Goal: Task Accomplishment & Management: Manage account settings

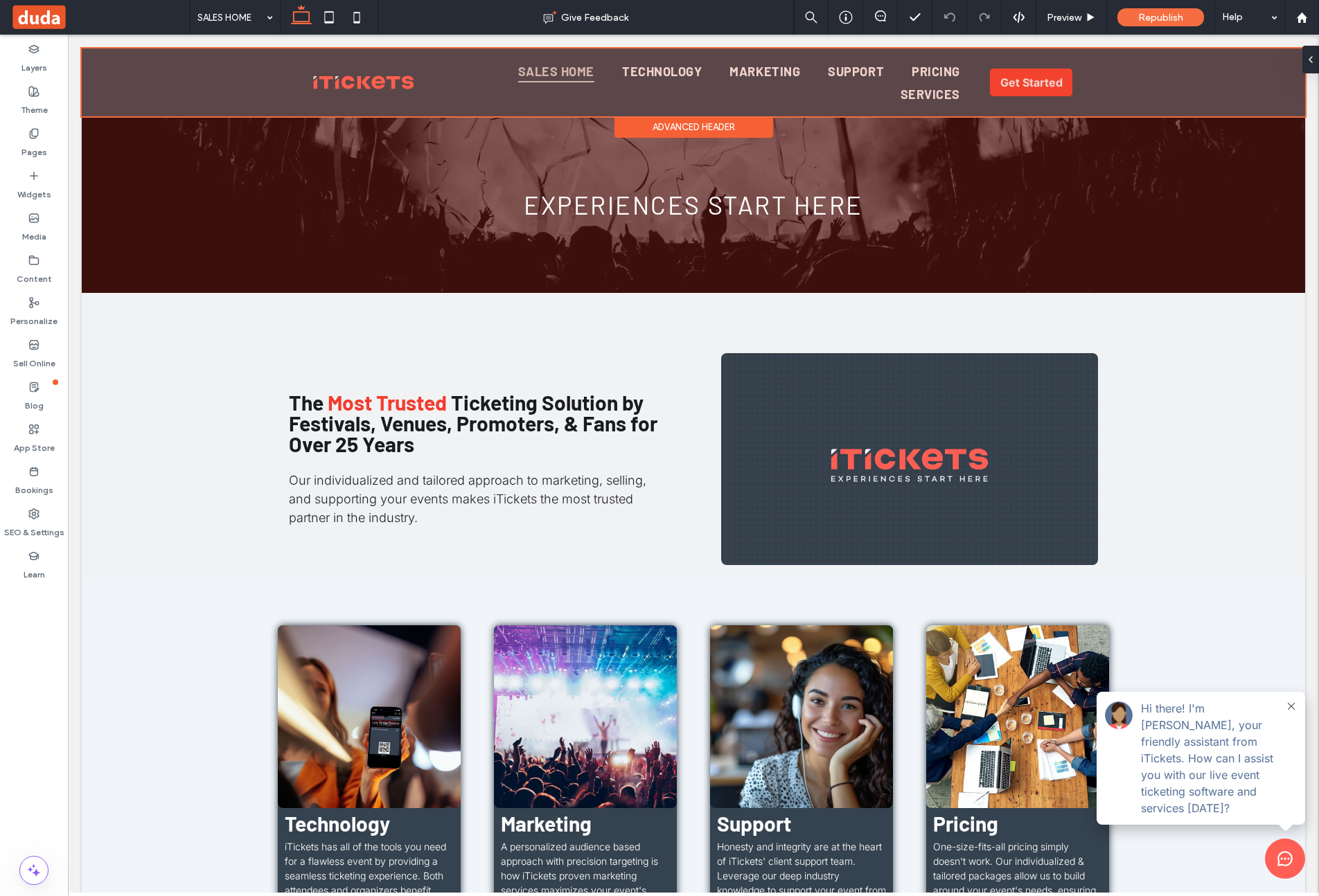
click at [443, 83] on div at bounding box center [693, 82] width 1224 height 68
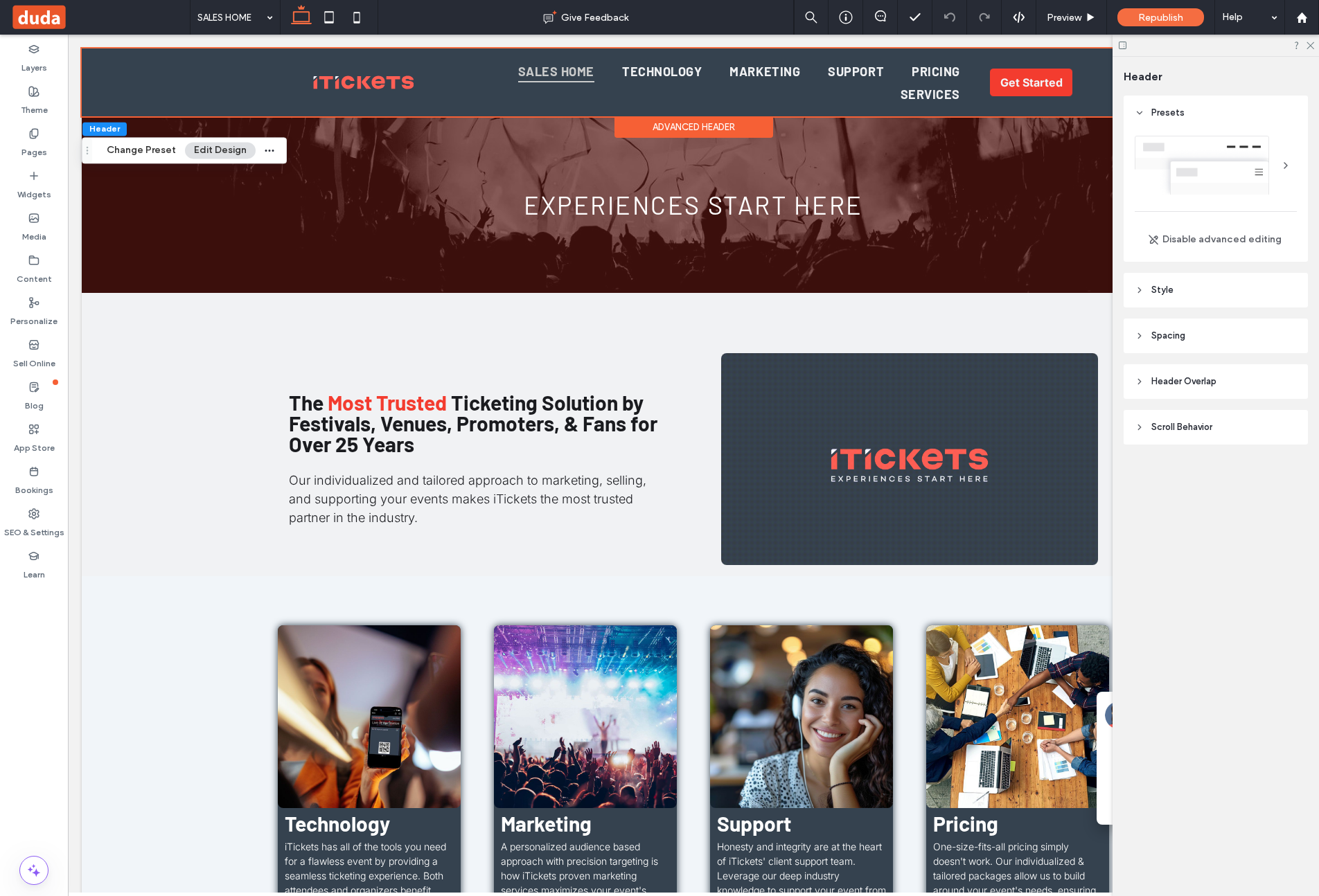
drag, startPoint x: 1309, startPoint y: 42, endPoint x: 1279, endPoint y: 43, distance: 30.0
click at [1100, 42] on div at bounding box center [1215, 45] width 207 height 22
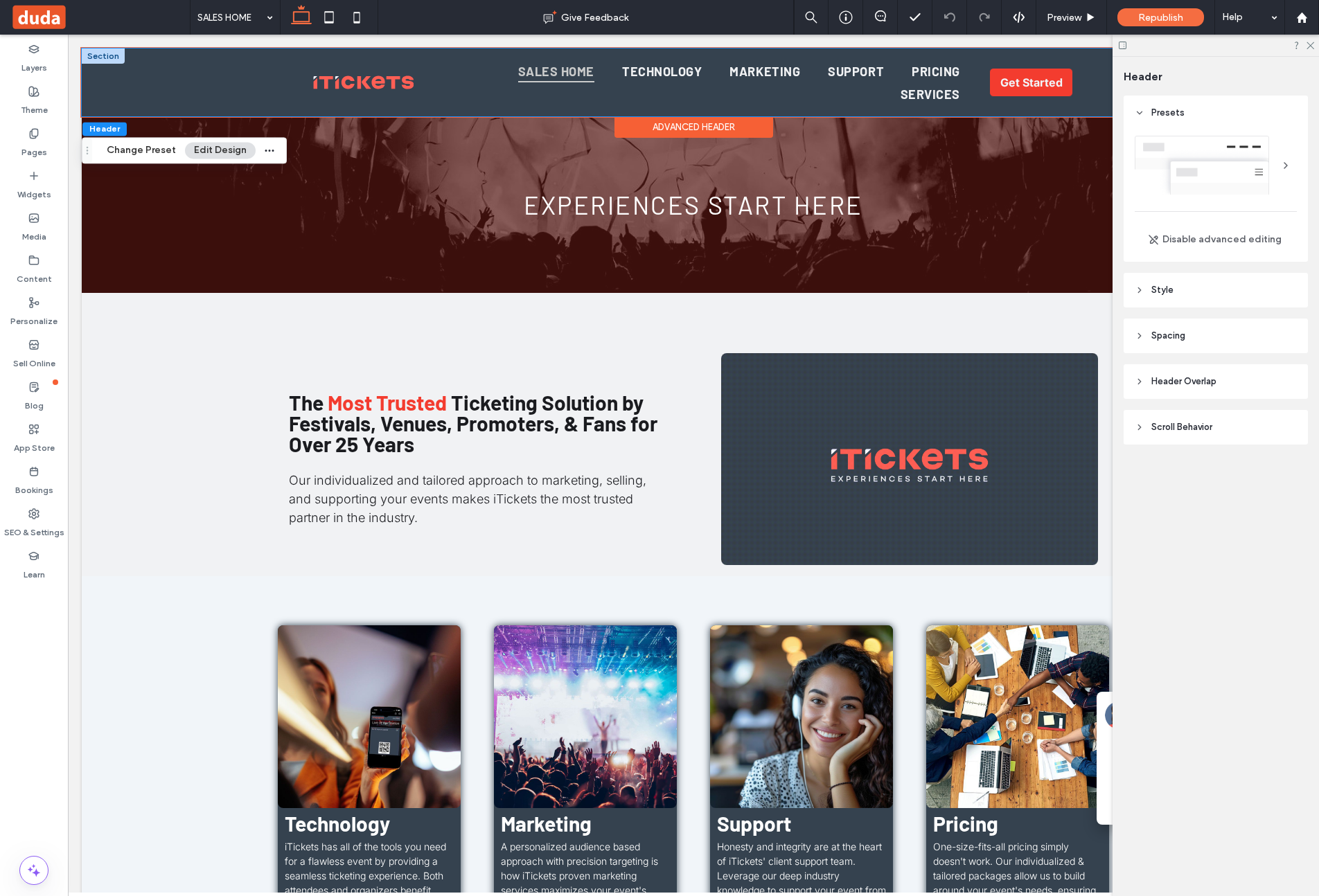
click at [185, 81] on div "SALES HOME TECHNOLOGY MARKETING SUPPORT PRICING SERVICES Get Started" at bounding box center [693, 82] width 1224 height 68
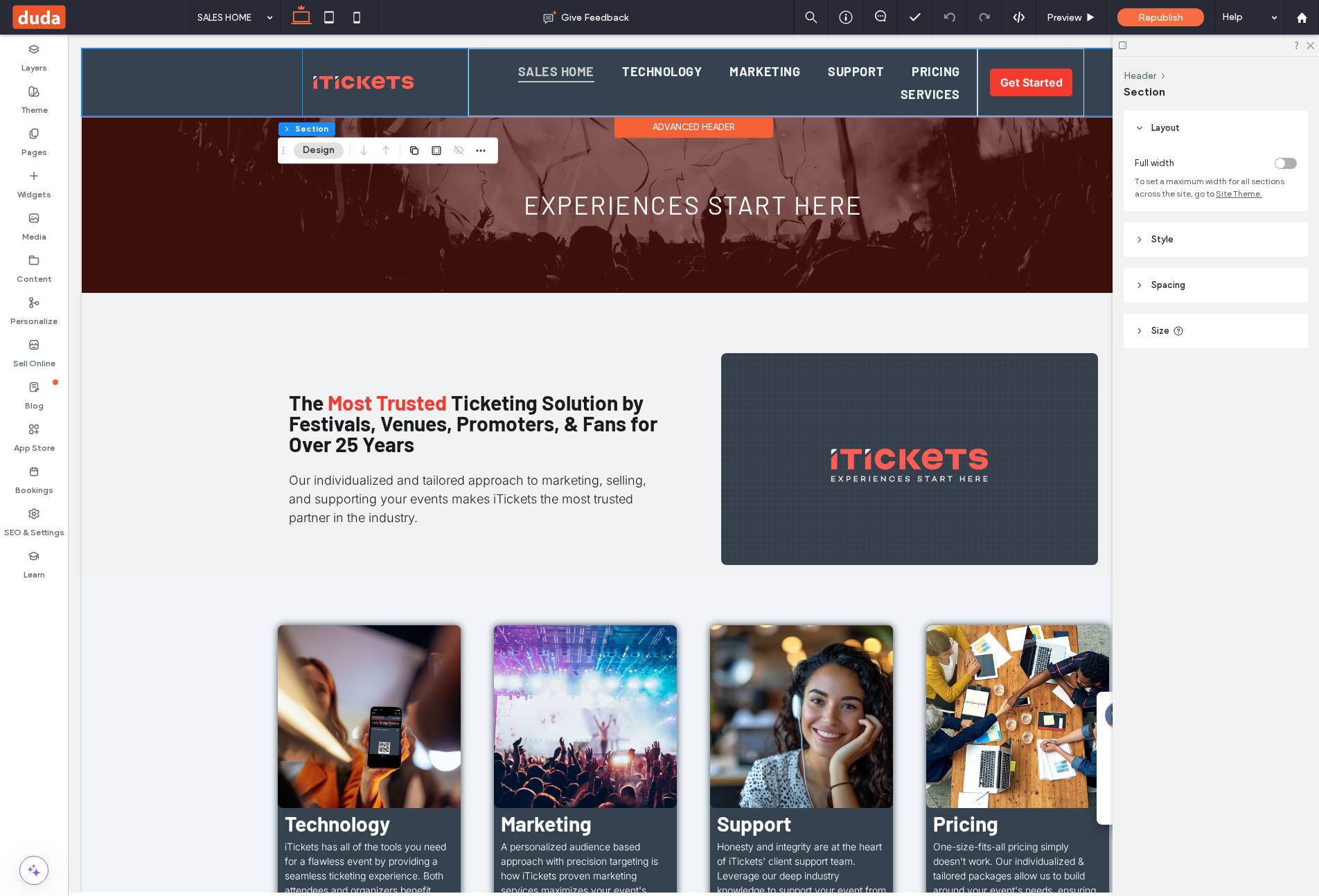
click at [444, 80] on div at bounding box center [385, 82] width 166 height 68
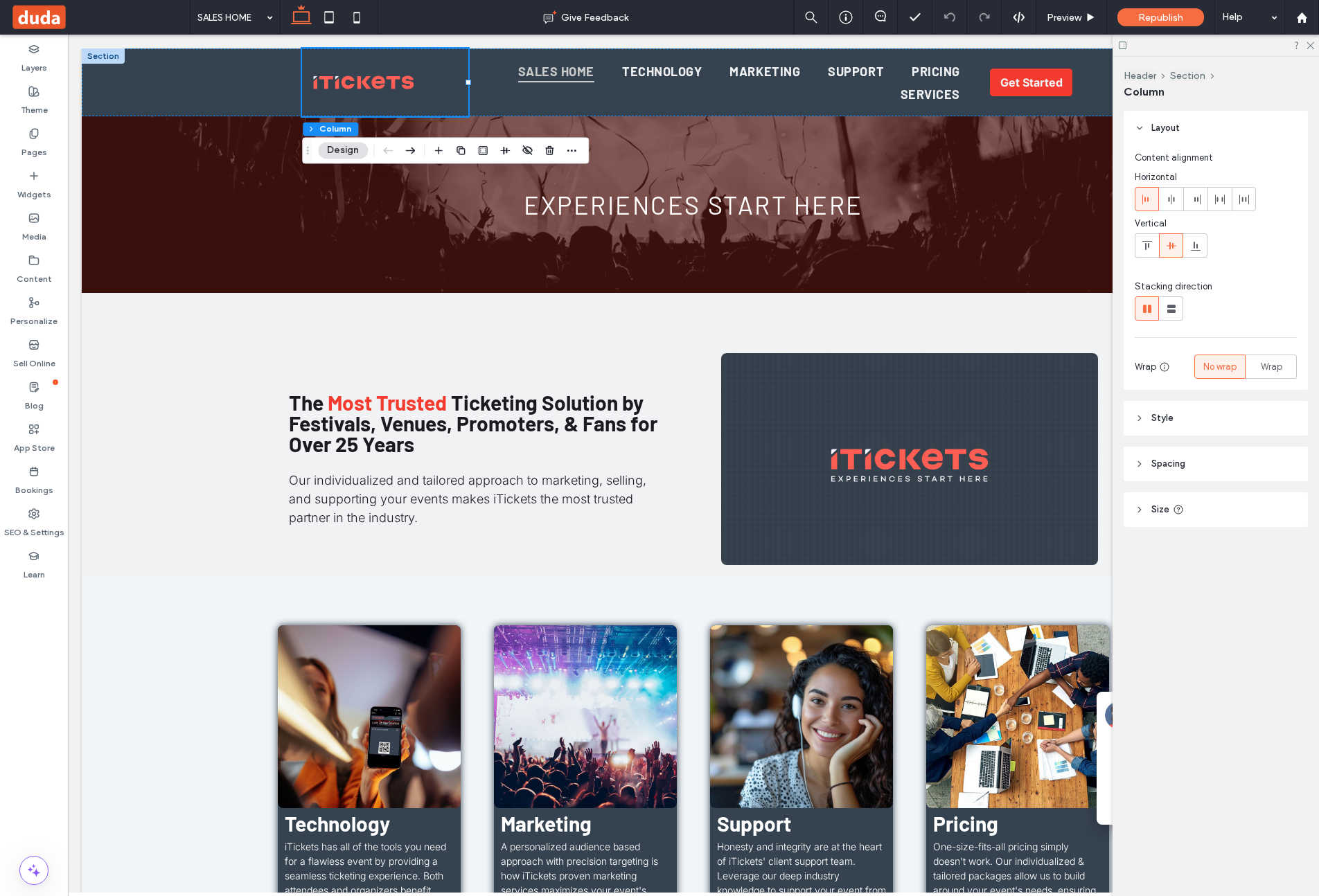
click at [1100, 451] on header "Spacing" at bounding box center [1215, 464] width 184 height 34
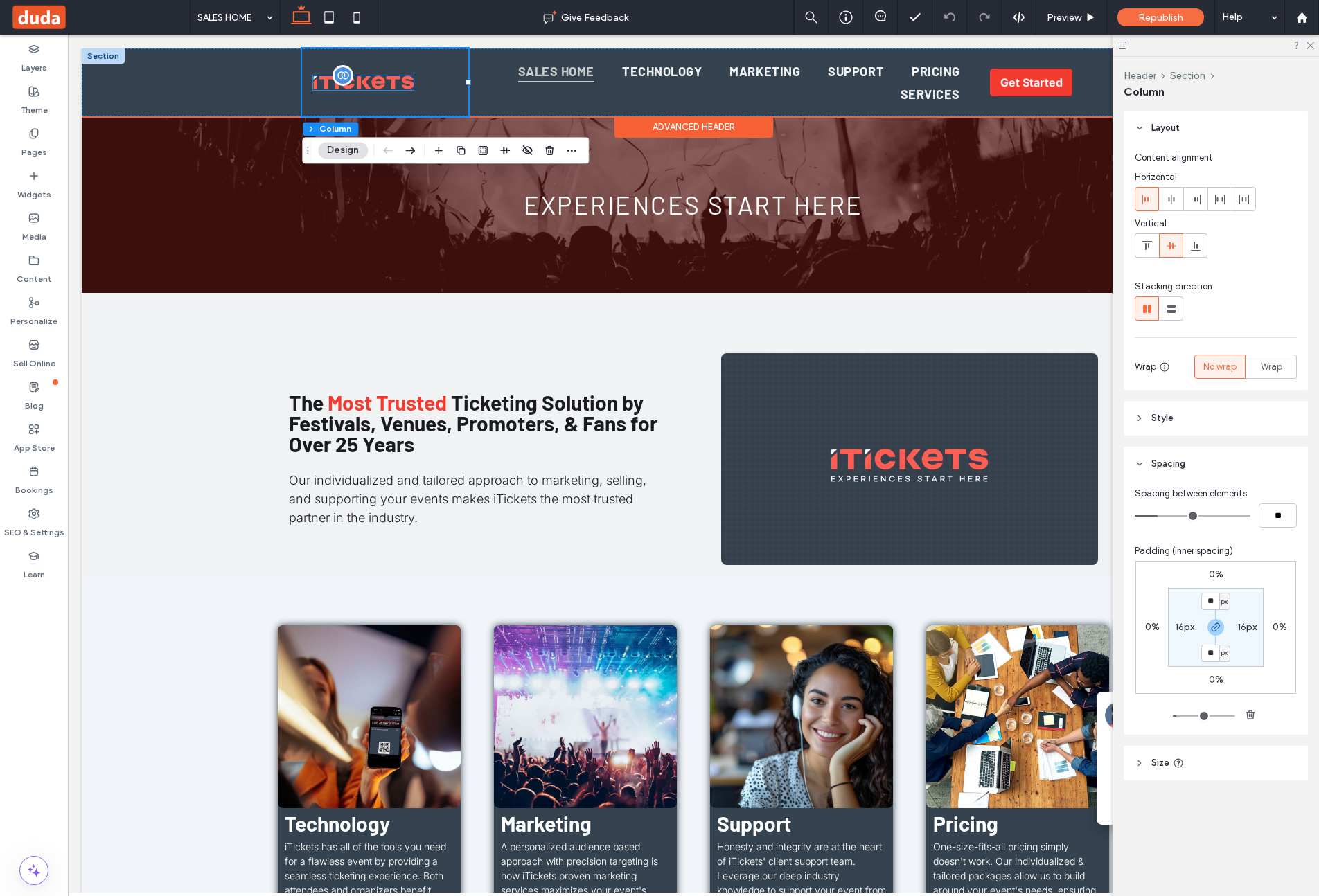
click at [406, 79] on img at bounding box center [363, 82] width 100 height 14
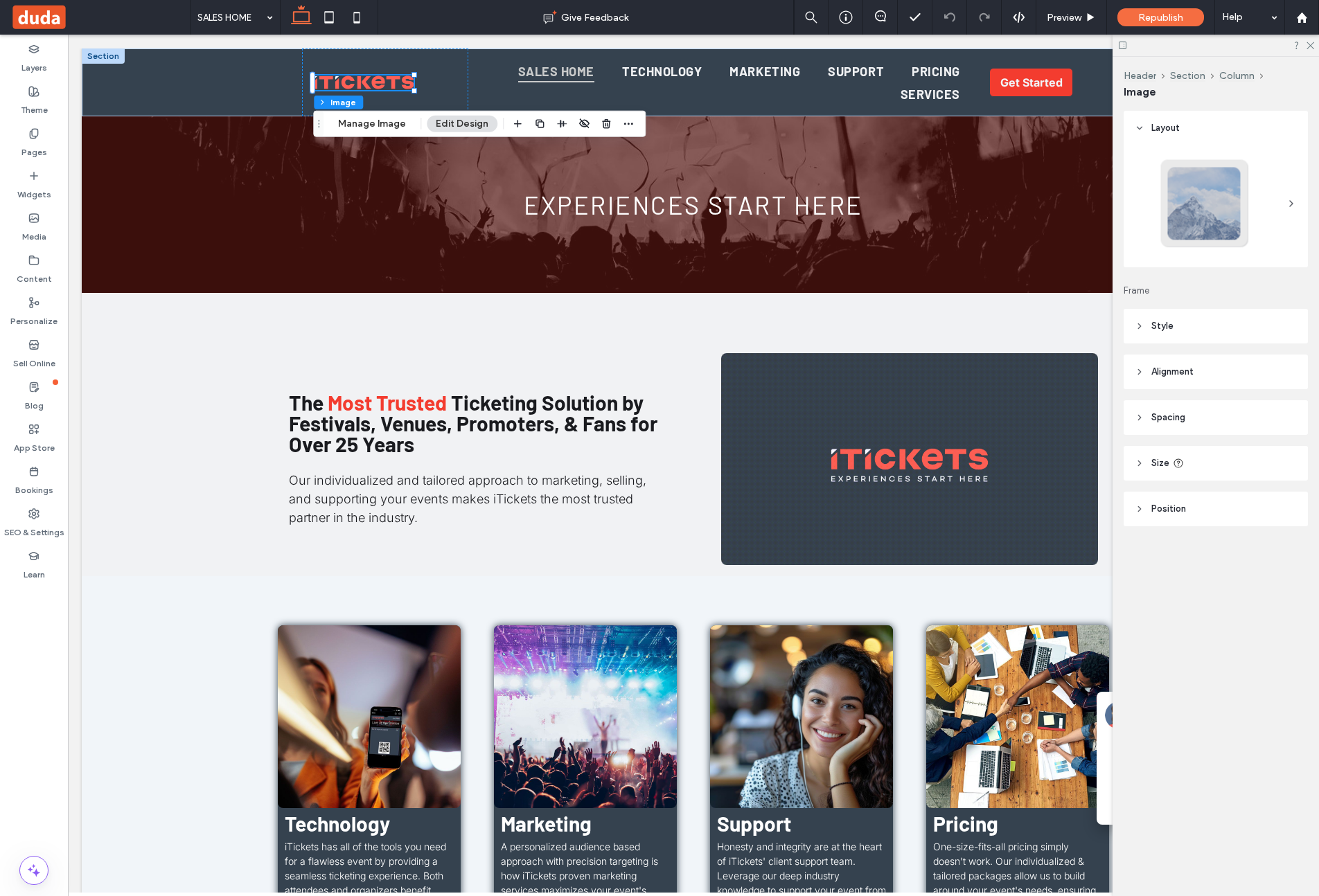
click at [1100, 414] on span "Spacing" at bounding box center [1169, 417] width 34 height 14
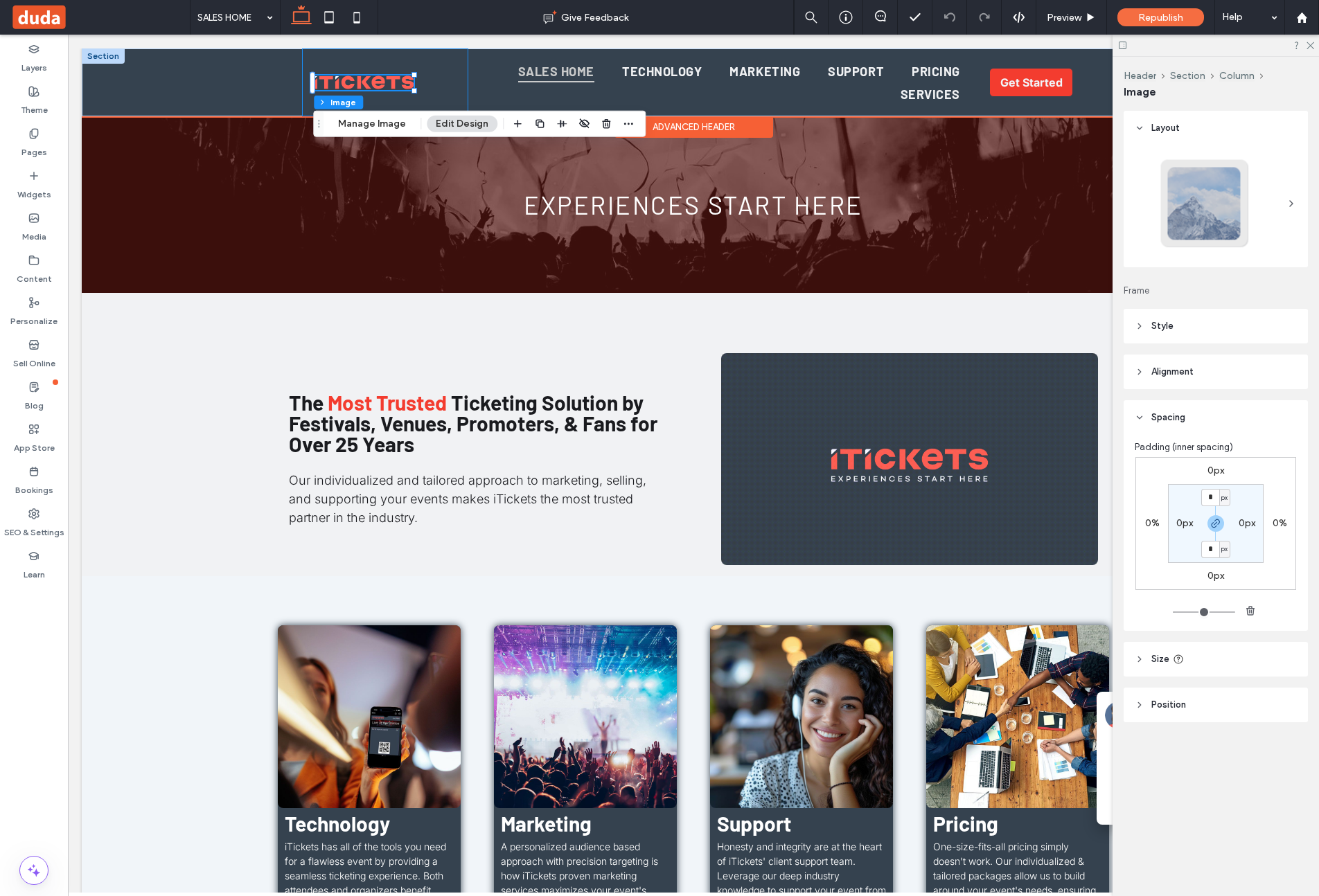
click at [444, 89] on div at bounding box center [385, 82] width 166 height 68
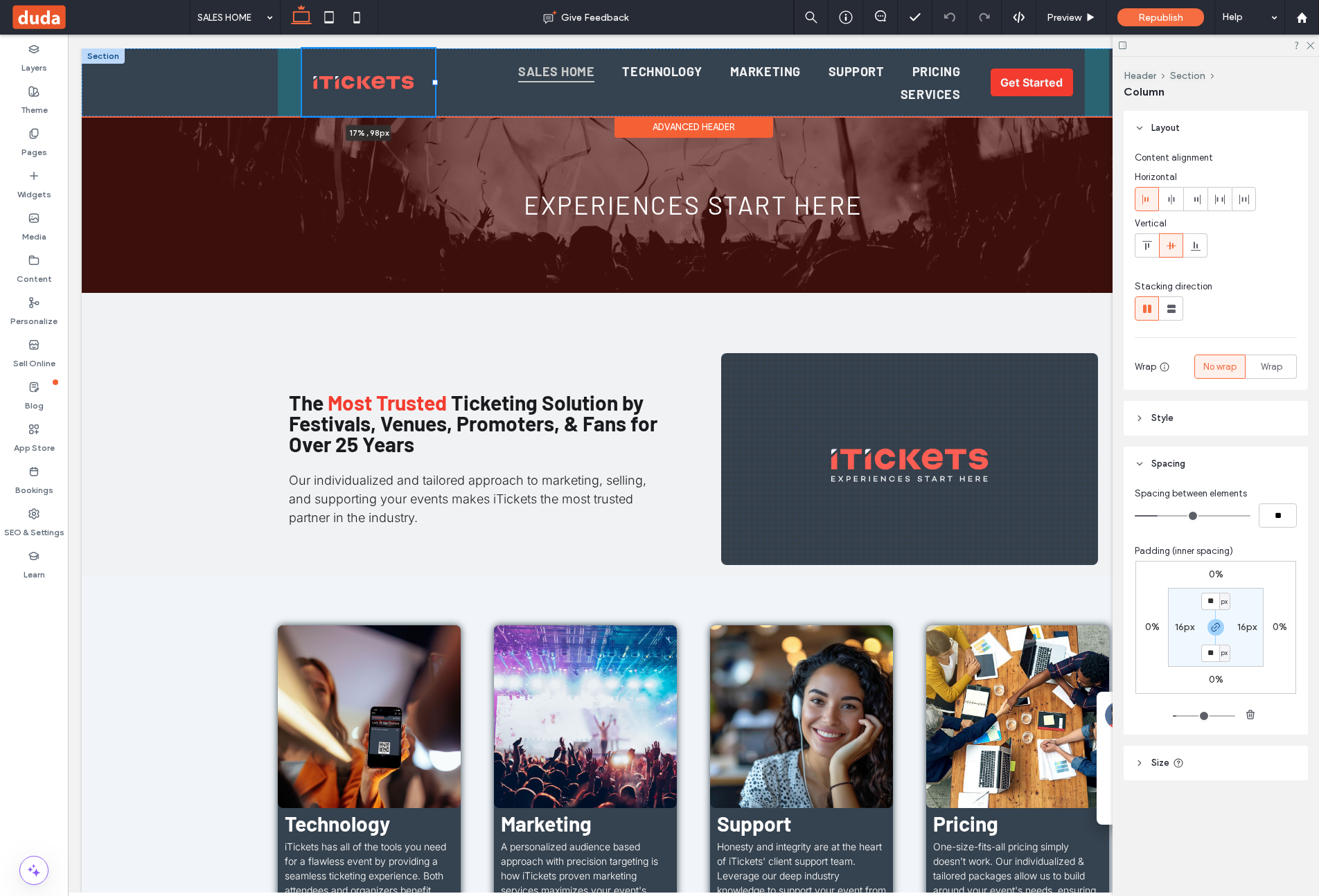
drag, startPoint x: 469, startPoint y: 84, endPoint x: 435, endPoint y: 84, distance: 34.0
click at [435, 84] on div at bounding box center [435, 83] width 6 height 6
type input "**"
type input "*****"
click at [430, 83] on div at bounding box center [430, 83] width 6 height 6
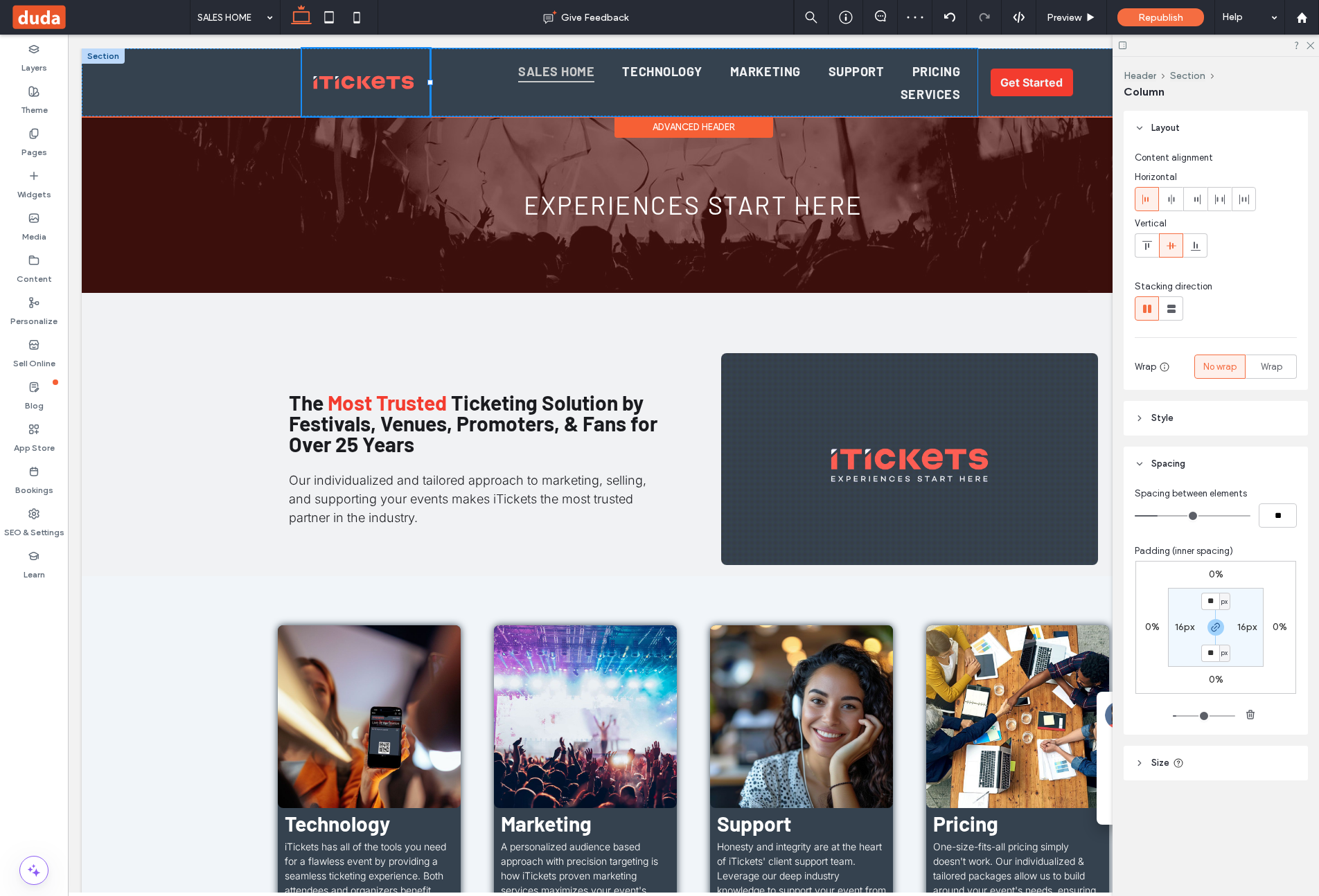
type input "**"
type input "*****"
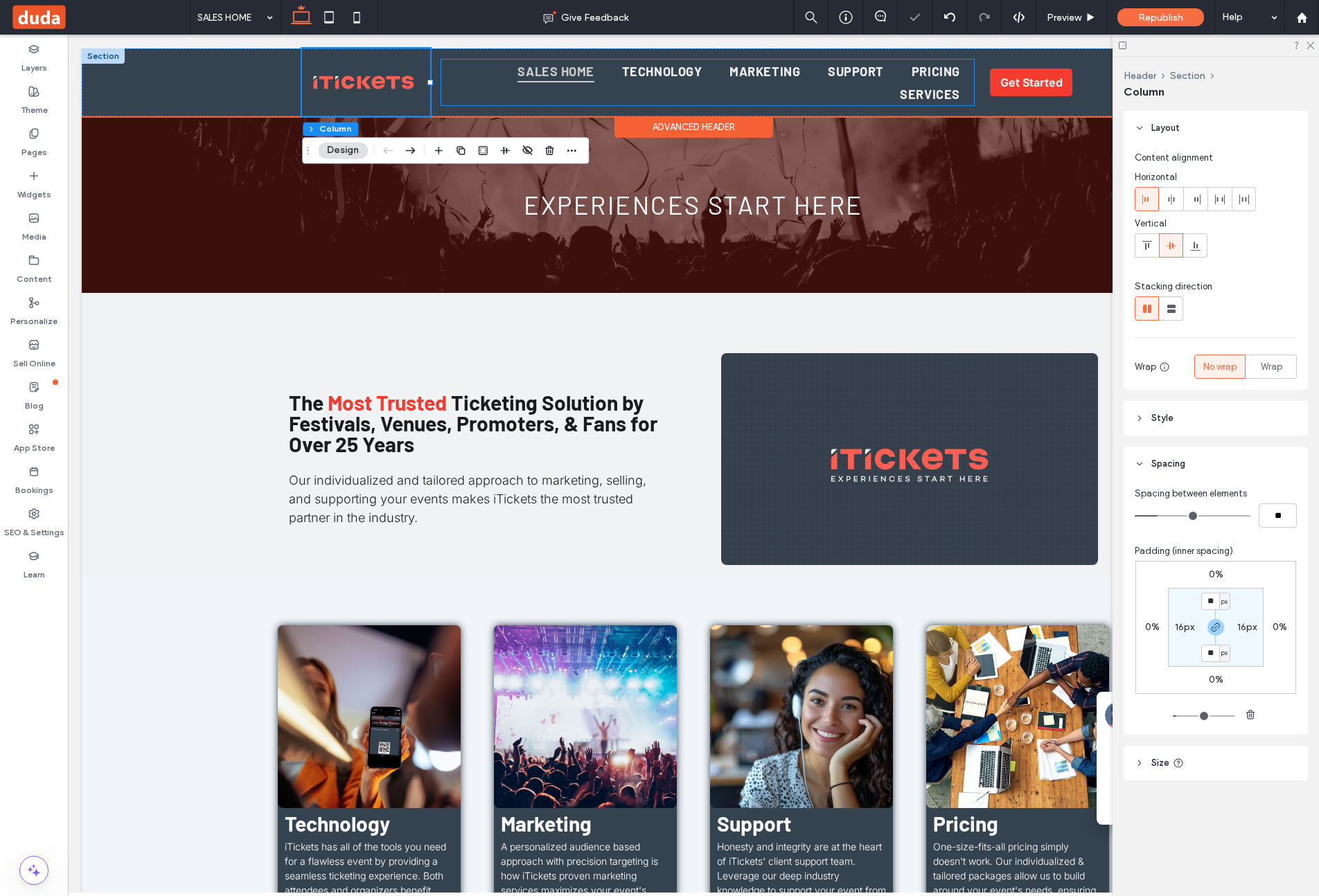
click at [457, 80] on ul "SALES HOME TECHNOLOGY MARKETING SUPPORT PRICING SERVICES" at bounding box center [707, 83] width 532 height 46
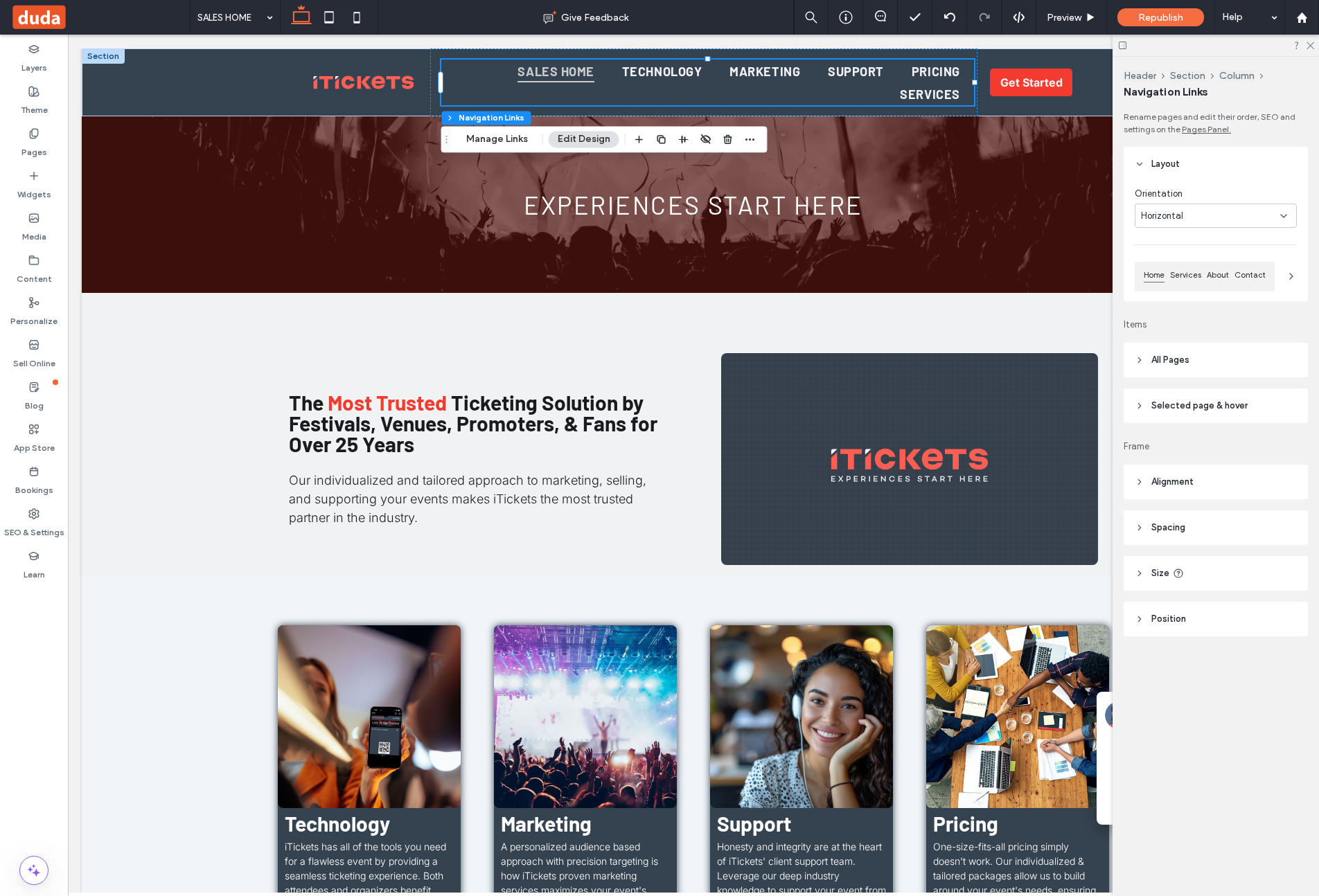
click at [1100, 573] on span "Size" at bounding box center [1160, 573] width 18 height 14
click at [1100, 273] on div "Home Services About Contact" at bounding box center [1215, 276] width 162 height 29
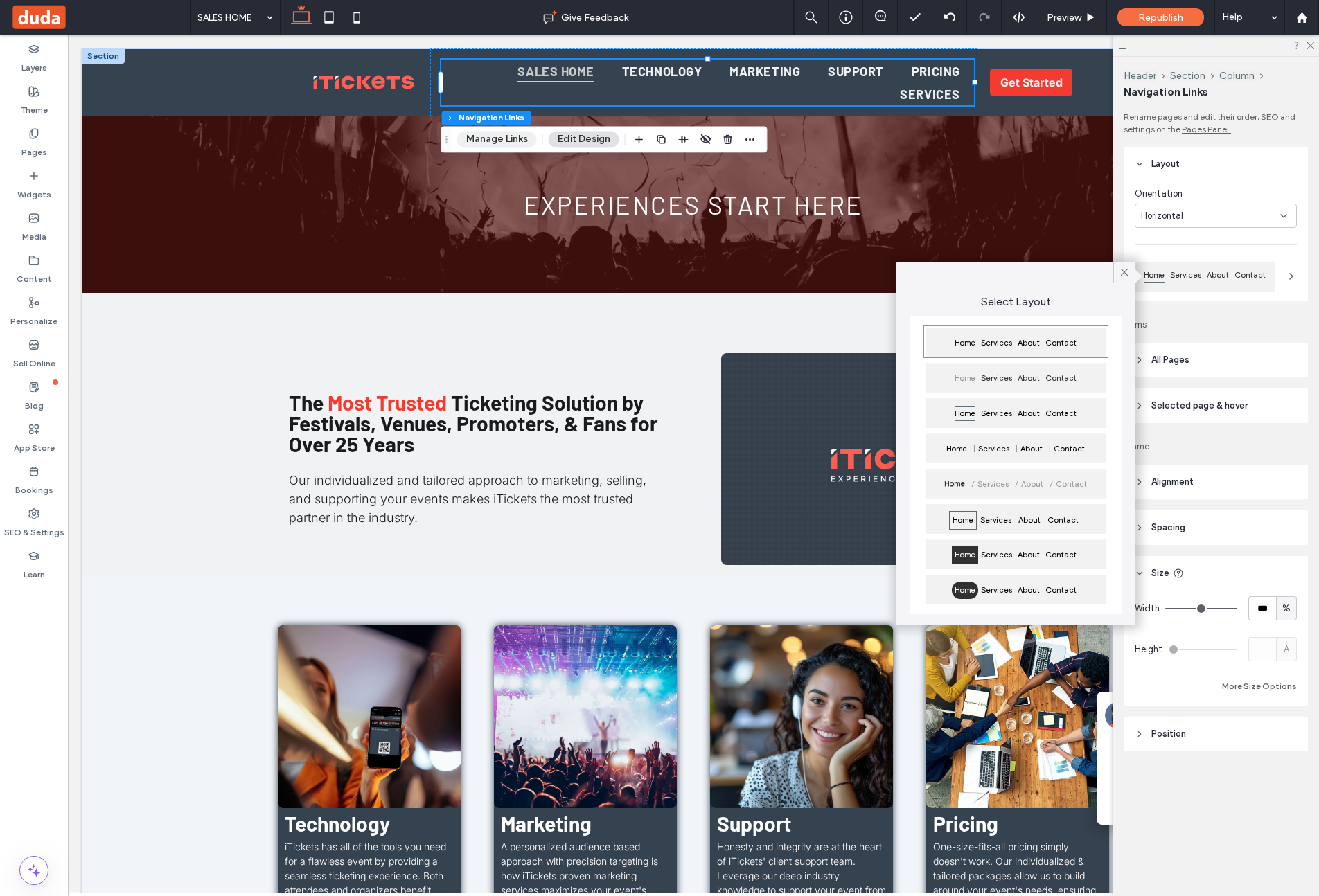
click at [510, 143] on button "Manage Links" at bounding box center [497, 138] width 80 height 16
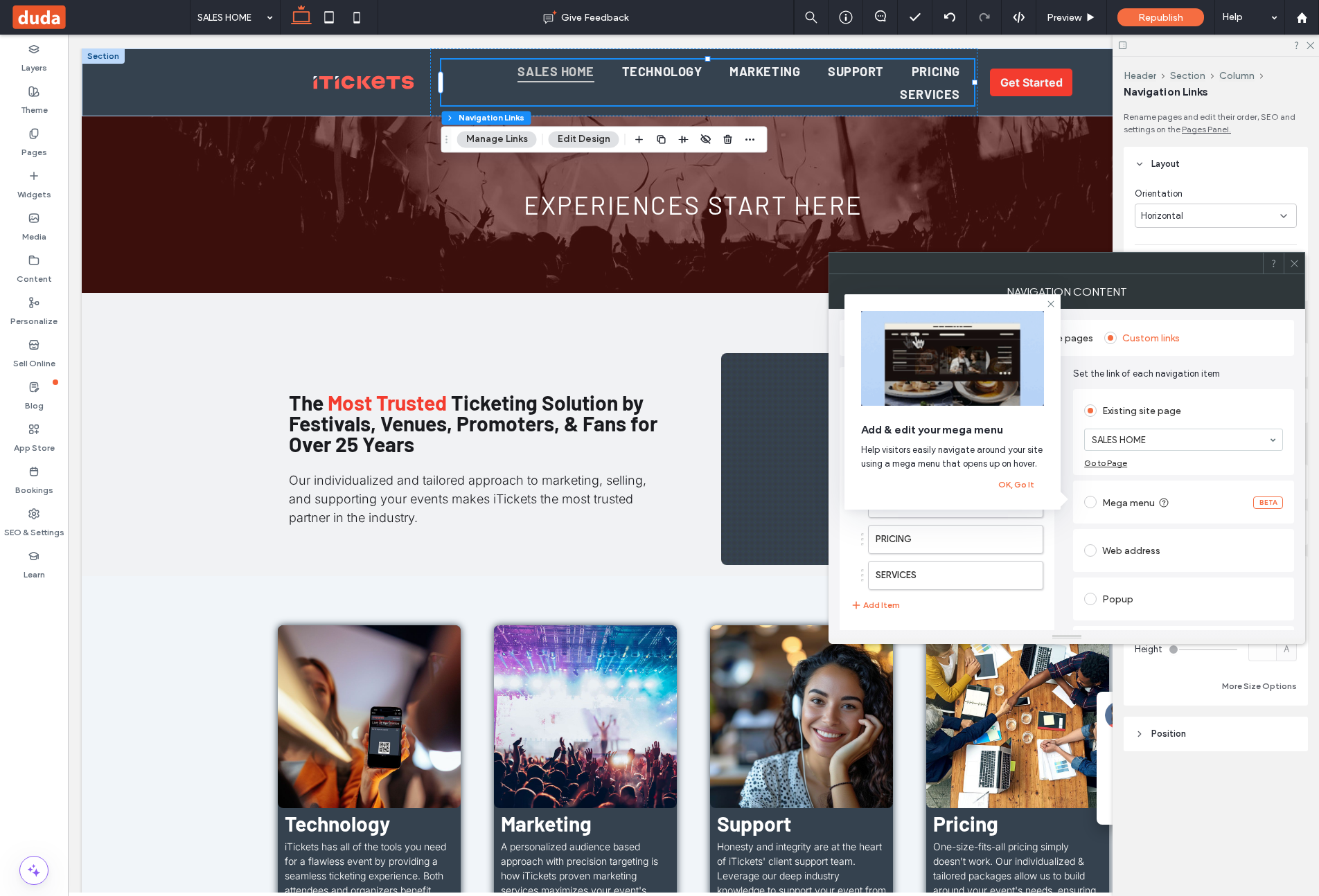
scroll to position [39, 0]
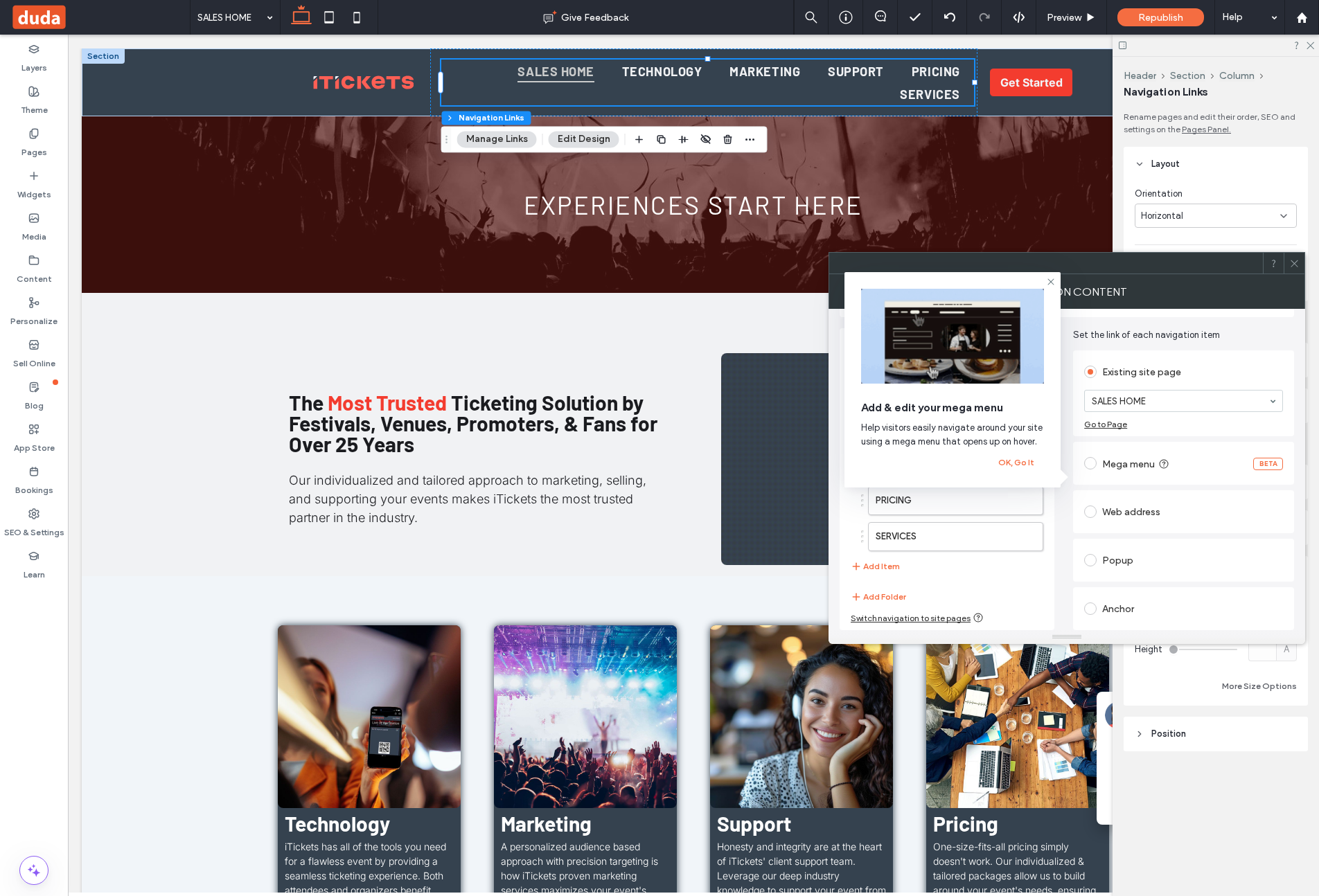
click at [1100, 332] on span "Set the link of each navigation item" at bounding box center [1184, 335] width 221 height 14
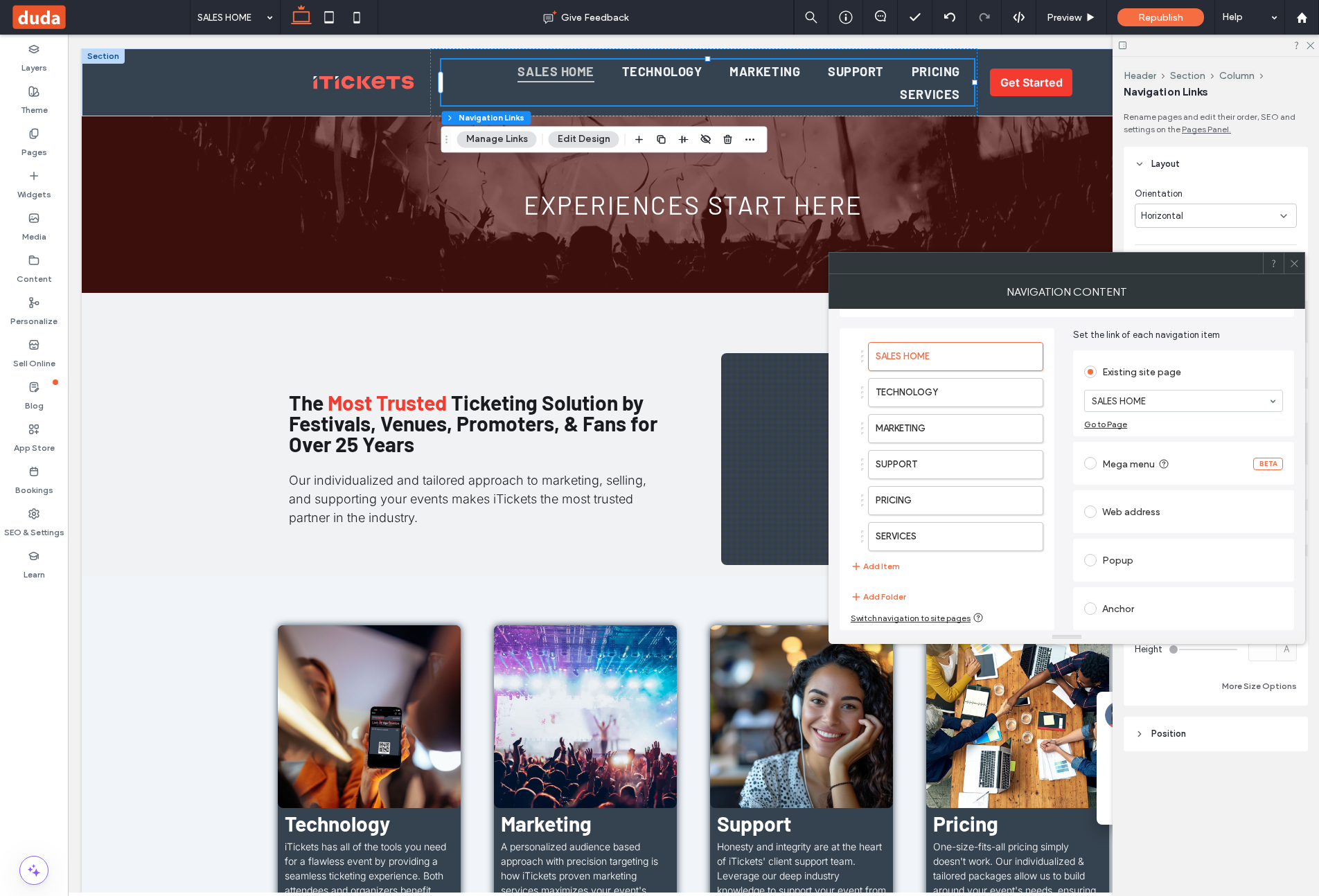
scroll to position [0, 0]
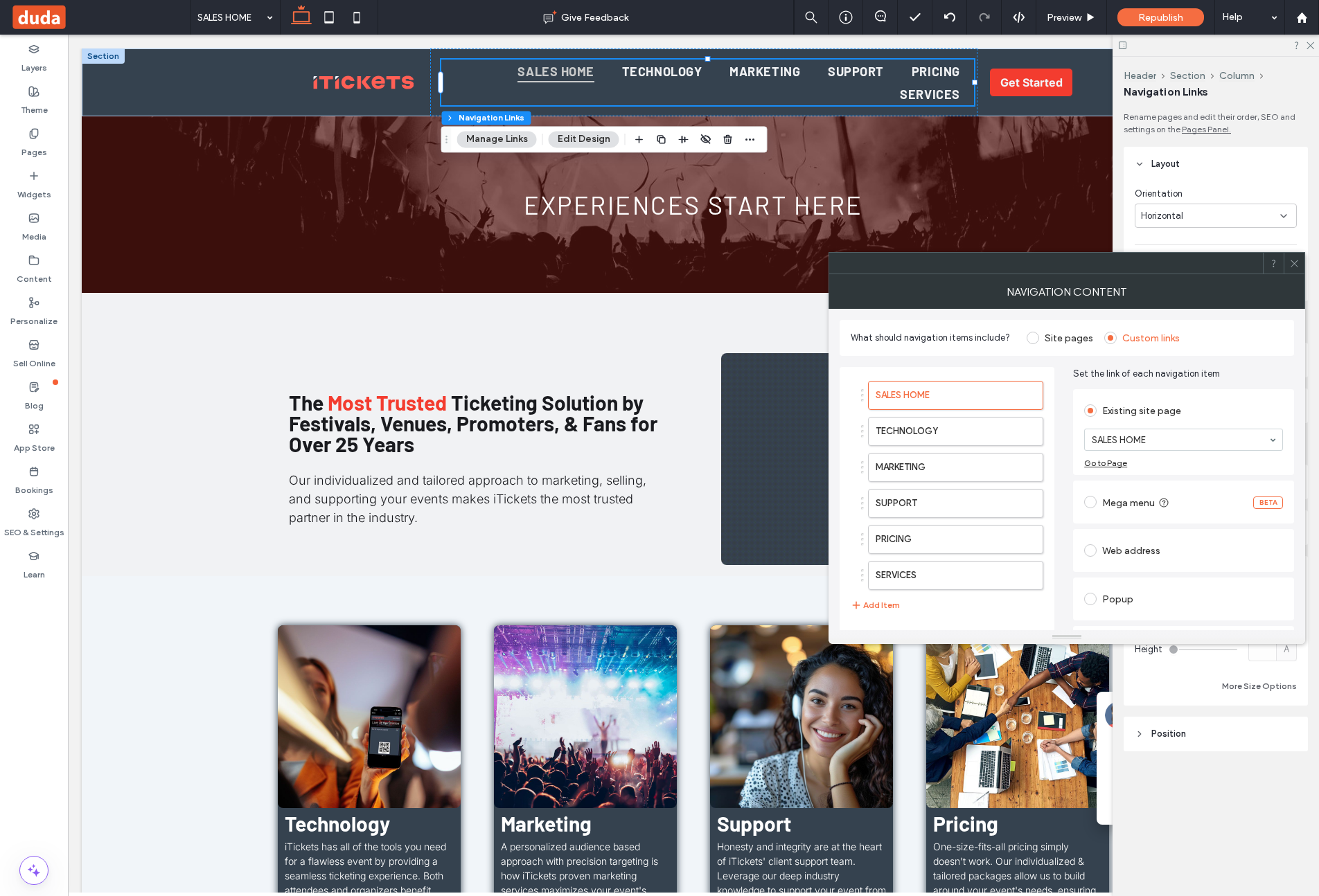
click at [1100, 259] on div at bounding box center [1294, 263] width 21 height 21
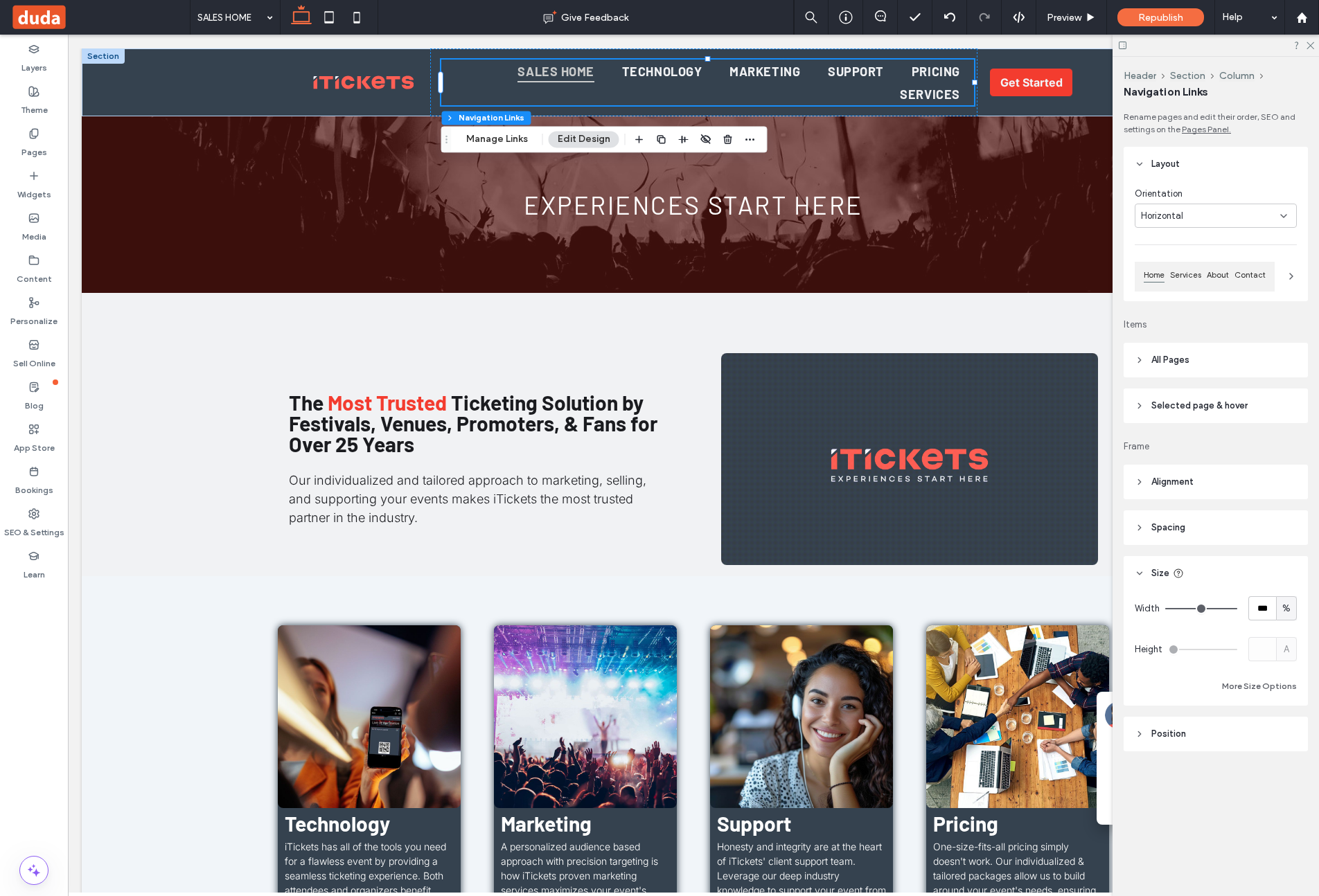
click at [1100, 359] on span "All Pages" at bounding box center [1170, 360] width 38 height 14
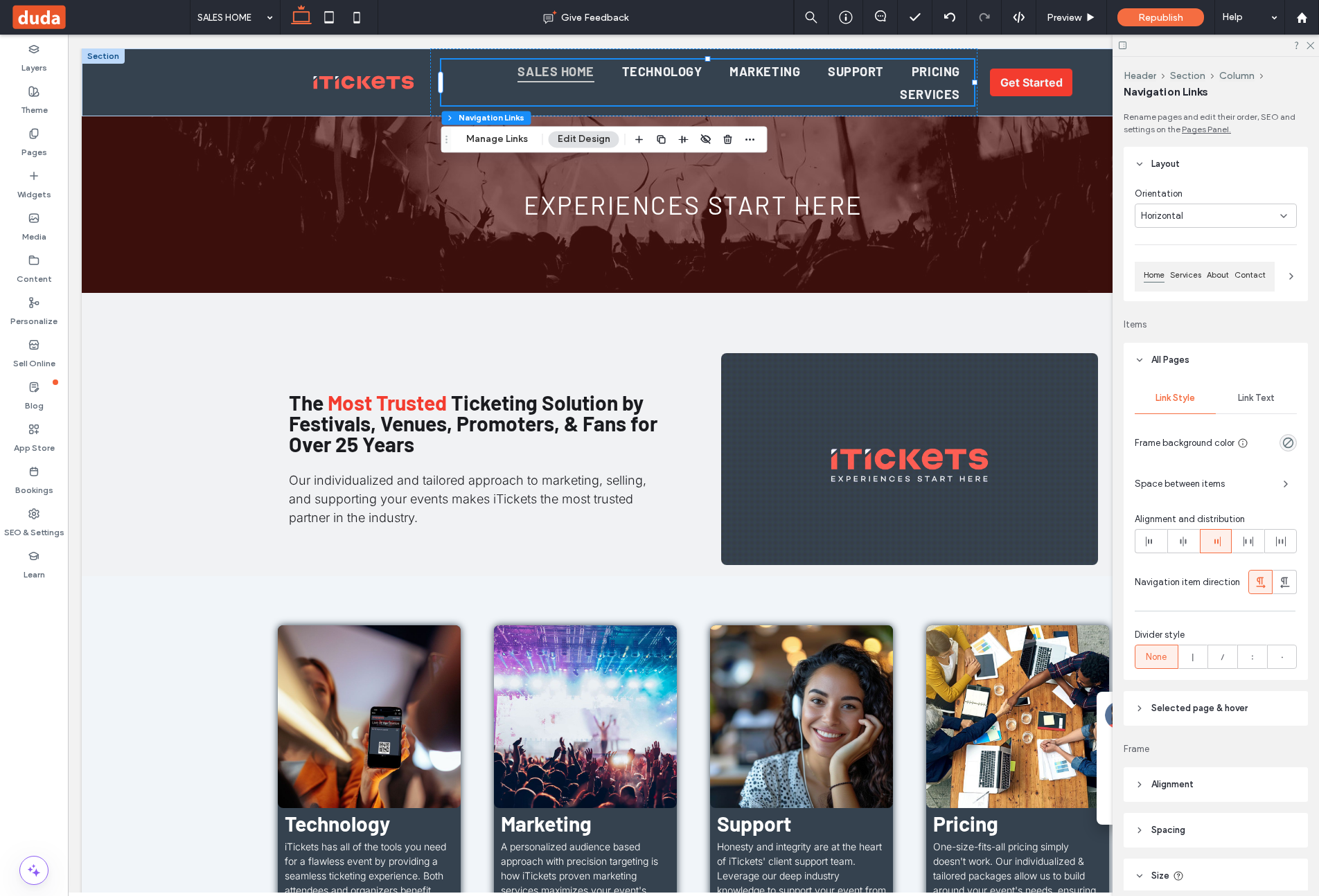
click at [1100, 397] on span "Link Text" at bounding box center [1256, 398] width 37 height 11
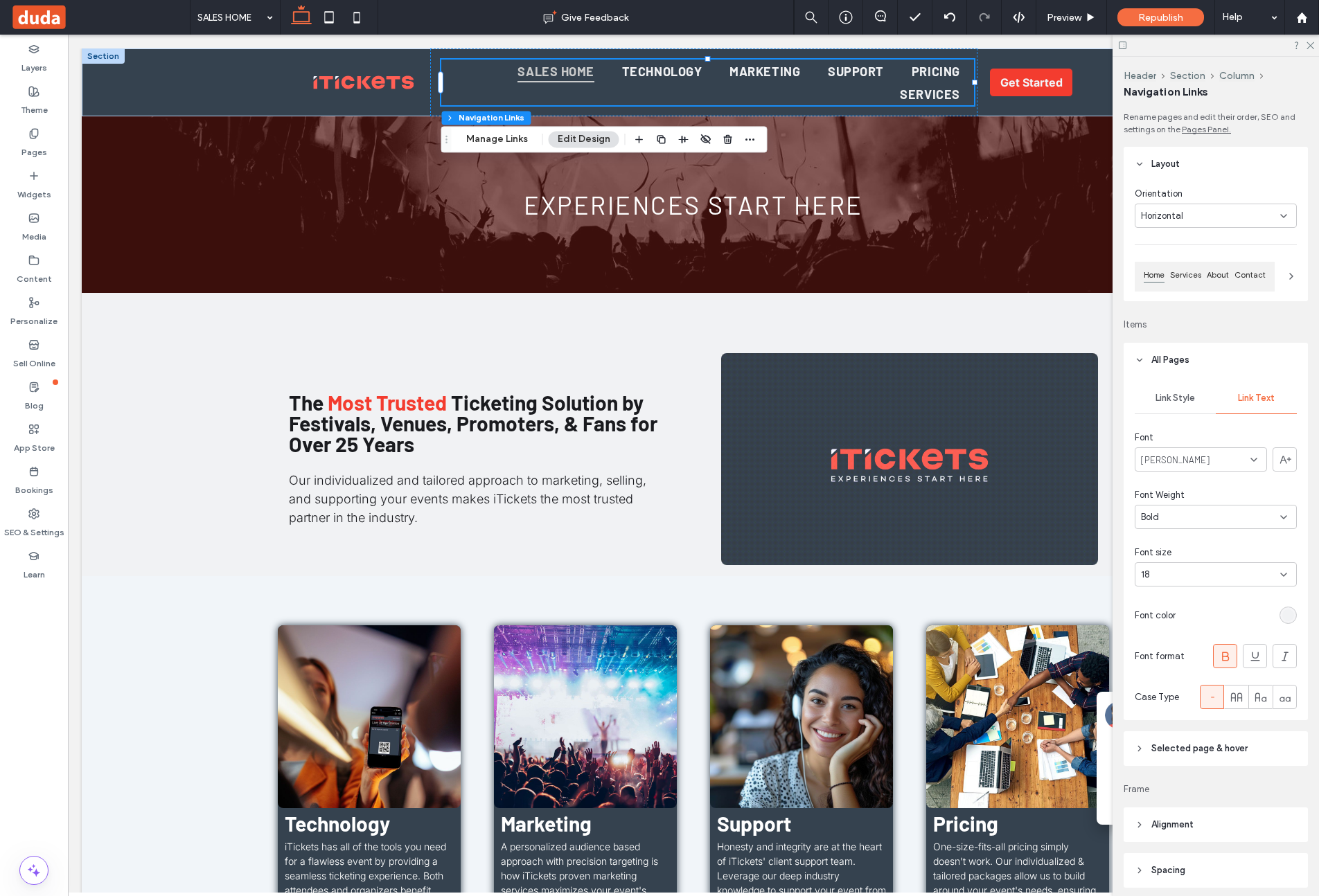
click at [1100, 564] on div "18" at bounding box center [1215, 574] width 162 height 24
click at [1100, 691] on div "16" at bounding box center [1215, 691] width 161 height 24
drag, startPoint x: 1195, startPoint y: 585, endPoint x: 1205, endPoint y: 570, distance: 18.0
click at [1100, 576] on div "18" at bounding box center [1215, 574] width 162 height 24
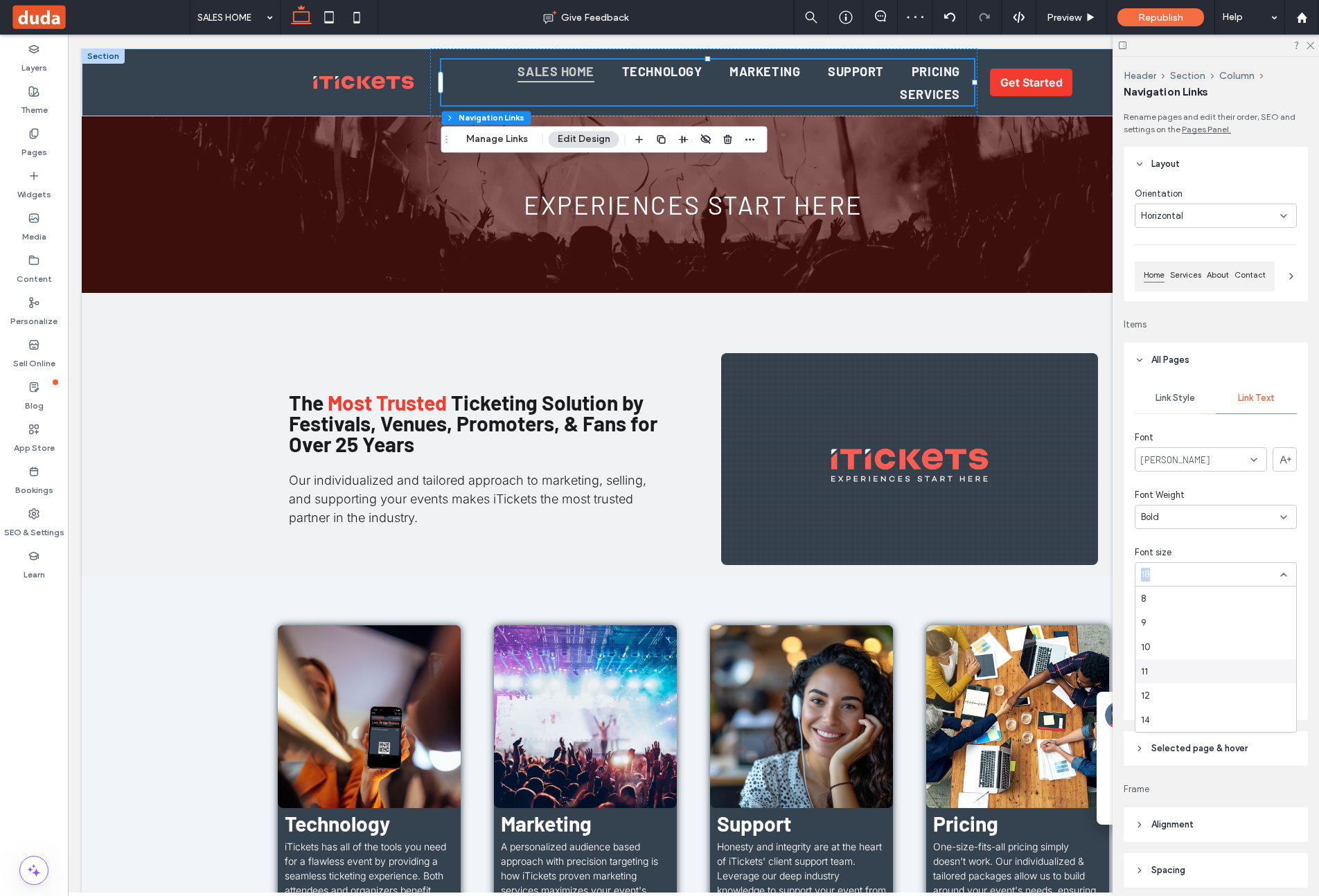
scroll to position [40, 0]
click at [1100, 697] on div "16" at bounding box center [1215, 704] width 161 height 24
drag, startPoint x: 1311, startPoint y: 44, endPoint x: 1240, endPoint y: 10, distance: 78.7
click at [1100, 44] on use at bounding box center [1310, 46] width 8 height 8
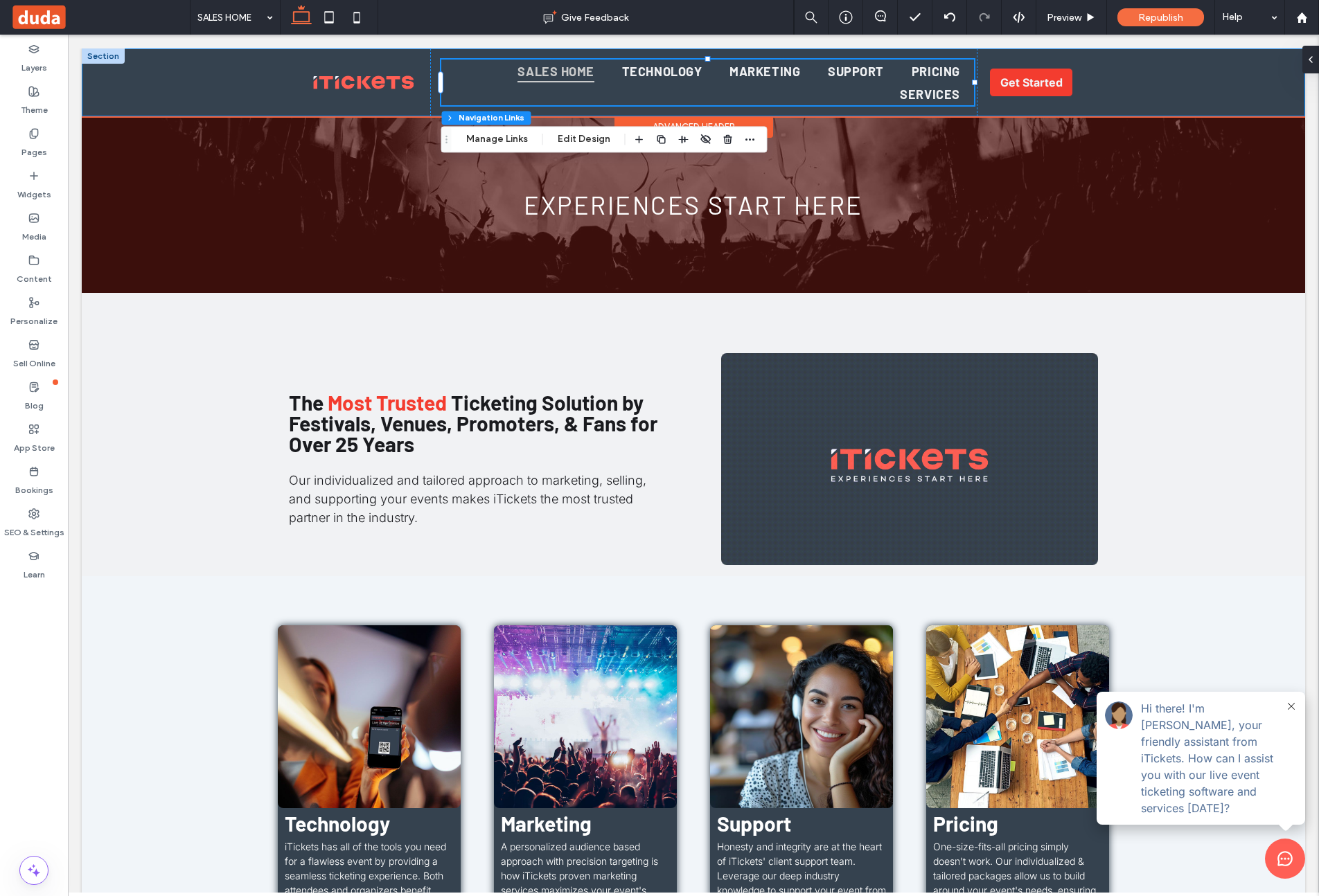
click at [1100, 79] on div "SALES HOME TECHNOLOGY MARKETING SUPPORT PRICING SERVICES Get Started" at bounding box center [693, 82] width 1224 height 68
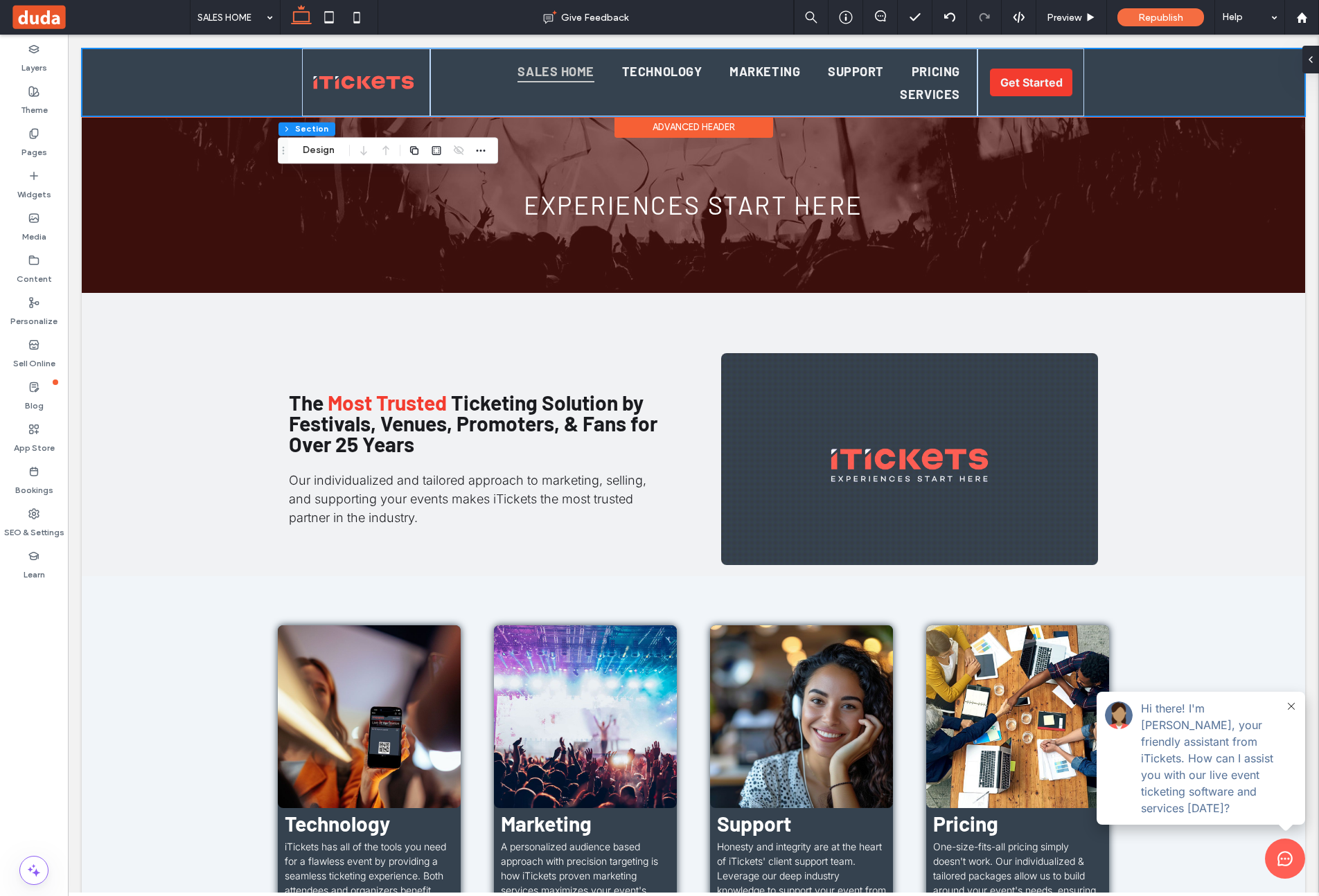
drag, startPoint x: 1209, startPoint y: 83, endPoint x: 1202, endPoint y: 83, distance: 7.0
click at [1100, 83] on div "SALES HOME TECHNOLOGY MARKETING SUPPORT PRICING SERVICES Get Started" at bounding box center [693, 82] width 1224 height 68
click at [310, 150] on button "Design" at bounding box center [318, 149] width 50 height 16
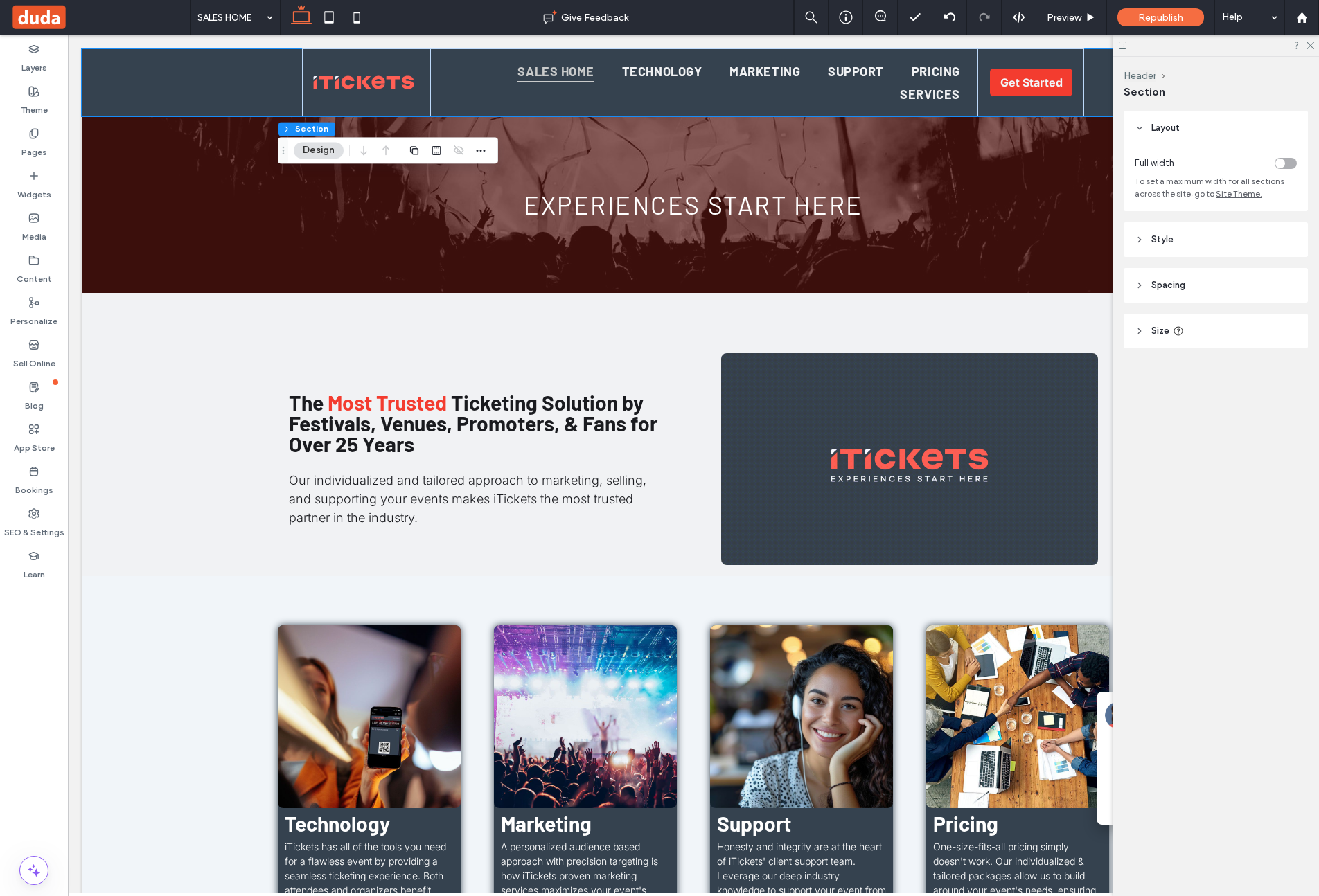
click at [1100, 276] on header "Spacing" at bounding box center [1215, 286] width 184 height 34
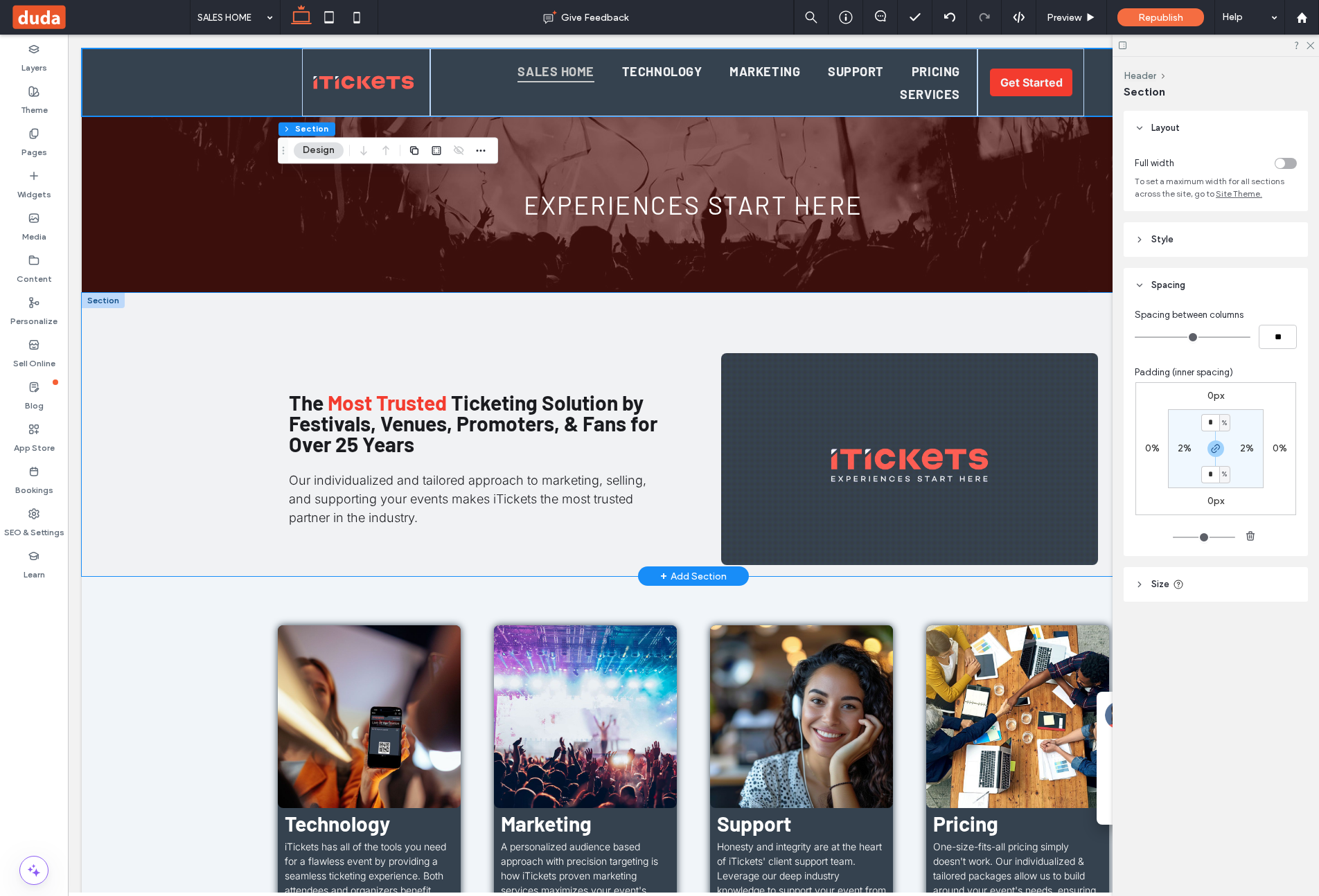
click at [146, 327] on div "The Most Trusted Ticketing Solution by Festivals, Venues, Promoters, & Fans for…" at bounding box center [693, 435] width 1224 height 284
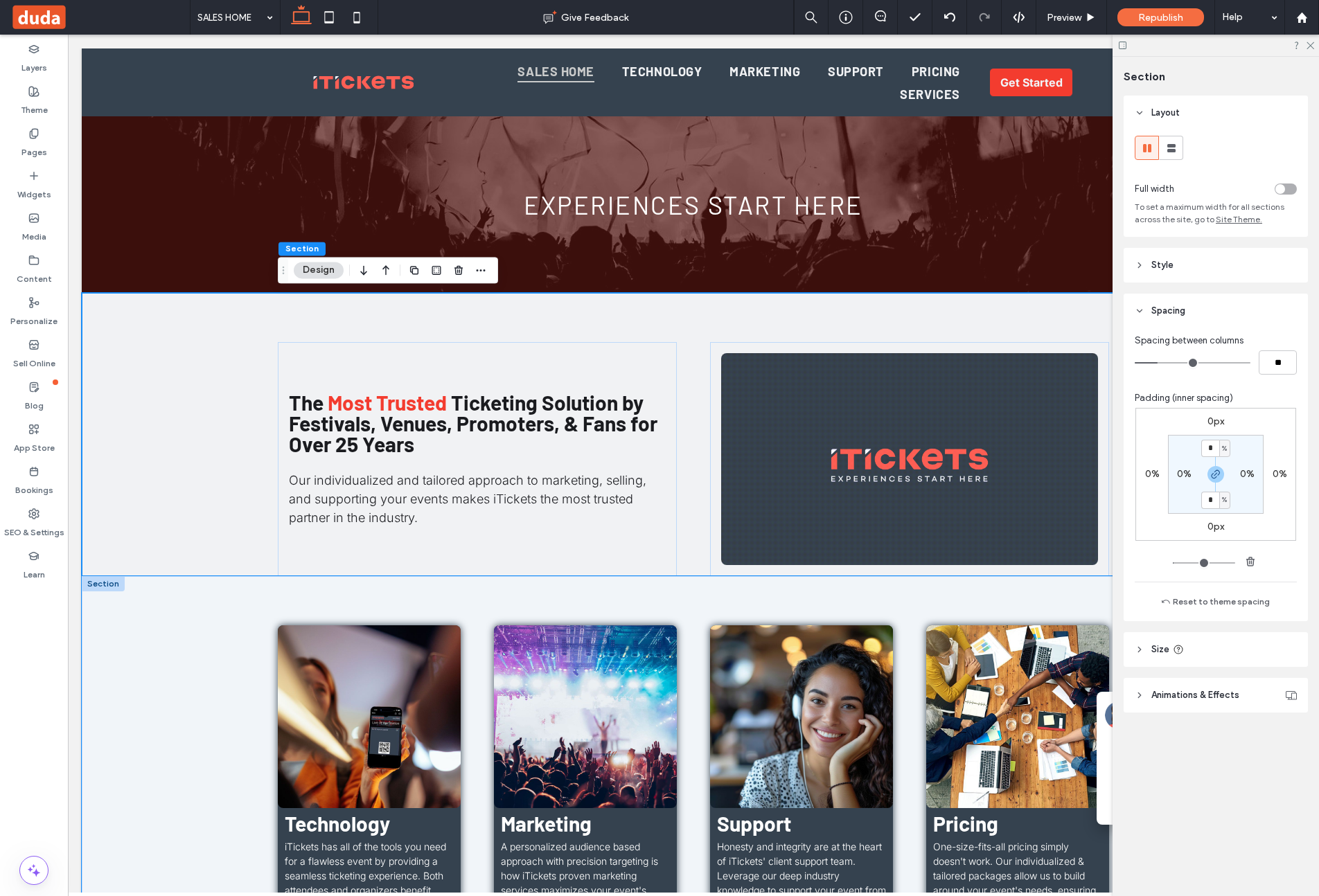
click at [119, 622] on div "Marketing A personalized audience based approach with precision targeting is ho…" at bounding box center [693, 800] width 1224 height 448
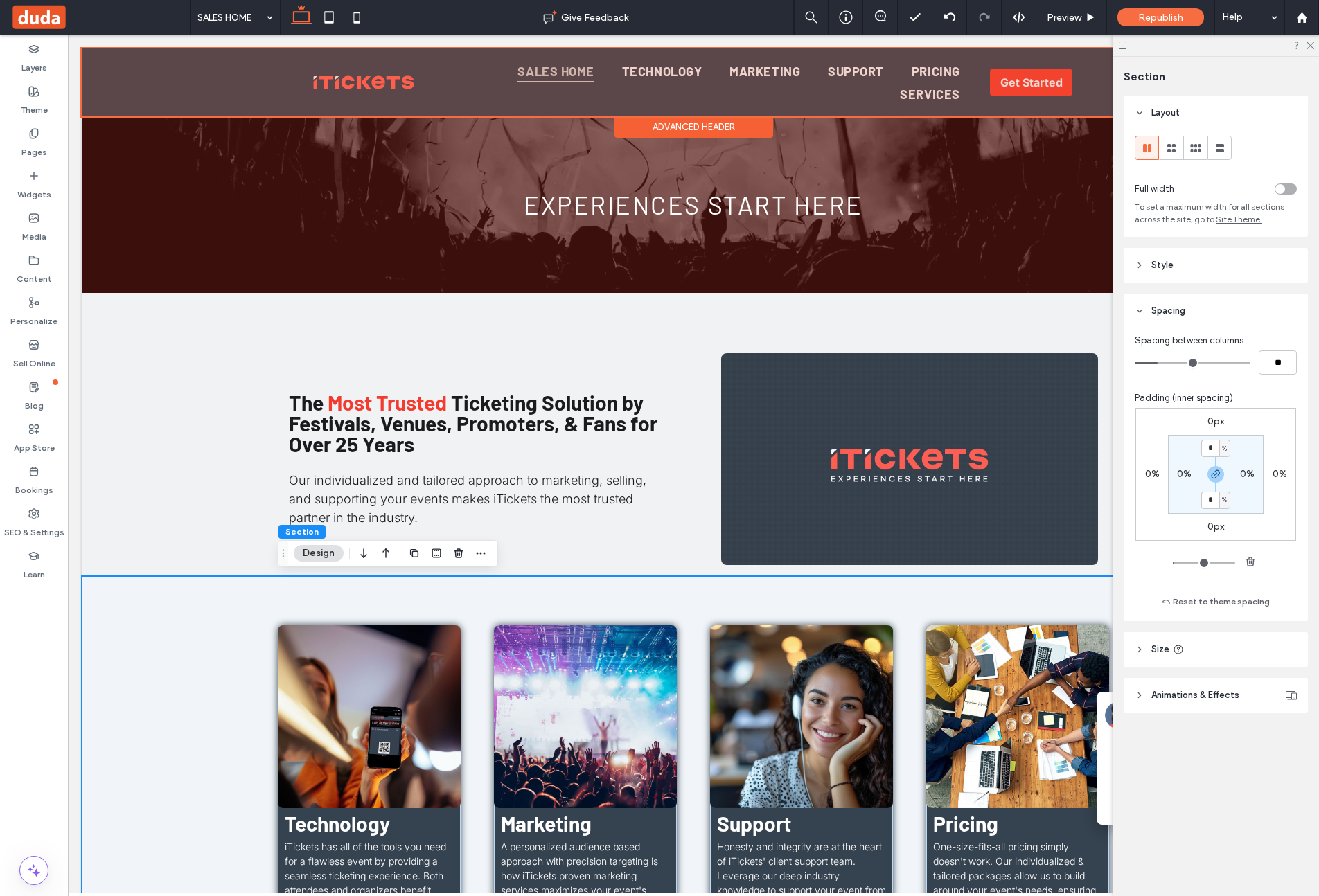
click at [139, 64] on div at bounding box center [693, 82] width 1224 height 68
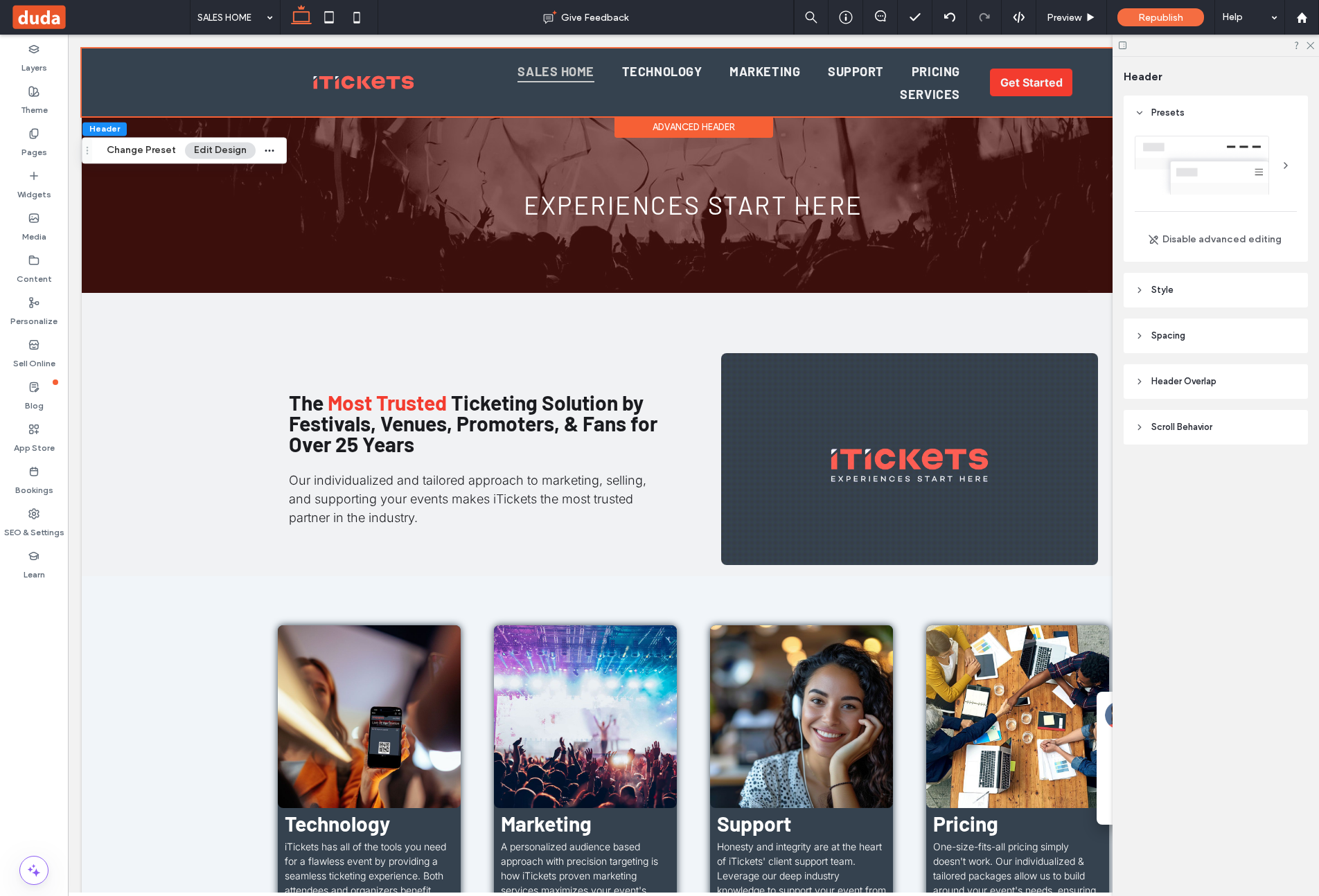
click at [1100, 336] on span "Spacing" at bounding box center [1169, 336] width 34 height 14
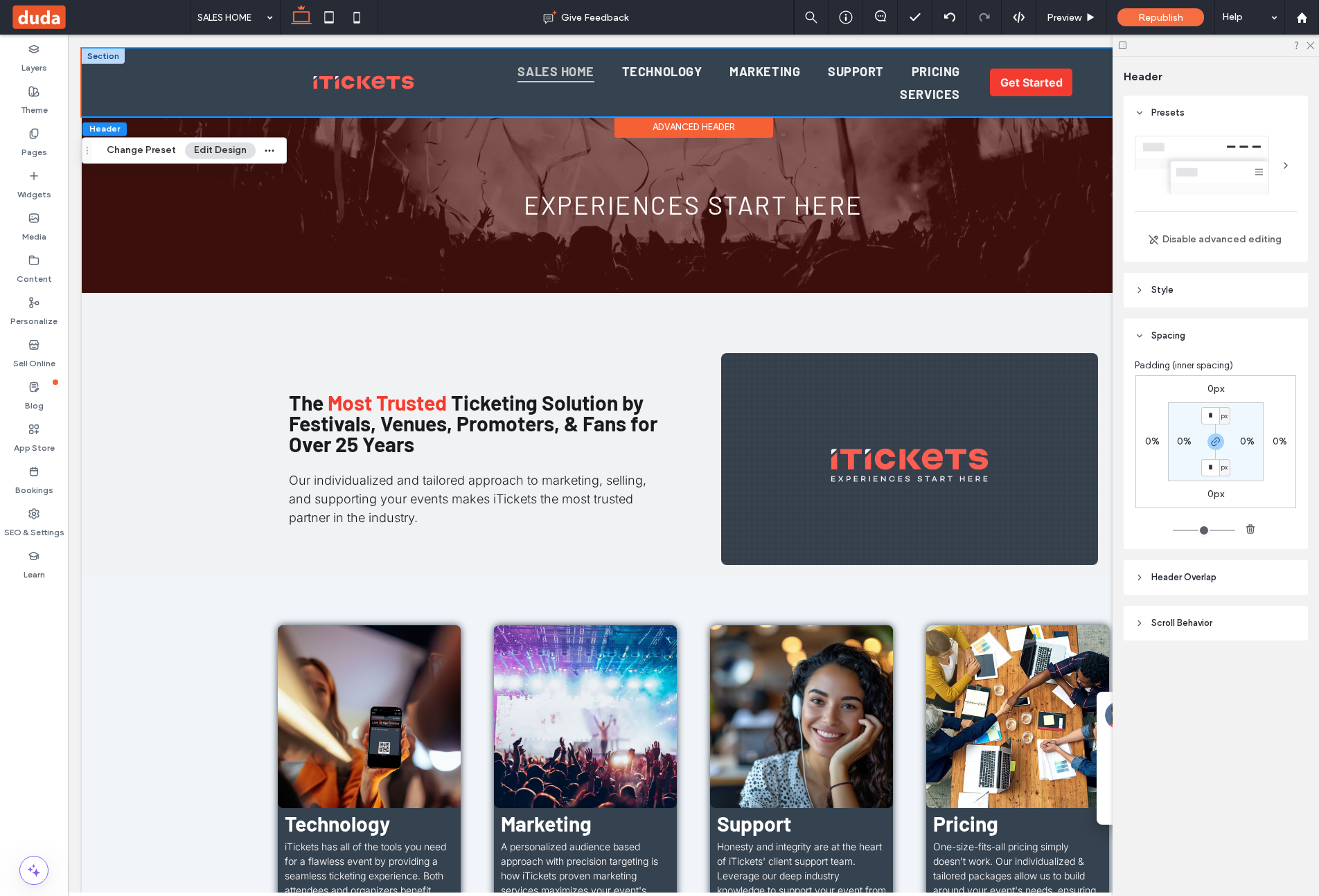
click at [168, 76] on div "SALES HOME TECHNOLOGY MARKETING SUPPORT PRICING SERVICES Get Started" at bounding box center [693, 82] width 1224 height 68
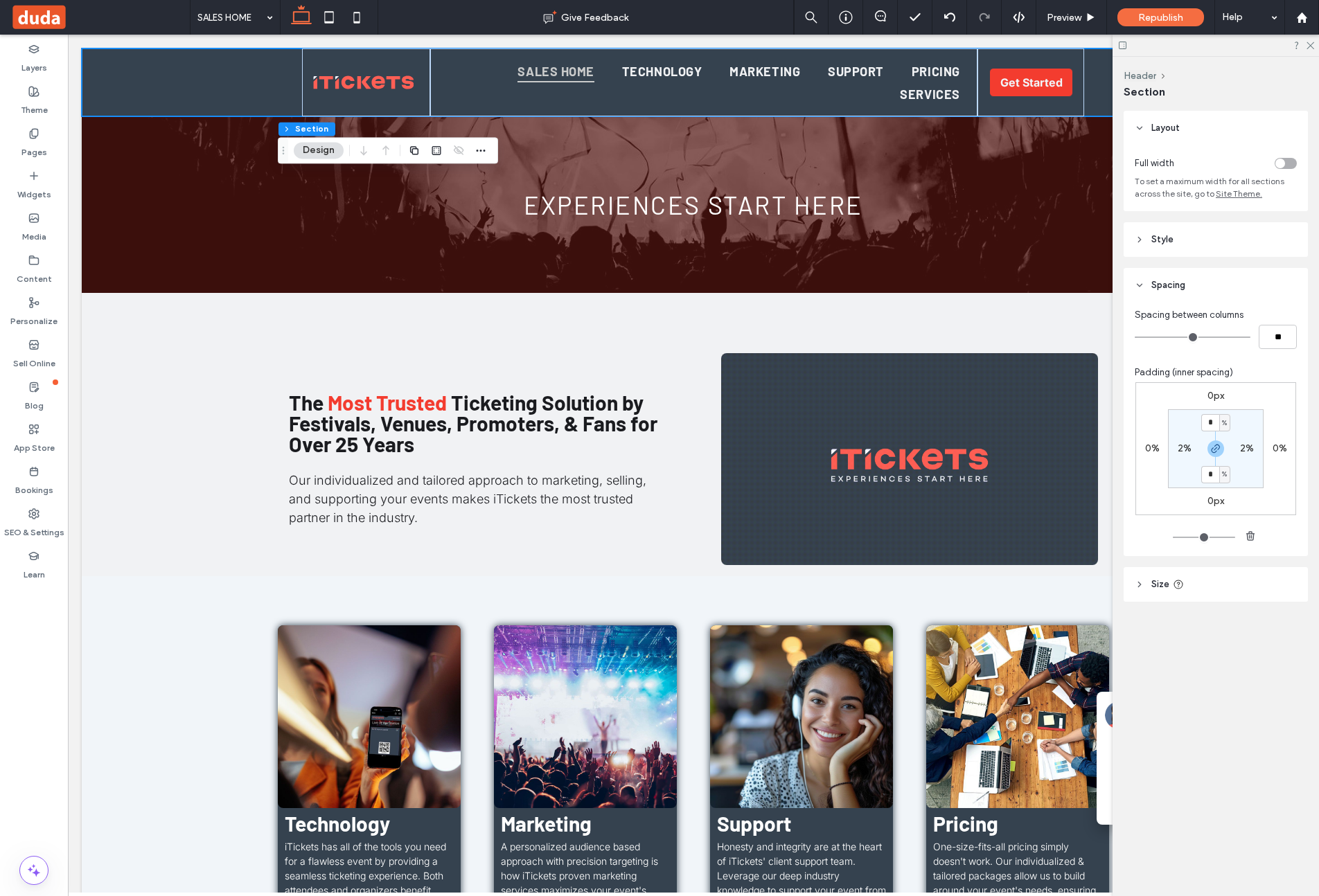
click at [1100, 445] on label "2%" at bounding box center [1185, 448] width 14 height 11
type input "*"
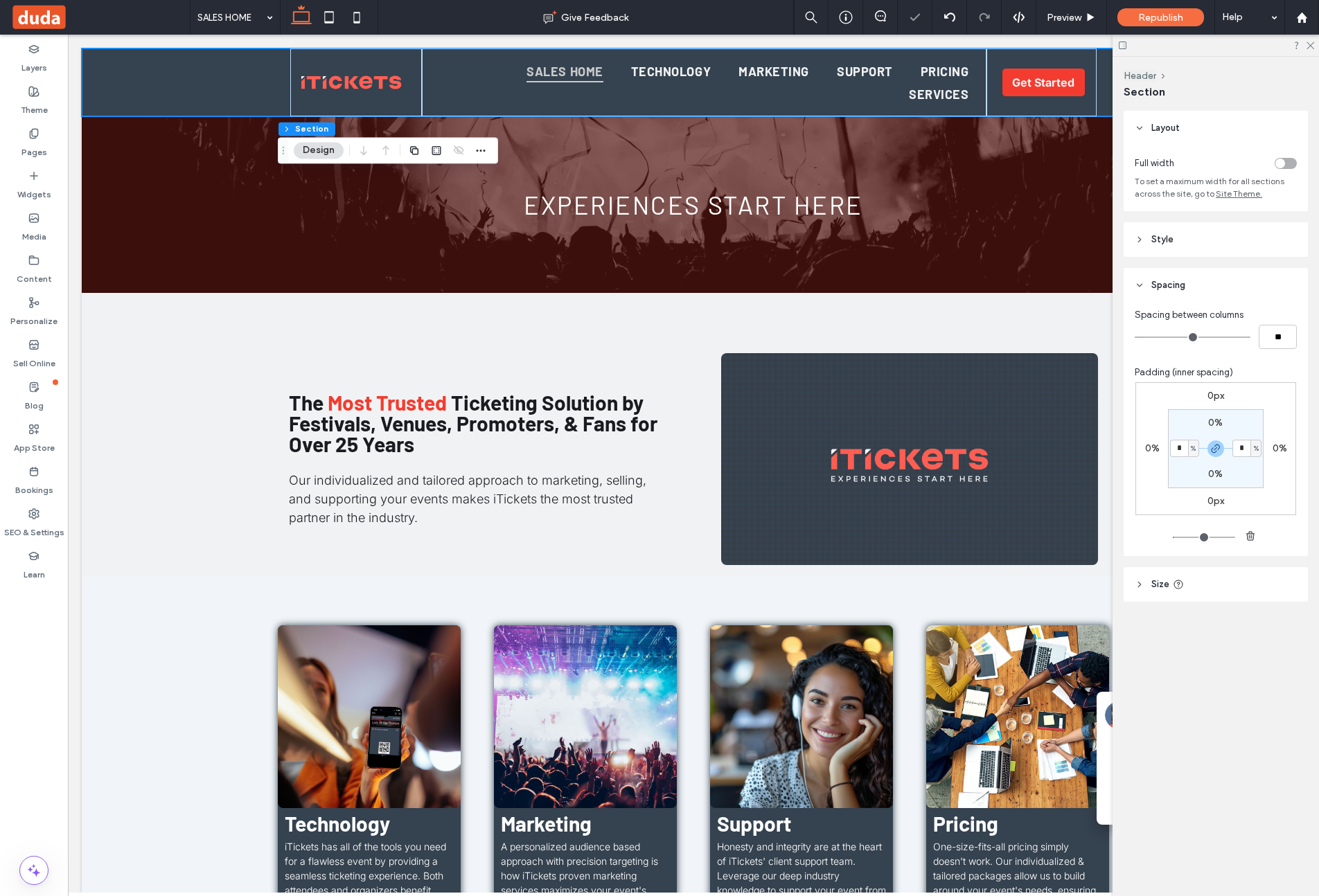
click at [1100, 446] on input "*" at bounding box center [1179, 448] width 18 height 17
type input "*"
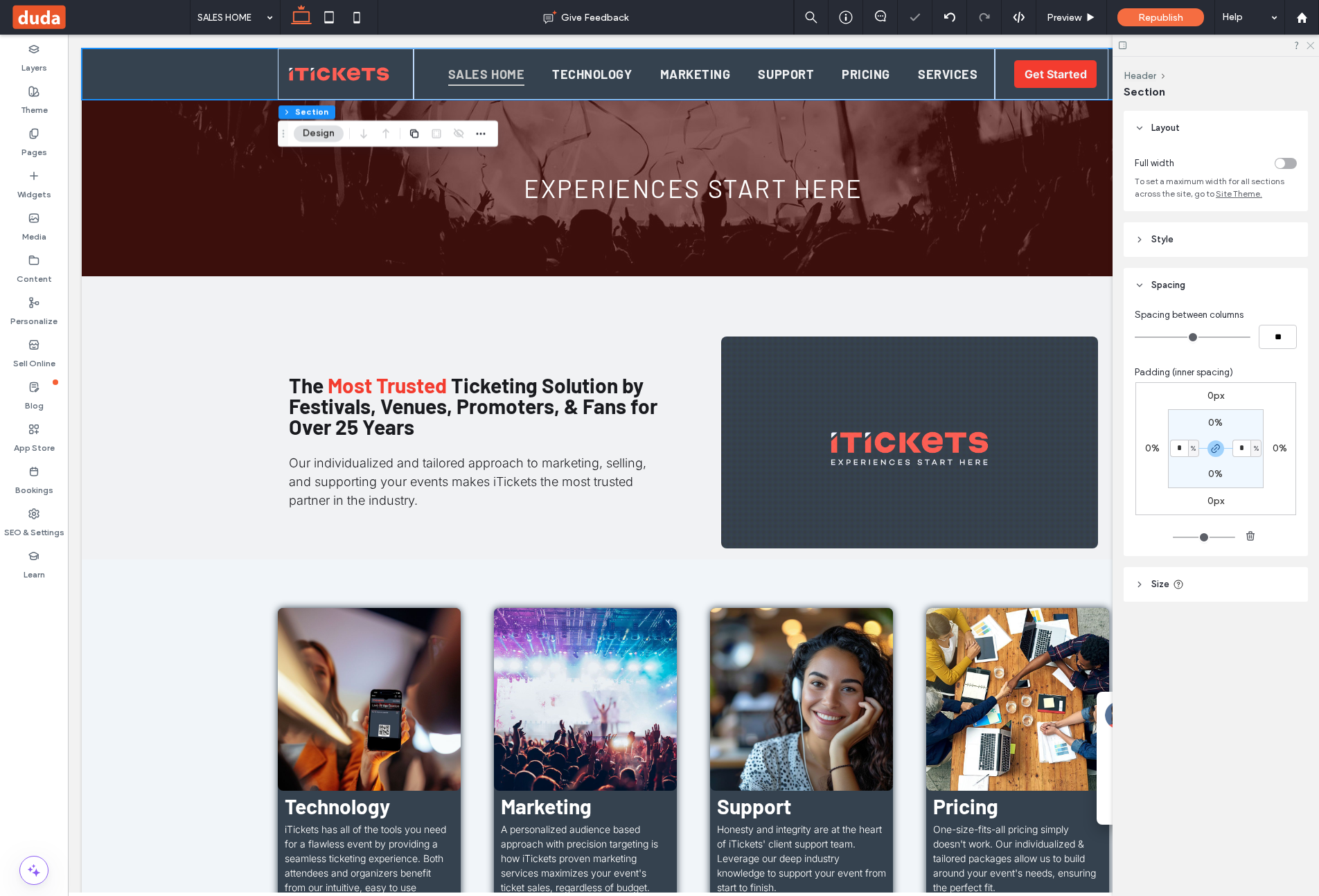
click at [1100, 41] on icon at bounding box center [1309, 44] width 9 height 9
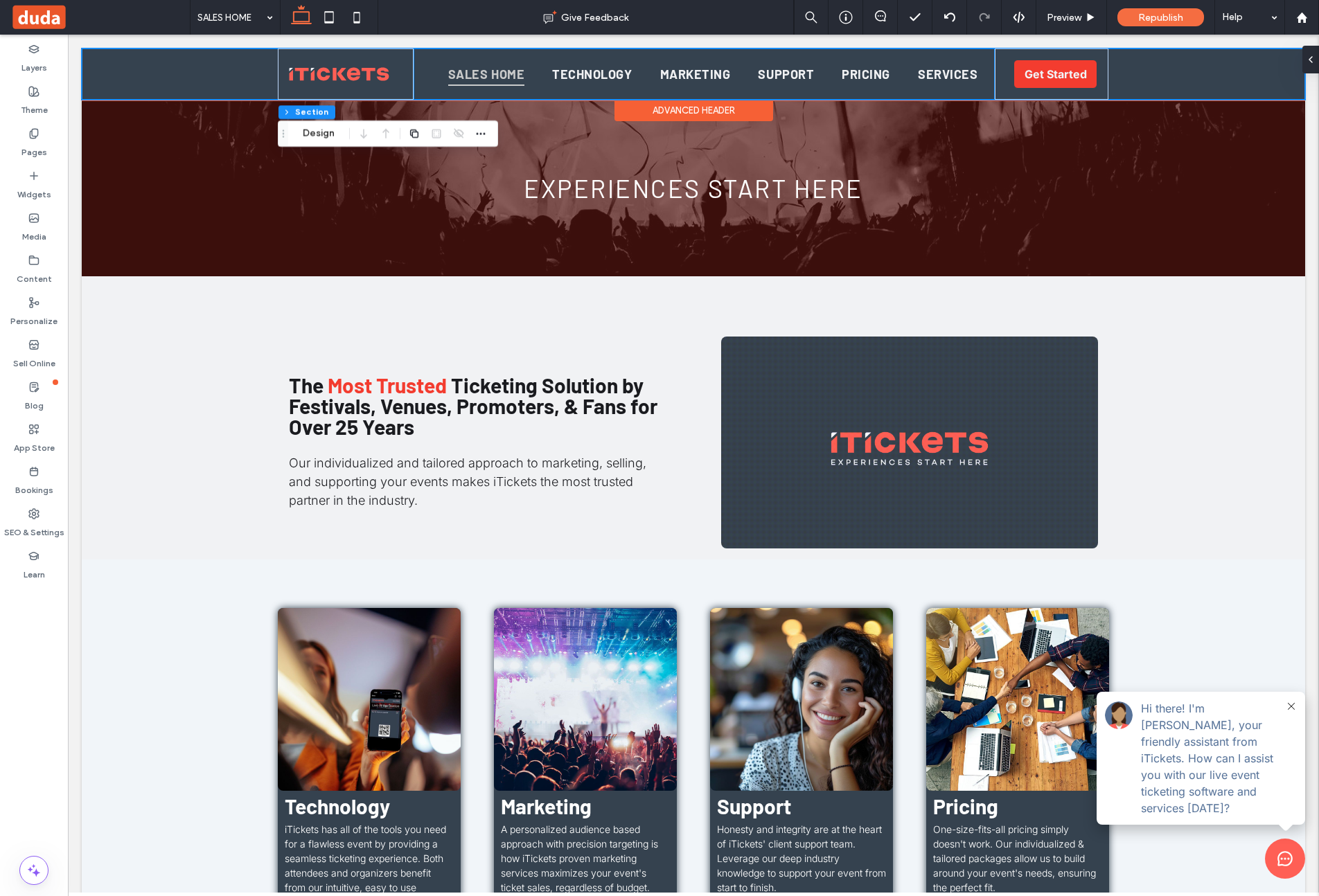
click at [502, 54] on div "SALES HOME TECHNOLOGY MARKETING SUPPORT PRICING SERVICES" at bounding box center [704, 74] width 582 height 51
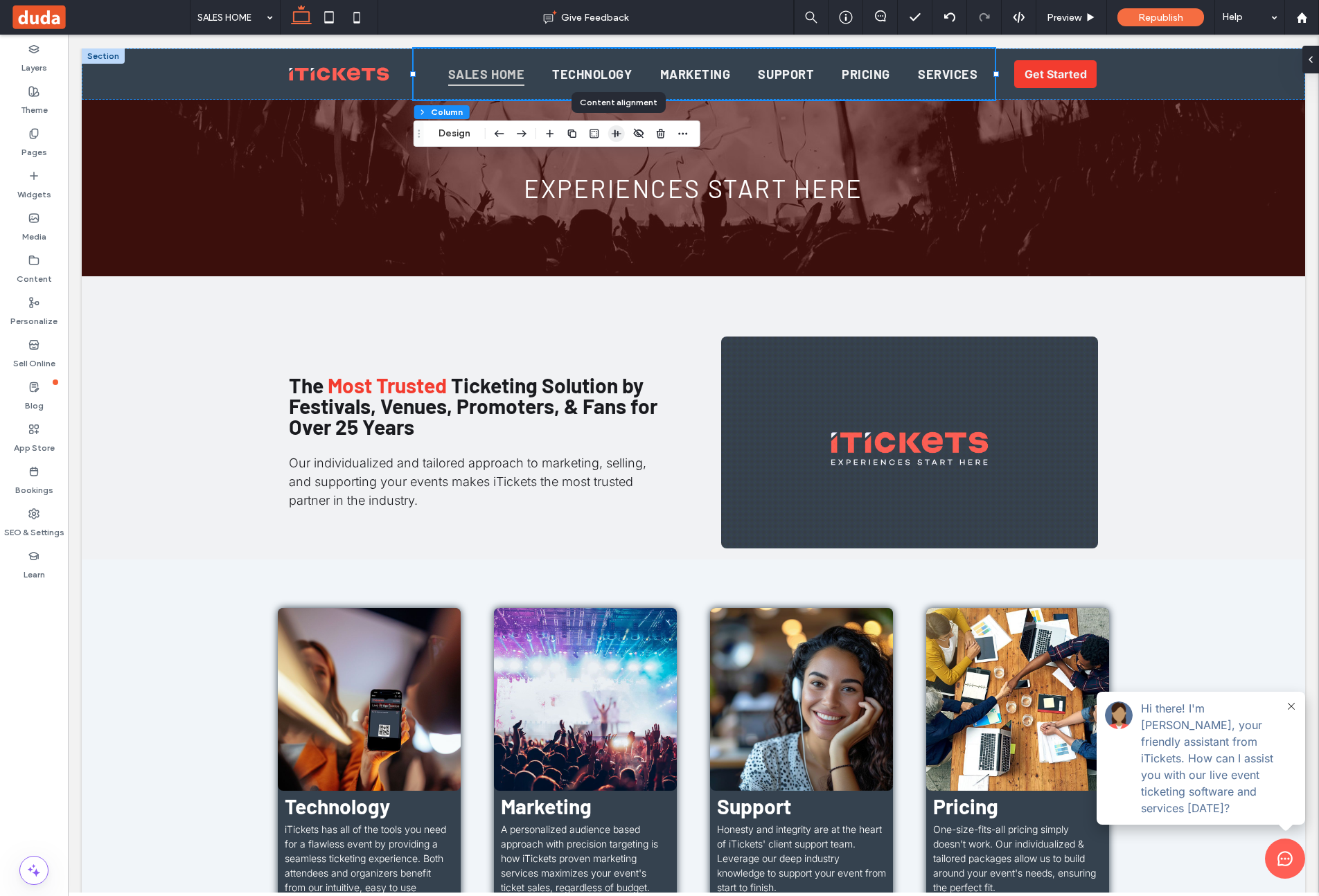
click at [613, 134] on icon "button" at bounding box center [617, 134] width 11 height 11
drag, startPoint x: 613, startPoint y: 134, endPoint x: 685, endPoint y: 132, distance: 72.0
click at [613, 134] on icon "button" at bounding box center [617, 134] width 11 height 11
click at [452, 139] on button "Design" at bounding box center [454, 133] width 50 height 16
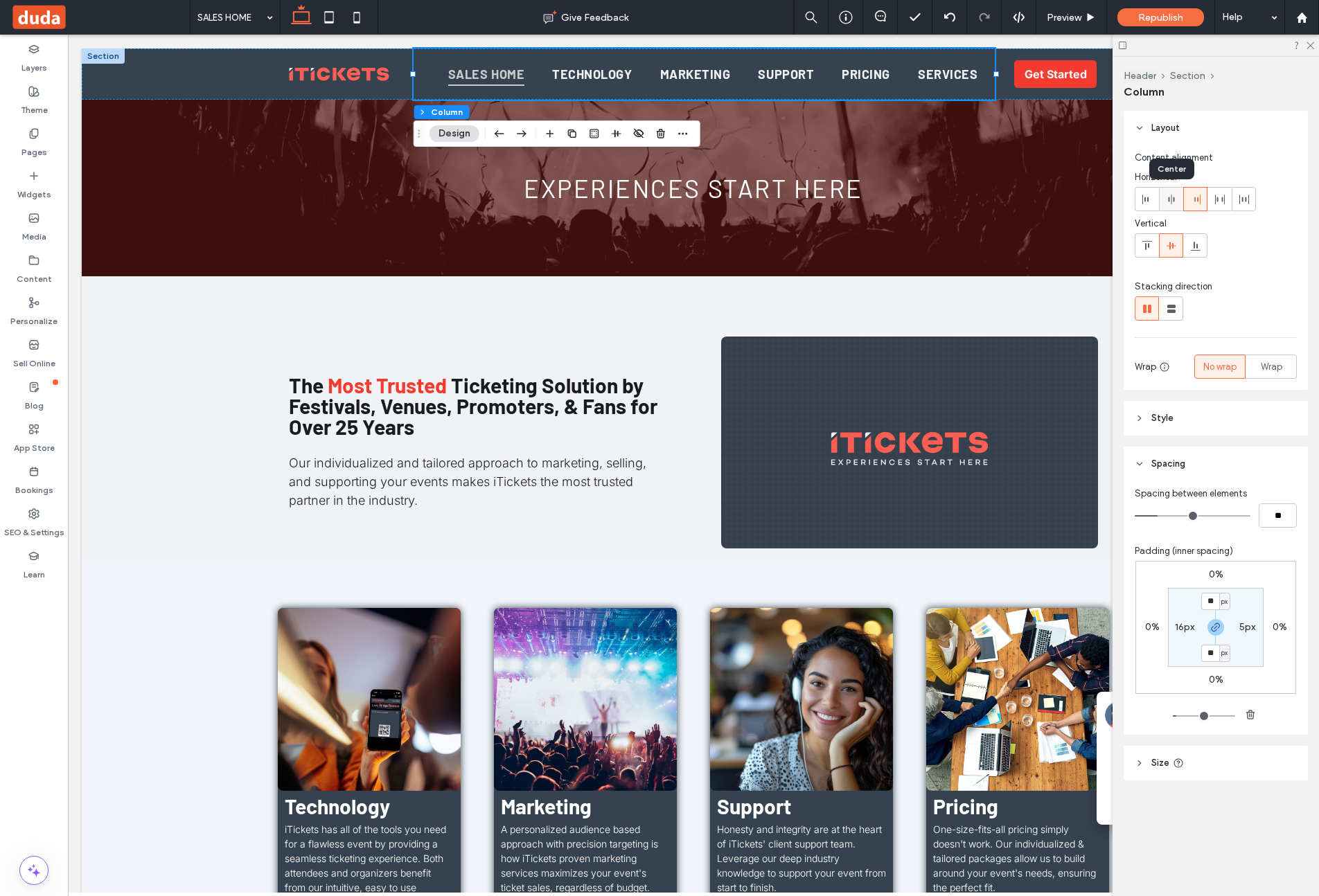
click at [1100, 197] on icon at bounding box center [1171, 200] width 11 height 11
click at [1100, 201] on icon at bounding box center [1171, 200] width 11 height 11
click at [1100, 243] on icon at bounding box center [1171, 246] width 11 height 11
click at [1100, 194] on icon at bounding box center [1196, 200] width 11 height 11
click at [1100, 197] on icon at bounding box center [1171, 200] width 11 height 11
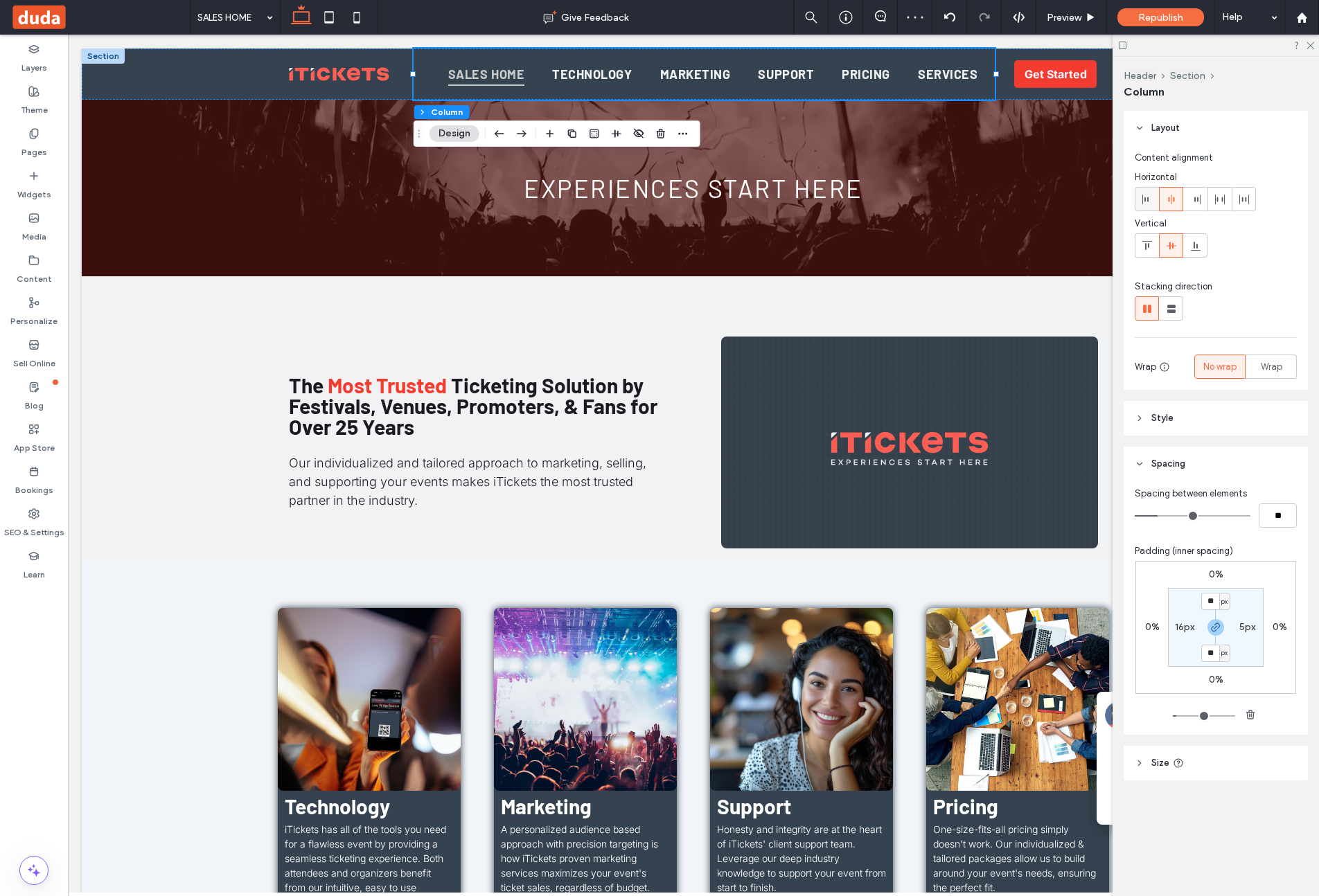
click at [1100, 199] on div at bounding box center [1147, 199] width 23 height 23
click at [1100, 199] on icon at bounding box center [1171, 200] width 11 height 11
click at [1100, 244] on use at bounding box center [1170, 246] width 10 height 8
click at [440, 58] on div "SALES HOME TECHNOLOGY MARKETING SUPPORT PRICING SERVICES" at bounding box center [704, 74] width 582 height 51
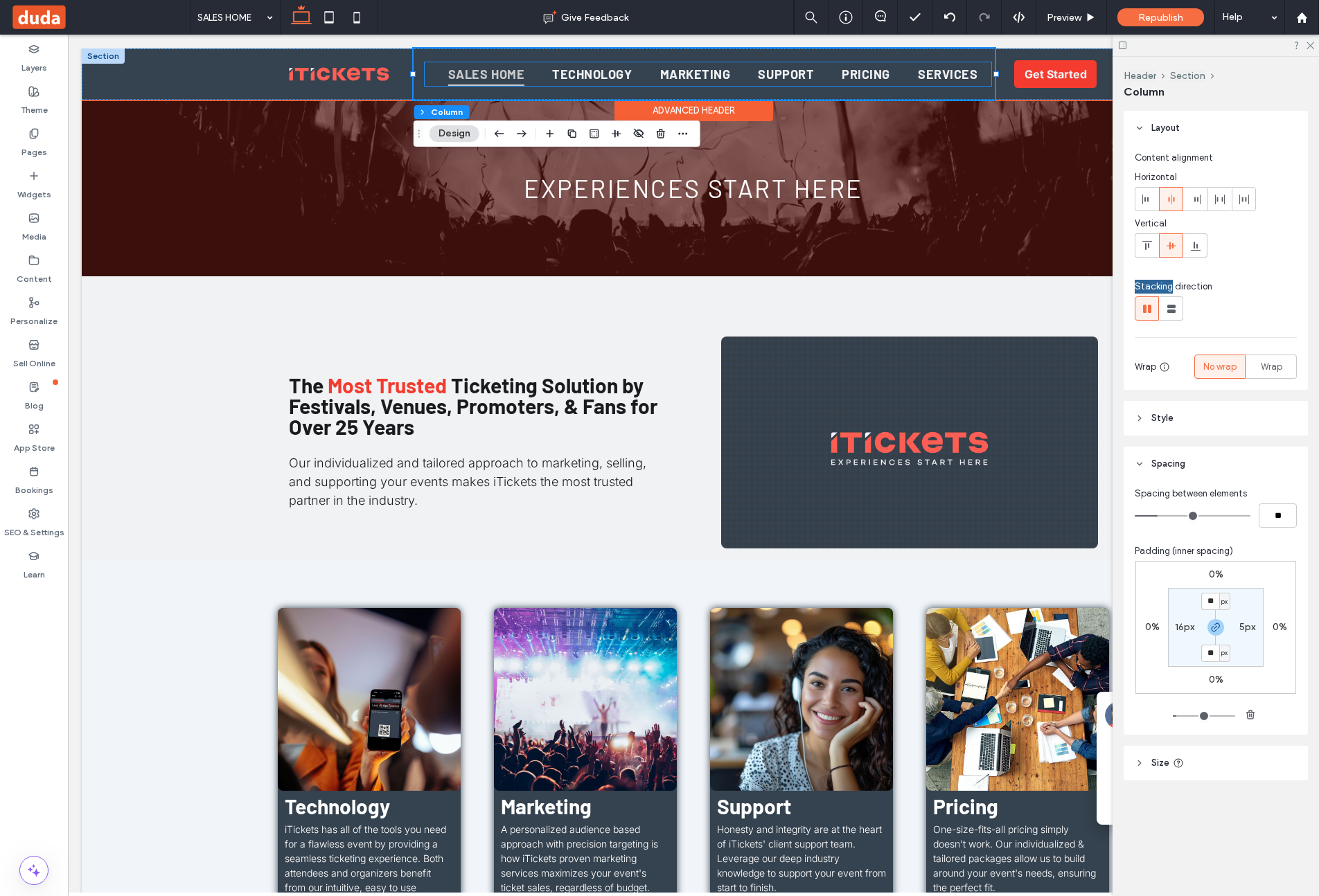
click at [438, 75] on link "SALES HOME" at bounding box center [486, 73] width 104 height 23
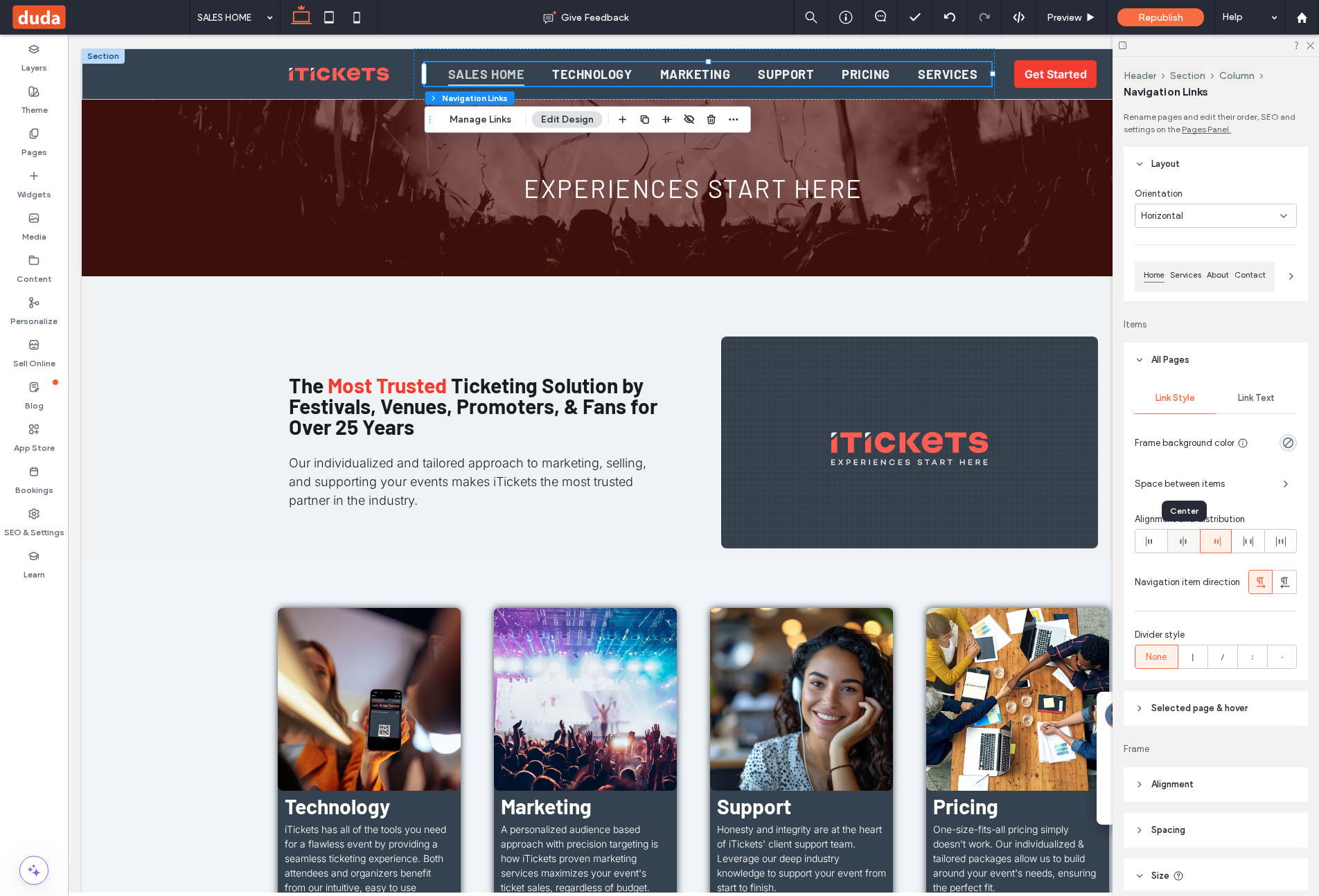
click at [1100, 543] on icon at bounding box center [1184, 542] width 11 height 11
click at [1100, 779] on header "Alignment" at bounding box center [1215, 785] width 184 height 34
click at [1100, 44] on icon at bounding box center [1309, 44] width 9 height 9
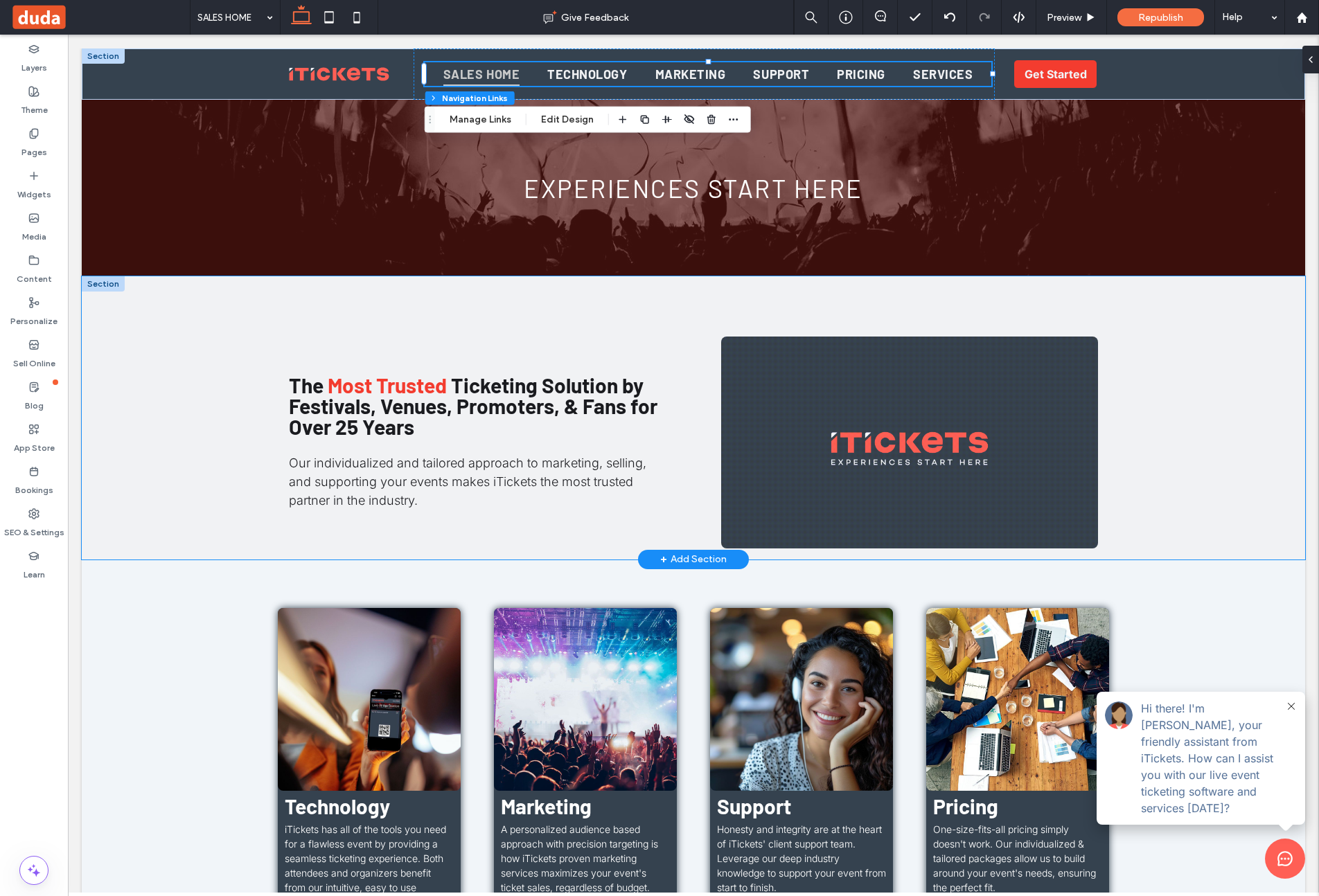
click at [1100, 336] on div "The Most Trusted Ticketing Solution by Festivals, Venues, Promoters, & Fans for…" at bounding box center [693, 418] width 1224 height 284
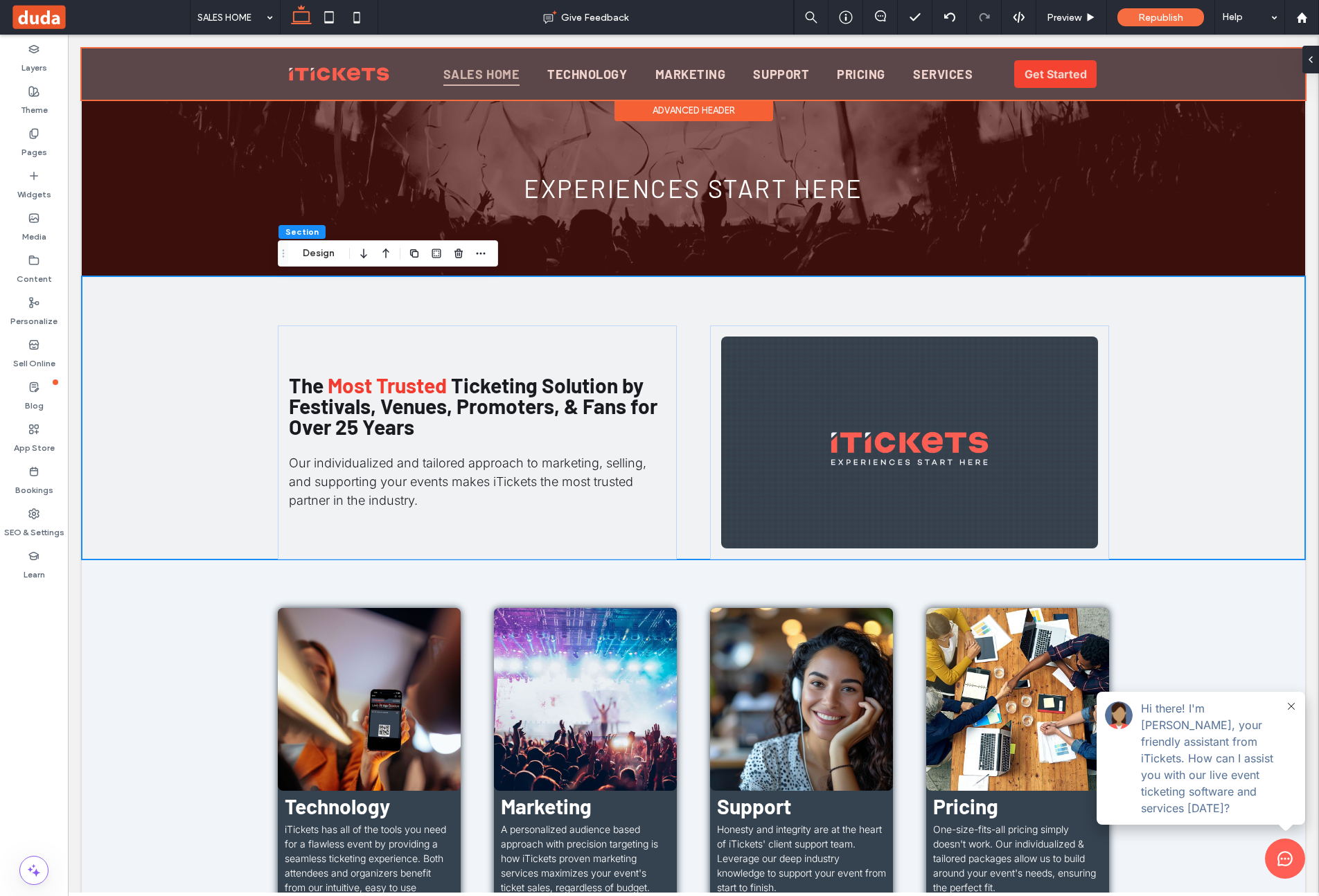
click at [991, 72] on div at bounding box center [693, 74] width 1224 height 51
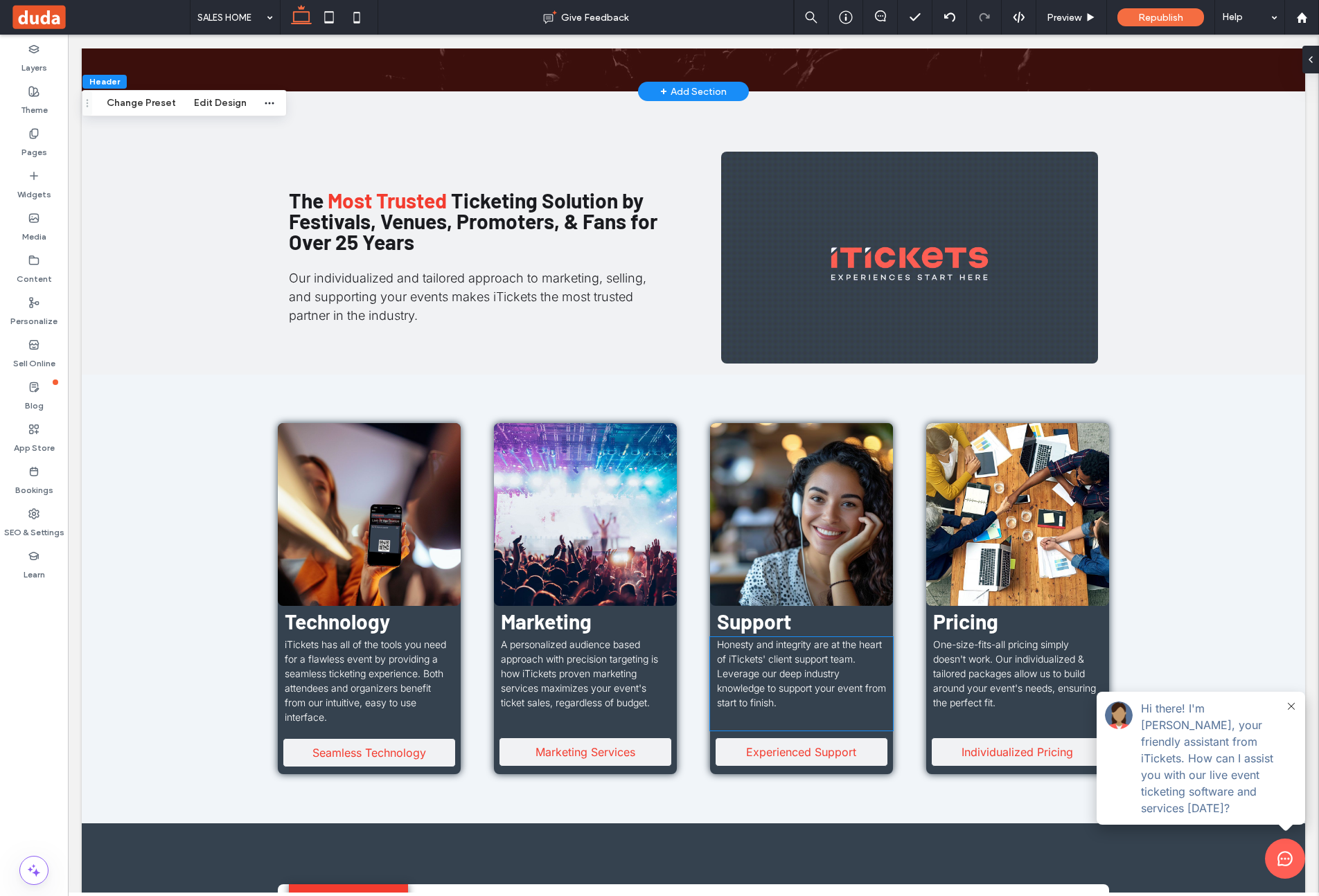
scroll to position [0, 0]
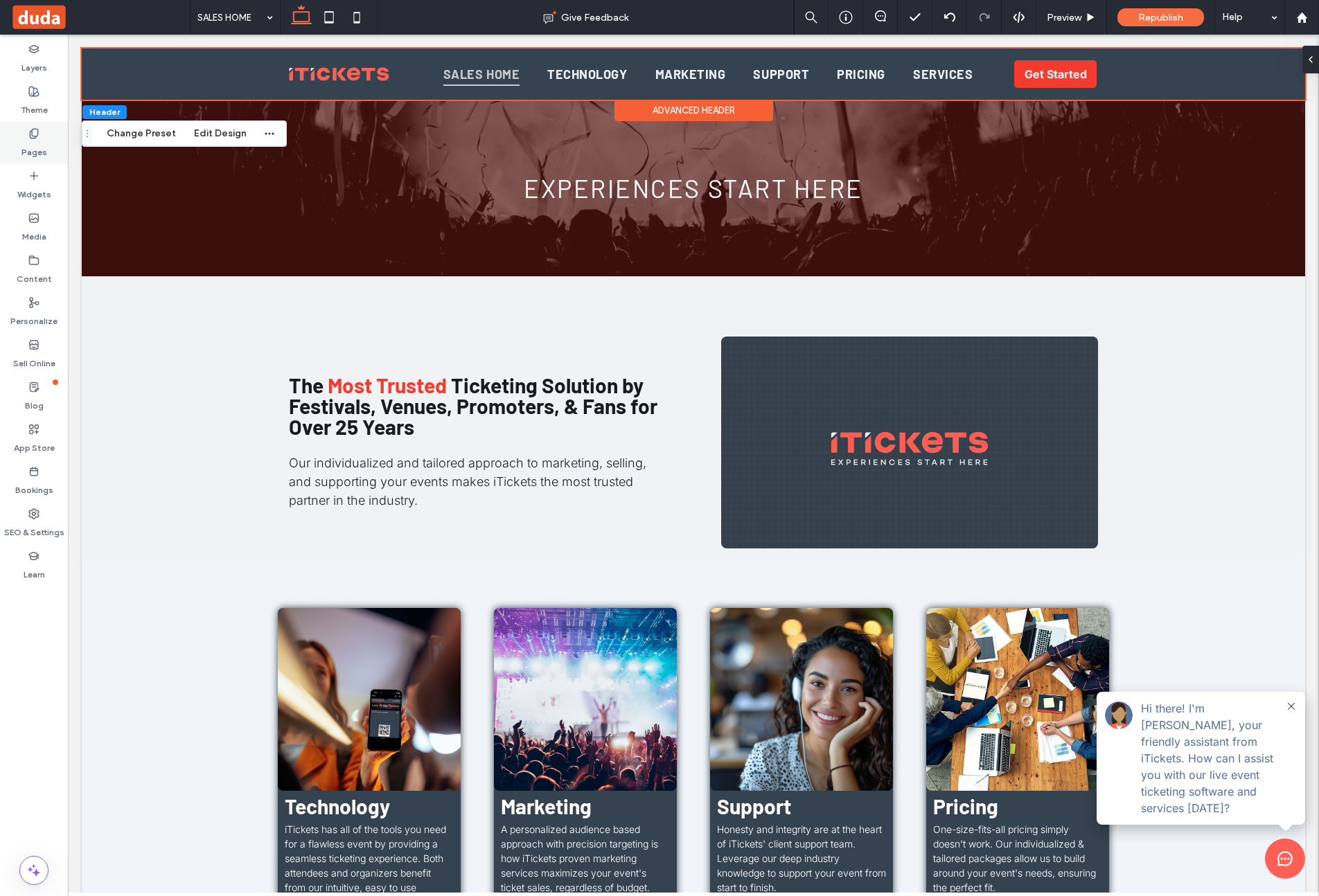
click at [42, 132] on div "Pages" at bounding box center [33, 143] width 68 height 42
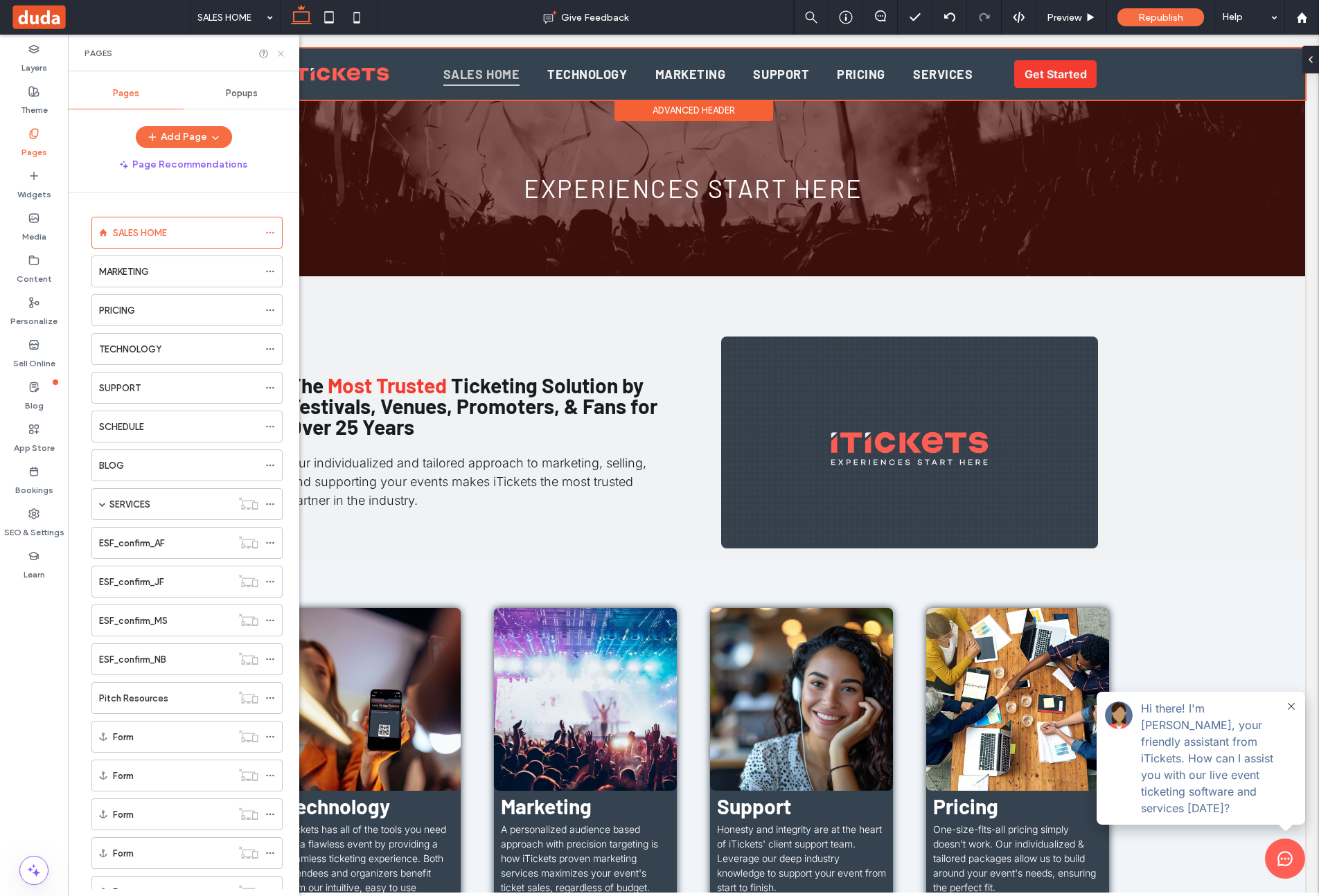
click at [284, 54] on icon at bounding box center [281, 53] width 10 height 10
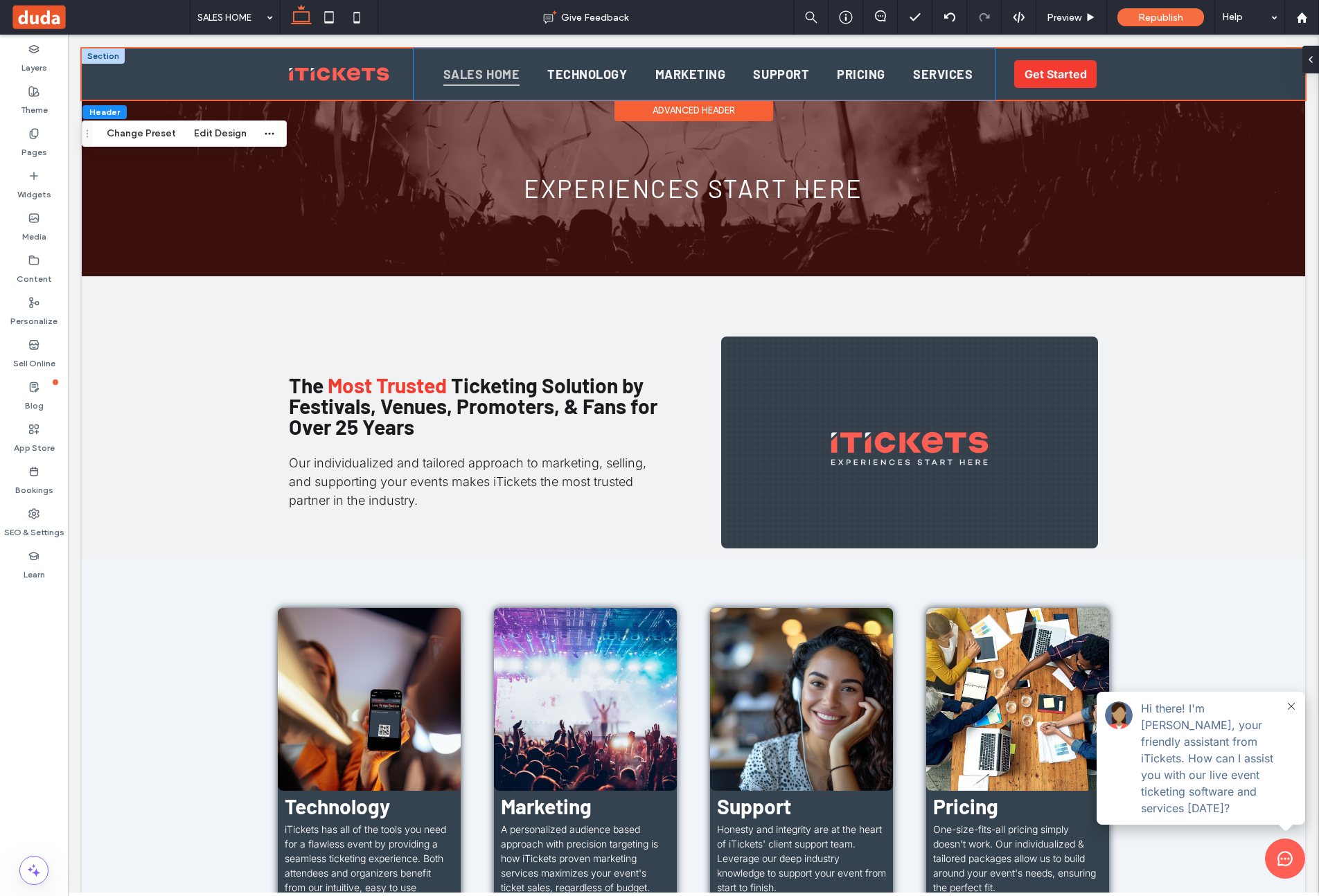
click at [479, 57] on div "SALES HOME TECHNOLOGY MARKETING SUPPORT PRICING SERVICES" at bounding box center [704, 74] width 582 height 51
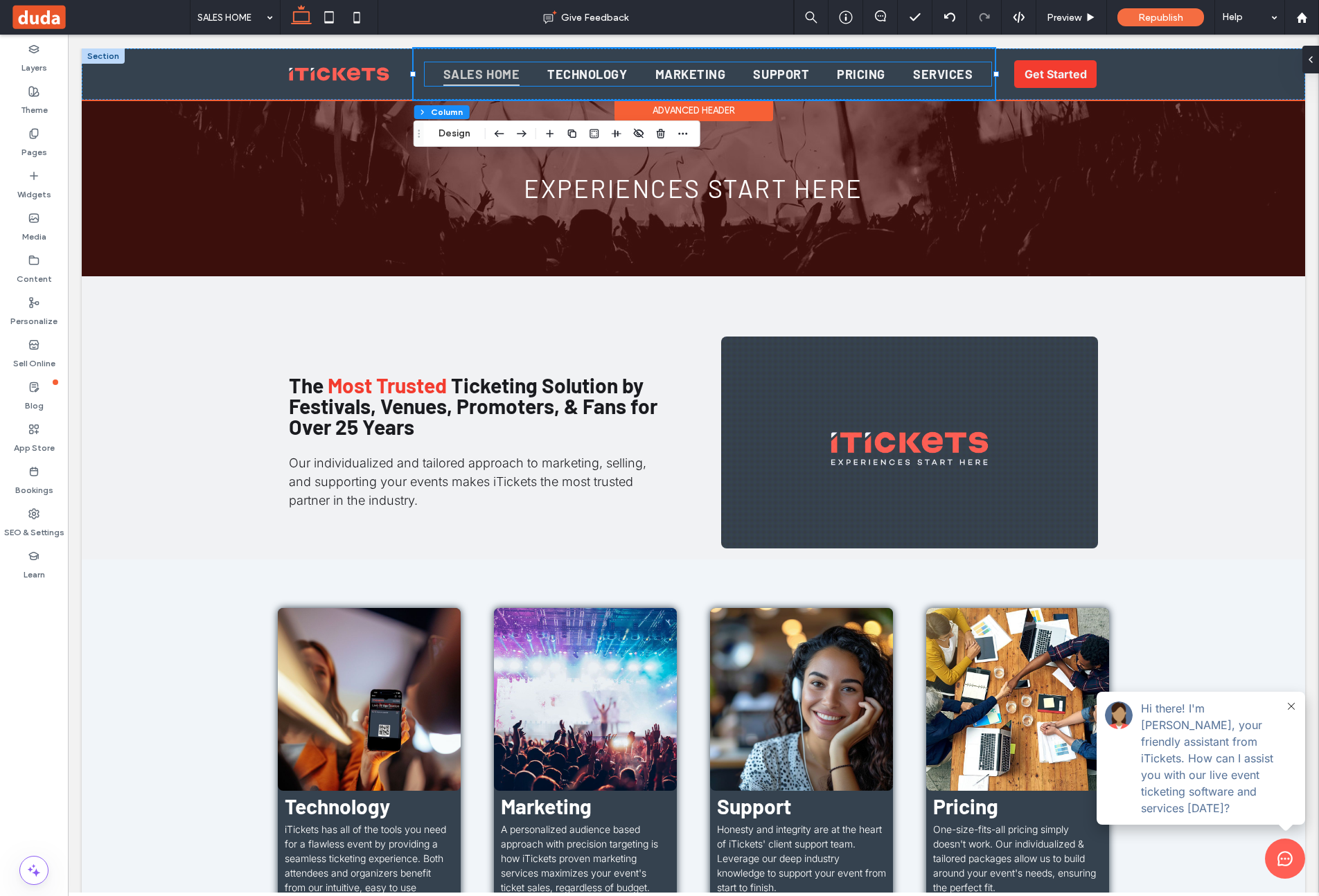
click at [478, 64] on span "SALES HOME" at bounding box center [482, 73] width 76 height 23
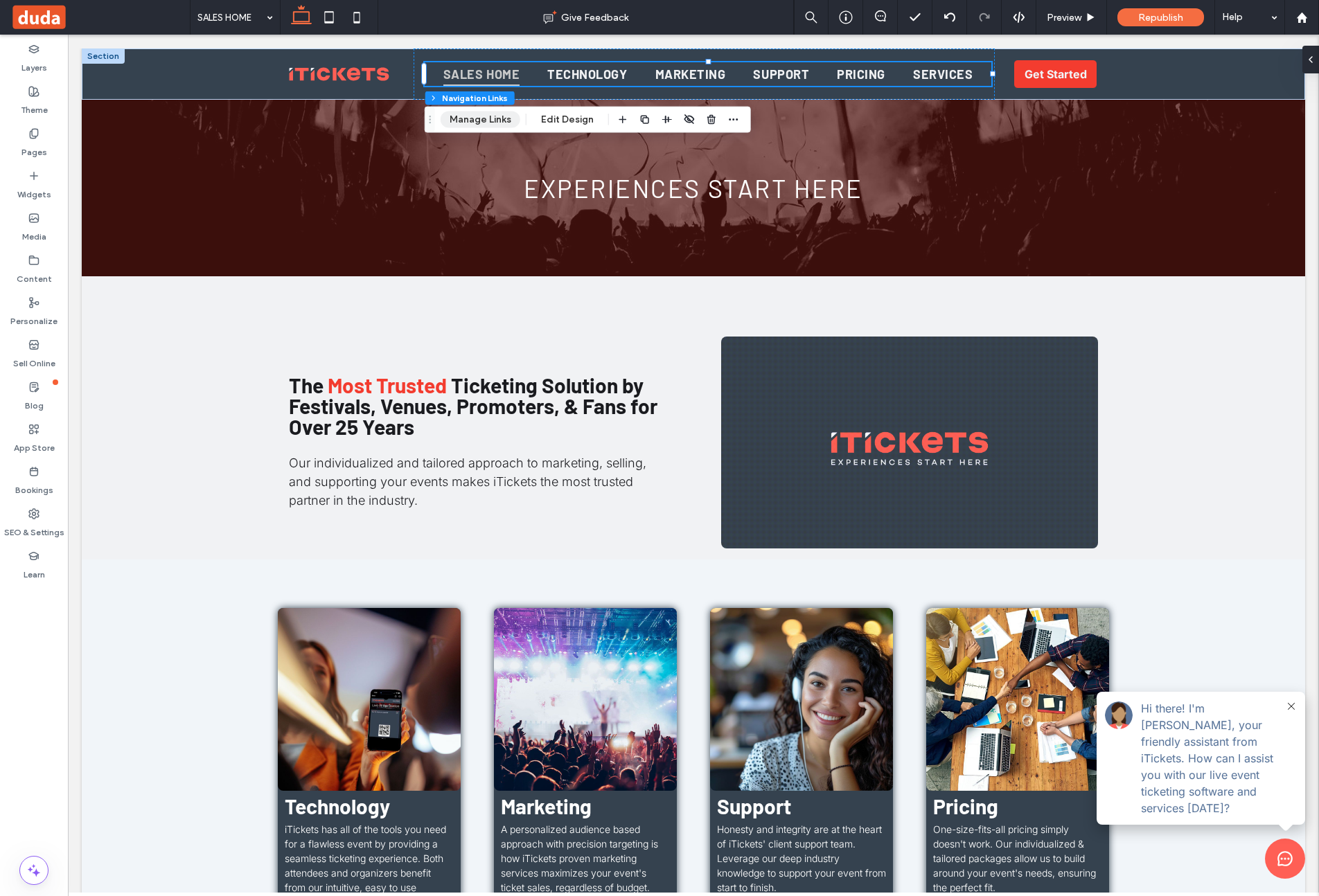
drag, startPoint x: 560, startPoint y: 123, endPoint x: 516, endPoint y: 123, distance: 44.0
click at [560, 123] on button "Edit Design" at bounding box center [568, 119] width 70 height 16
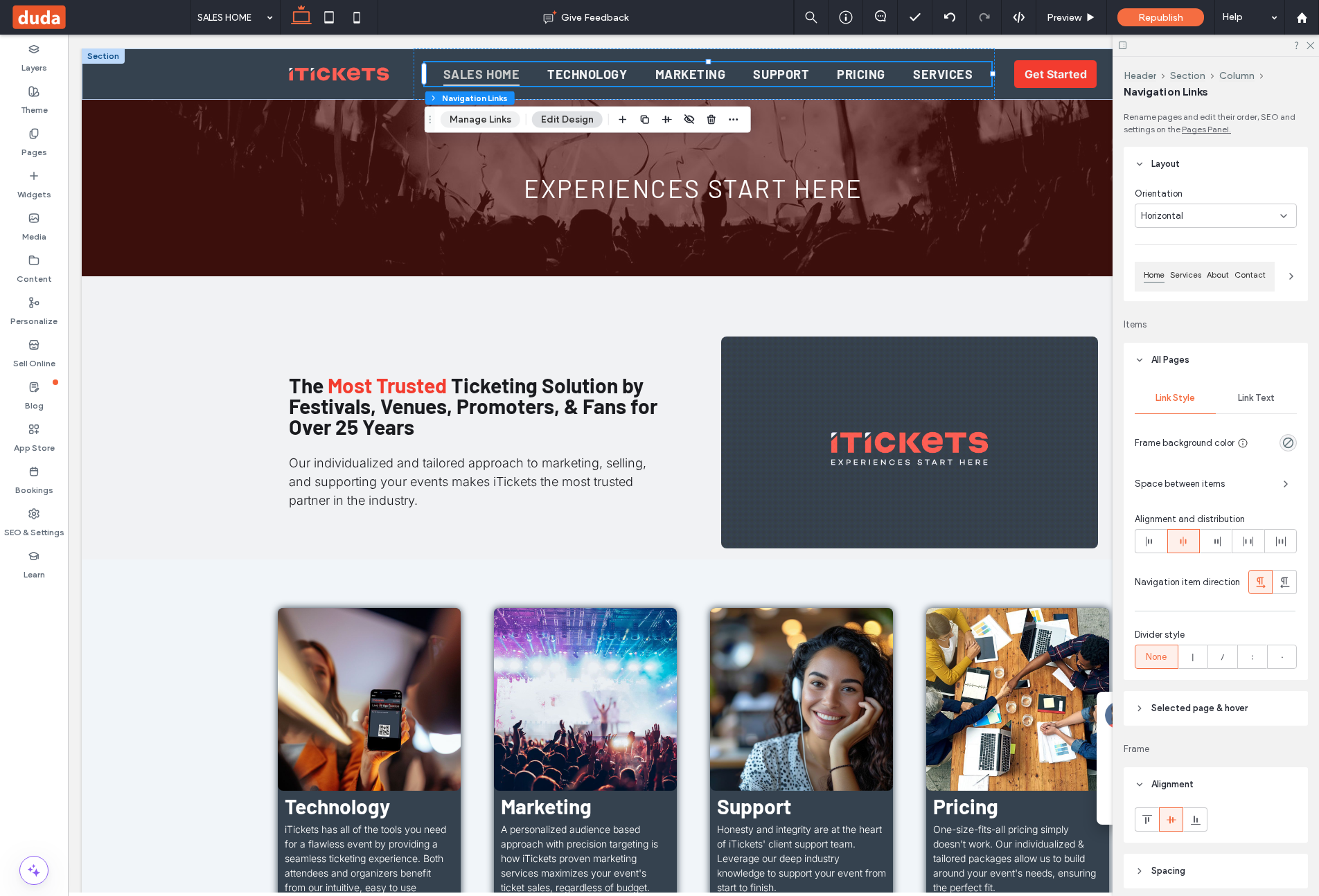
click at [476, 115] on button "Manage Links" at bounding box center [481, 119] width 80 height 16
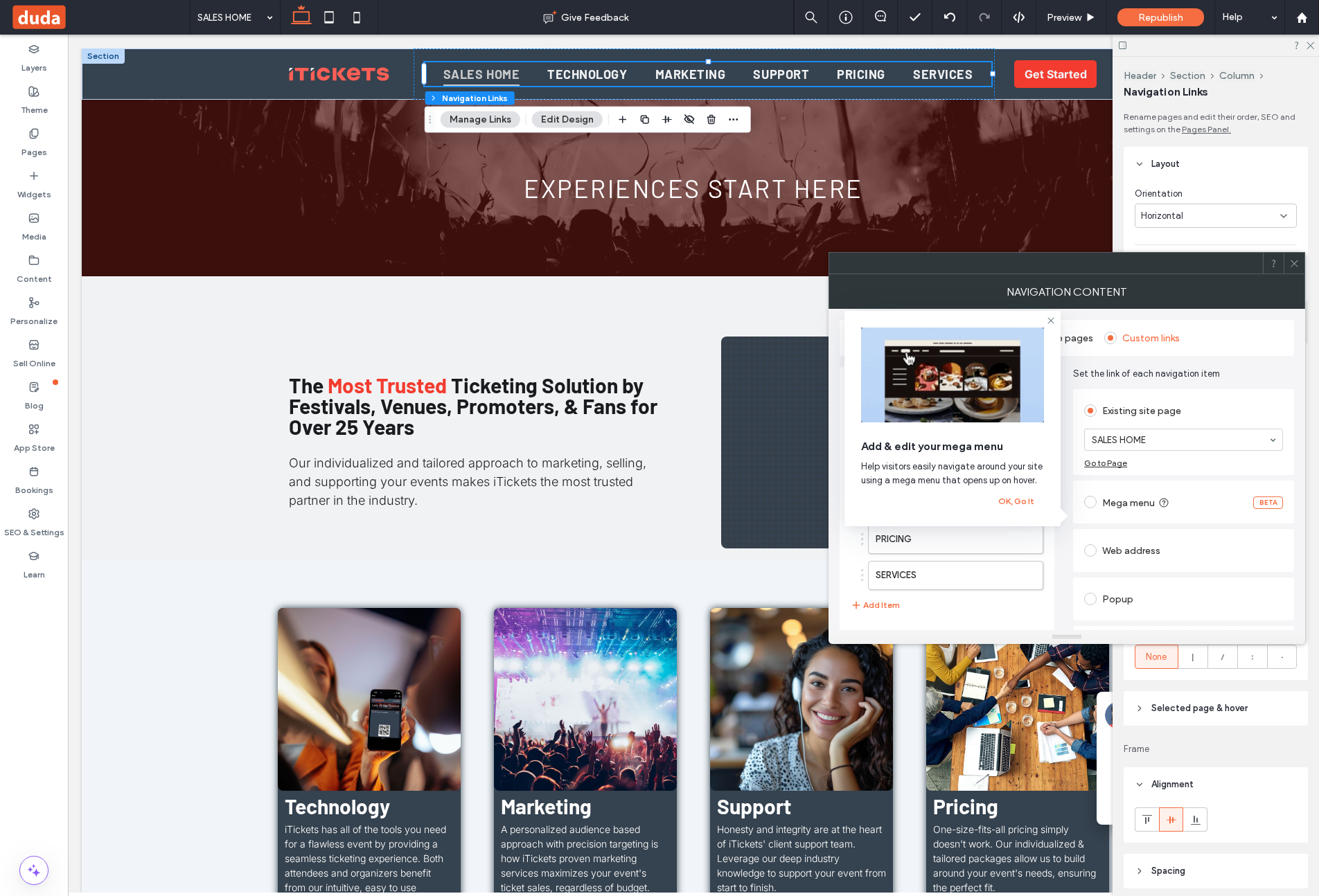
drag, startPoint x: 1051, startPoint y: 322, endPoint x: 1031, endPoint y: 328, distance: 20.9
click at [1050, 320] on use at bounding box center [1050, 321] width 7 height 7
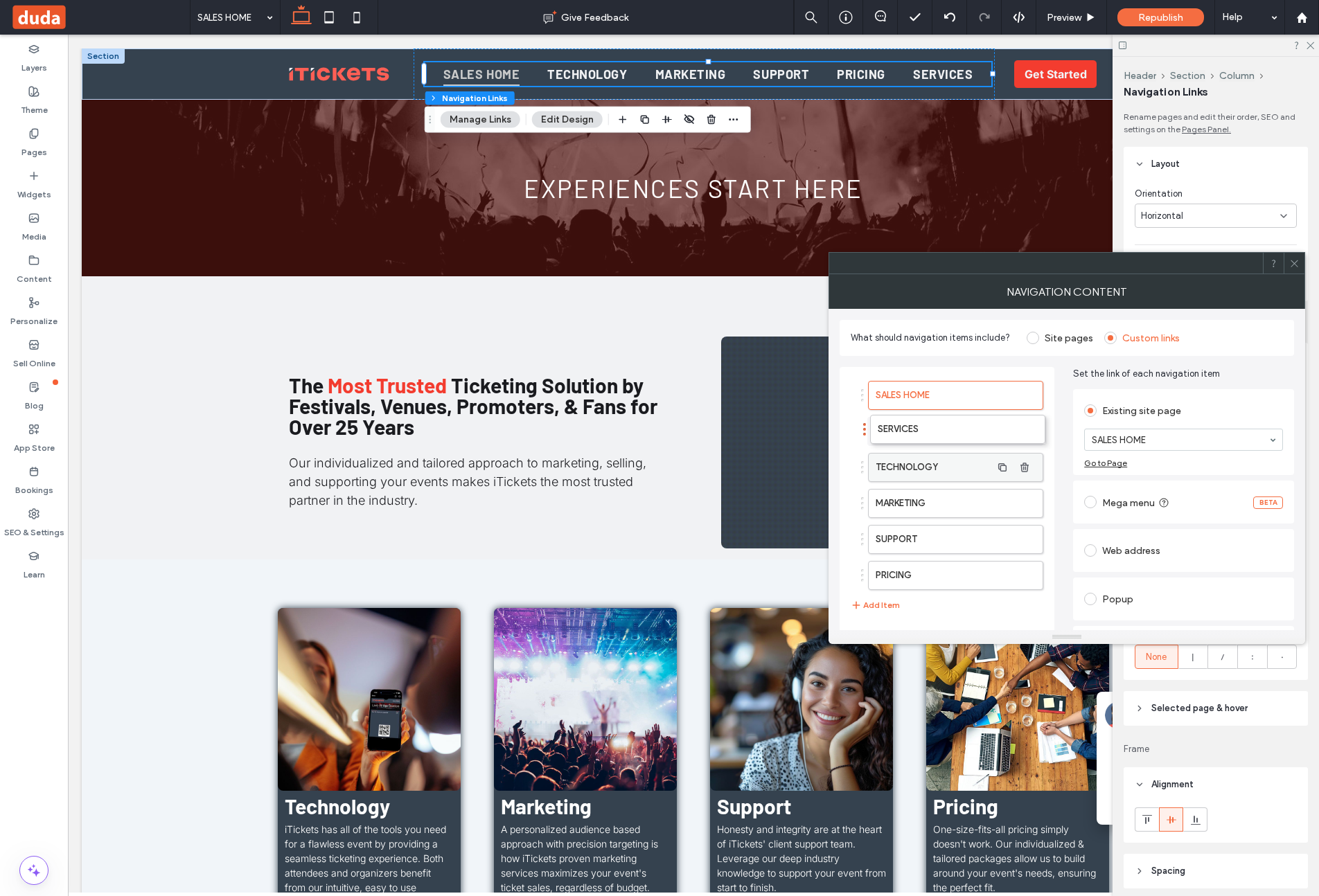
drag, startPoint x: 929, startPoint y: 575, endPoint x: 931, endPoint y: 432, distance: 143.0
click at [1100, 262] on icon at bounding box center [1294, 263] width 10 height 10
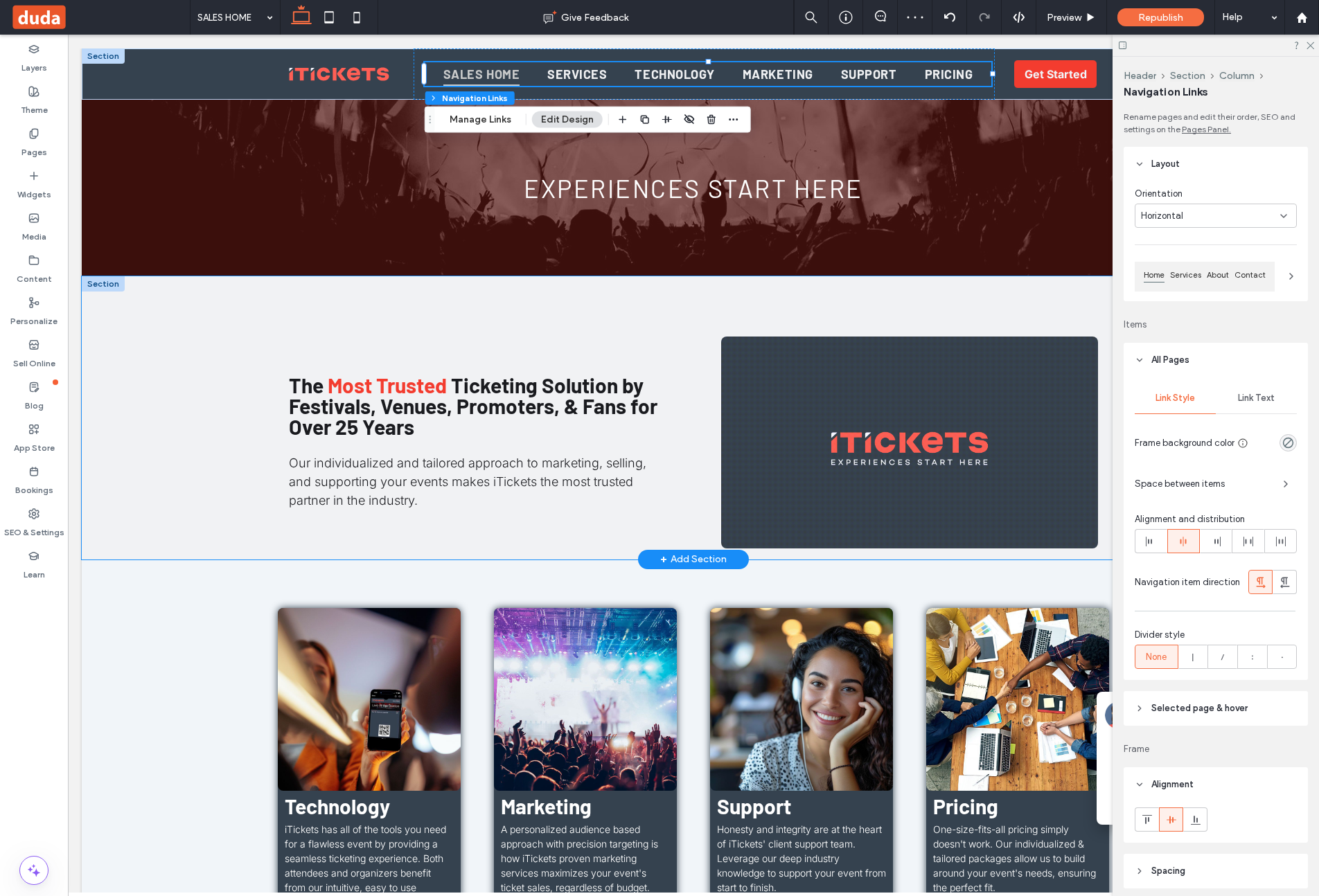
click at [1010, 298] on div "The Most Trusted Ticketing Solution by Festivals, Venues, Promoters, & Fans for…" at bounding box center [693, 418] width 831 height 284
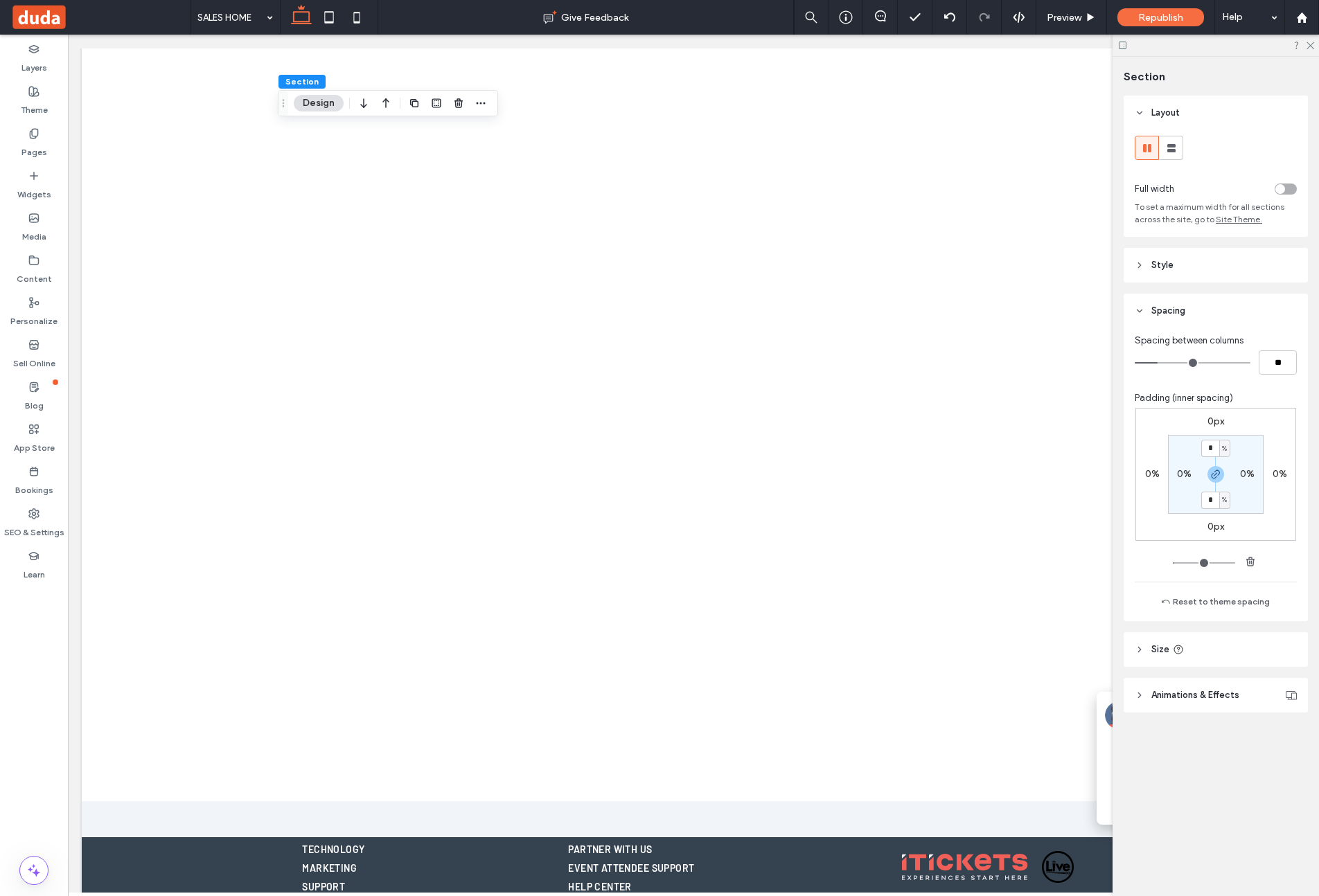
scroll to position [3315, 0]
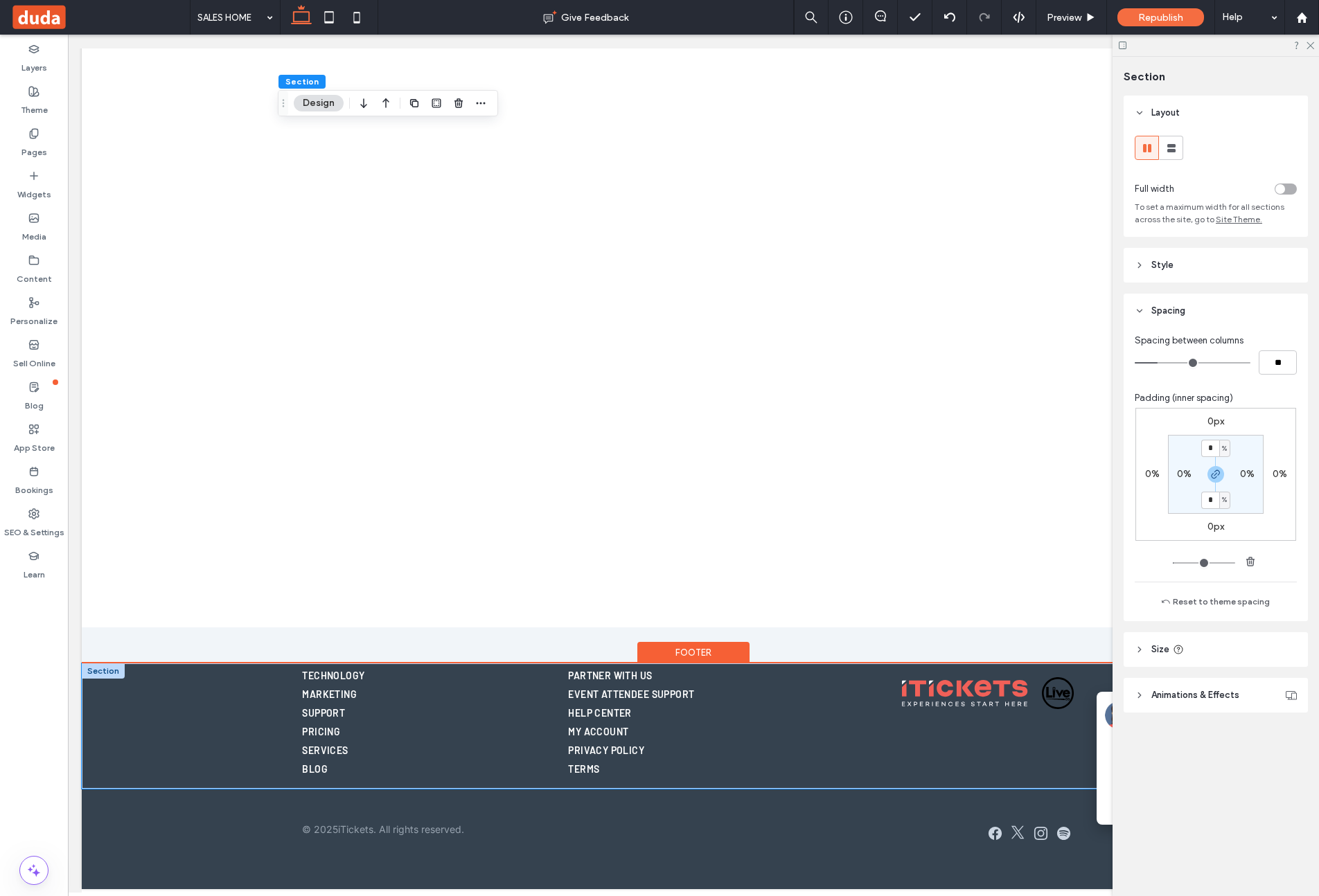
click at [232, 748] on div "TECHNOLOGY MARKETING SUPPORT PRICING SERVICES BLOG PARTNER WITH US EVENT ATTEND…" at bounding box center [693, 727] width 1224 height 126
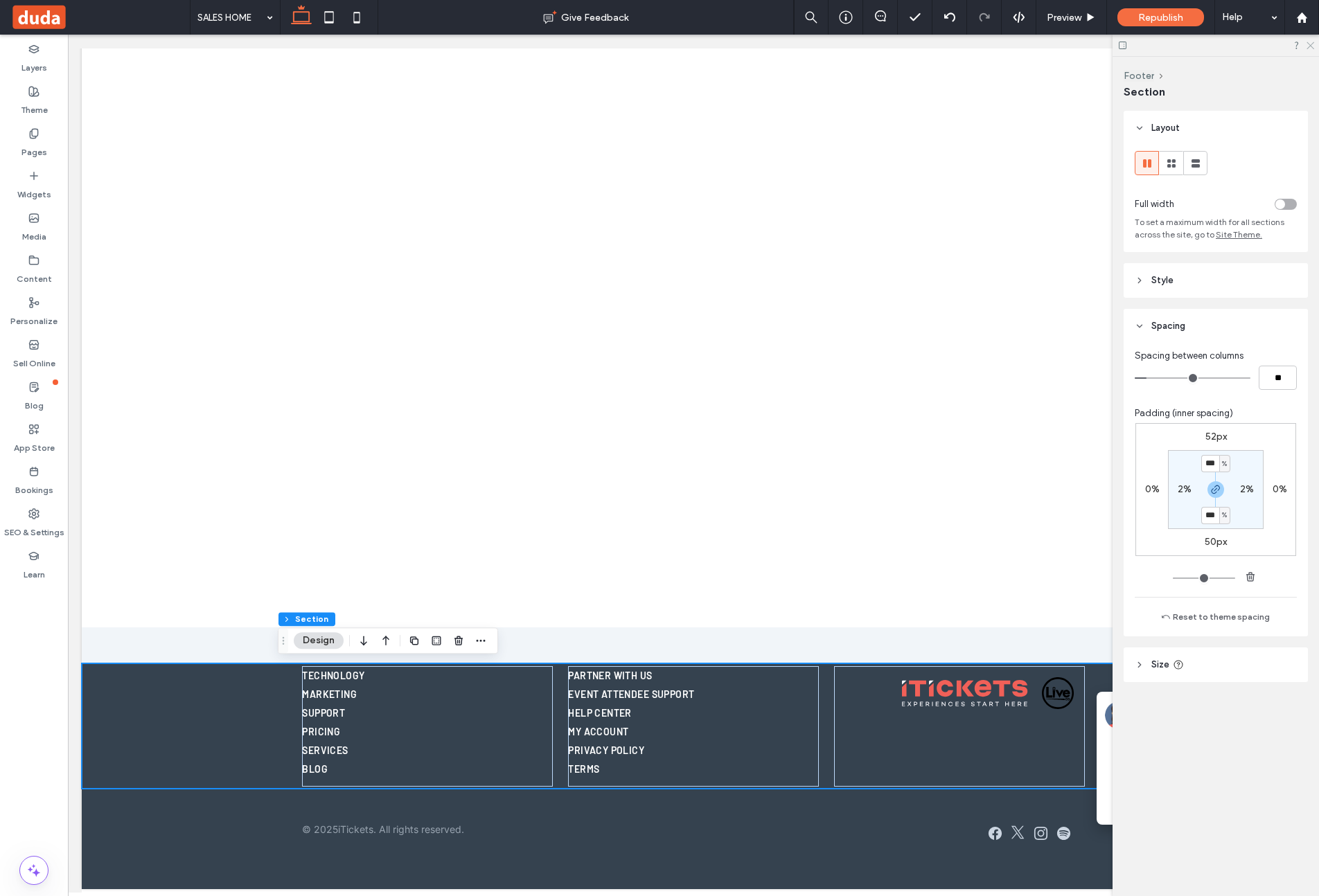
click at [1100, 46] on icon at bounding box center [1309, 44] width 9 height 9
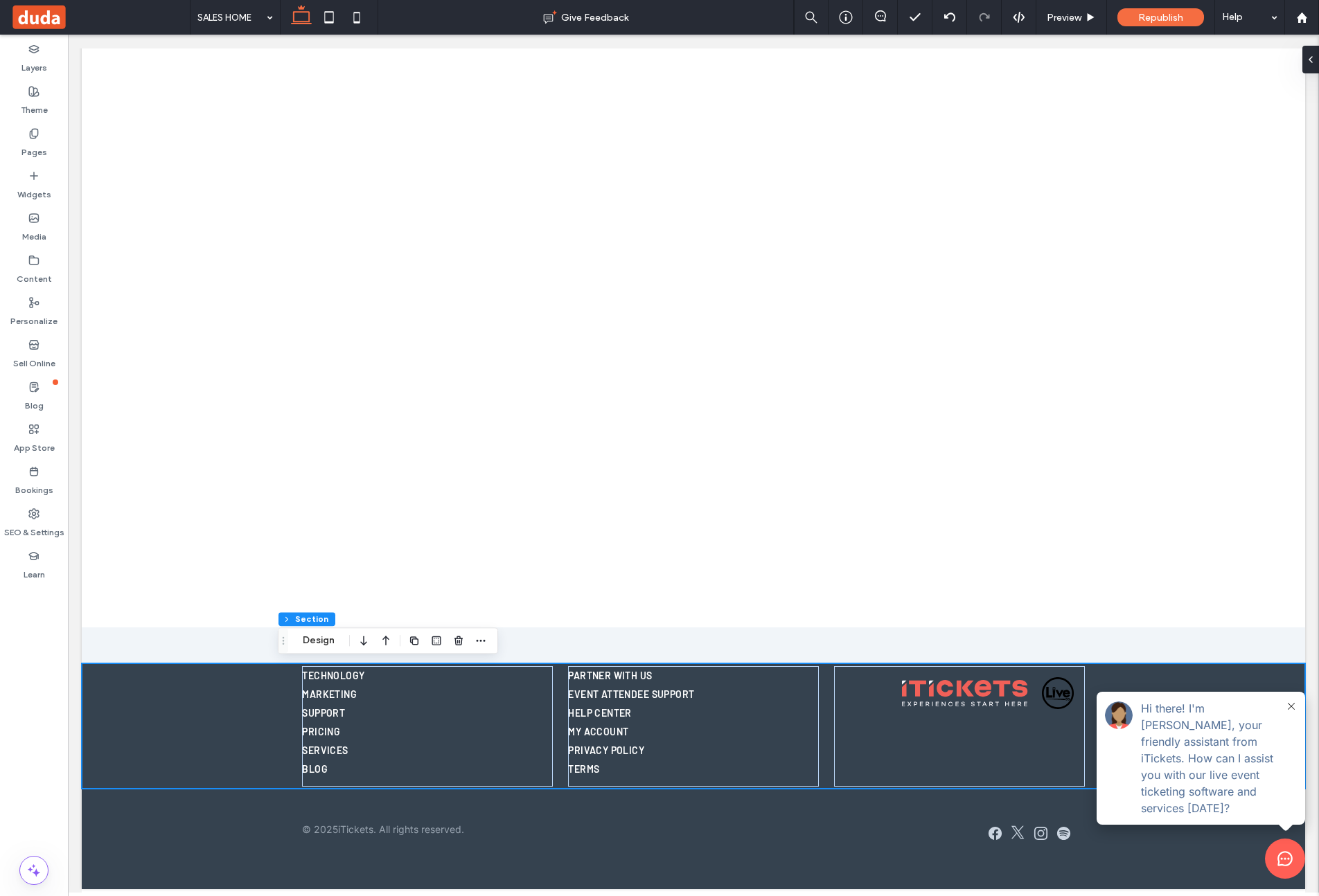
click at [1100, 710] on icon at bounding box center [1290, 706] width 7 height 7
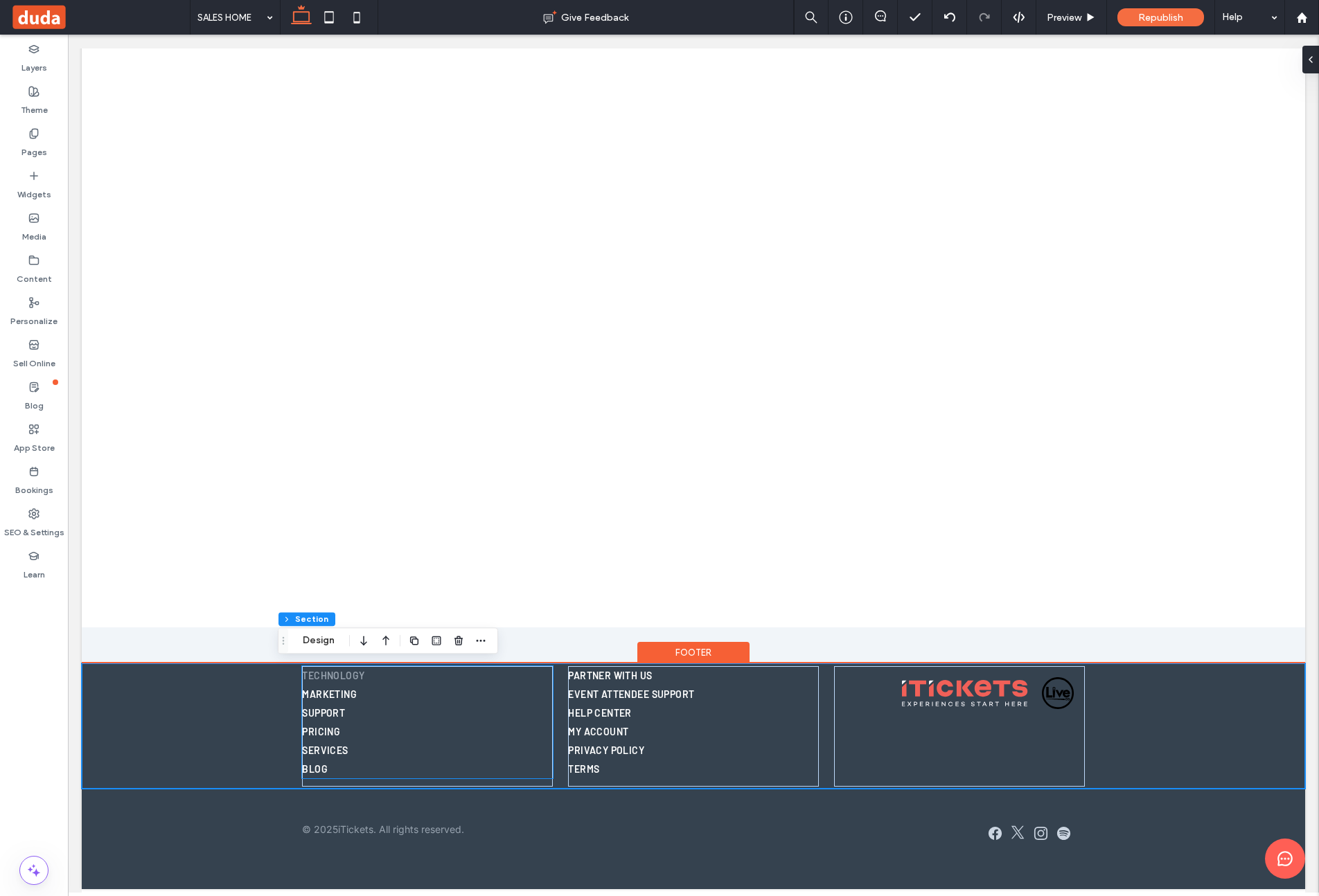
click at [549, 672] on link "TECHNOLOGY" at bounding box center [427, 676] width 250 height 19
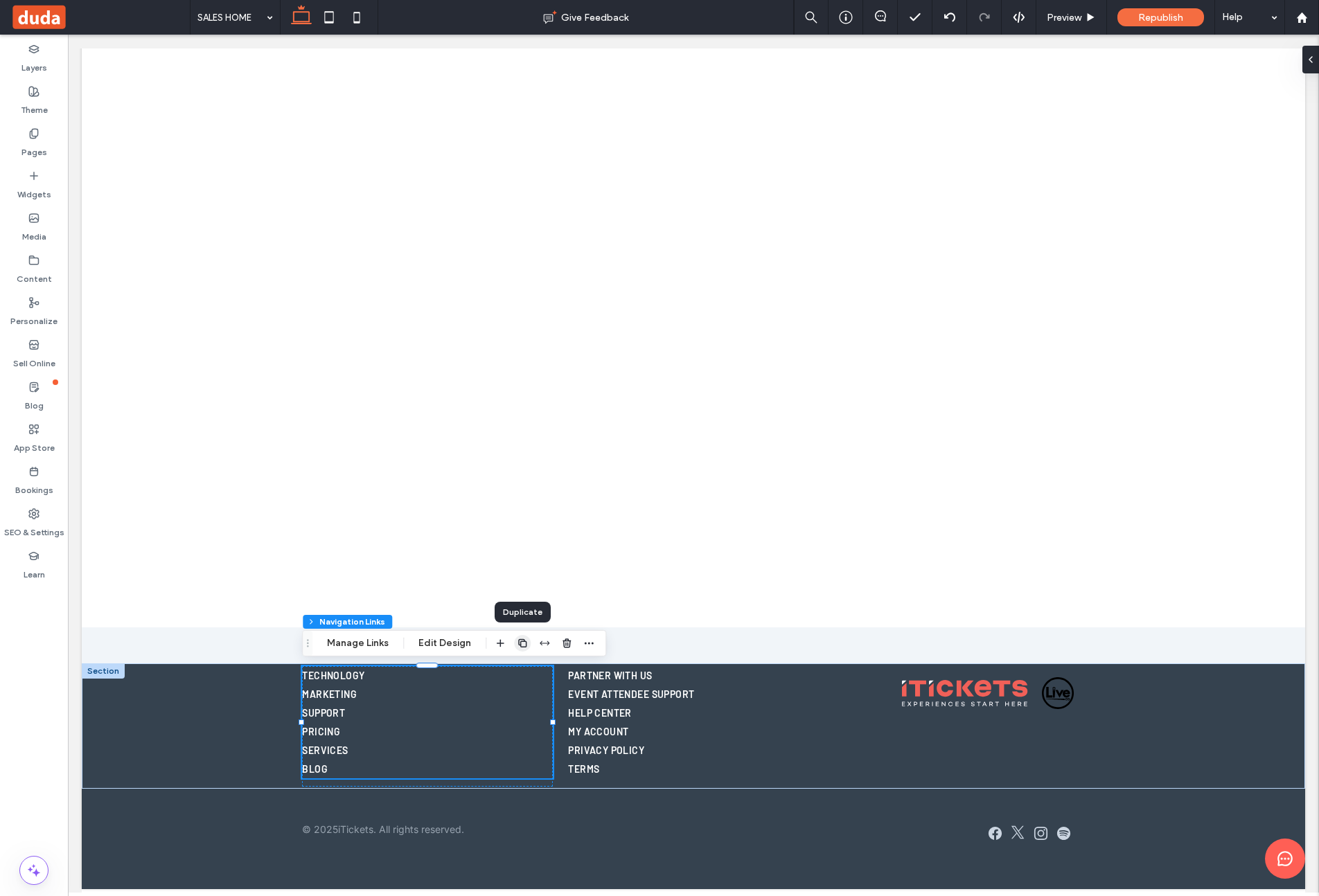
click at [525, 642] on use "button" at bounding box center [522, 643] width 9 height 9
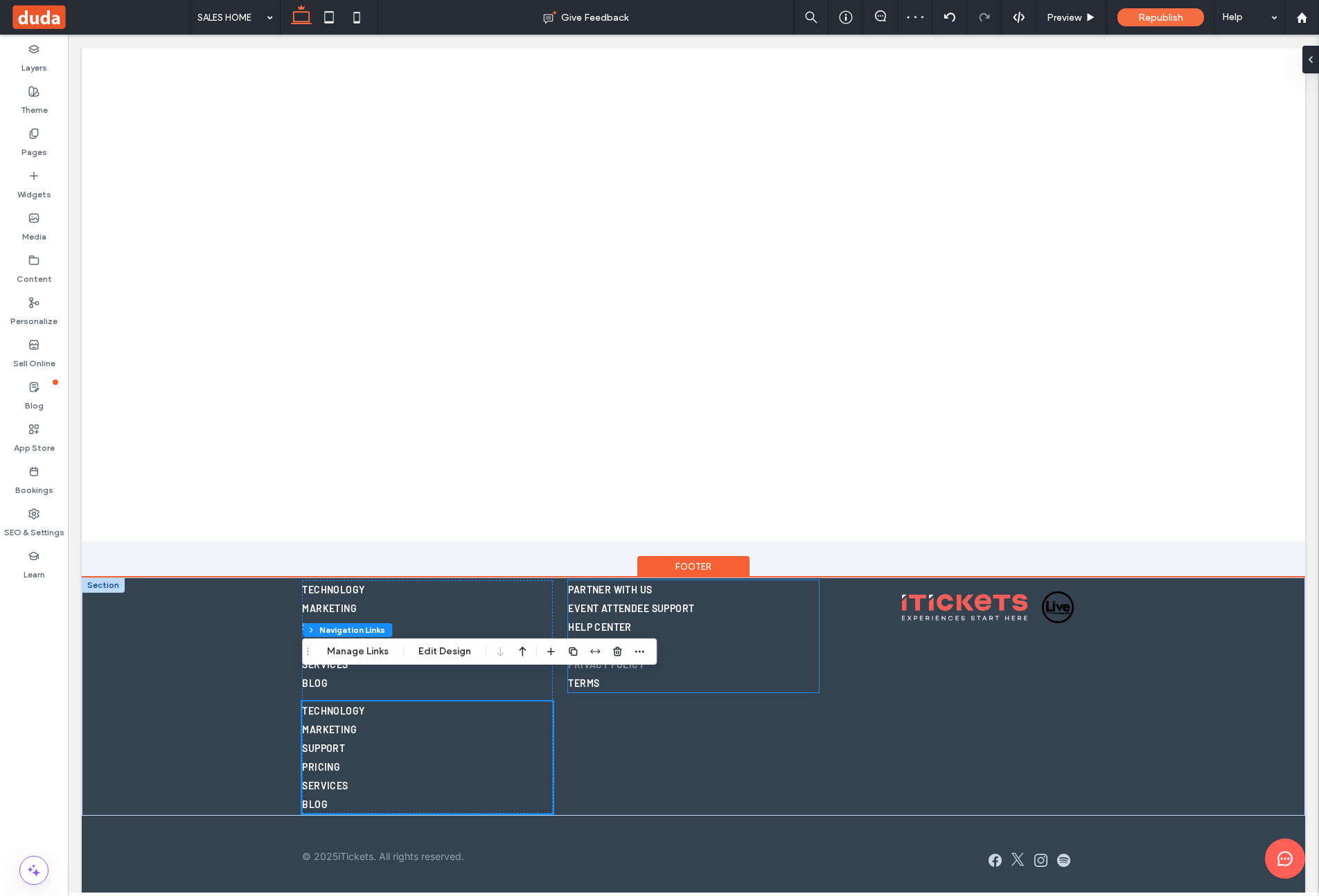
scroll to position [3427, 0]
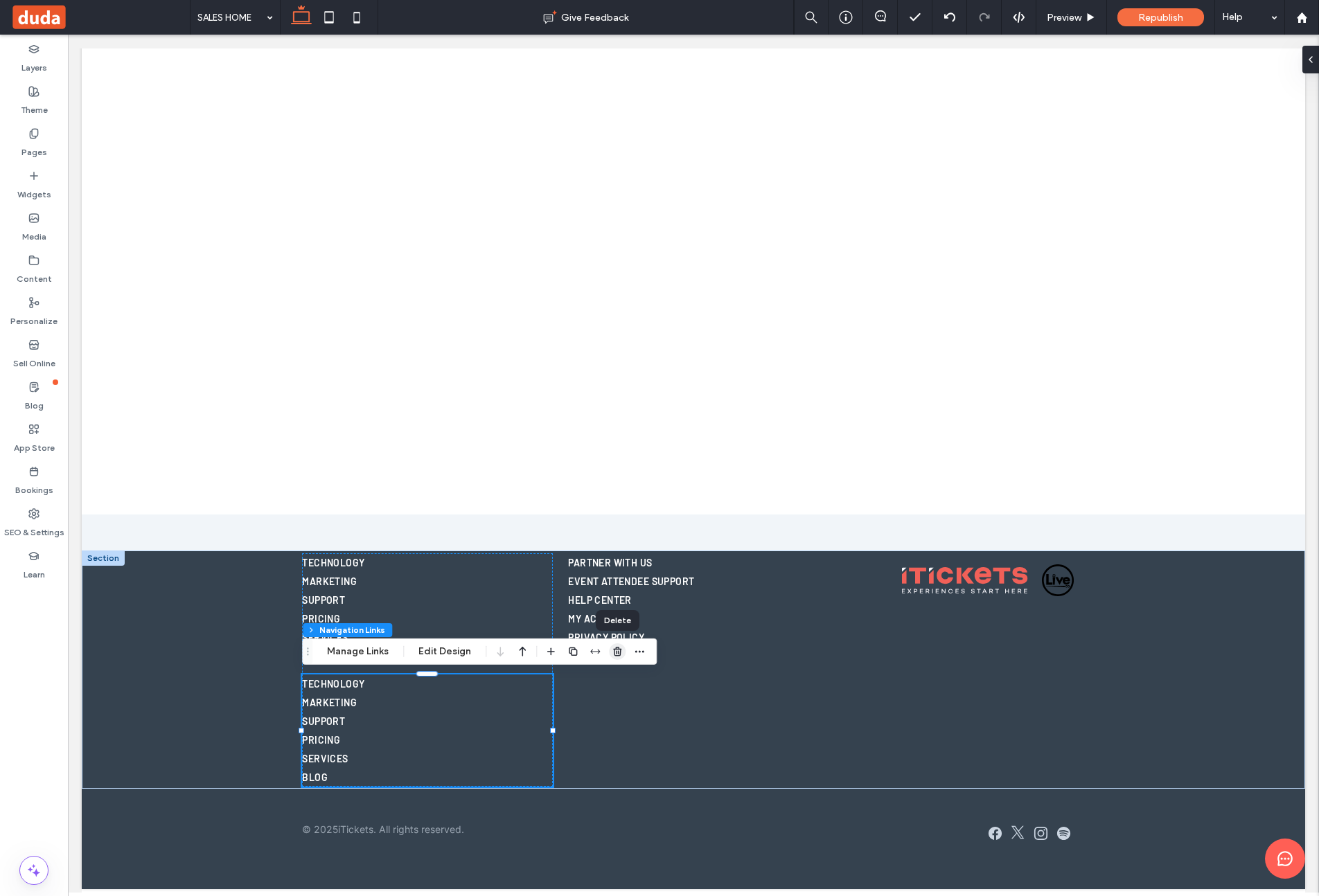
click at [617, 655] on use "button" at bounding box center [617, 650] width 9 height 9
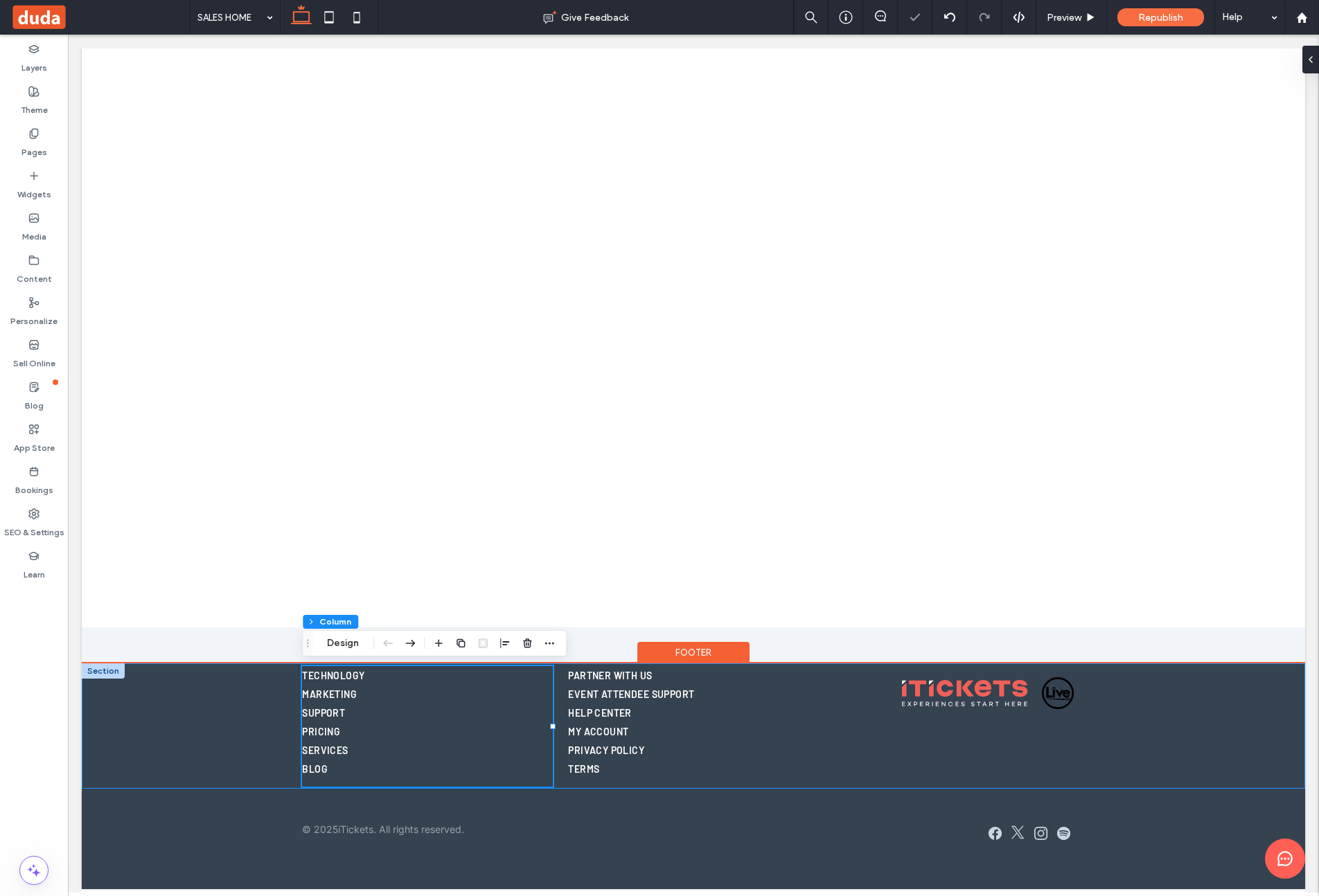
click at [209, 712] on div "TECHNOLOGY MARKETING SUPPORT PRICING SERVICES BLOG PARTNER WITH US EVENT ATTEND…" at bounding box center [693, 727] width 1224 height 126
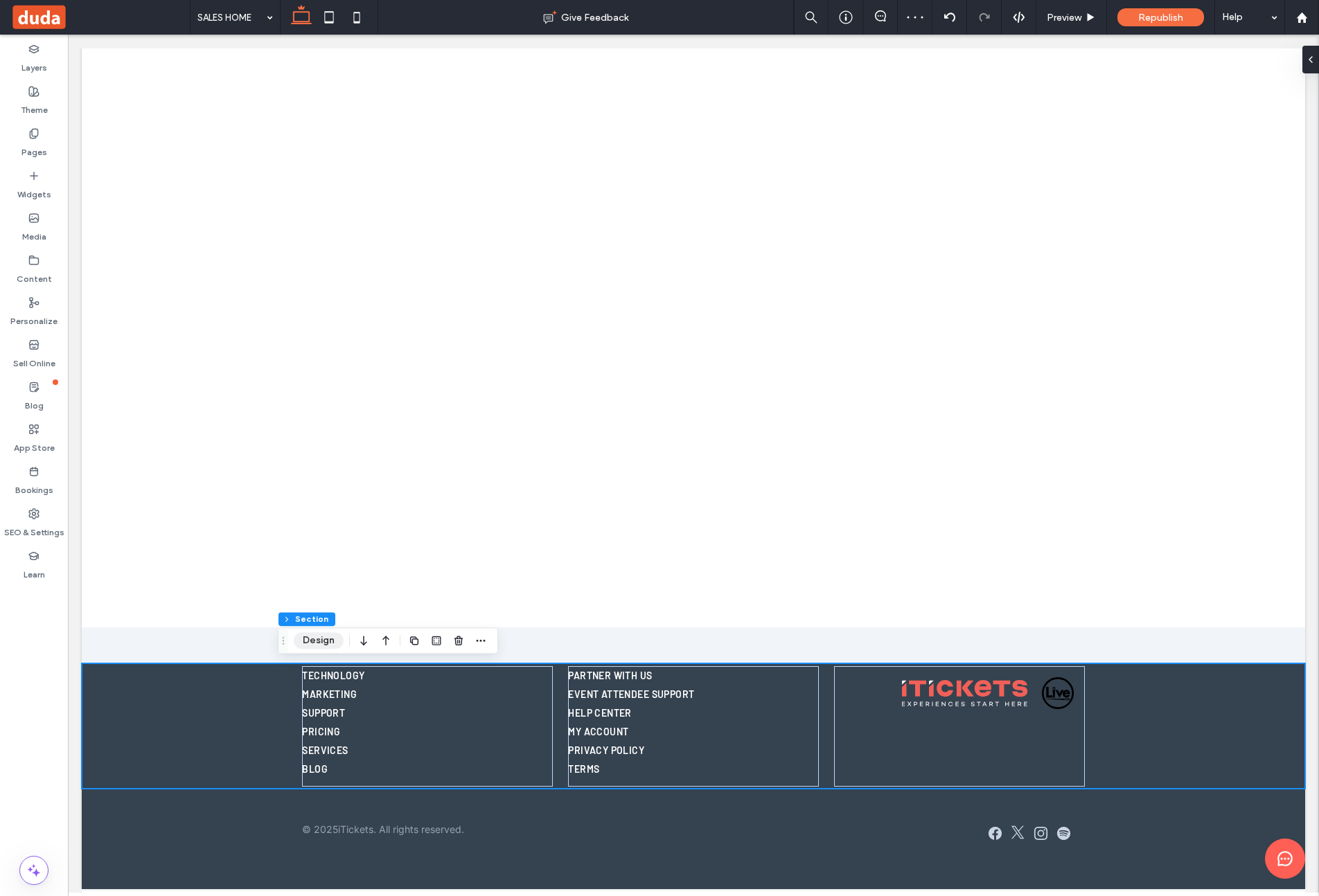
click at [308, 642] on button "Design" at bounding box center [318, 640] width 50 height 16
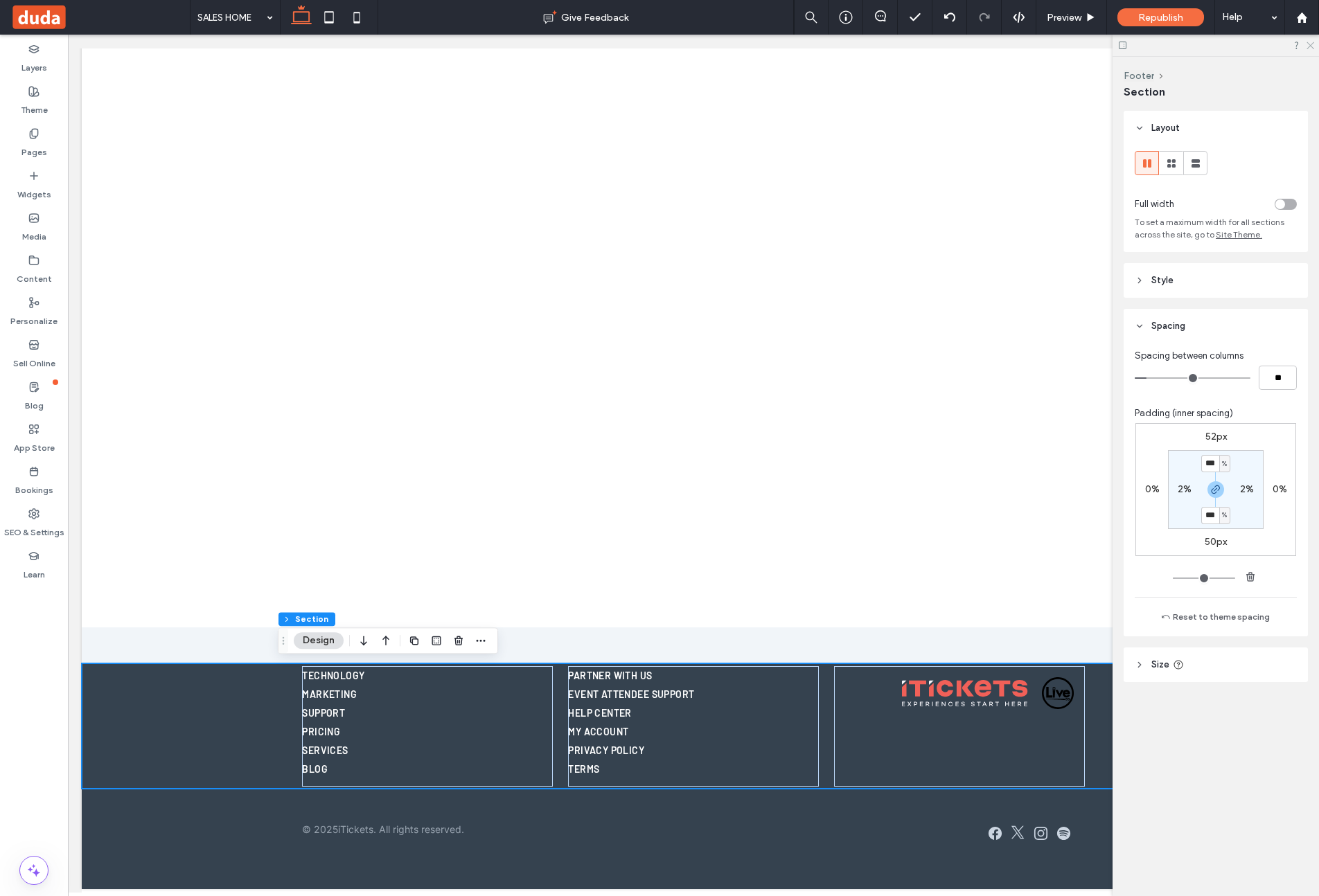
click at [1100, 49] on icon at bounding box center [1309, 44] width 9 height 9
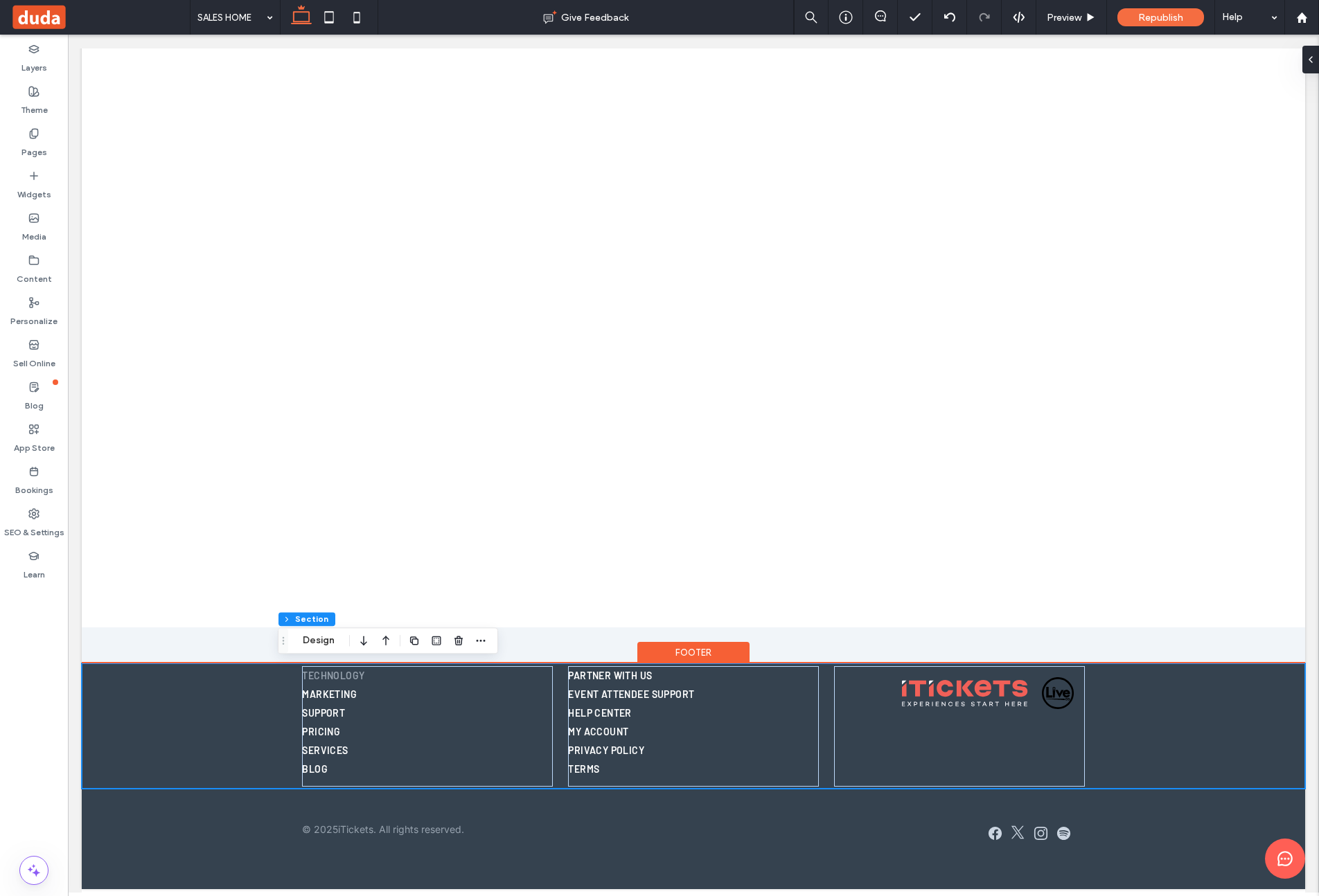
drag, startPoint x: 278, startPoint y: 697, endPoint x: 394, endPoint y: 683, distance: 116.8
click at [304, 691] on div "TECHNOLOGY MARKETING SUPPORT PRICING SERVICES BLOG PARTNER WITH US EVENT ATTEND…" at bounding box center [693, 727] width 831 height 126
click at [563, 677] on div "TECHNOLOGY MARKETING SUPPORT PRICING SERVICES BLOG PARTNER WITH US EVENT ATTEND…" at bounding box center [693, 727] width 831 height 126
click at [550, 774] on link "BLOG" at bounding box center [427, 769] width 250 height 19
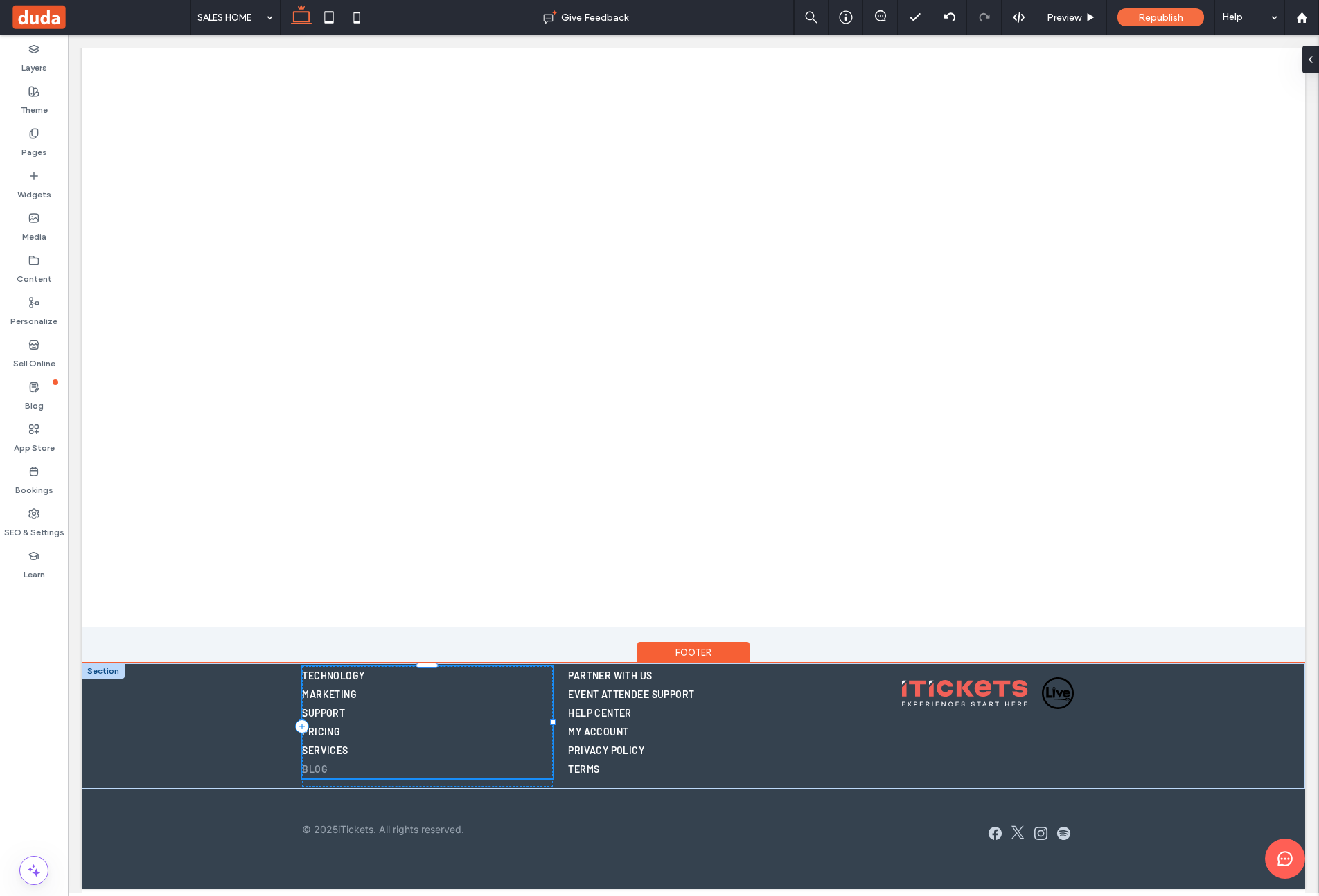
type input "***"
type input "****"
click at [549, 782] on div "TECHNOLOGY MARKETING SUPPORT PRICING SERVICES BLOG" at bounding box center [427, 727] width 250 height 121
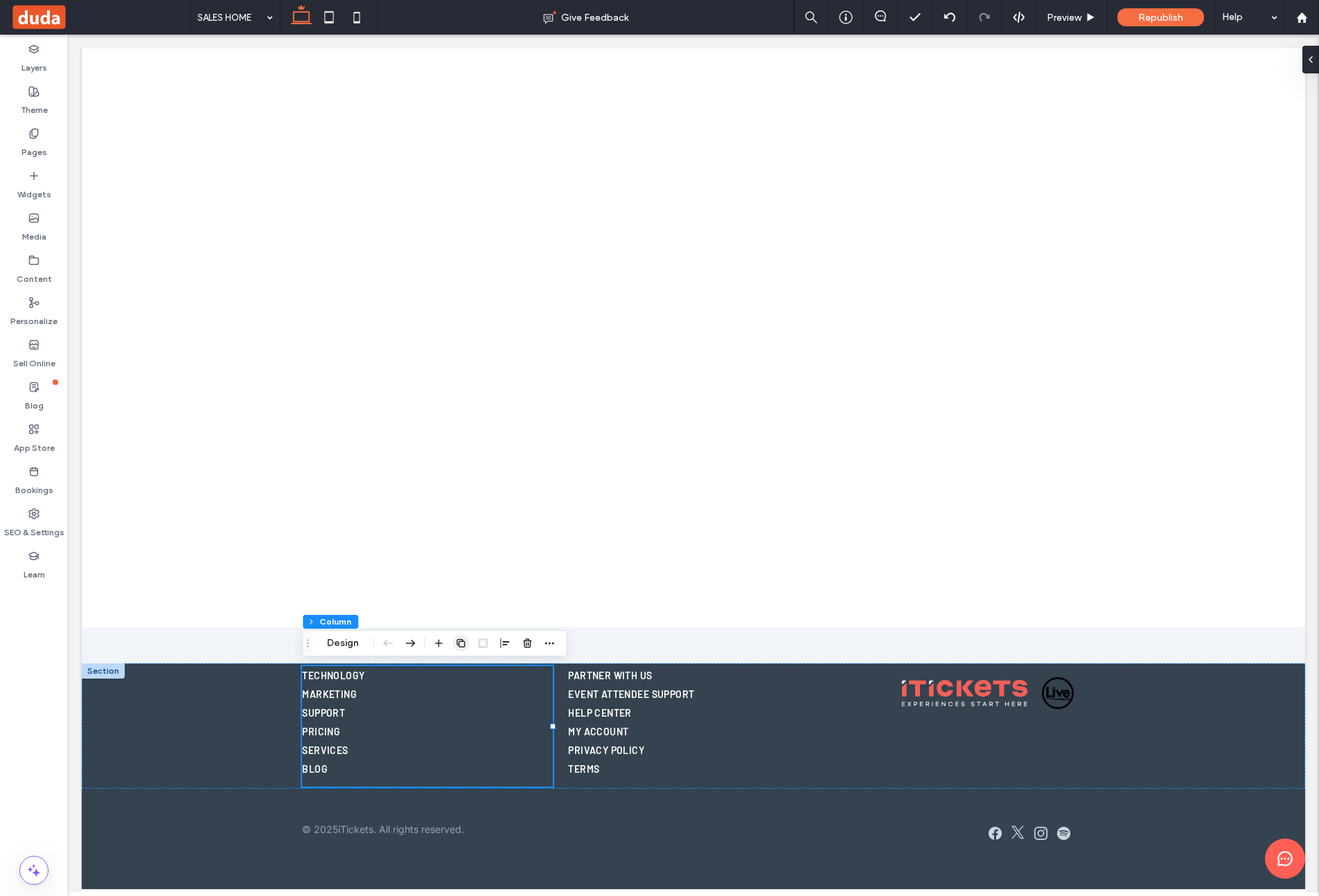
click at [464, 644] on use "button" at bounding box center [460, 643] width 9 height 9
type input "**"
type input "*****"
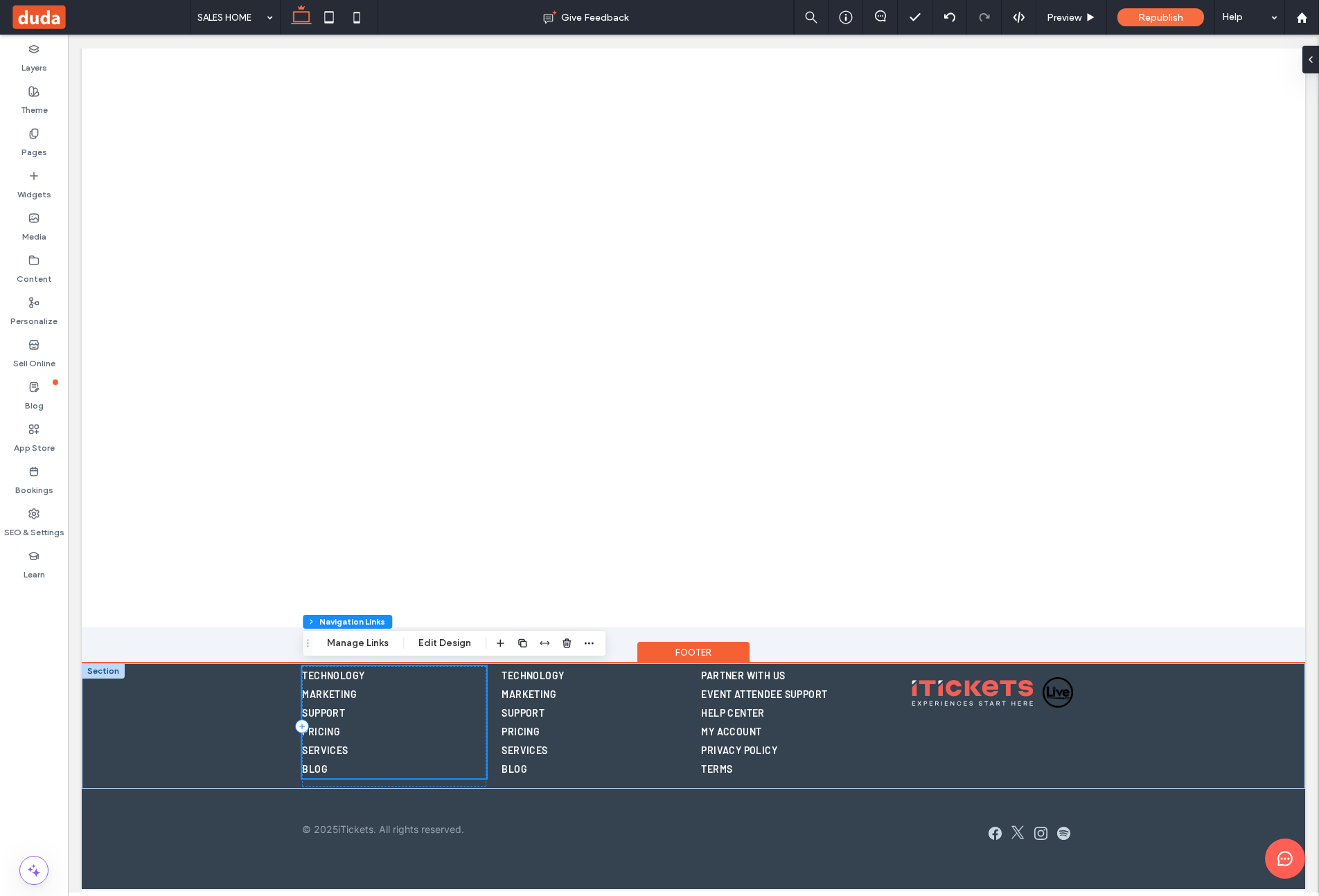
type input "***"
type input "****"
click at [355, 644] on button "Manage Links" at bounding box center [358, 643] width 80 height 16
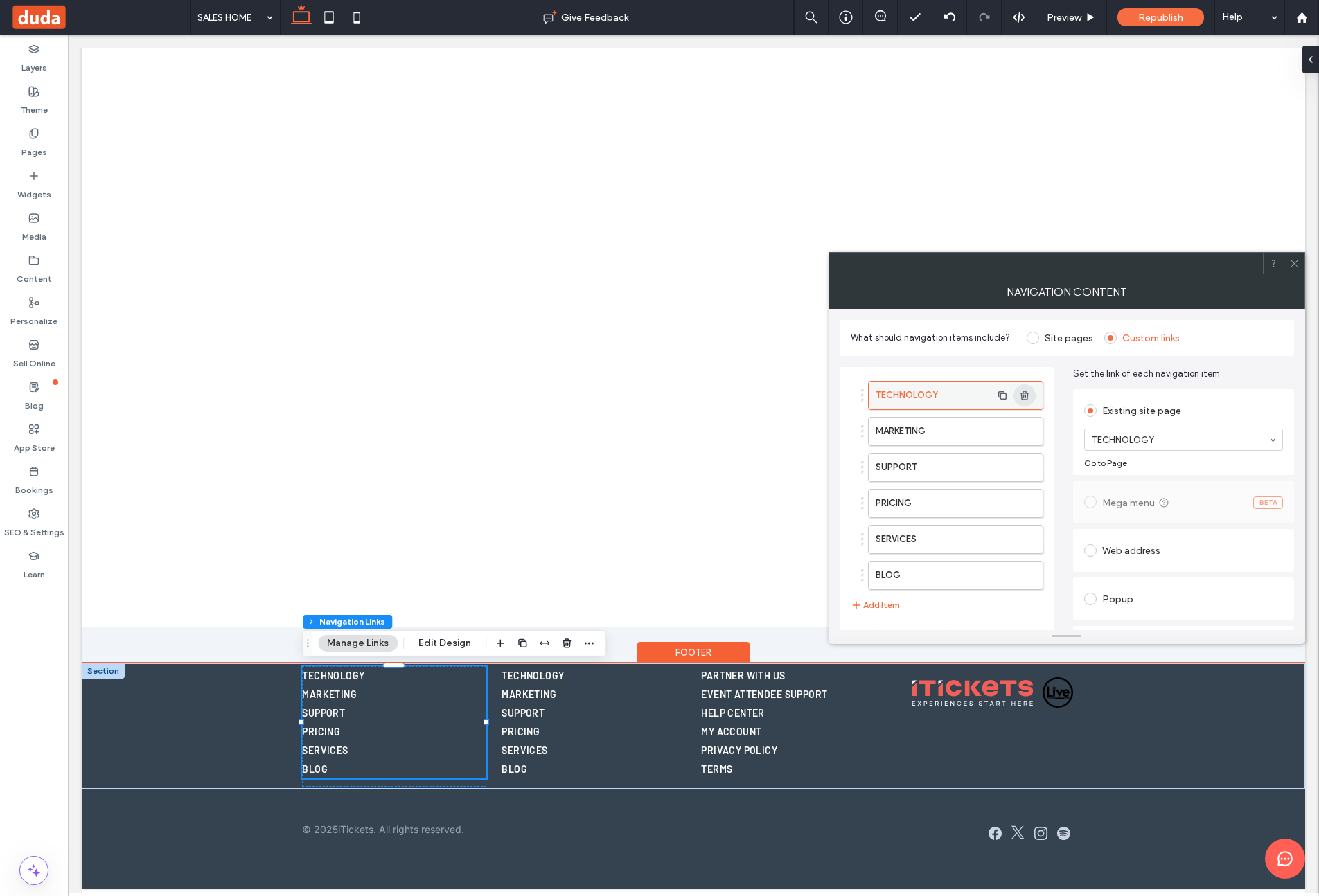
click at [1026, 394] on icon "button" at bounding box center [1025, 396] width 11 height 11
click at [1026, 394] on use "button" at bounding box center [1024, 394] width 9 height 9
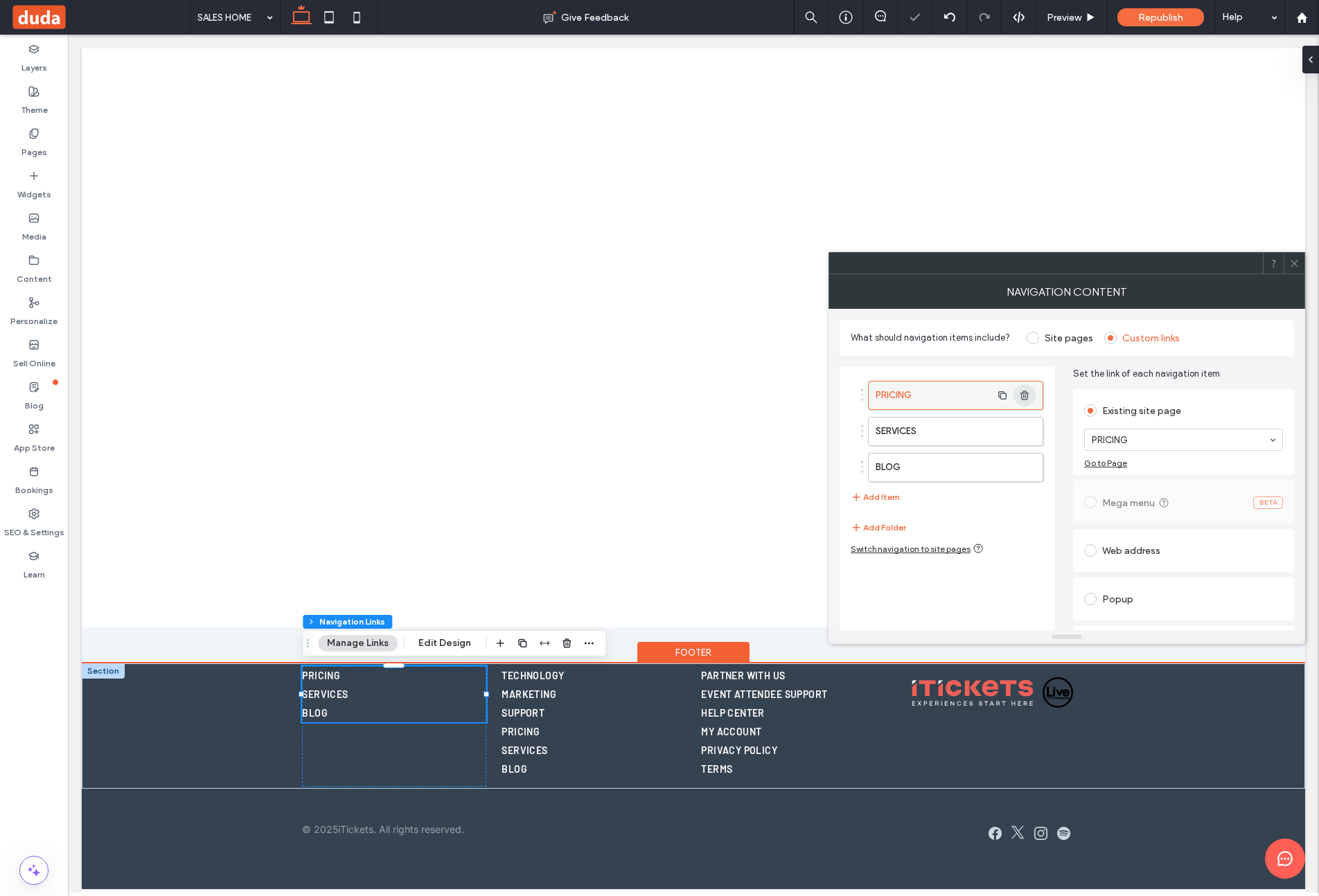
click at [1026, 394] on use "button" at bounding box center [1024, 394] width 9 height 9
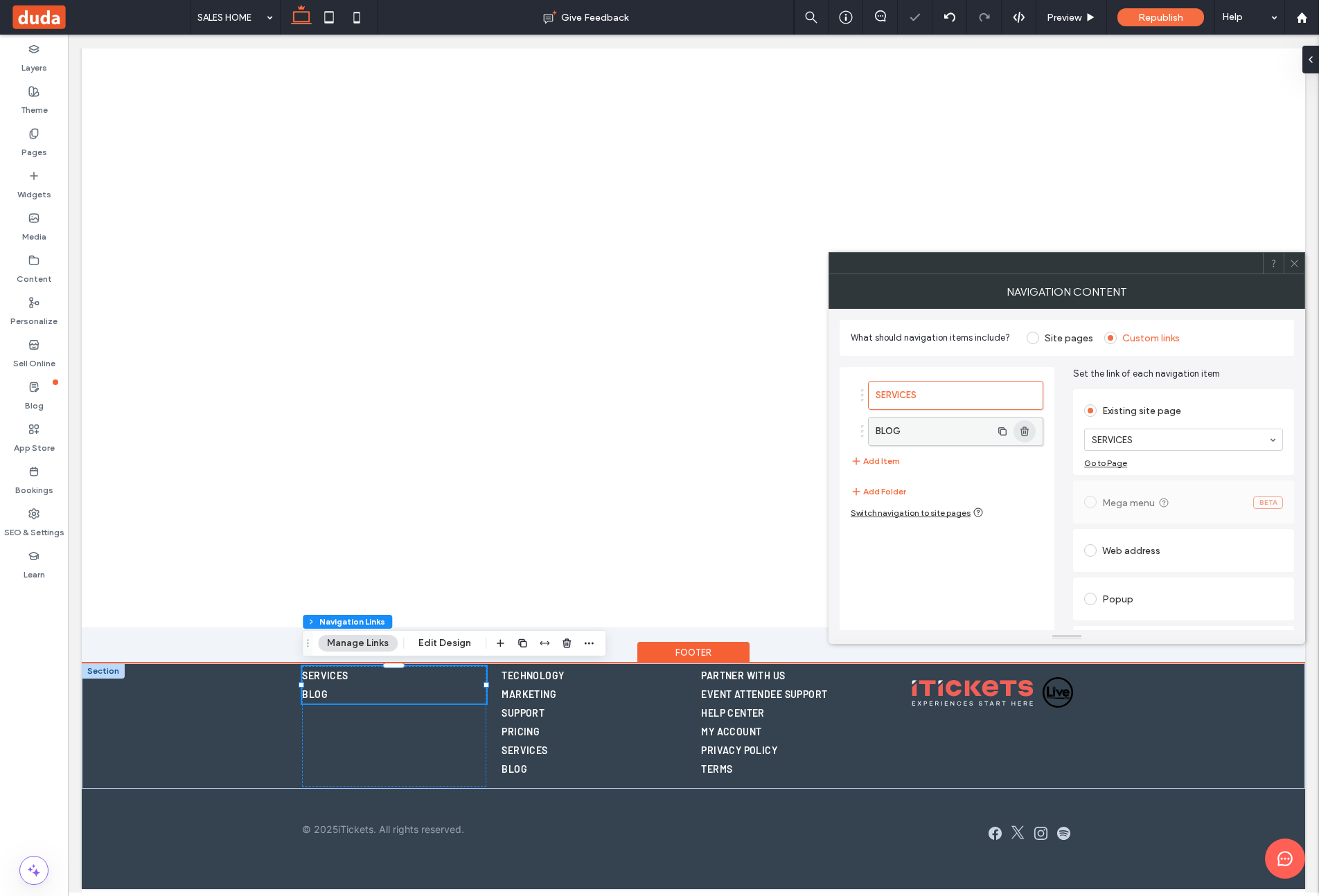
click at [1026, 430] on icon "button" at bounding box center [1025, 431] width 11 height 11
click at [890, 423] on button "Add Item" at bounding box center [875, 425] width 50 height 16
drag, startPoint x: 901, startPoint y: 429, endPoint x: 940, endPoint y: 425, distance: 39.2
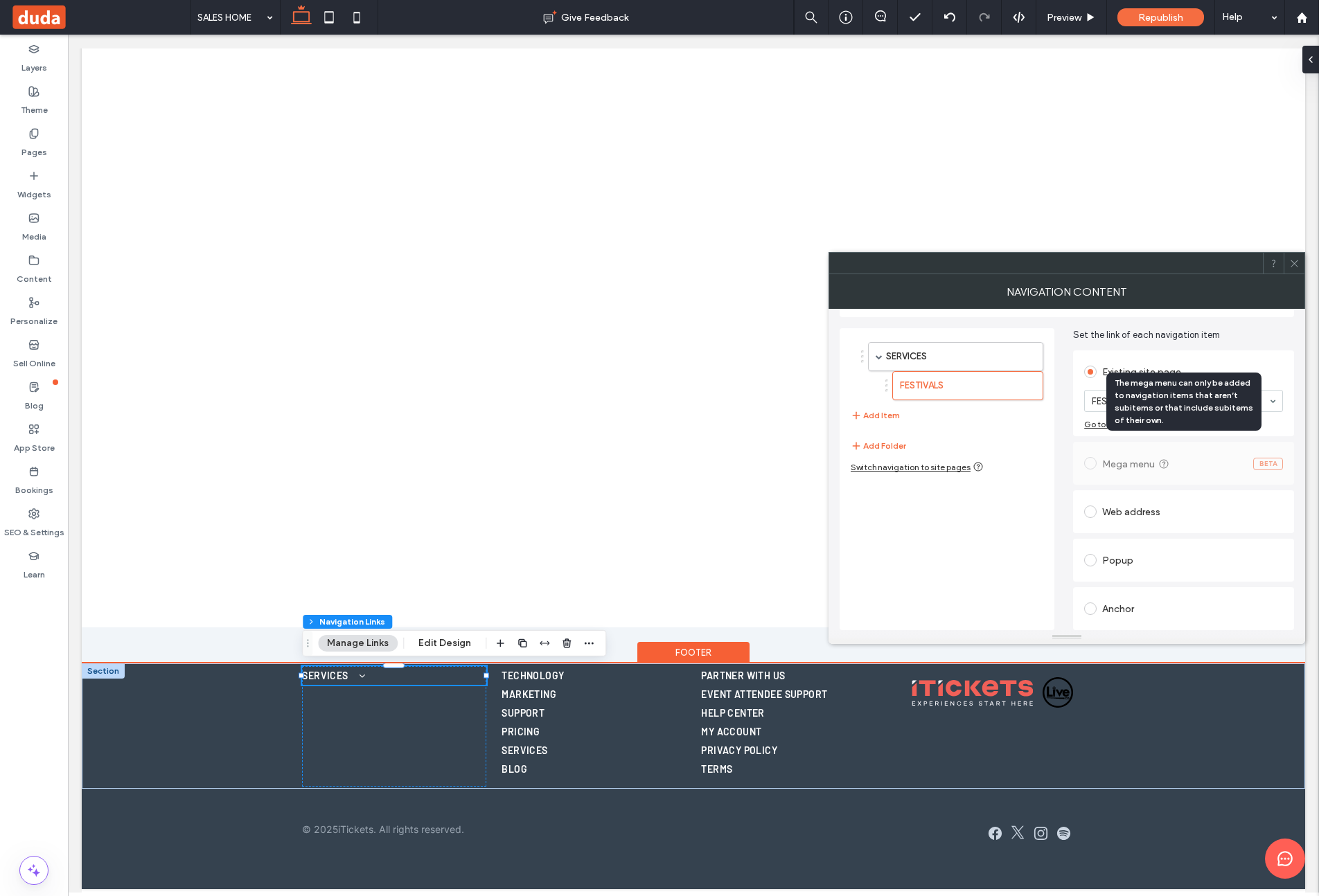
scroll to position [0, 0]
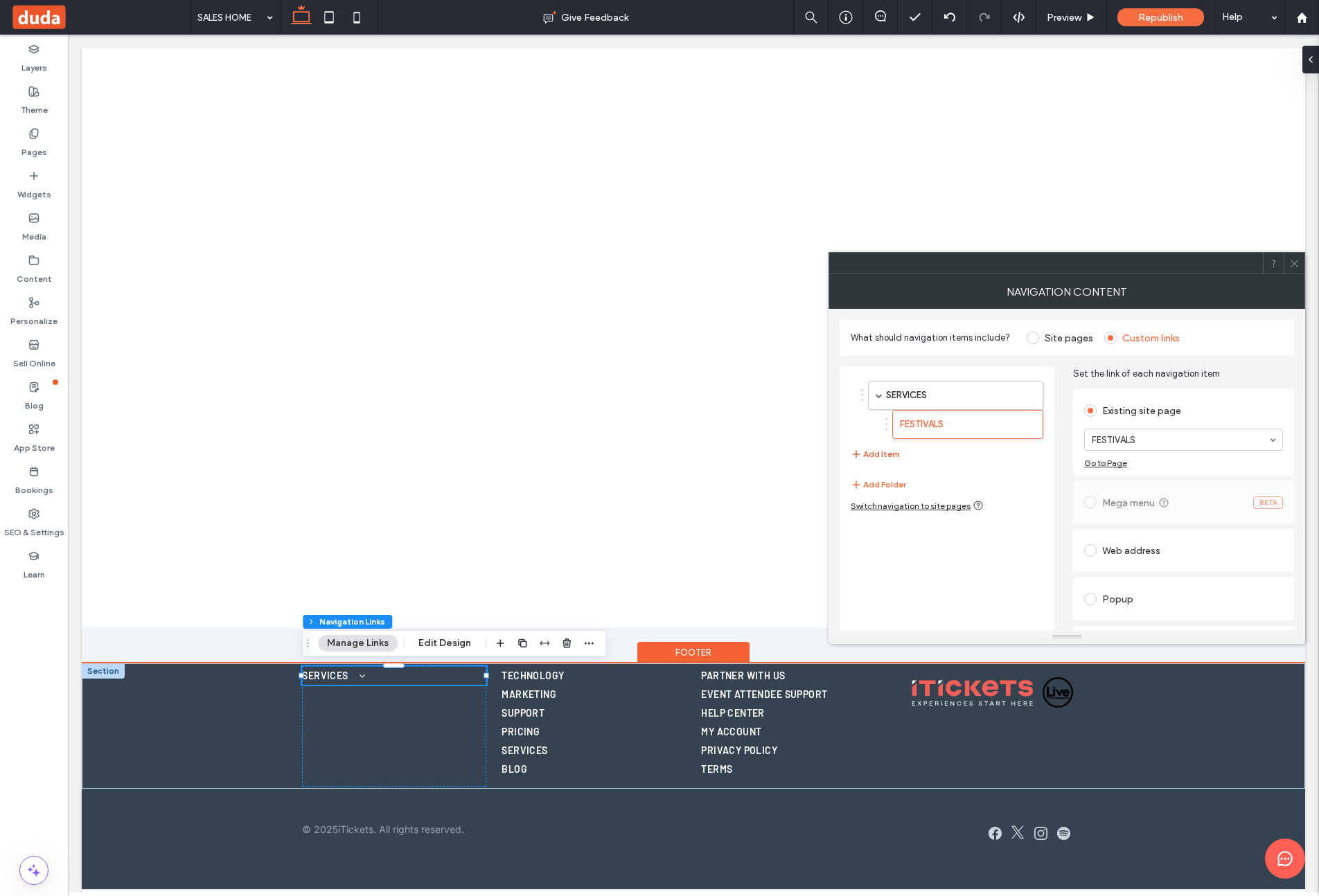
click at [890, 452] on button "Add Item" at bounding box center [875, 453] width 50 height 16
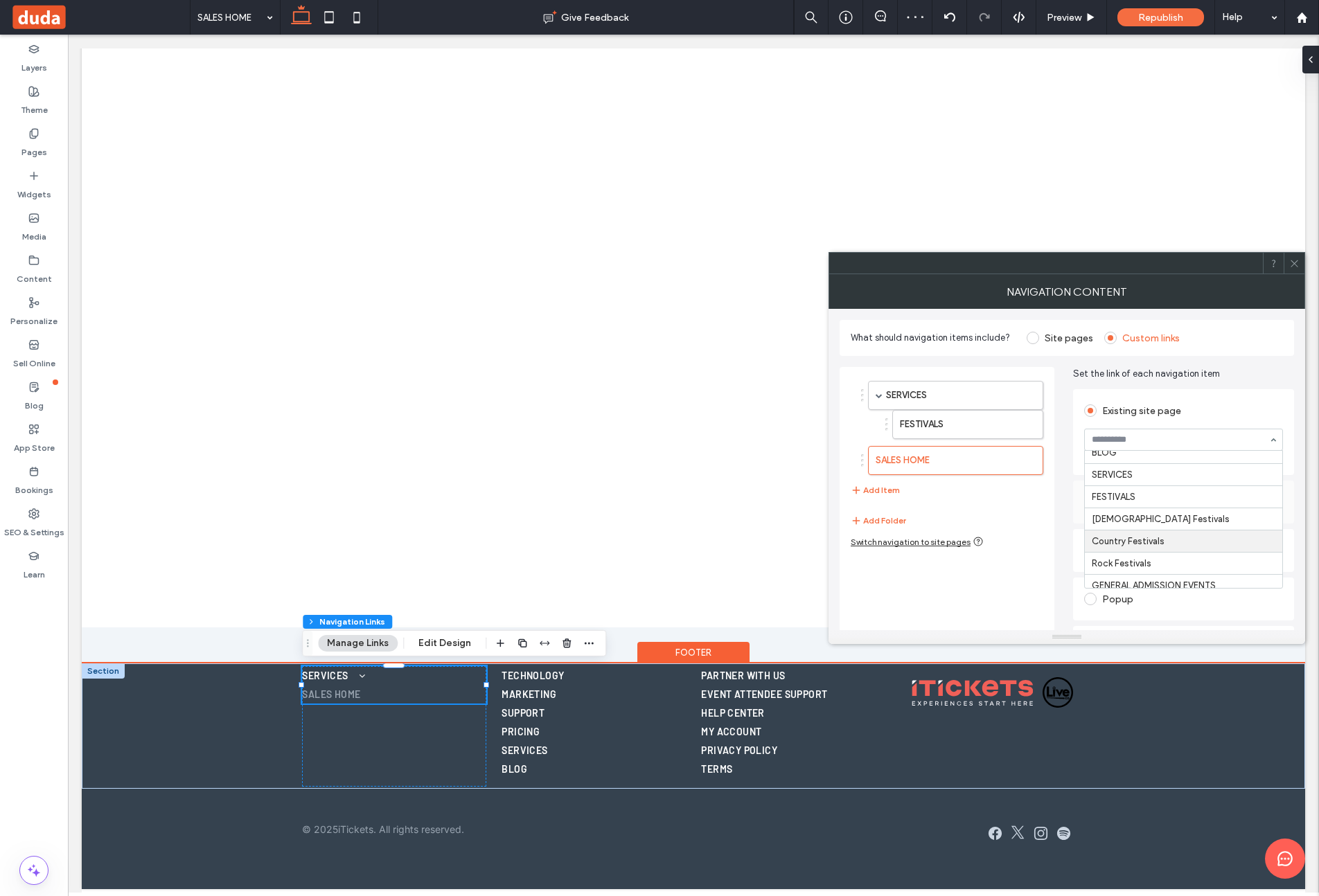
scroll to position [160, 0]
drag, startPoint x: 1191, startPoint y: 501, endPoint x: 1145, endPoint y: 486, distance: 48.4
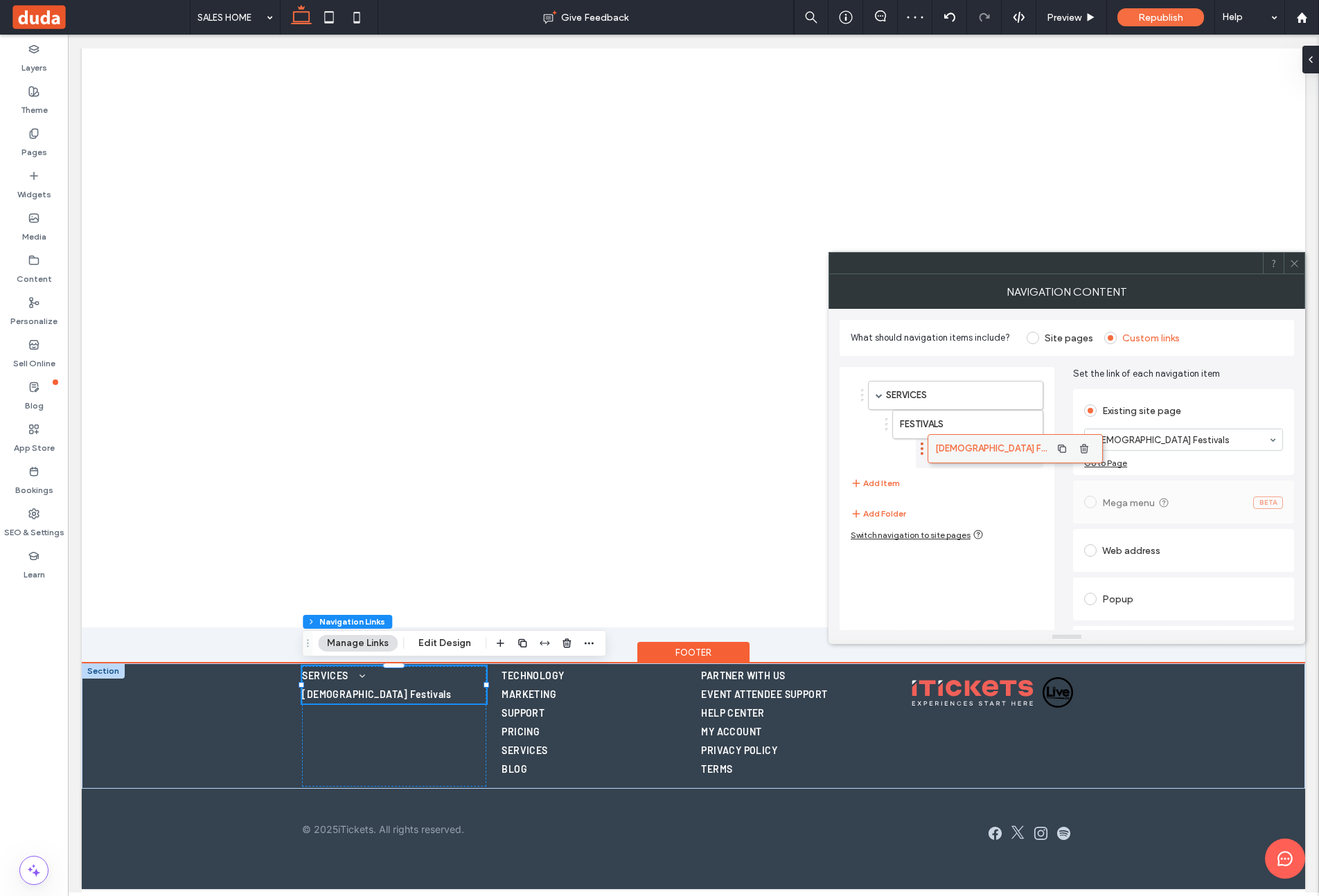
drag, startPoint x: 973, startPoint y: 436, endPoint x: 980, endPoint y: 445, distance: 11.4
click at [878, 484] on button "Add Item" at bounding box center [875, 483] width 50 height 16
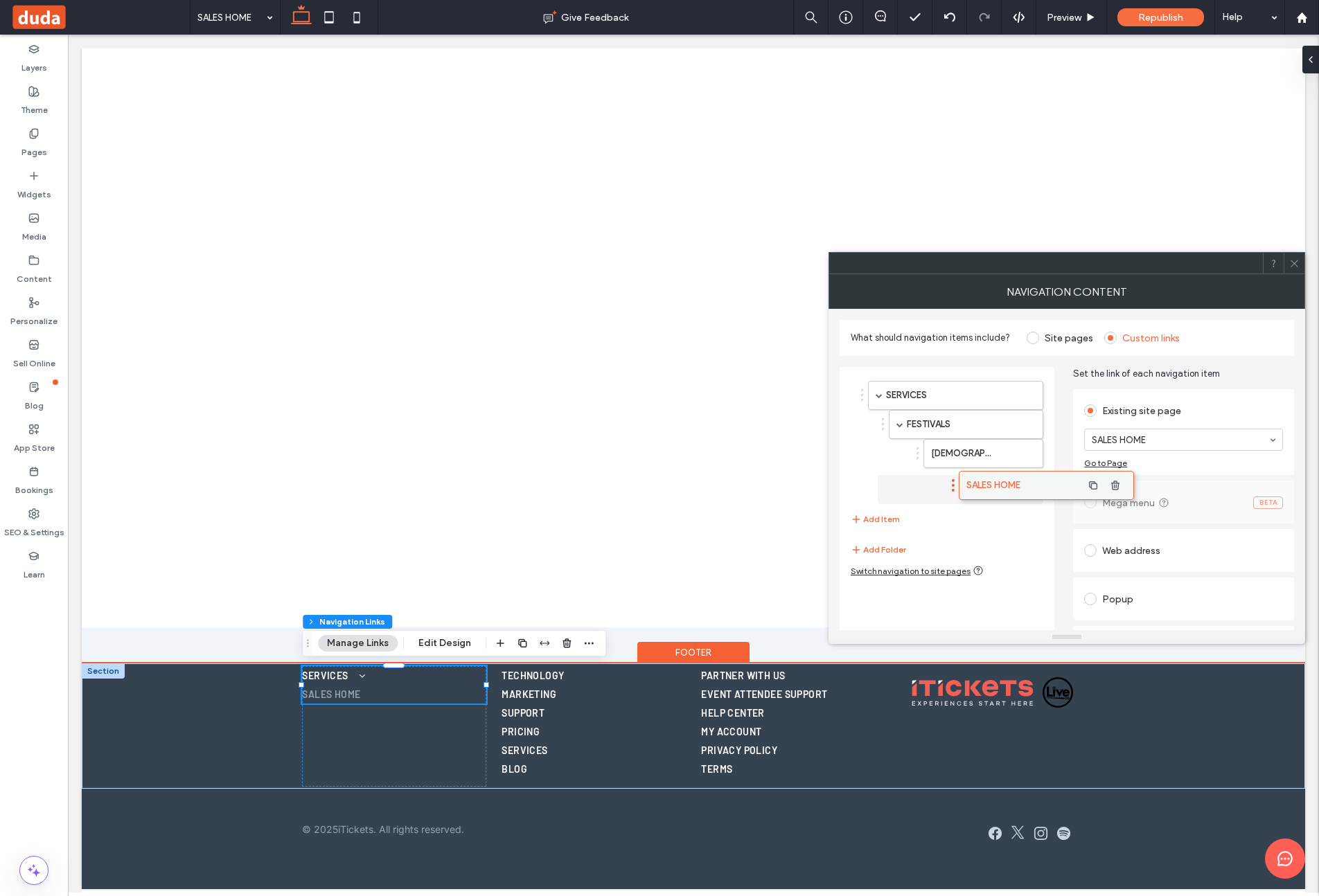
drag, startPoint x: 947, startPoint y: 490, endPoint x: 1038, endPoint y: 487, distance: 91.0
drag, startPoint x: 910, startPoint y: 480, endPoint x: 952, endPoint y: 479, distance: 42.0
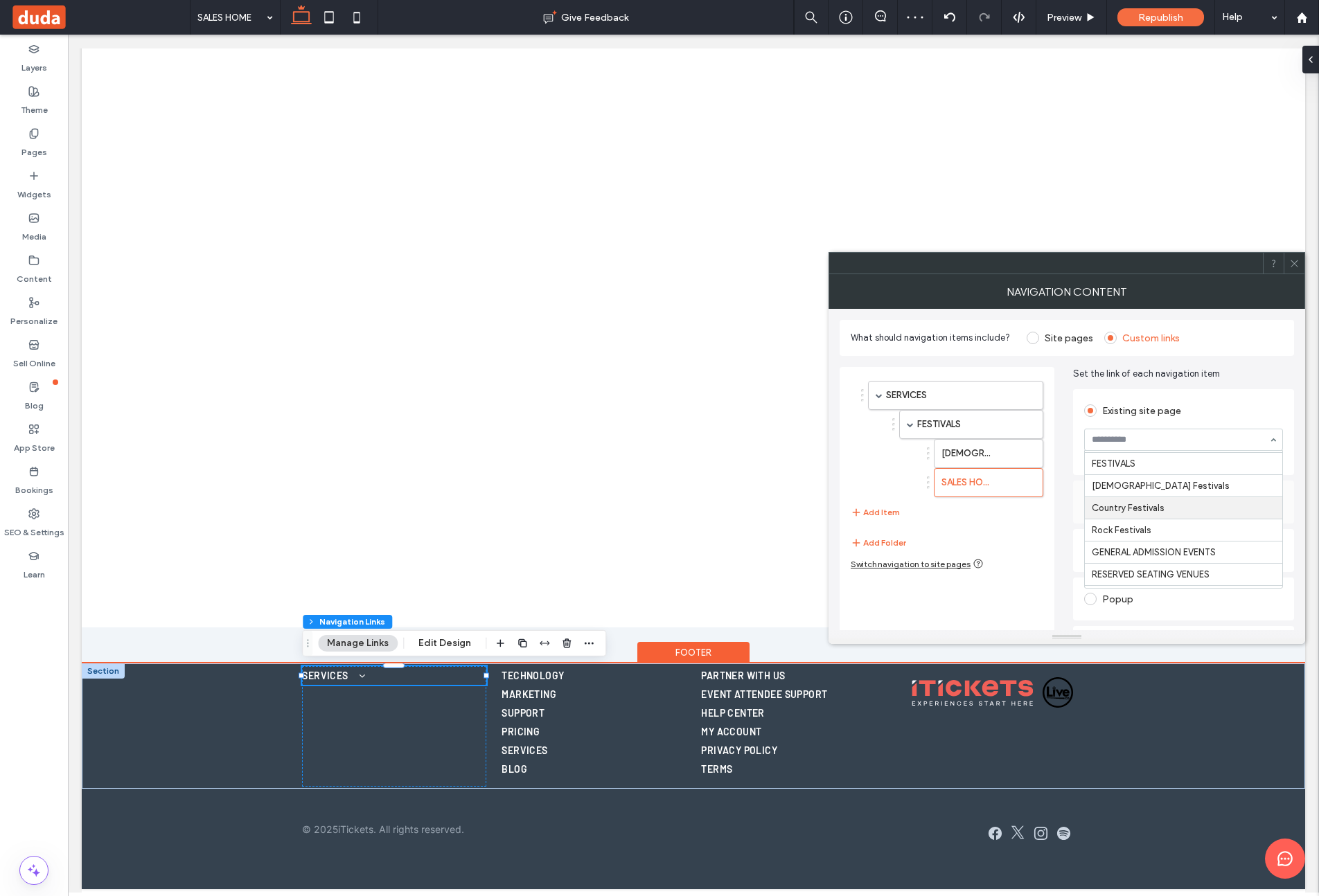
scroll to position [185, 0]
click at [1005, 482] on icon "button" at bounding box center [1003, 483] width 11 height 11
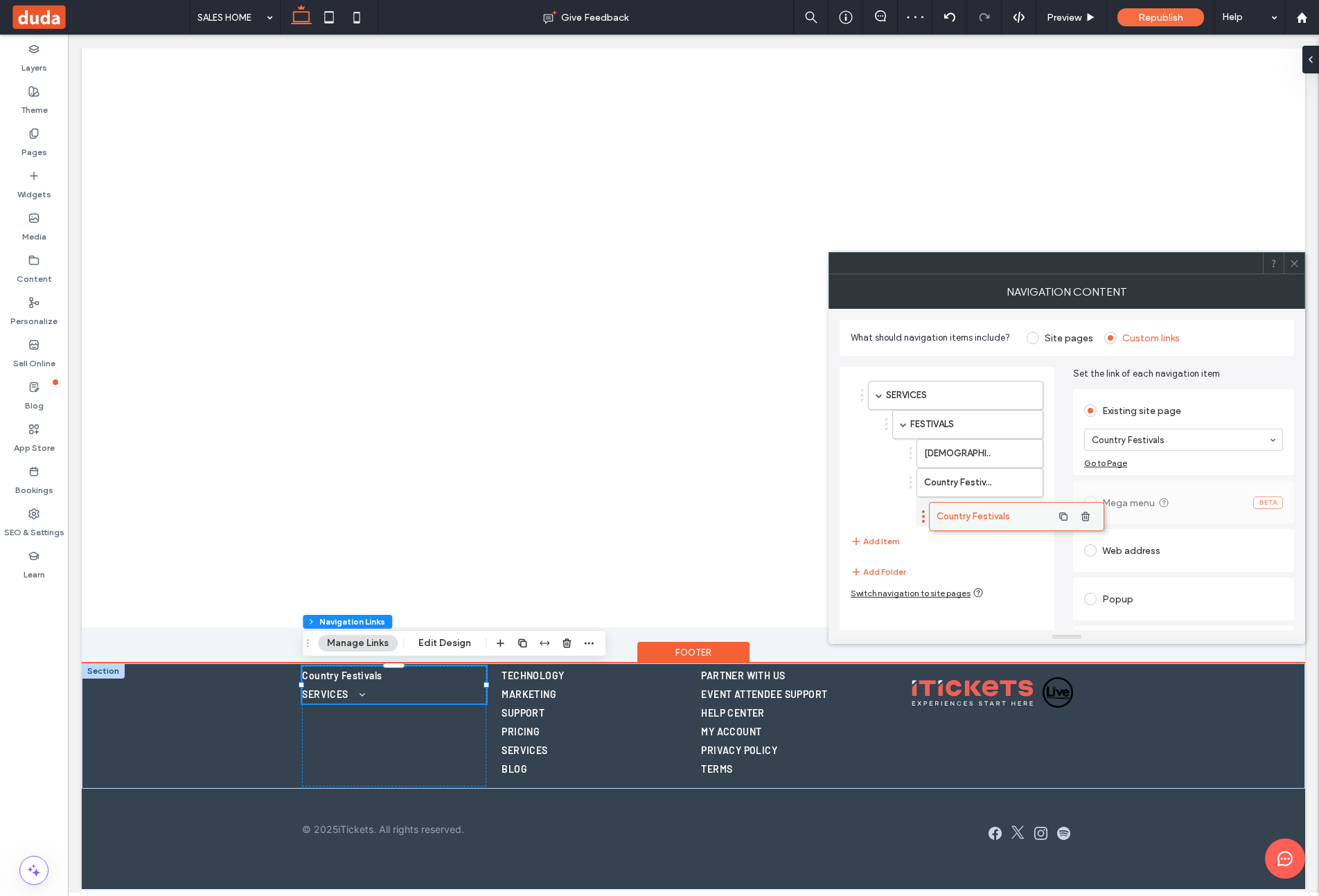
drag, startPoint x: 911, startPoint y: 395, endPoint x: 972, endPoint y: 515, distance: 134.6
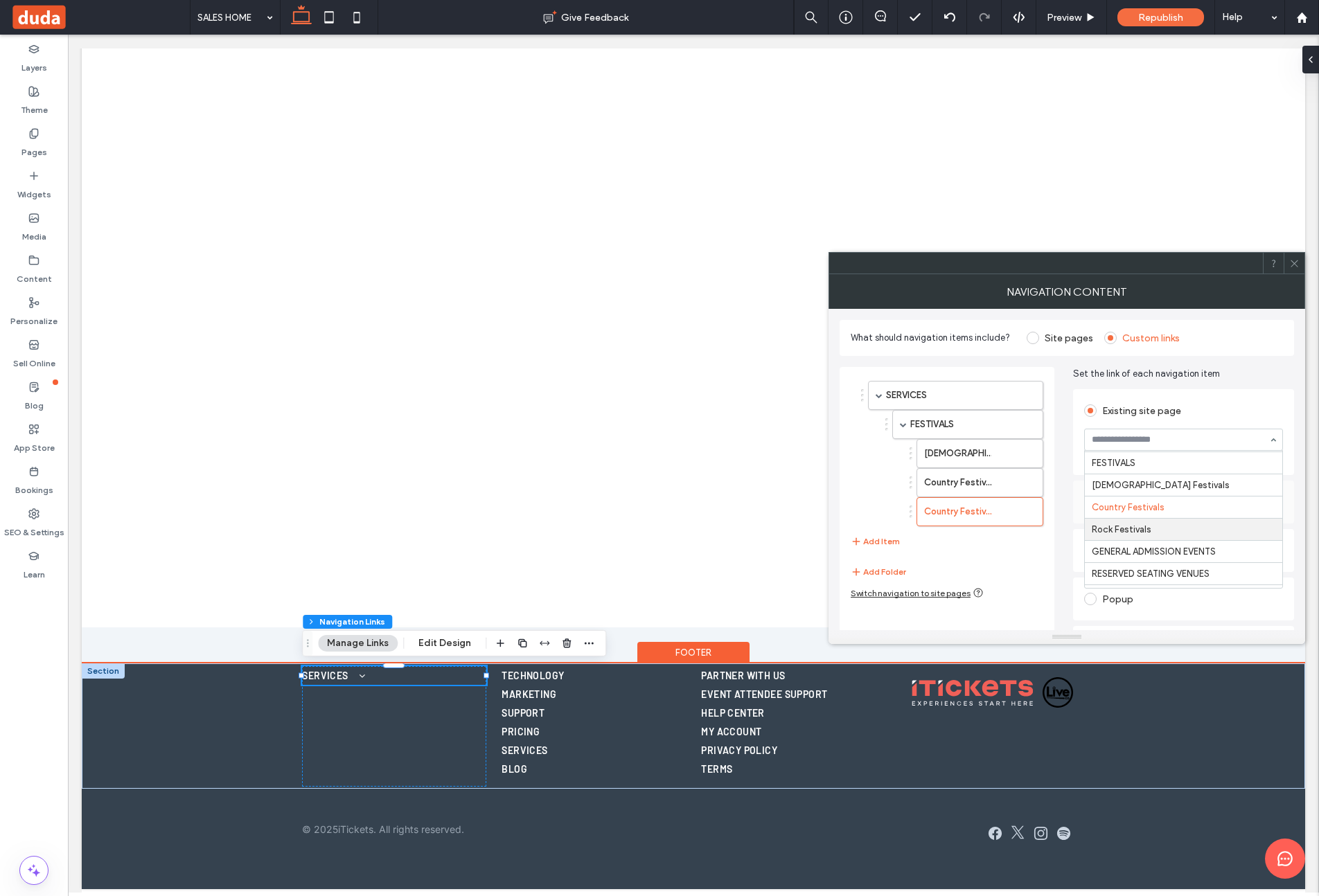
scroll to position [169, 0]
click at [886, 536] on button "Add Item" at bounding box center [875, 541] width 50 height 16
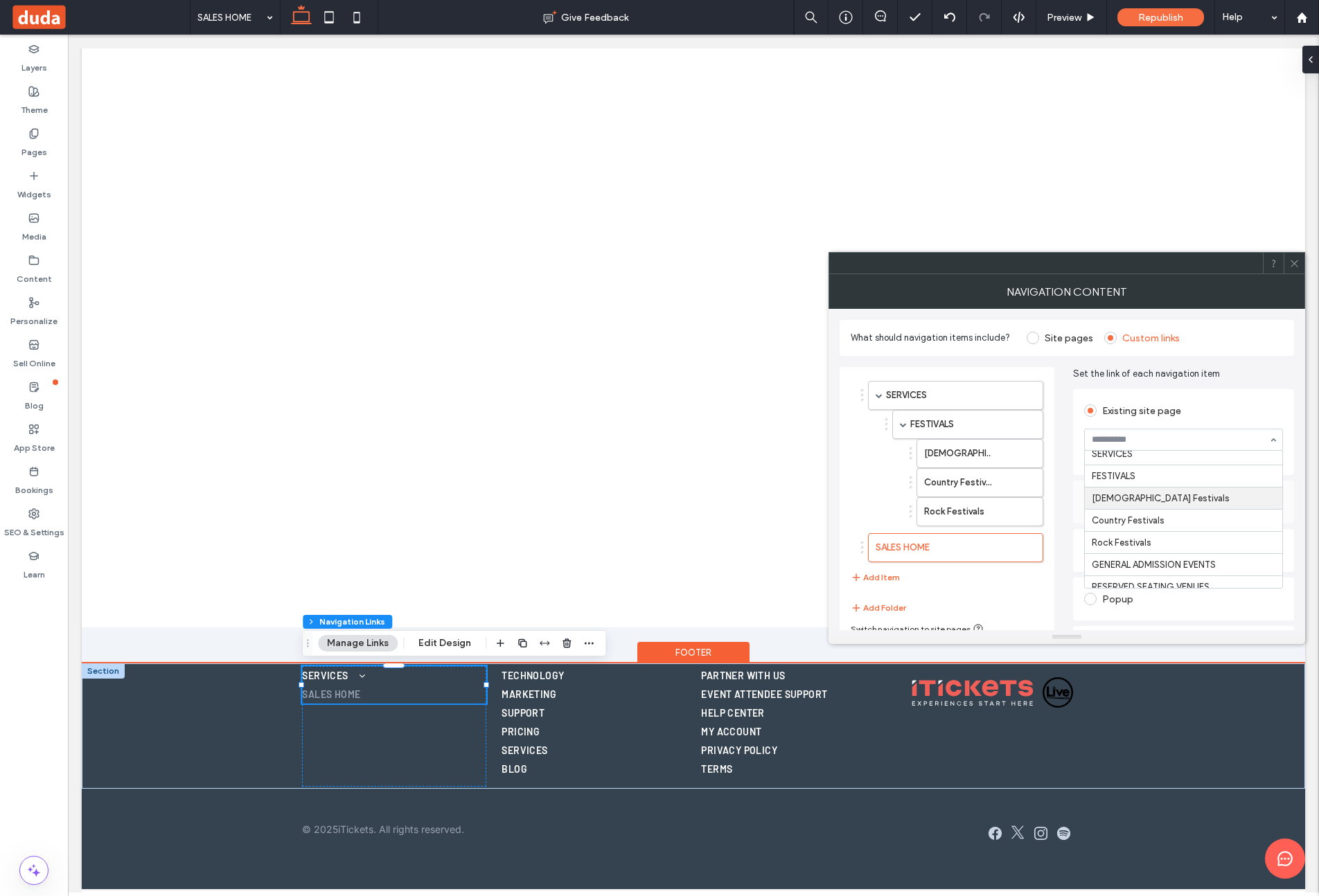
scroll to position [170, 0]
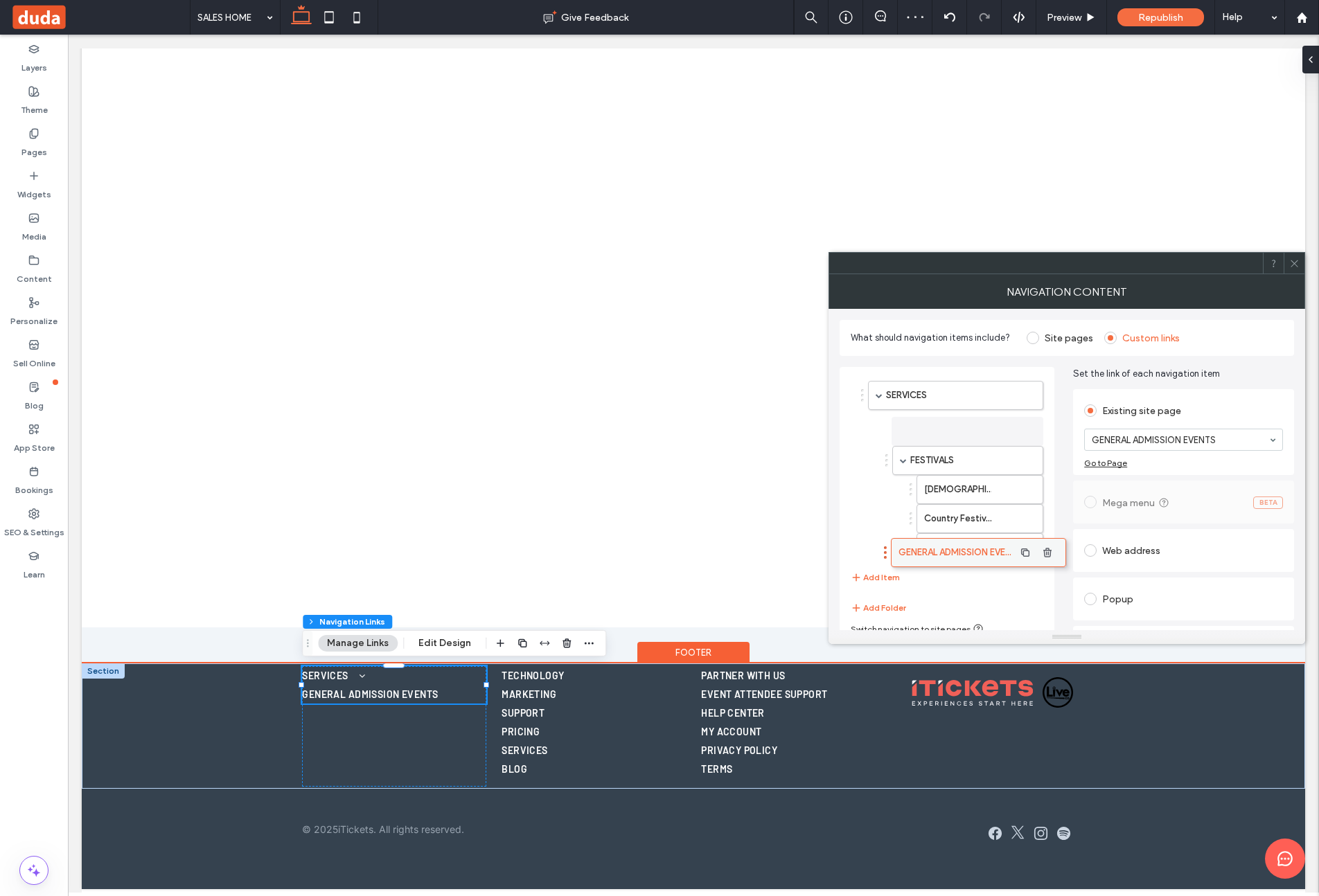
drag, startPoint x: 887, startPoint y: 545, endPoint x: 906, endPoint y: 549, distance: 19.4
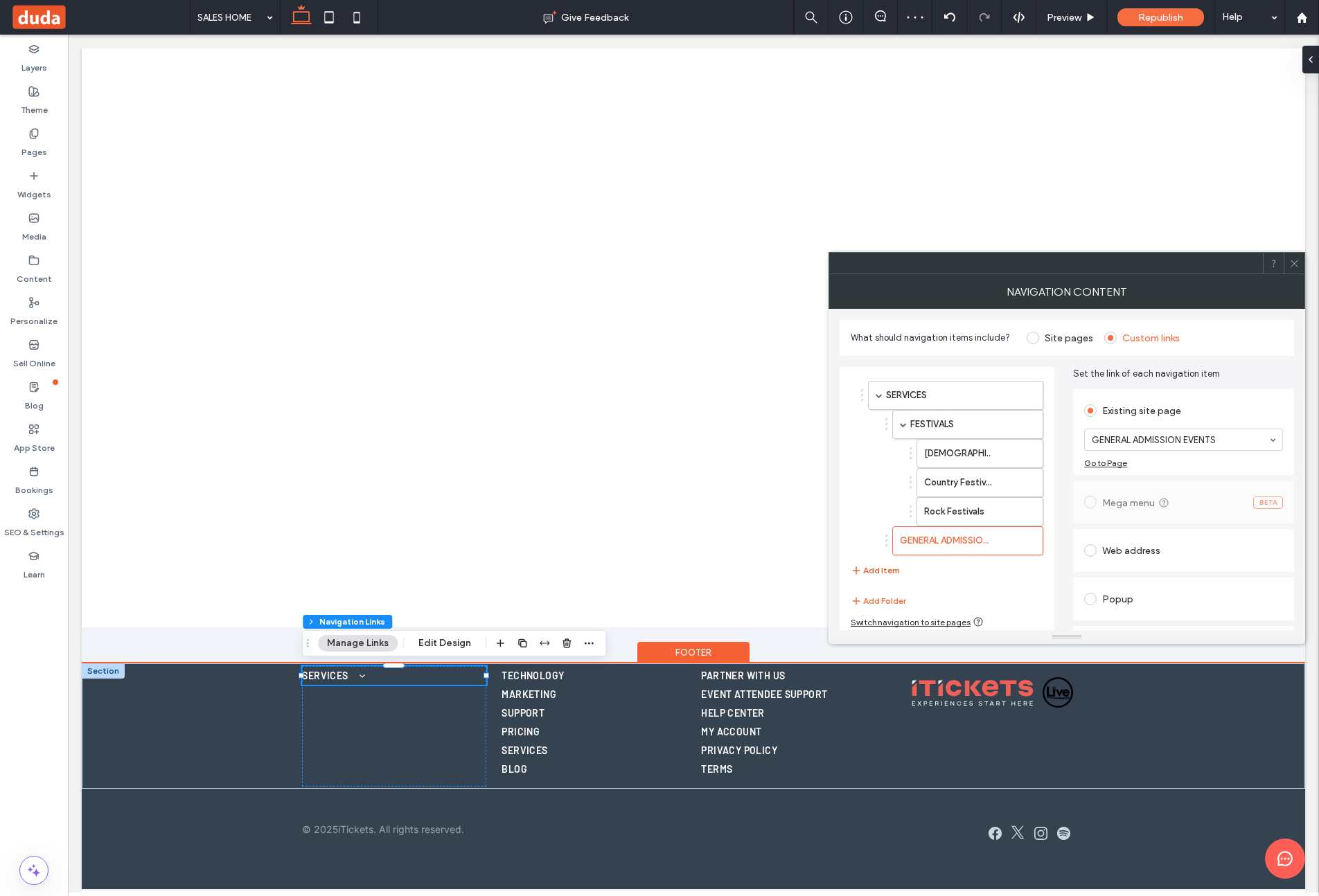
click at [881, 567] on button "Add Item" at bounding box center [875, 570] width 50 height 16
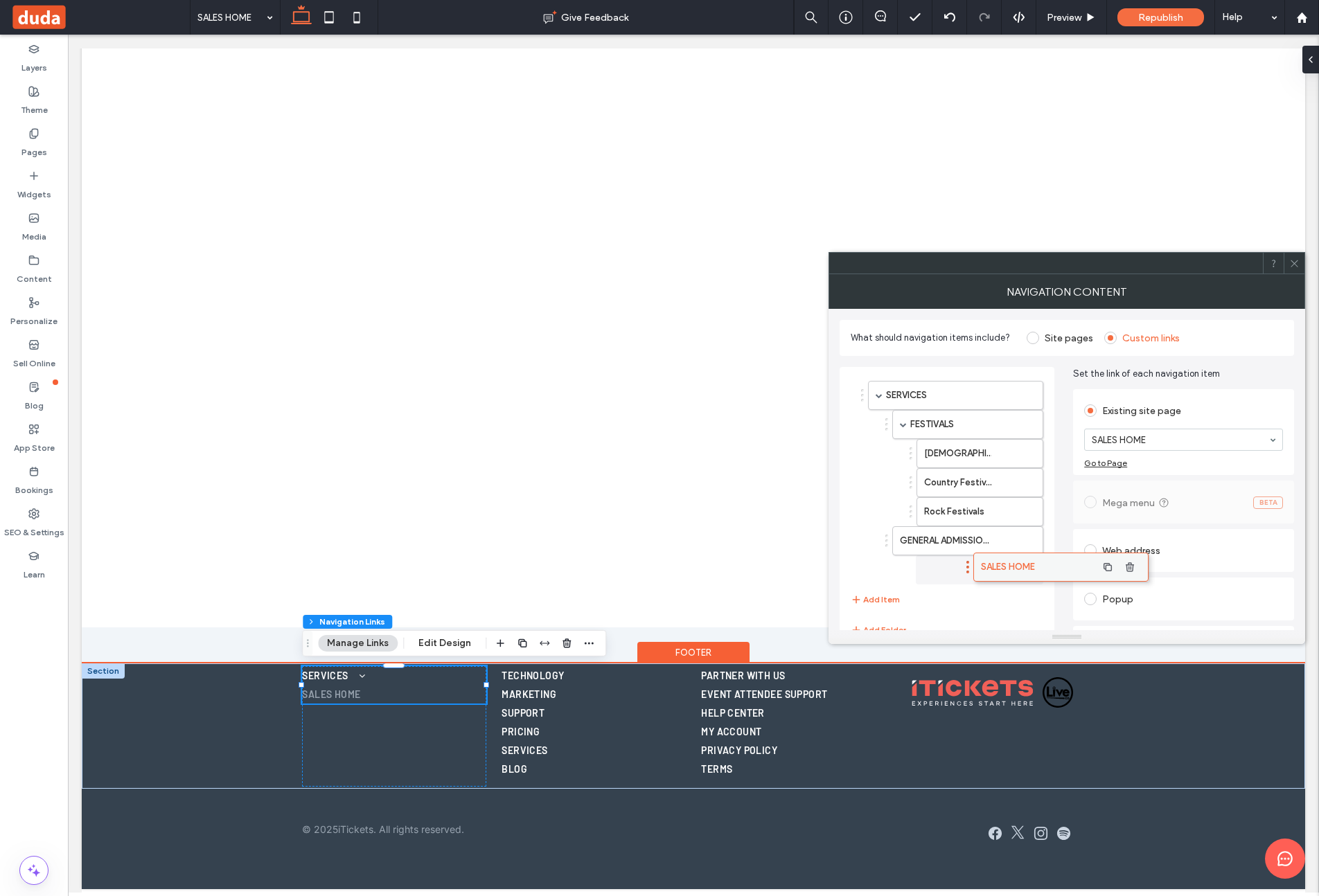
drag, startPoint x: 899, startPoint y: 574, endPoint x: 1001, endPoint y: 566, distance: 102.3
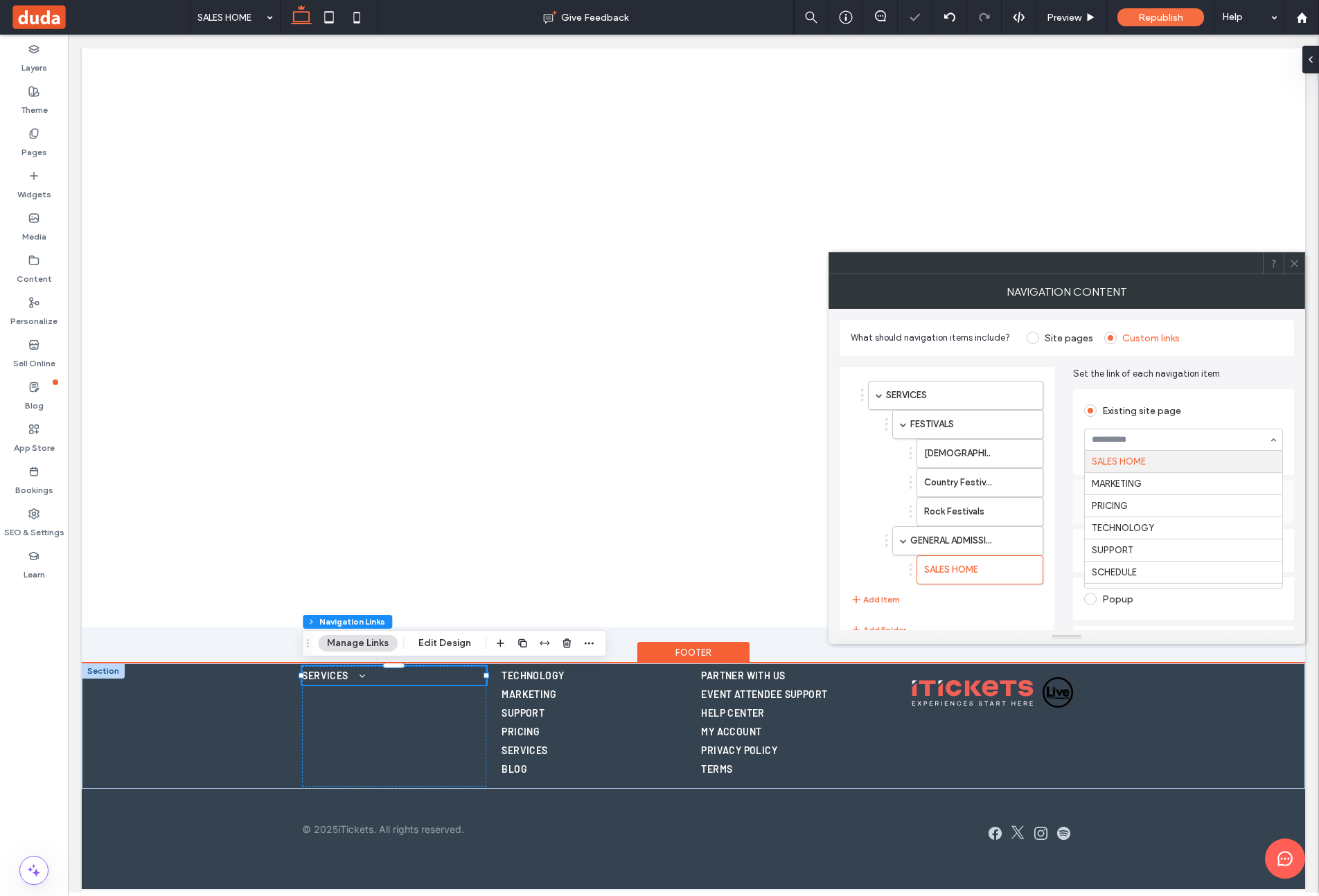
drag, startPoint x: 1151, startPoint y: 441, endPoint x: 1175, endPoint y: 502, distance: 65.6
drag, startPoint x: 1150, startPoint y: 550, endPoint x: 1126, endPoint y: 548, distance: 24.1
drag, startPoint x: 941, startPoint y: 564, endPoint x: 903, endPoint y: 567, distance: 38.1
click at [890, 598] on button "Add Item" at bounding box center [875, 599] width 50 height 16
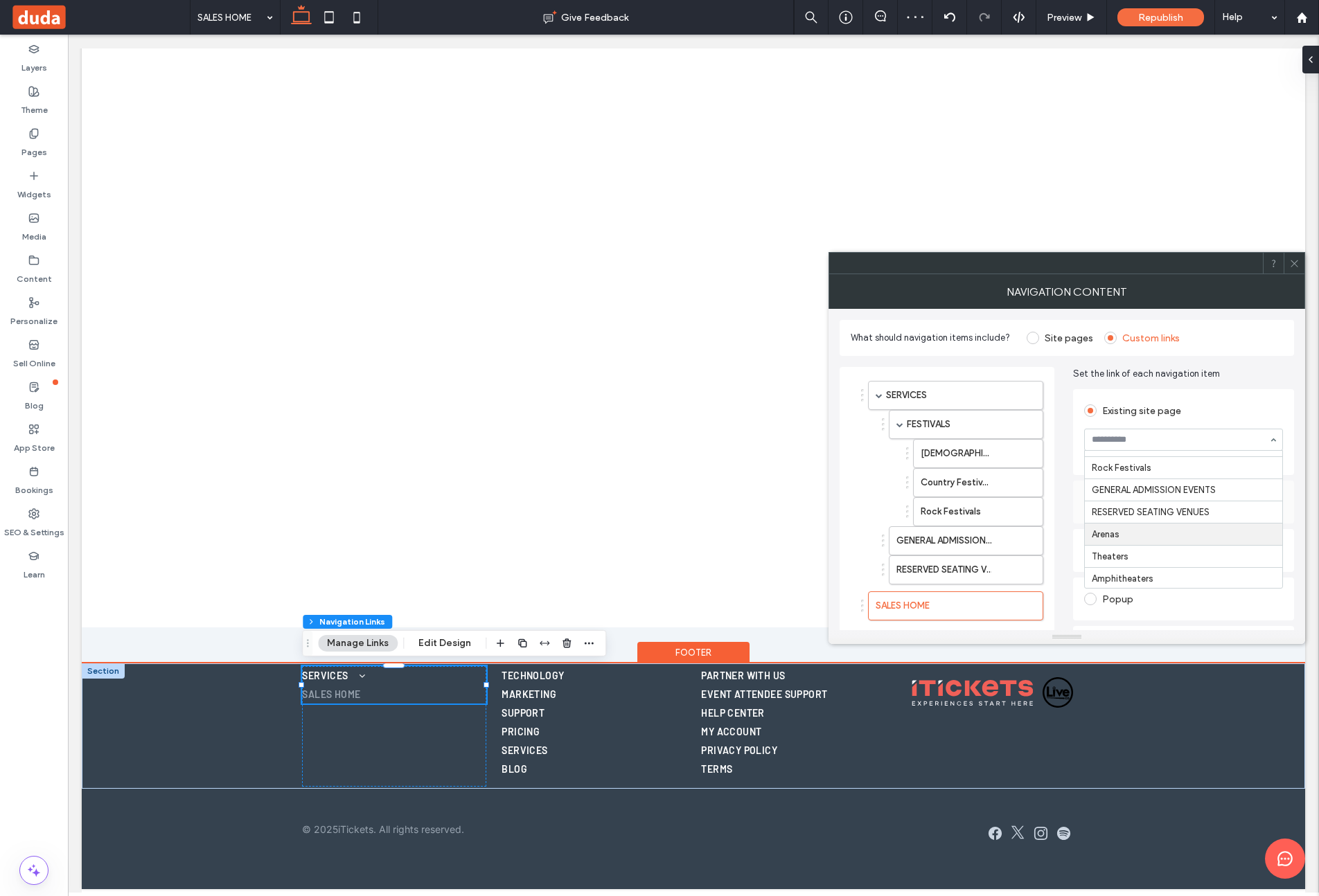
scroll to position [0, 0]
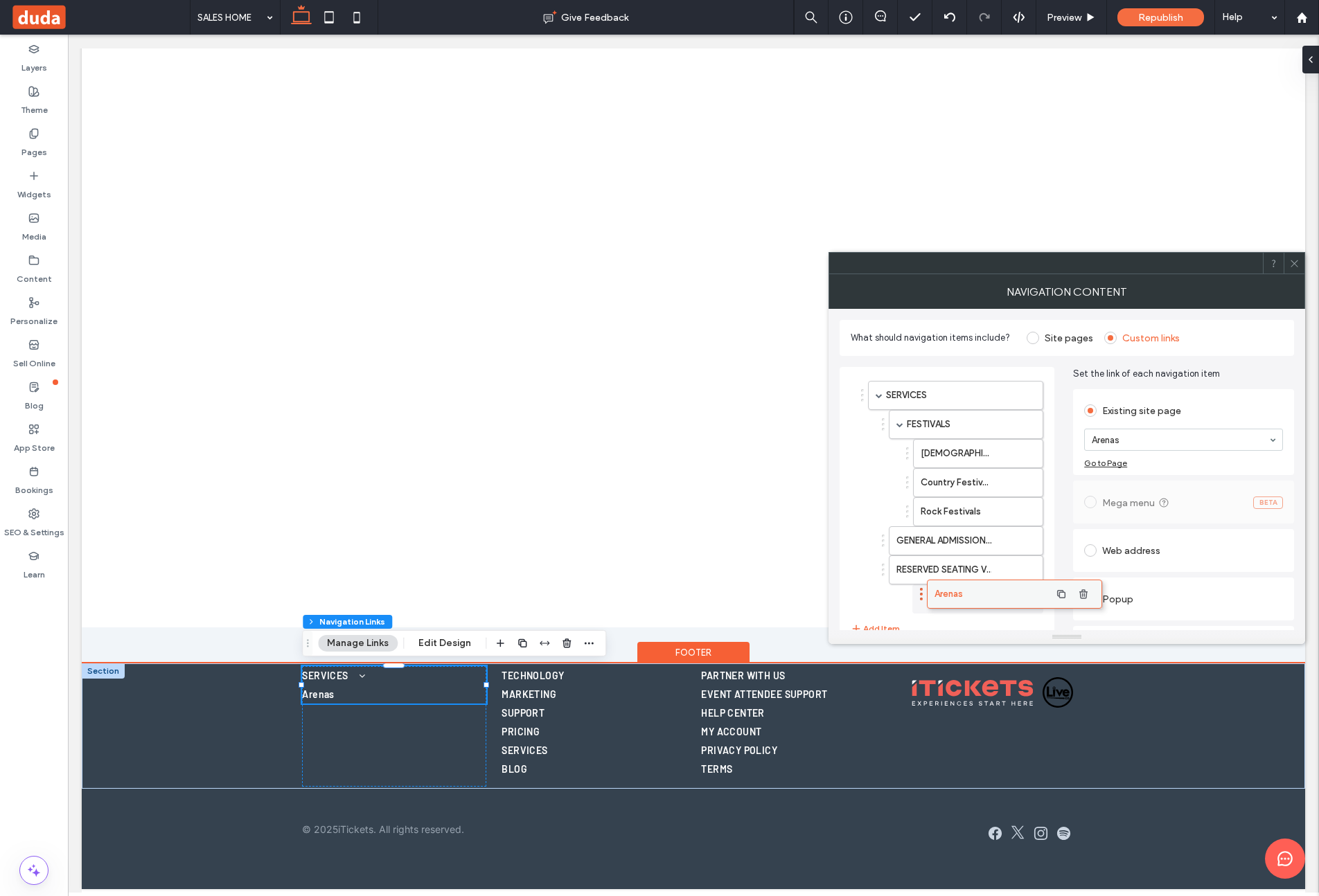
drag, startPoint x: 901, startPoint y: 598, endPoint x: 954, endPoint y: 590, distance: 53.6
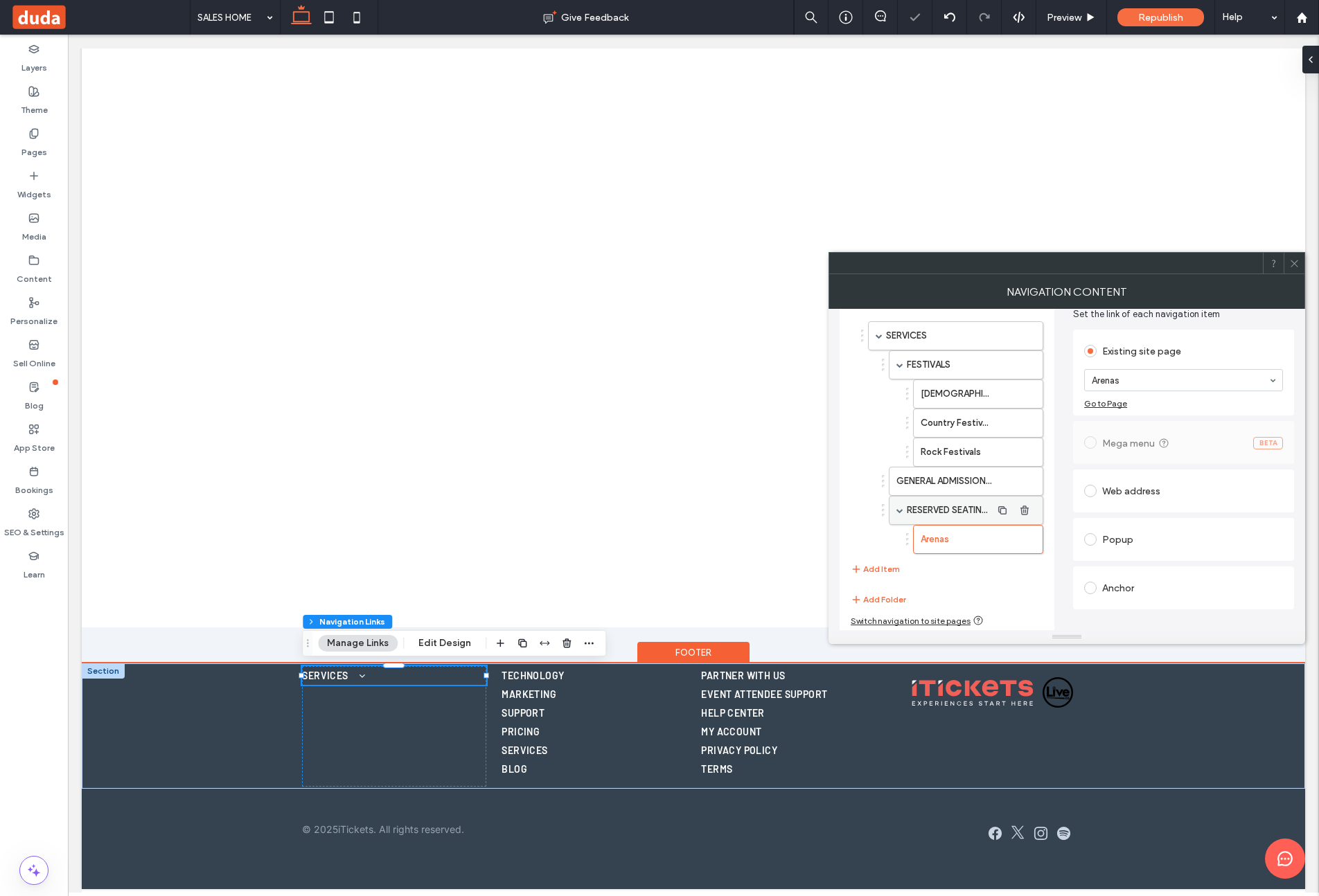
scroll to position [62, 0]
click at [1002, 535] on icon "button" at bounding box center [1003, 537] width 11 height 11
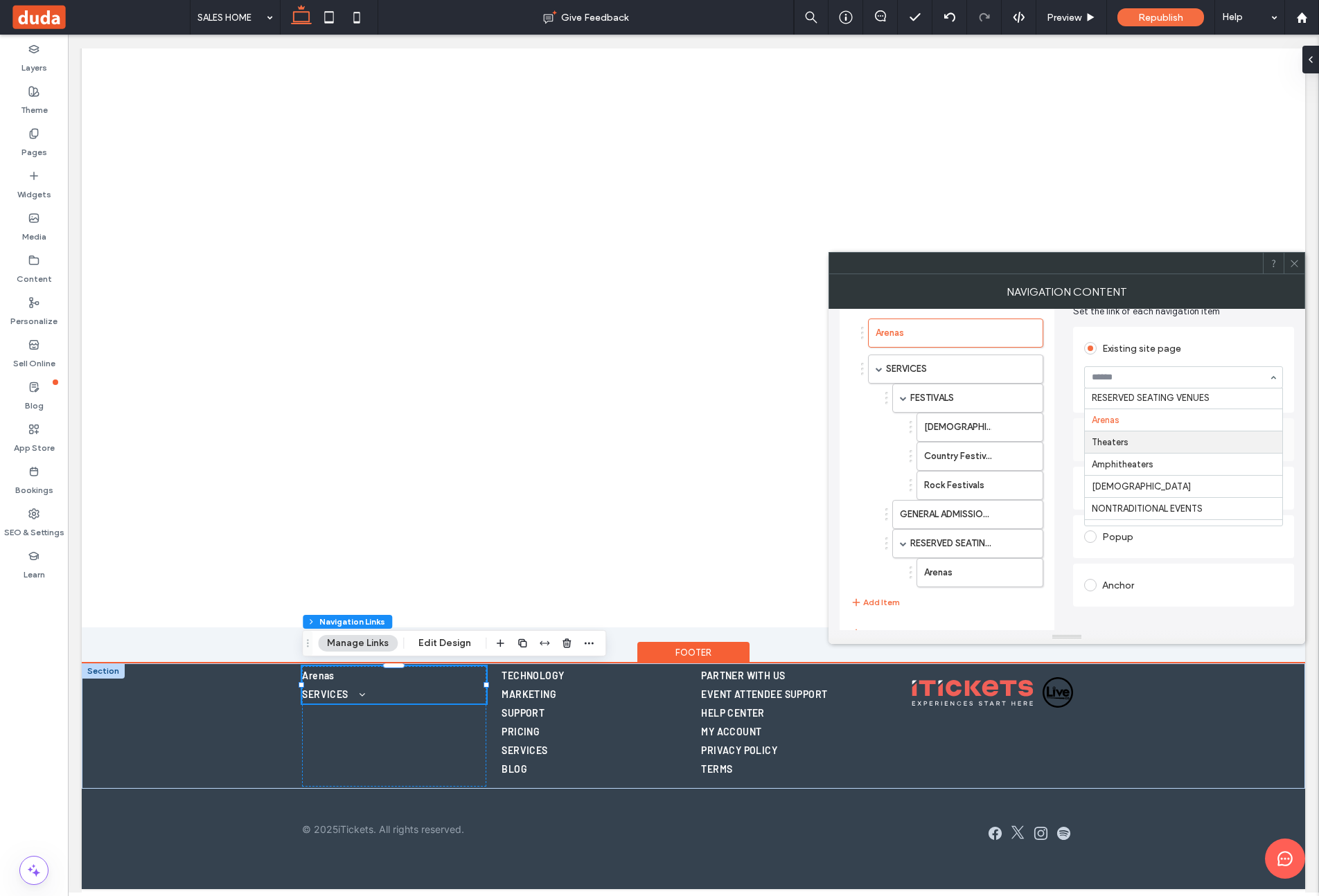
scroll to position [0, 0]
drag, startPoint x: 1183, startPoint y: 437, endPoint x: 1109, endPoint y: 406, distance: 80.2
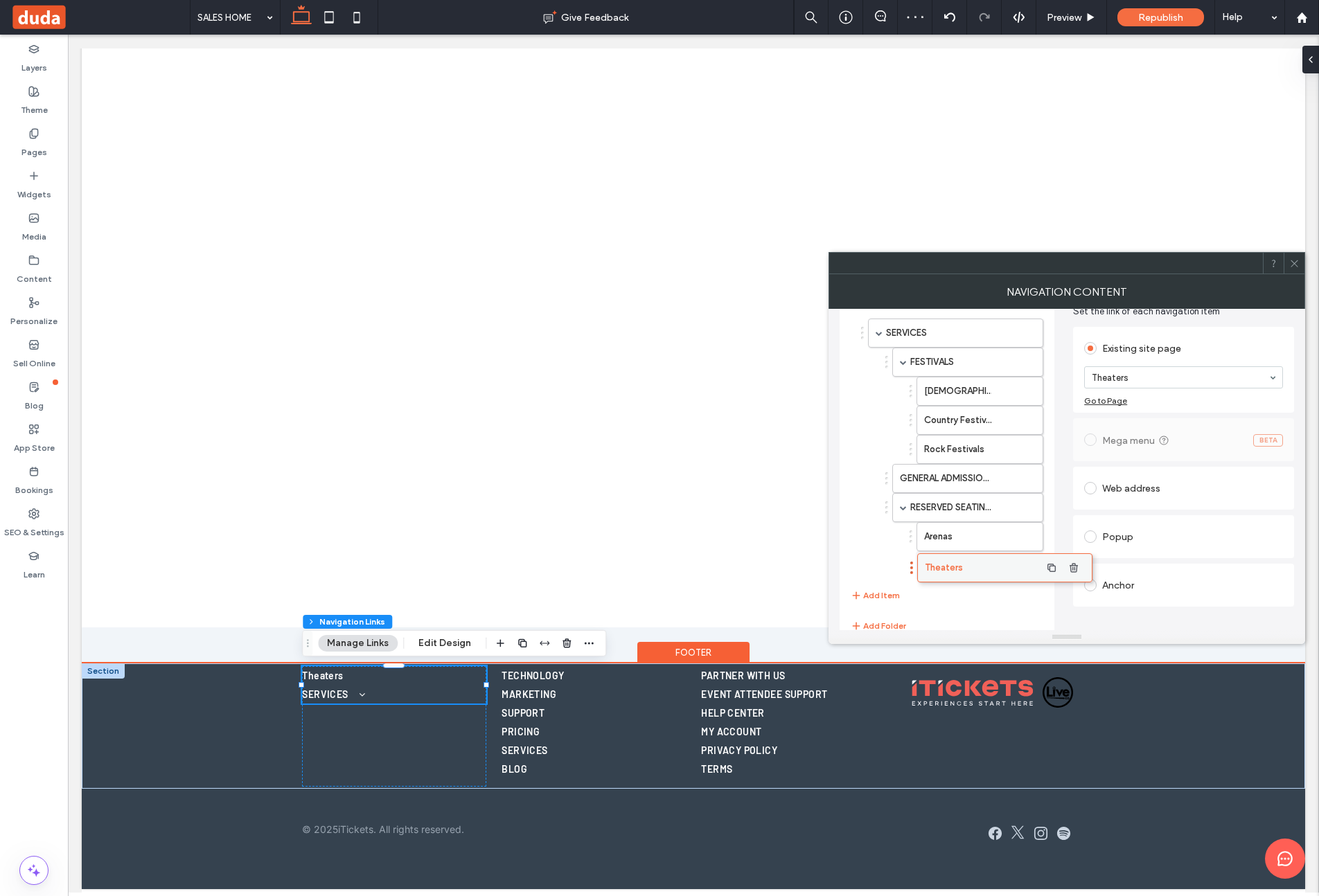
drag, startPoint x: 889, startPoint y: 329, endPoint x: 939, endPoint y: 565, distance: 241.2
click at [1006, 565] on use "button" at bounding box center [1002, 566] width 9 height 9
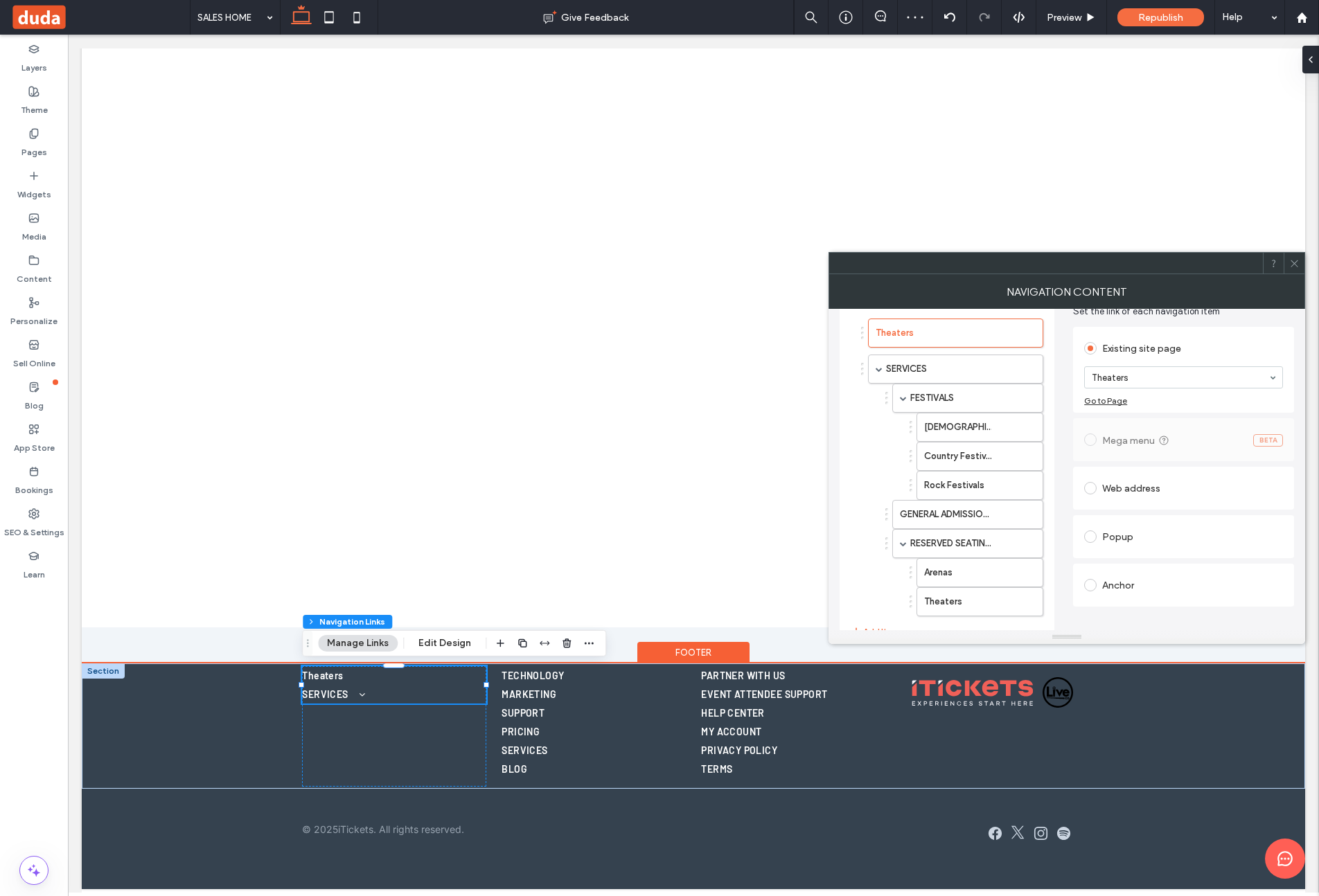
drag, startPoint x: 1202, startPoint y: 376, endPoint x: 1199, endPoint y: 385, distance: 9.5
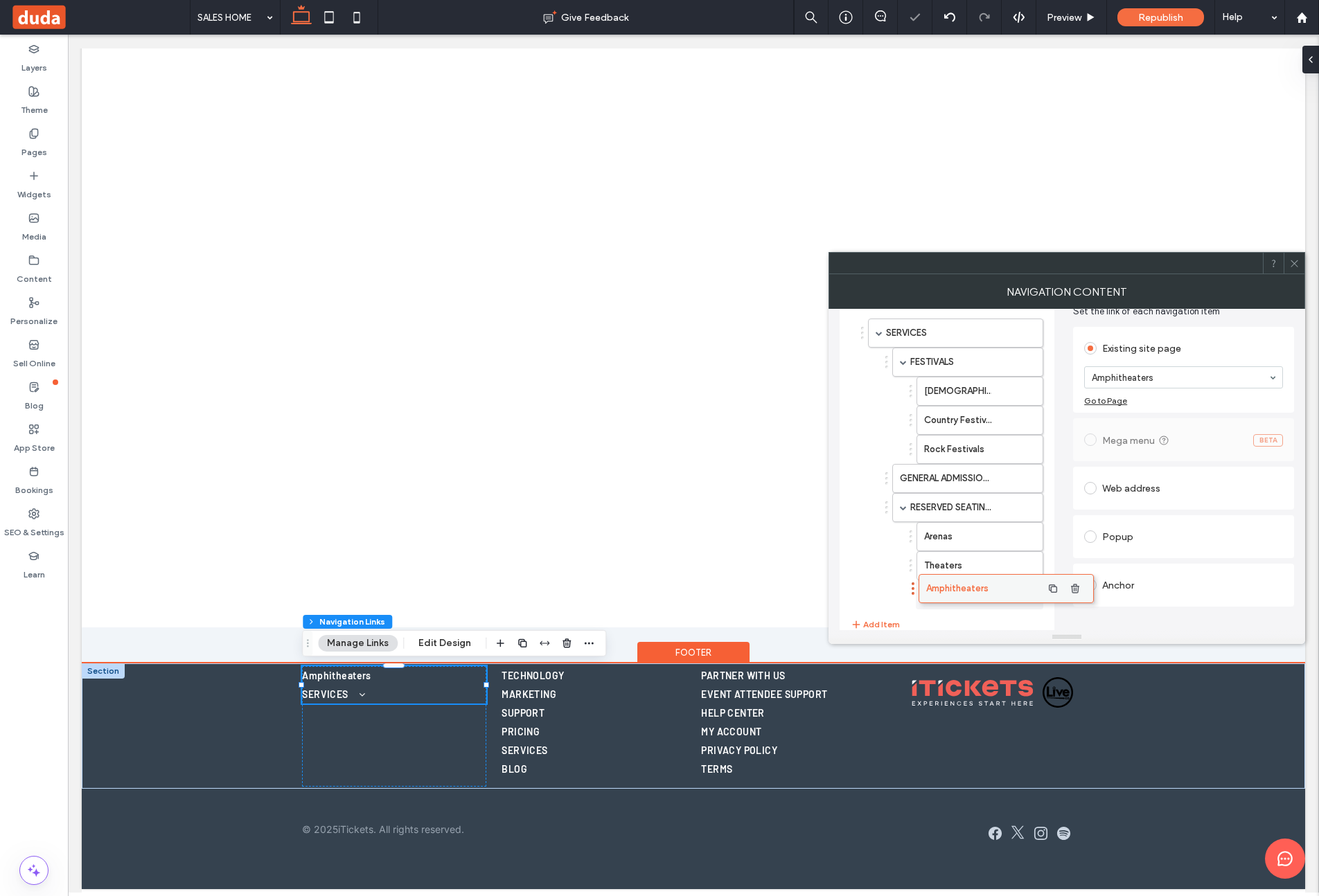
drag, startPoint x: 918, startPoint y: 329, endPoint x: 968, endPoint y: 583, distance: 258.9
click at [1005, 598] on use "button" at bounding box center [1002, 594] width 9 height 9
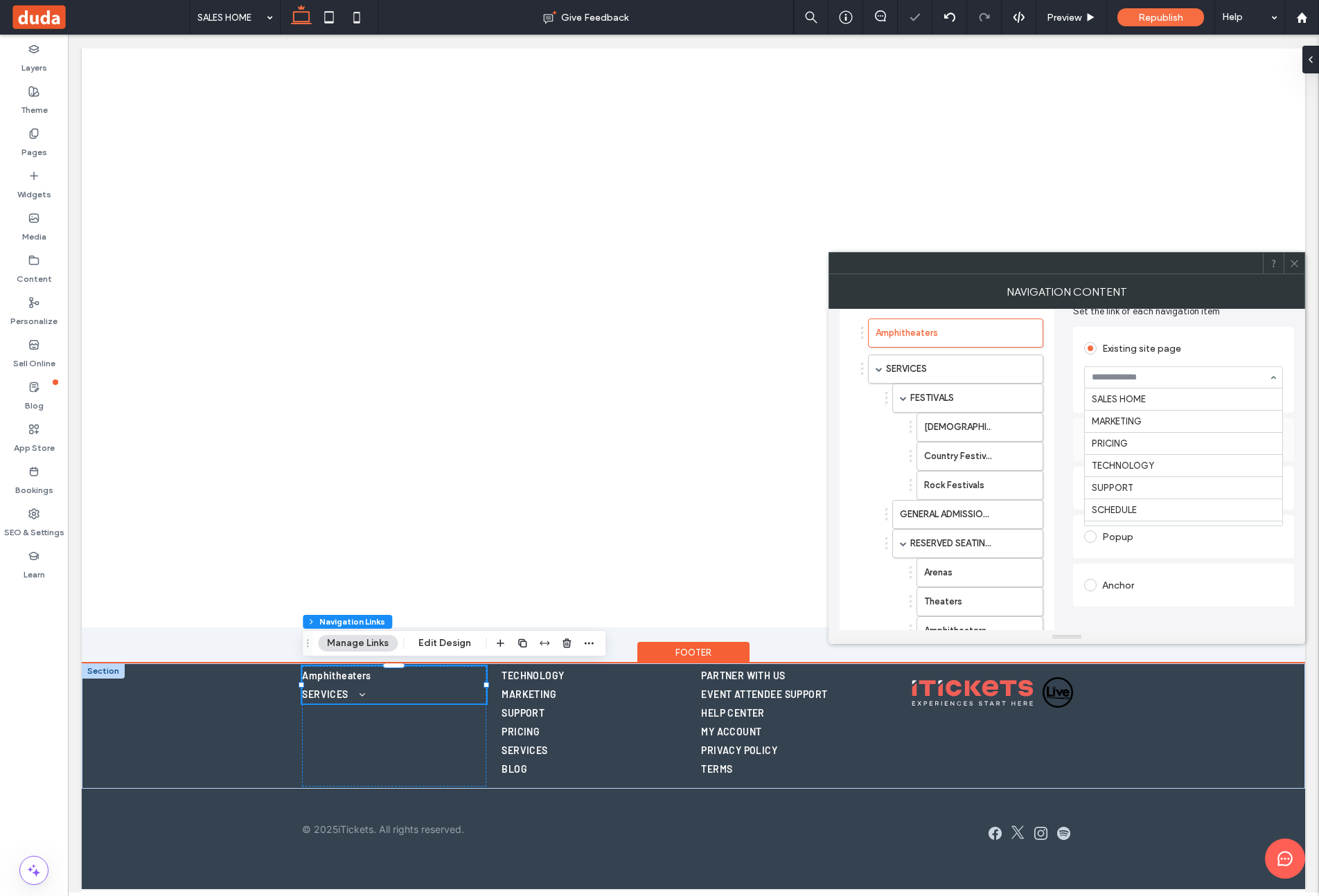
drag, startPoint x: 1189, startPoint y: 379, endPoint x: 1188, endPoint y: 415, distance: 36.0
drag, startPoint x: 1174, startPoint y: 418, endPoint x: 1138, endPoint y: 408, distance: 37.4
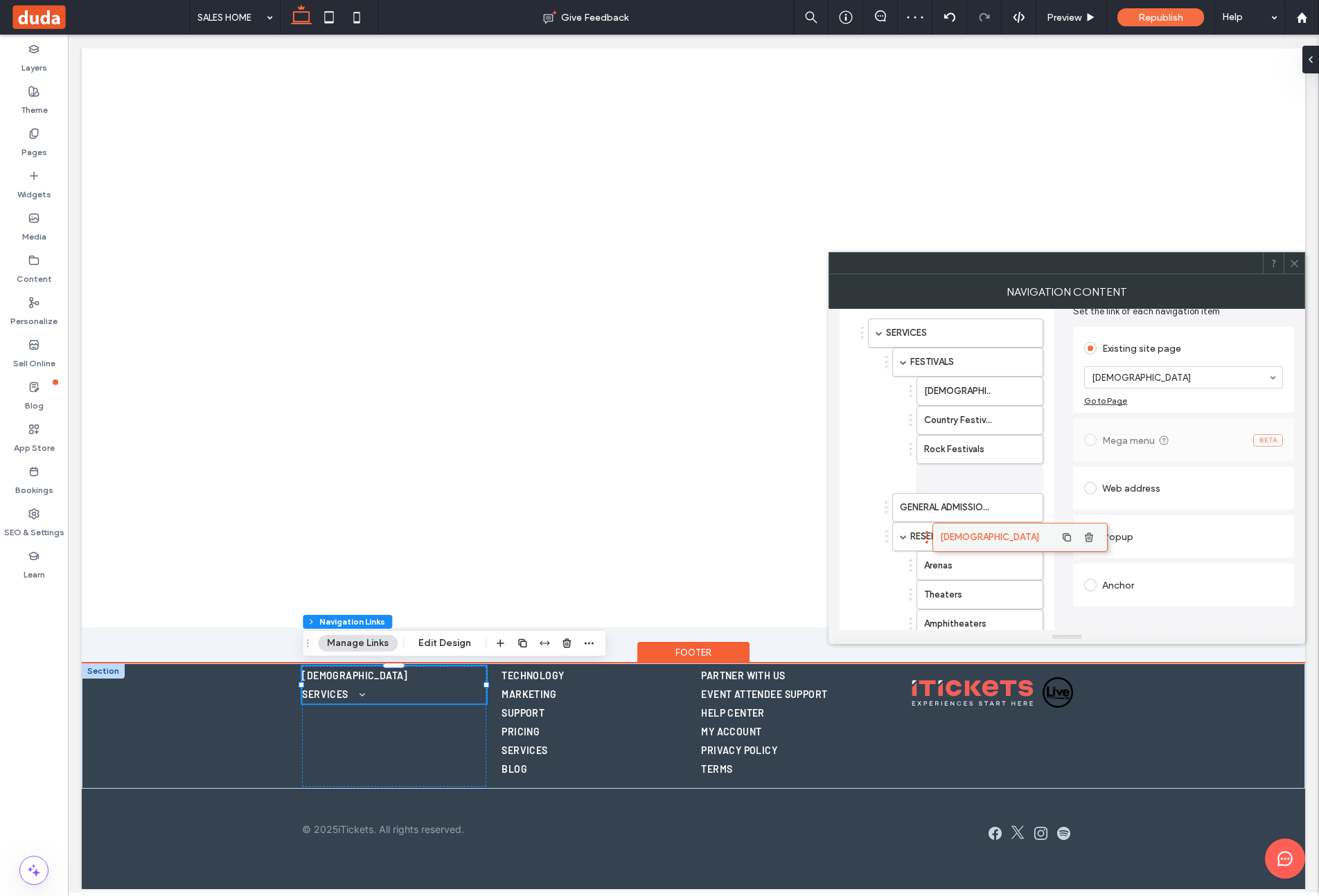
scroll to position [27, 0]
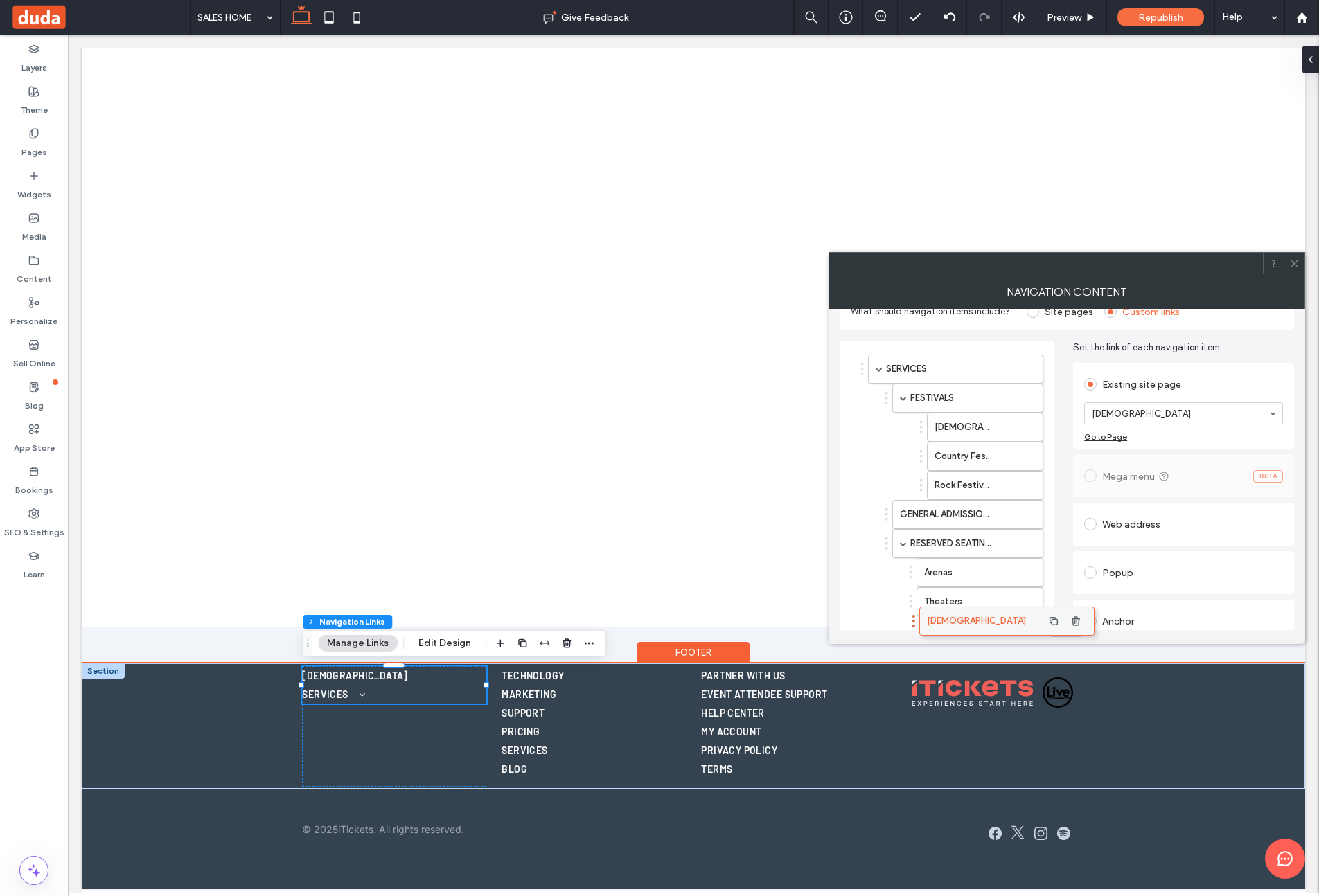
drag, startPoint x: 963, startPoint y: 495, endPoint x: 947, endPoint y: 627, distance: 133.0
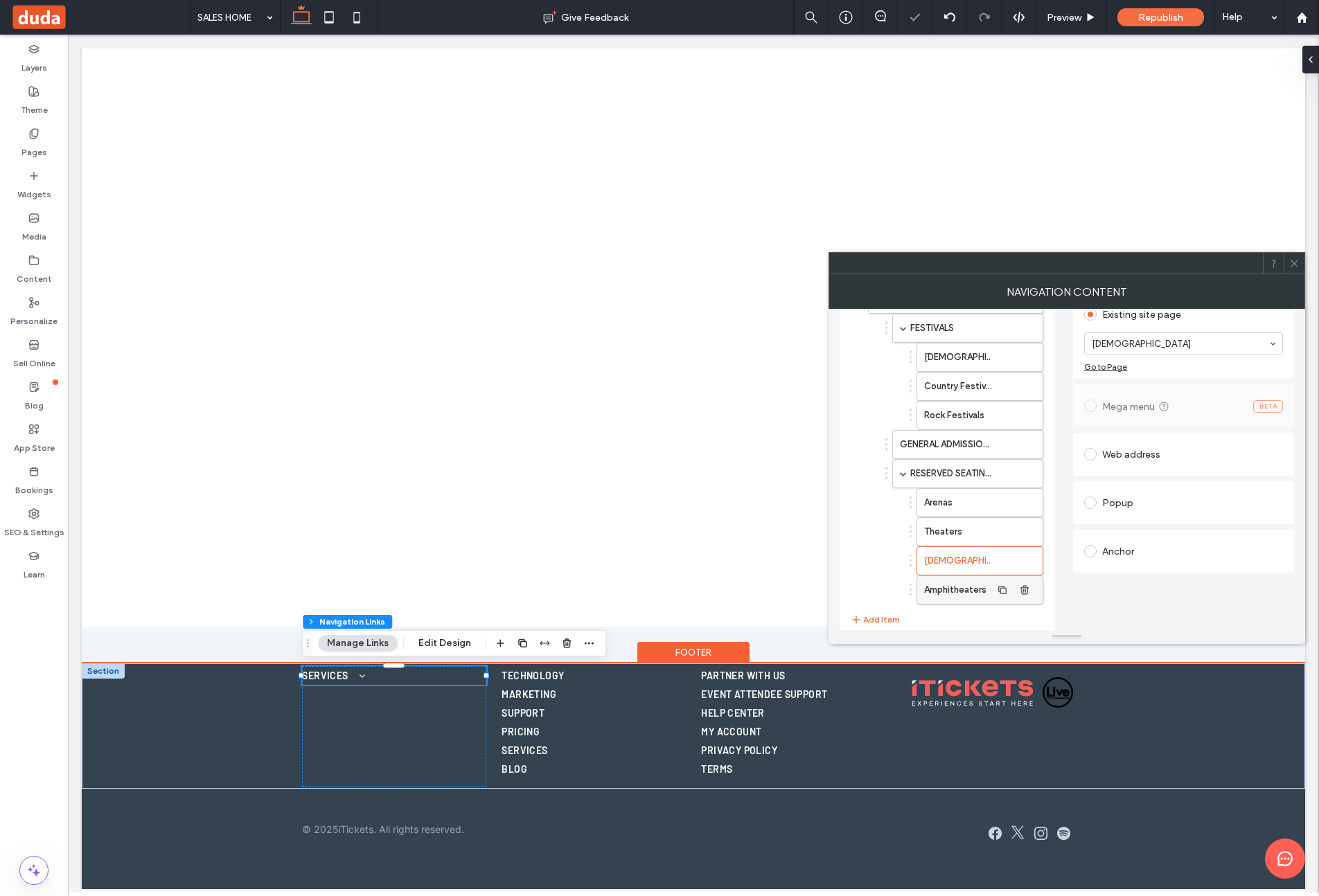
scroll to position [129, 0]
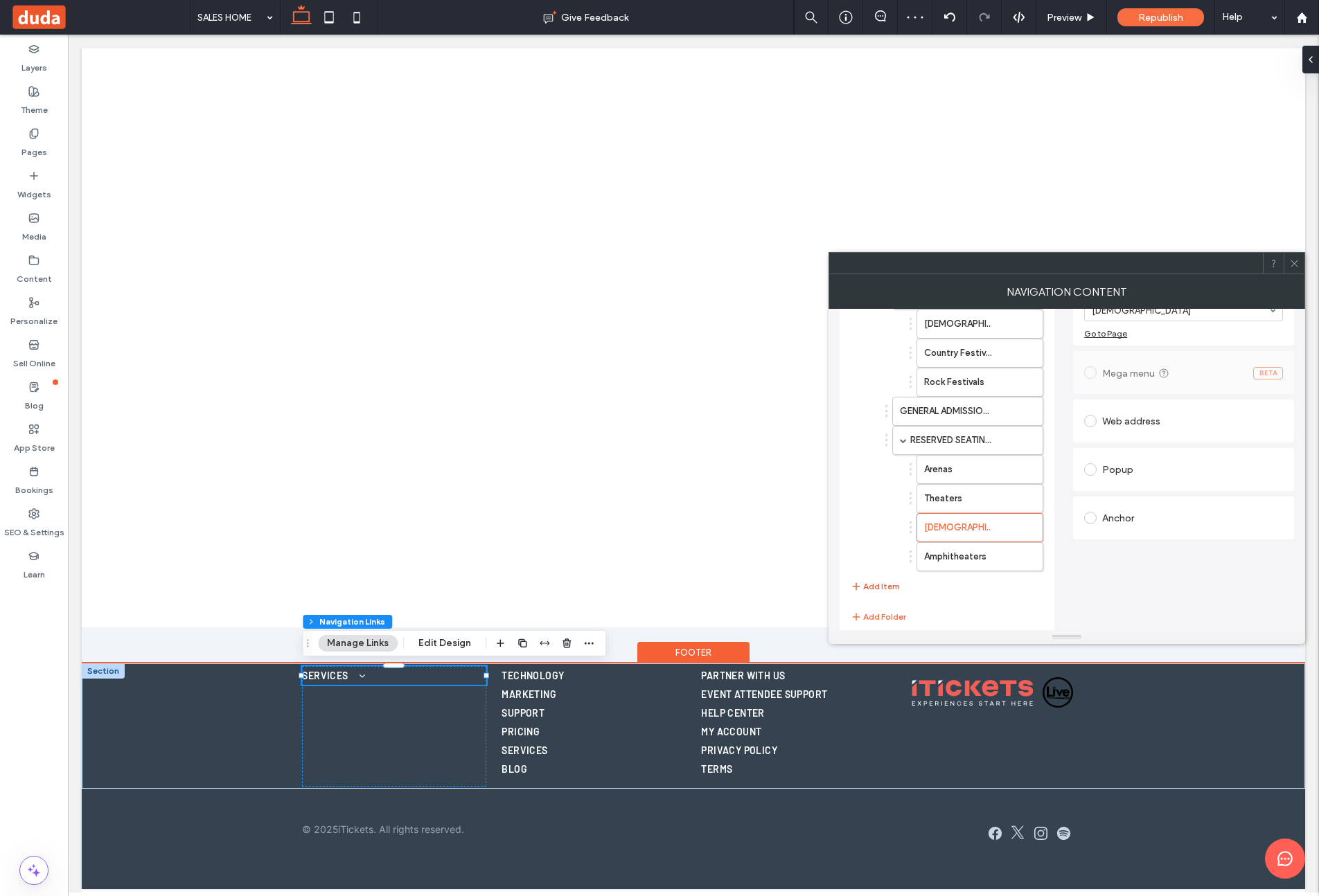
click at [889, 585] on button "Add Item" at bounding box center [875, 586] width 50 height 16
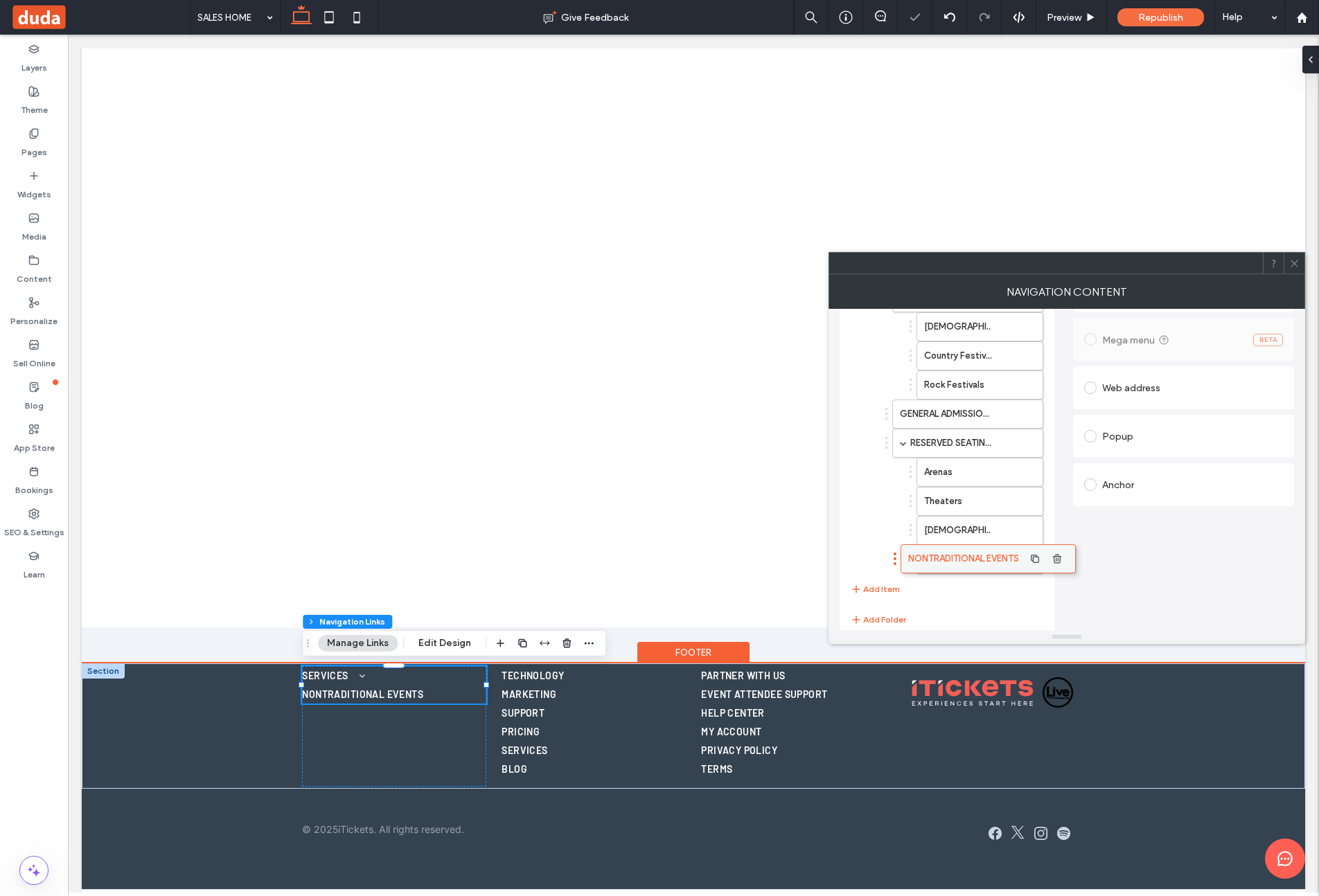
scroll to position [186, 0]
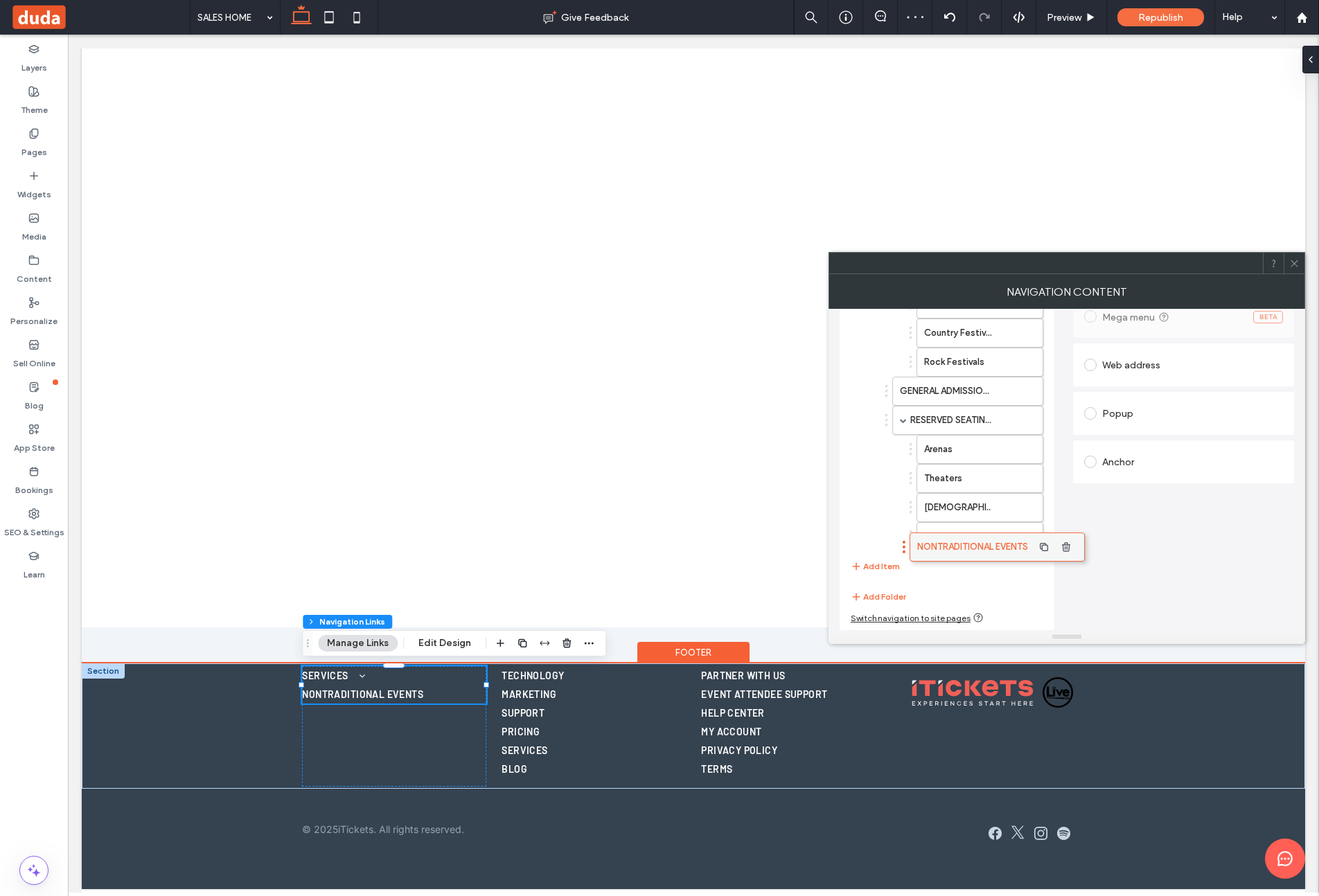
drag, startPoint x: 892, startPoint y: 558, endPoint x: 932, endPoint y: 546, distance: 41.8
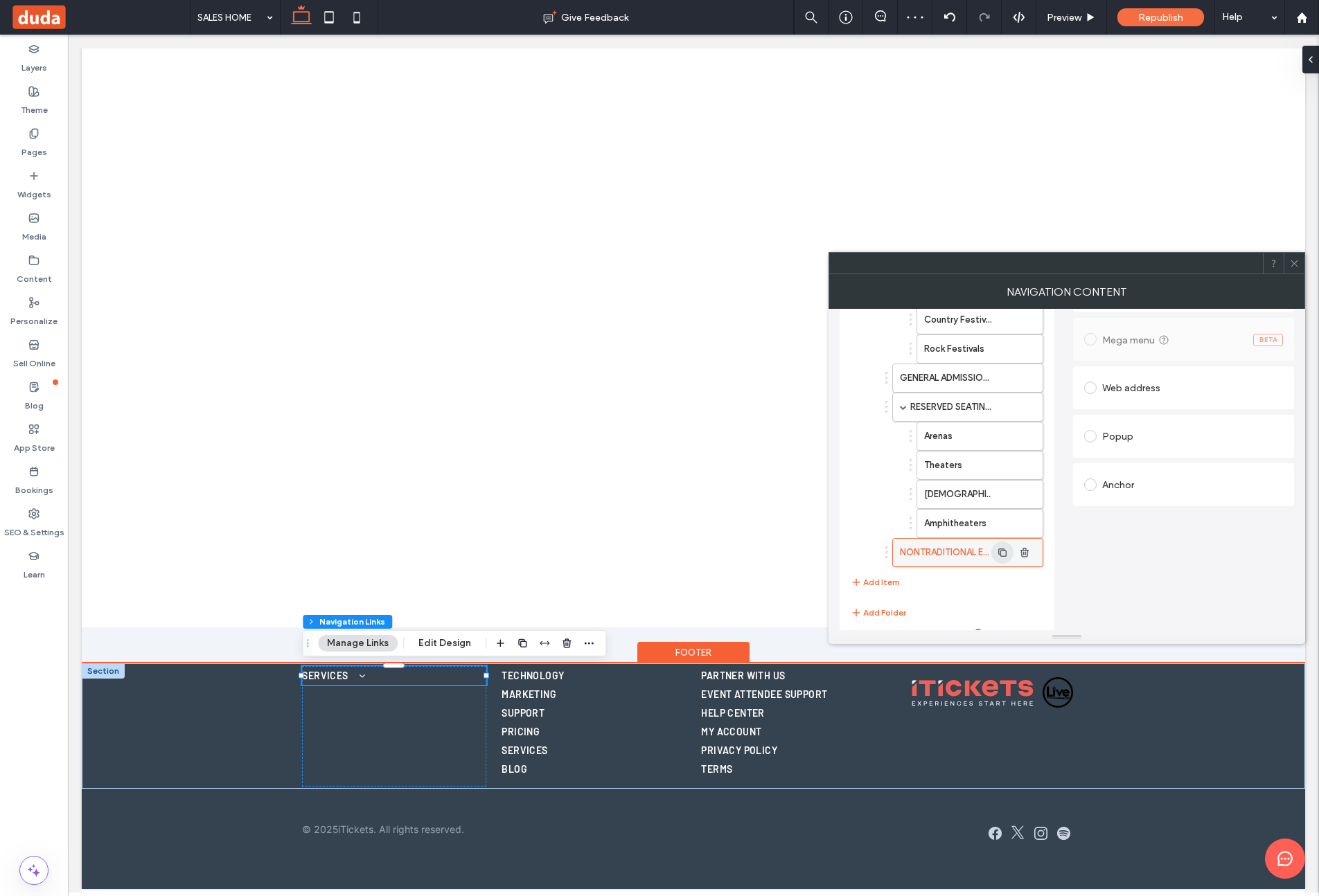
click at [1003, 551] on icon "button" at bounding box center [1003, 553] width 11 height 11
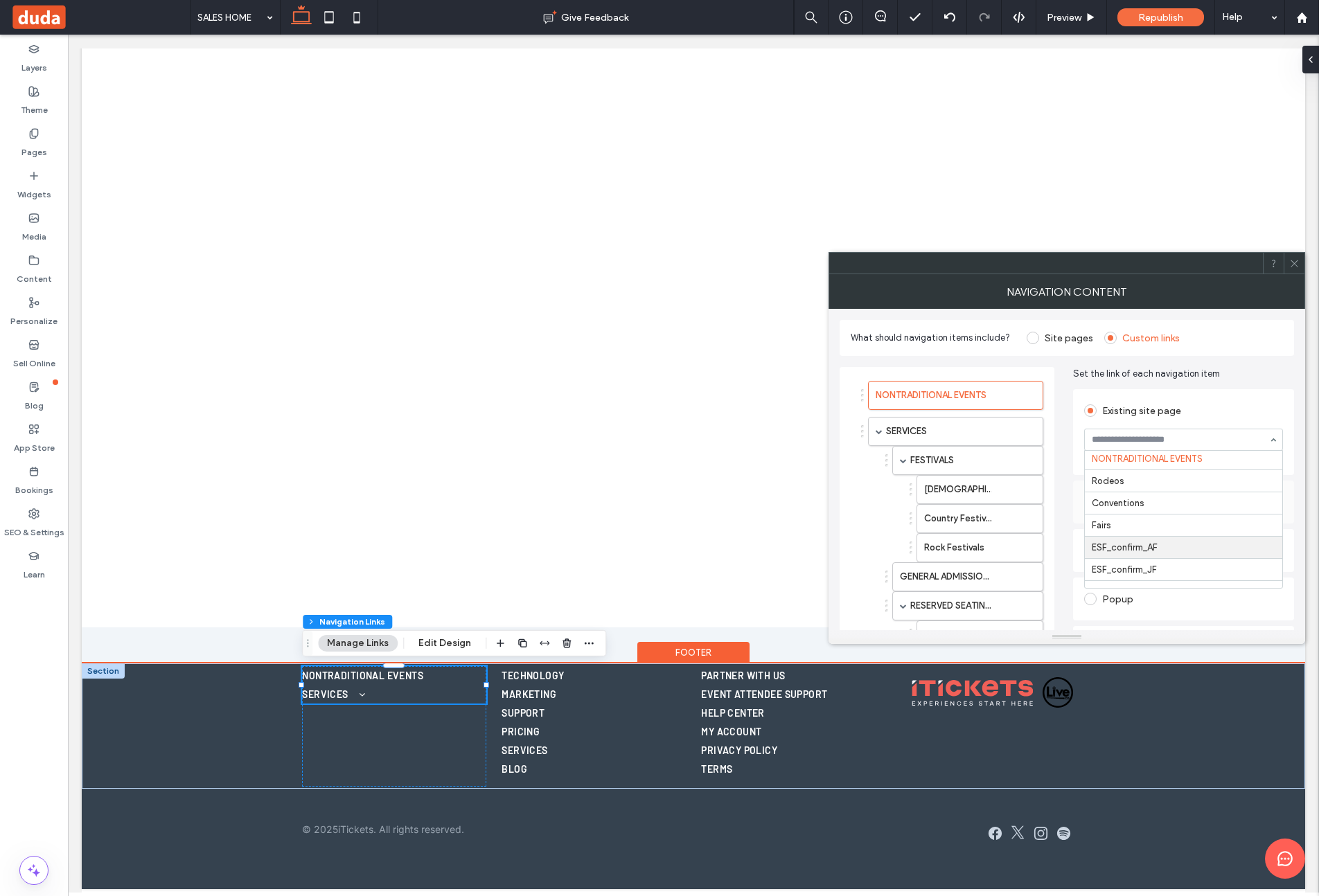
scroll to position [400, 0]
drag, startPoint x: 1189, startPoint y: 488, endPoint x: 1146, endPoint y: 483, distance: 43.3
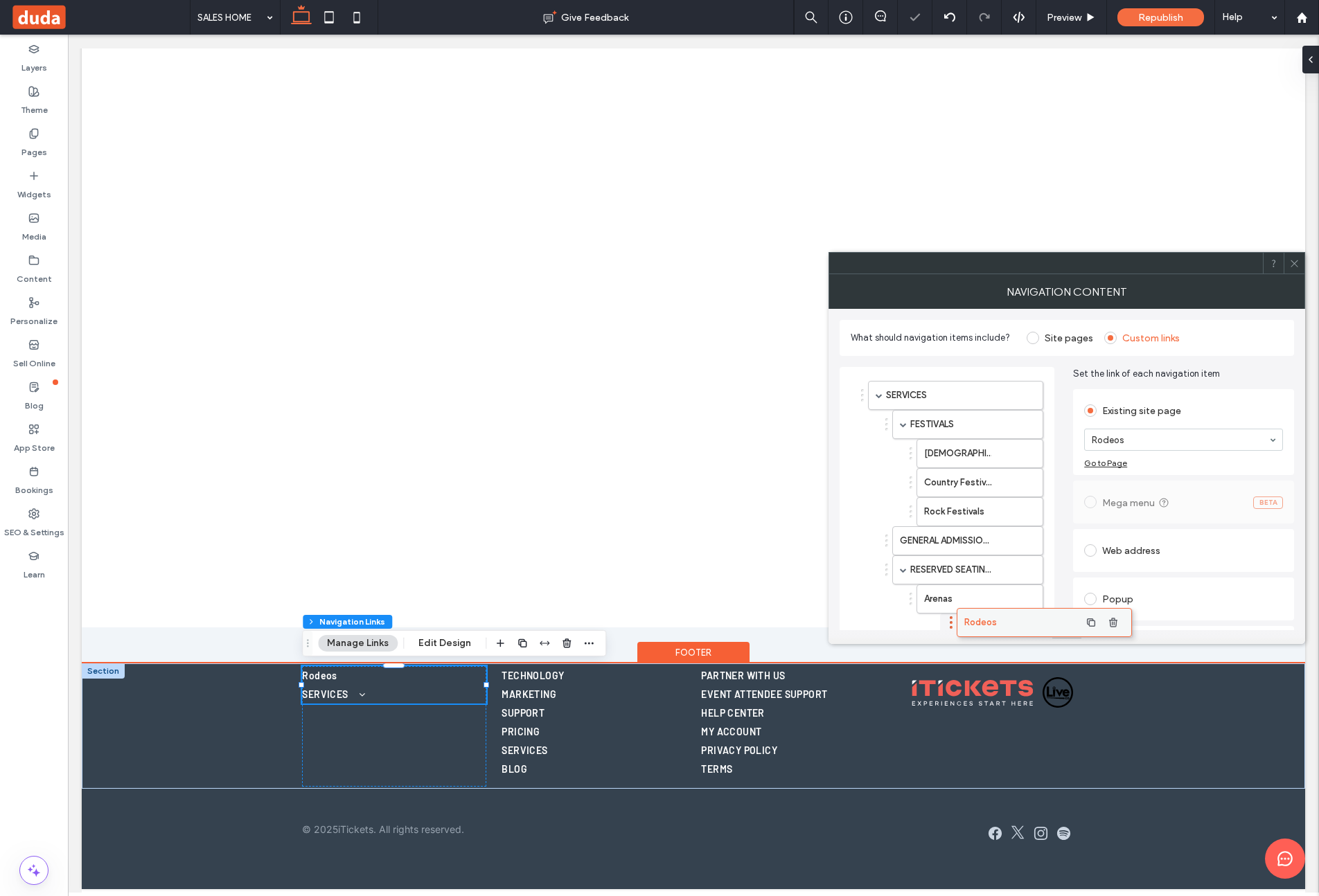
drag, startPoint x: 897, startPoint y: 396, endPoint x: 981, endPoint y: 621, distance: 240.2
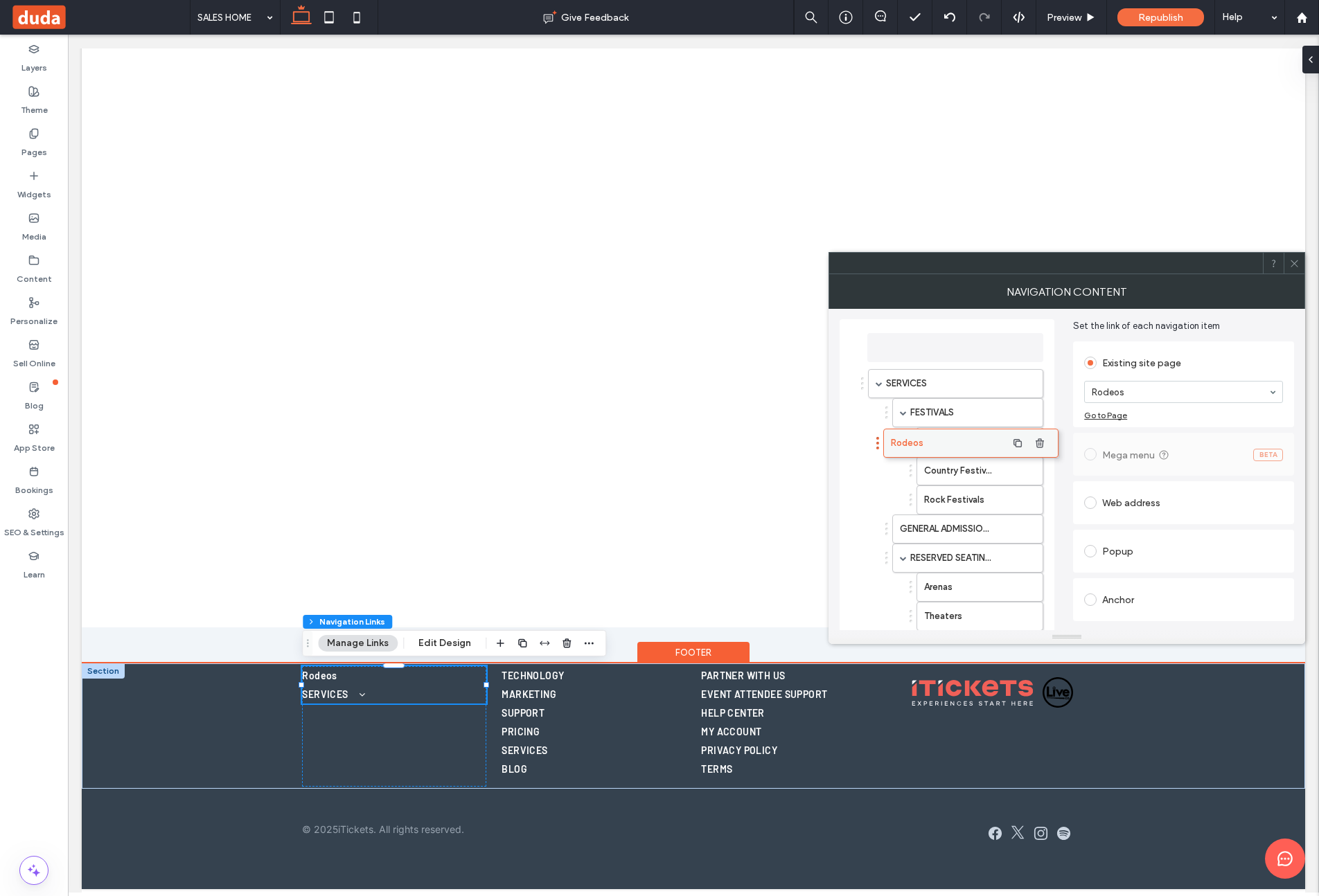
scroll to position [11, 0]
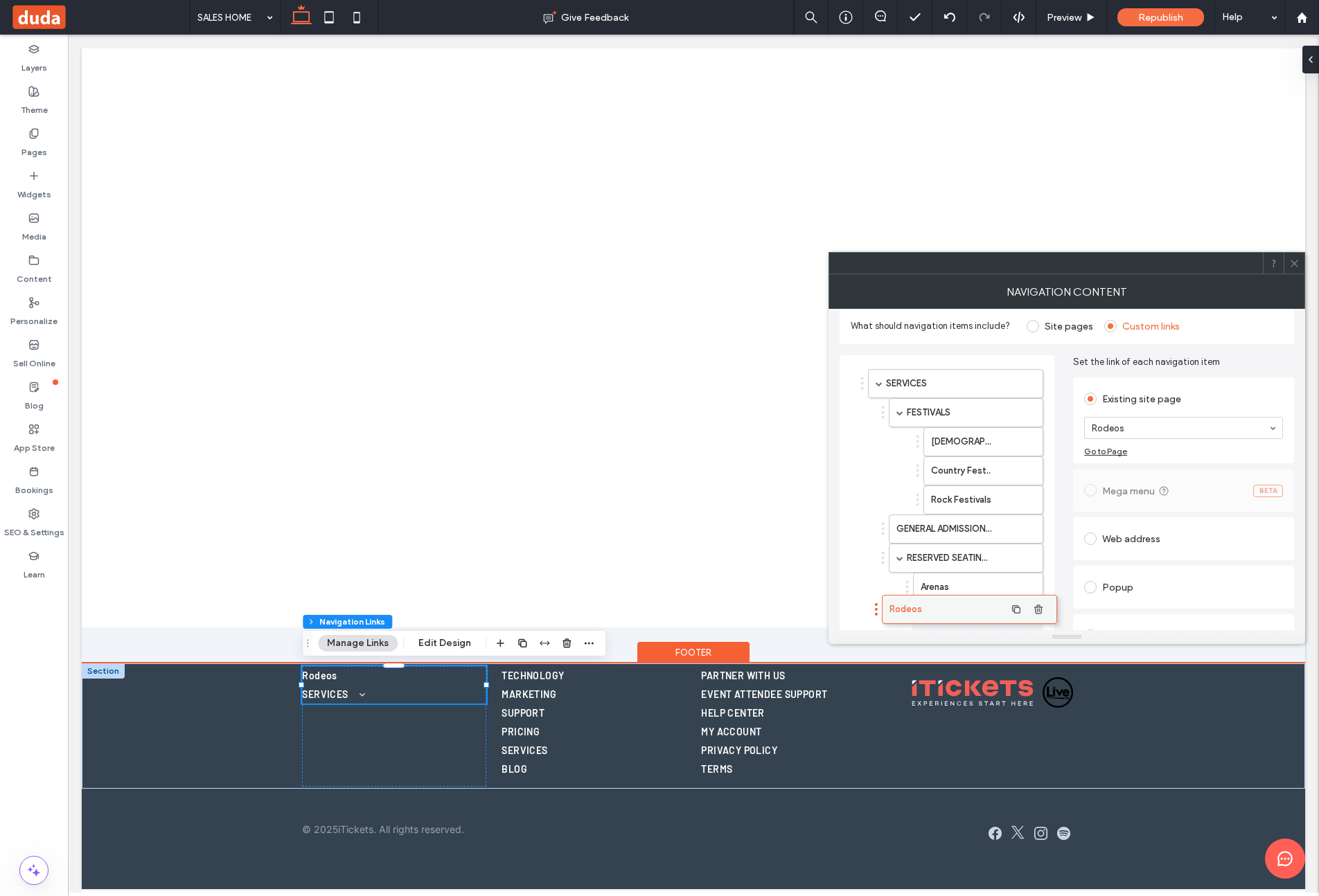
drag, startPoint x: 903, startPoint y: 343, endPoint x: 923, endPoint y: 605, distance: 262.8
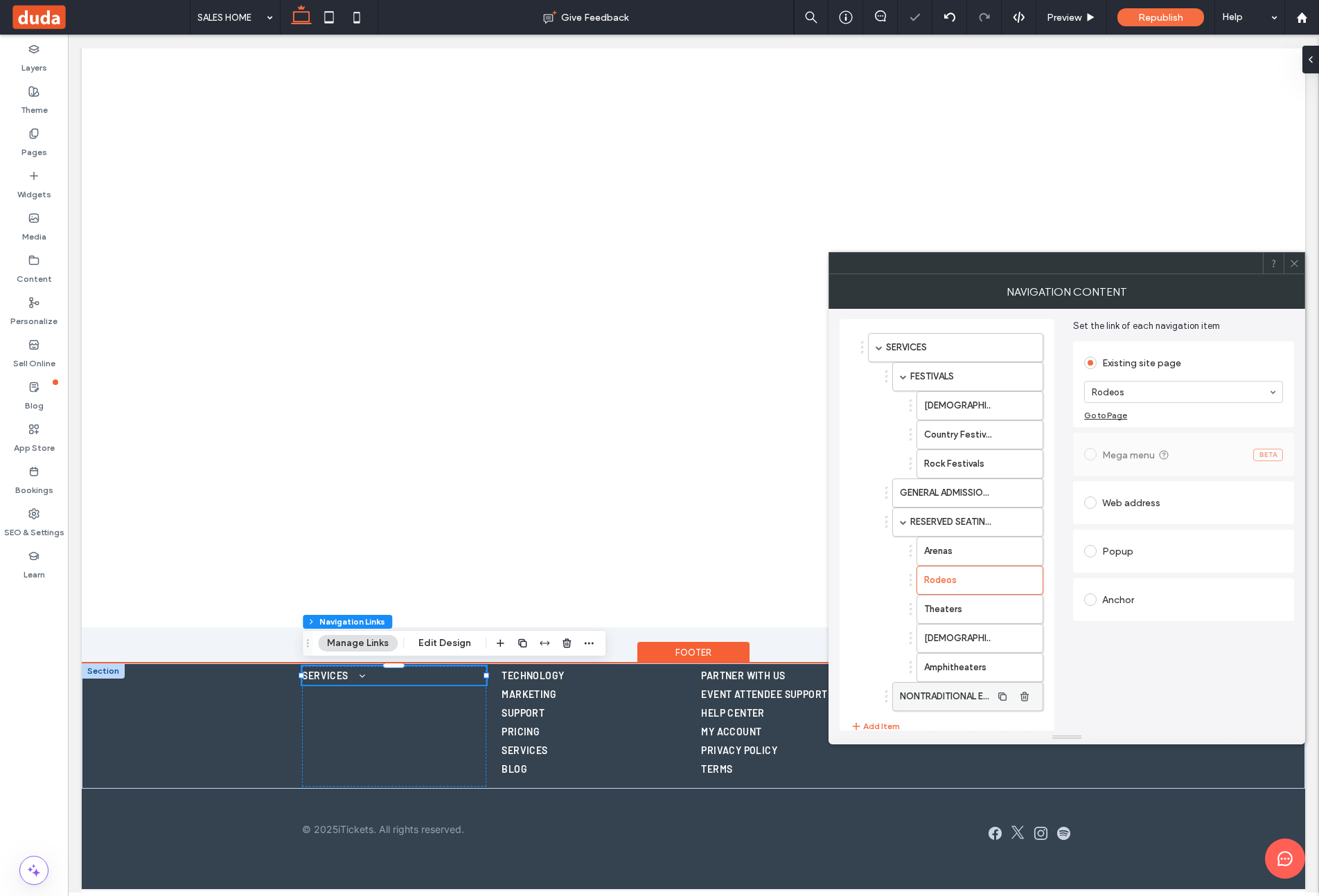
drag, startPoint x: 1059, startPoint y: 636, endPoint x: 1010, endPoint y: 705, distance: 84.6
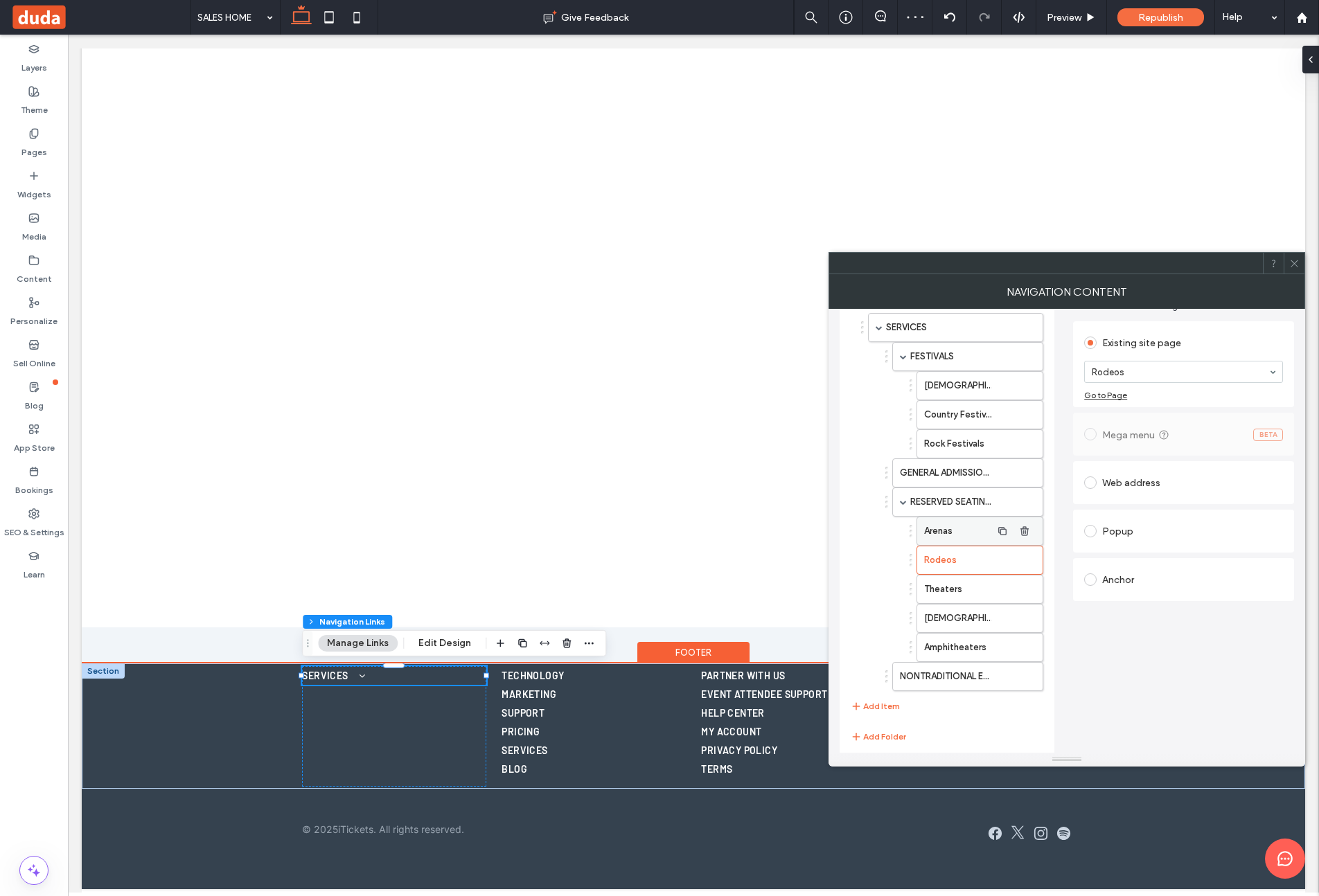
scroll to position [85, 0]
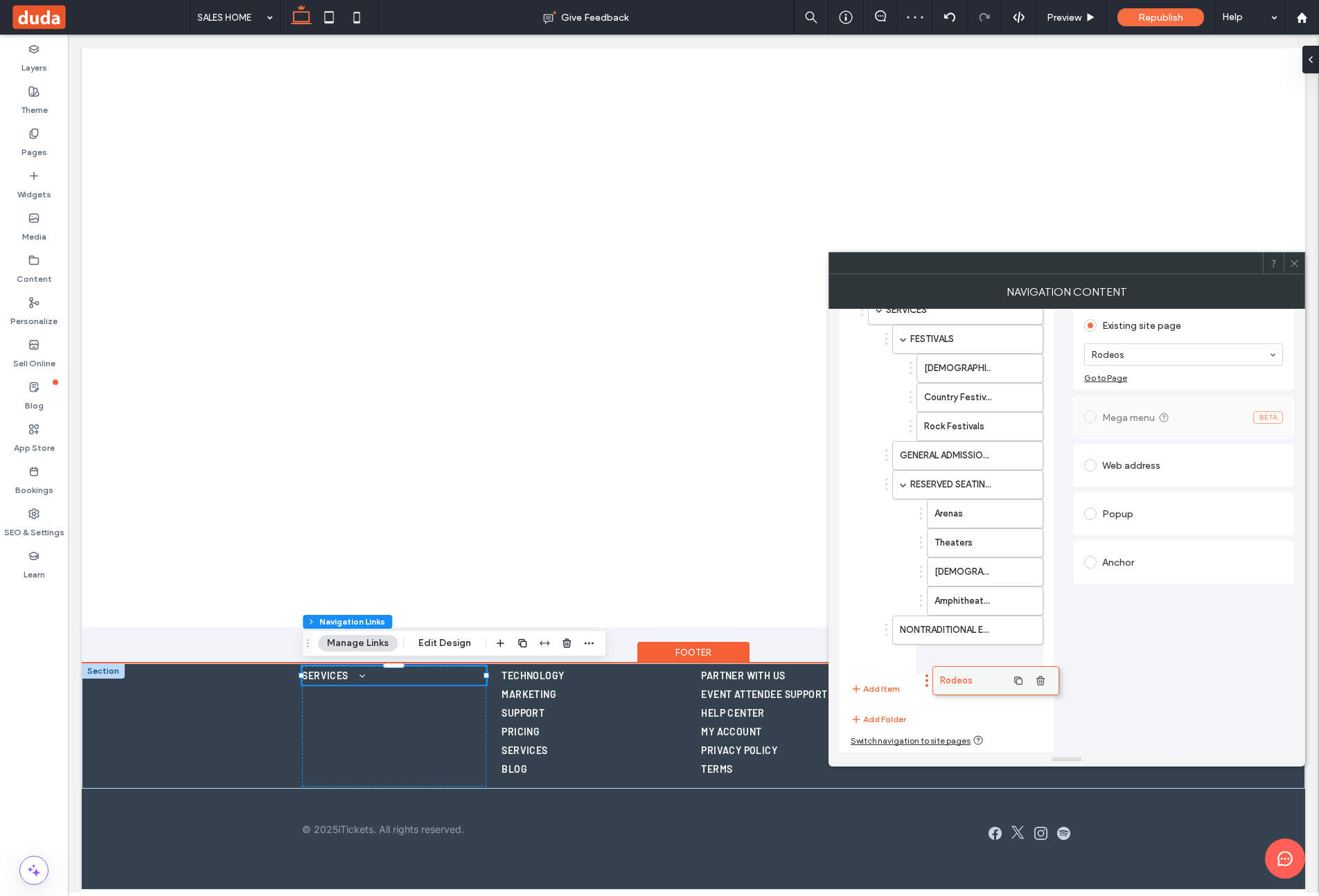
drag, startPoint x: 957, startPoint y: 647, endPoint x: 961, endPoint y: 664, distance: 17.5
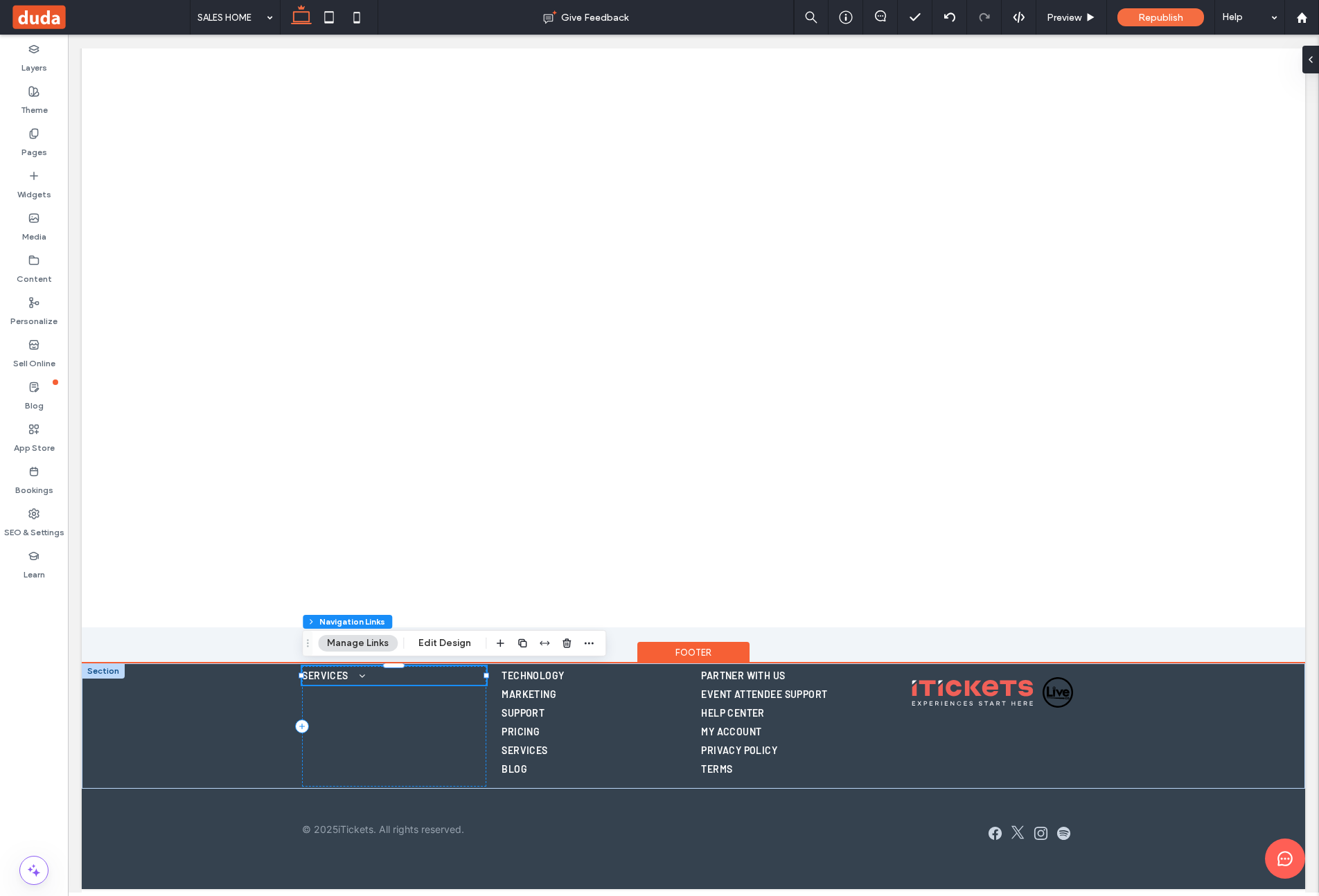
click at [378, 644] on button "Manage Links" at bounding box center [358, 643] width 80 height 16
drag, startPoint x: 373, startPoint y: 642, endPoint x: 412, endPoint y: 639, distance: 39.1
click at [372, 642] on button "Manage Links" at bounding box center [358, 643] width 80 height 16
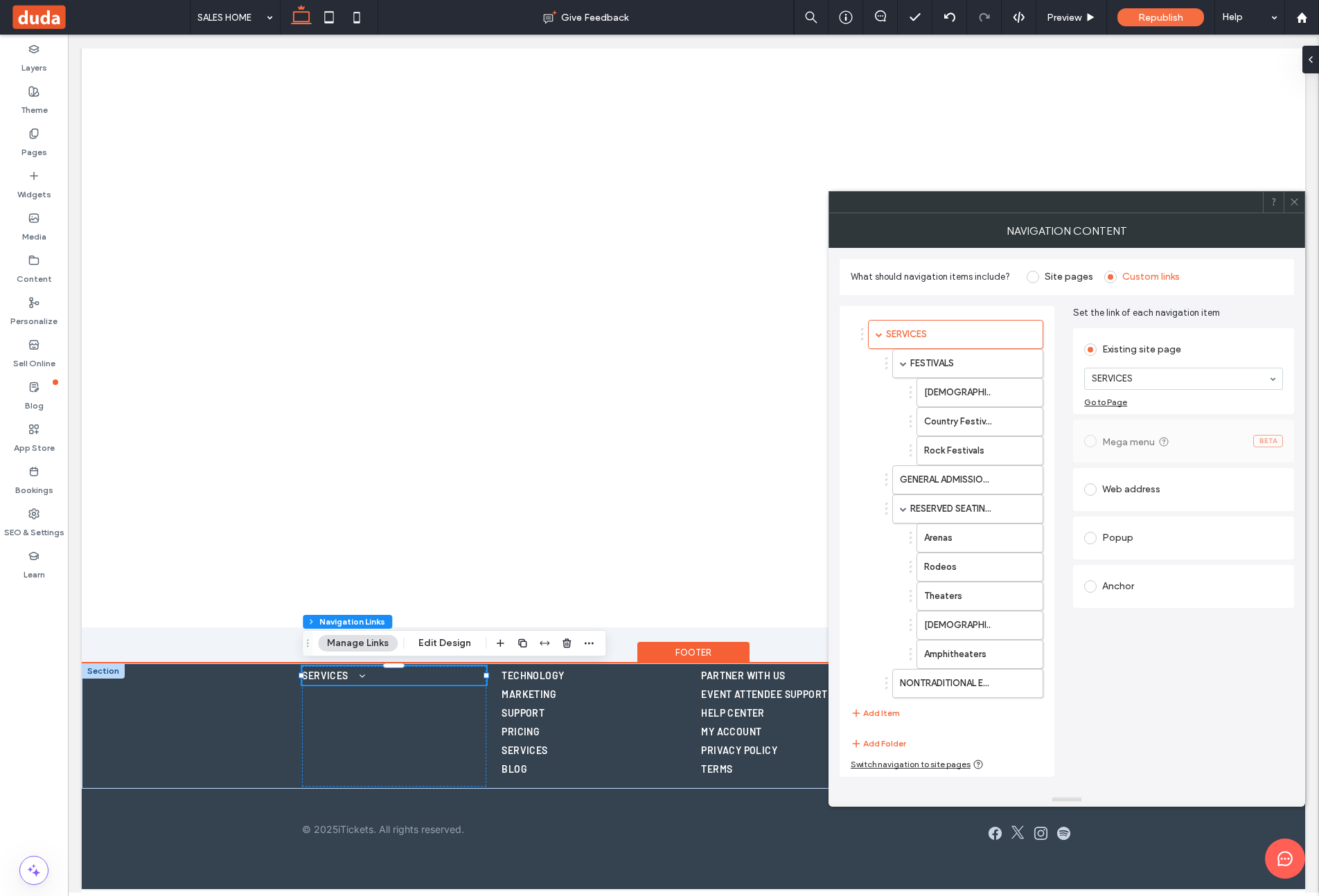
scroll to position [0, 0]
drag, startPoint x: 1061, startPoint y: 696, endPoint x: 1056, endPoint y: 850, distance: 154.1
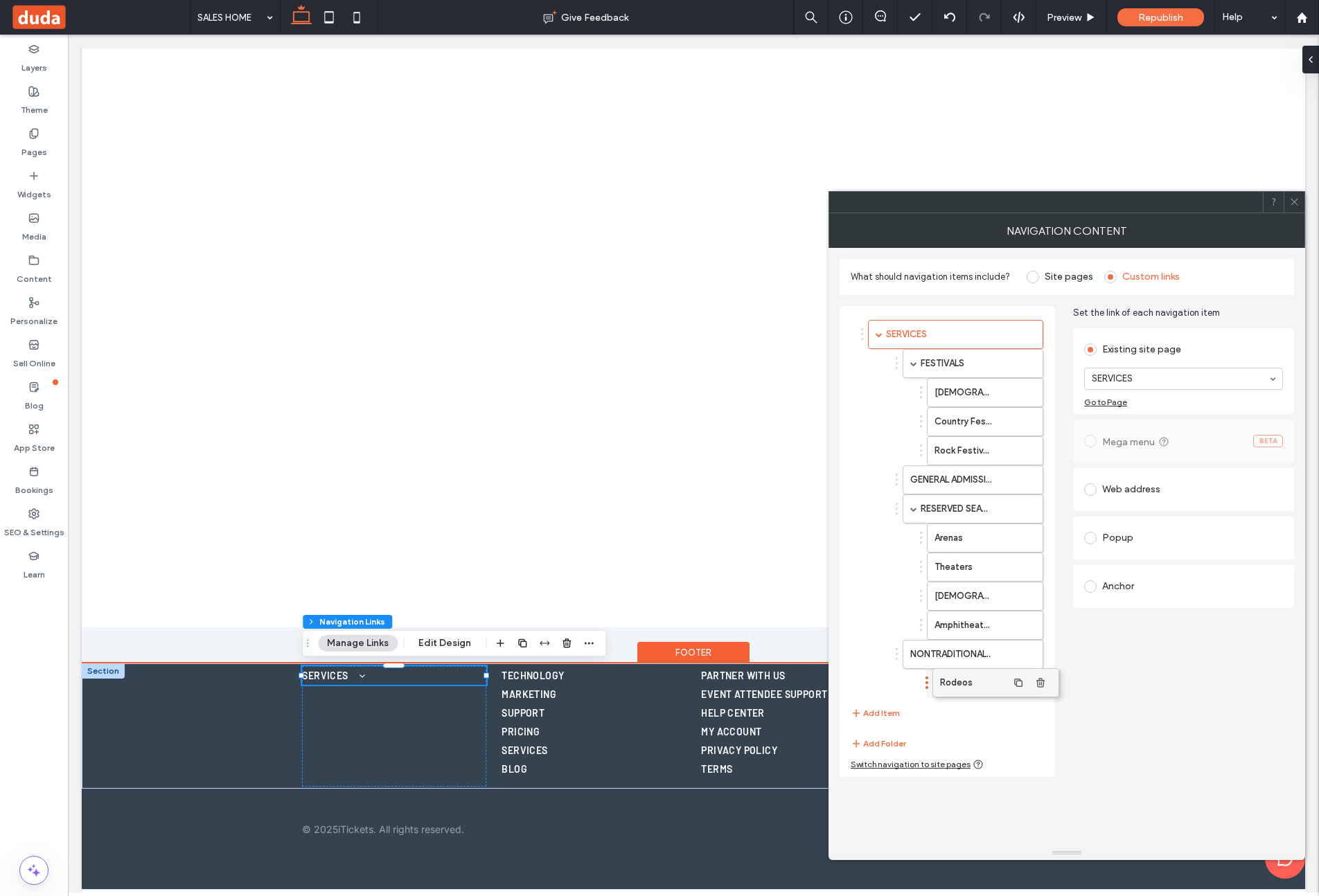
drag, startPoint x: 967, startPoint y: 566, endPoint x: 983, endPoint y: 674, distance: 109.2
click at [879, 717] on button "Add Item" at bounding box center [875, 712] width 50 height 16
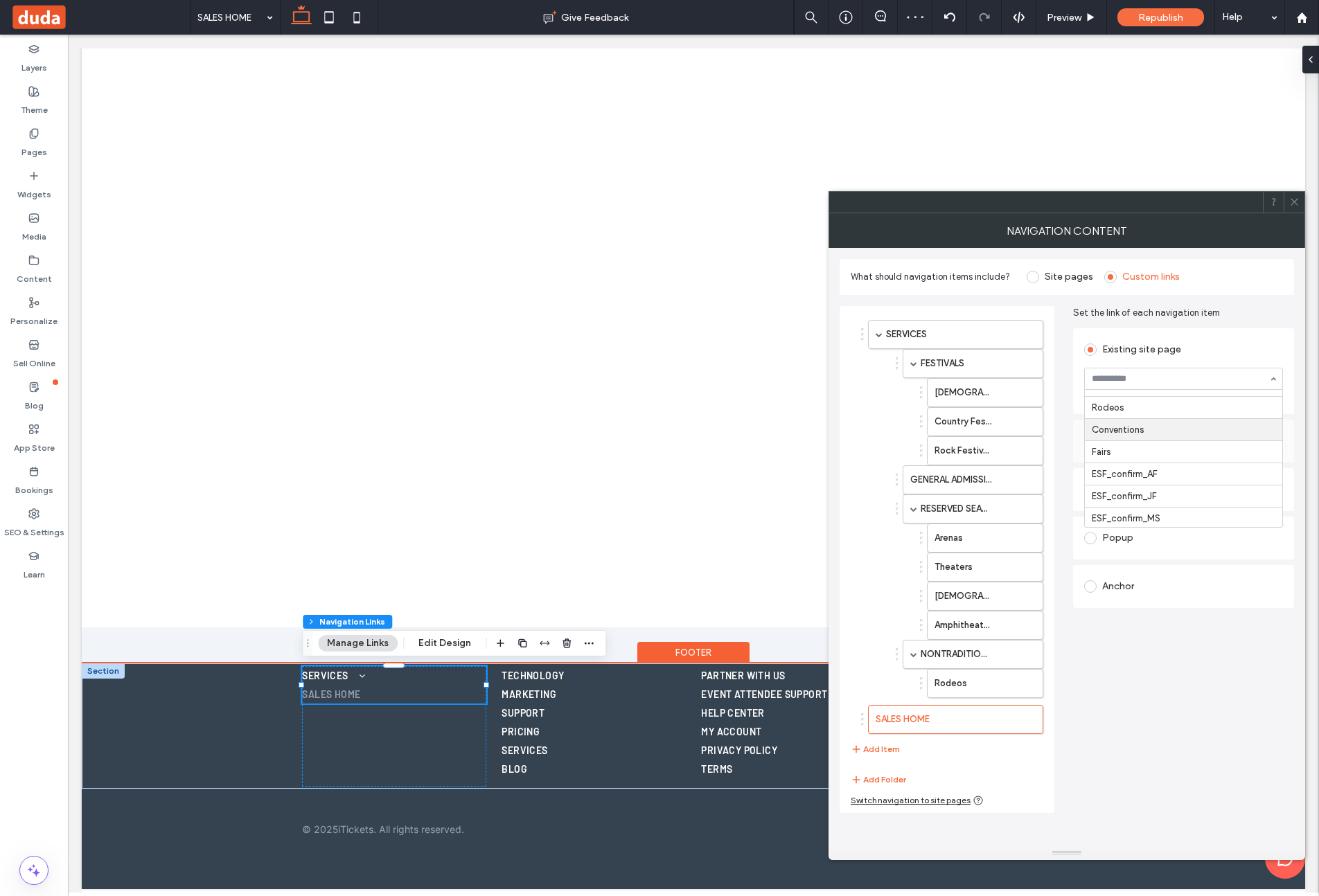
scroll to position [415, 0]
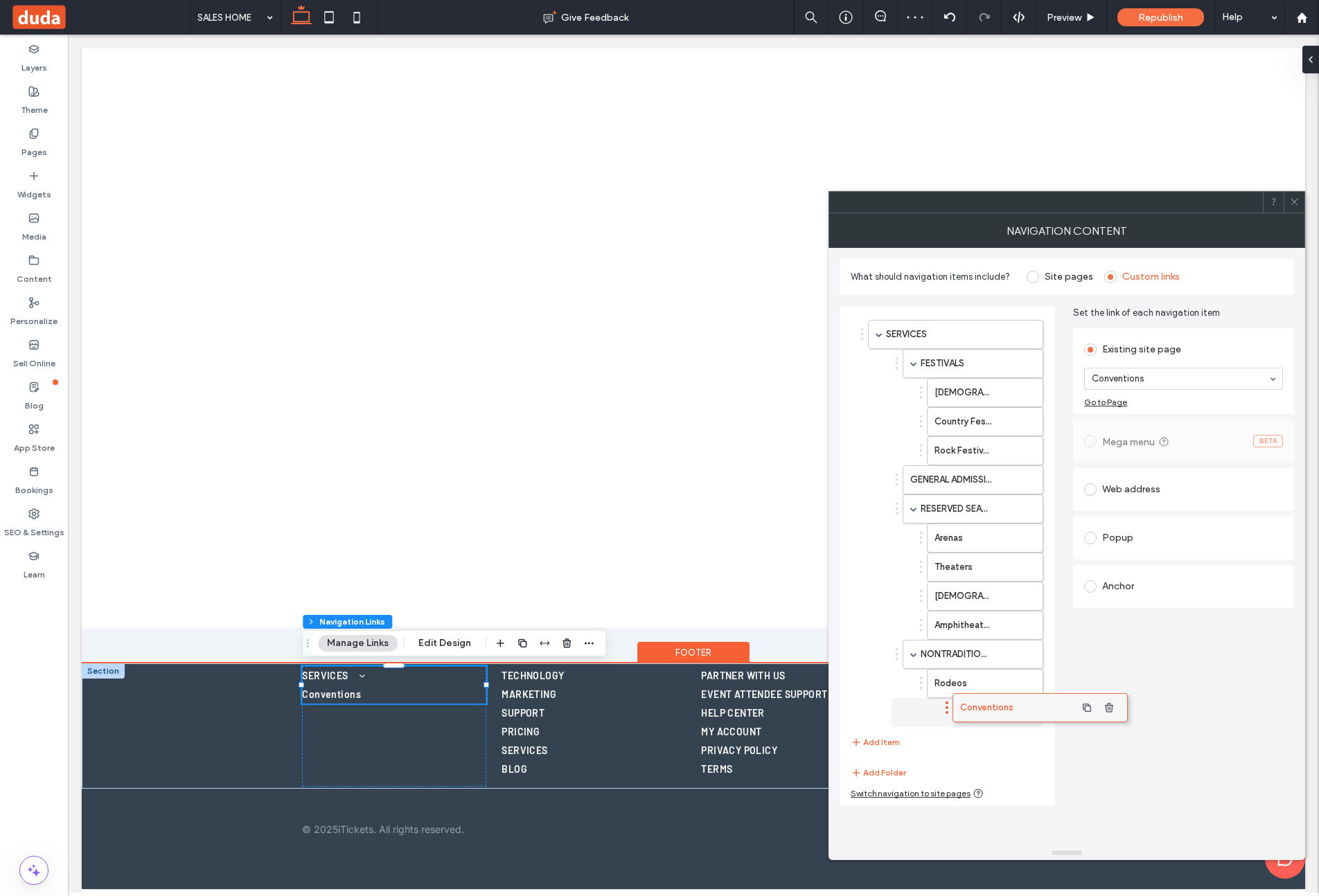
drag, startPoint x: 904, startPoint y: 727, endPoint x: 983, endPoint y: 716, distance: 79.8
click at [983, 716] on label "Conventions" at bounding box center [950, 712] width 81 height 28
drag, startPoint x: 947, startPoint y: 712, endPoint x: 982, endPoint y: 716, distance: 35.2
drag, startPoint x: 889, startPoint y: 741, endPoint x: 1062, endPoint y: 590, distance: 229.6
click at [889, 741] on button "Add Item" at bounding box center [875, 742] width 50 height 16
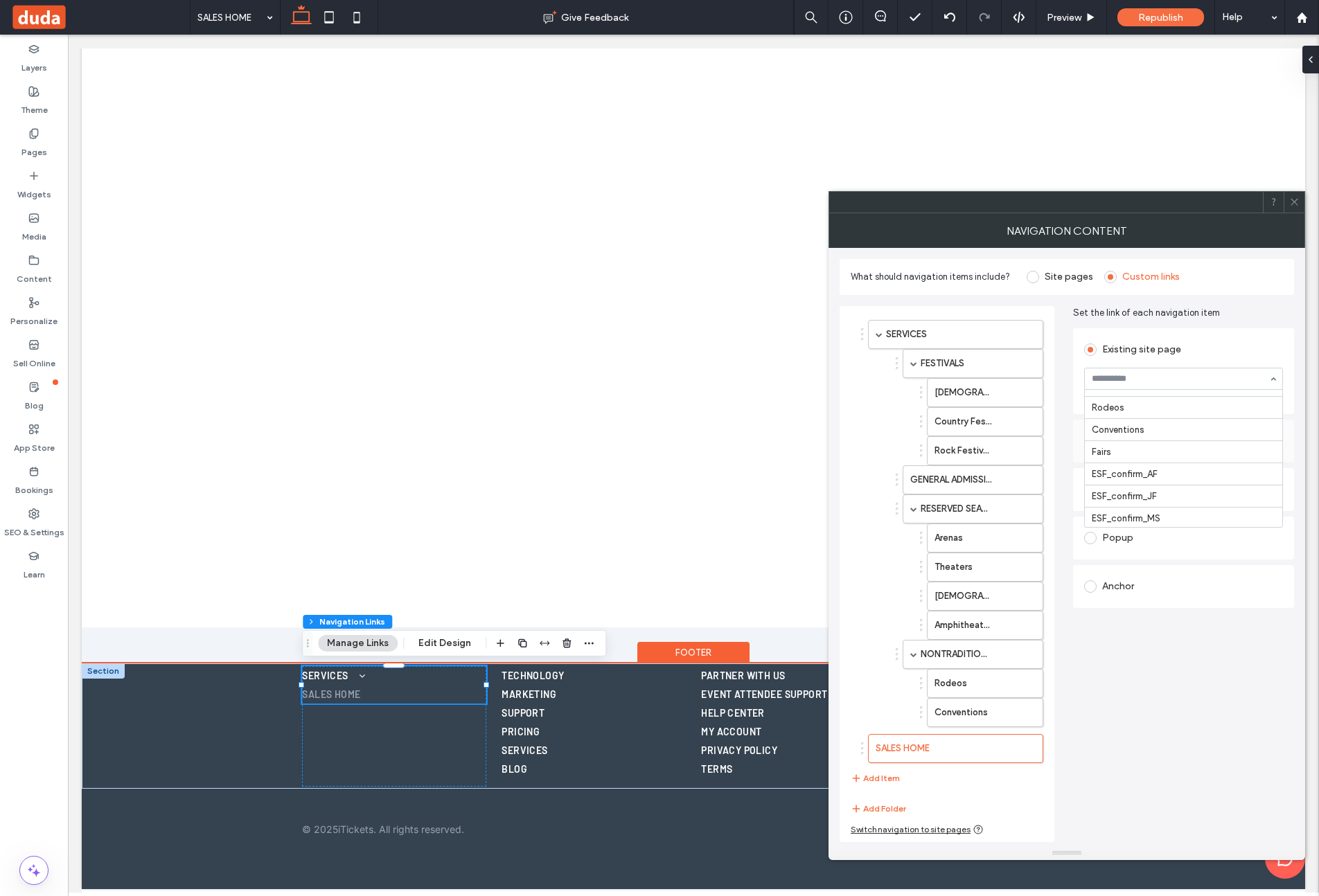
scroll to position [417, 0]
drag, startPoint x: 1168, startPoint y: 445, endPoint x: 1129, endPoint y: 504, distance: 70.7
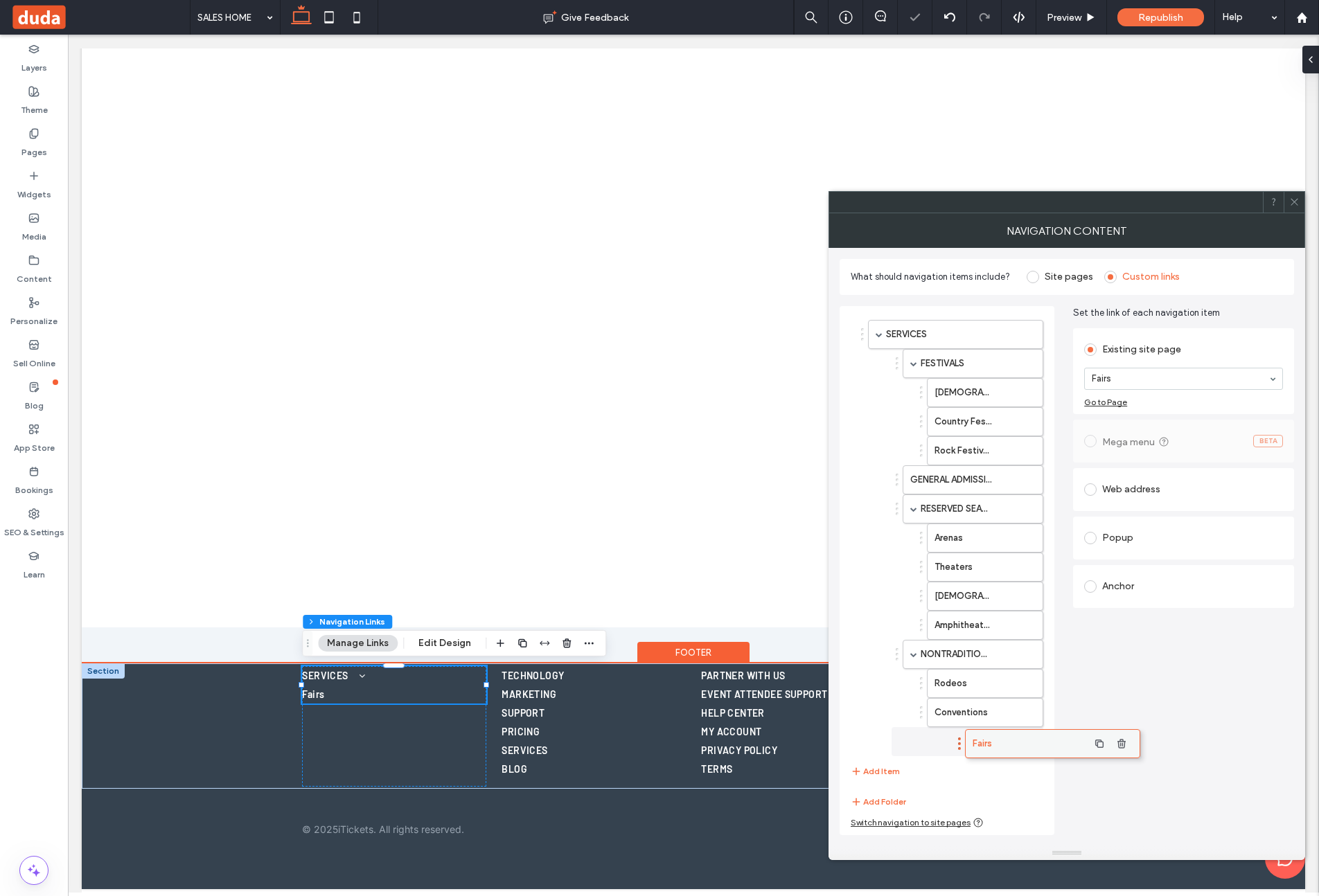
drag, startPoint x: 913, startPoint y: 742, endPoint x: 1009, endPoint y: 736, distance: 96.2
drag, startPoint x: 933, startPoint y: 740, endPoint x: 982, endPoint y: 739, distance: 49.0
click at [1100, 202] on icon at bounding box center [1294, 202] width 10 height 10
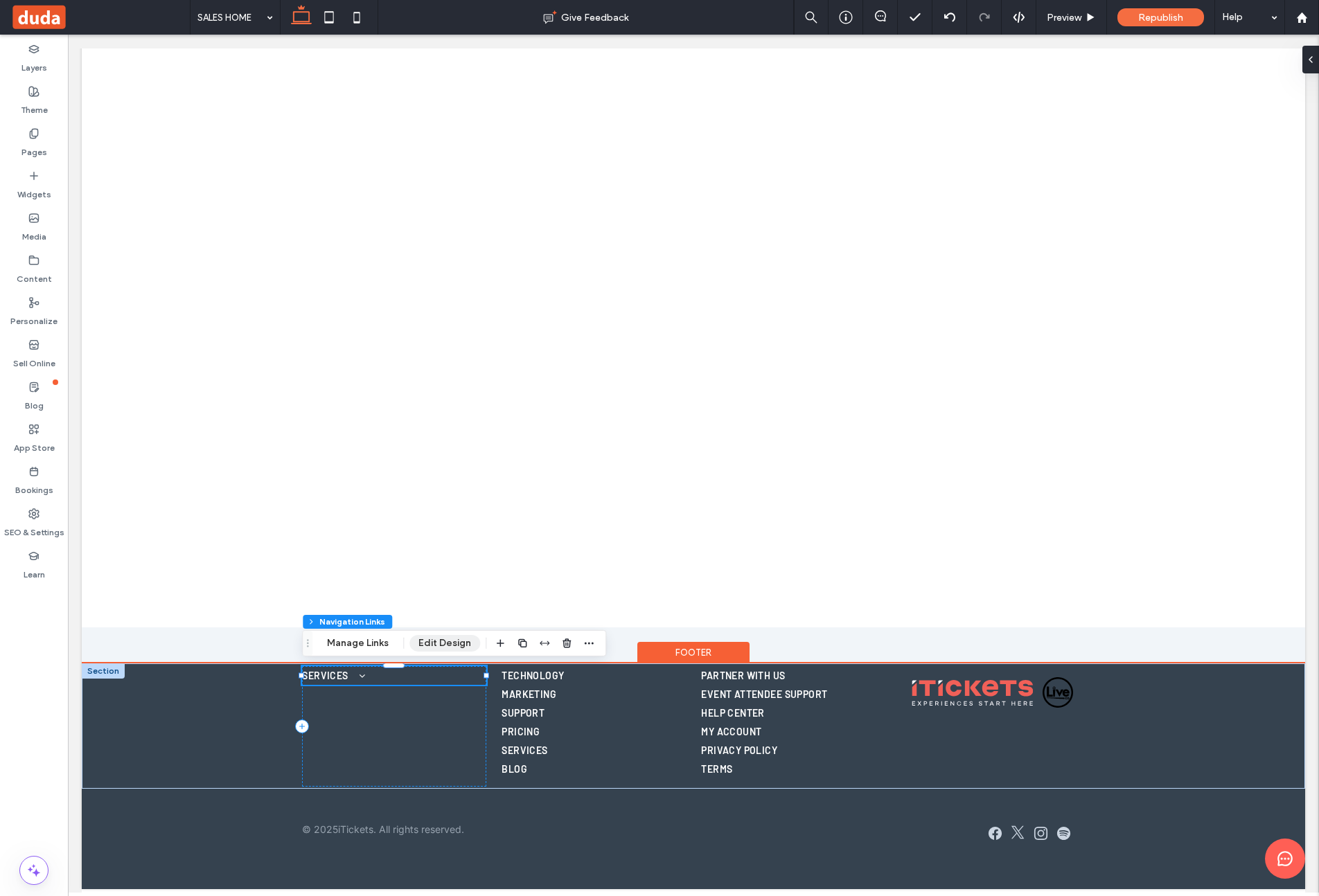
click at [462, 639] on button "Edit Design" at bounding box center [445, 643] width 70 height 16
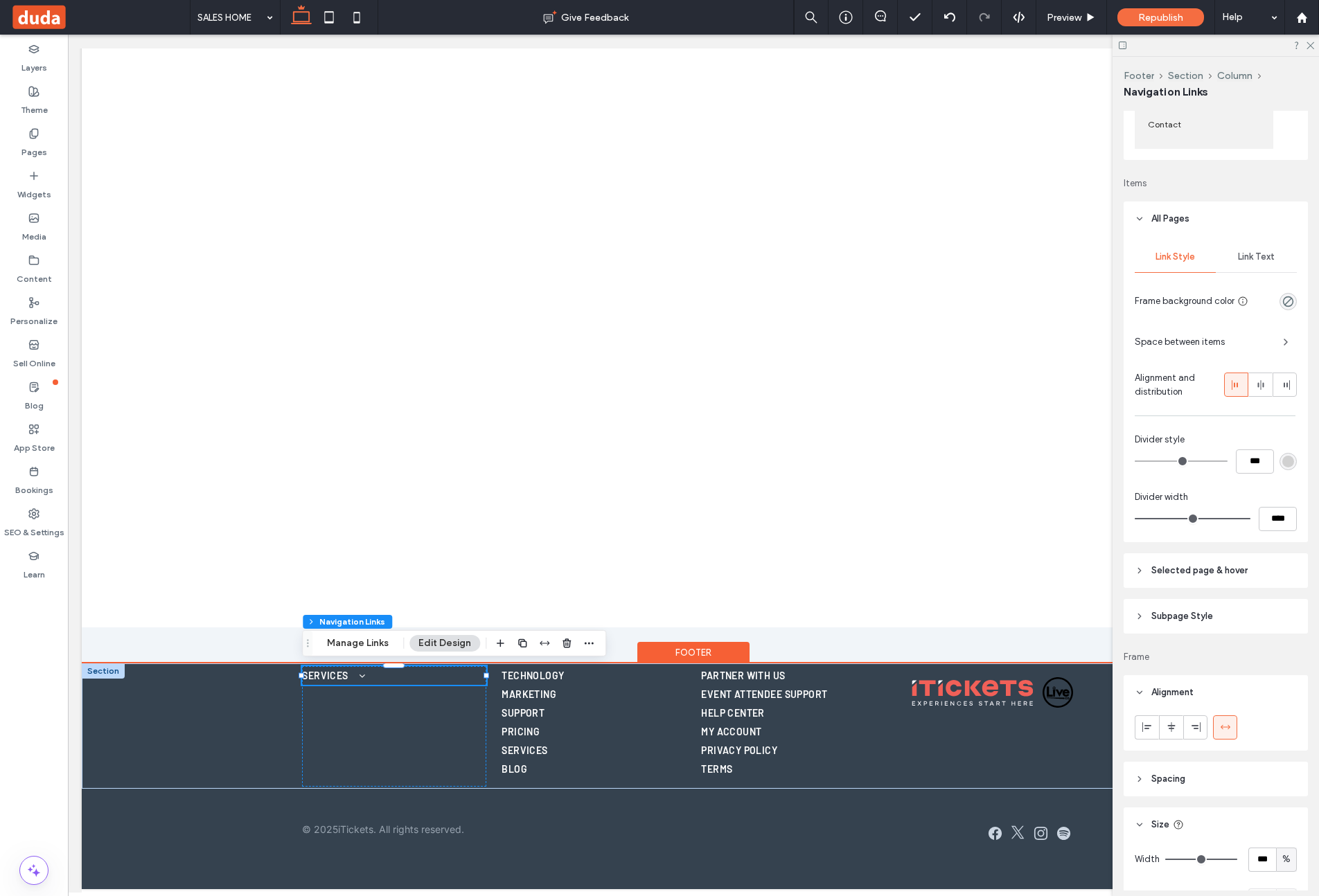
click at [1100, 583] on header "Selected page & hover" at bounding box center [1215, 570] width 184 height 34
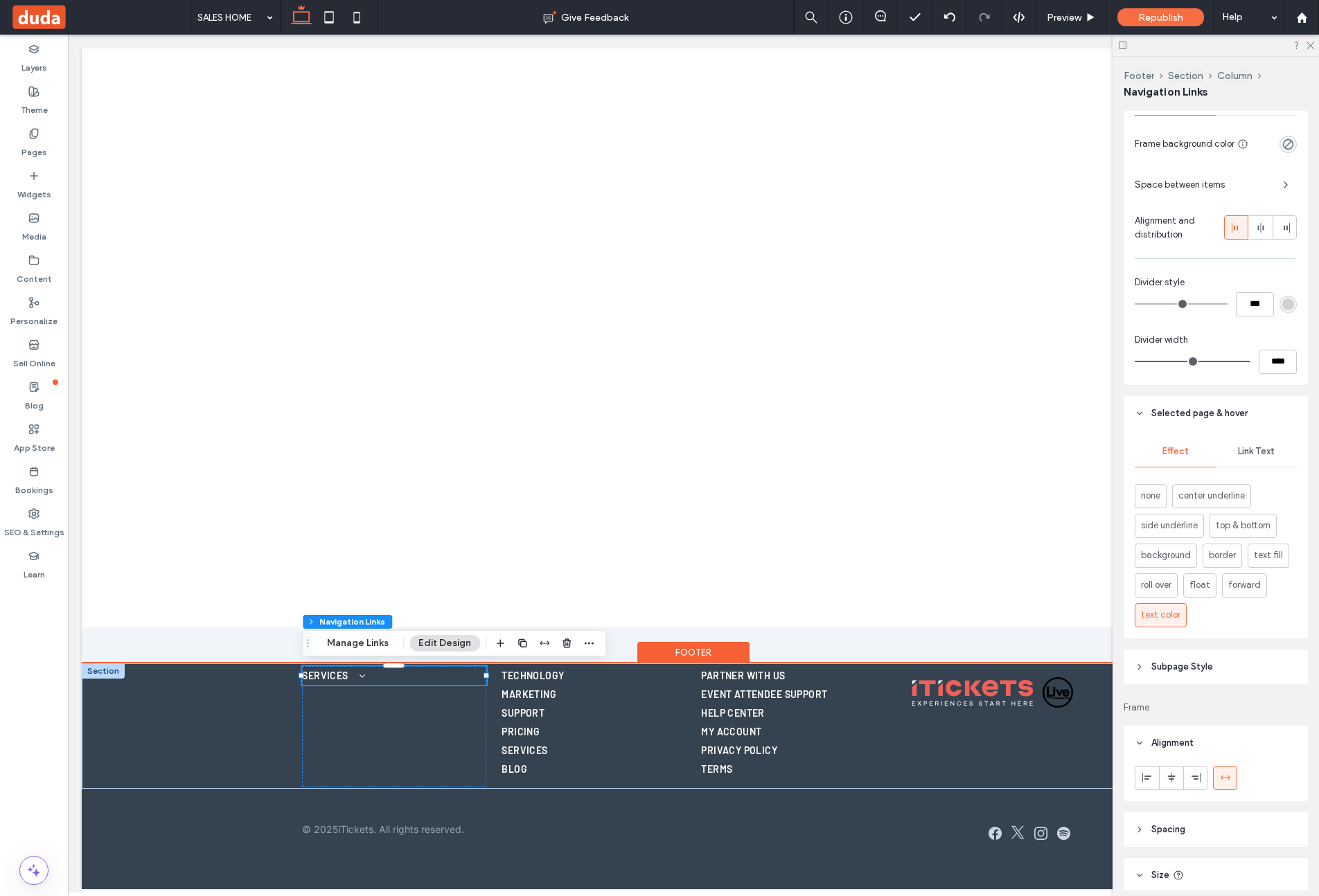
click at [1100, 665] on span "Subpage Style" at bounding box center [1182, 667] width 62 height 14
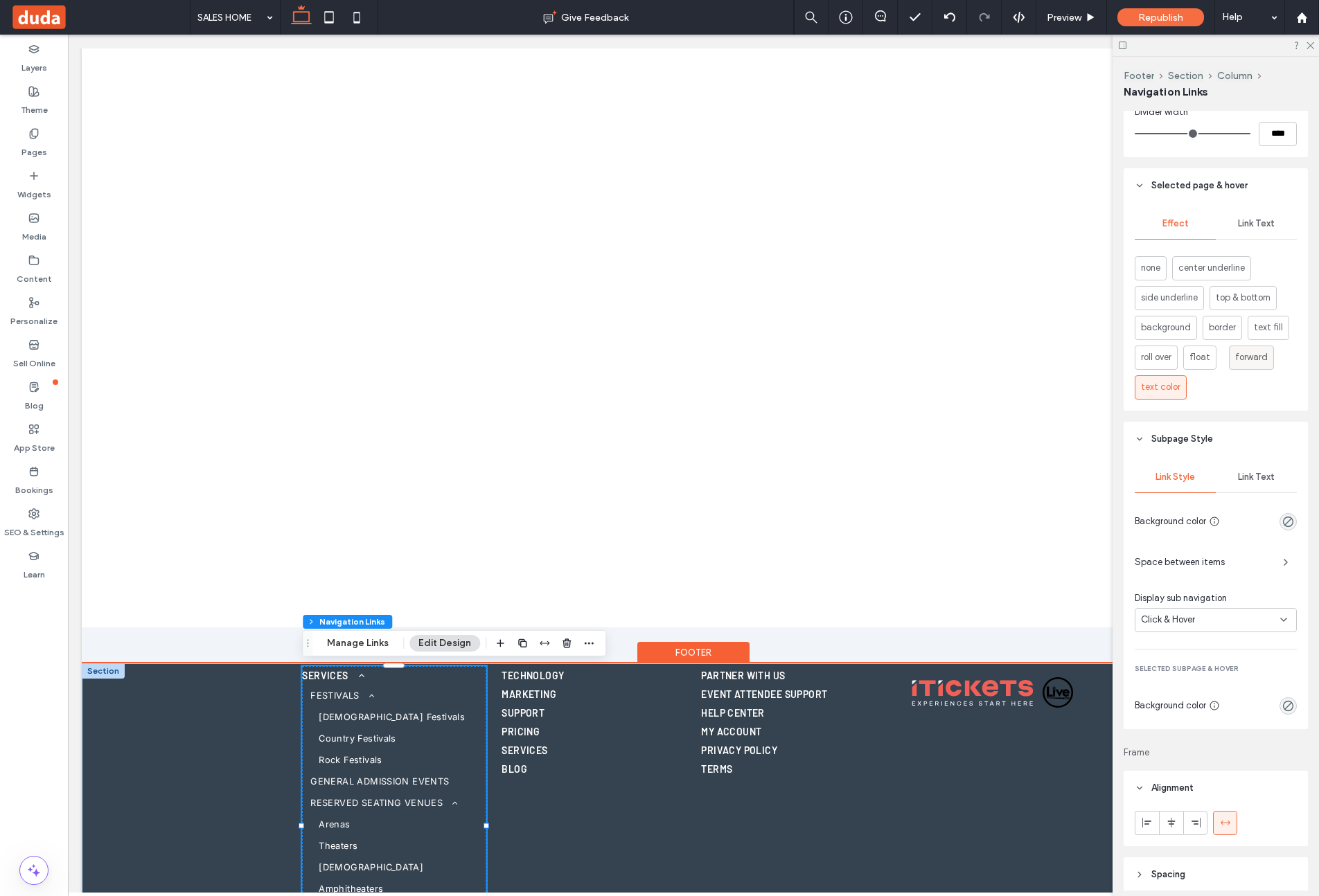
scroll to position [619, 0]
click at [1100, 621] on div "Click & Hover" at bounding box center [1210, 618] width 139 height 14
click at [1100, 646] on div "Always" at bounding box center [1215, 642] width 161 height 24
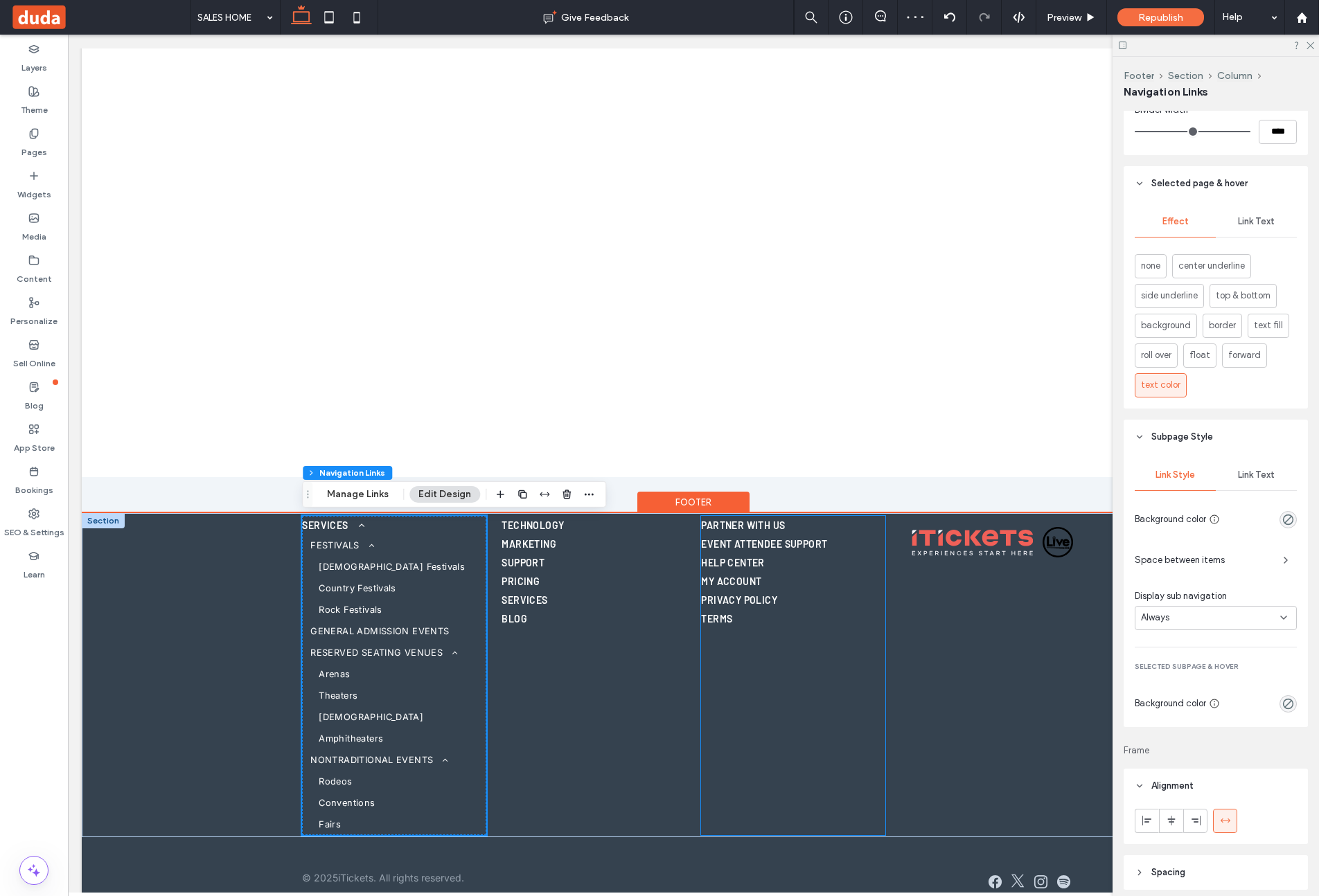
scroll to position [3467, 0]
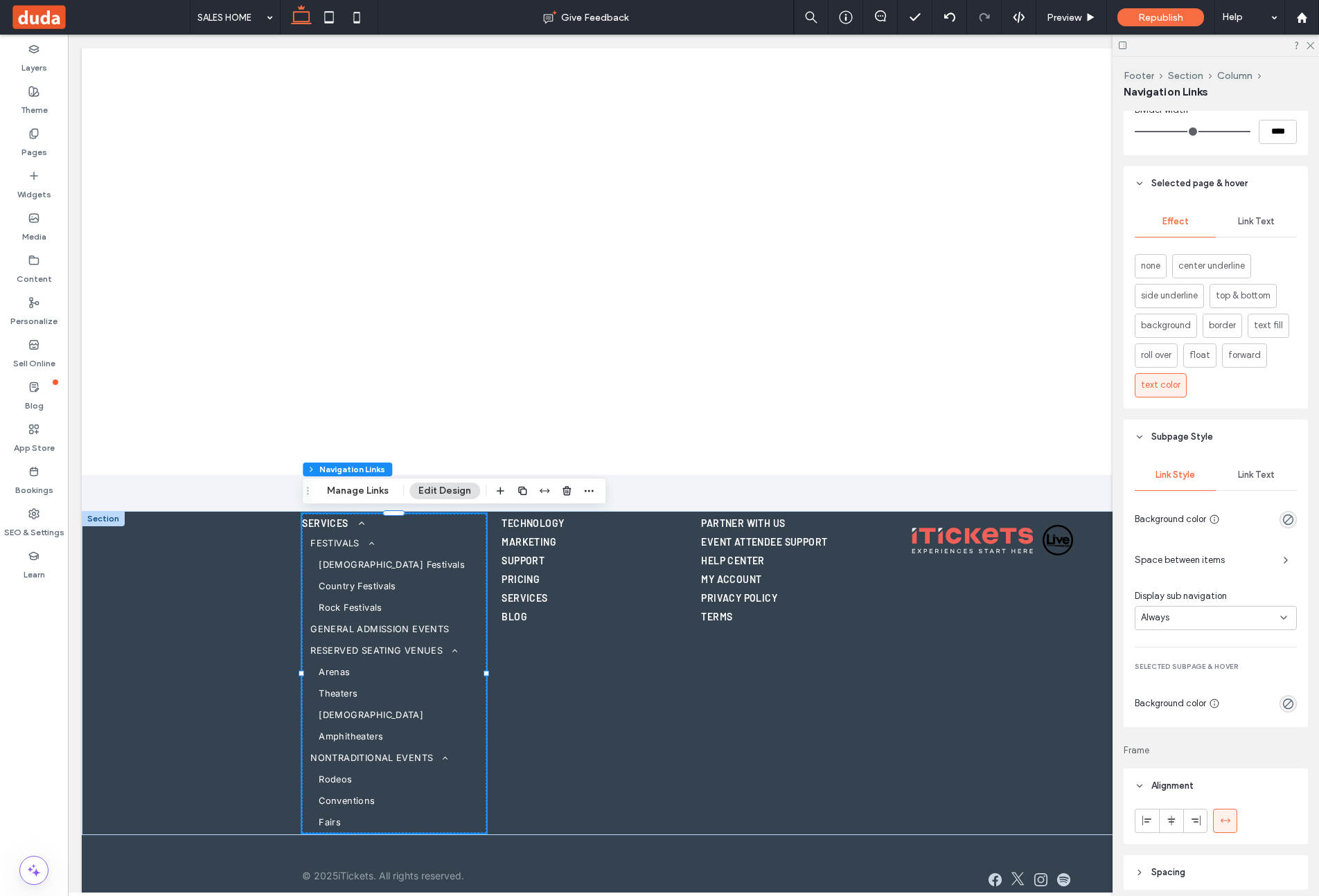
click at [1100, 618] on div "Always" at bounding box center [1210, 618] width 139 height 14
click at [1100, 687] on span "Click & Hover" at bounding box center [1168, 691] width 54 height 14
click at [416, 323] on div at bounding box center [693, 12] width 831 height 805
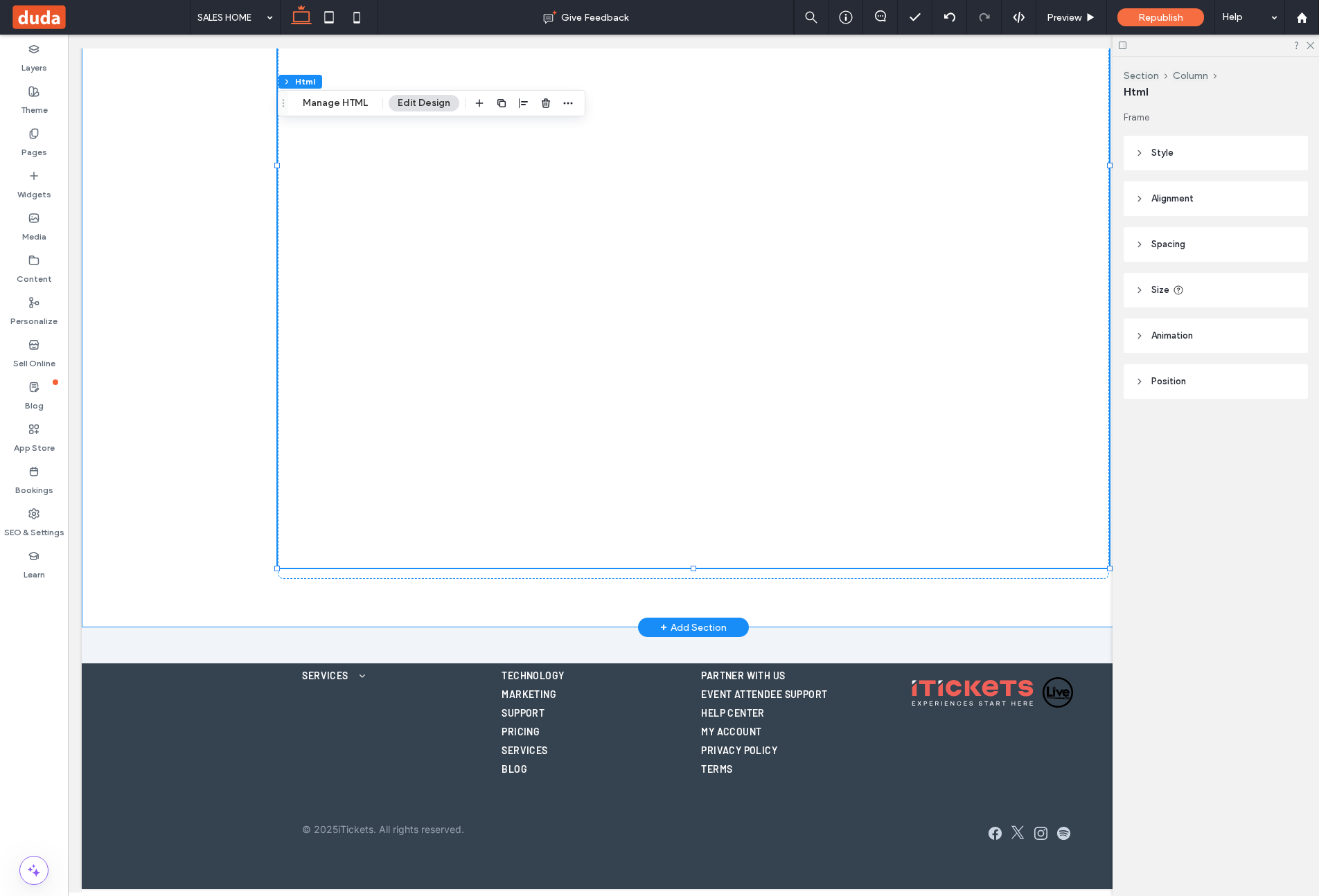
scroll to position [3315, 0]
click at [441, 743] on div "SERVICES FESTIVALS Christian Festivals Country Festivals Rock Festivals GENERAL…" at bounding box center [393, 727] width 184 height 121
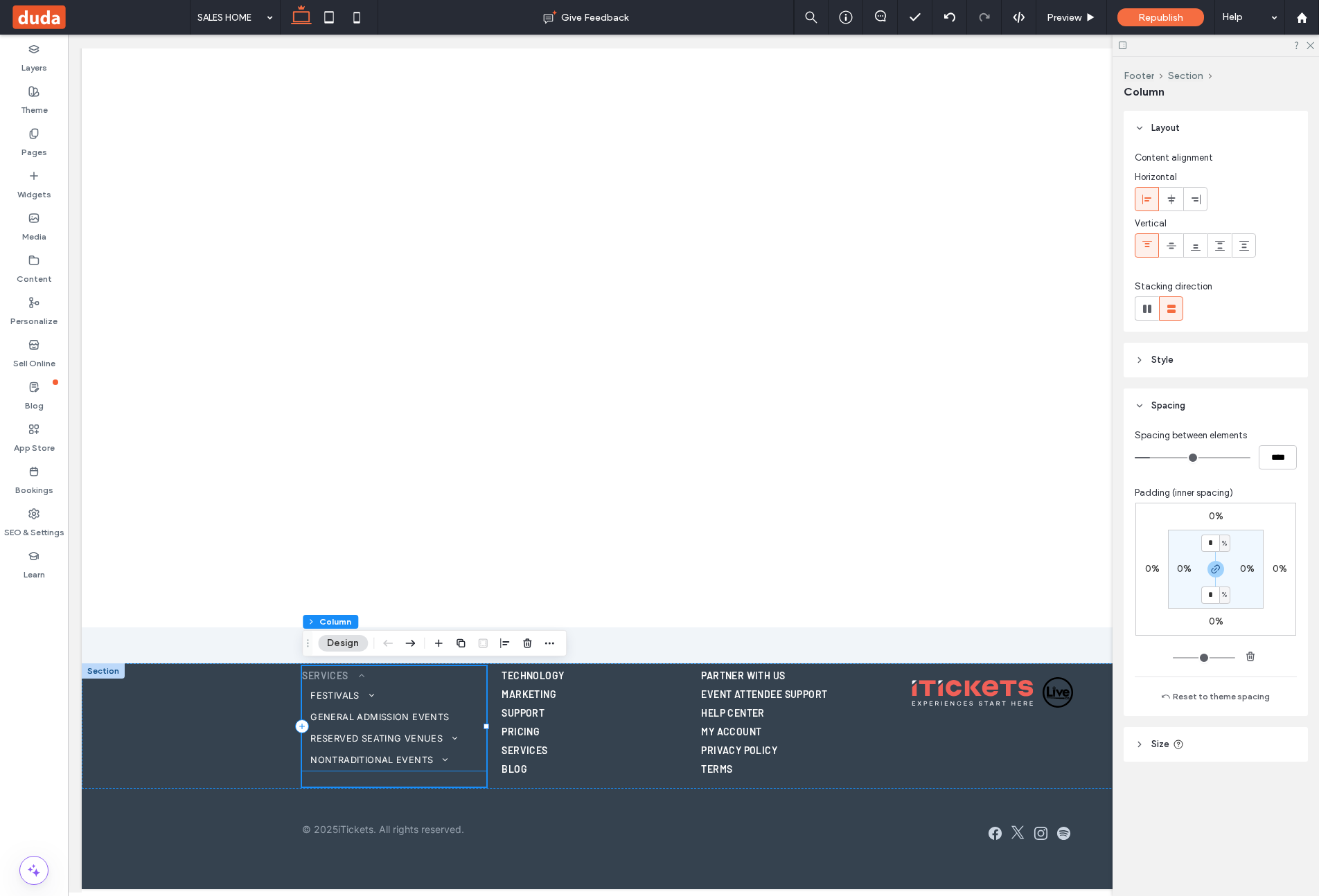
click at [361, 684] on link "SERVICES" at bounding box center [393, 676] width 184 height 19
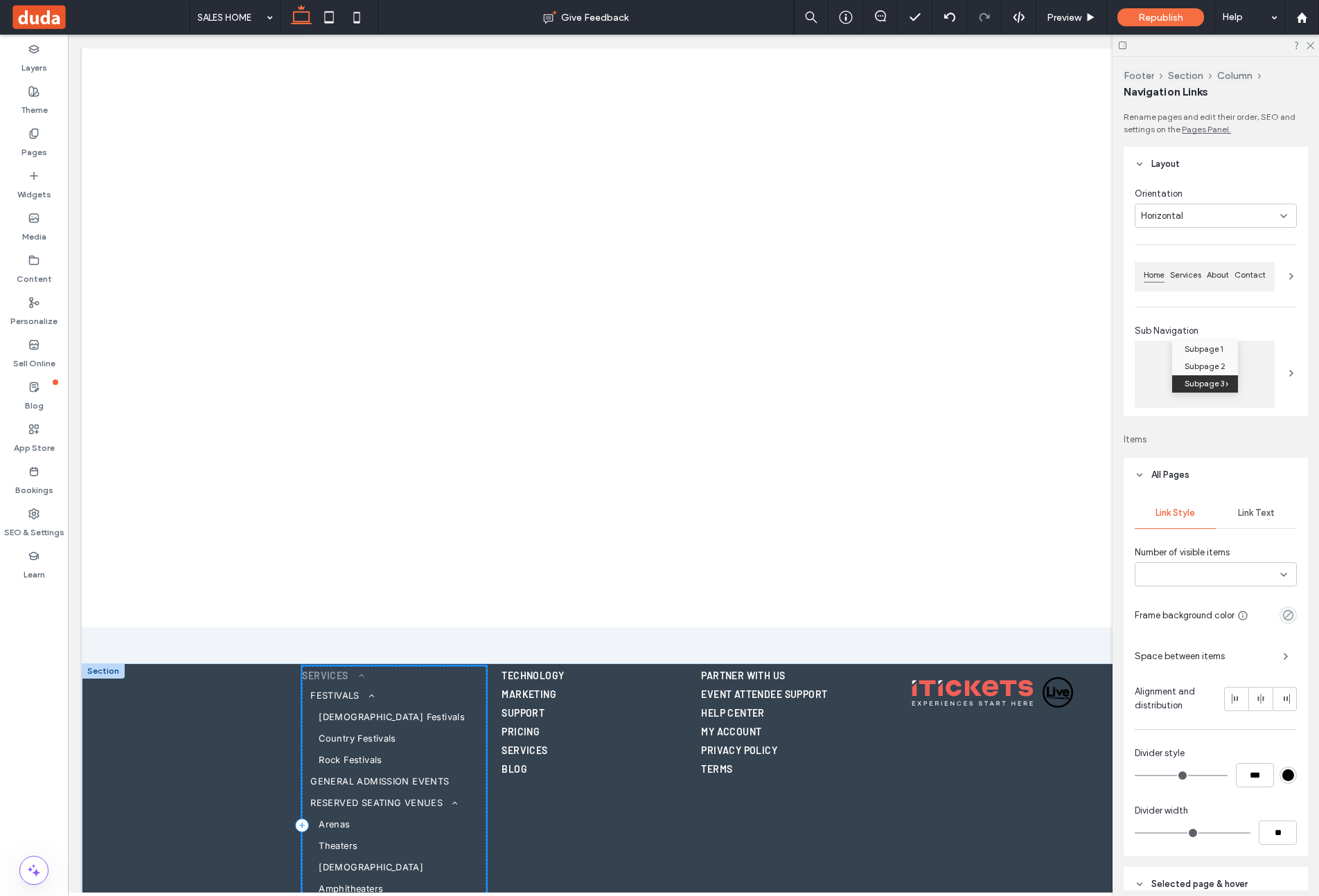
type input "***"
type input "****"
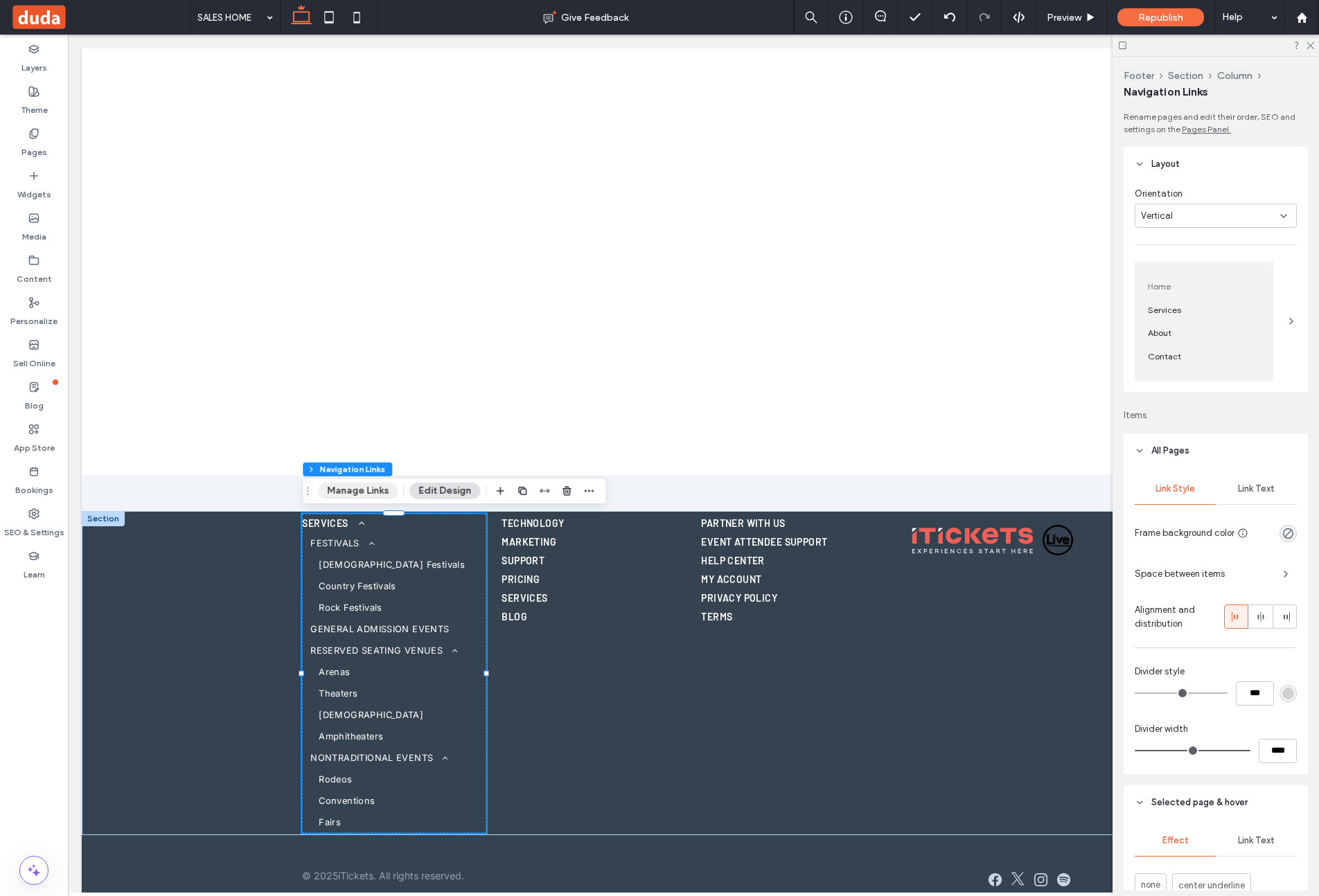
click at [352, 489] on button "Manage Links" at bounding box center [358, 490] width 80 height 16
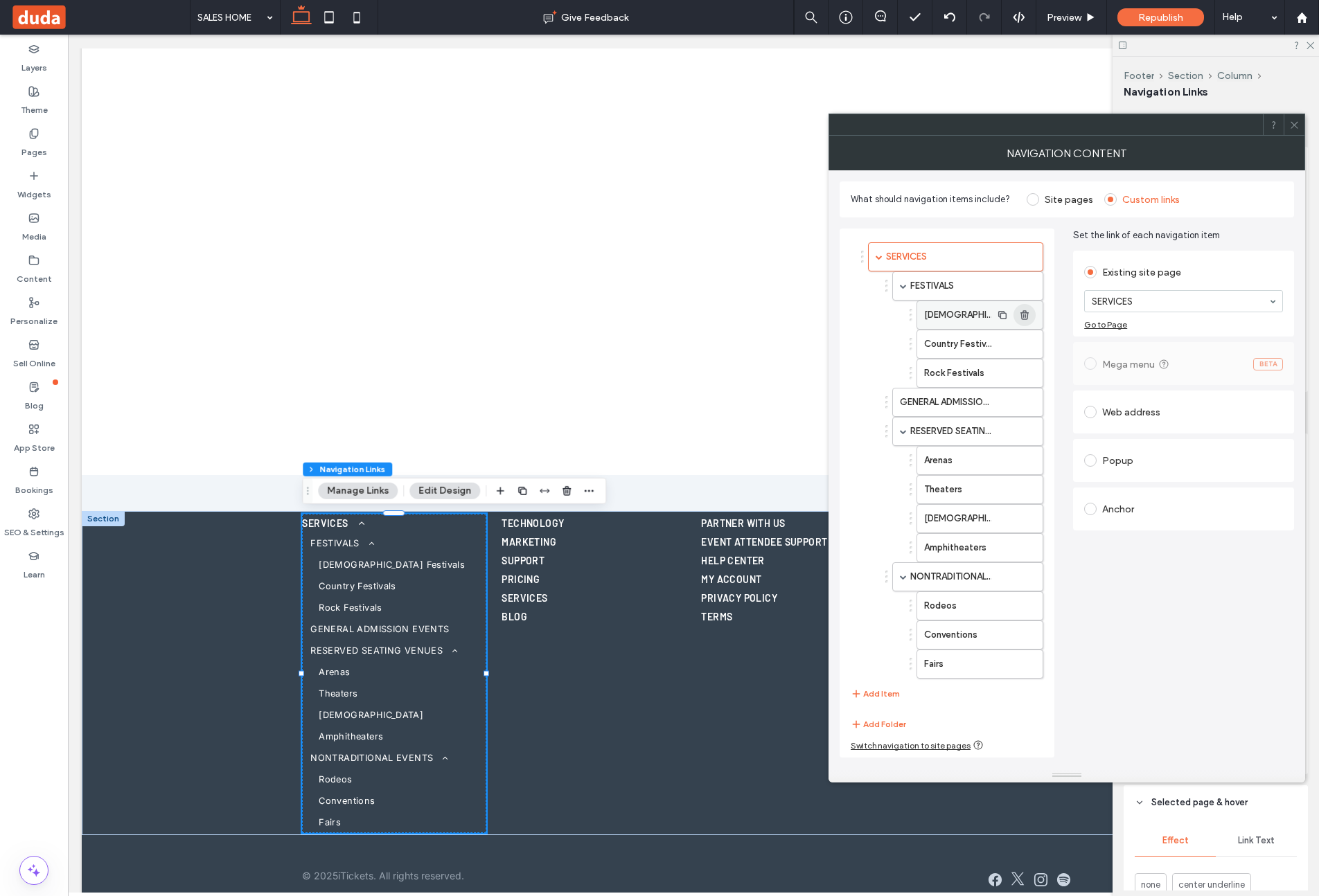
click at [1022, 313] on use "button" at bounding box center [1024, 314] width 9 height 9
click at [1021, 313] on use "button" at bounding box center [1024, 314] width 9 height 9
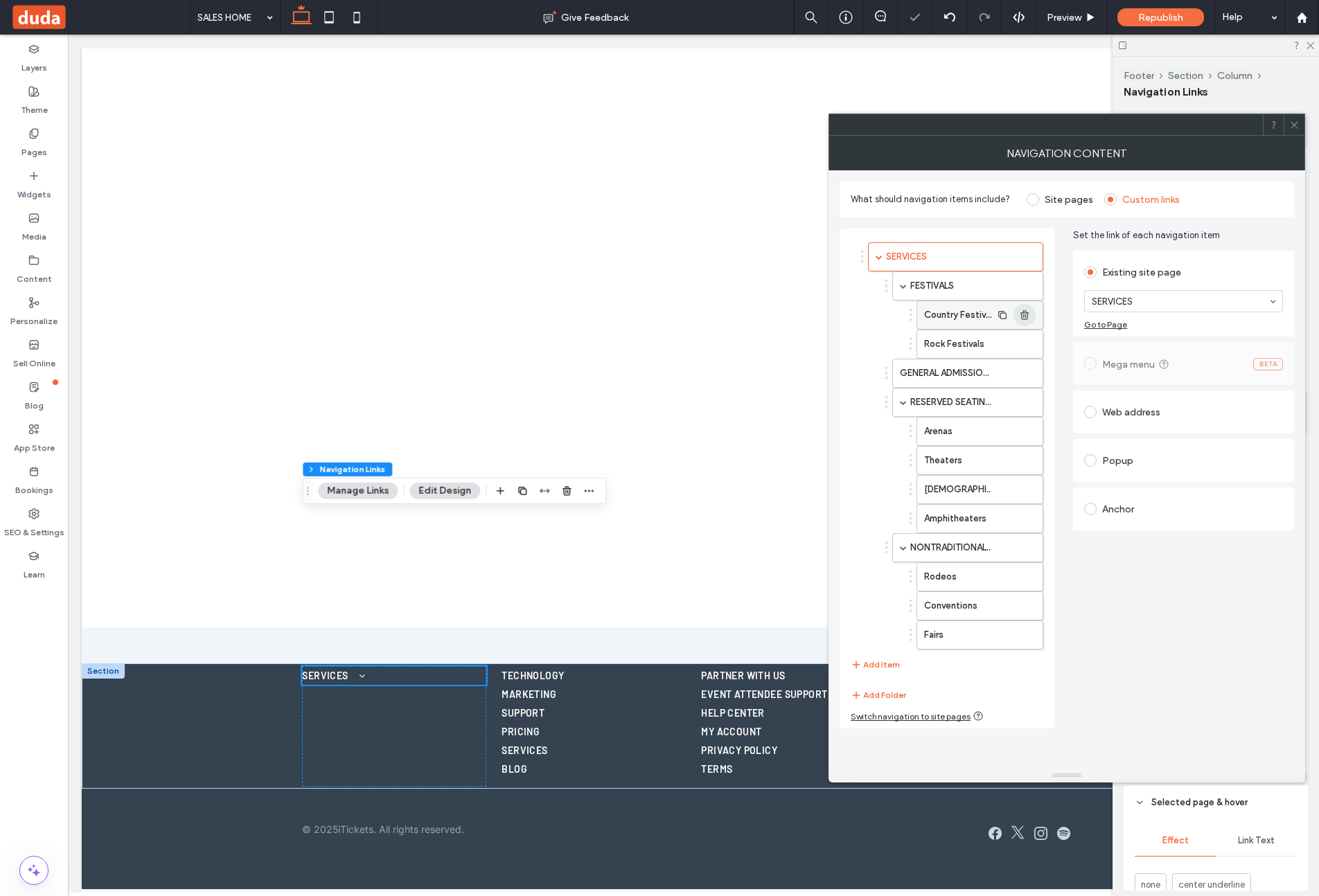
scroll to position [3315, 0]
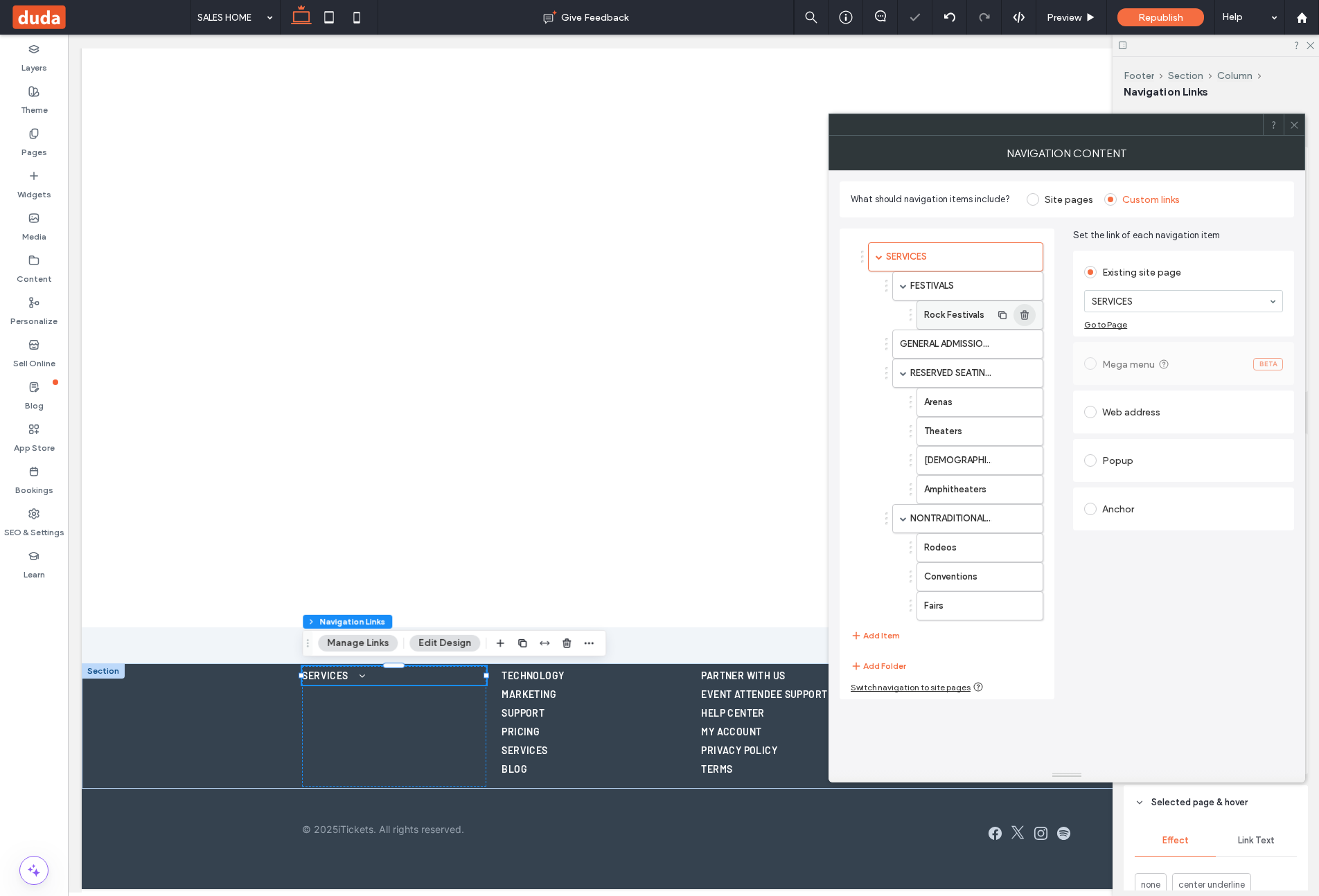
click at [1021, 313] on use "button" at bounding box center [1024, 314] width 9 height 9
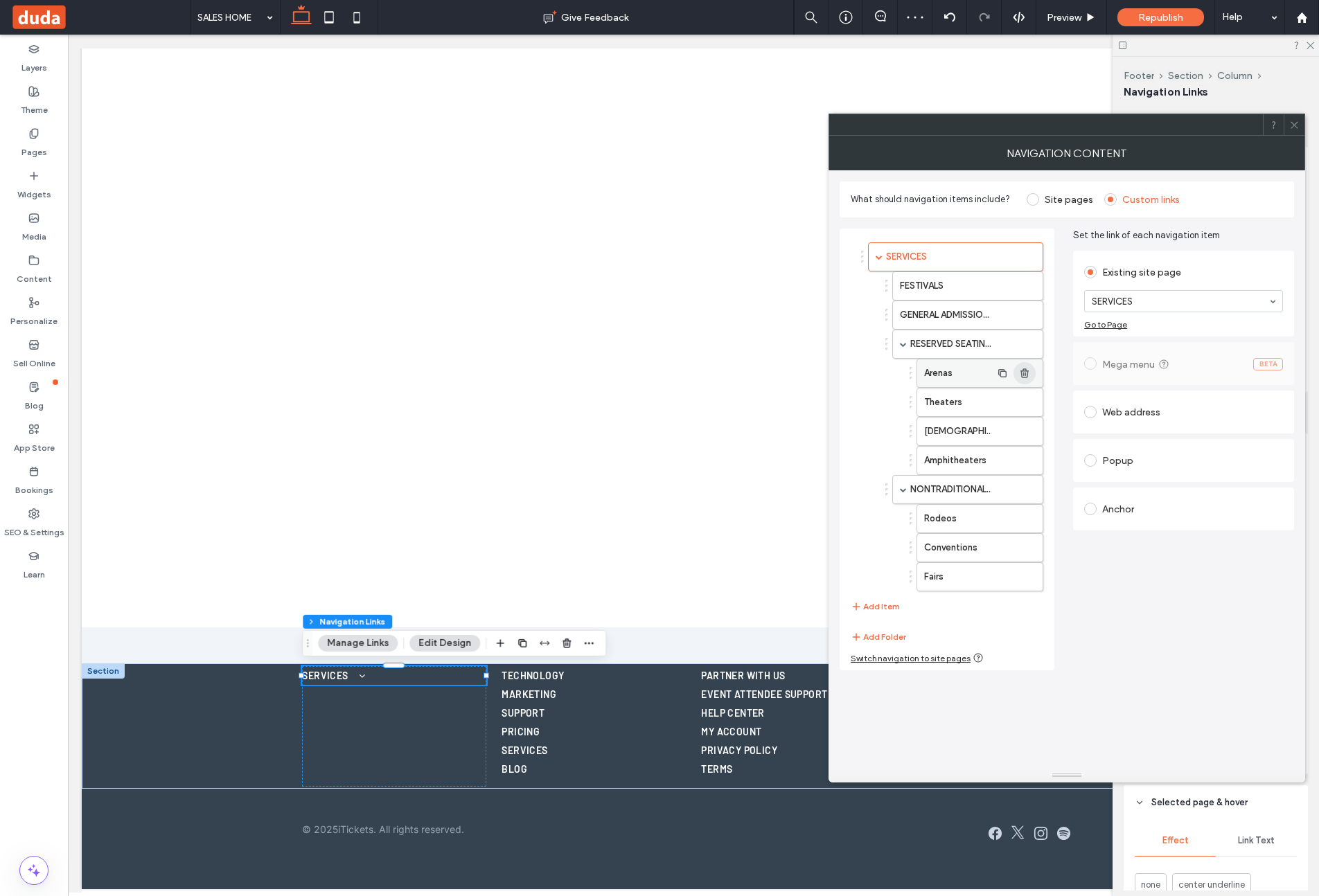
click at [1023, 369] on use "button" at bounding box center [1024, 372] width 9 height 9
click at [1023, 373] on use "button" at bounding box center [1024, 372] width 9 height 9
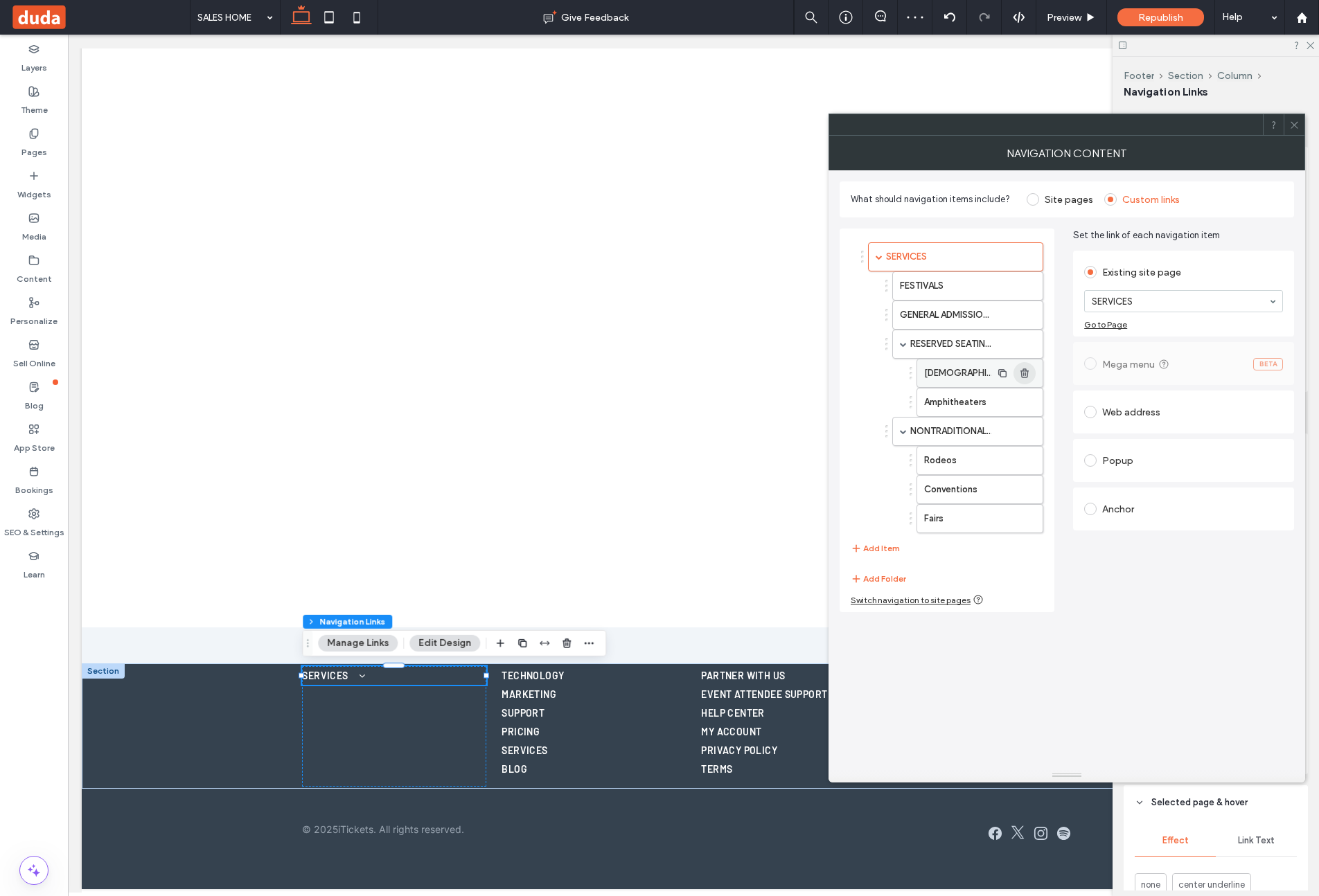
click at [1023, 373] on use "button" at bounding box center [1024, 372] width 9 height 9
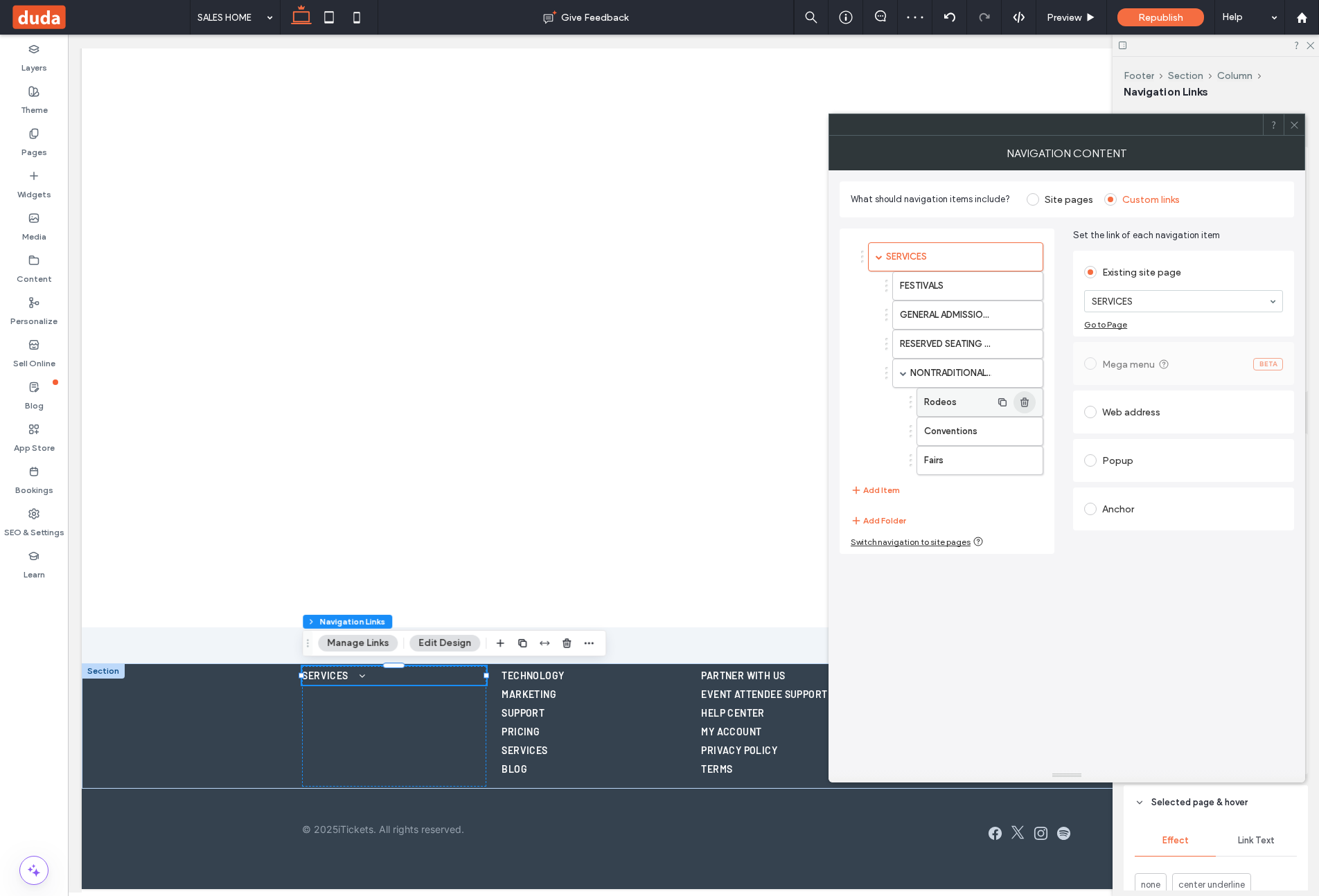
click at [1024, 403] on use "button" at bounding box center [1024, 402] width 9 height 9
click at [1100, 123] on icon at bounding box center [1294, 125] width 10 height 10
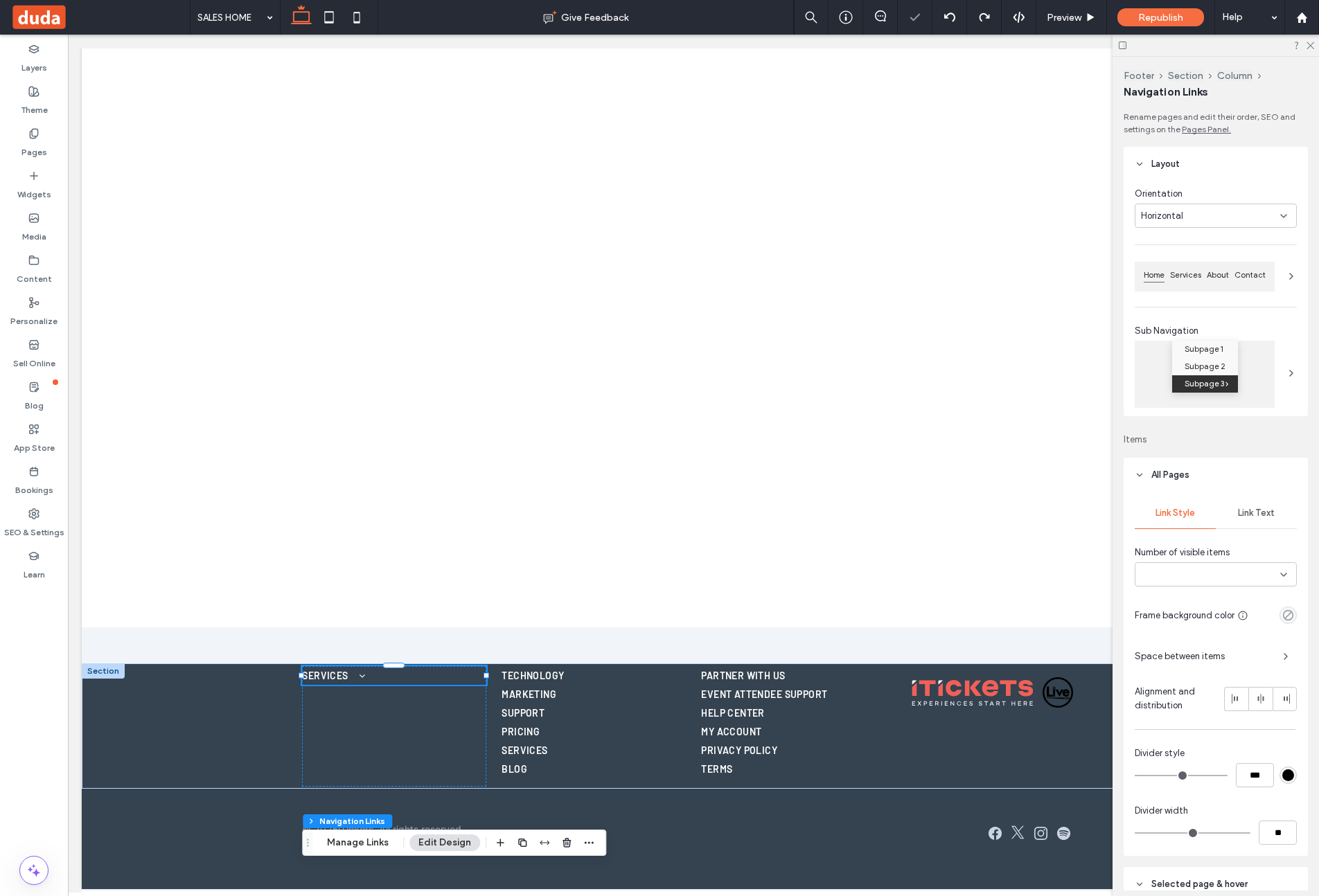
type input "***"
type input "****"
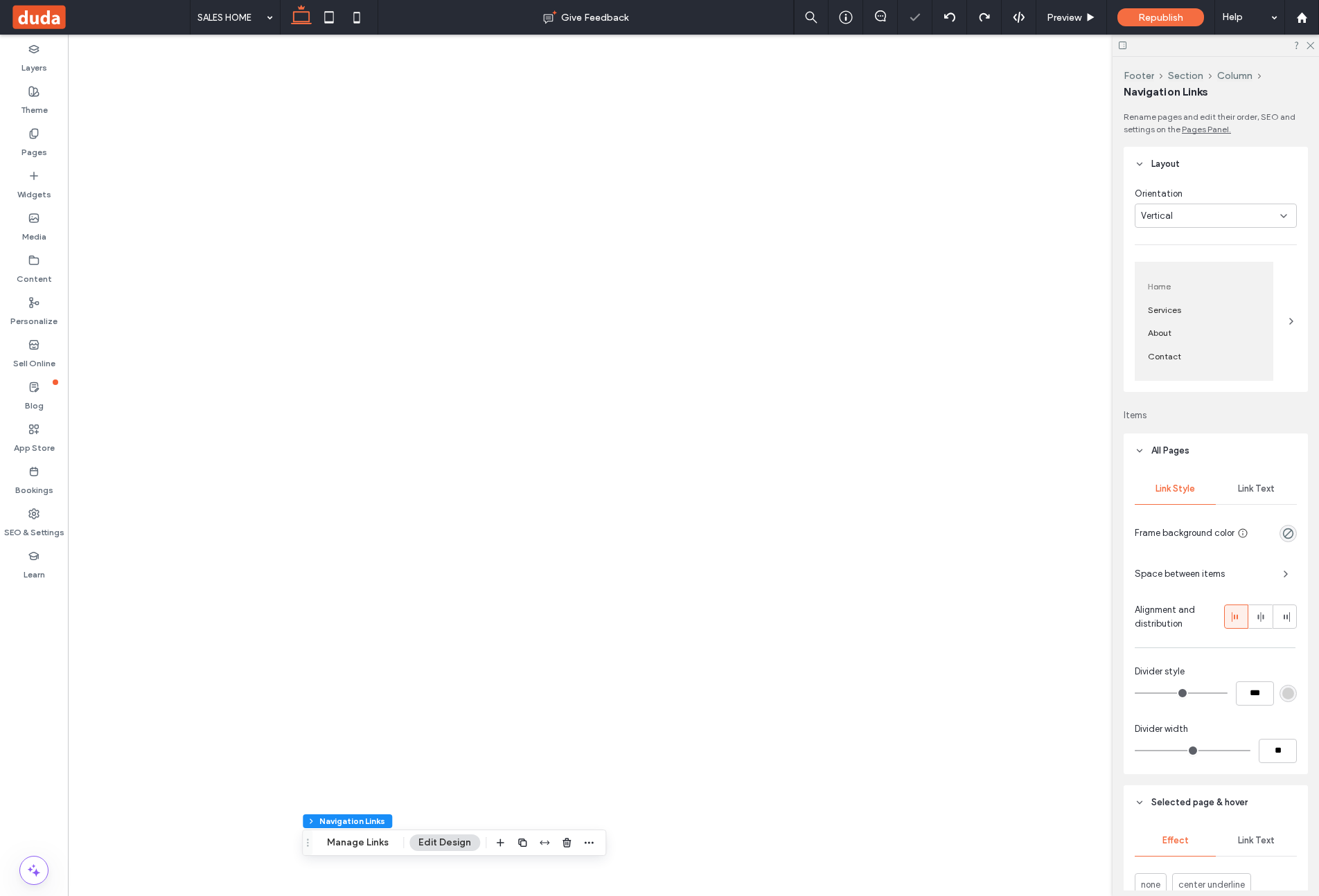
type input "***"
type input "****"
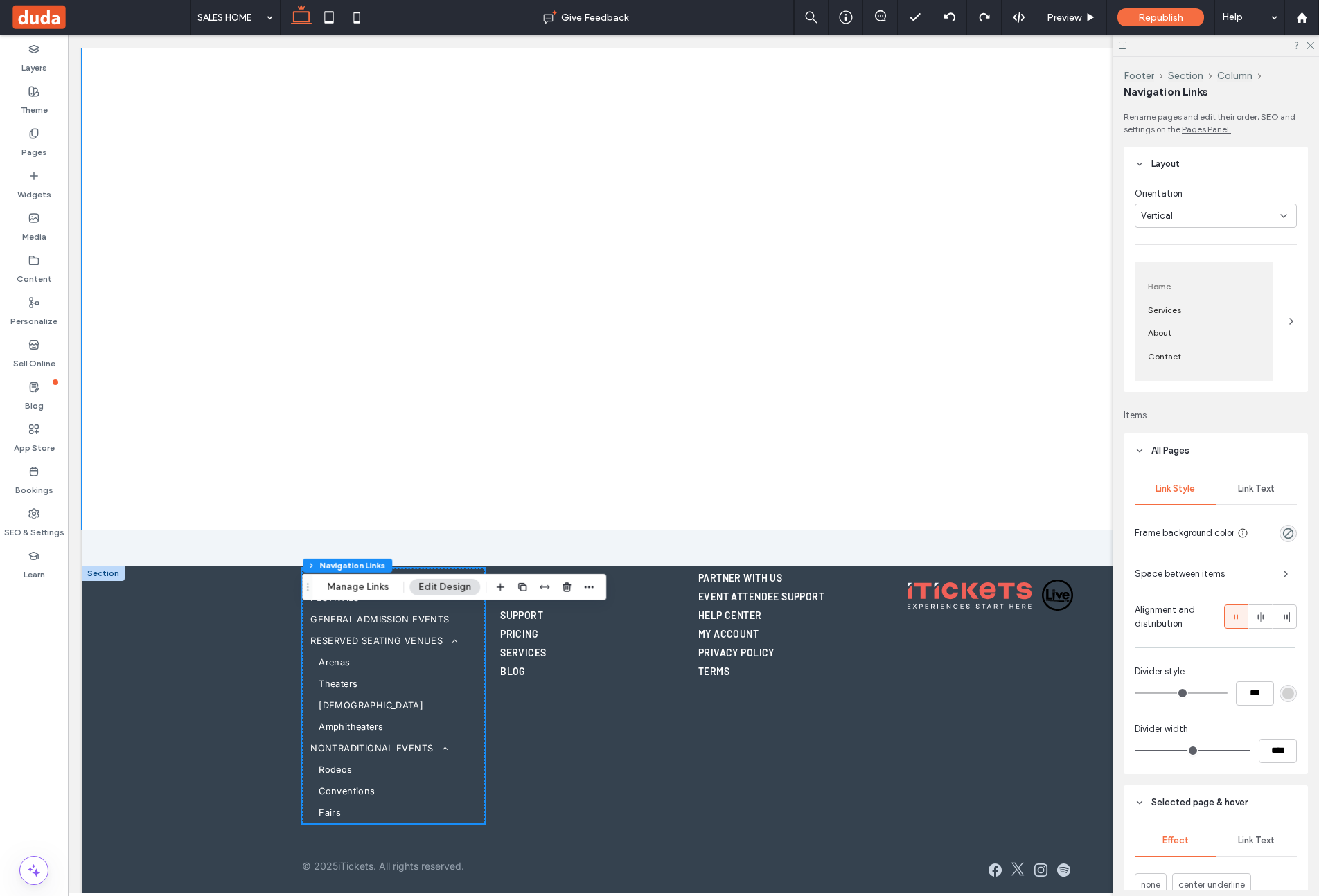
scroll to position [3449, 0]
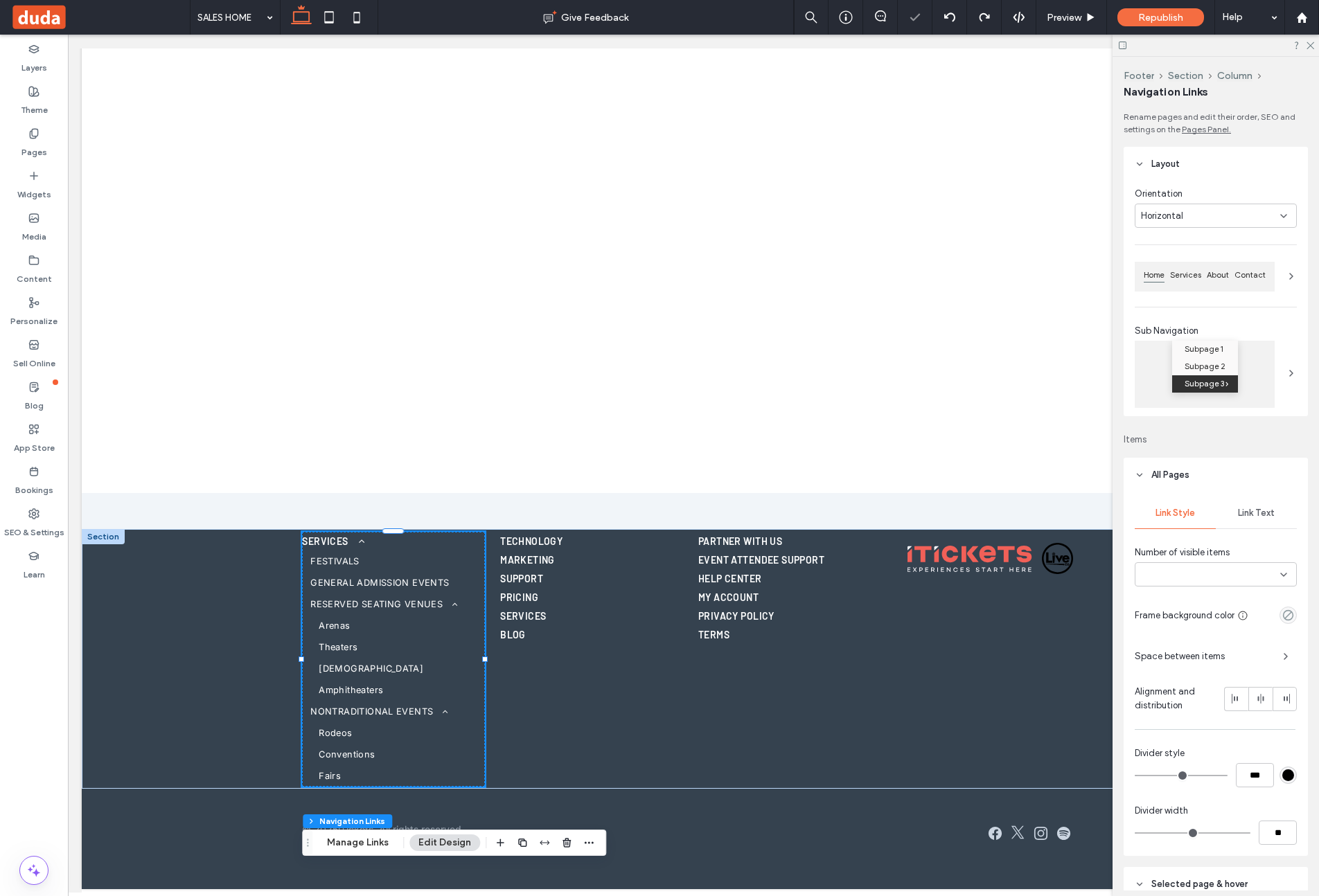
type input "***"
type input "****"
type input "***"
type input "****"
type input "***"
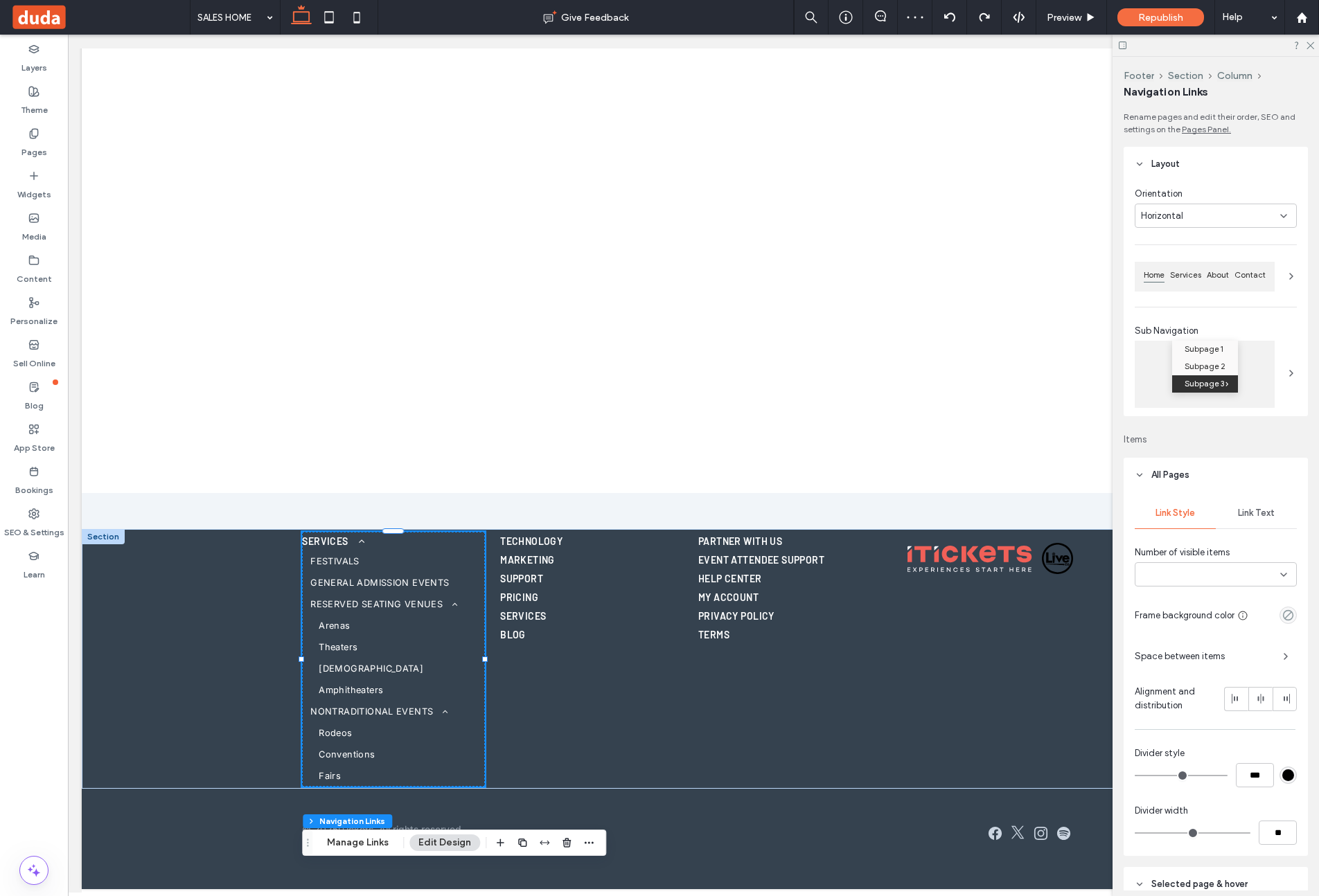
type input "****"
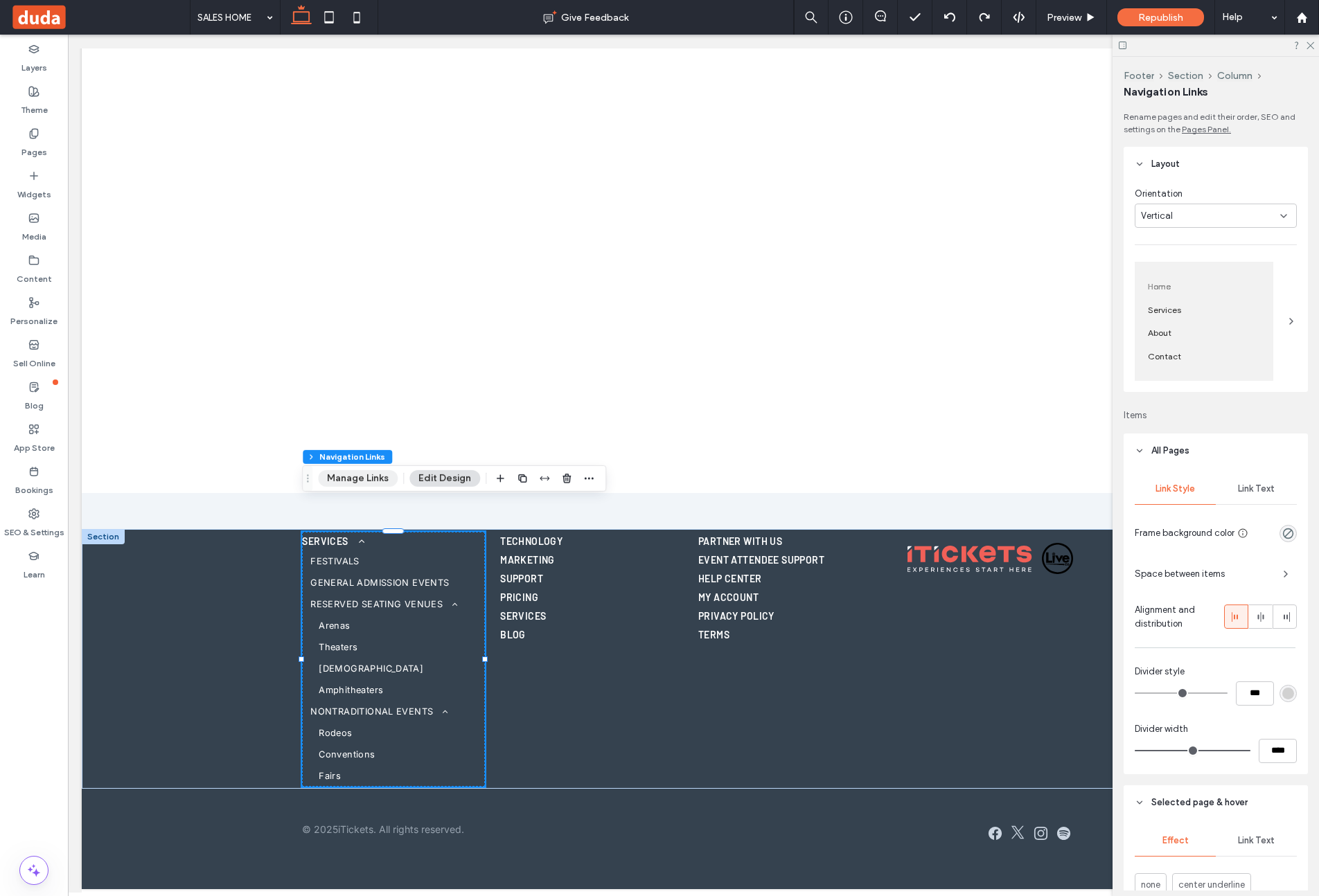
click at [366, 482] on button "Manage Links" at bounding box center [358, 478] width 80 height 16
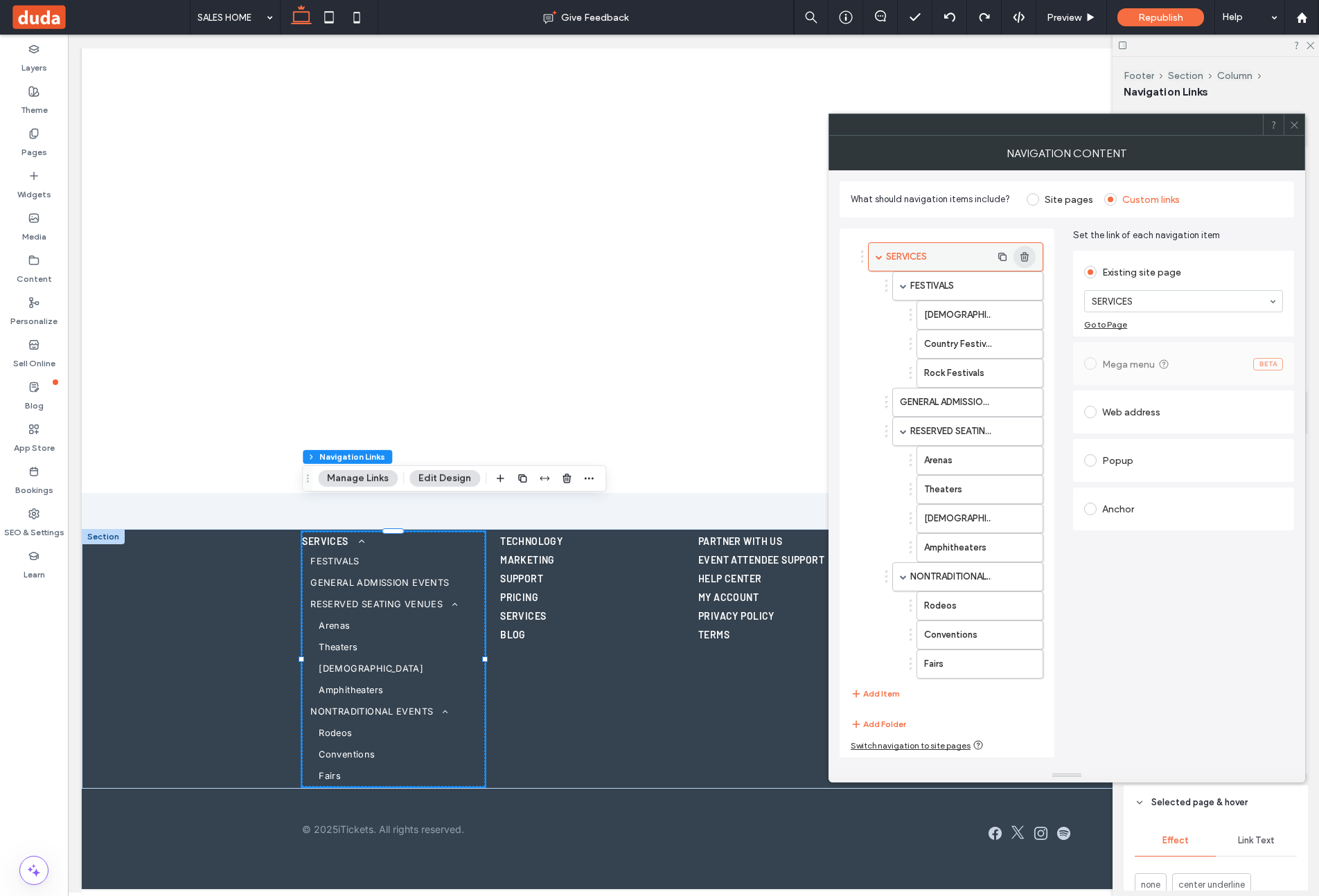
click at [1029, 252] on icon "button" at bounding box center [1025, 257] width 11 height 11
click at [1023, 257] on use "button" at bounding box center [1024, 256] width 9 height 9
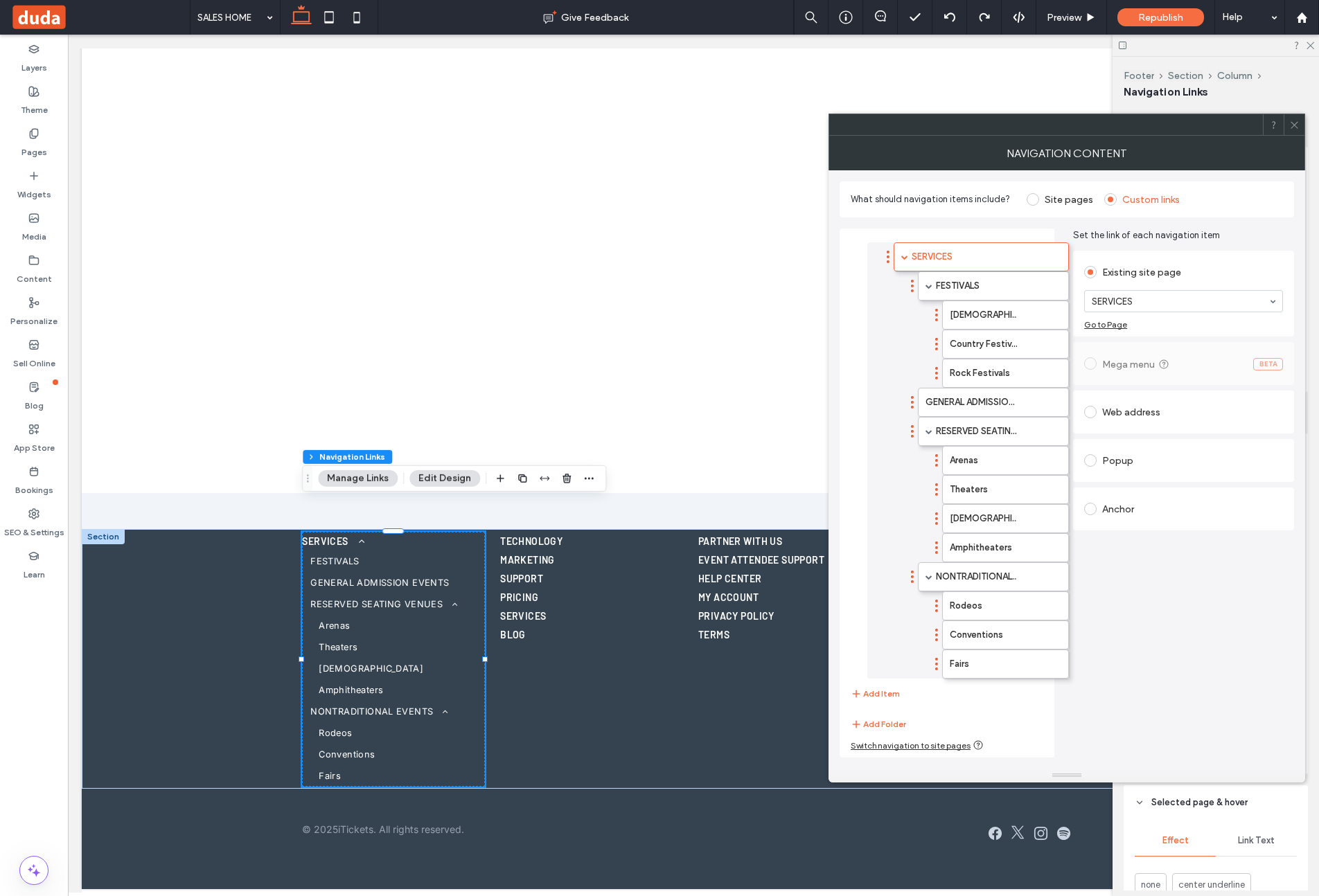
drag, startPoint x: 900, startPoint y: 252, endPoint x: 916, endPoint y: 250, distance: 16.1
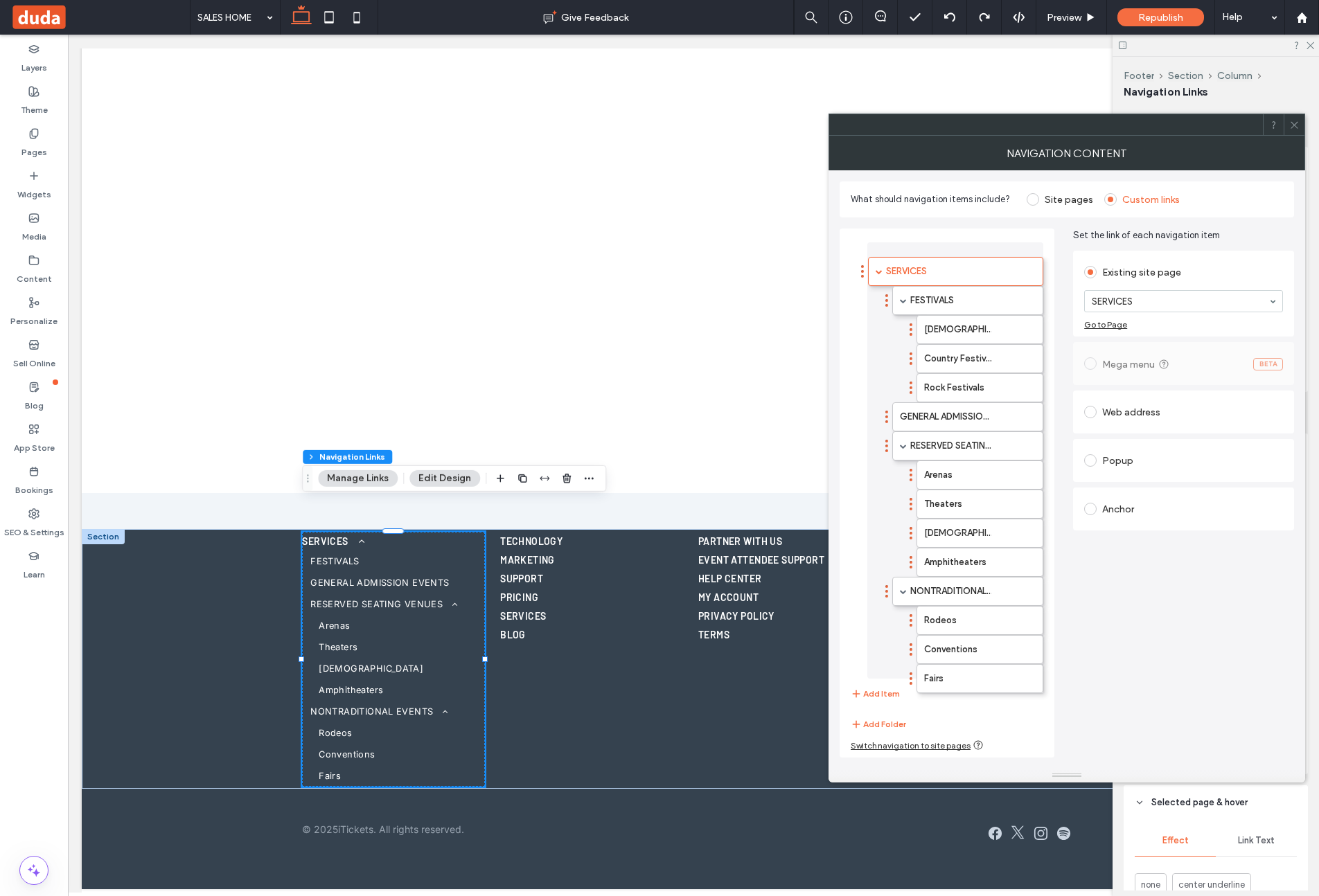
drag, startPoint x: 932, startPoint y: 253, endPoint x: 913, endPoint y: 269, distance: 24.8
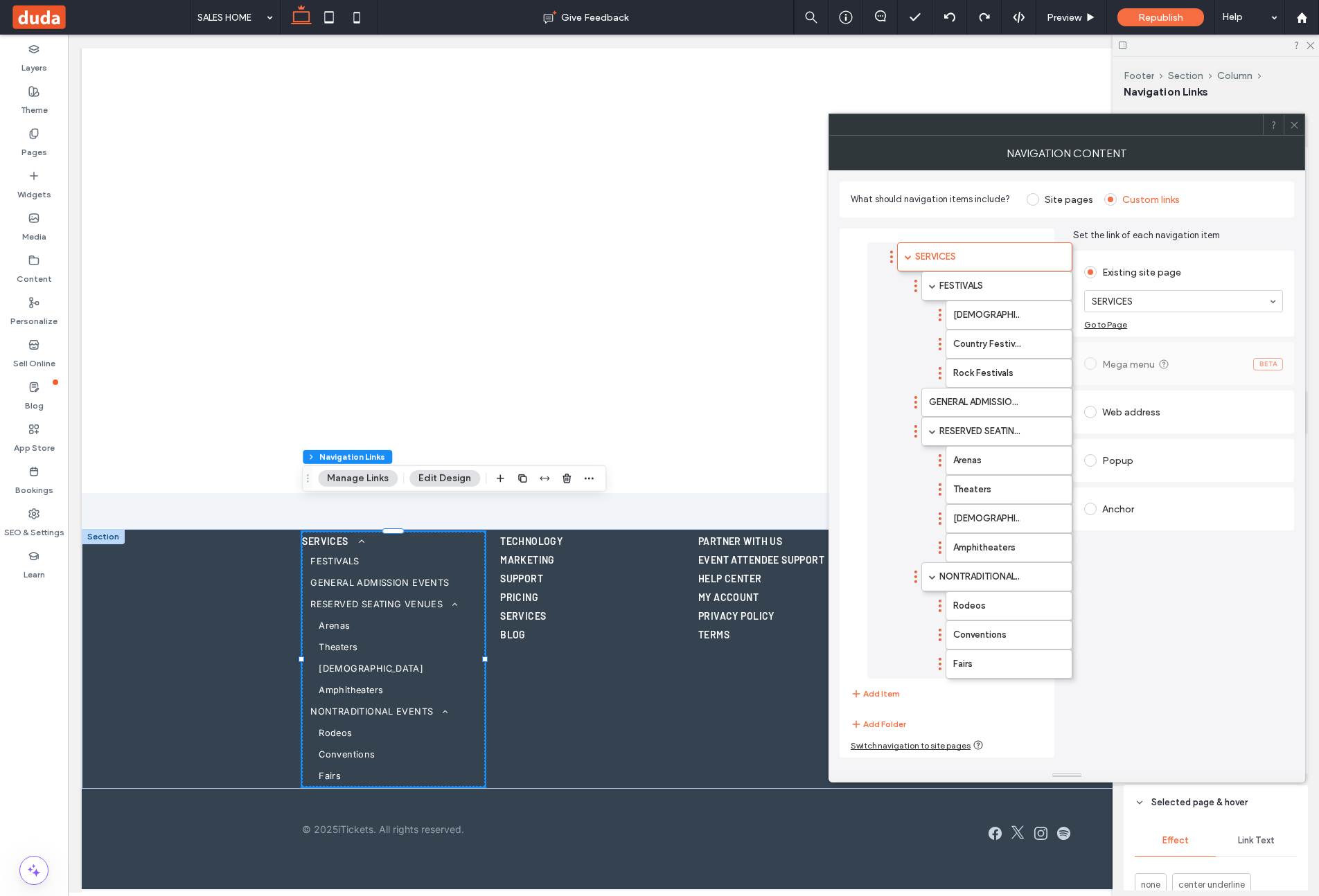
drag, startPoint x: 862, startPoint y: 255, endPoint x: 883, endPoint y: 258, distance: 21.2
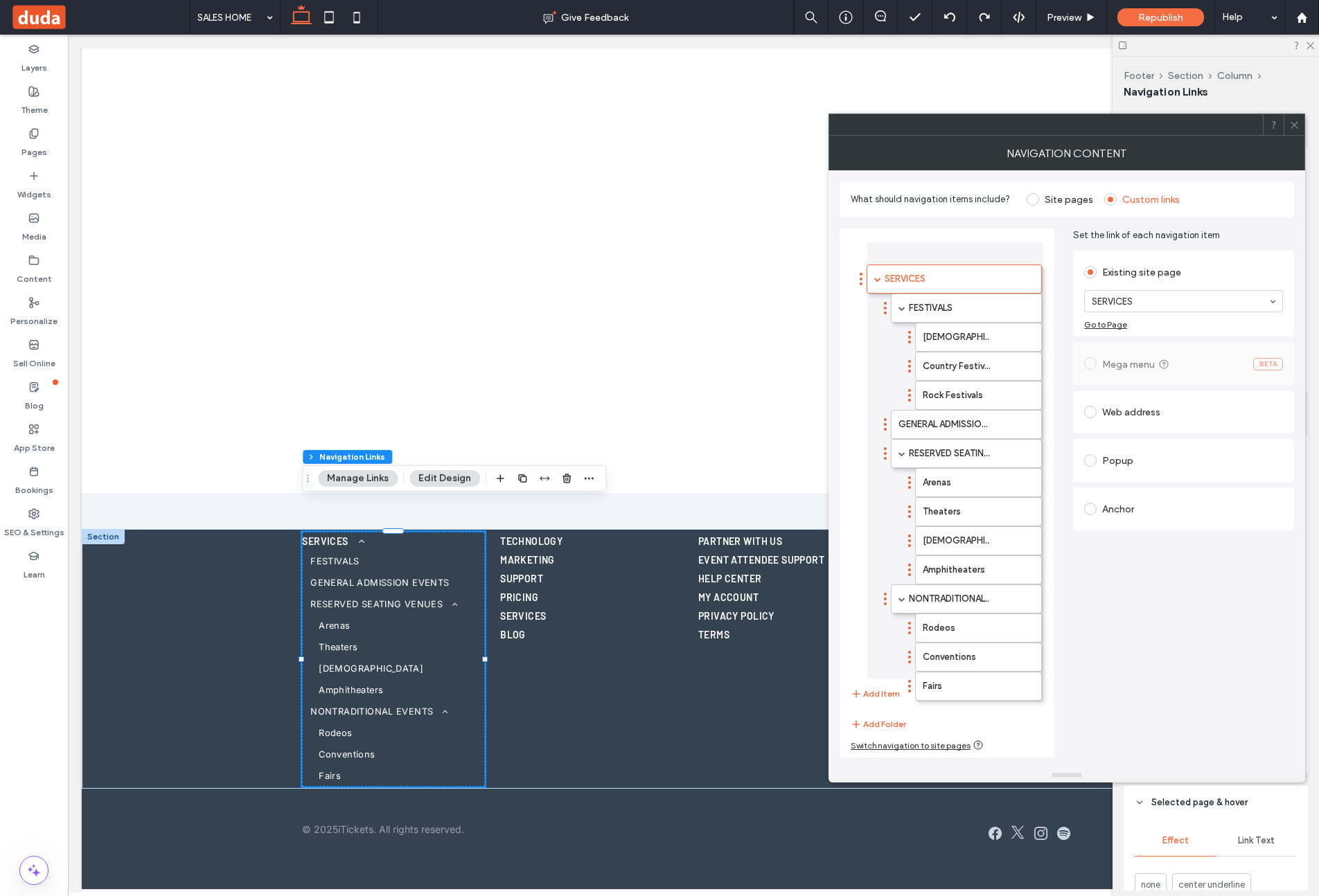
drag, startPoint x: 862, startPoint y: 255, endPoint x: 860, endPoint y: 276, distance: 21.1
drag, startPoint x: 861, startPoint y: 259, endPoint x: 866, endPoint y: 269, distance: 11.2
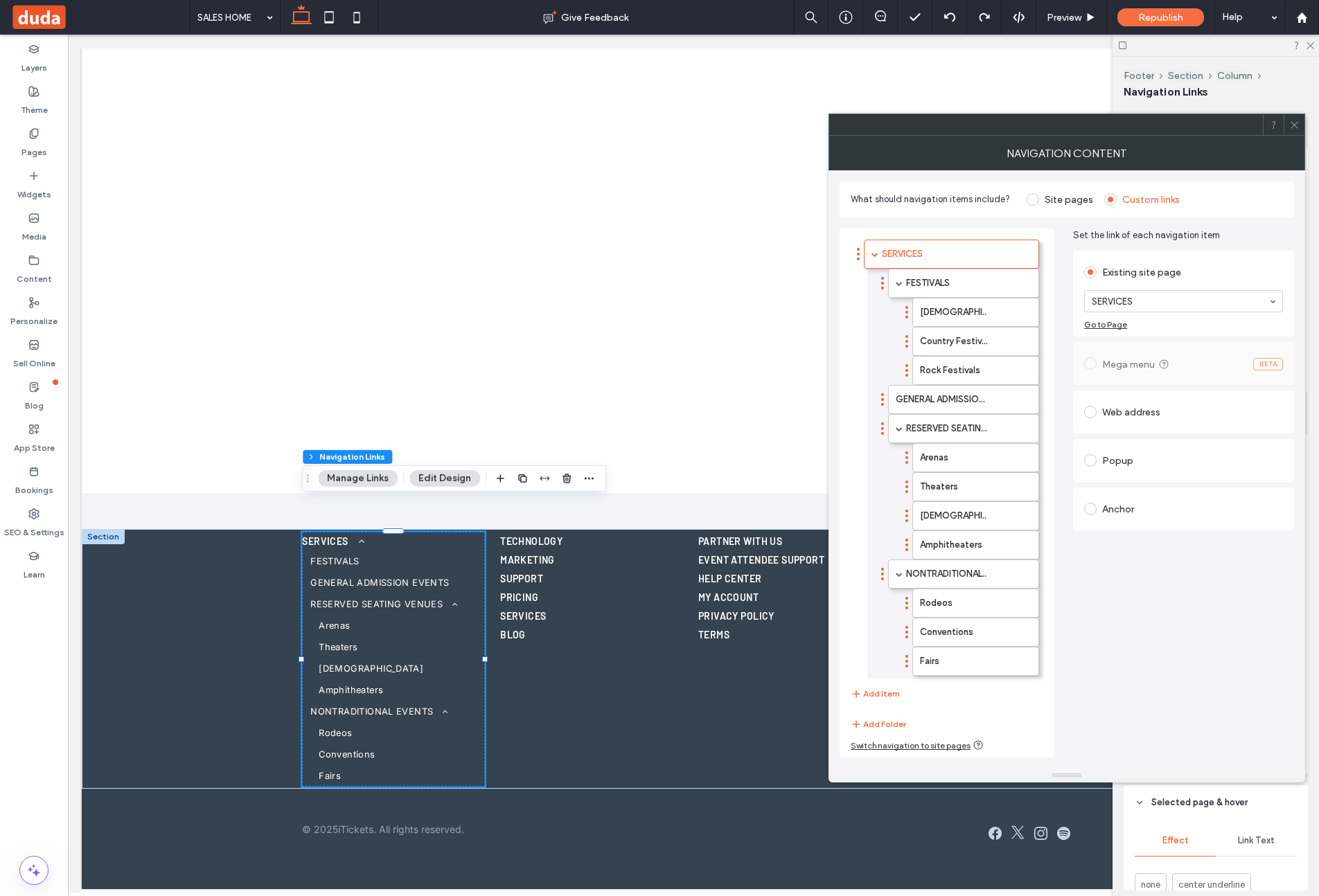
drag, startPoint x: 932, startPoint y: 256, endPoint x: 931, endPoint y: 269, distance: 13.0
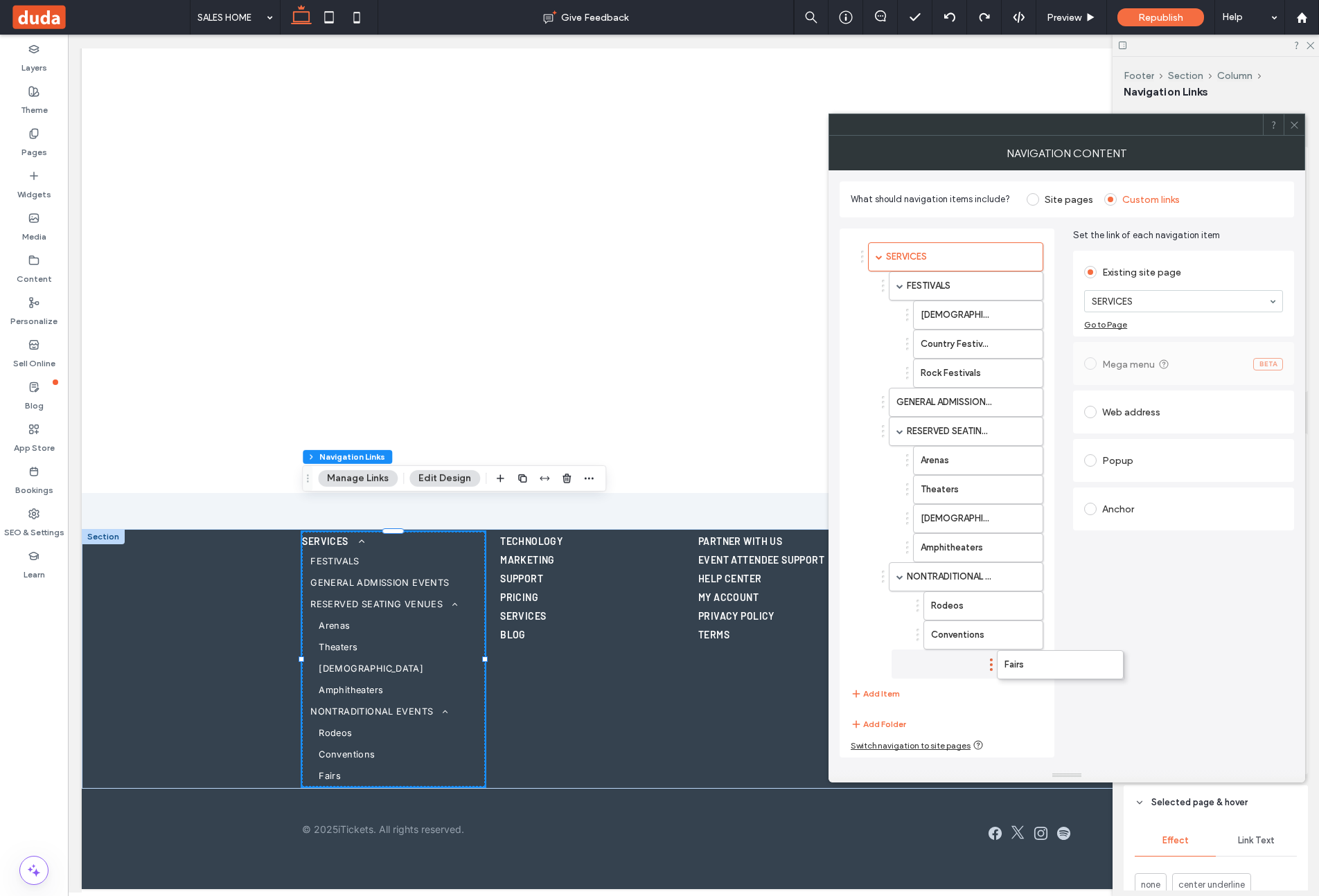
drag, startPoint x: 983, startPoint y: 663, endPoint x: 1063, endPoint y: 657, distance: 80.2
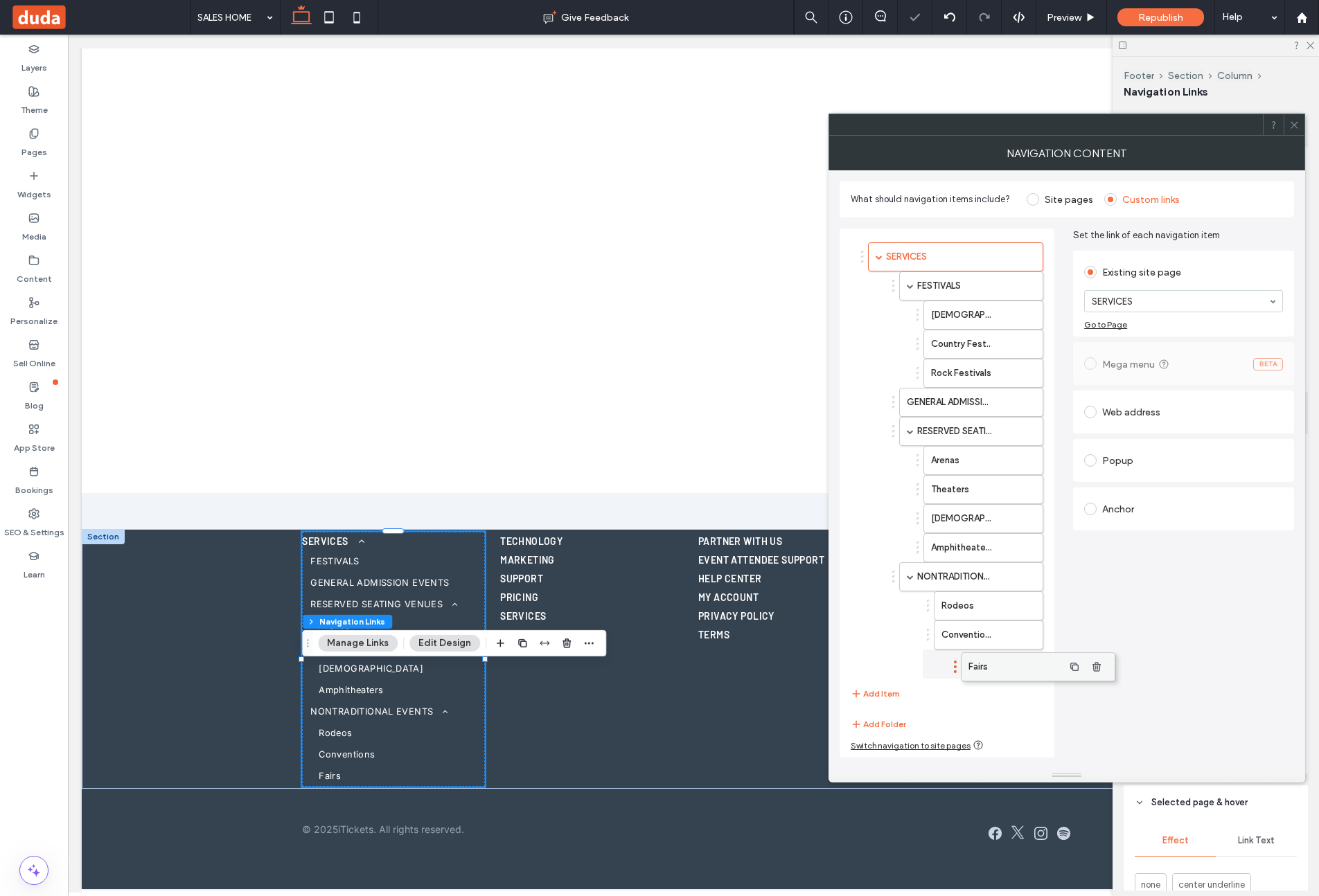
drag, startPoint x: 966, startPoint y: 659, endPoint x: 1039, endPoint y: 654, distance: 73.2
click at [1028, 257] on use "button" at bounding box center [1024, 256] width 9 height 9
click at [1054, 191] on span "Site pages" at bounding box center [1060, 198] width 67 height 13
click at [1053, 194] on label "Site pages" at bounding box center [1069, 200] width 49 height 11
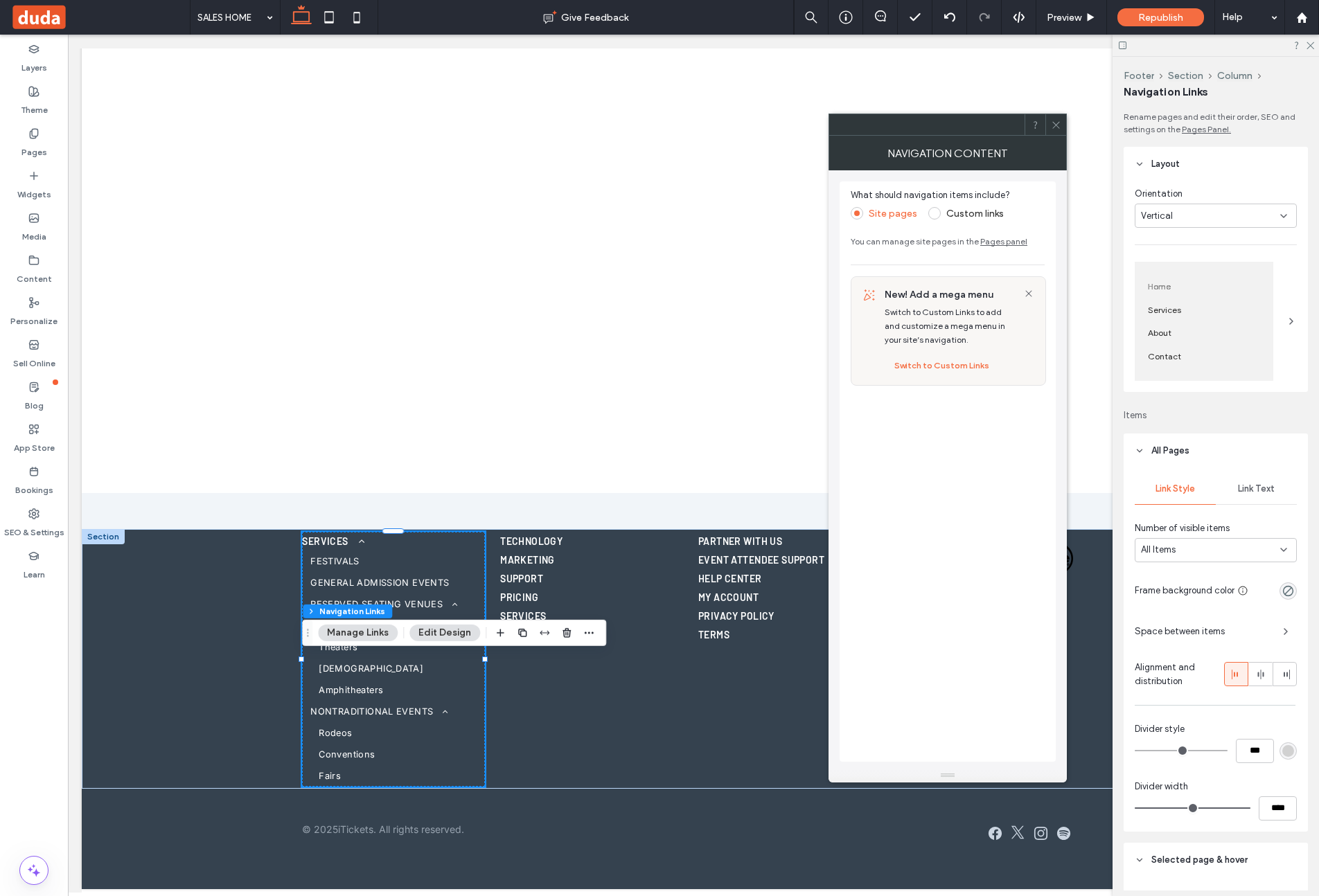
drag, startPoint x: 967, startPoint y: 216, endPoint x: 991, endPoint y: 175, distance: 47.5
click at [966, 212] on label "Custom links" at bounding box center [975, 213] width 57 height 11
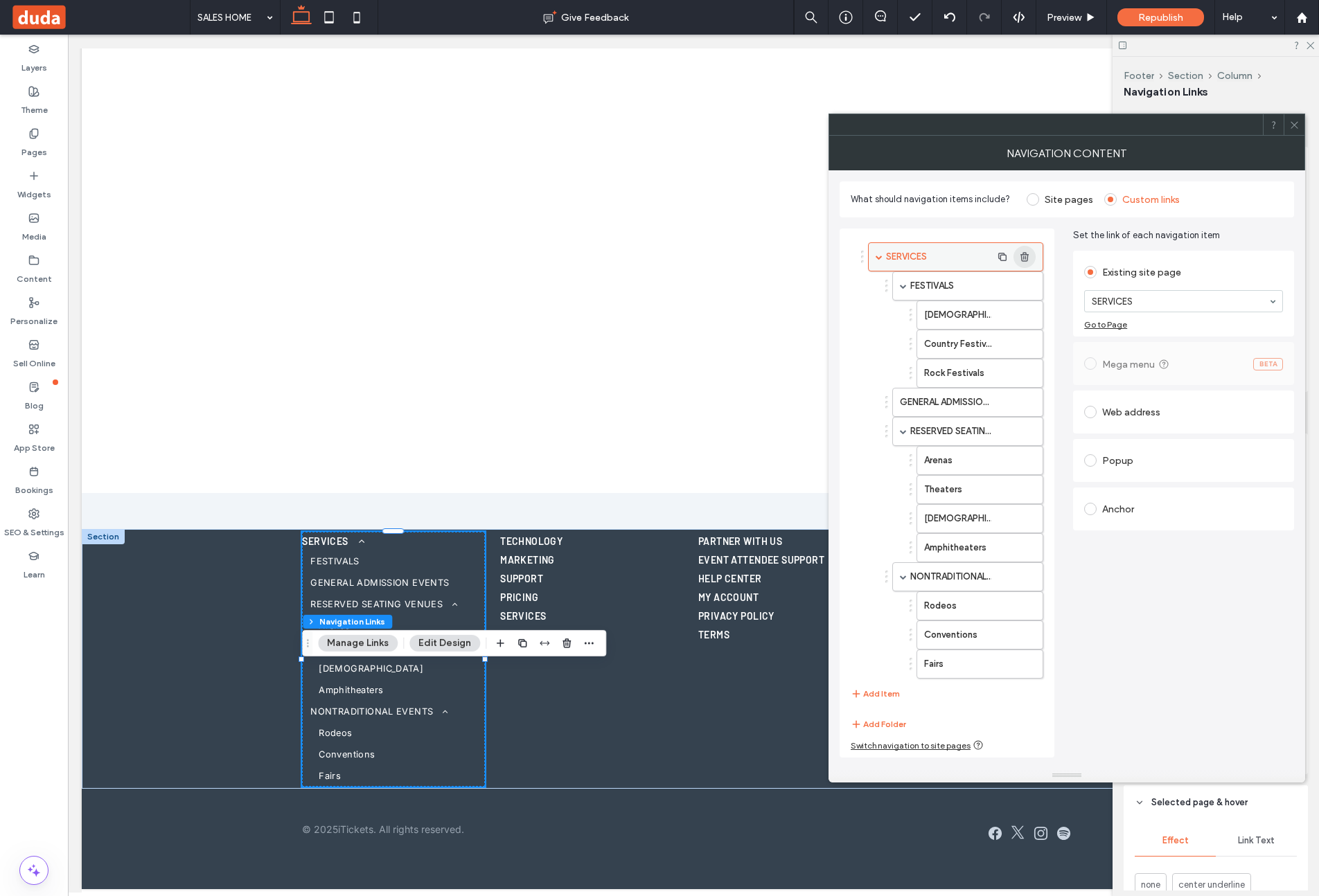
click at [1023, 258] on icon "button" at bounding box center [1025, 257] width 11 height 11
click at [1046, 196] on label "Site pages" at bounding box center [1069, 200] width 49 height 11
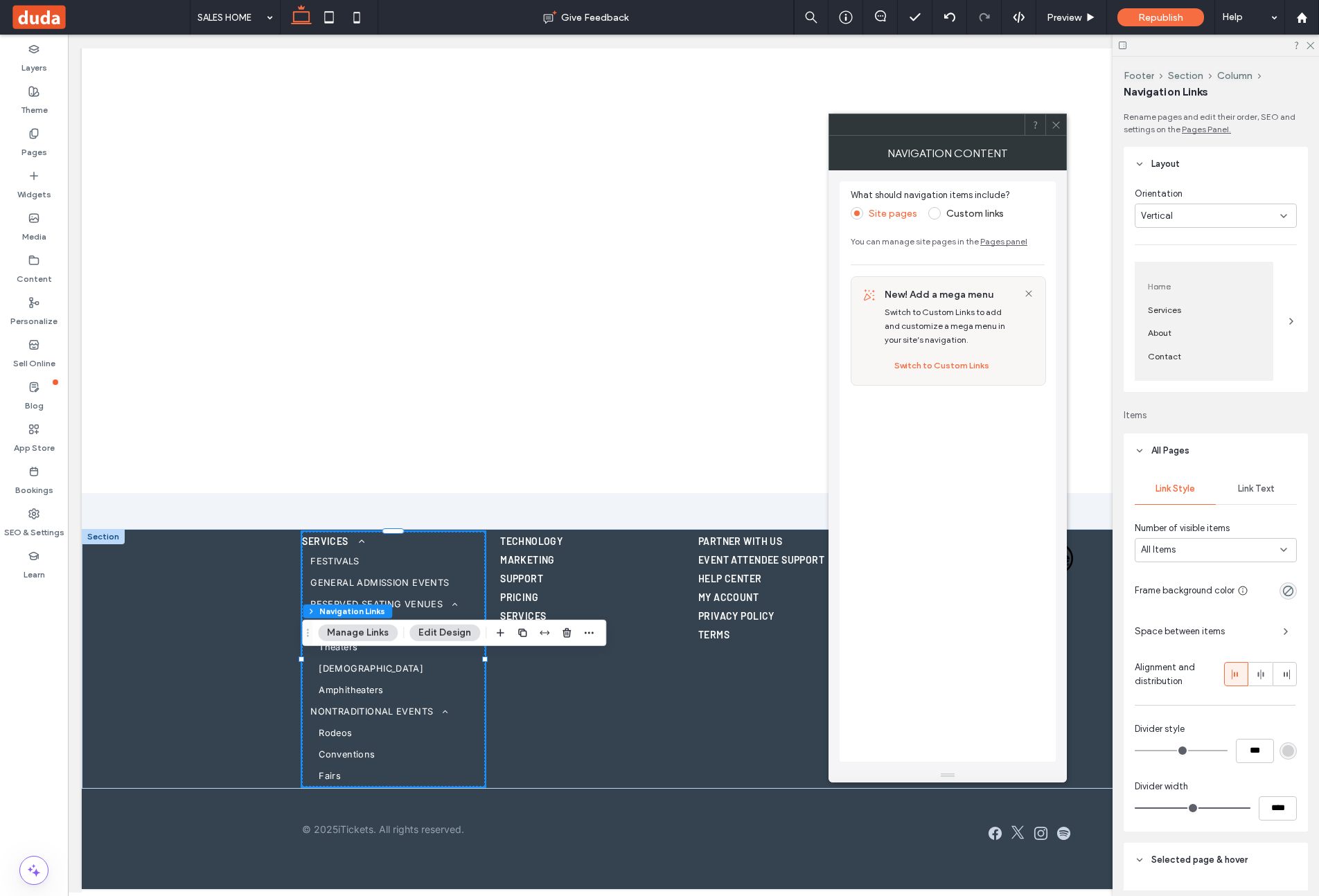
click at [934, 209] on span at bounding box center [934, 212] width 12 height 12
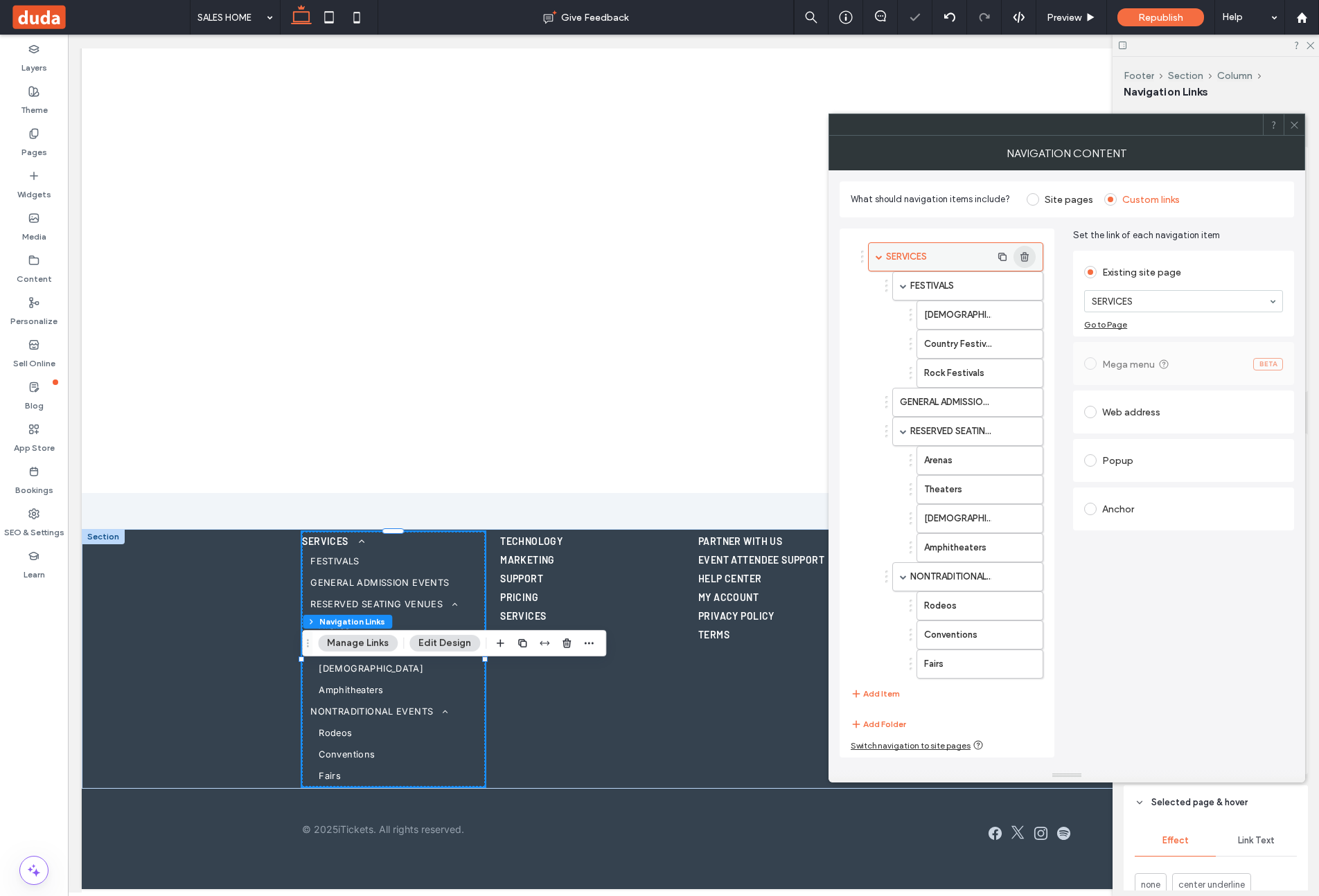
click at [1026, 258] on icon "button" at bounding box center [1025, 257] width 11 height 11
click at [1003, 263] on span "button" at bounding box center [1002, 256] width 22 height 22
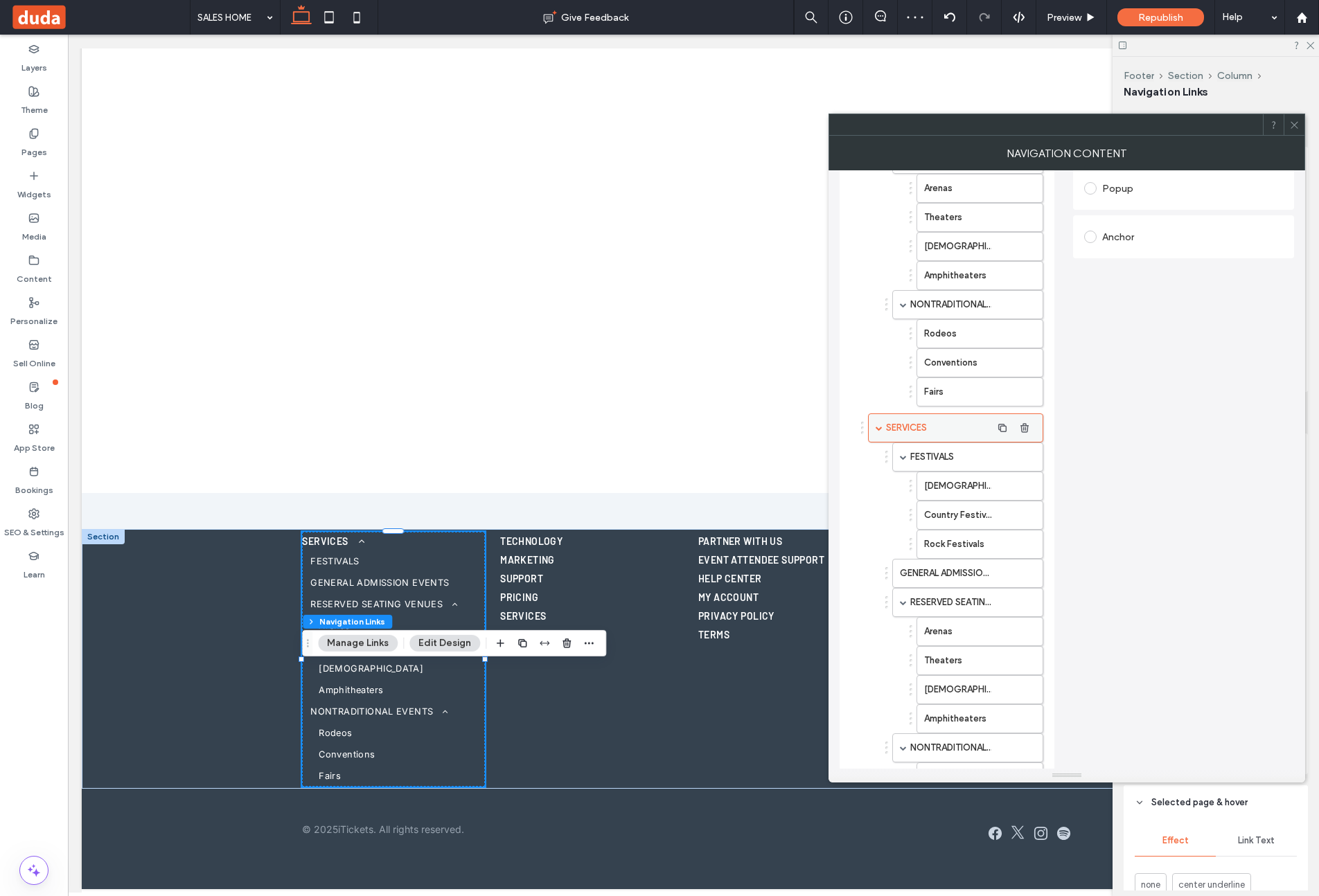
scroll to position [273, 0]
click at [1028, 424] on icon "button" at bounding box center [1025, 428] width 11 height 11
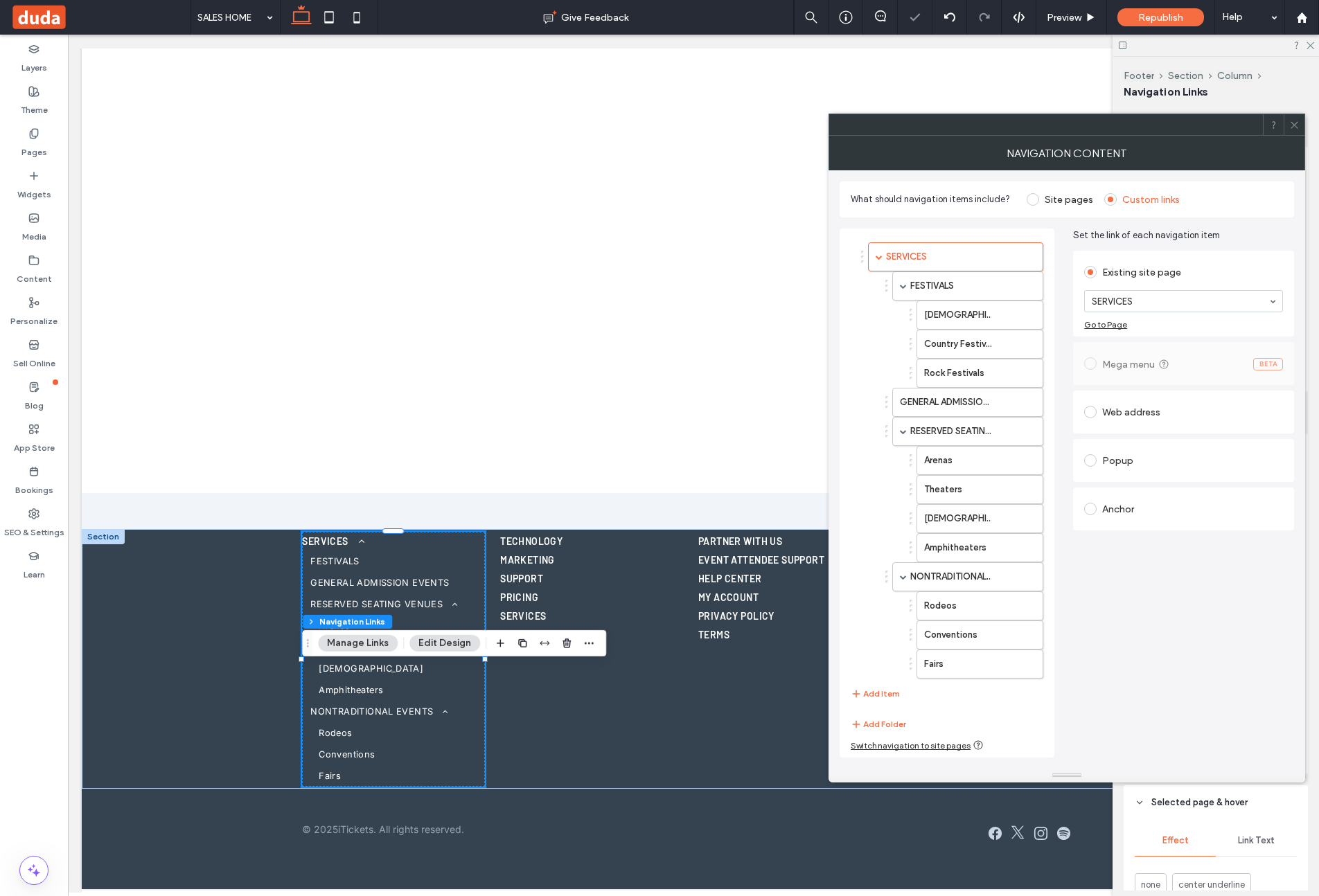
scroll to position [0, 0]
click at [1024, 659] on icon "button" at bounding box center [1025, 665] width 11 height 11
click at [1028, 575] on use "button" at bounding box center [1024, 576] width 9 height 9
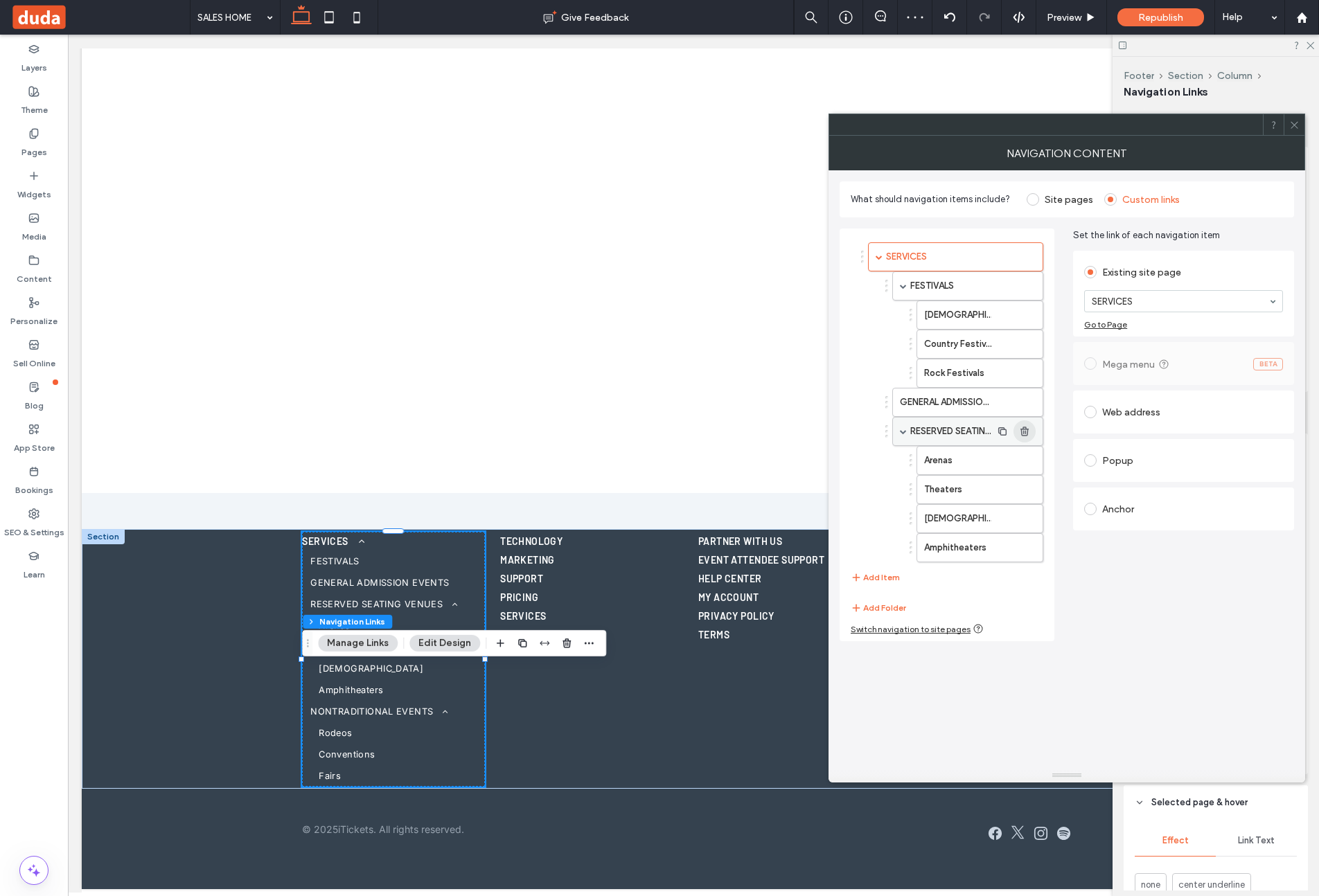
click at [1030, 424] on span "button" at bounding box center [1024, 431] width 22 height 22
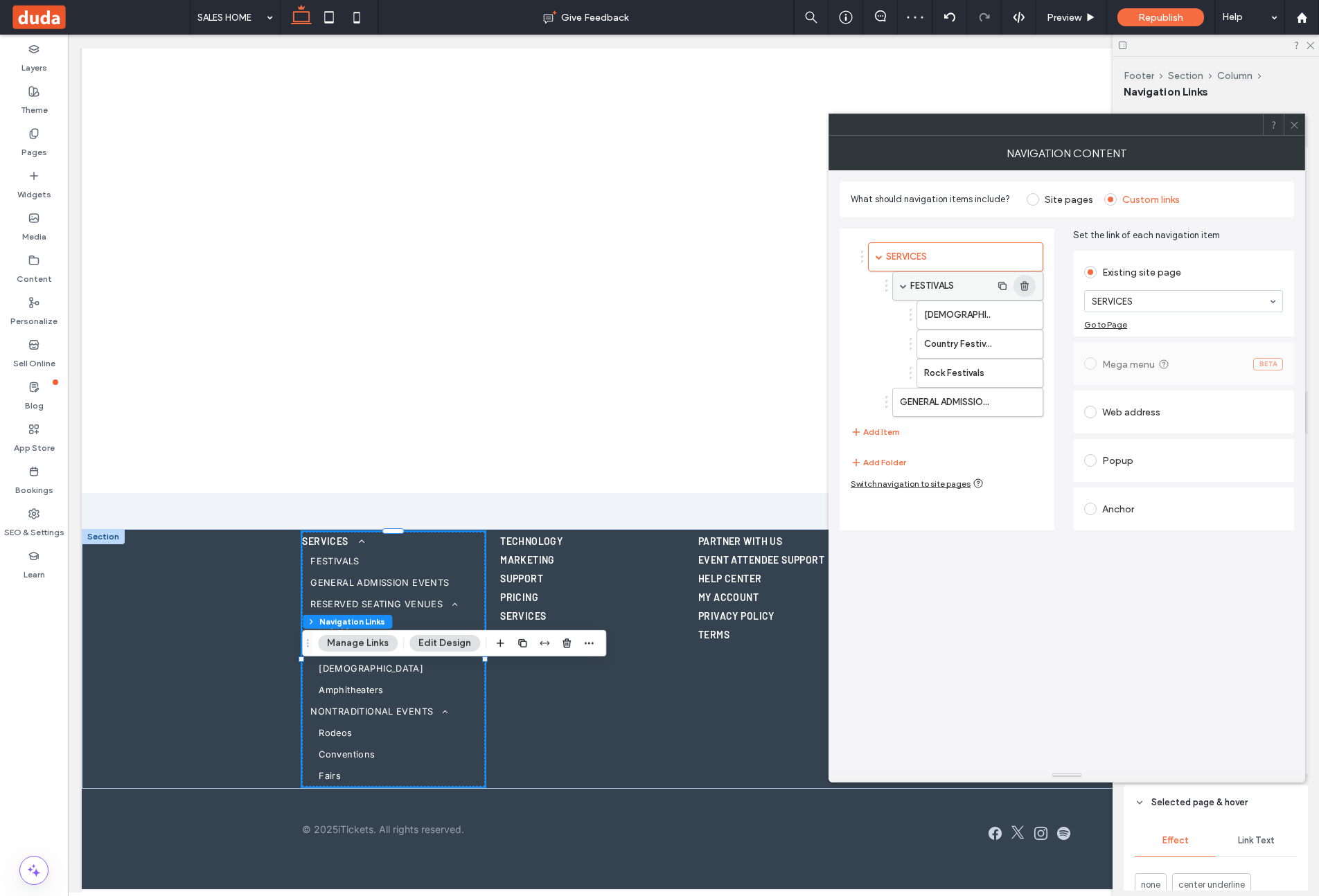
click at [1026, 289] on use "button" at bounding box center [1024, 285] width 9 height 9
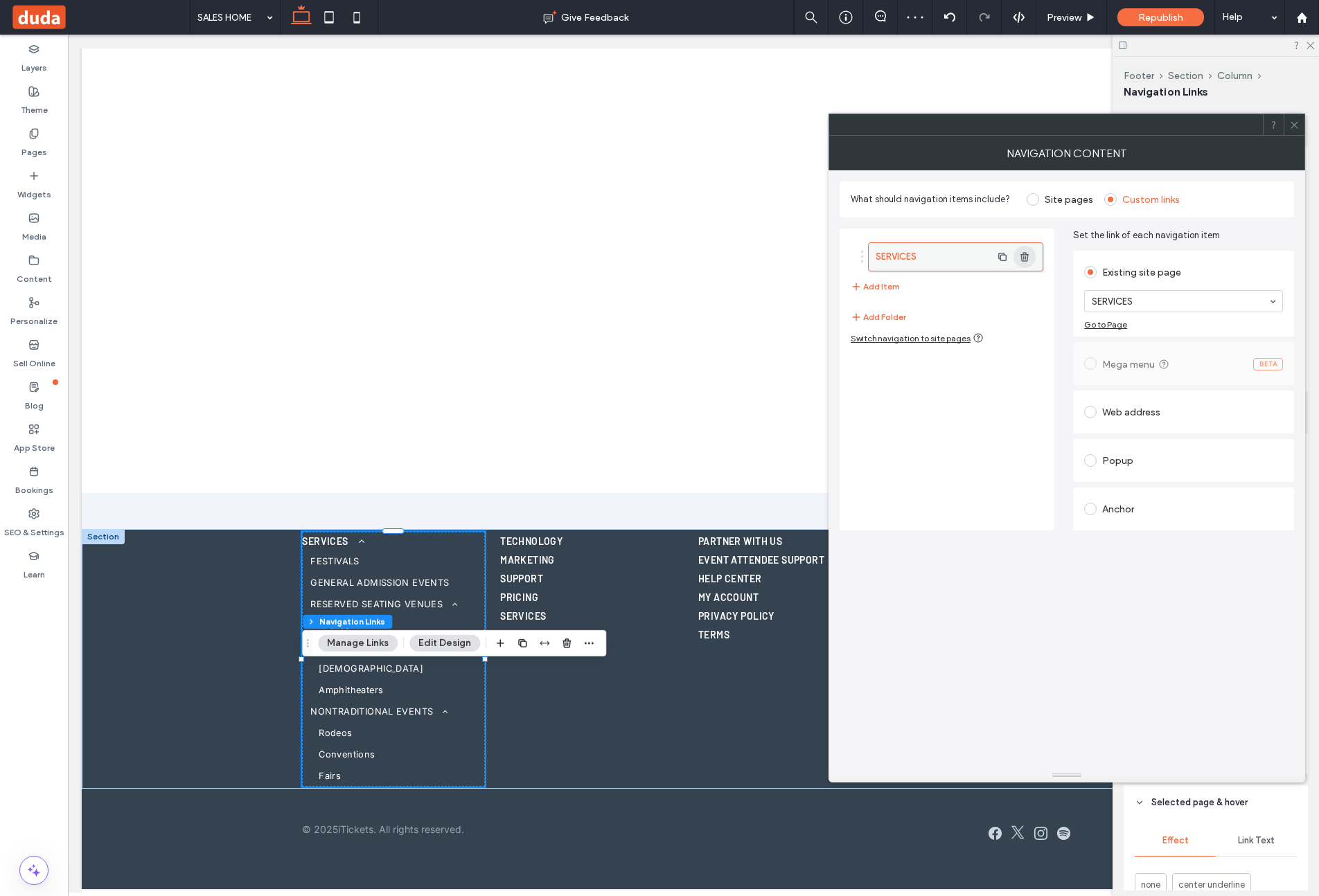
click at [1025, 259] on icon "button" at bounding box center [1025, 257] width 11 height 11
drag, startPoint x: 1103, startPoint y: 300, endPoint x: 1114, endPoint y: 310, distance: 14.9
click at [1003, 252] on use "button" at bounding box center [1002, 256] width 9 height 9
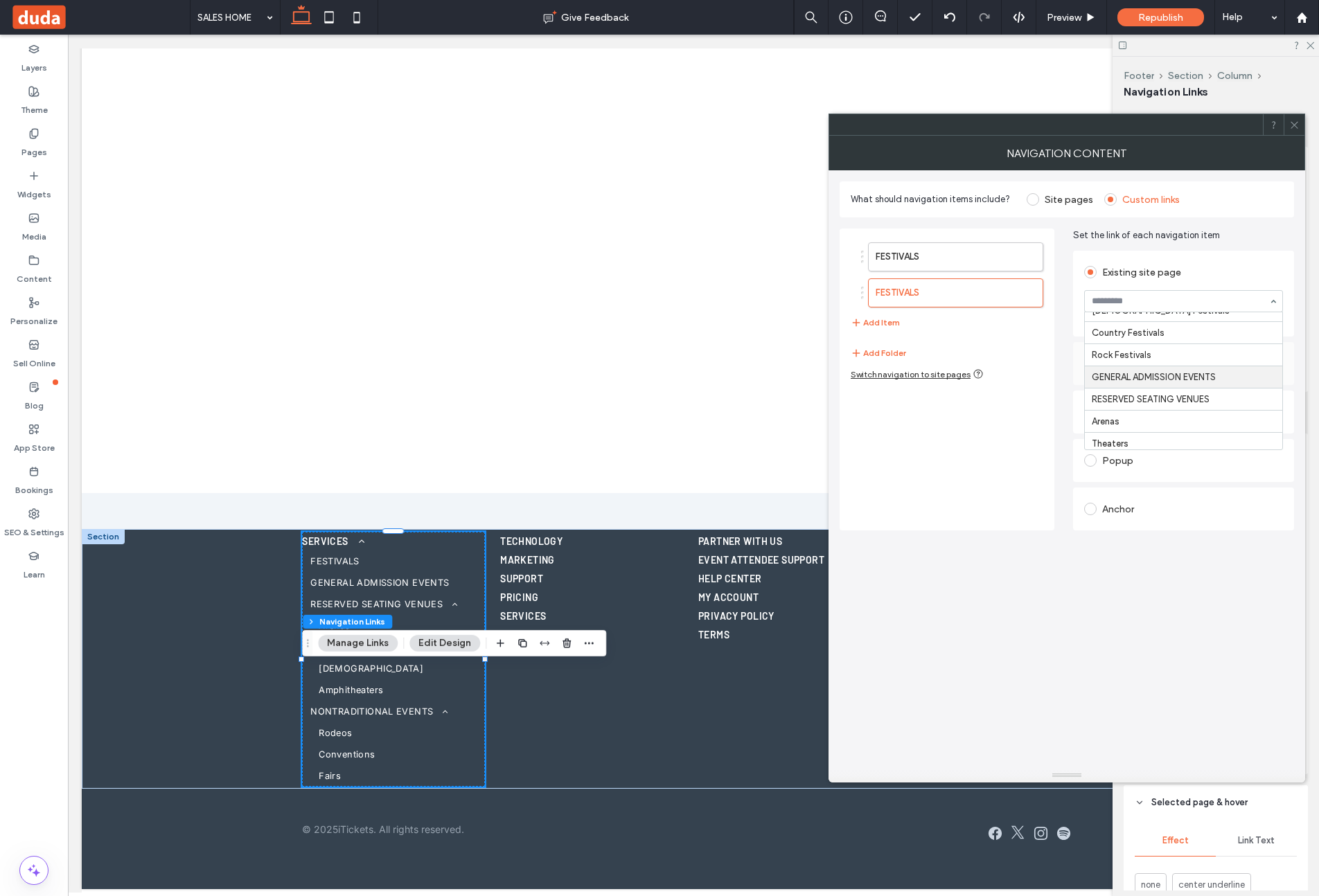
scroll to position [217, 0]
click at [1003, 293] on icon "button" at bounding box center [1003, 293] width 11 height 11
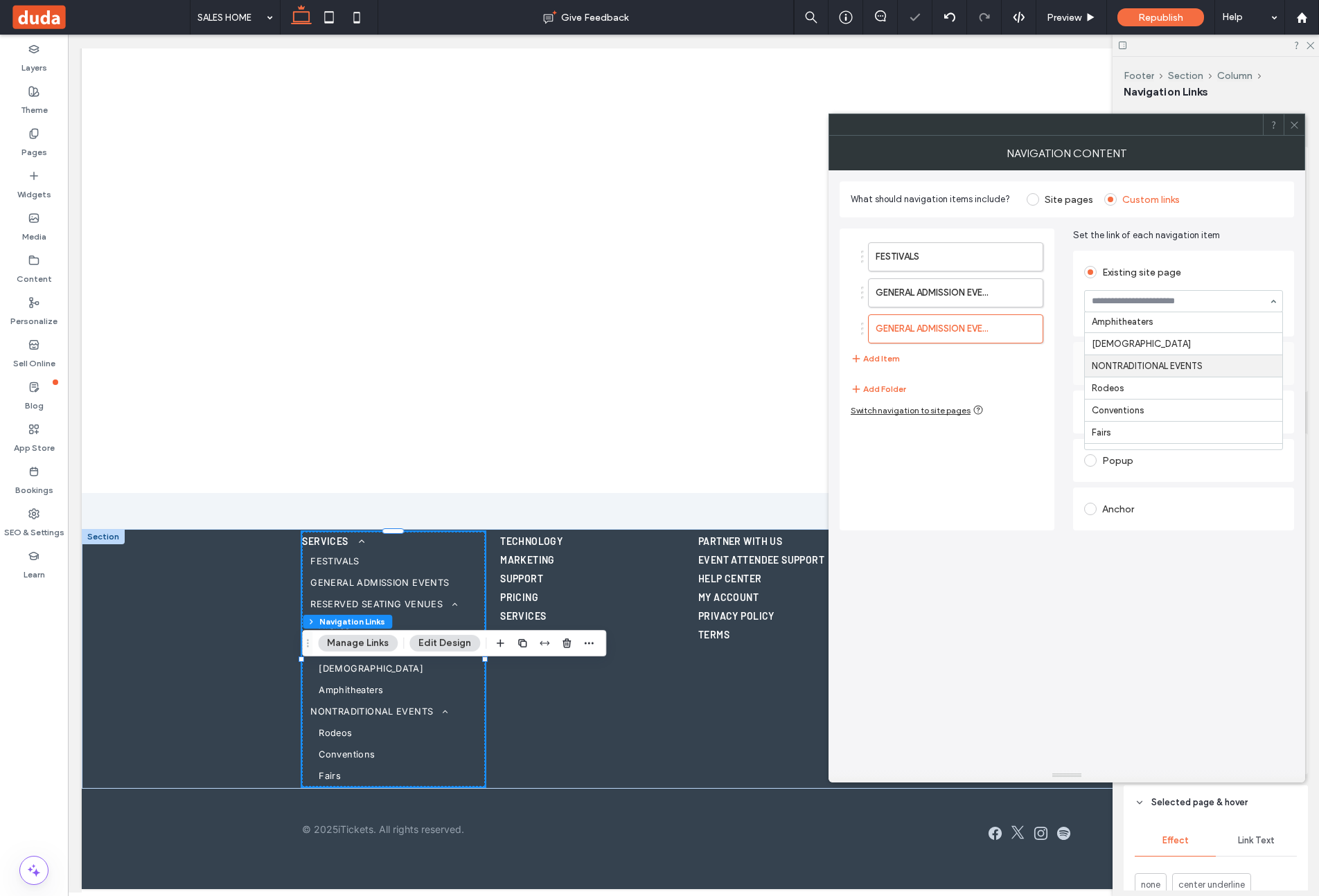
scroll to position [360, 0]
drag, startPoint x: 1006, startPoint y: 331, endPoint x: 1055, endPoint y: 327, distance: 49.2
click at [1010, 329] on span "button" at bounding box center [1002, 329] width 22 height 22
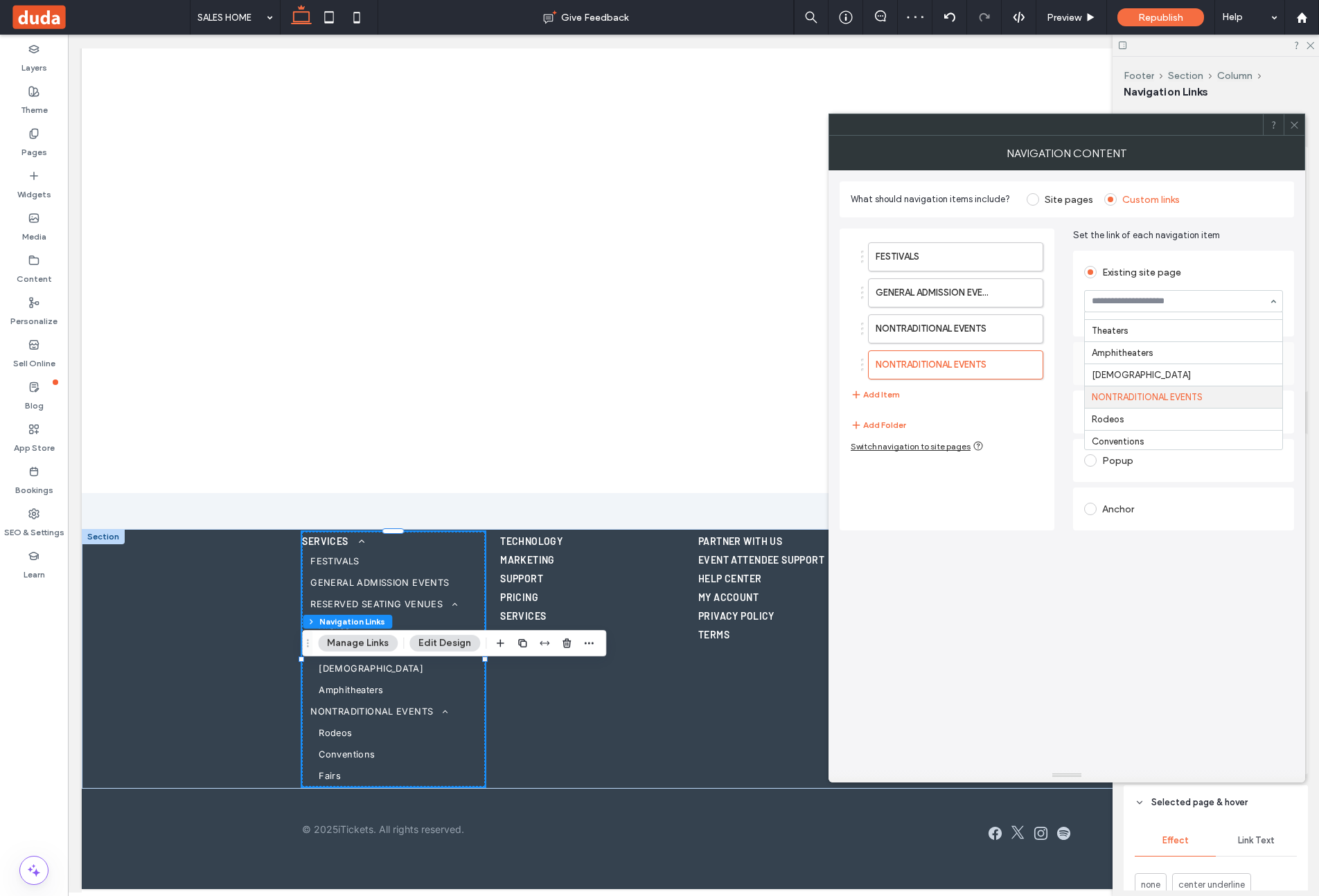
scroll to position [340, 0]
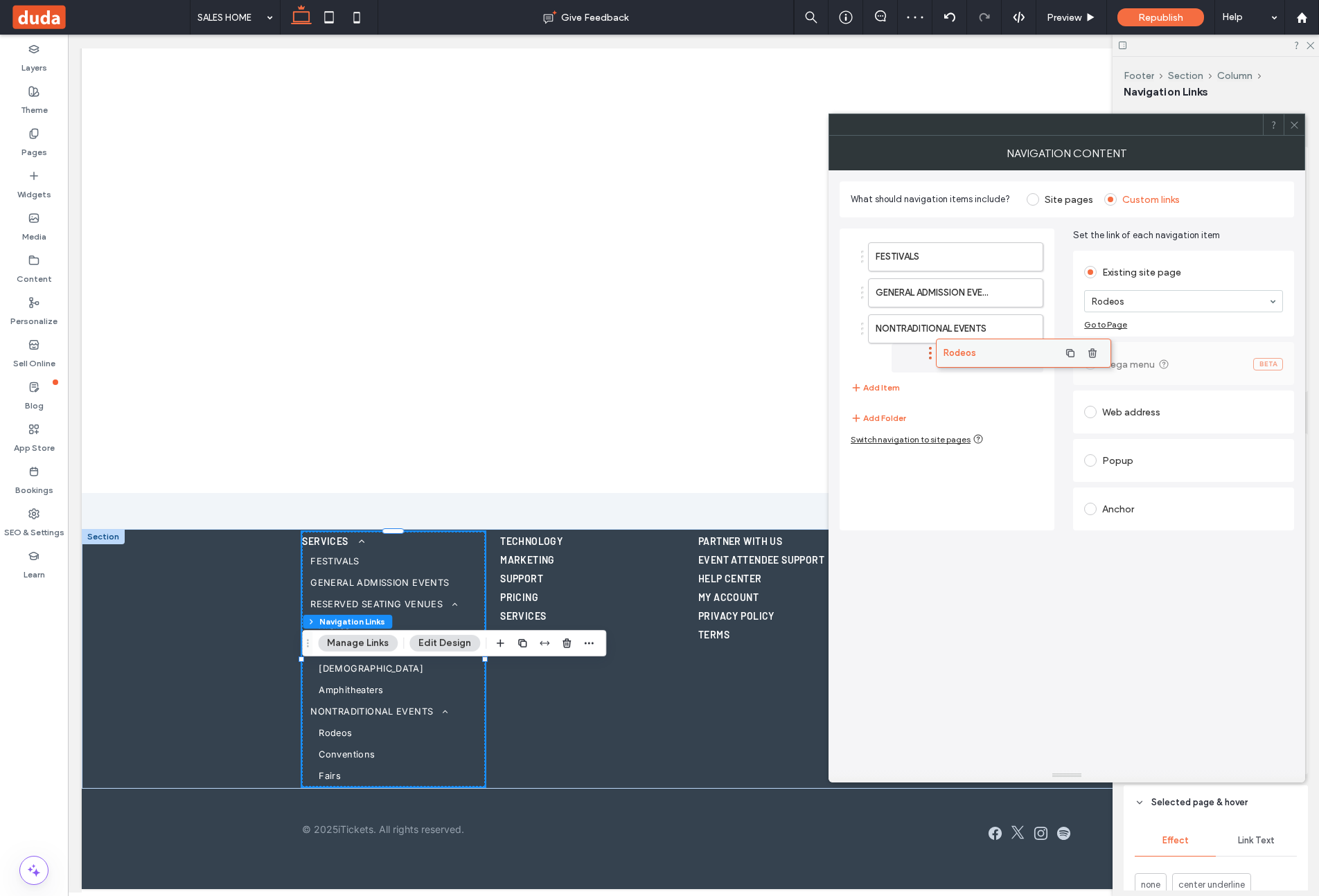
drag, startPoint x: 921, startPoint y: 362, endPoint x: 984, endPoint y: 351, distance: 64.0
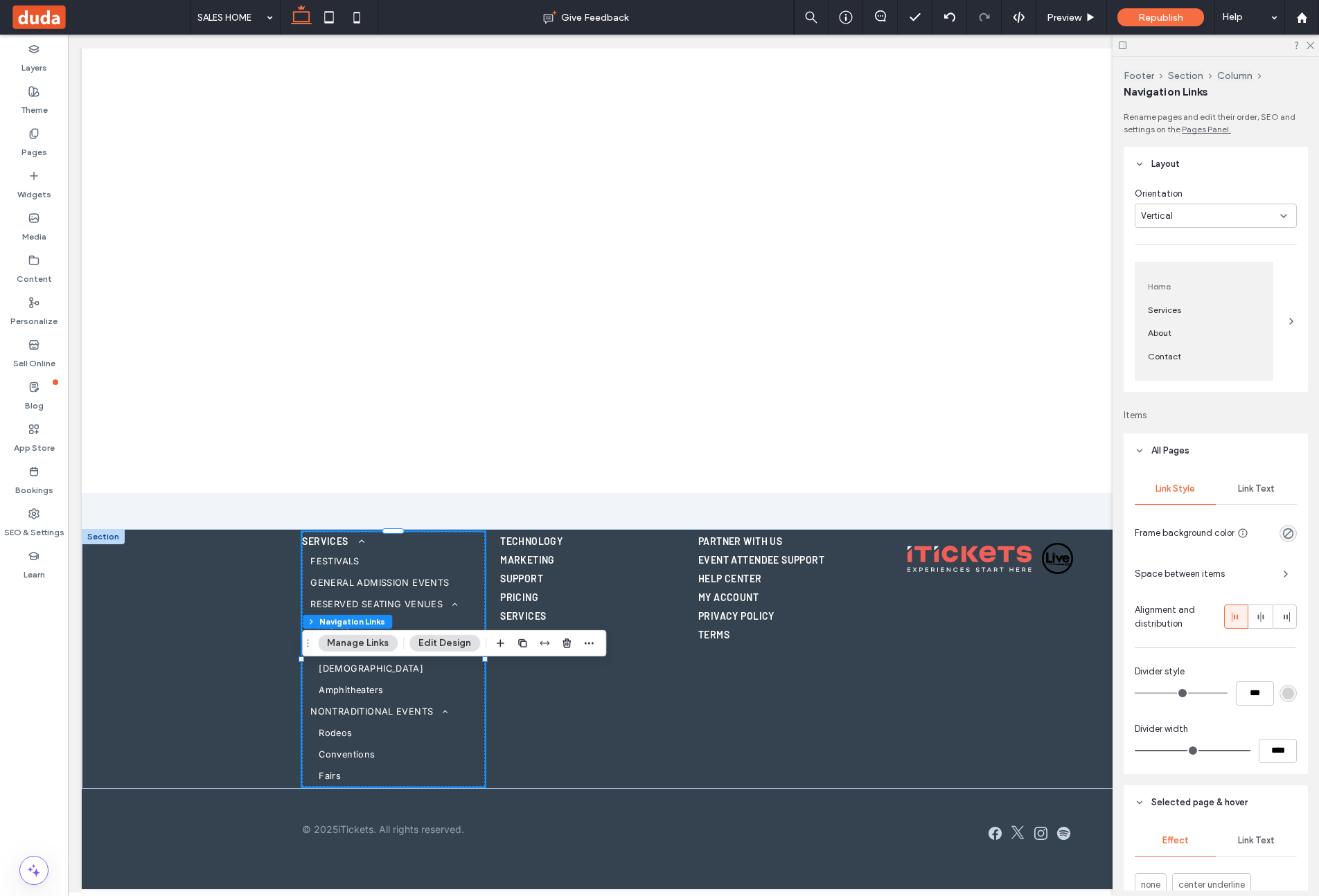
click at [358, 638] on button "Manage Links" at bounding box center [358, 643] width 80 height 16
click at [348, 639] on button "Manage Links" at bounding box center [358, 643] width 80 height 16
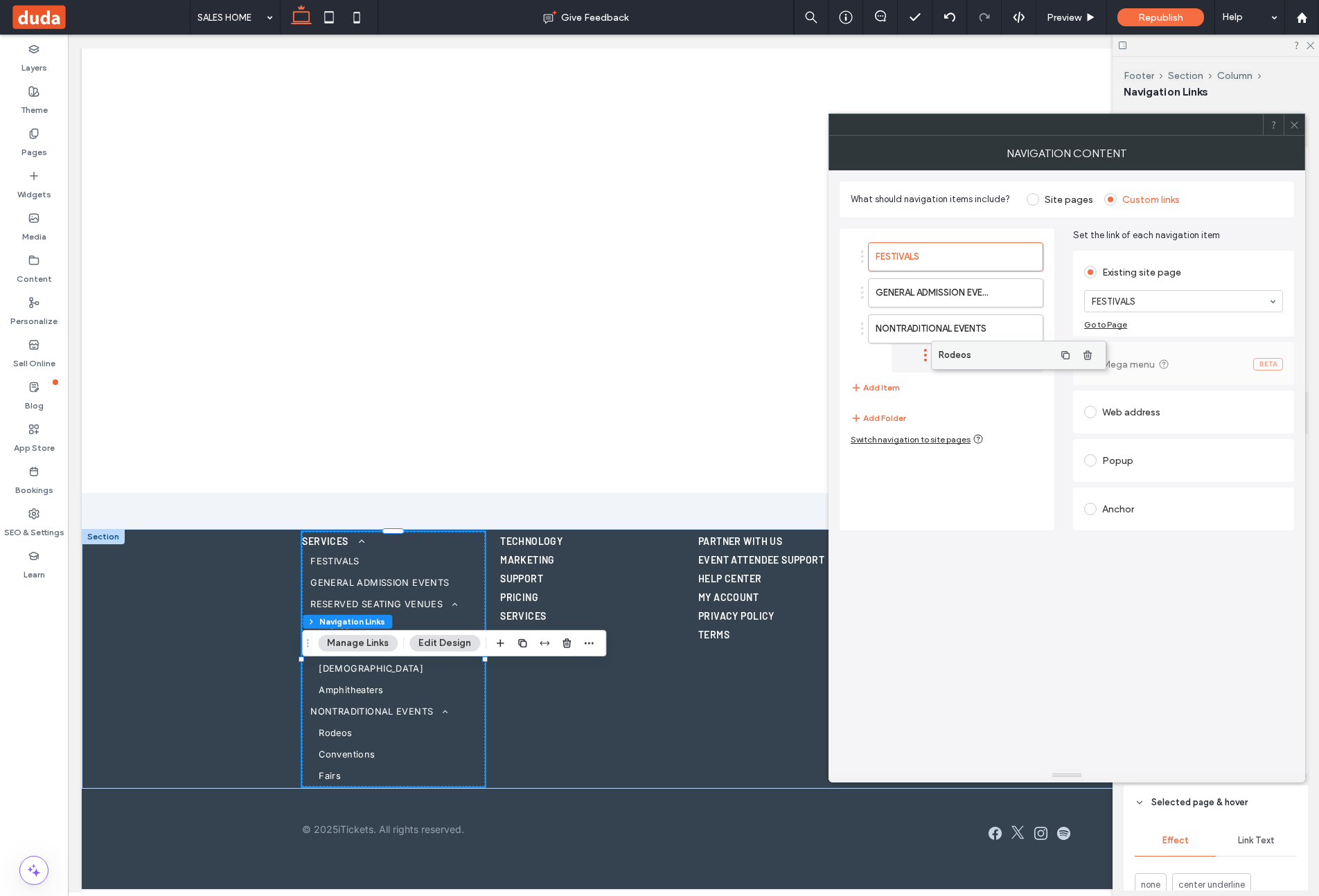
drag, startPoint x: 886, startPoint y: 364, endPoint x: 949, endPoint y: 354, distance: 63.8
drag, startPoint x: 895, startPoint y: 388, endPoint x: 976, endPoint y: 377, distance: 81.7
click at [894, 388] on button "Add Item" at bounding box center [875, 388] width 50 height 16
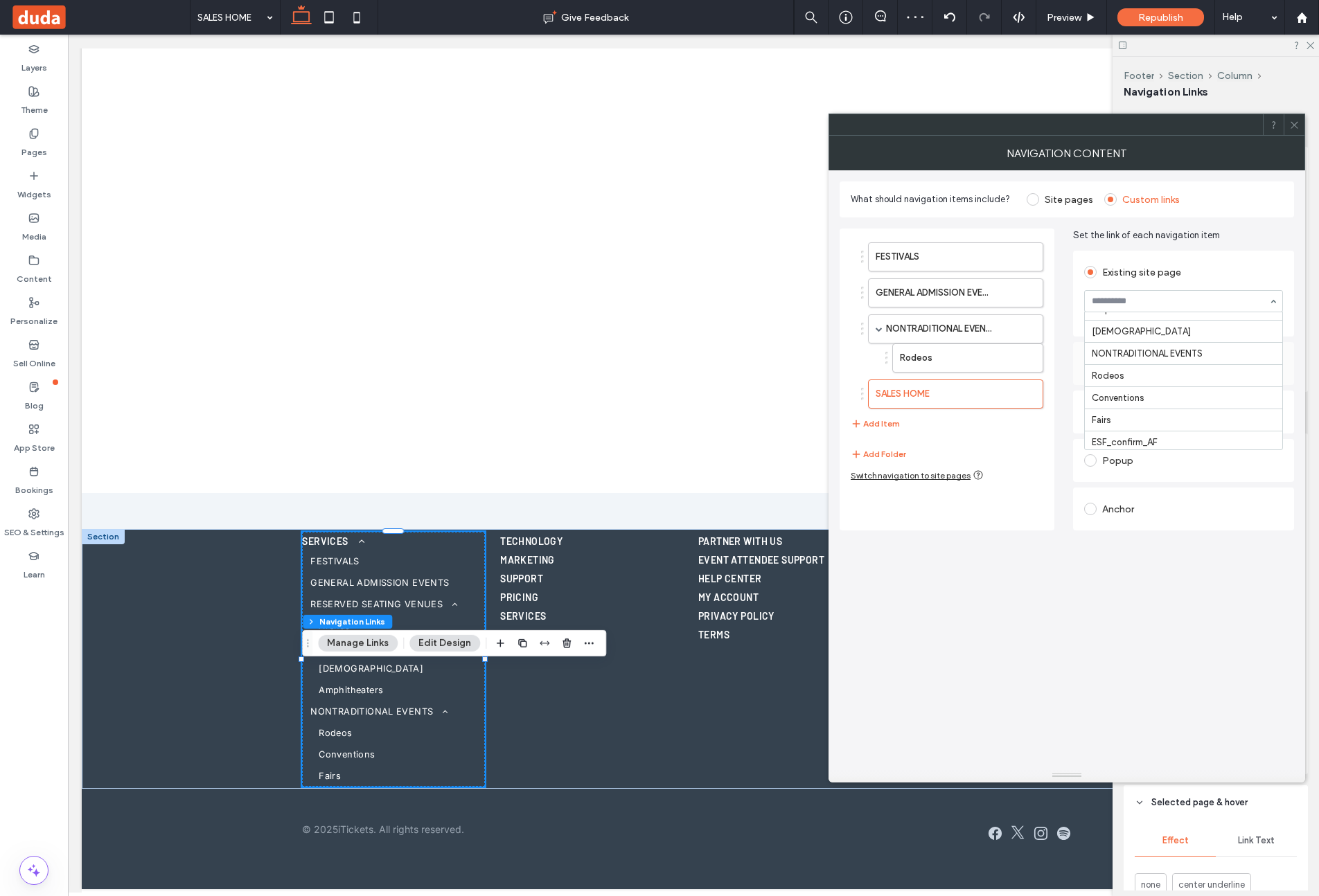
scroll to position [377, 0]
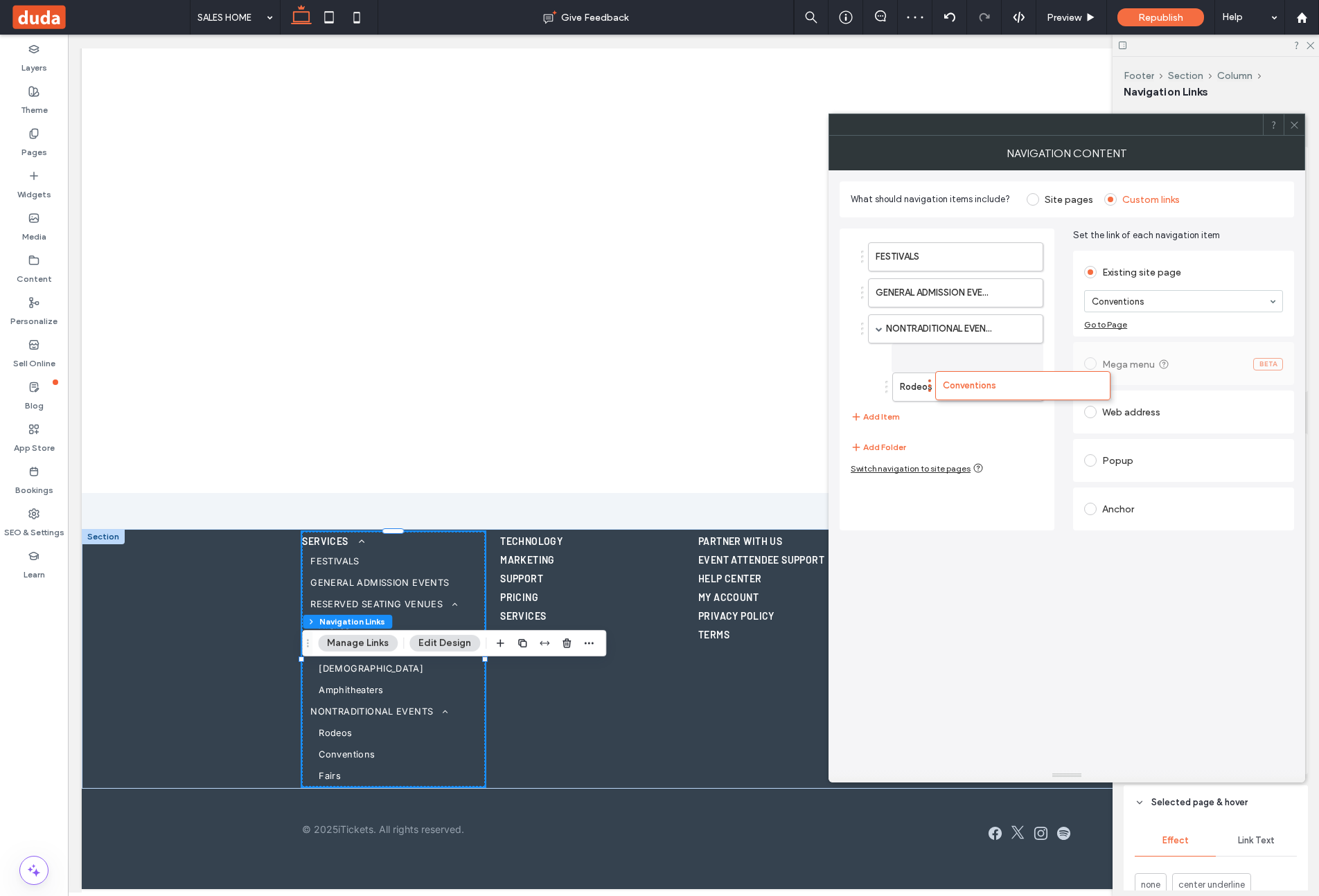
drag, startPoint x: 909, startPoint y: 395, endPoint x: 927, endPoint y: 402, distance: 19.3
click at [872, 421] on button "Add Item" at bounding box center [875, 416] width 50 height 16
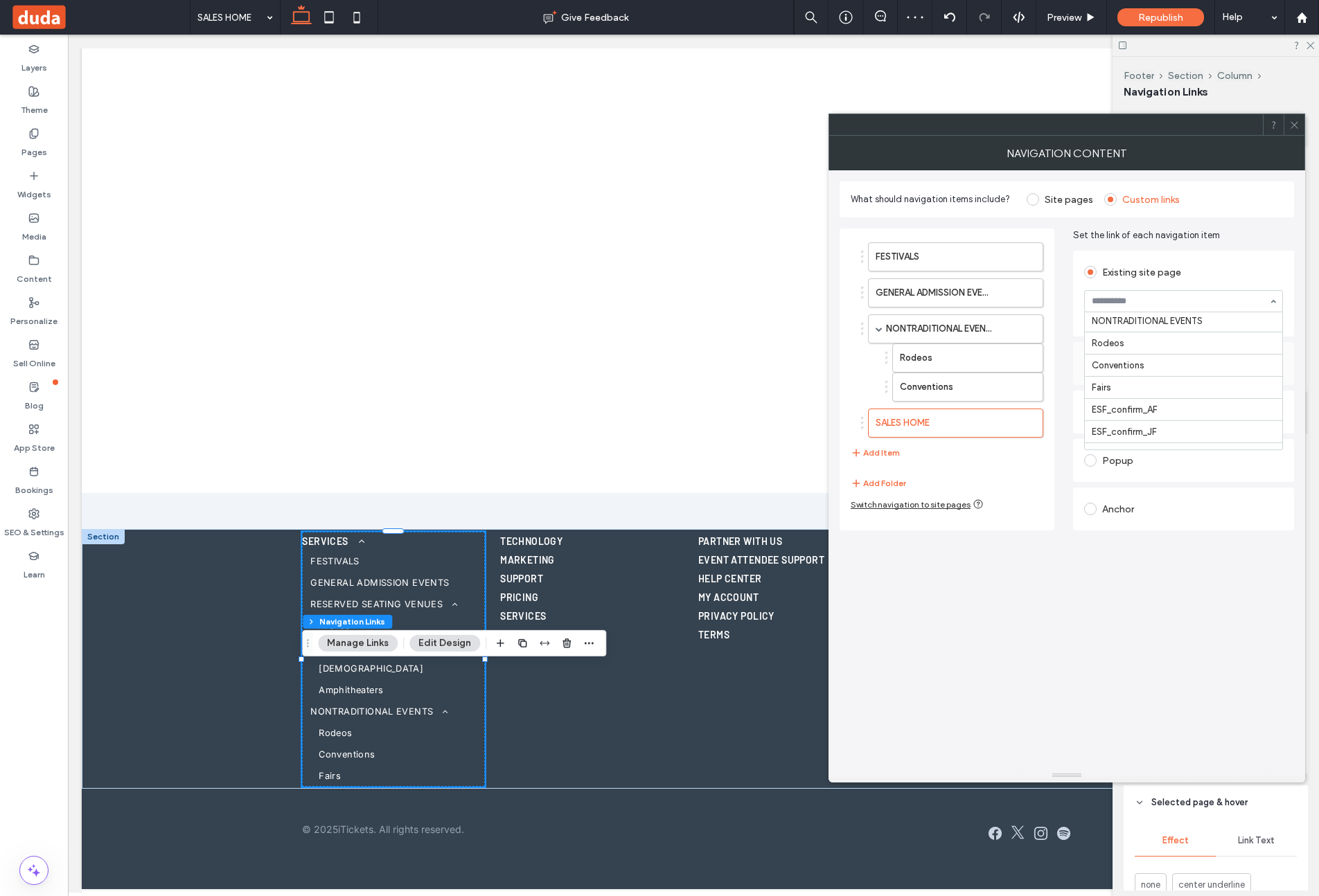
scroll to position [402, 0]
drag, startPoint x: 1193, startPoint y: 379, endPoint x: 1138, endPoint y: 395, distance: 57.3
drag, startPoint x: 899, startPoint y: 422, endPoint x: 982, endPoint y: 414, distance: 83.4
click at [968, 255] on label "FESTIVALS" at bounding box center [932, 256] width 115 height 28
drag, startPoint x: 899, startPoint y: 448, endPoint x: 1095, endPoint y: 327, distance: 230.3
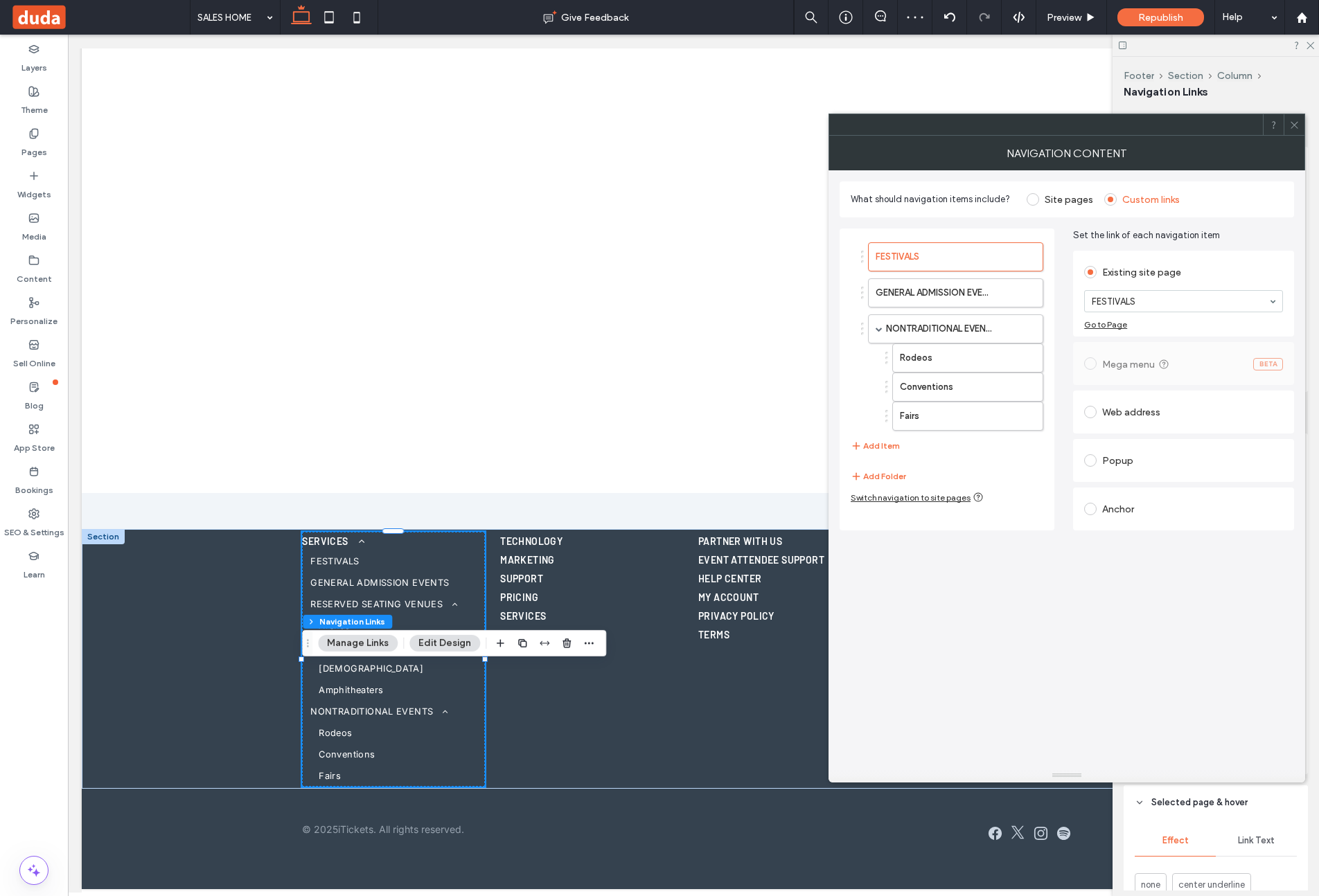
click at [899, 448] on div "FESTIVALS GENERAL ADMISSION EVENTS NONTRADITIONAL EVENTS Rodeos Conventions Fai…" at bounding box center [947, 348] width 192 height 226
click at [889, 441] on button "Add Item" at bounding box center [875, 446] width 50 height 16
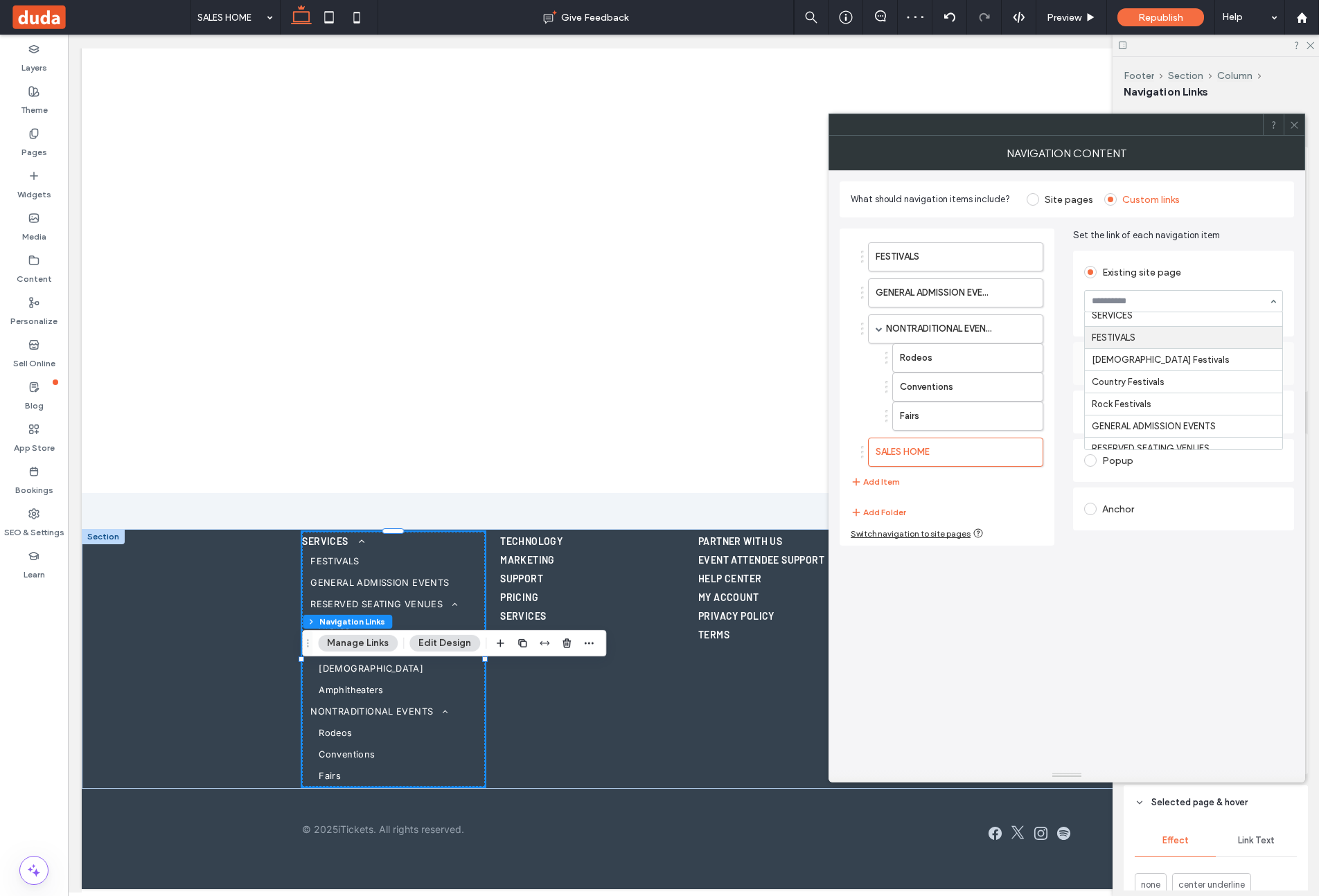
scroll to position [174, 0]
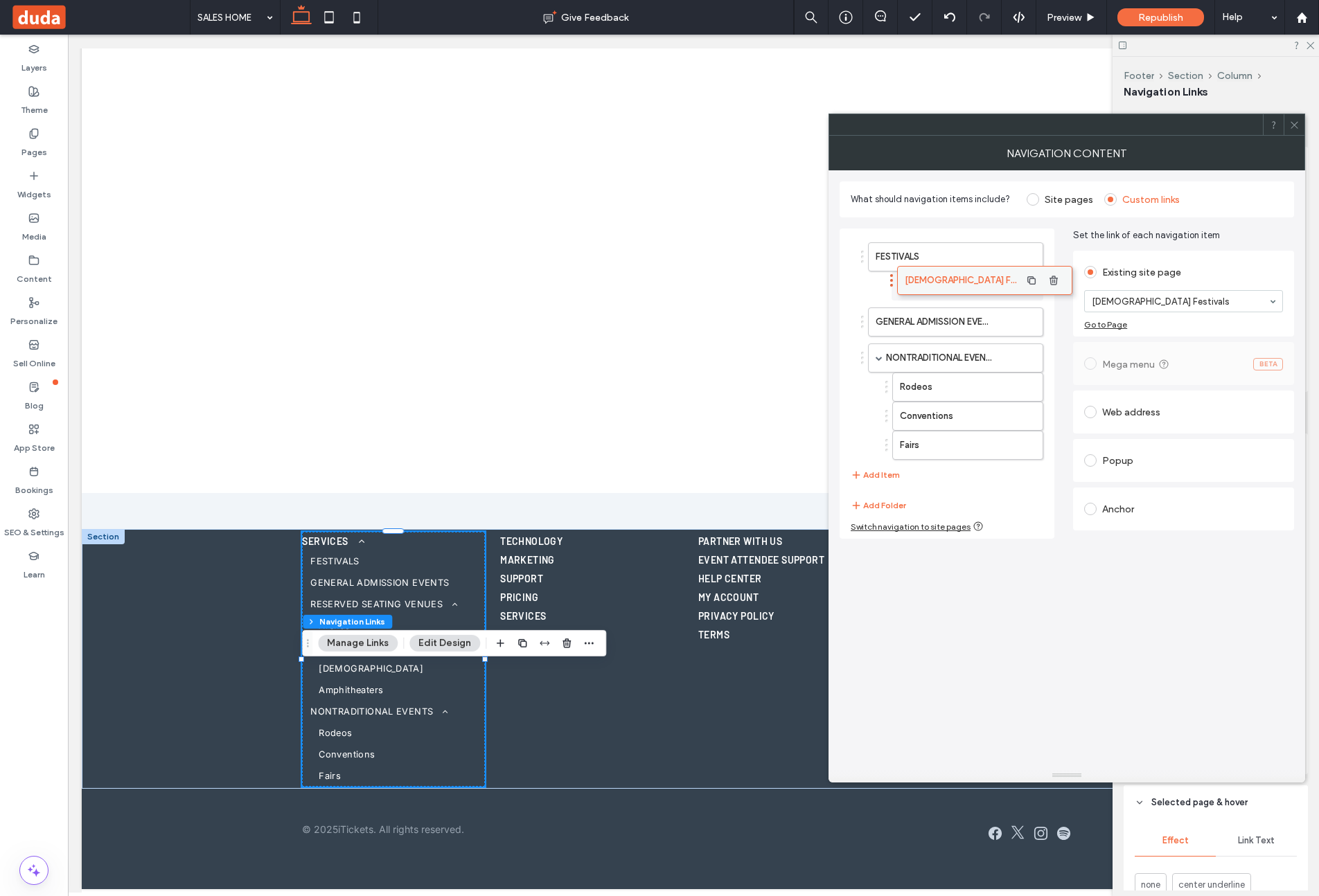
drag, startPoint x: 937, startPoint y: 455, endPoint x: 966, endPoint y: 284, distance: 173.4
drag, startPoint x: 890, startPoint y: 477, endPoint x: 904, endPoint y: 466, distance: 17.8
click at [890, 477] on button "Add Item" at bounding box center [875, 474] width 50 height 16
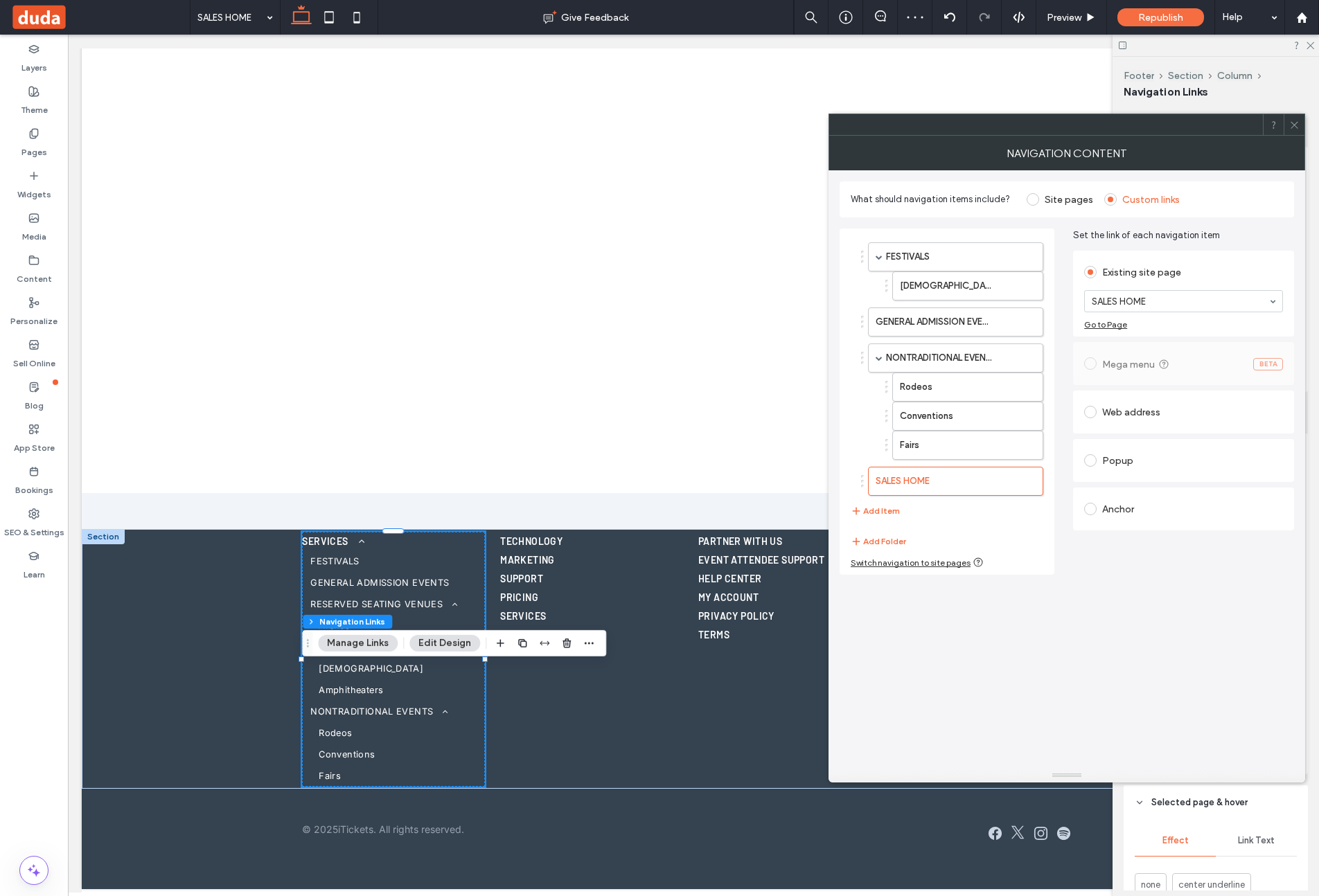
drag, startPoint x: 1134, startPoint y: 292, endPoint x: 1138, endPoint y: 307, distance: 15.5
drag, startPoint x: 1186, startPoint y: 377, endPoint x: 1069, endPoint y: 456, distance: 141.2
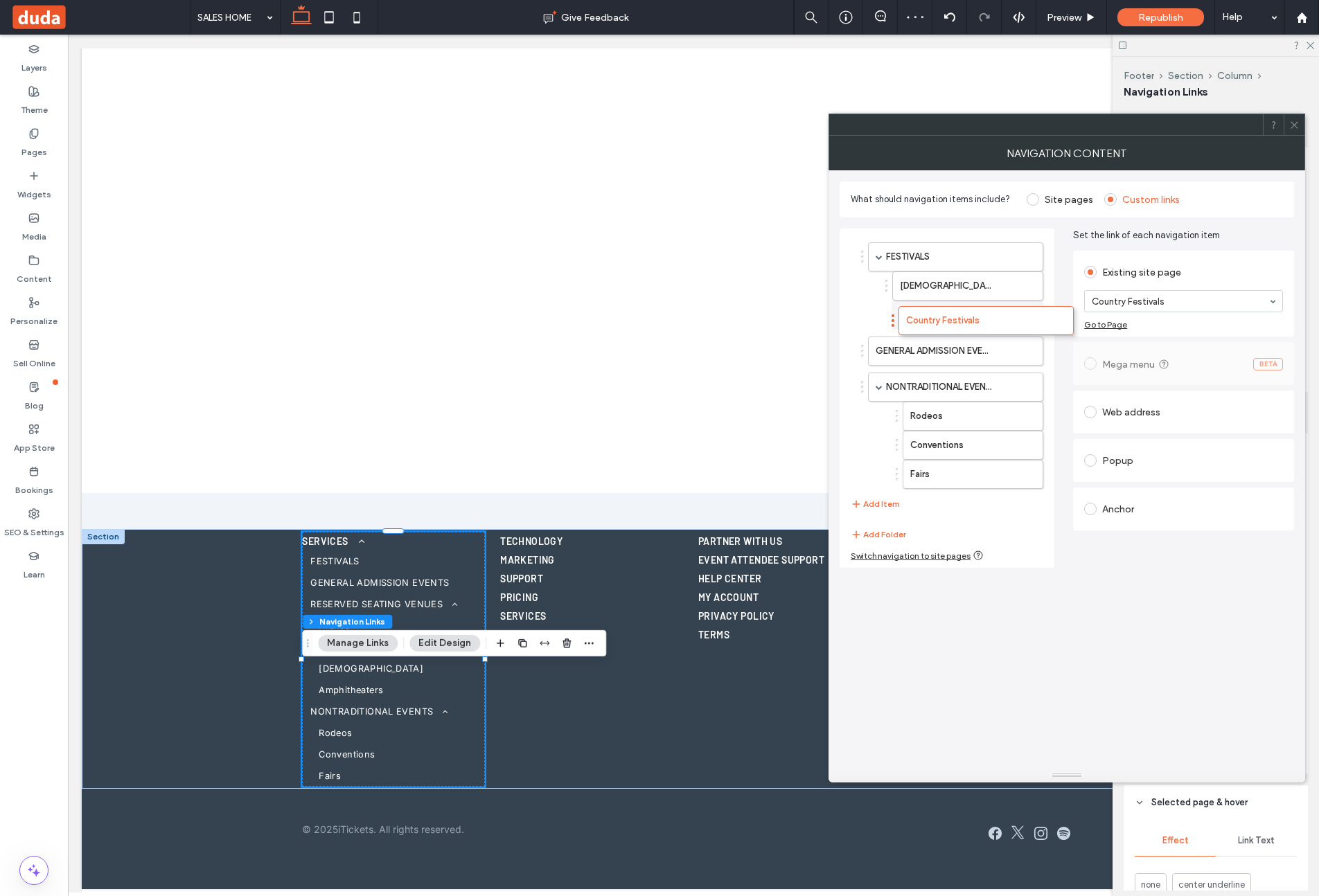
drag, startPoint x: 944, startPoint y: 486, endPoint x: 974, endPoint y: 330, distance: 158.9
drag, startPoint x: 885, startPoint y: 507, endPoint x: 1061, endPoint y: 406, distance: 202.9
click at [890, 504] on button "Add Item" at bounding box center [875, 504] width 50 height 16
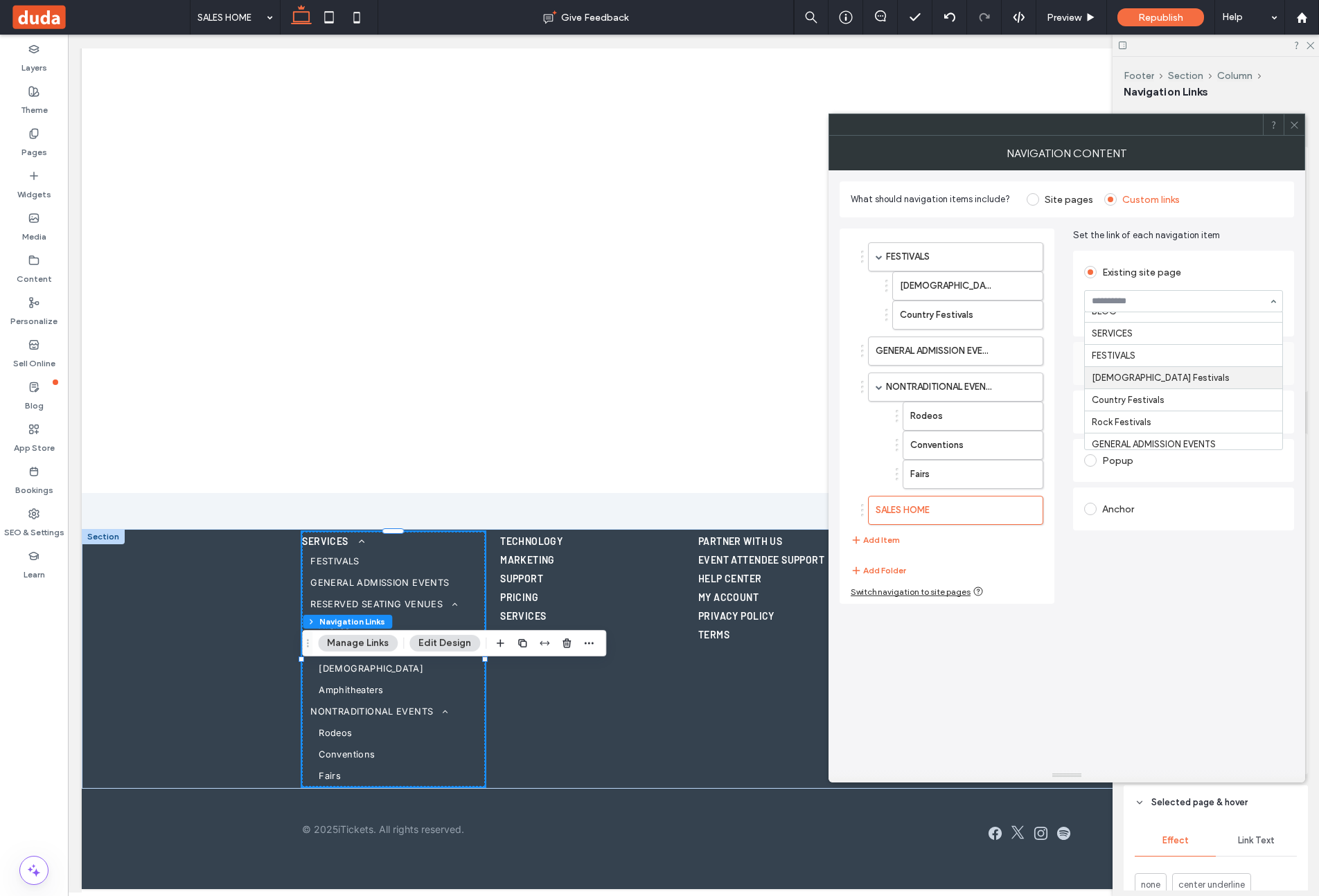
scroll to position [146, 0]
drag, startPoint x: 1193, startPoint y: 418, endPoint x: 1012, endPoint y: 466, distance: 187.3
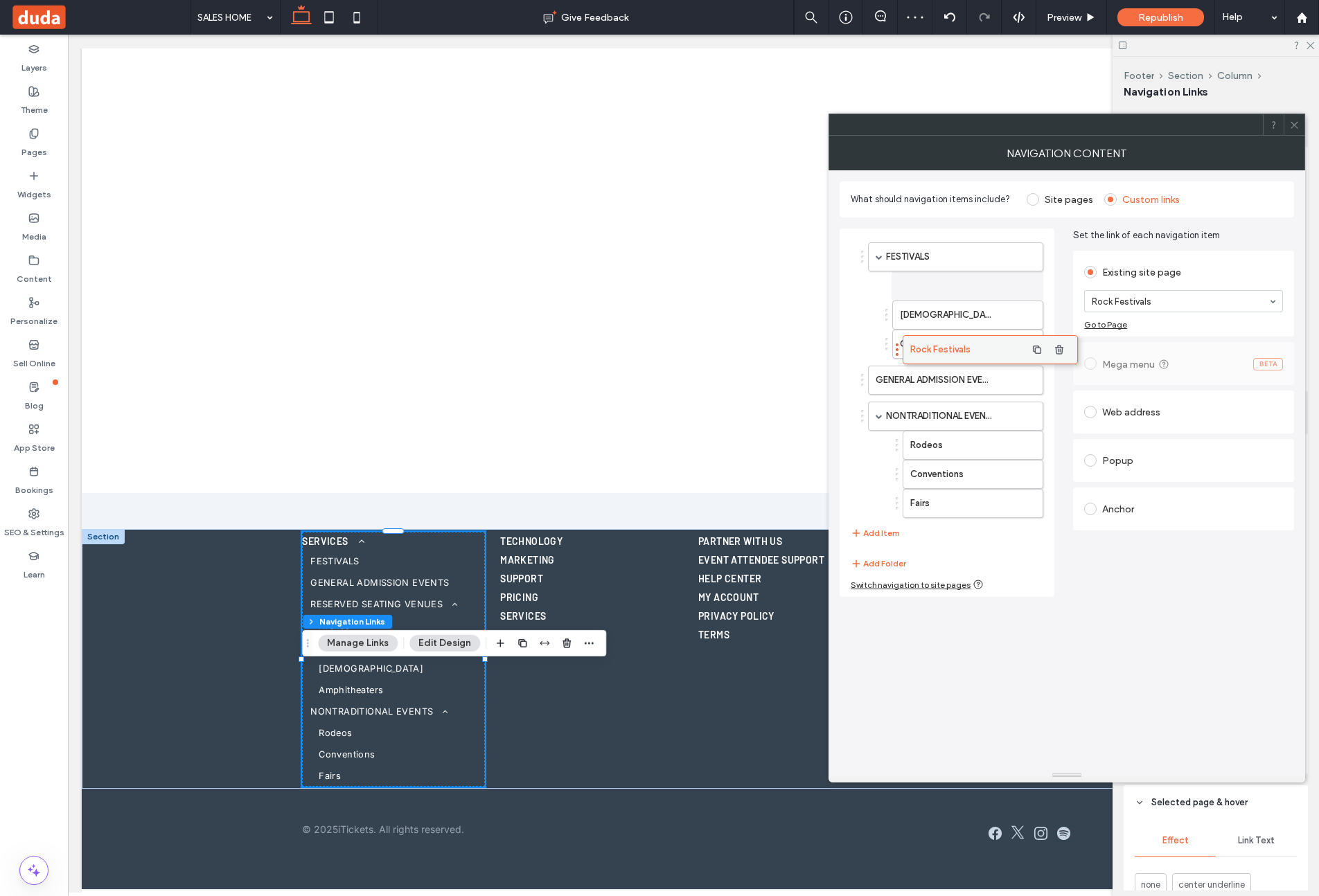
drag, startPoint x: 918, startPoint y: 509, endPoint x: 952, endPoint y: 349, distance: 163.6
click at [1289, 126] on icon at bounding box center [1294, 125] width 10 height 10
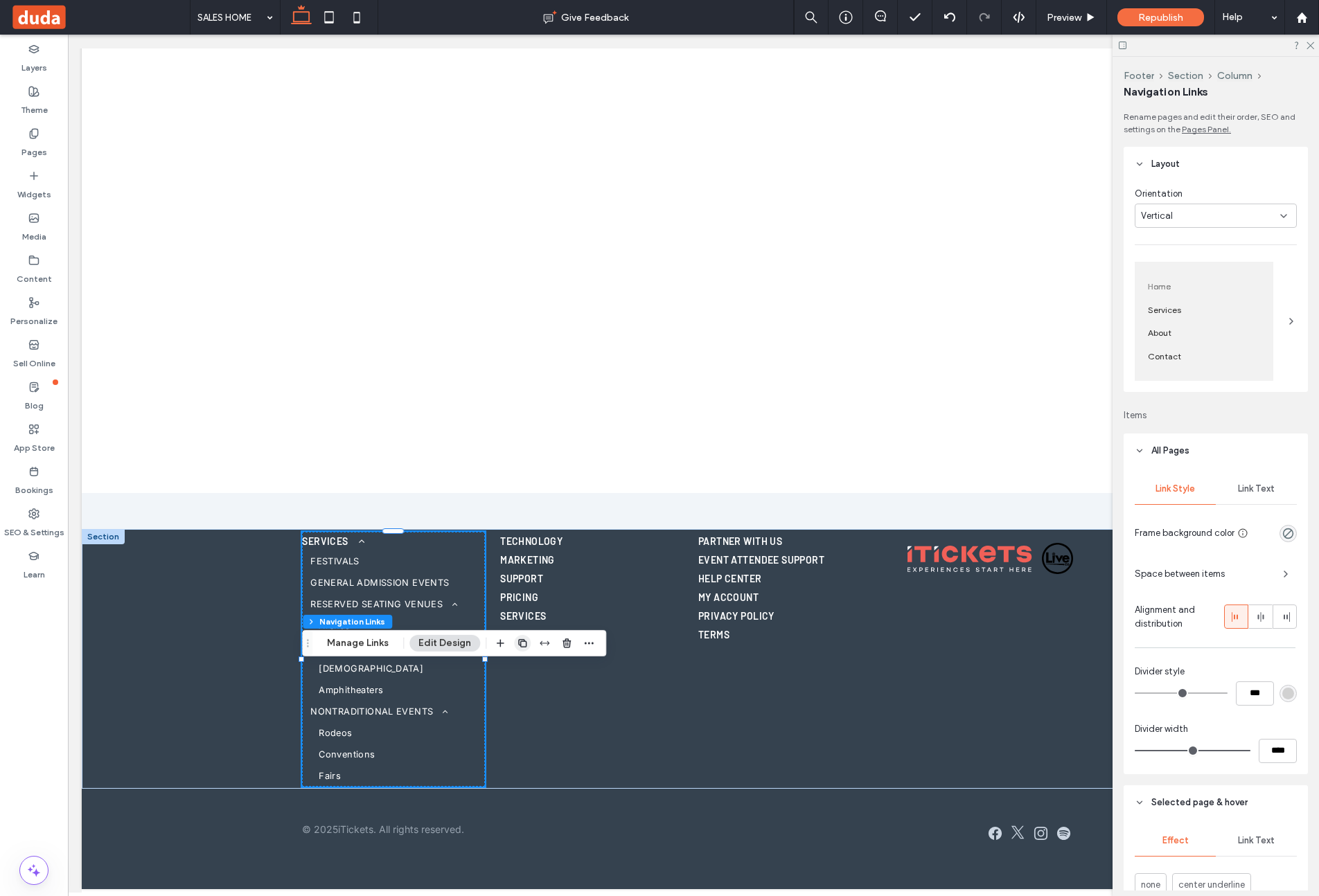
click at [525, 642] on use "button" at bounding box center [522, 643] width 9 height 9
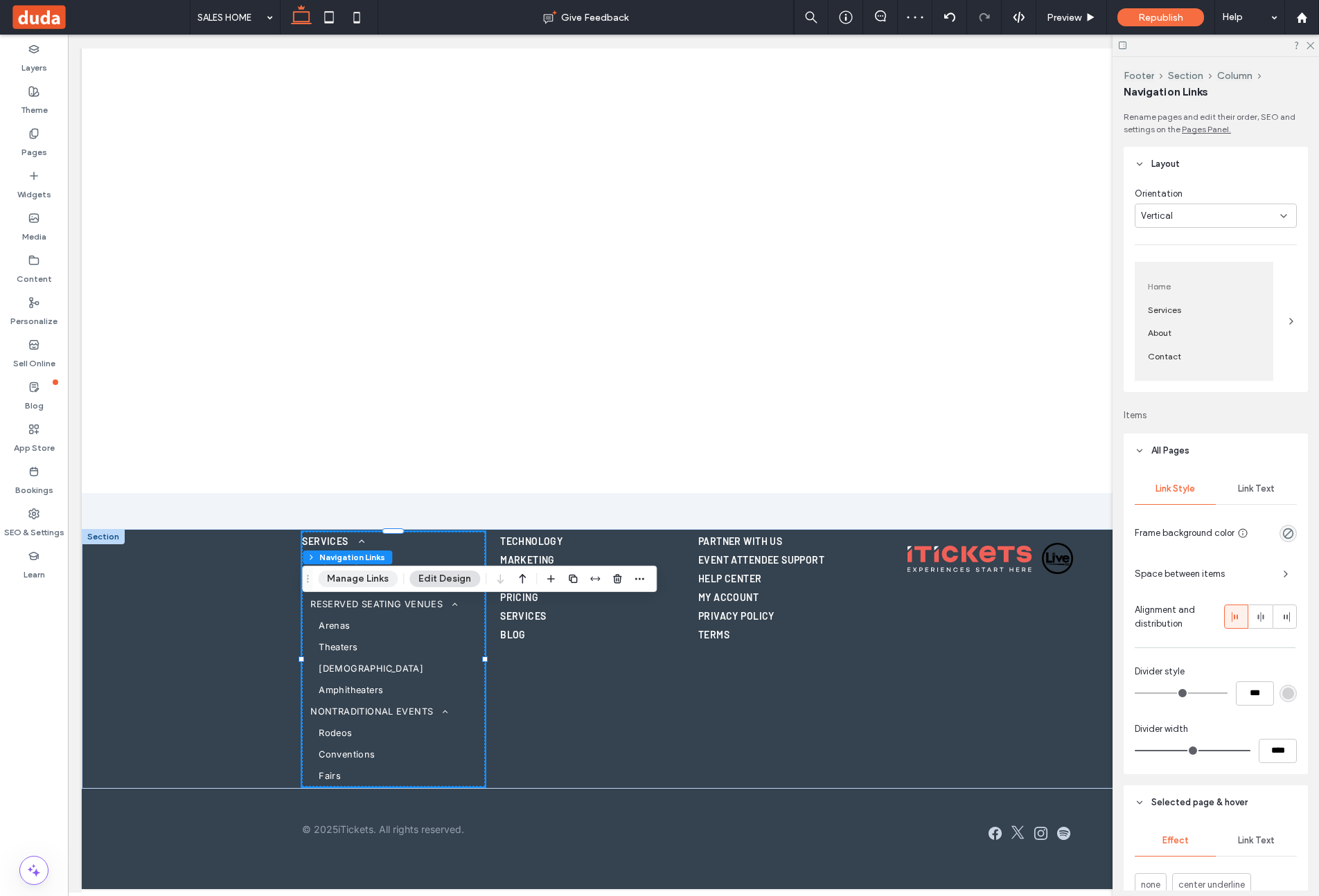
click at [372, 573] on button "Manage Links" at bounding box center [358, 578] width 80 height 16
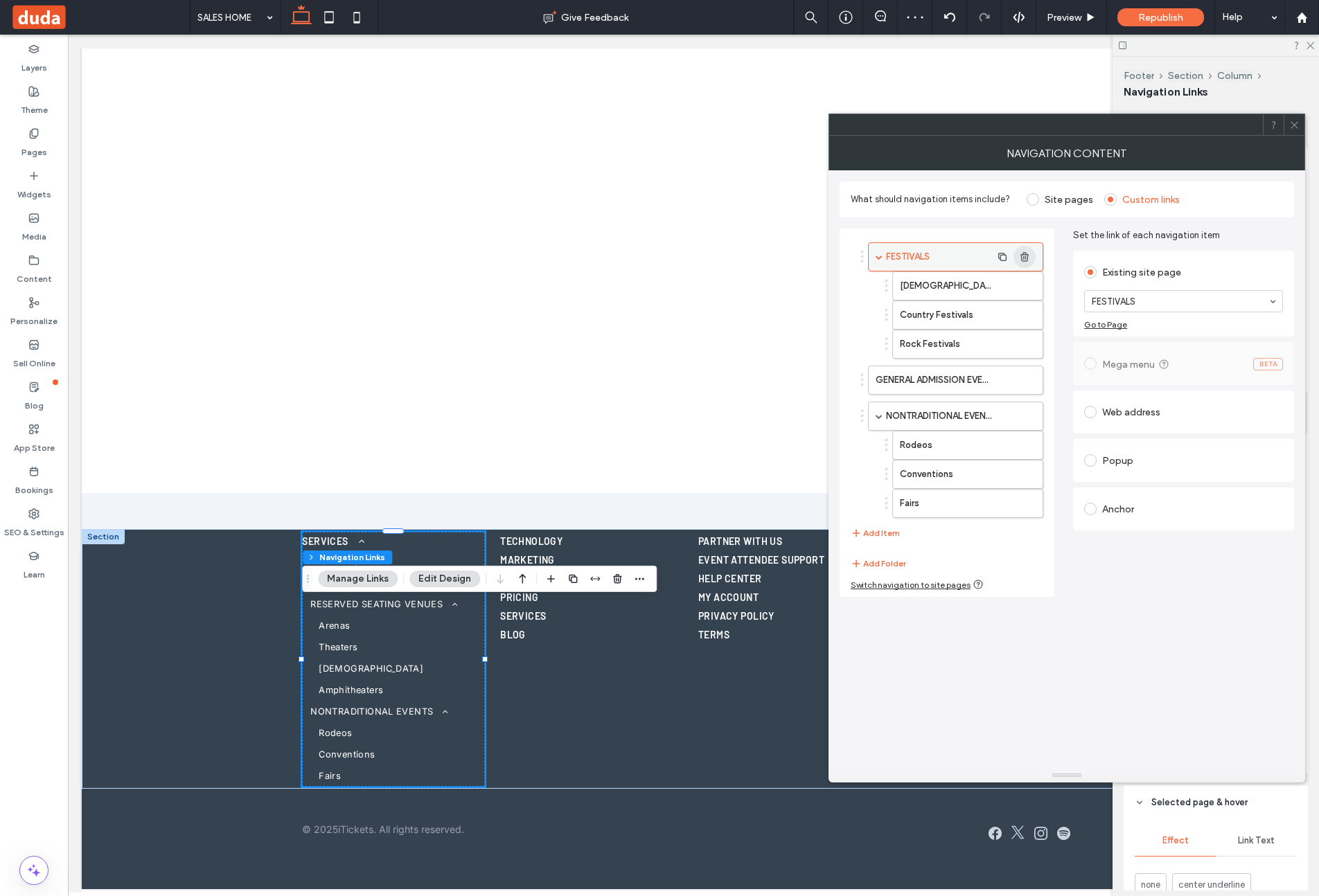
click at [1019, 256] on icon "button" at bounding box center [1025, 257] width 11 height 11
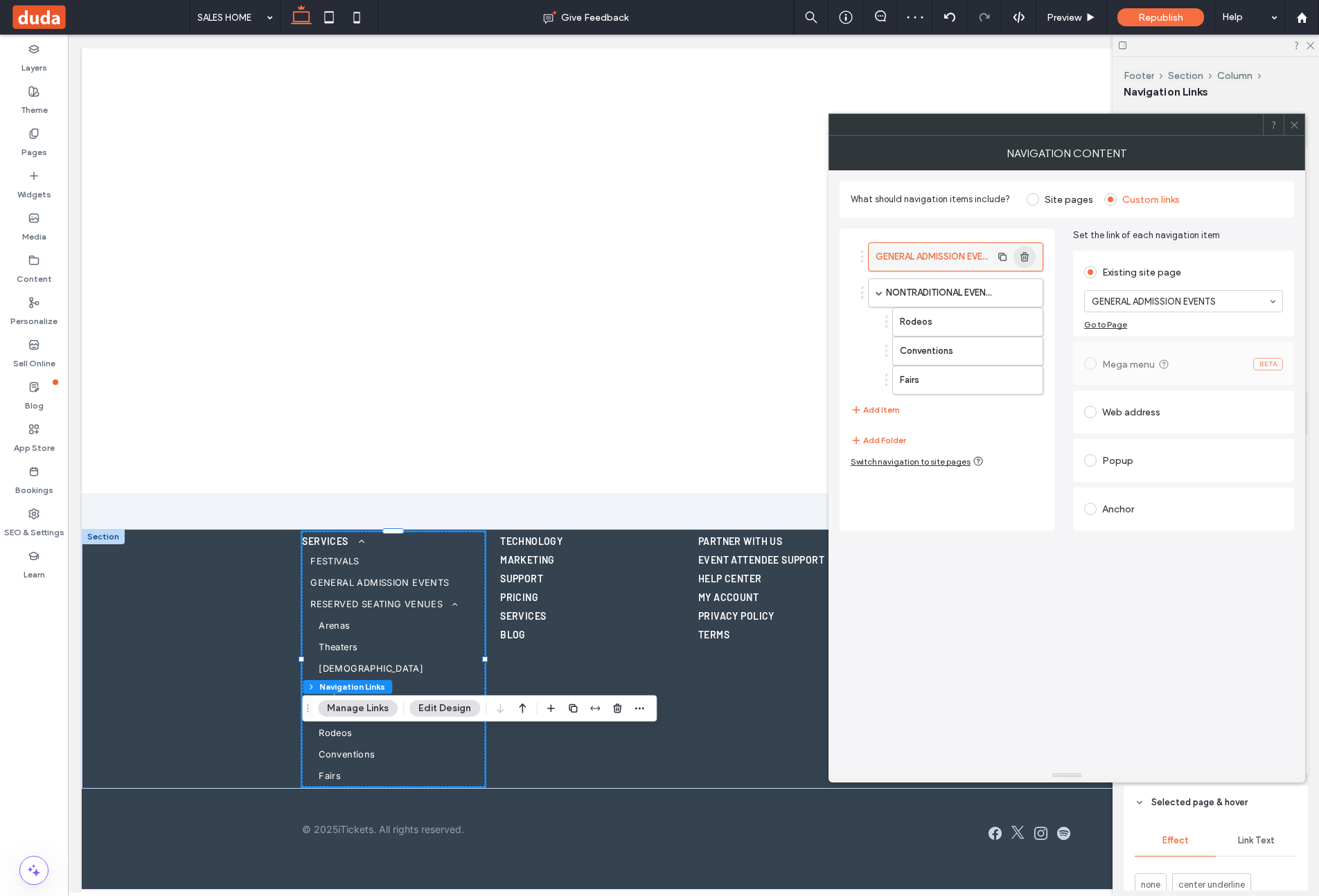
click at [1026, 254] on use "button" at bounding box center [1024, 256] width 9 height 9
drag, startPoint x: 1026, startPoint y: 254, endPoint x: 1073, endPoint y: 263, distance: 47.9
click at [1026, 254] on use "button" at bounding box center [1024, 256] width 9 height 9
click at [1022, 284] on use "button" at bounding box center [1024, 285] width 9 height 9
click at [1024, 284] on use "button" at bounding box center [1024, 285] width 9 height 9
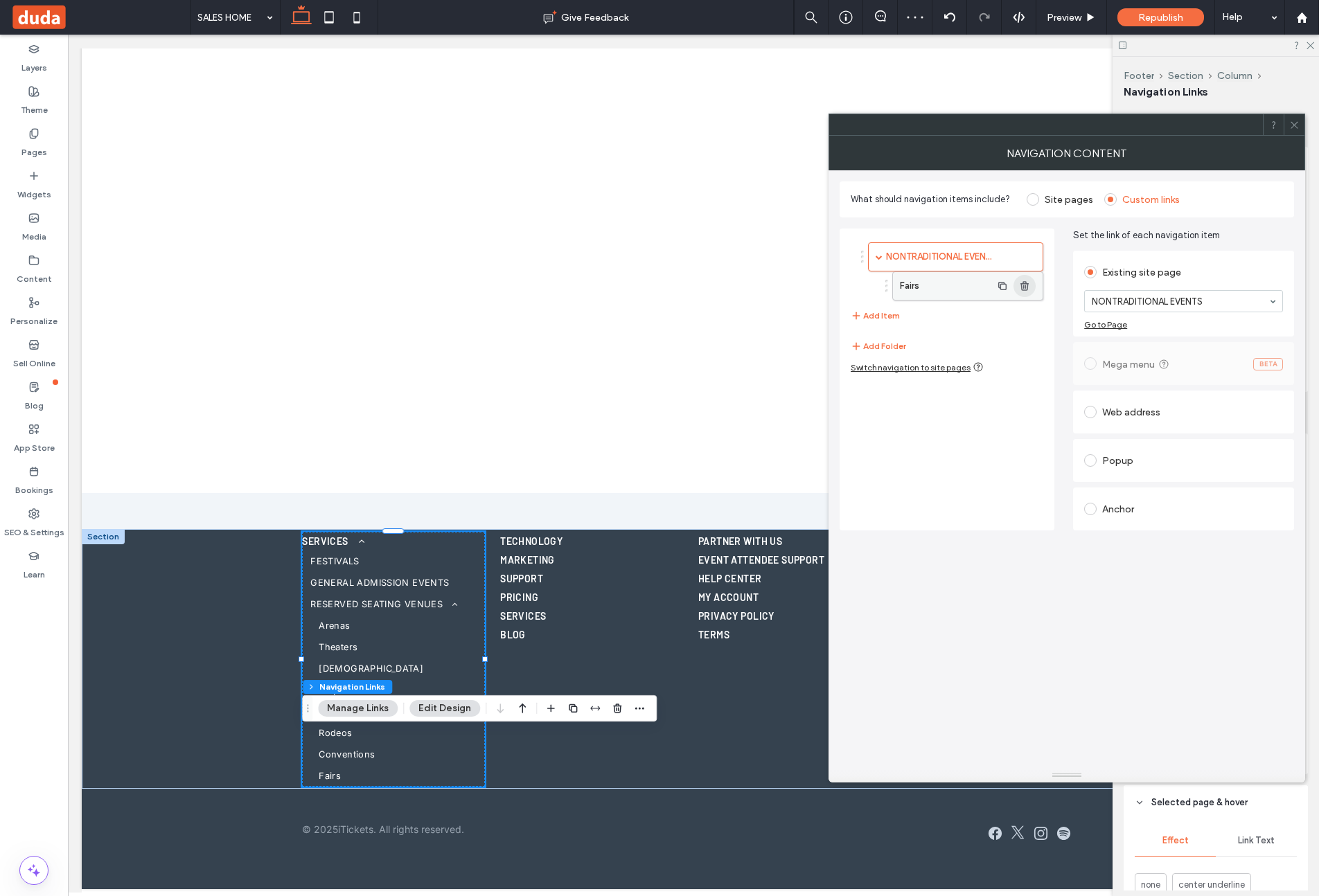
click at [1024, 284] on use "button" at bounding box center [1024, 285] width 9 height 9
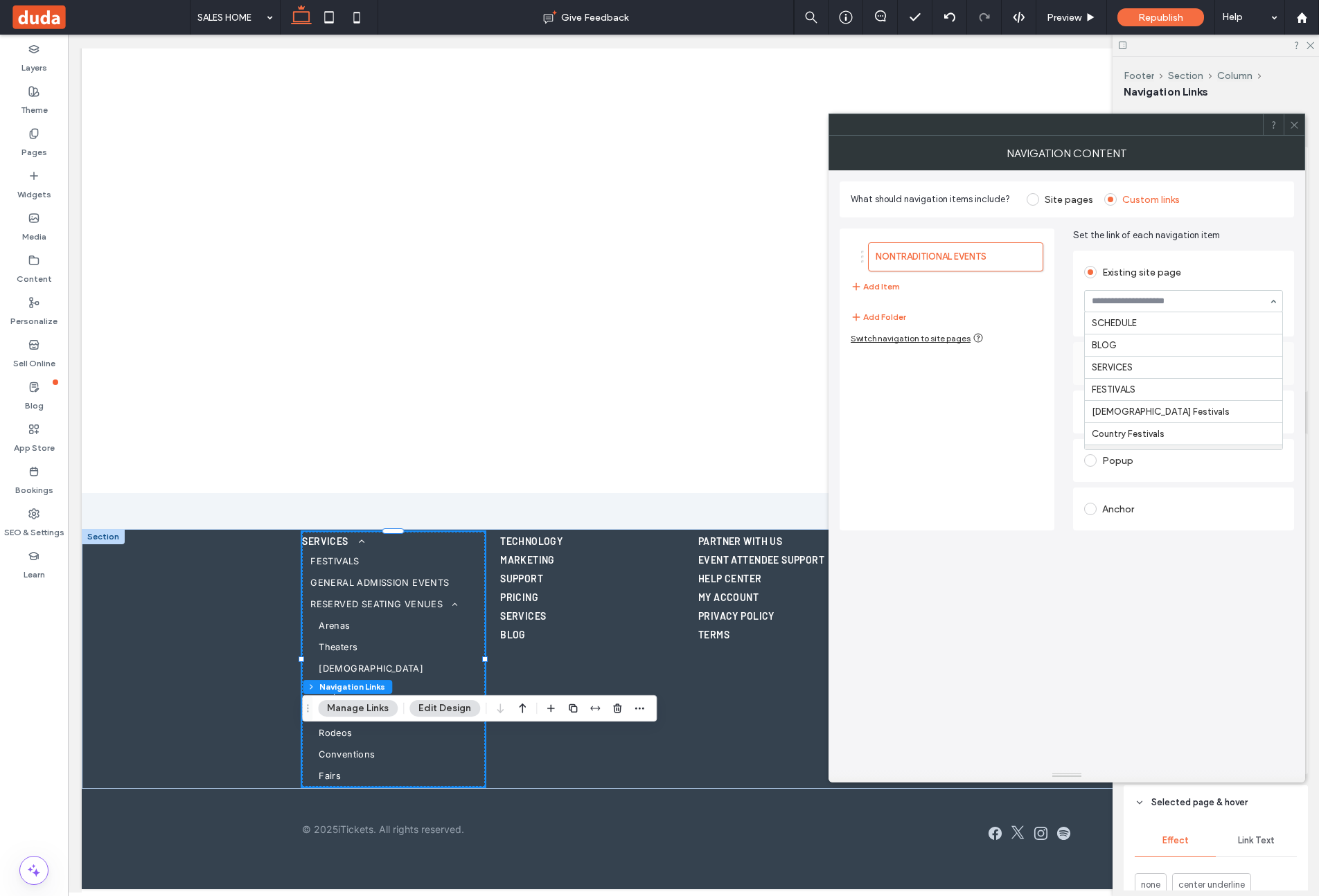
scroll to position [110, 0]
drag, startPoint x: 1291, startPoint y: 127, endPoint x: 1226, endPoint y: 126, distance: 65.0
click at [1291, 127] on icon at bounding box center [1294, 125] width 10 height 10
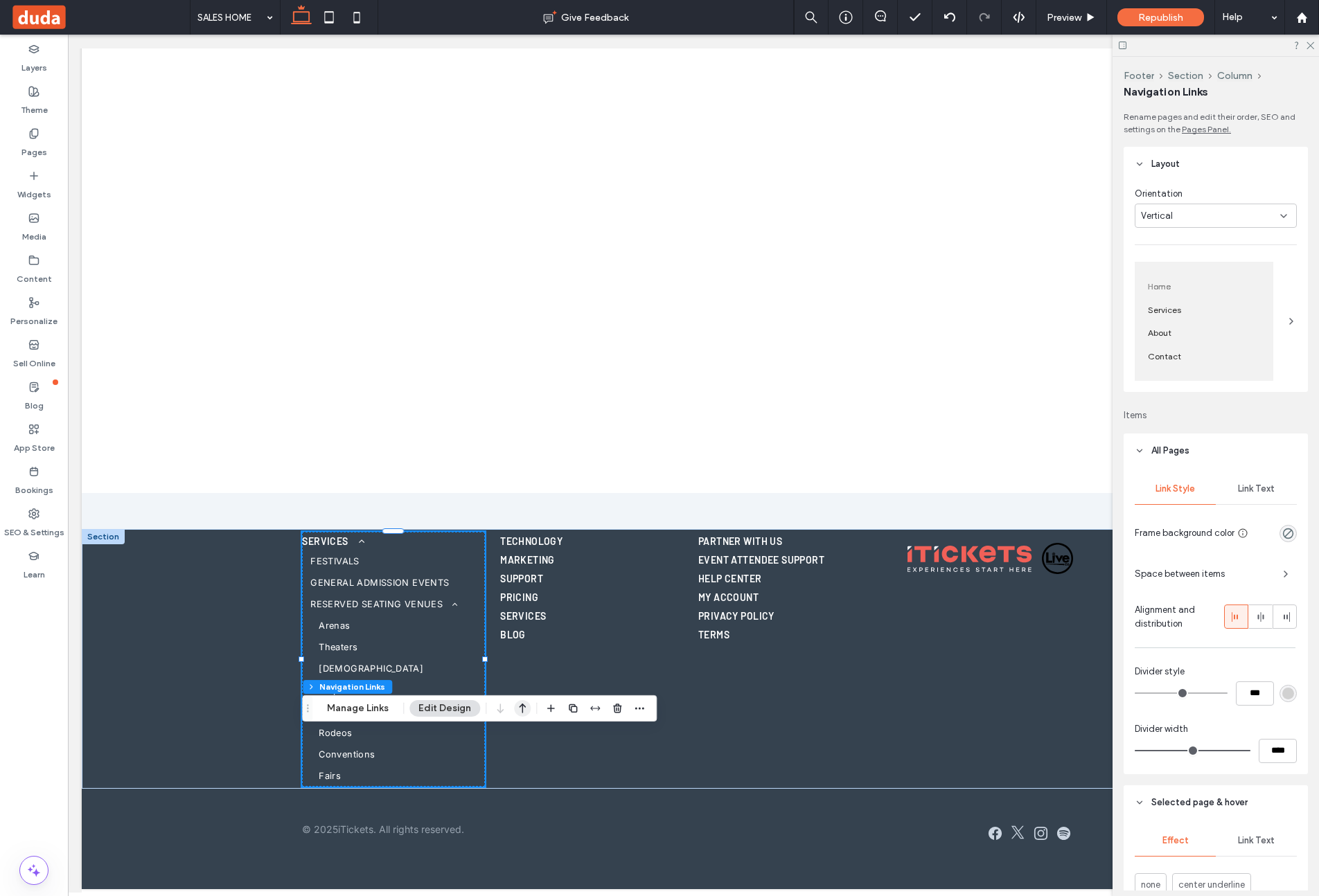
click at [517, 704] on icon "button" at bounding box center [522, 708] width 16 height 25
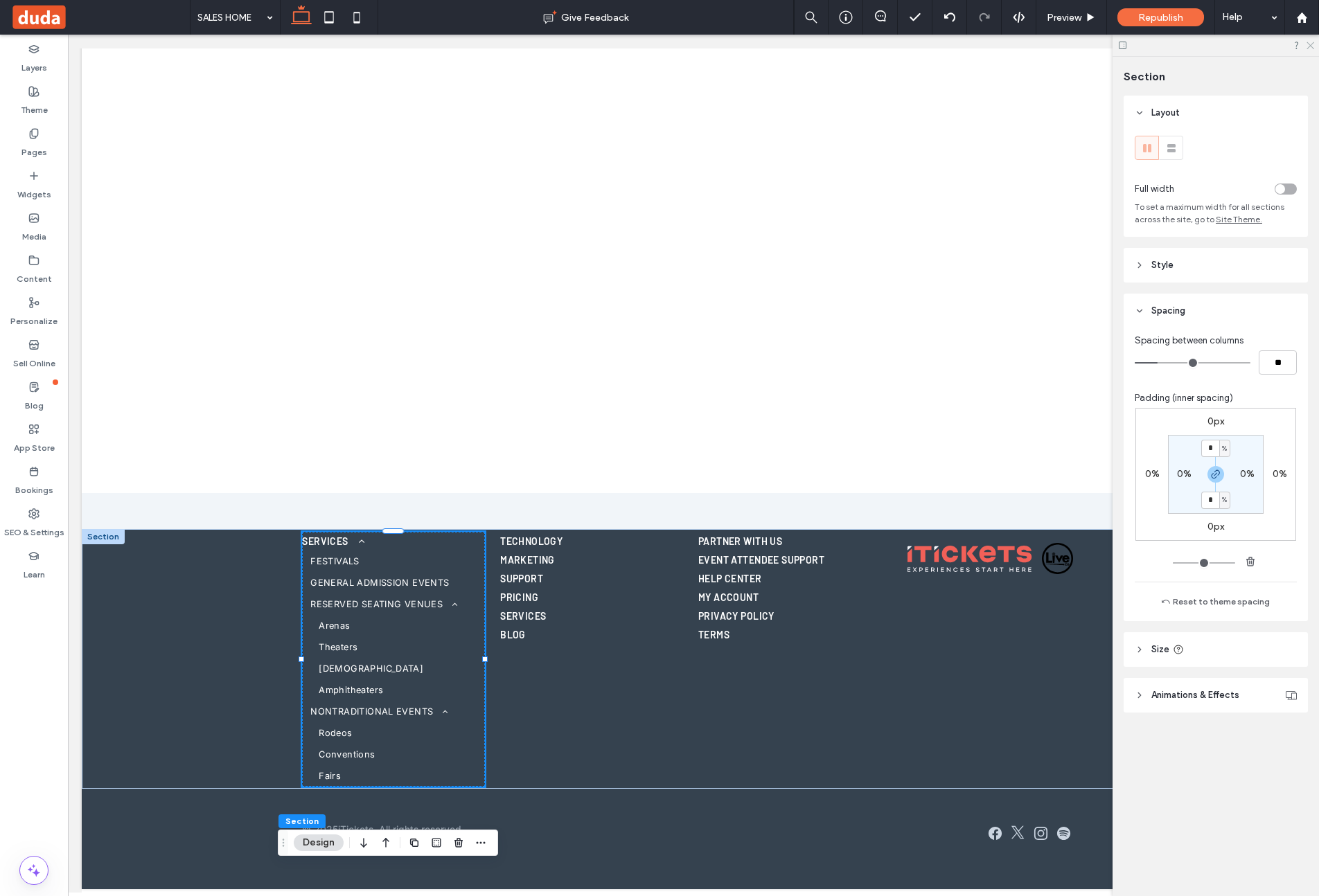
click at [1310, 46] on icon at bounding box center [1309, 44] width 9 height 9
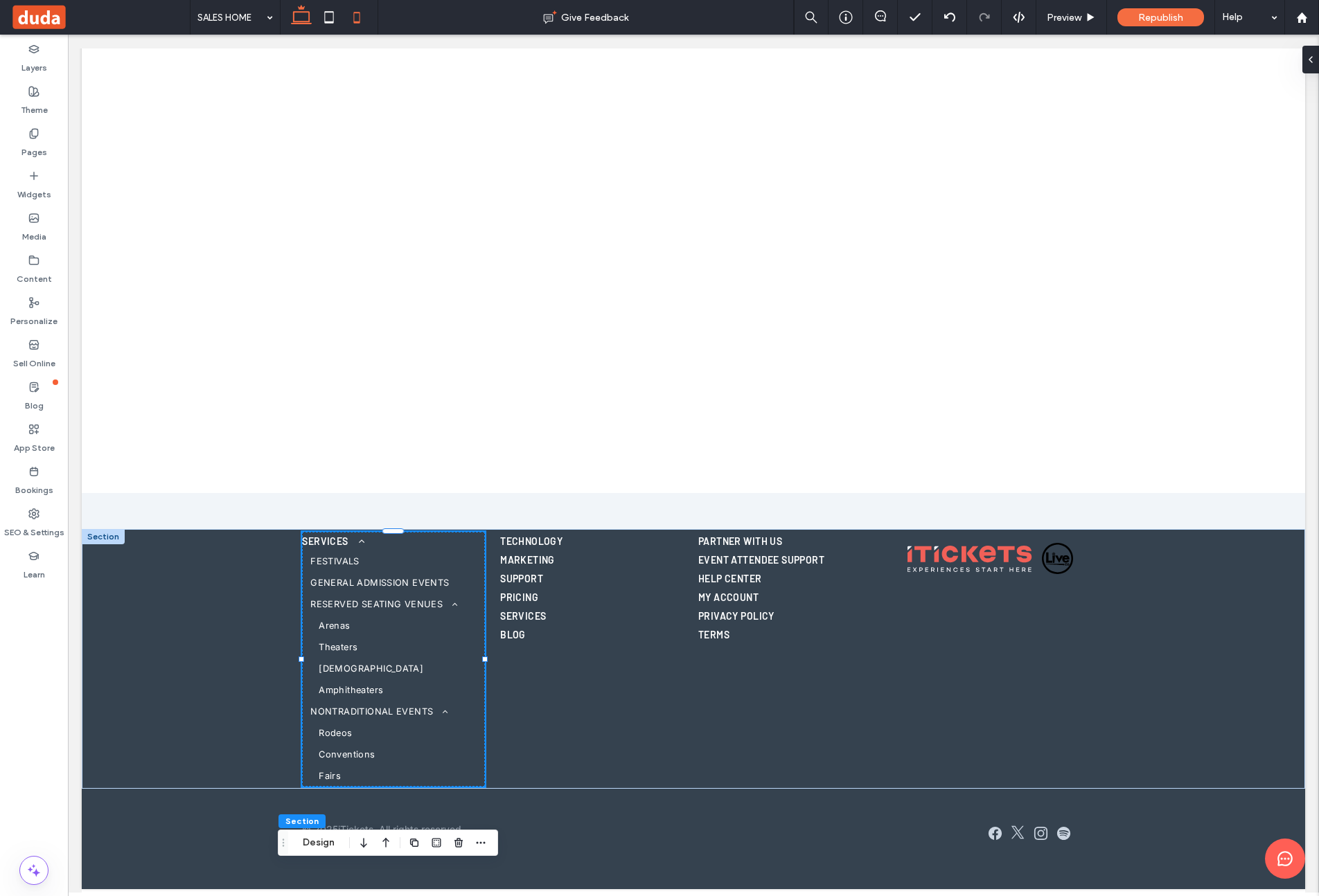
click at [364, 16] on icon at bounding box center [356, 17] width 28 height 28
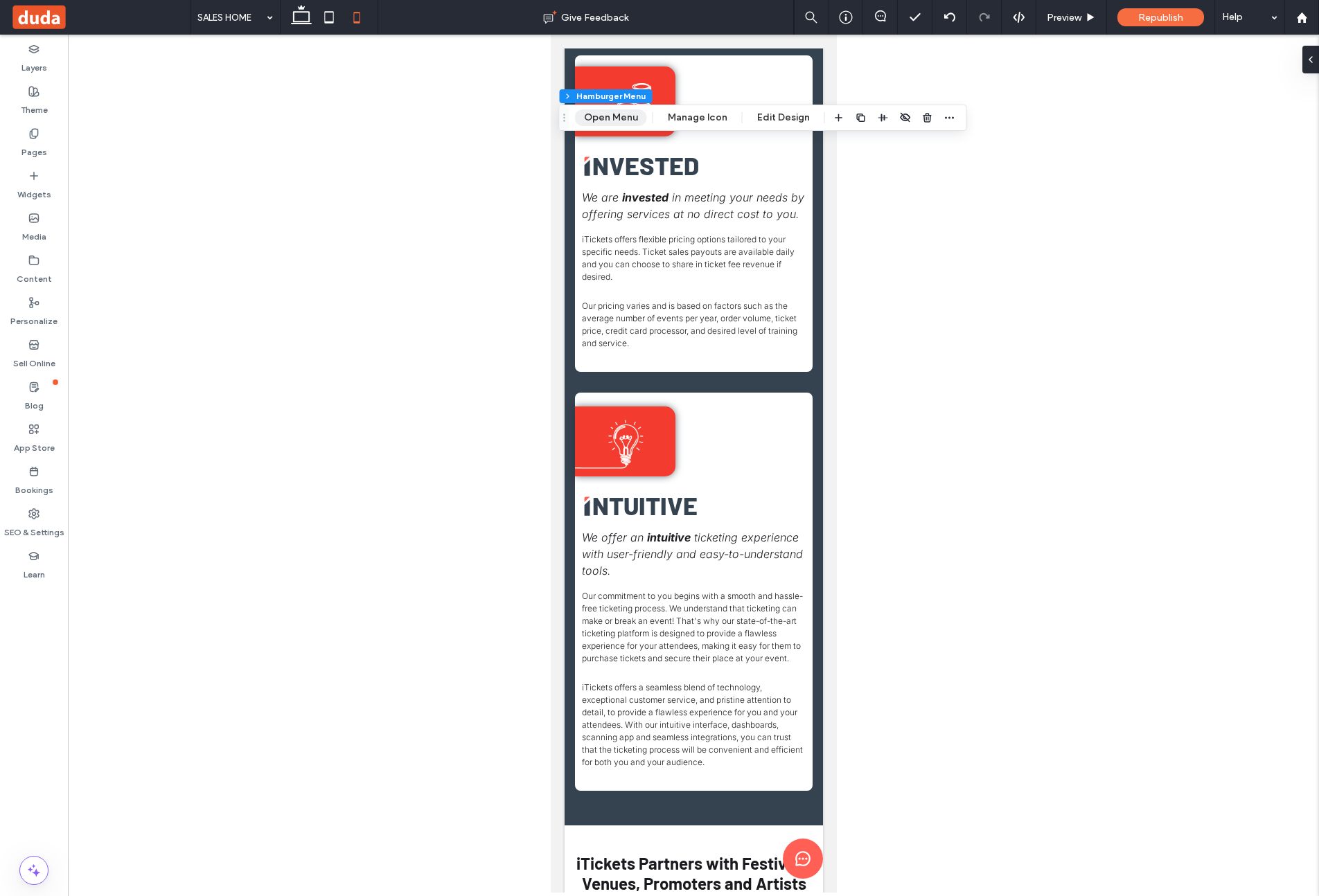
click at [609, 123] on button "Open Menu" at bounding box center [611, 117] width 72 height 16
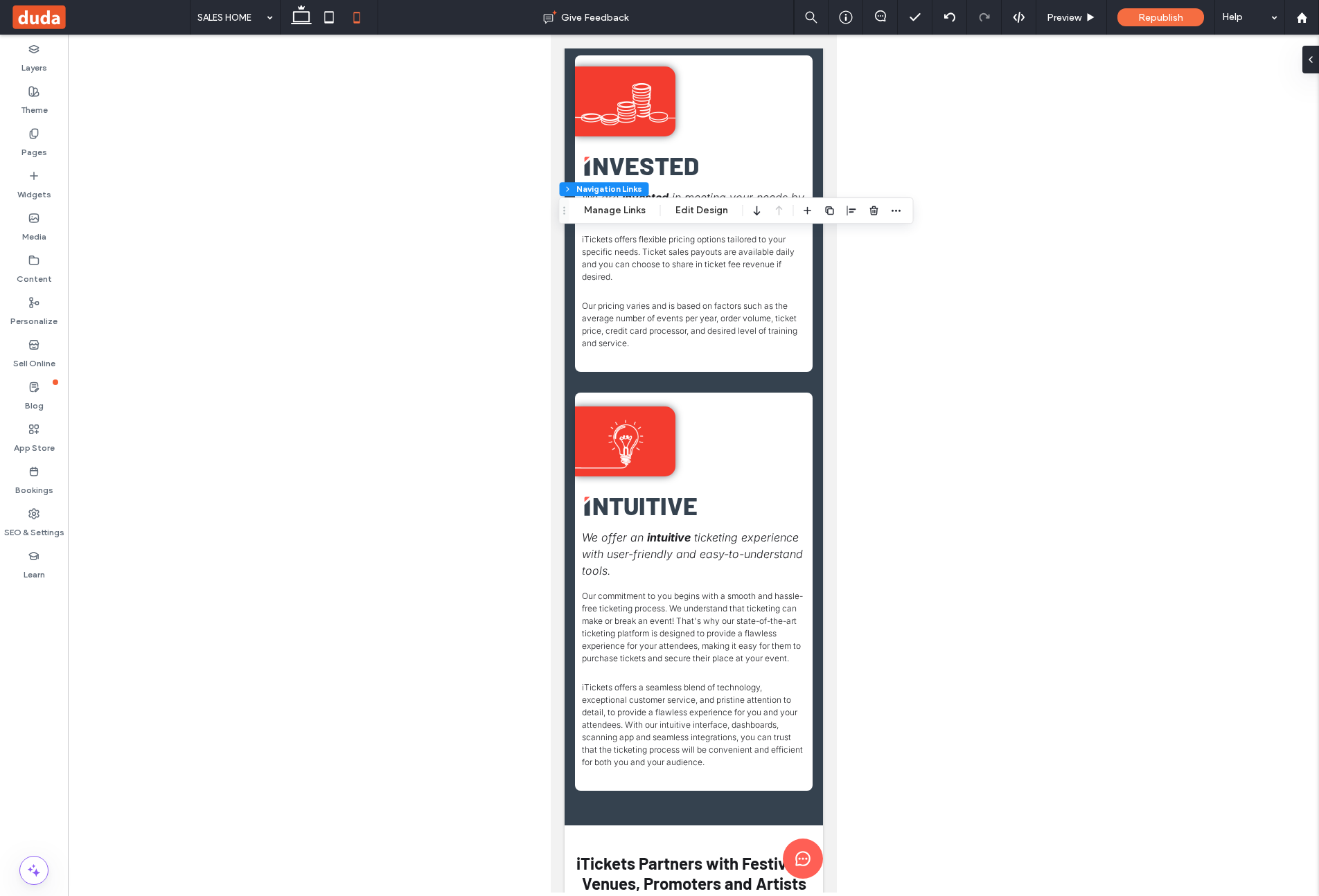
type input "***"
type input "****"
click at [637, 210] on button "Manage Links" at bounding box center [615, 209] width 80 height 16
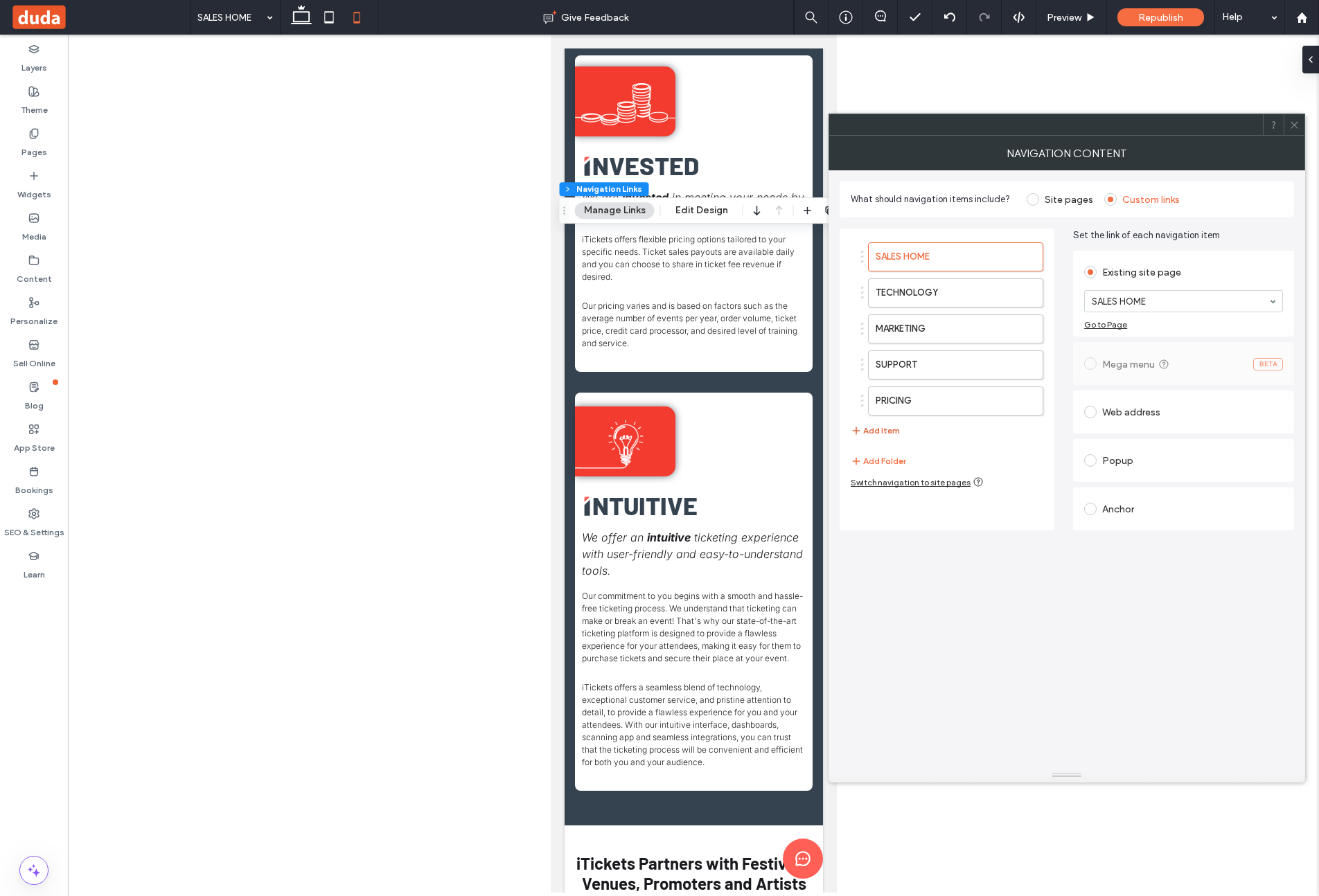
click at [885, 430] on button "Add Item" at bounding box center [875, 430] width 50 height 16
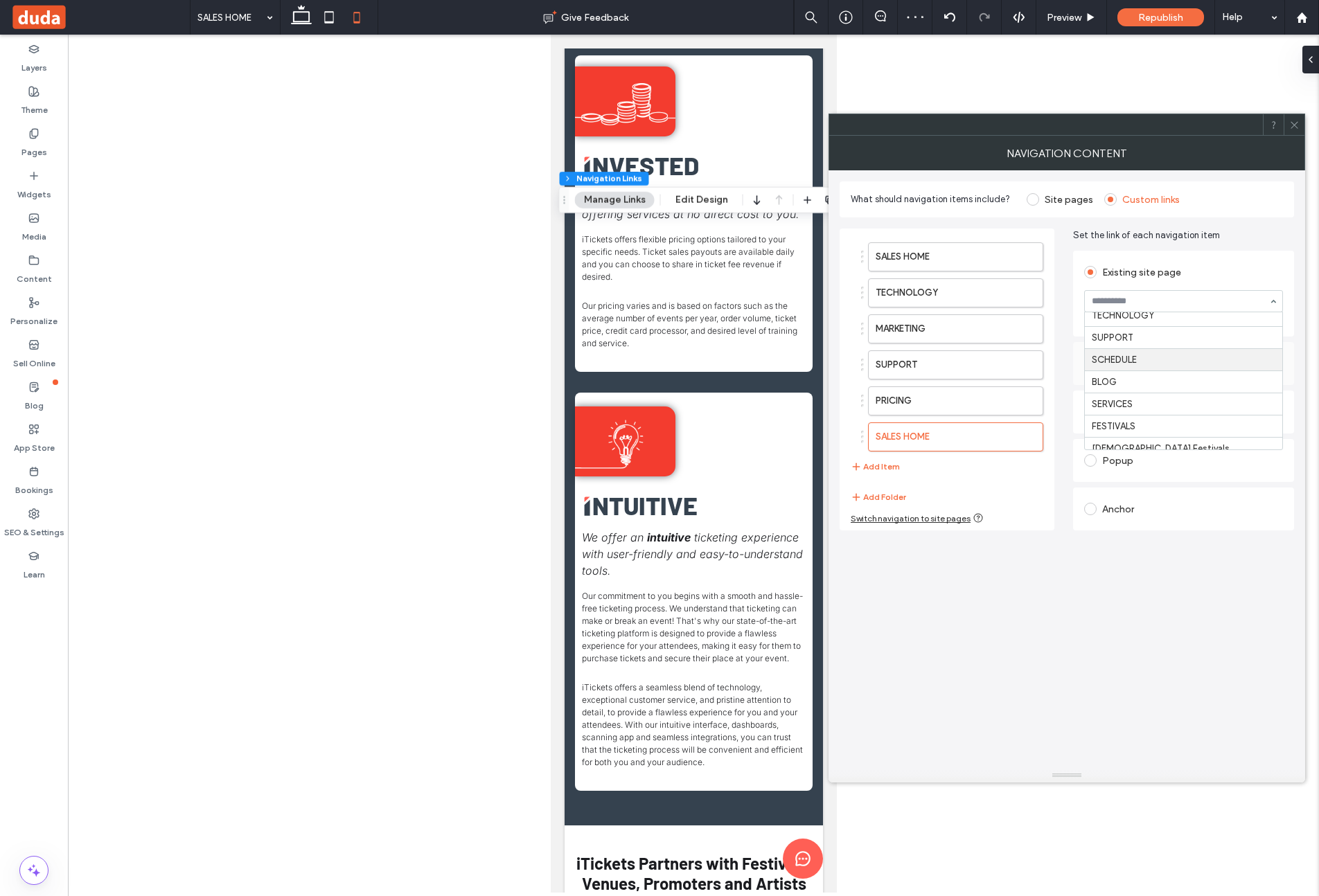
scroll to position [80, 0]
drag, startPoint x: 951, startPoint y: 432, endPoint x: 953, endPoint y: 279, distance: 153.0
click at [890, 467] on button "Add Item" at bounding box center [875, 467] width 50 height 16
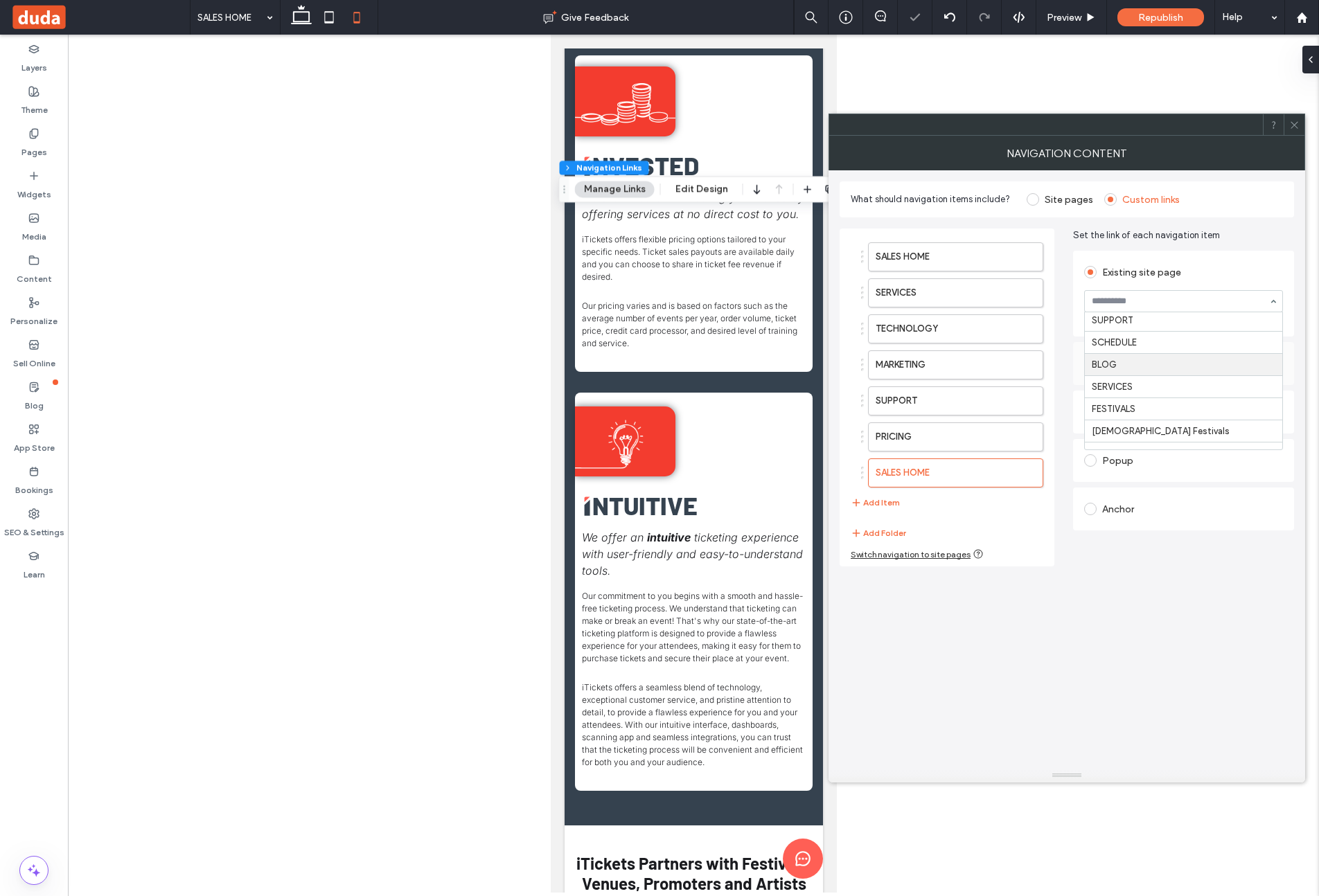
scroll to position [96, 0]
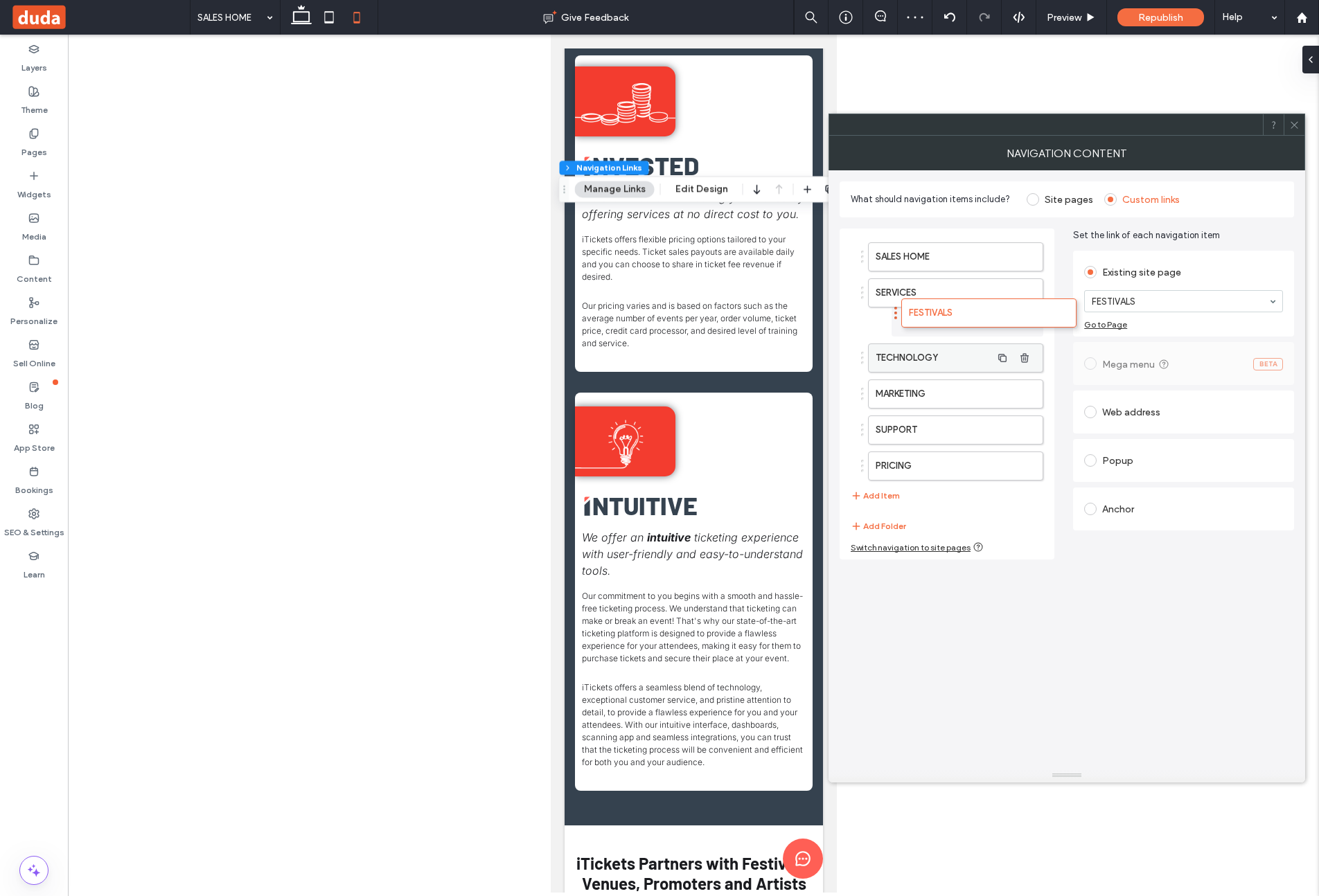
drag, startPoint x: 897, startPoint y: 473, endPoint x: 946, endPoint y: 367, distance: 116.8
click at [886, 490] on button "Add Item" at bounding box center [875, 495] width 50 height 16
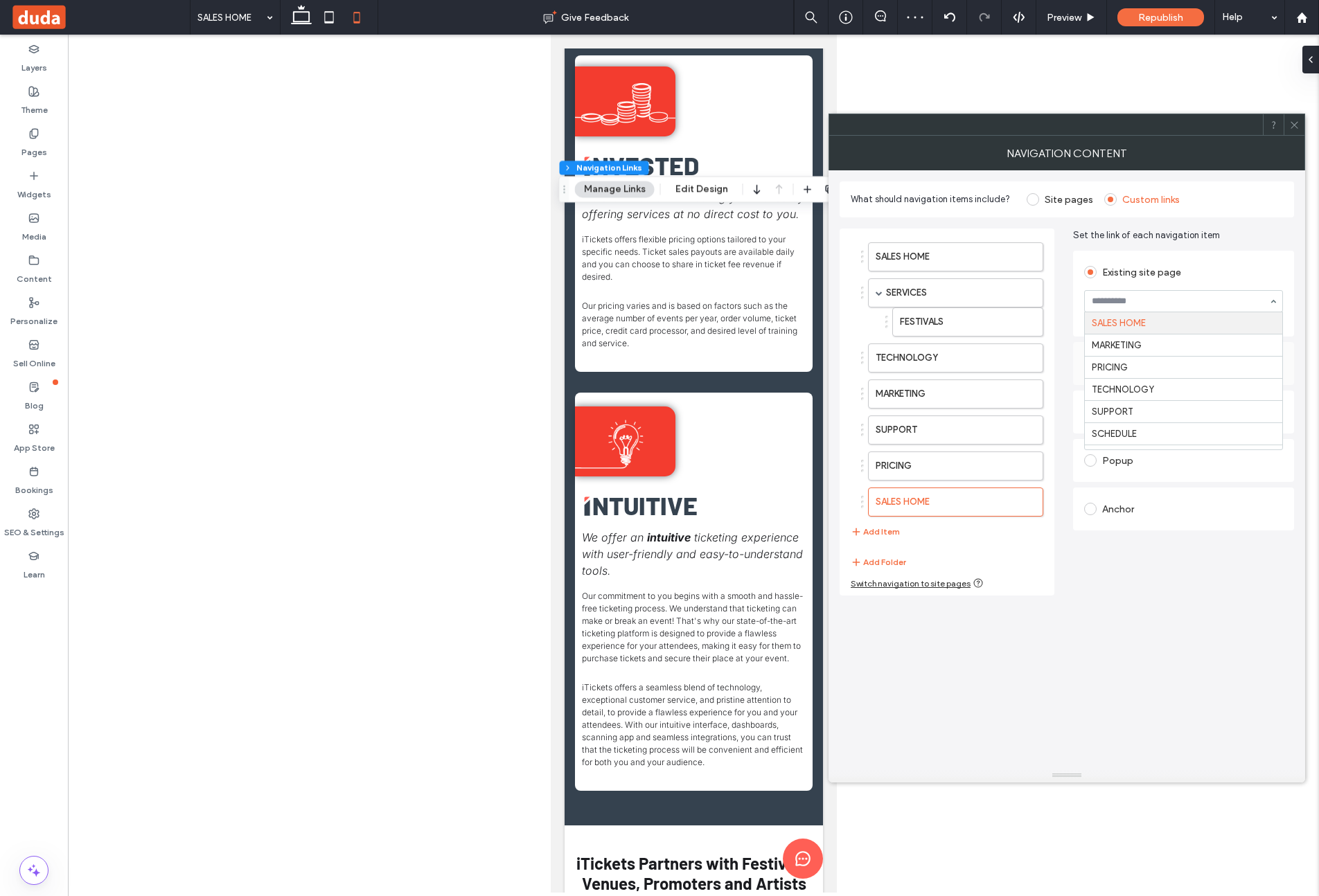
drag, startPoint x: 1148, startPoint y: 304, endPoint x: 1160, endPoint y: 372, distance: 69.1
click at [873, 530] on button "Add Item" at bounding box center [875, 531] width 50 height 16
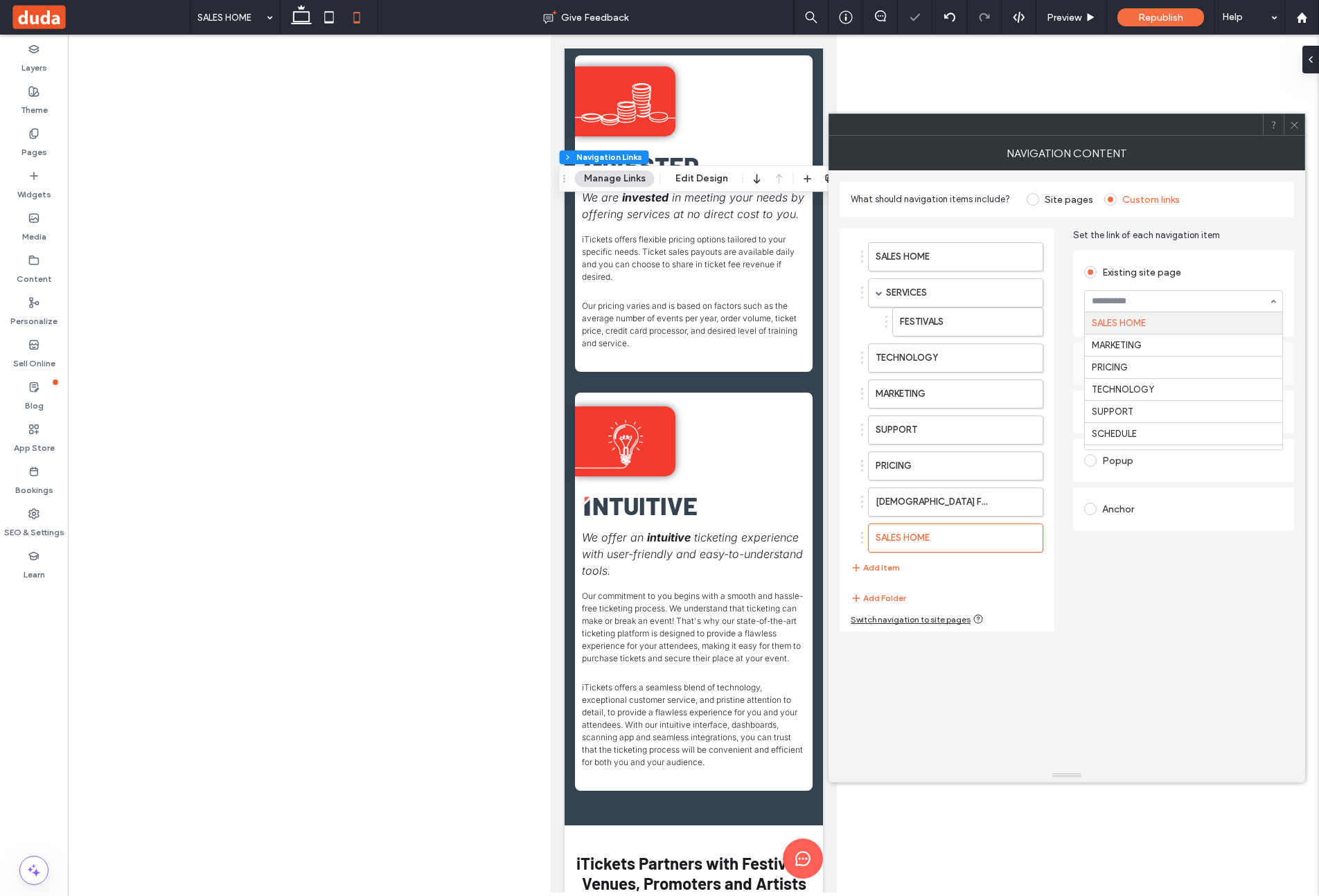
drag, startPoint x: 1195, startPoint y: 300, endPoint x: 1190, endPoint y: 322, distance: 22.6
drag, startPoint x: 893, startPoint y: 567, endPoint x: 1030, endPoint y: 479, distance: 162.8
click at [890, 565] on button "Add Item" at bounding box center [875, 567] width 50 height 16
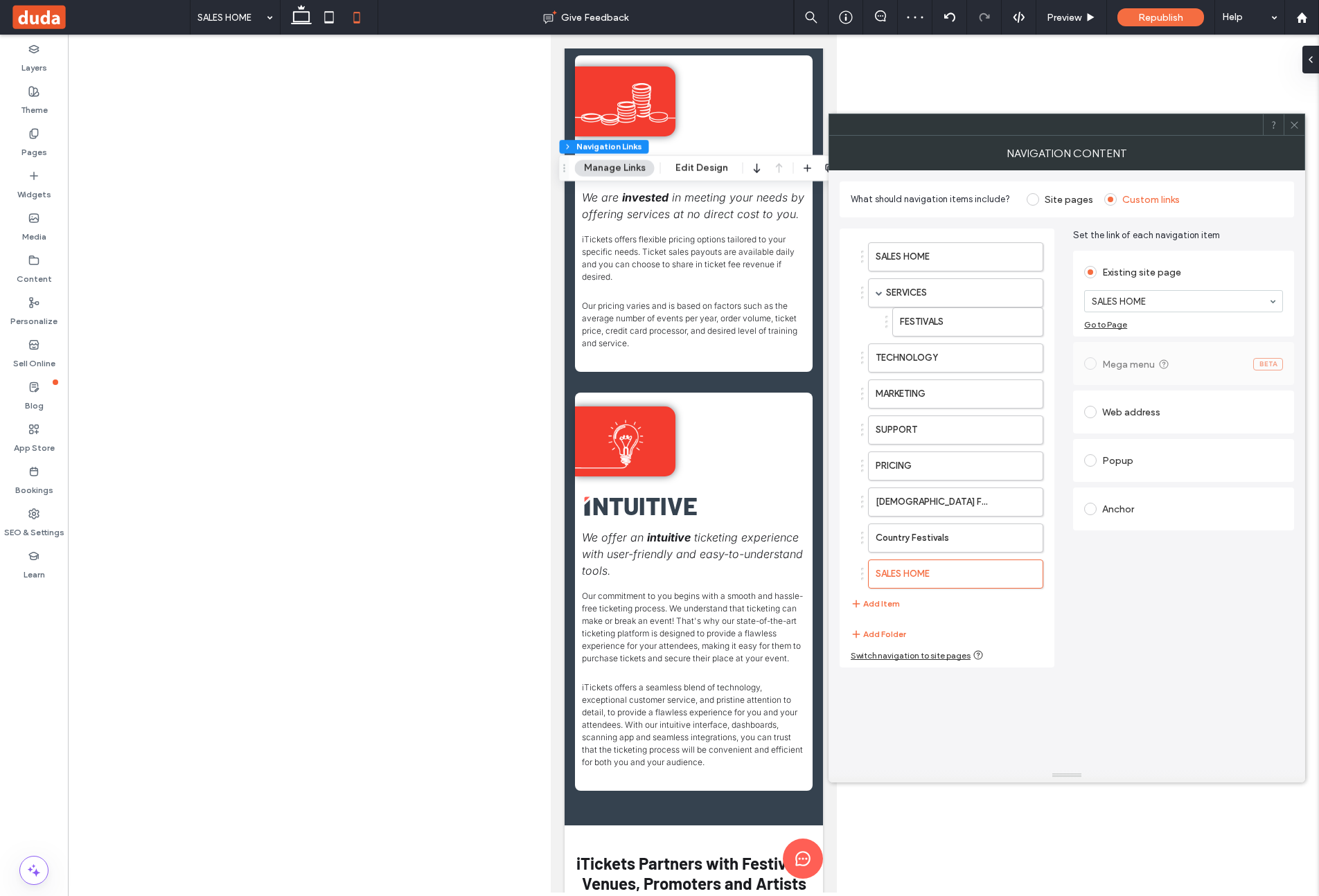
drag, startPoint x: 1239, startPoint y: 304, endPoint x: 1230, endPoint y: 309, distance: 10.3
drag, startPoint x: 899, startPoint y: 505, endPoint x: 989, endPoint y: 360, distance: 170.7
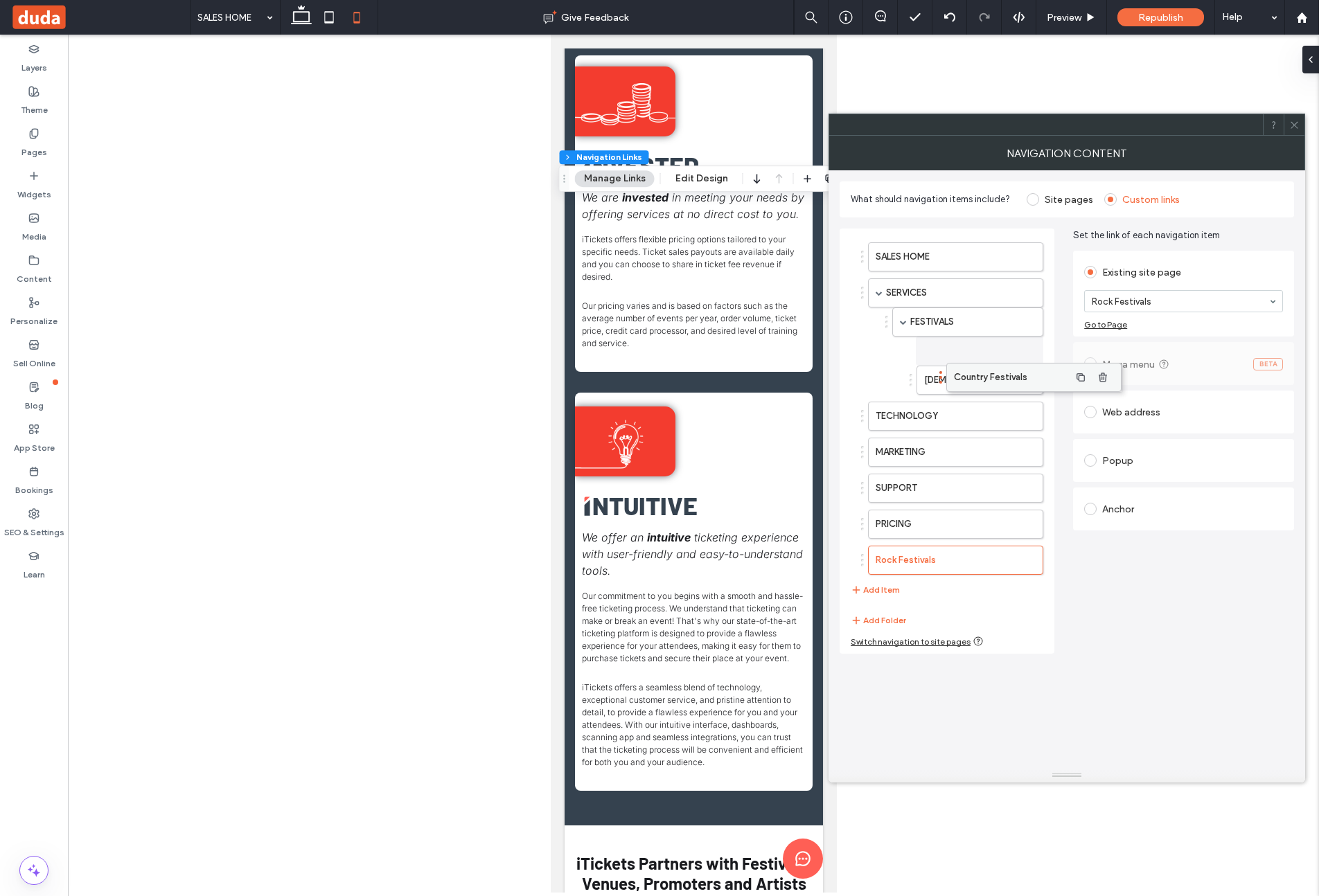
drag, startPoint x: 905, startPoint y: 535, endPoint x: 983, endPoint y: 381, distance: 172.6
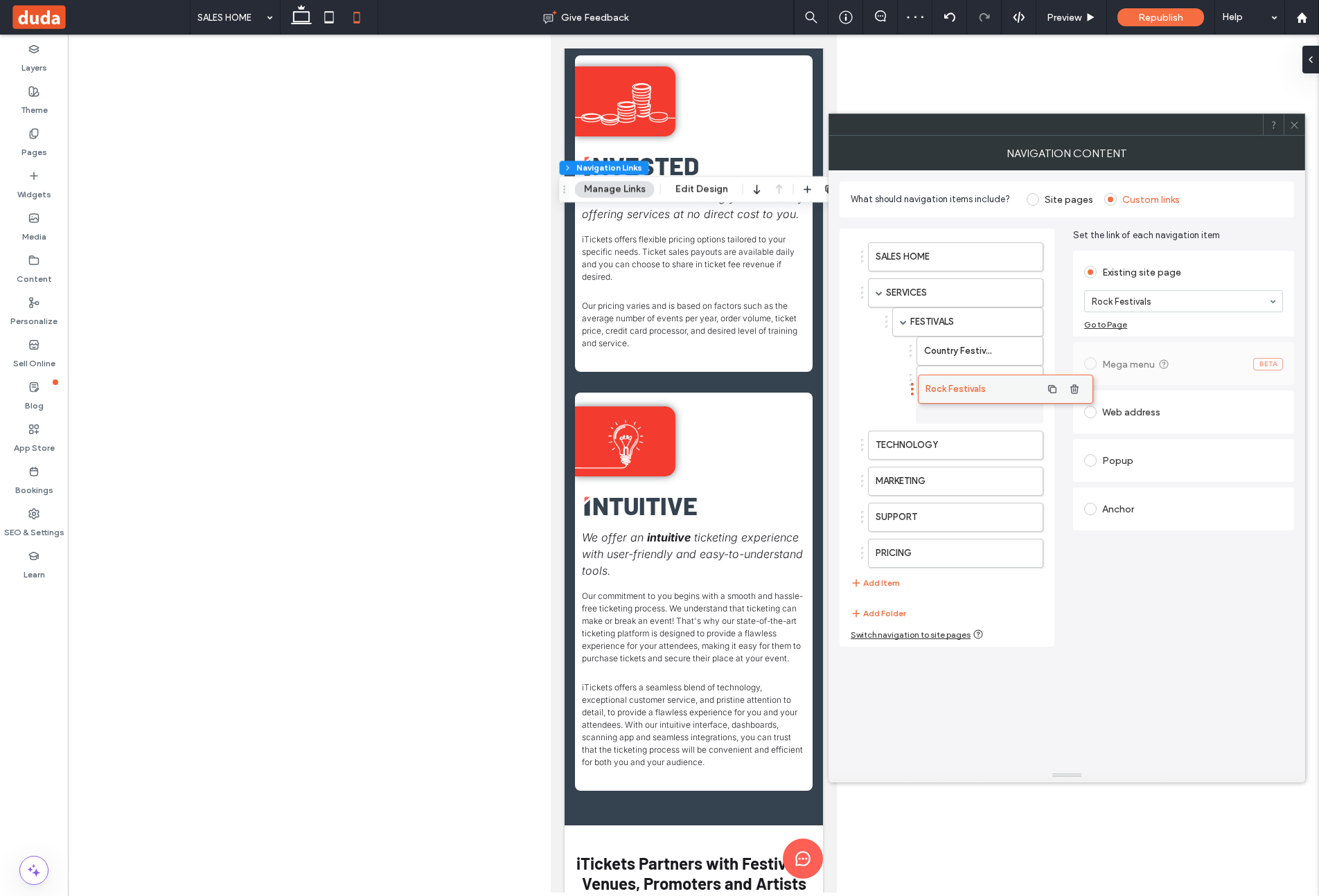
drag, startPoint x: 916, startPoint y: 565, endPoint x: 966, endPoint y: 394, distance: 178.2
drag, startPoint x: 886, startPoint y: 585, endPoint x: 1065, endPoint y: 444, distance: 227.9
click at [886, 585] on button "Add Item" at bounding box center [875, 583] width 50 height 16
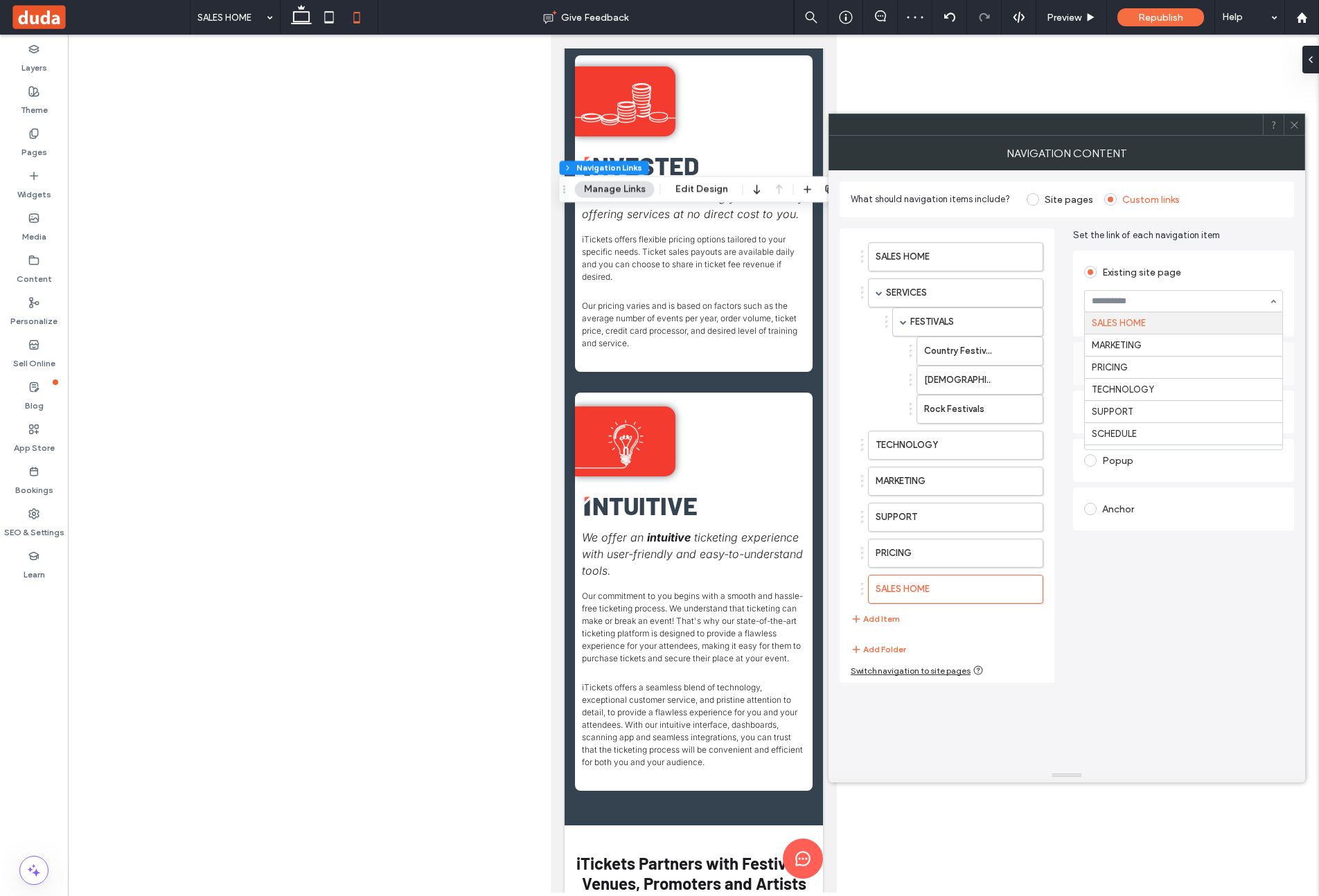
drag, startPoint x: 1173, startPoint y: 296, endPoint x: 1175, endPoint y: 337, distance: 41.0
drag, startPoint x: 1190, startPoint y: 368, endPoint x: 1179, endPoint y: 382, distance: 17.8
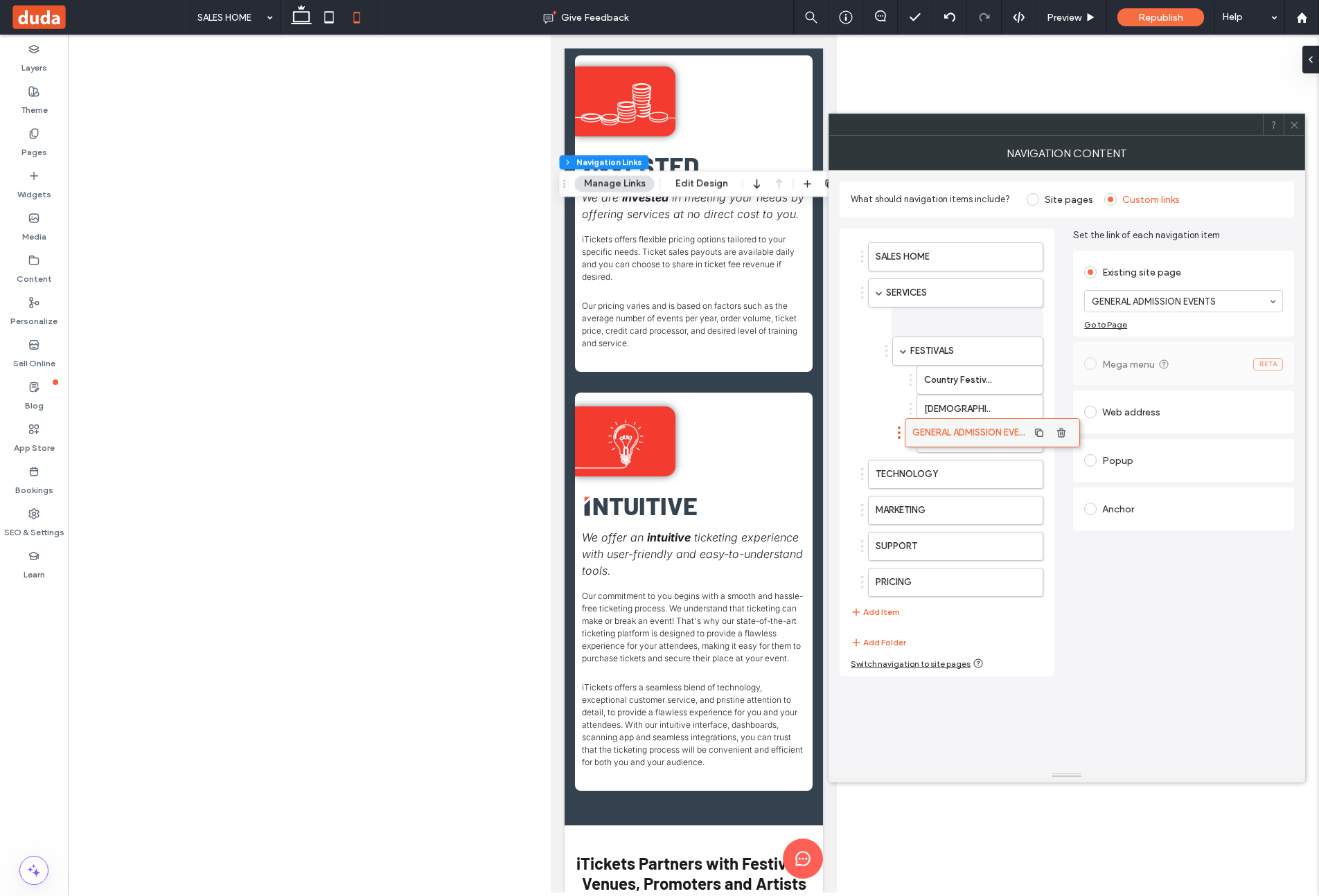
drag, startPoint x: 951, startPoint y: 593, endPoint x: 988, endPoint y: 437, distance: 160.3
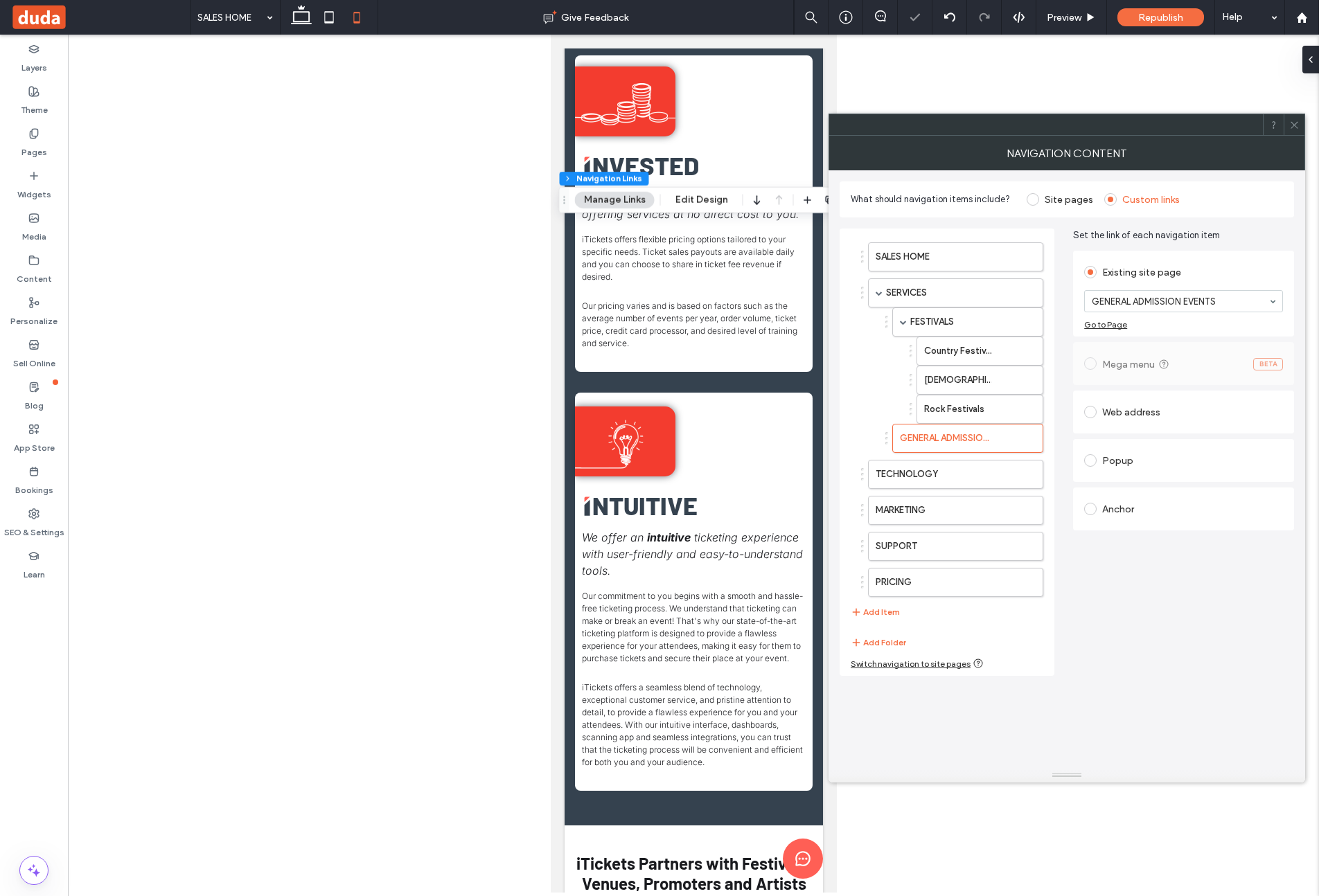
drag, startPoint x: 885, startPoint y: 614, endPoint x: 1053, endPoint y: 473, distance: 219.3
click at [885, 613] on button "Add Item" at bounding box center [875, 611] width 50 height 16
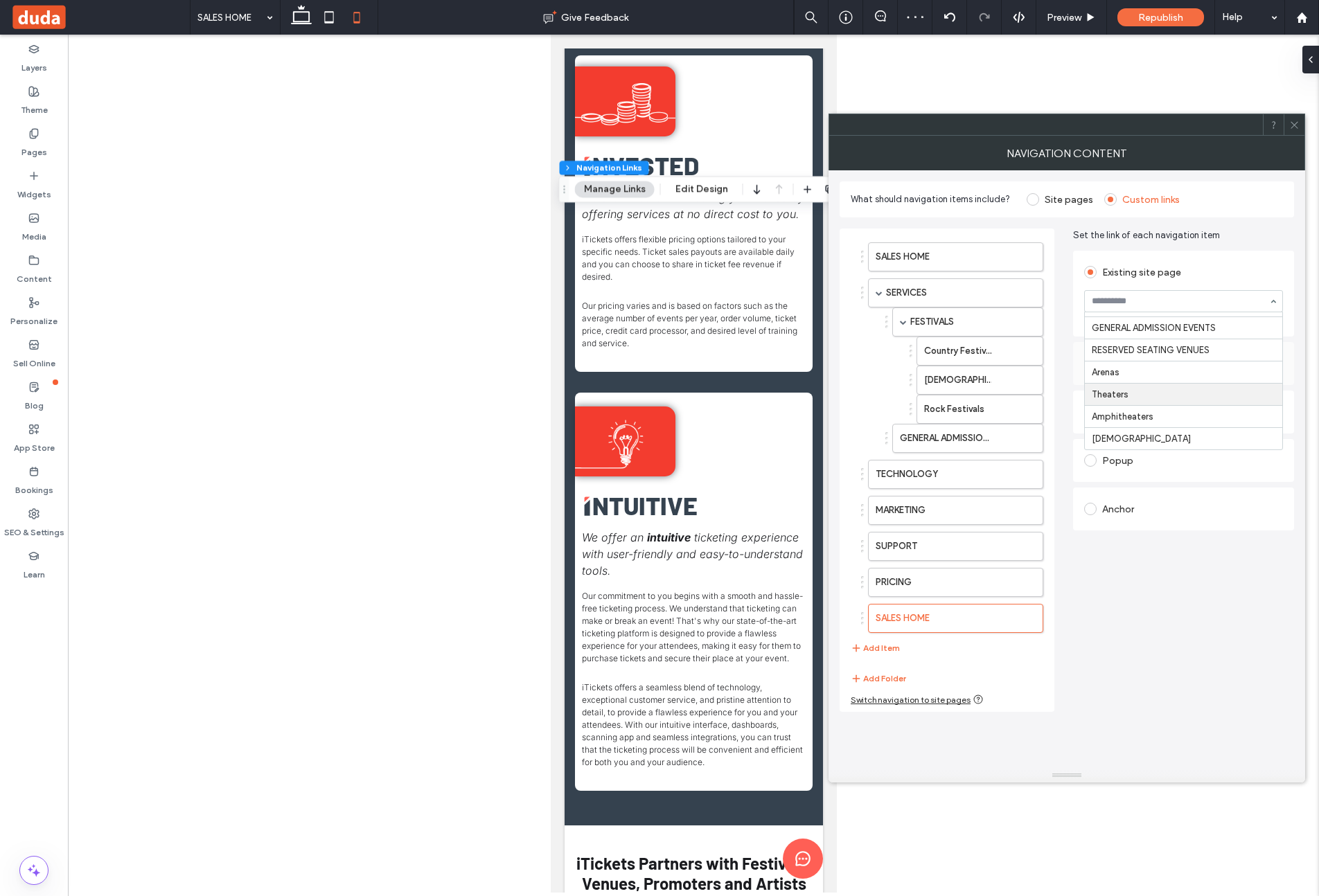
scroll to position [263, 0]
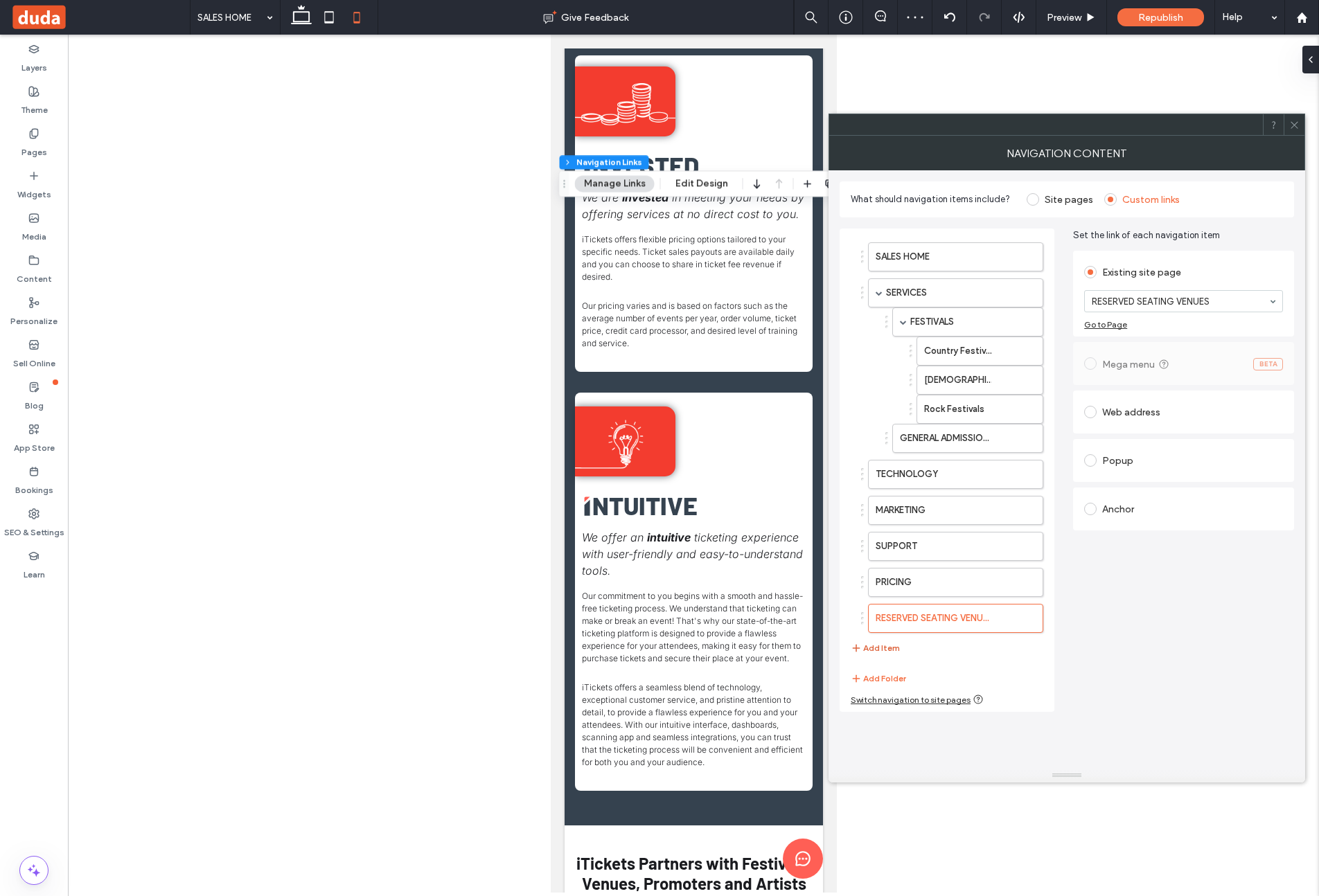
click at [890, 649] on button "Add Item" at bounding box center [875, 647] width 50 height 16
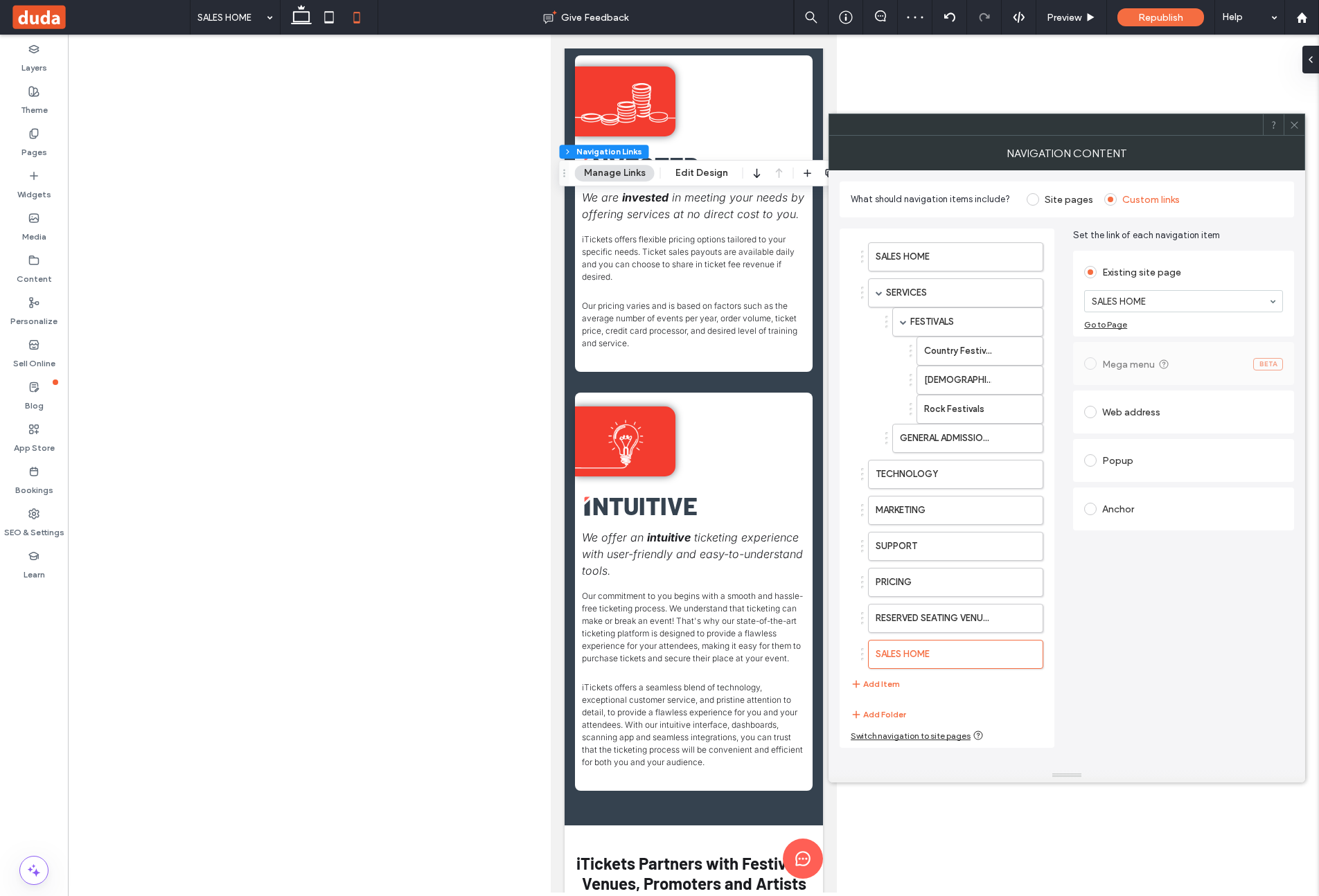
drag, startPoint x: 1160, startPoint y: 299, endPoint x: 1163, endPoint y: 310, distance: 11.4
drag, startPoint x: 875, startPoint y: 682, endPoint x: 1002, endPoint y: 552, distance: 181.7
click at [881, 676] on button "Add Item" at bounding box center [875, 684] width 50 height 16
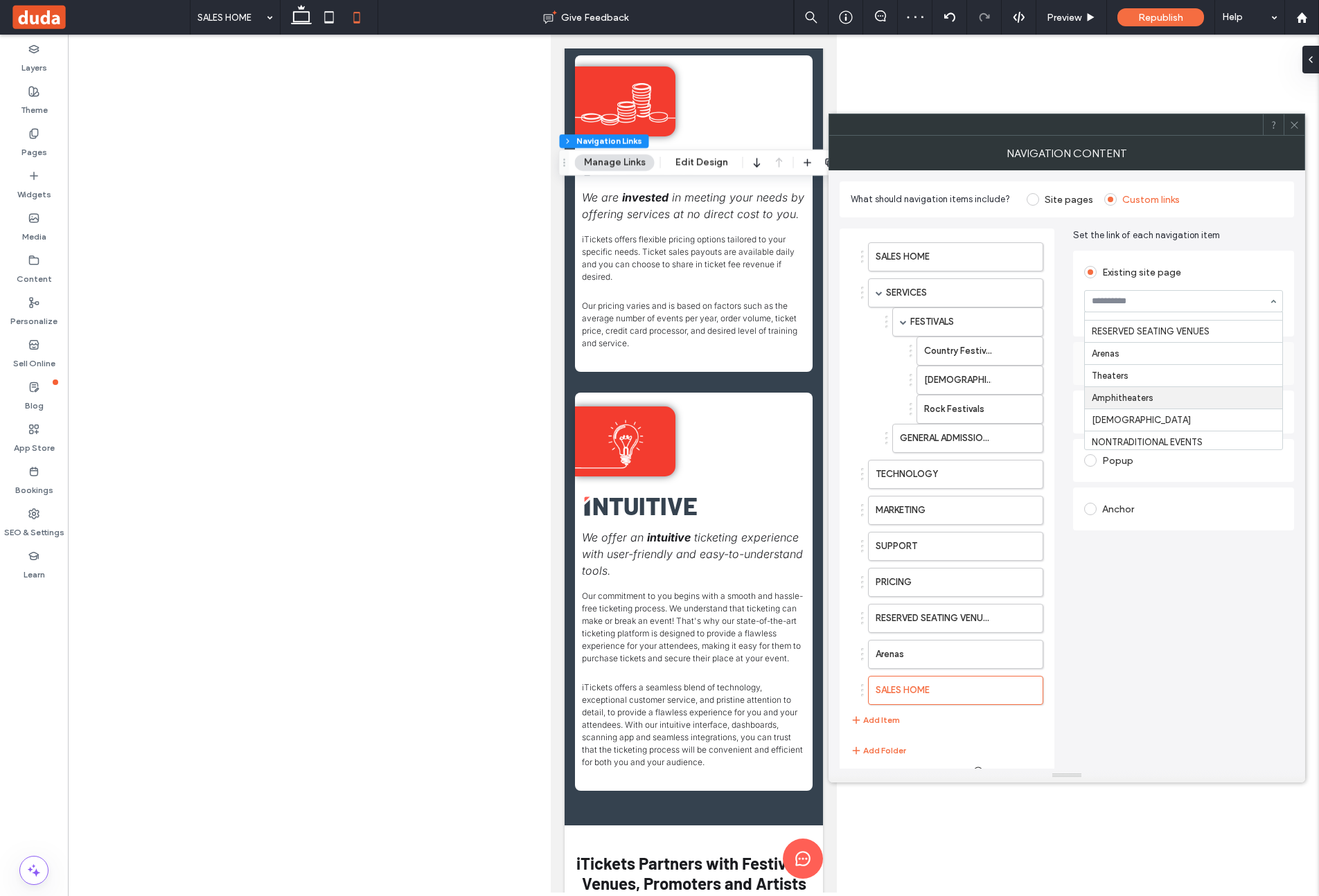
scroll to position [282, 0]
drag, startPoint x: 1157, startPoint y: 375, endPoint x: 1025, endPoint y: 582, distance: 245.5
drag, startPoint x: 887, startPoint y: 720, endPoint x: 1058, endPoint y: 537, distance: 250.5
click at [887, 719] on button "Add Item" at bounding box center [875, 720] width 50 height 16
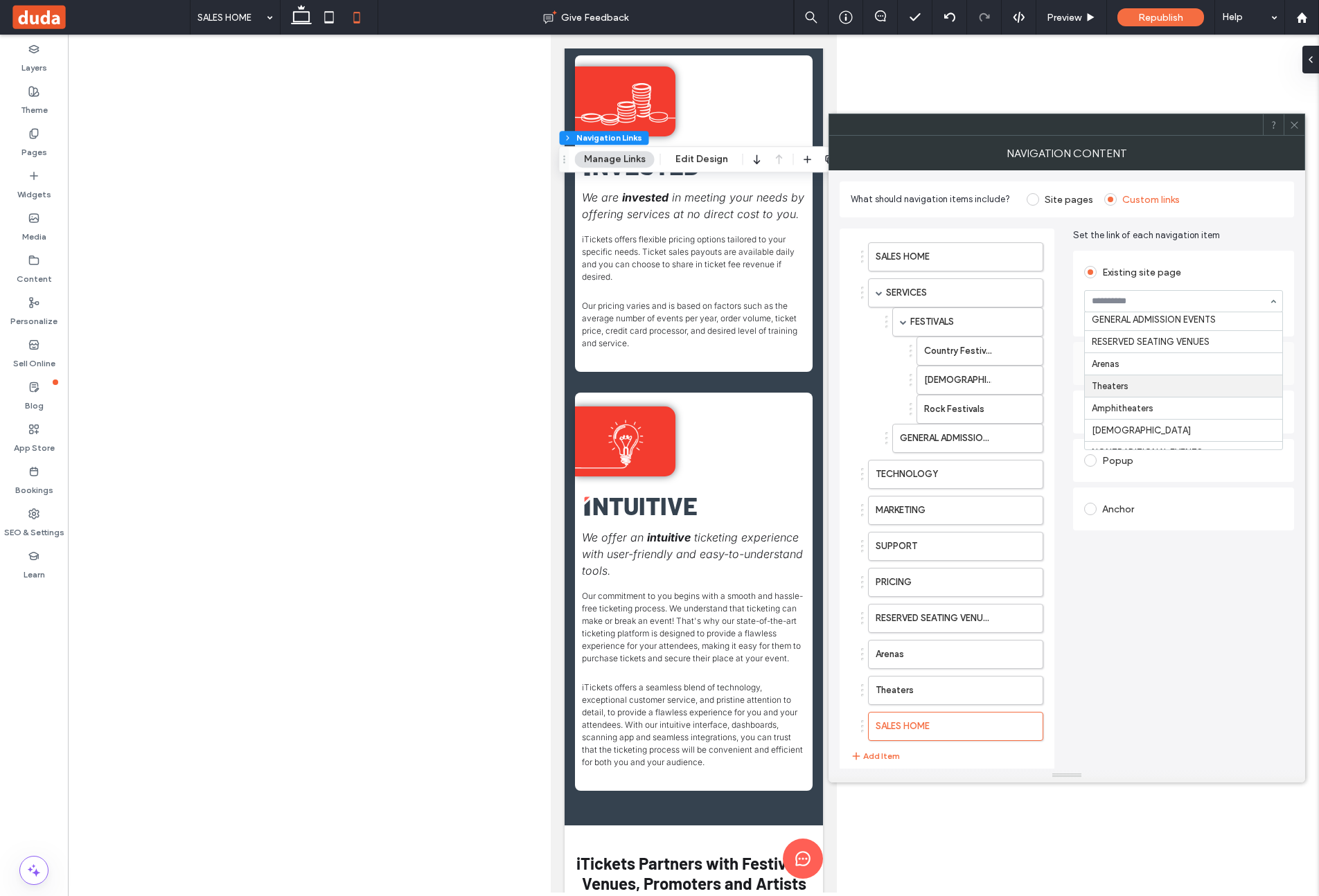
scroll to position [280, 0]
drag, startPoint x: 886, startPoint y: 756, endPoint x: 903, endPoint y: 745, distance: 20.2
click at [886, 755] on button "Add Item" at bounding box center [875, 756] width 50 height 16
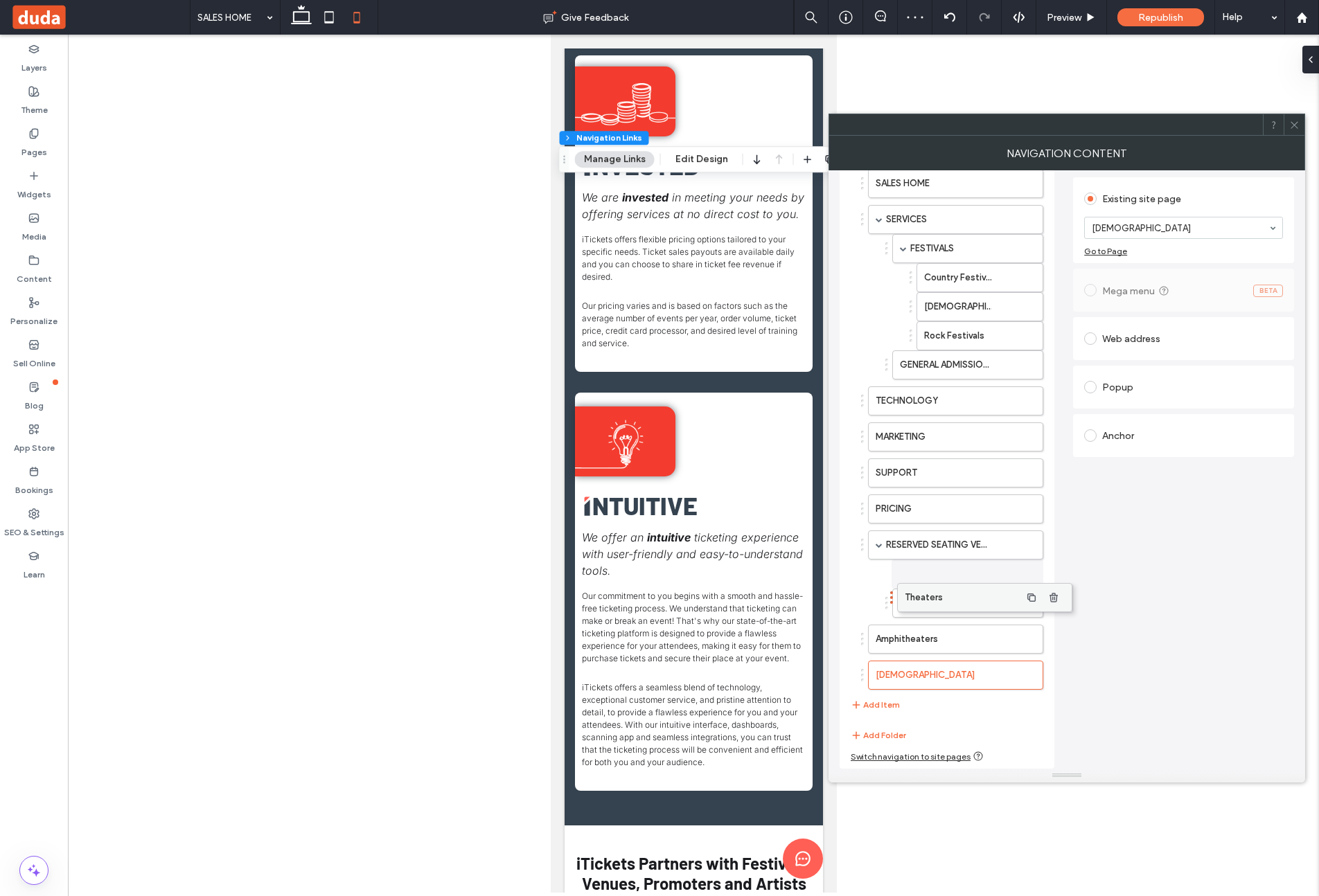
scroll to position [73, 0]
drag, startPoint x: 898, startPoint y: 603, endPoint x: 933, endPoint y: 598, distance: 35.4
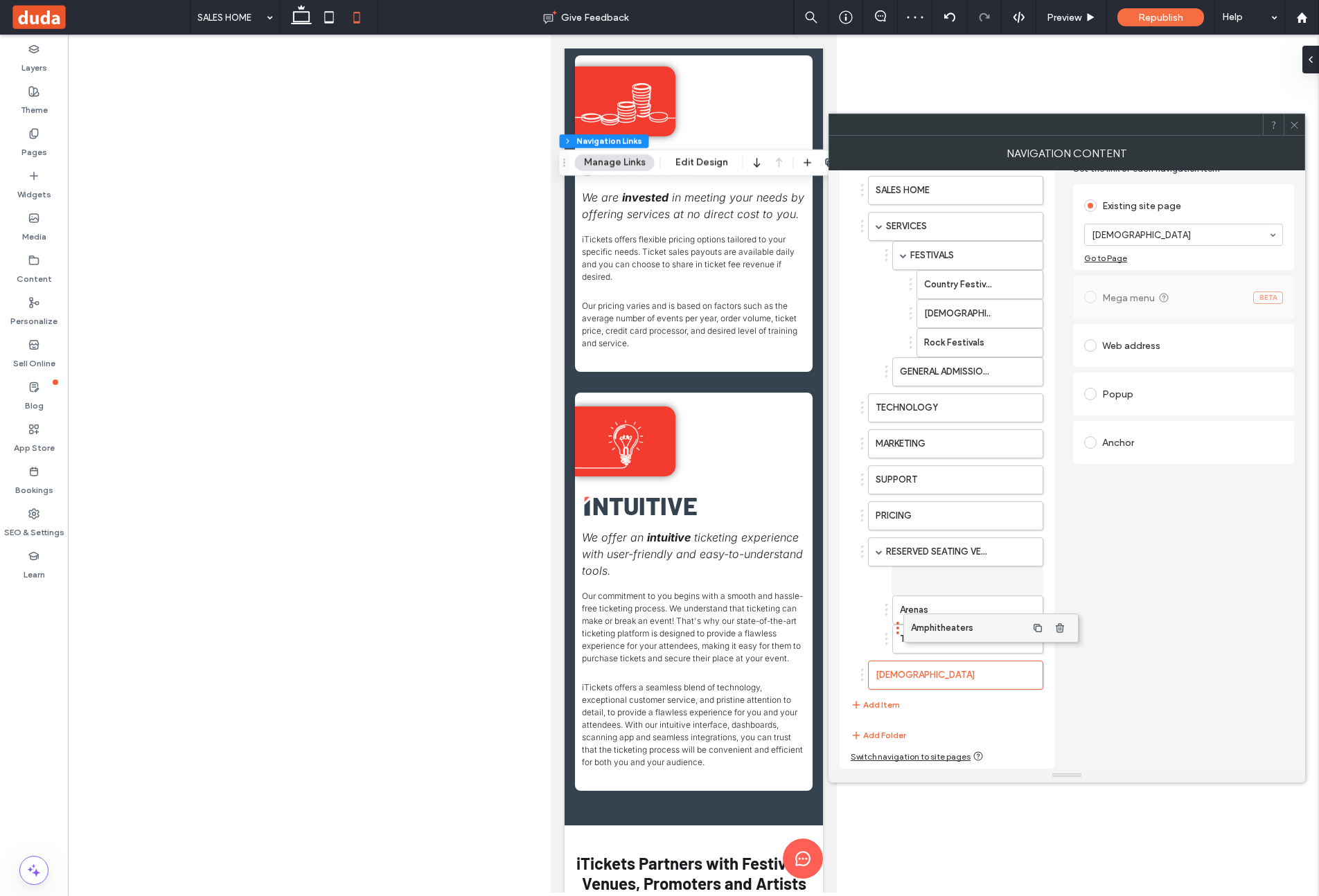
scroll to position [67, 0]
drag, startPoint x: 889, startPoint y: 639, endPoint x: 927, endPoint y: 628, distance: 39.6
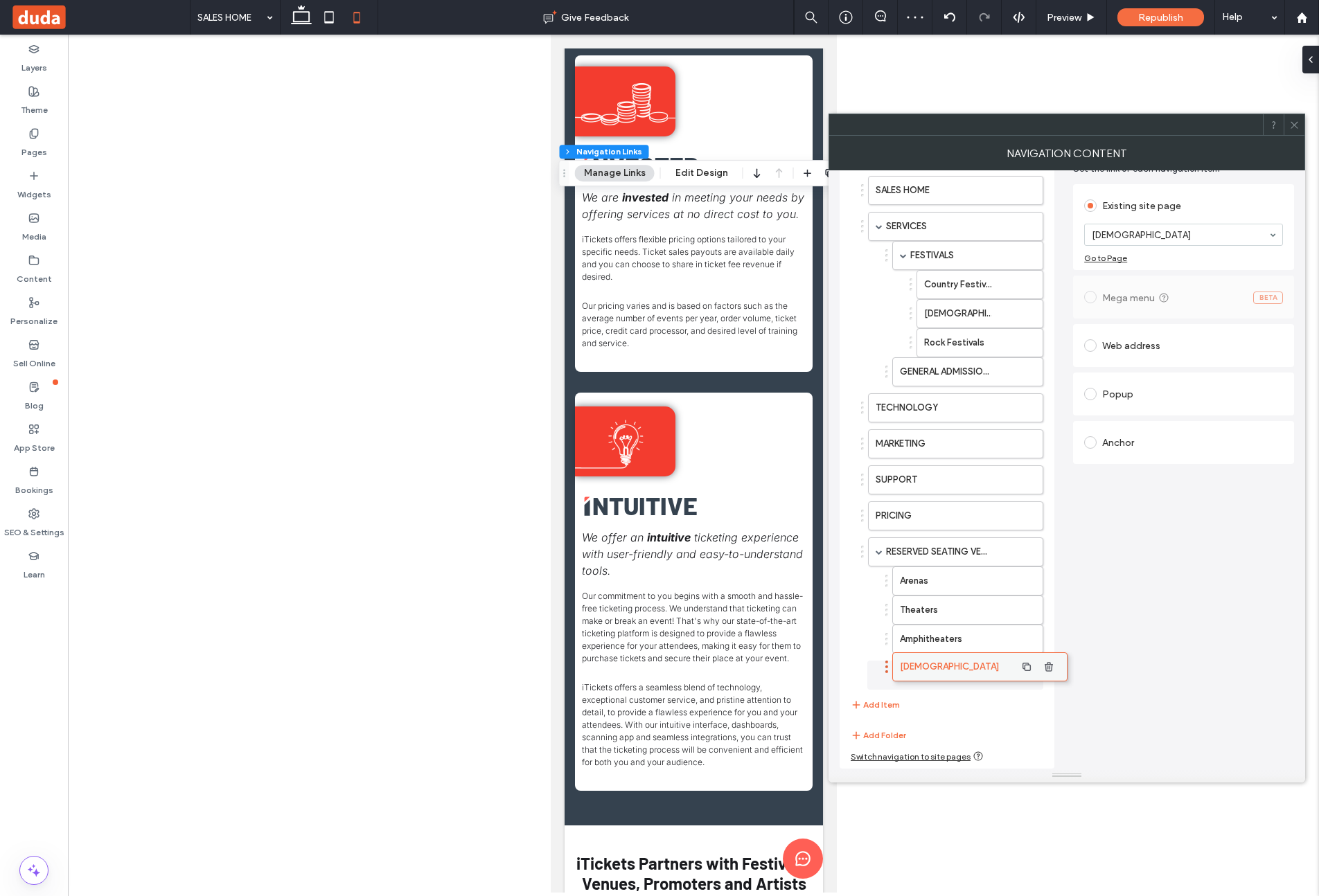
scroll to position [60, 0]
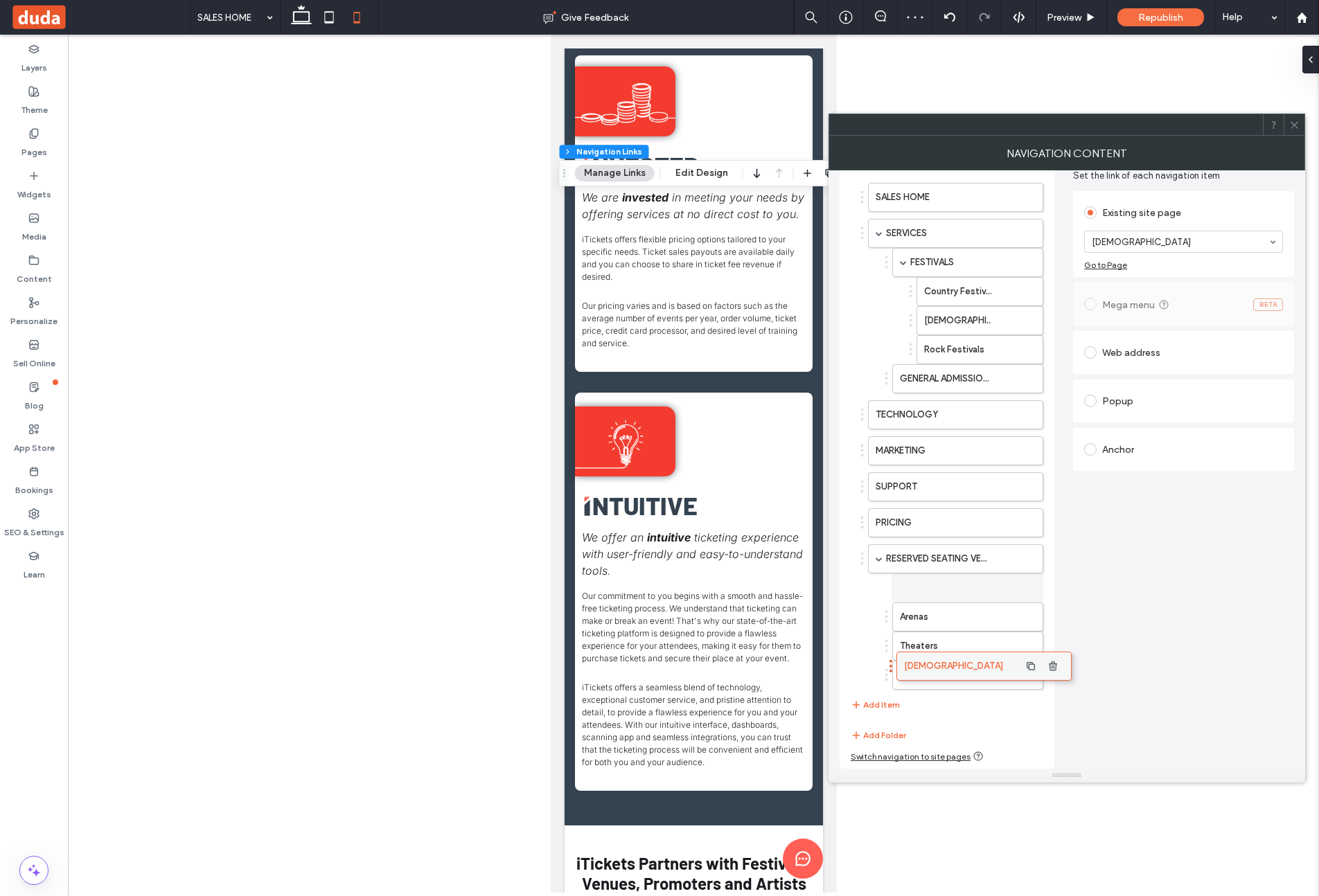
drag, startPoint x: 901, startPoint y: 667, endPoint x: 924, endPoint y: 662, distance: 23.5
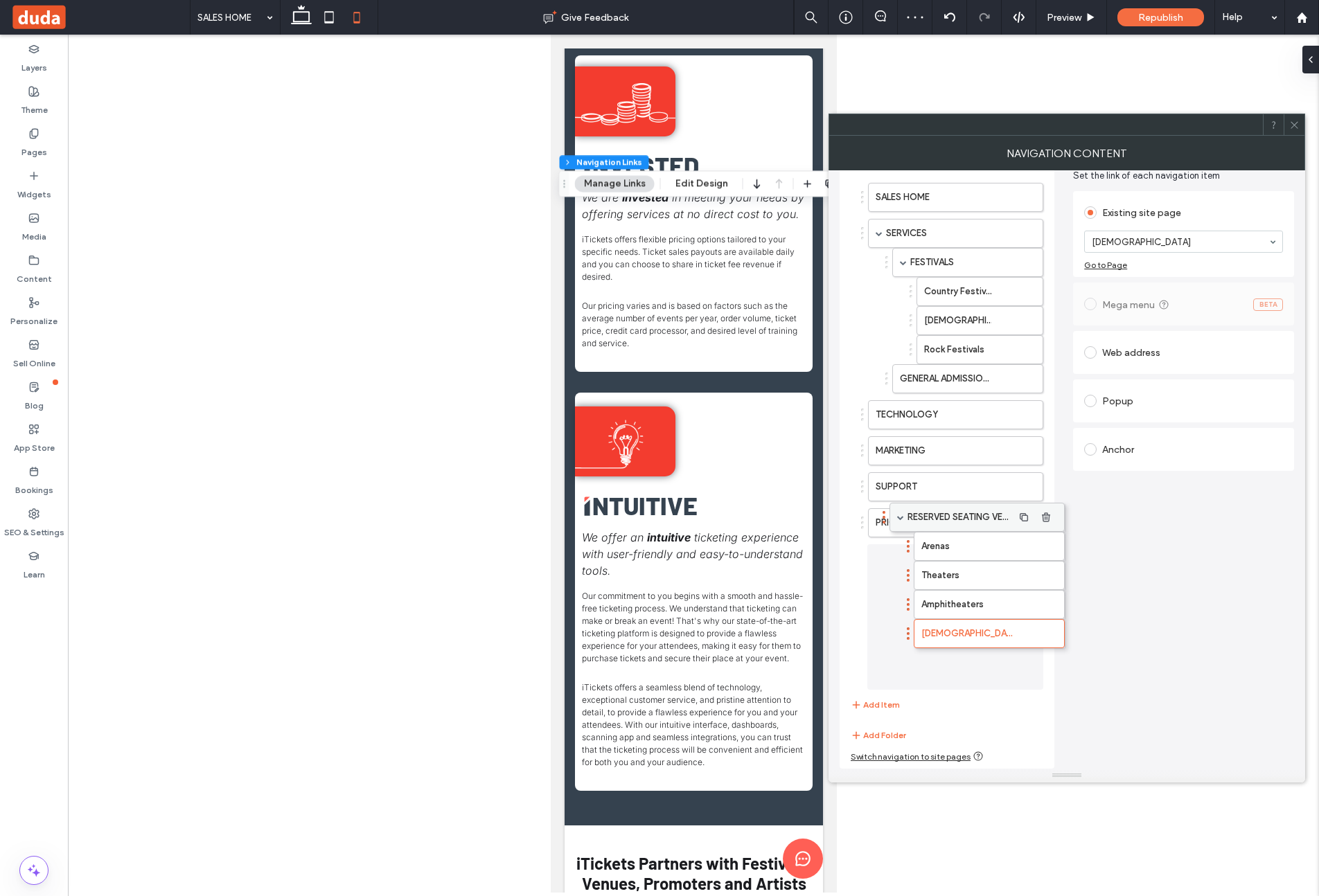
scroll to position [0, 0]
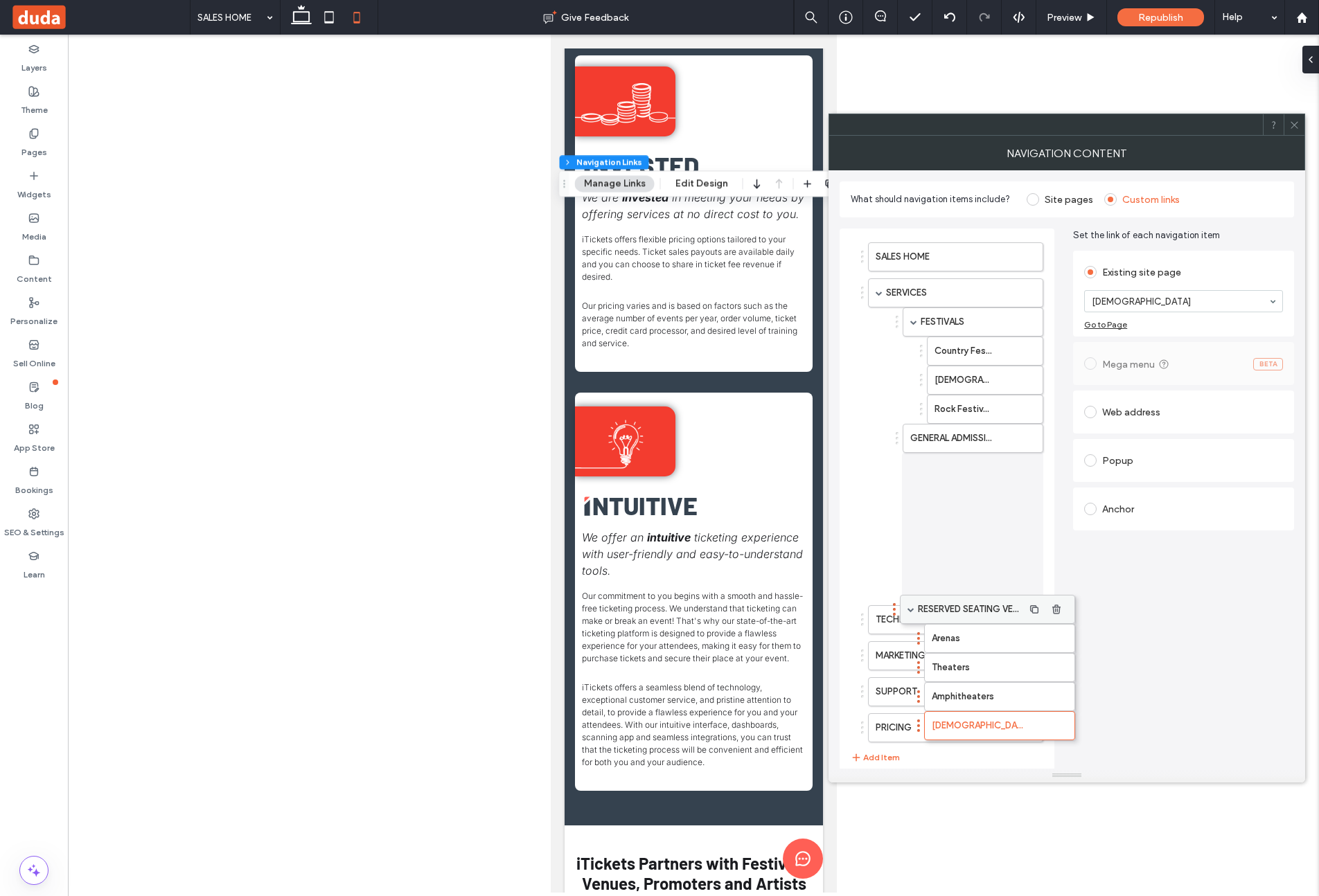
drag, startPoint x: 896, startPoint y: 558, endPoint x: 929, endPoint y: 608, distance: 59.9
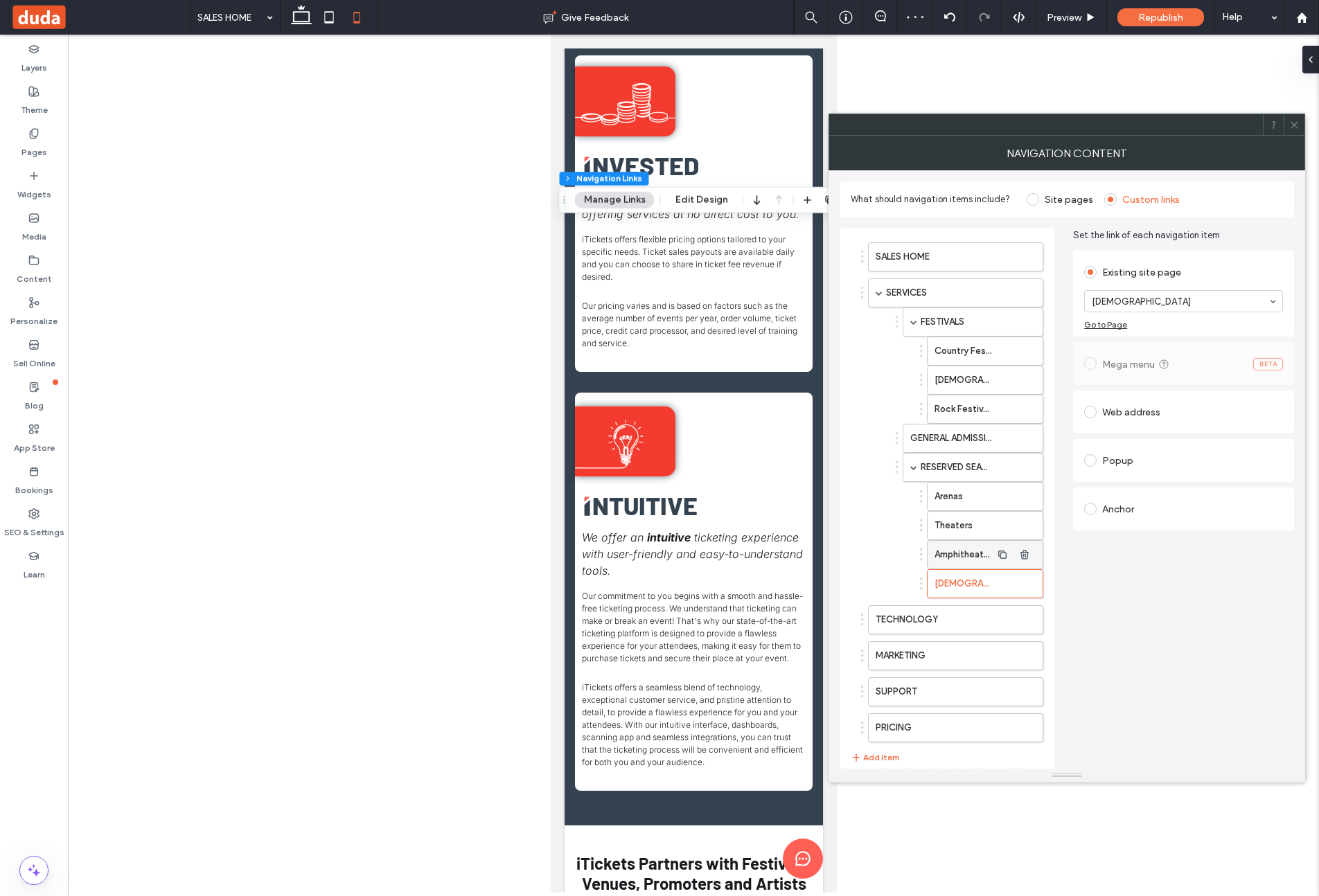
scroll to position [52, 0]
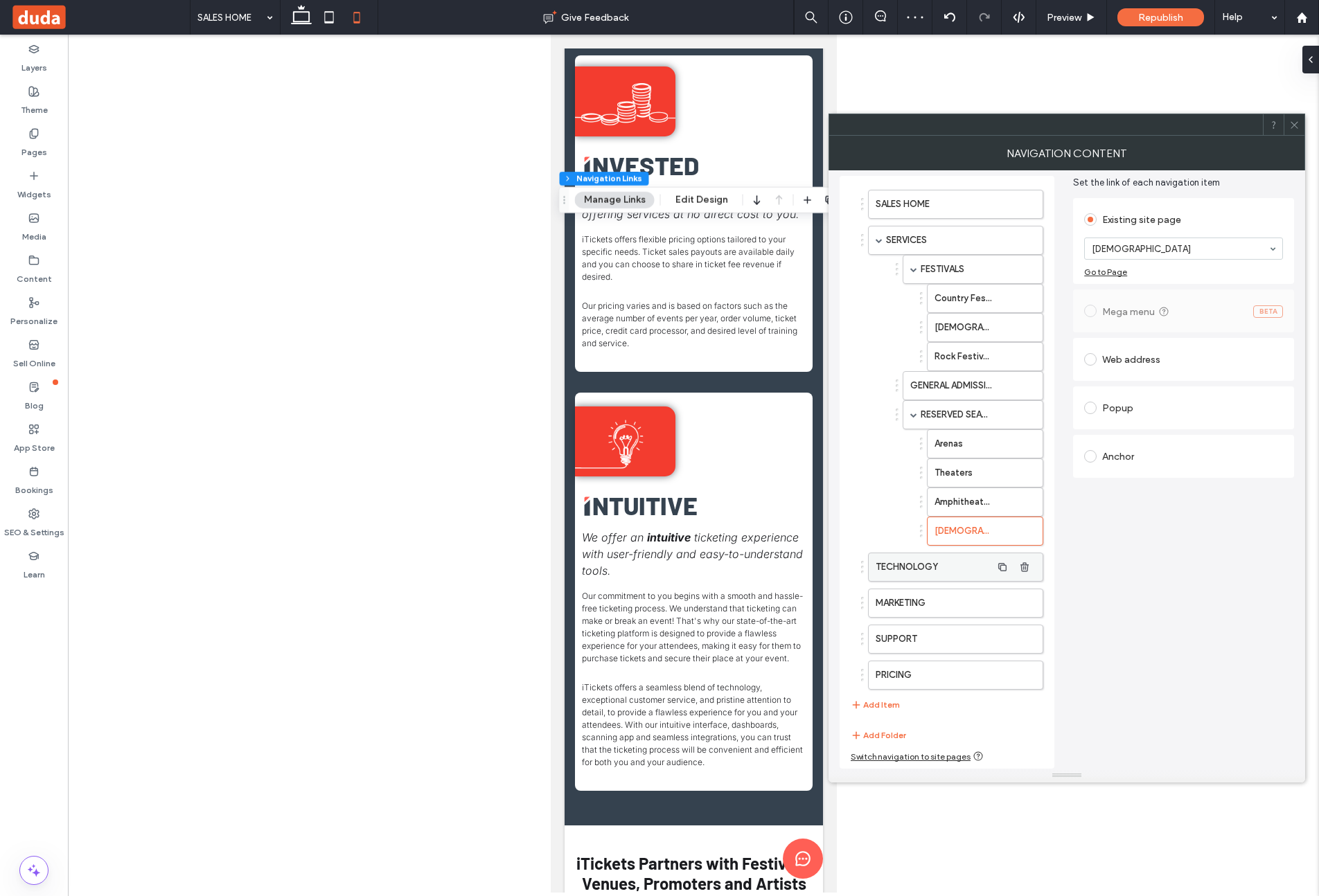
drag, startPoint x: 878, startPoint y: 707, endPoint x: 1040, endPoint y: 559, distance: 219.4
click at [883, 702] on button "Add Item" at bounding box center [875, 705] width 50 height 16
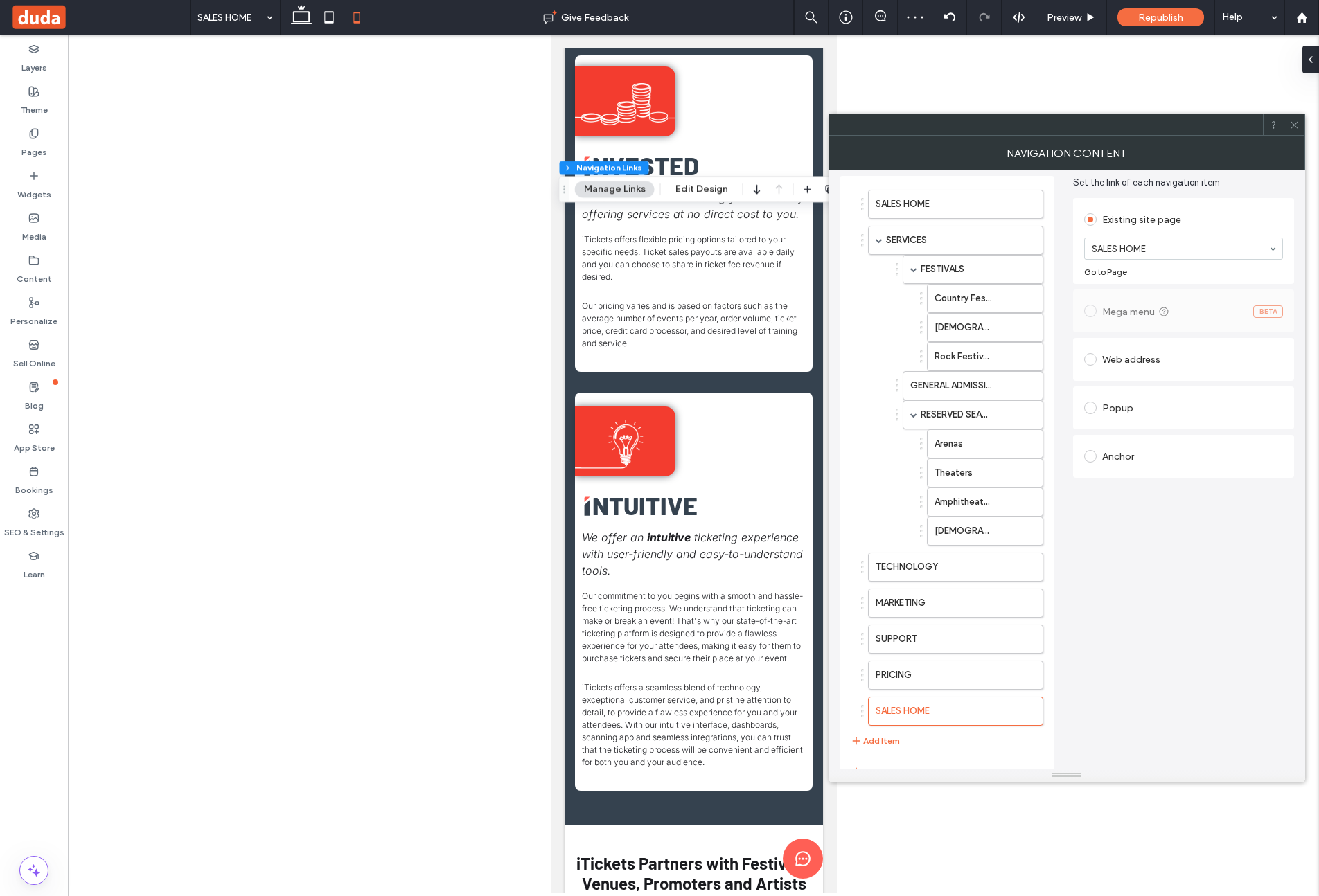
drag, startPoint x: 1212, startPoint y: 245, endPoint x: 1209, endPoint y: 254, distance: 9.5
drag, startPoint x: 1212, startPoint y: 337, endPoint x: 1193, endPoint y: 342, distance: 19.6
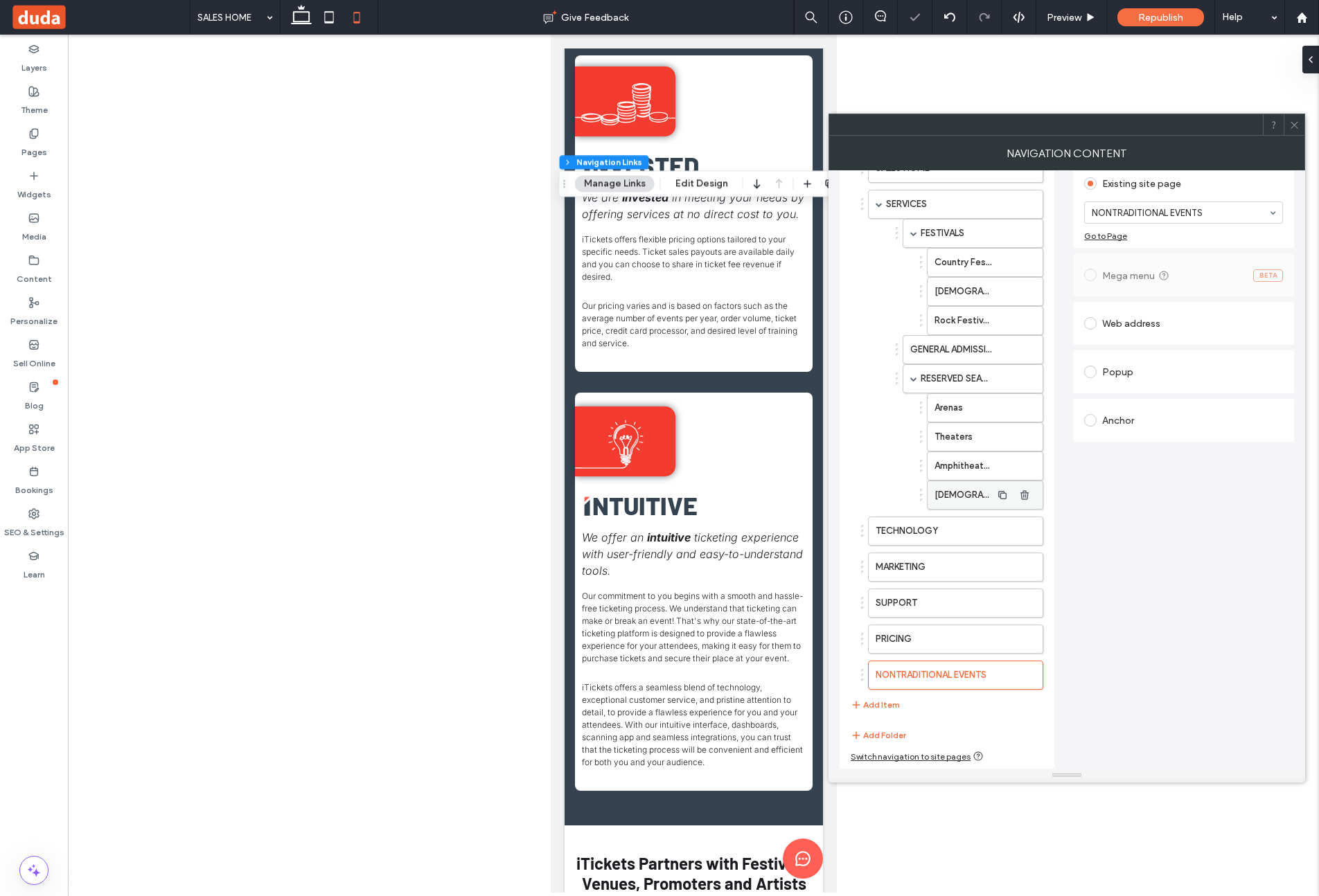
drag, startPoint x: 891, startPoint y: 707, endPoint x: 1043, endPoint y: 497, distance: 259.2
click at [889, 705] on button "Add Item" at bounding box center [875, 705] width 50 height 16
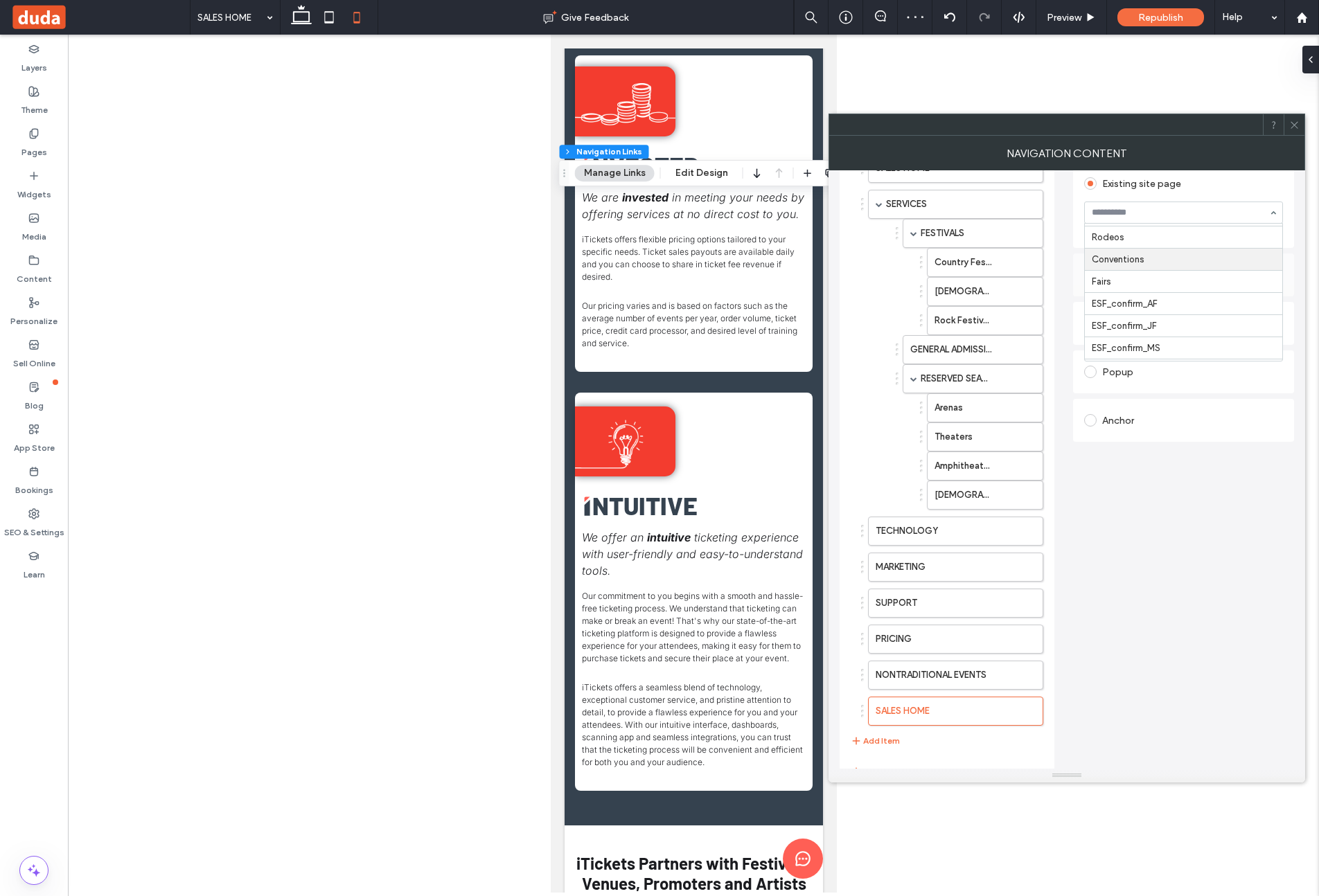
scroll to position [422, 0]
drag, startPoint x: 873, startPoint y: 741, endPoint x: 983, endPoint y: 598, distance: 180.4
click at [873, 740] on button "Add Item" at bounding box center [875, 741] width 50 height 16
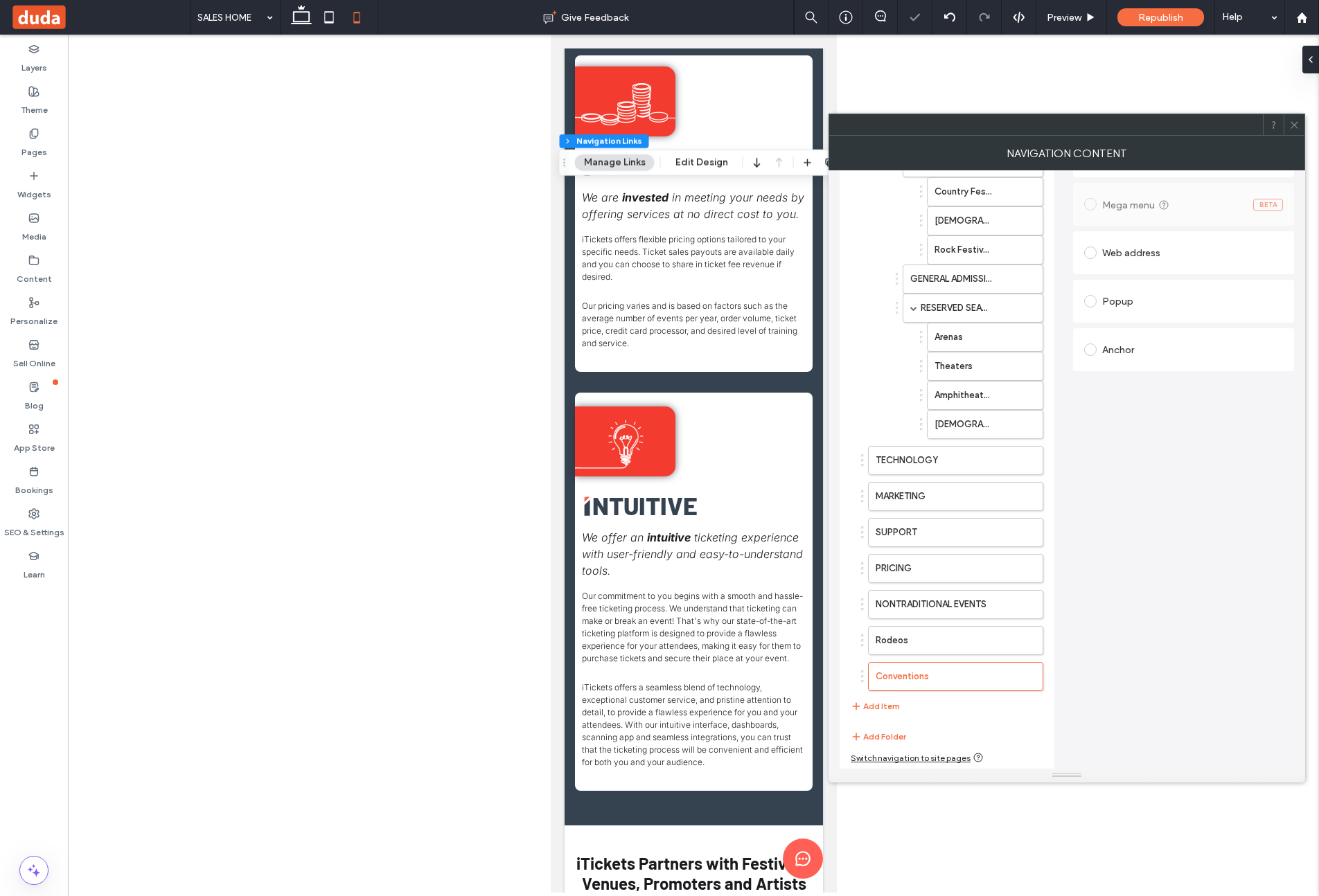
scroll to position [161, 0]
drag, startPoint x: 891, startPoint y: 707, endPoint x: 1038, endPoint y: 560, distance: 207.9
click at [892, 703] on button "Add Item" at bounding box center [875, 705] width 50 height 16
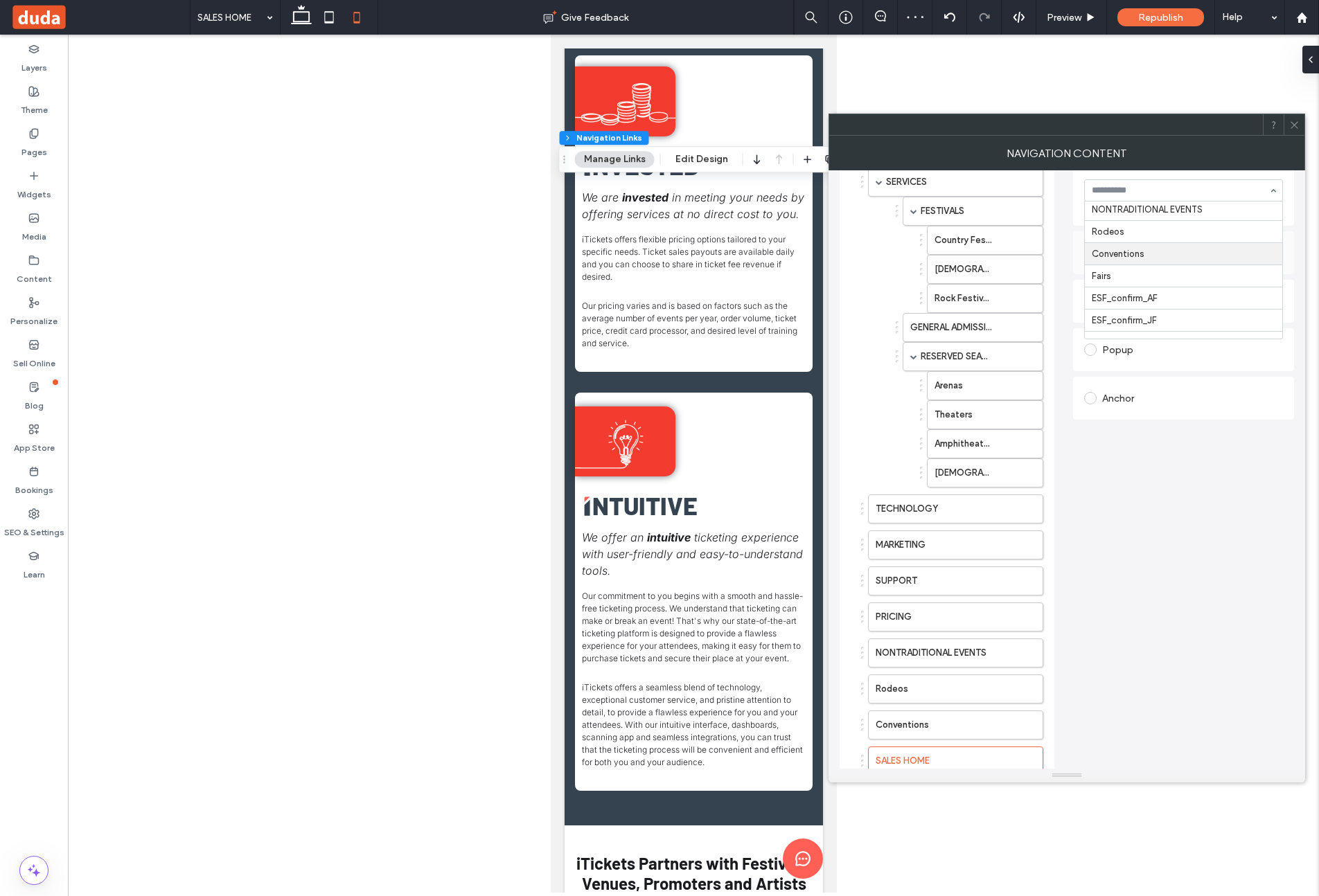
scroll to position [407, 0]
drag, startPoint x: 1191, startPoint y: 267, endPoint x: 1107, endPoint y: 348, distance: 116.7
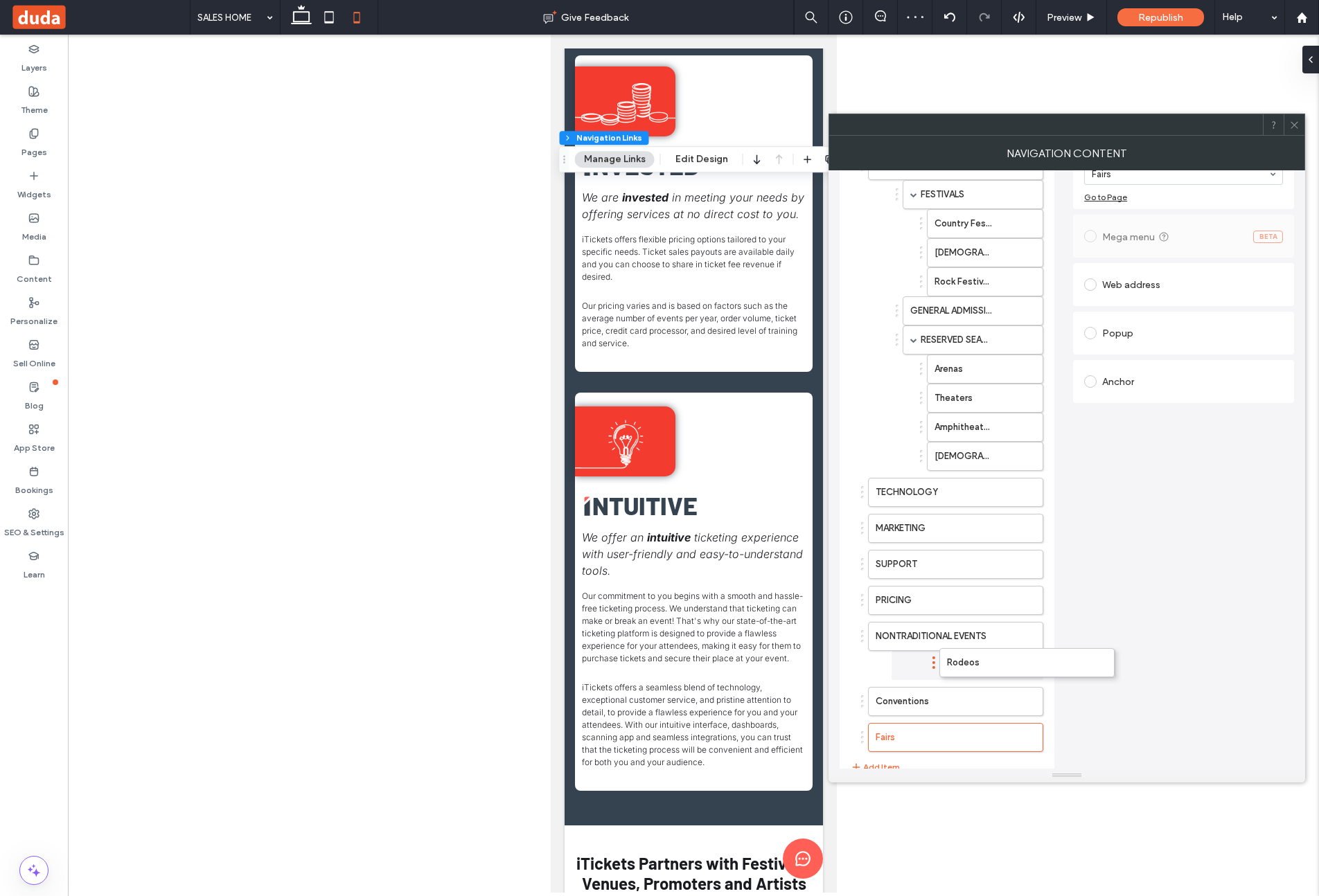
drag, startPoint x: 892, startPoint y: 671, endPoint x: 942, endPoint y: 680, distance: 50.8
drag, startPoint x: 911, startPoint y: 693, endPoint x: 948, endPoint y: 689, distance: 37.2
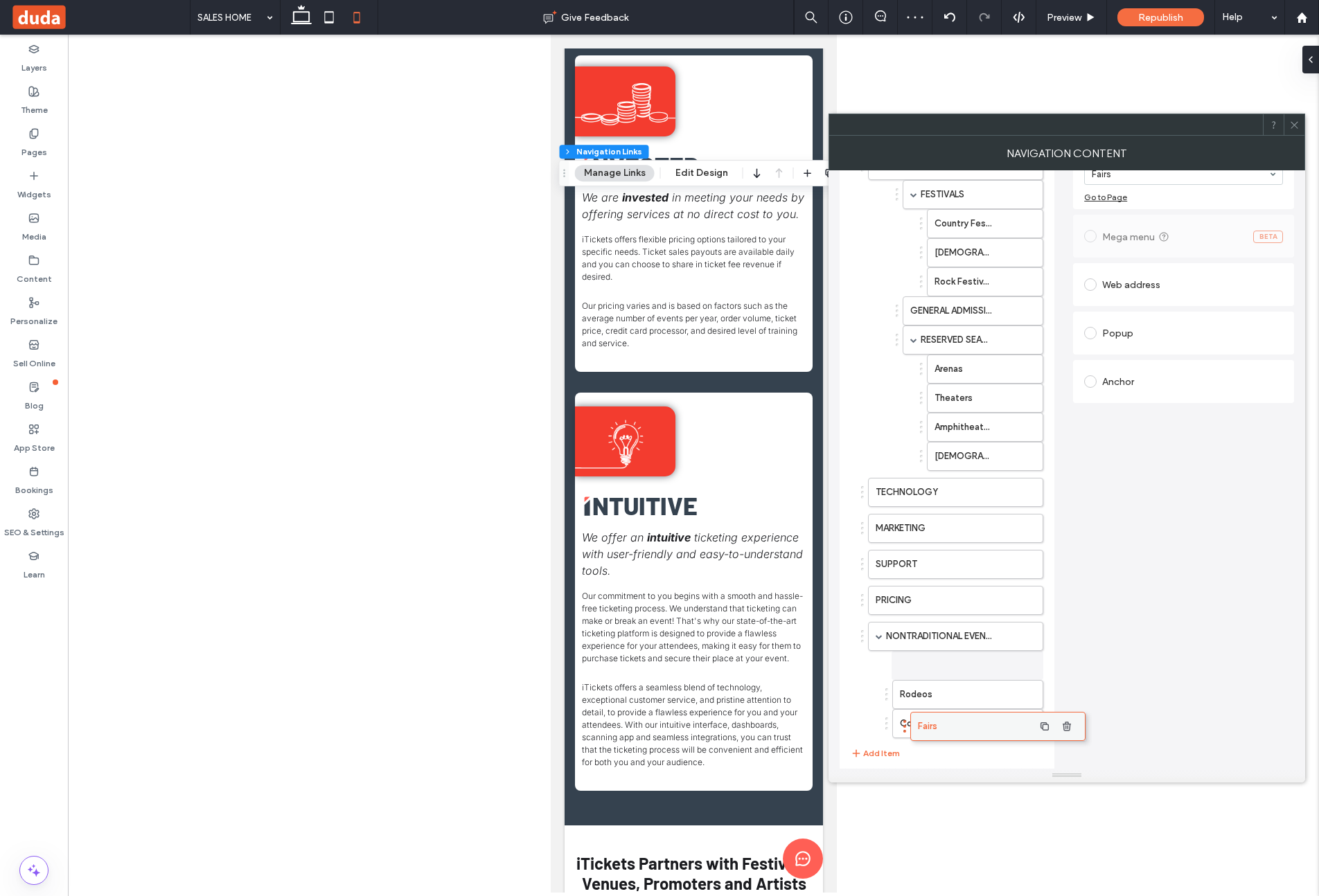
drag, startPoint x: 901, startPoint y: 726, endPoint x: 944, endPoint y: 722, distance: 43.2
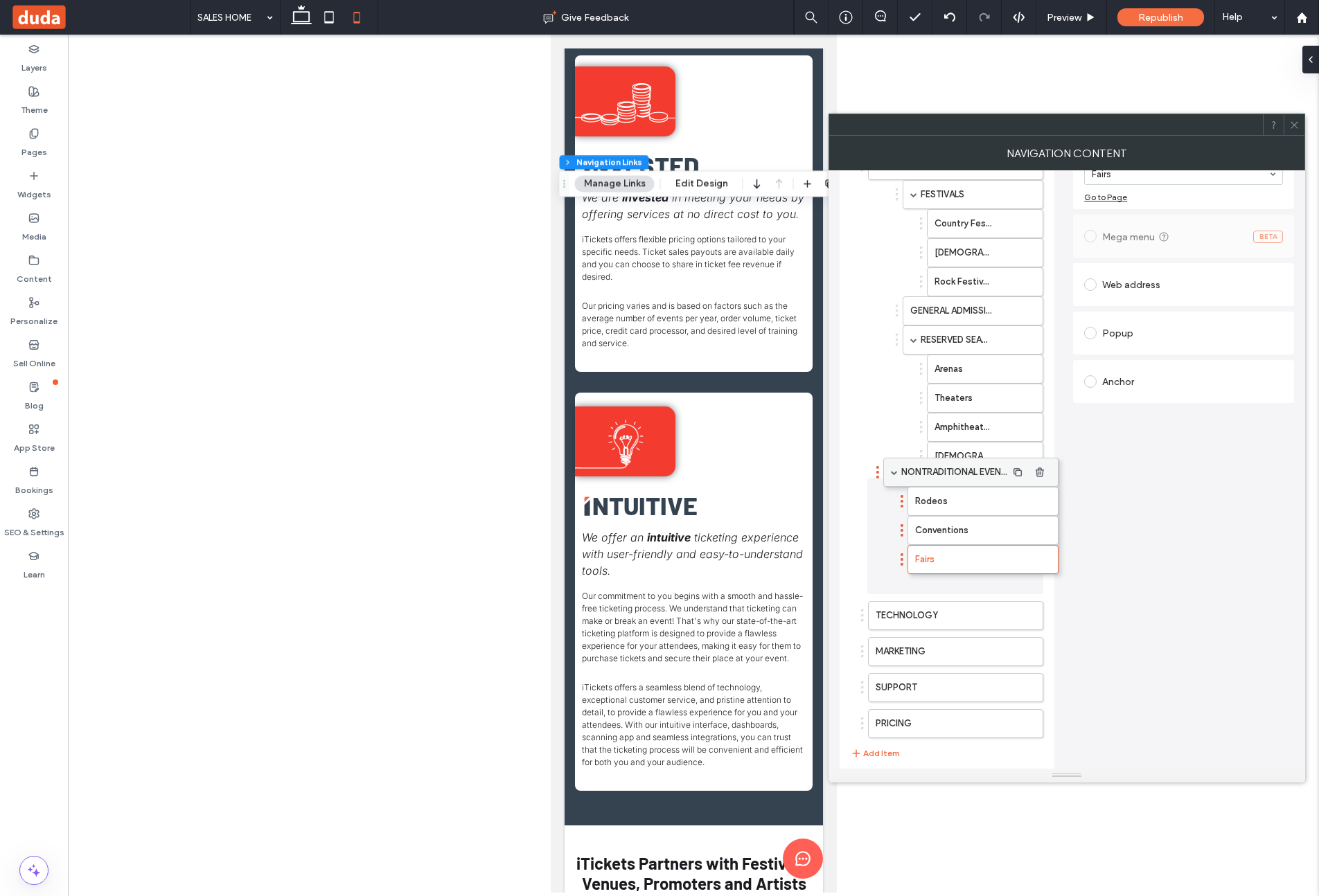
drag, startPoint x: 913, startPoint y: 644, endPoint x: 929, endPoint y: 479, distance: 165.8
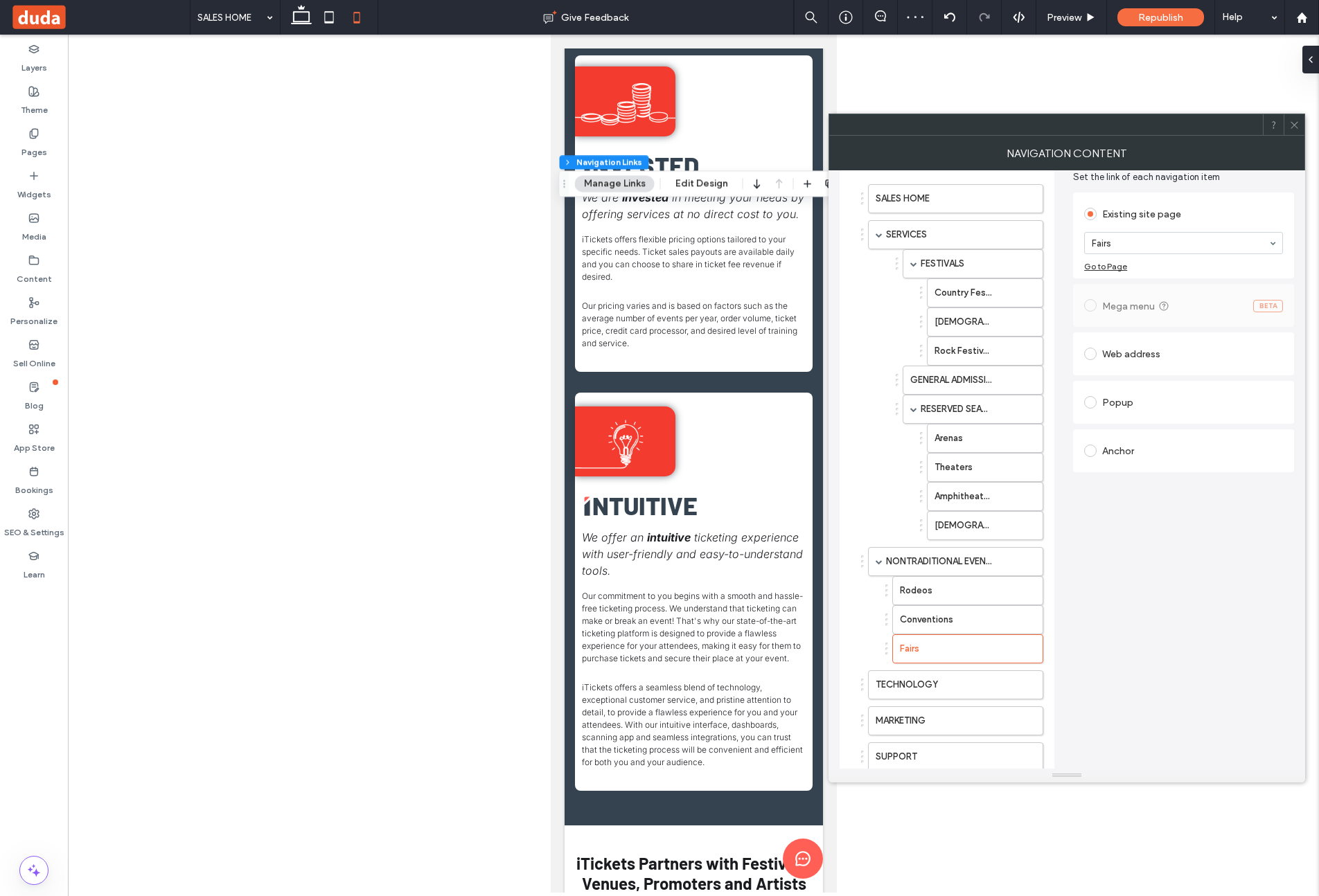
scroll to position [35, 0]
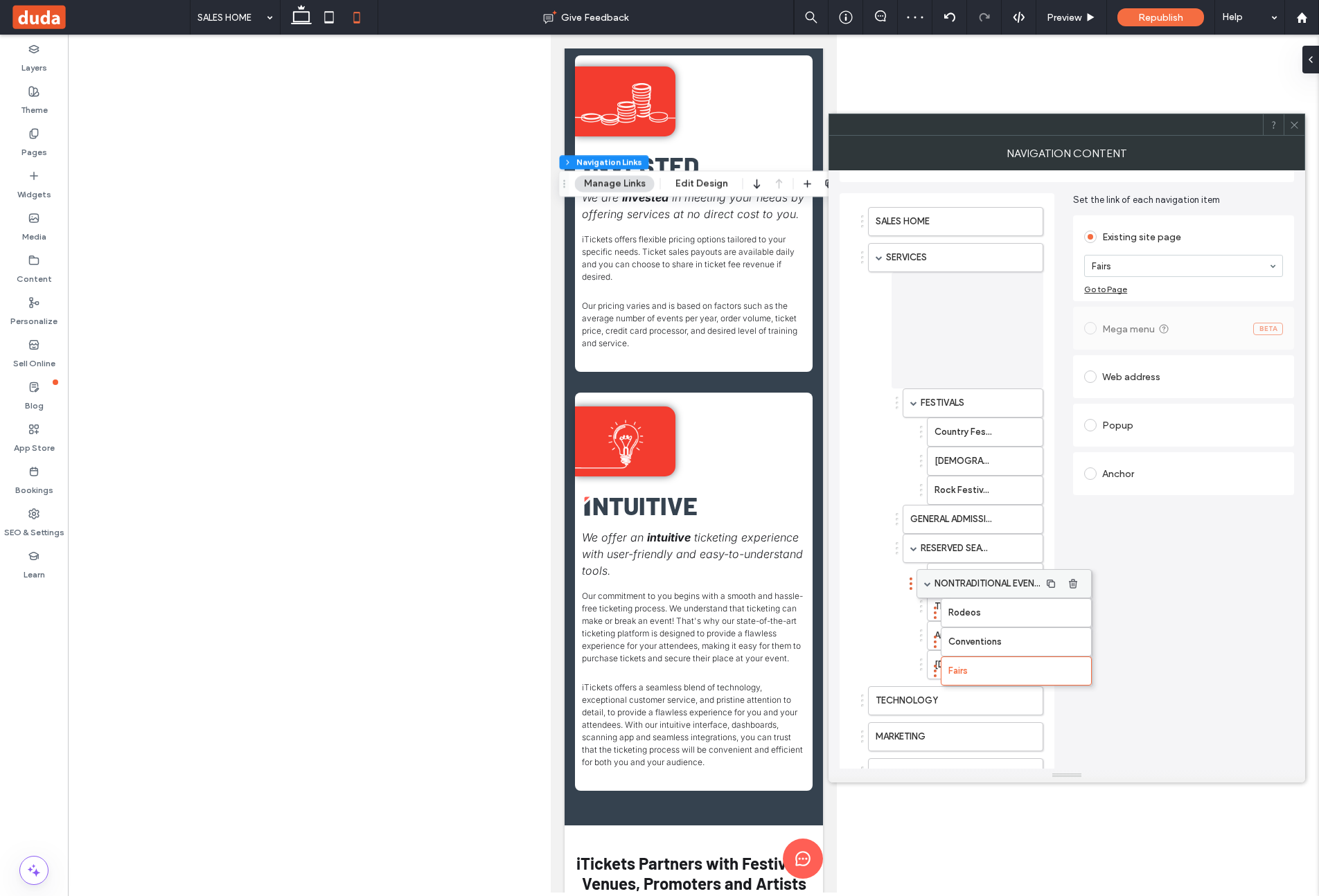
drag, startPoint x: 918, startPoint y: 586, endPoint x: 963, endPoint y: 587, distance: 45.0
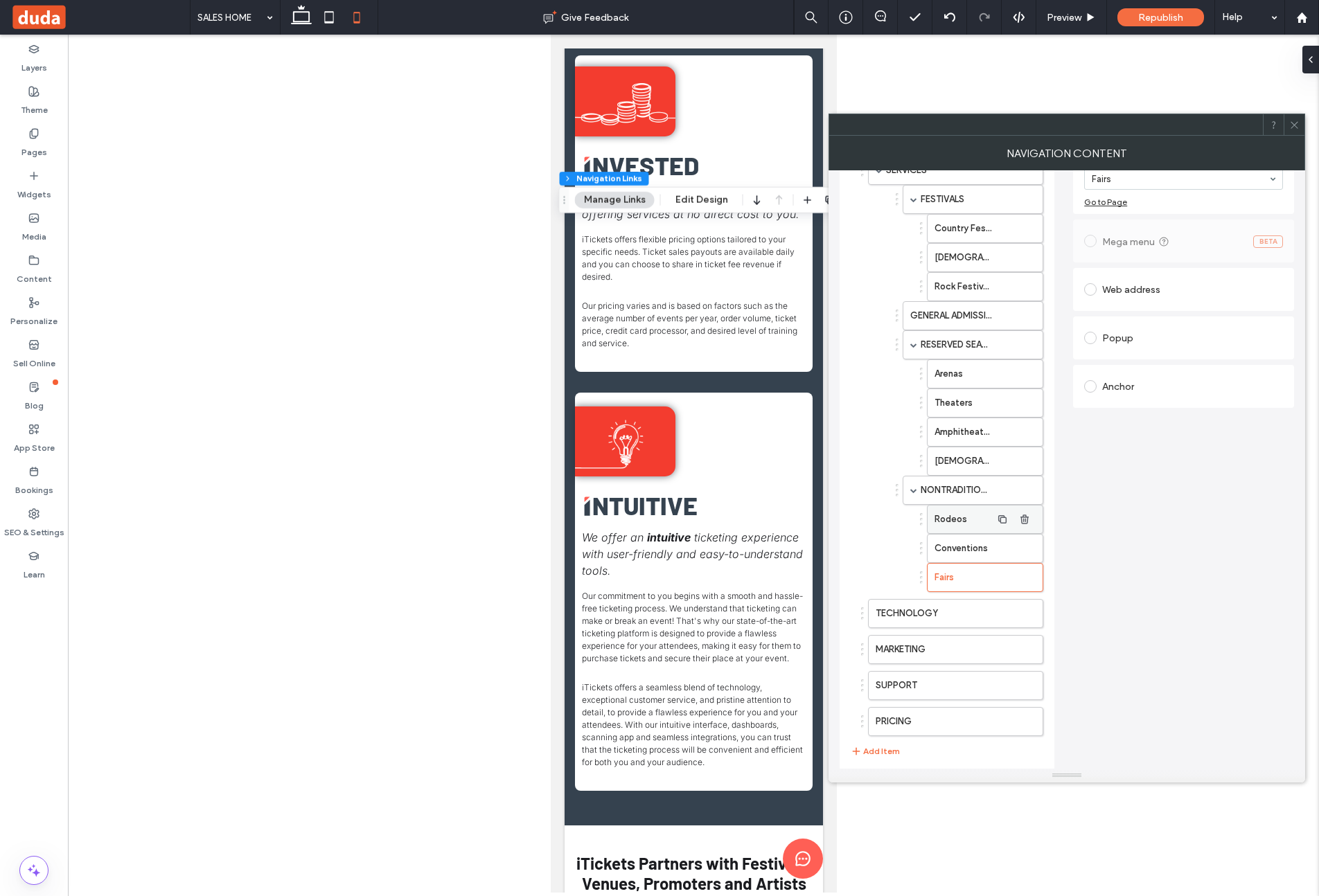
scroll to position [0, 0]
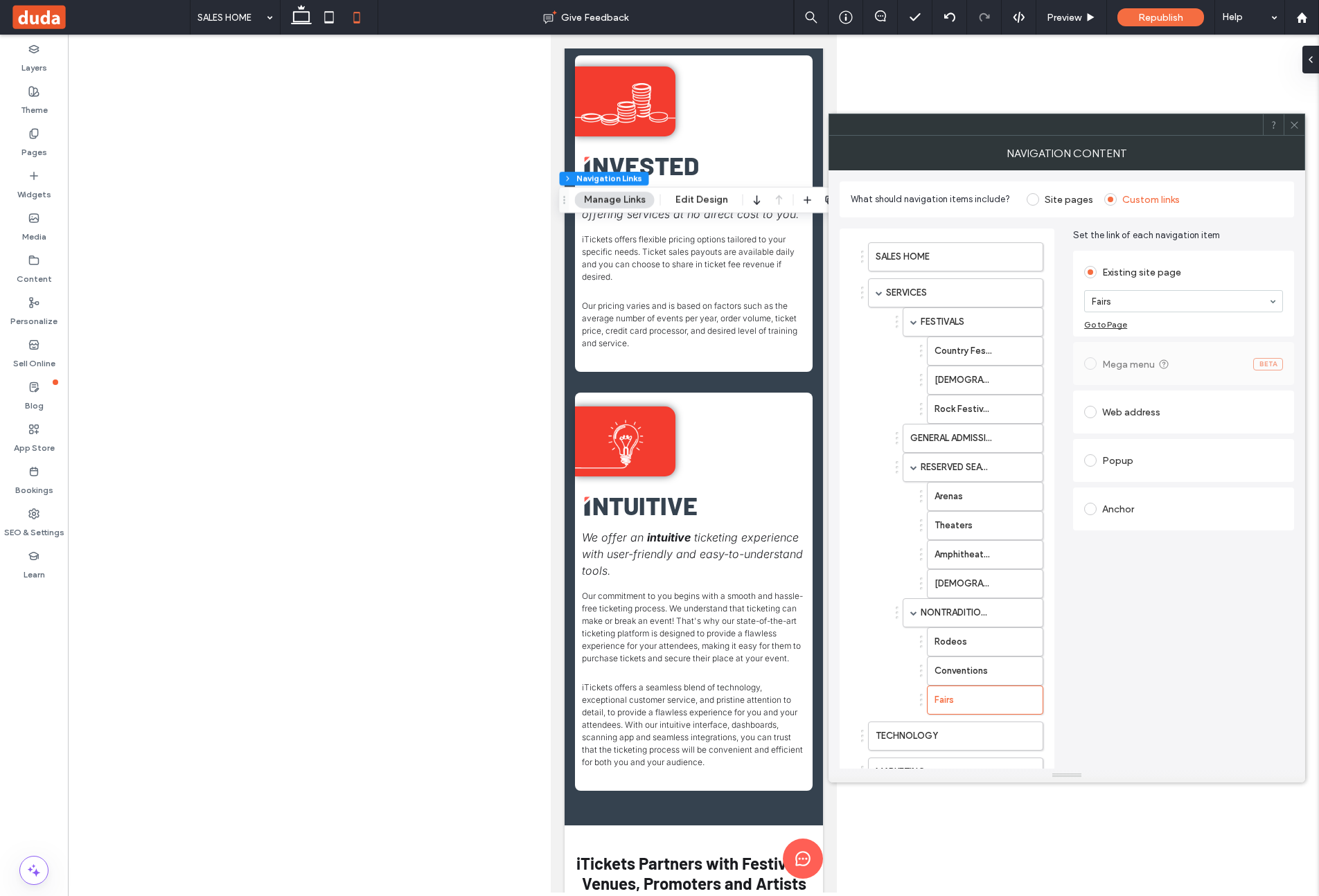
drag, startPoint x: 1294, startPoint y: 126, endPoint x: 1003, endPoint y: 136, distance: 291.2
click at [1291, 126] on icon at bounding box center [1294, 125] width 10 height 10
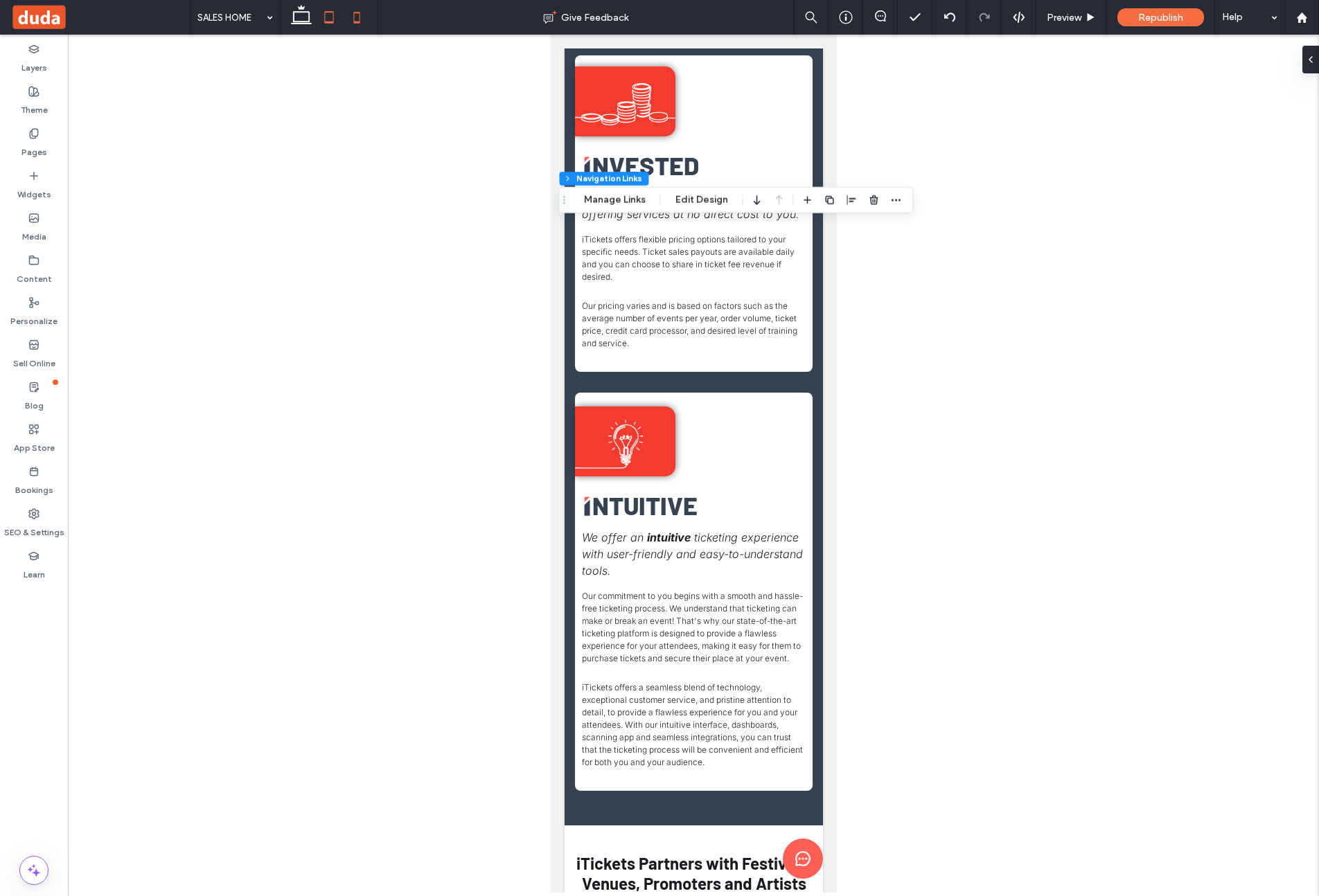
click at [330, 17] on icon at bounding box center [329, 17] width 28 height 28
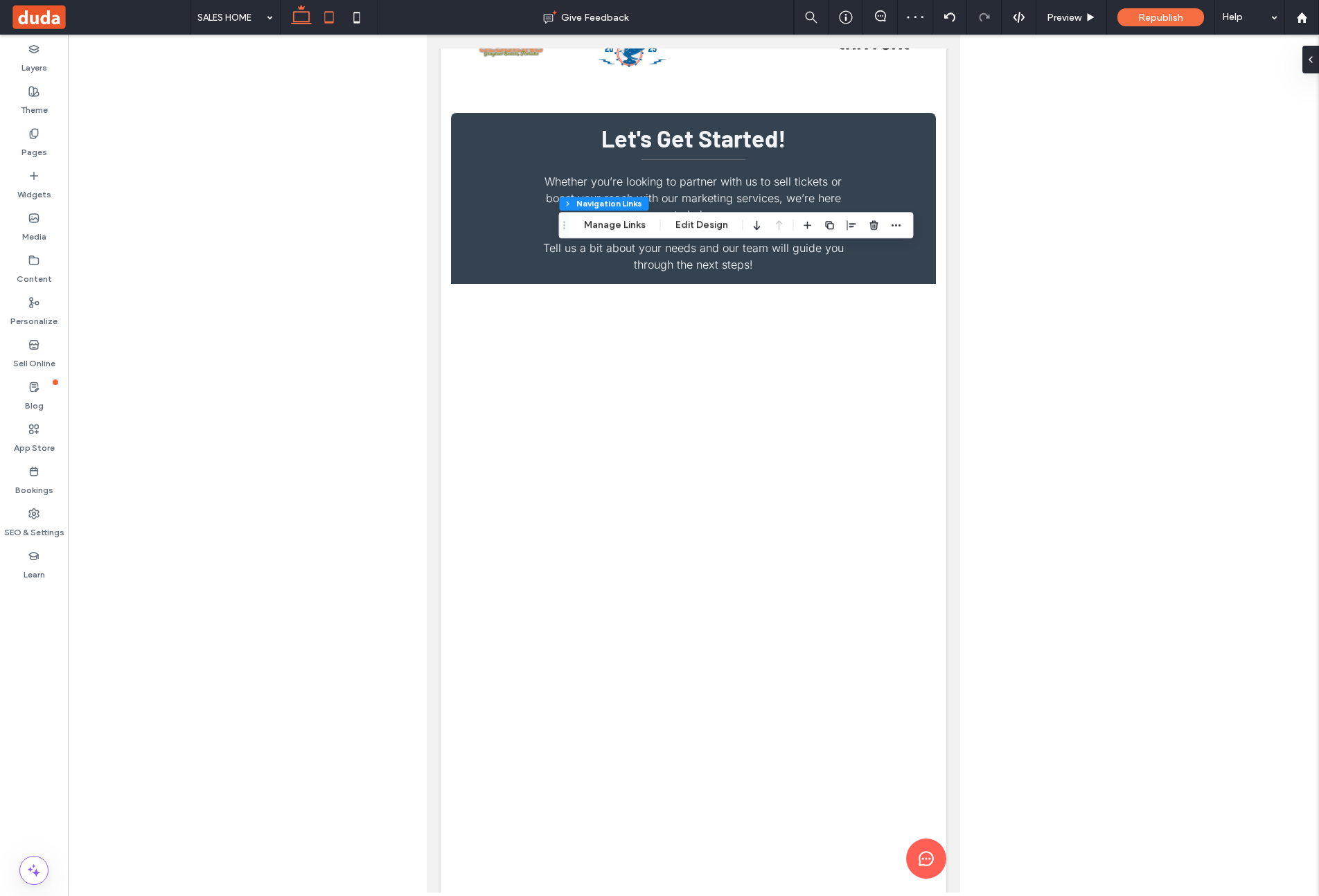
click at [309, 26] on icon at bounding box center [301, 17] width 28 height 28
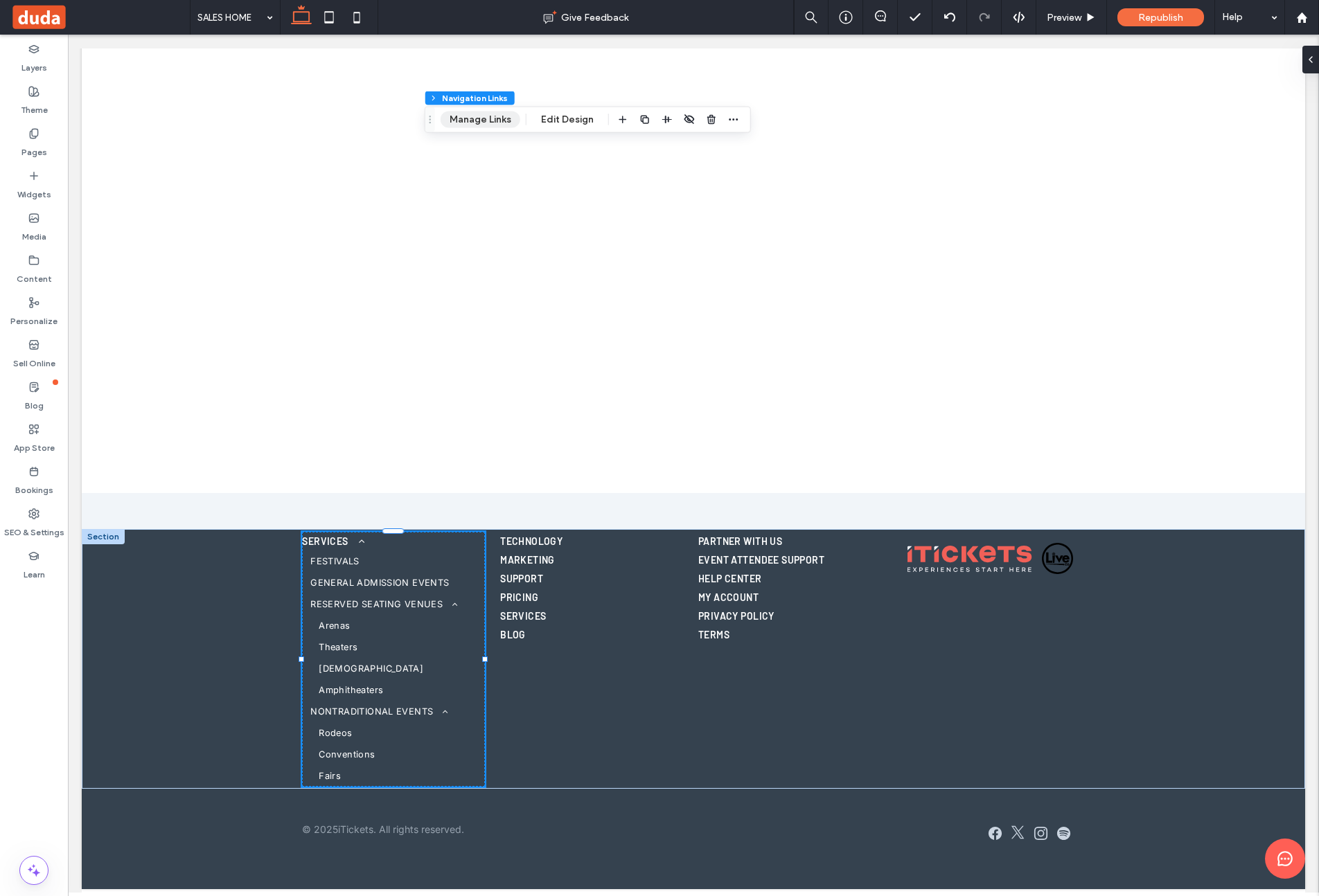
click at [487, 120] on button "Manage Links" at bounding box center [481, 119] width 80 height 16
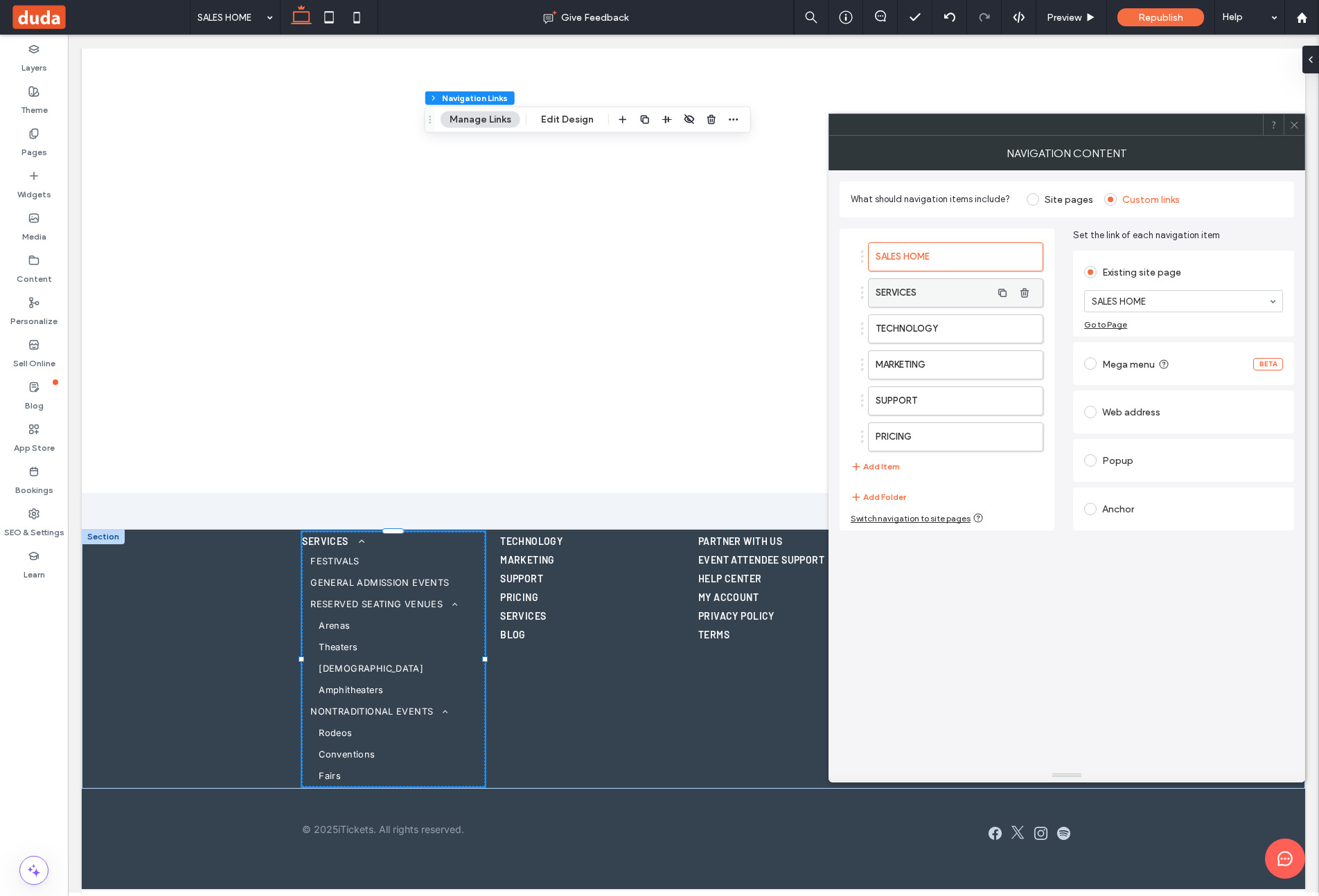
click at [917, 286] on label "SERVICES" at bounding box center [932, 292] width 115 height 28
click at [875, 463] on button "Add Item" at bounding box center [875, 467] width 50 height 16
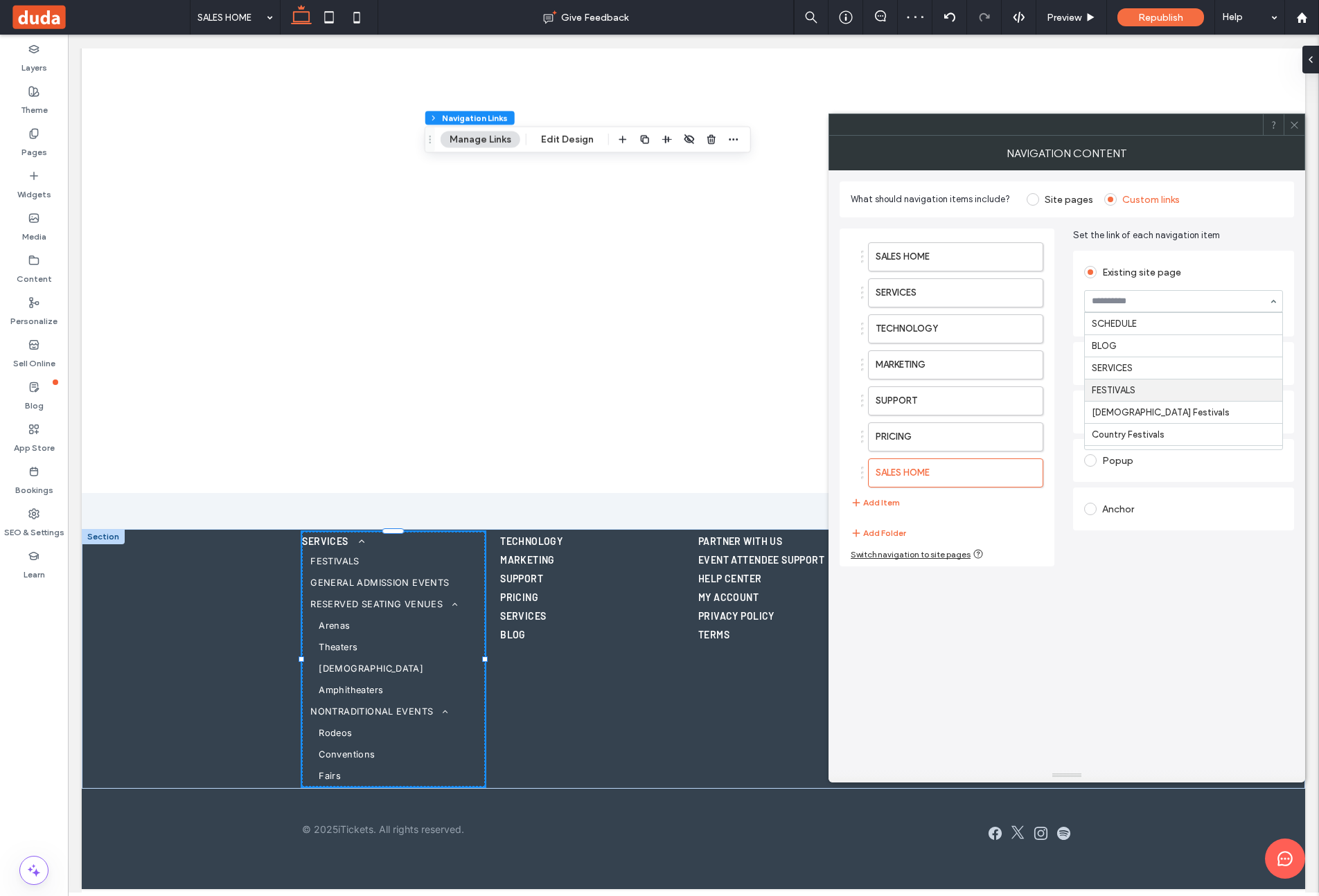
scroll to position [110, 0]
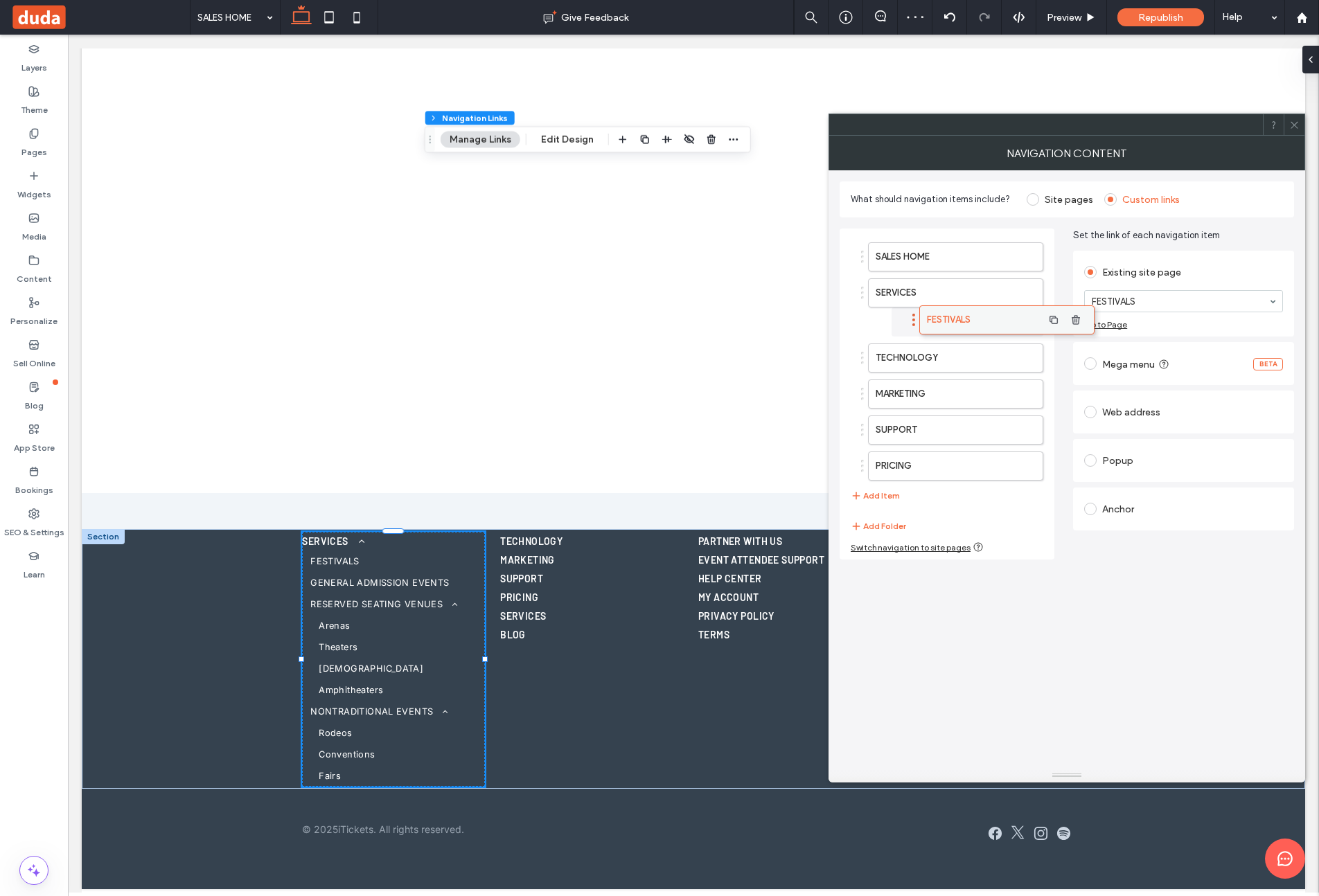
drag, startPoint x: 898, startPoint y: 476, endPoint x: 949, endPoint y: 324, distance: 160.3
drag, startPoint x: 887, startPoint y: 496, endPoint x: 1071, endPoint y: 314, distance: 258.8
click at [892, 484] on div "SALES HOME SERVICES FESTIVALS TECHNOLOGY MARKETING SUPPORT PRICING Add Item" at bounding box center [947, 373] width 192 height 276
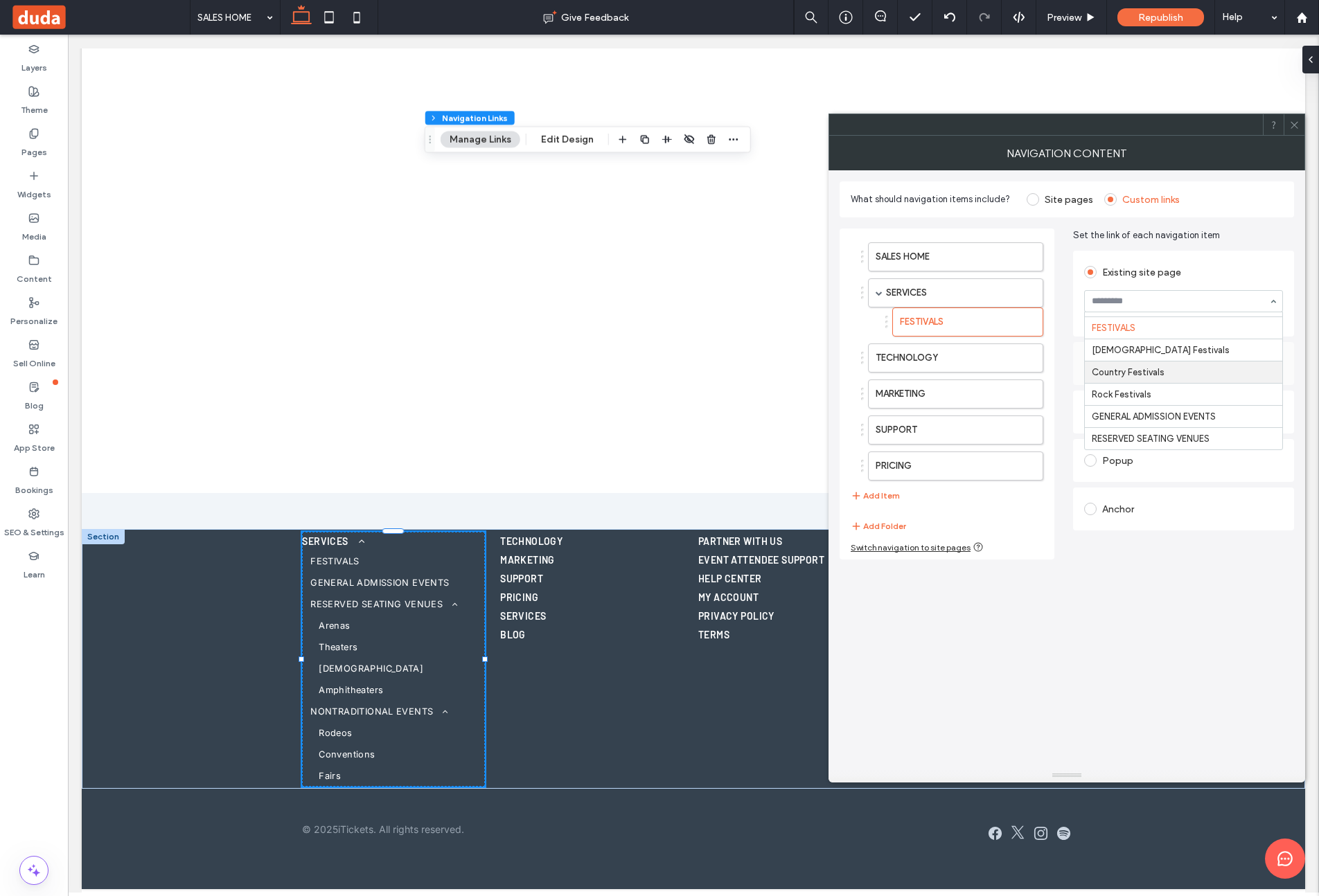
scroll to position [169, 0]
drag, startPoint x: 1180, startPoint y: 352, endPoint x: 1183, endPoint y: 331, distance: 21.2
click at [1182, 296] on input at bounding box center [1179, 301] width 176 height 10
drag, startPoint x: 1170, startPoint y: 347, endPoint x: 1043, endPoint y: 403, distance: 138.8
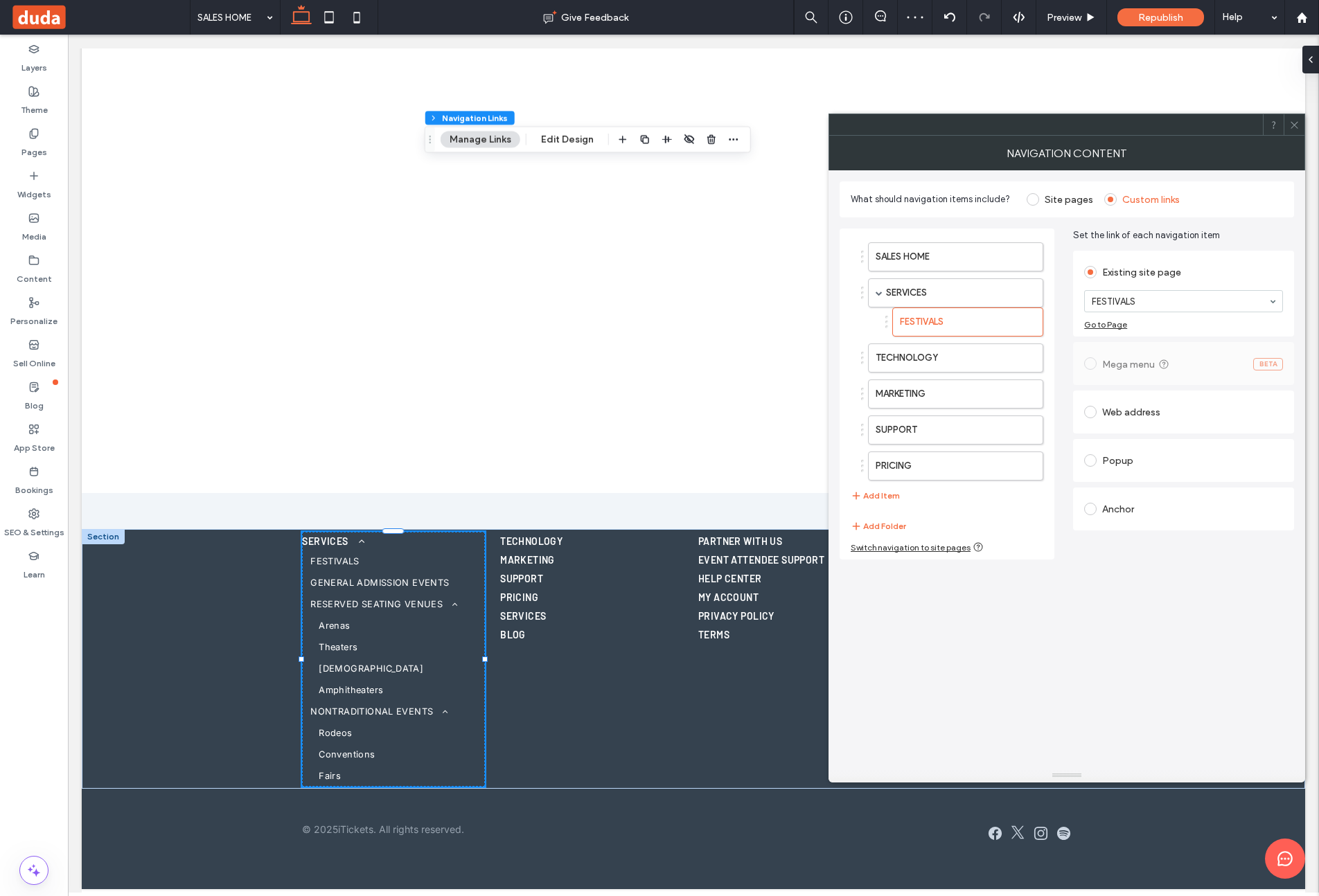
drag, startPoint x: 895, startPoint y: 491, endPoint x: 1160, endPoint y: 329, distance: 310.6
click at [897, 488] on div "SALES HOME SERVICES FESTIVALS TECHNOLOGY MARKETING SUPPORT PRICING Add Item" at bounding box center [947, 373] width 192 height 276
click at [875, 491] on button "Add Item" at bounding box center [875, 495] width 50 height 16
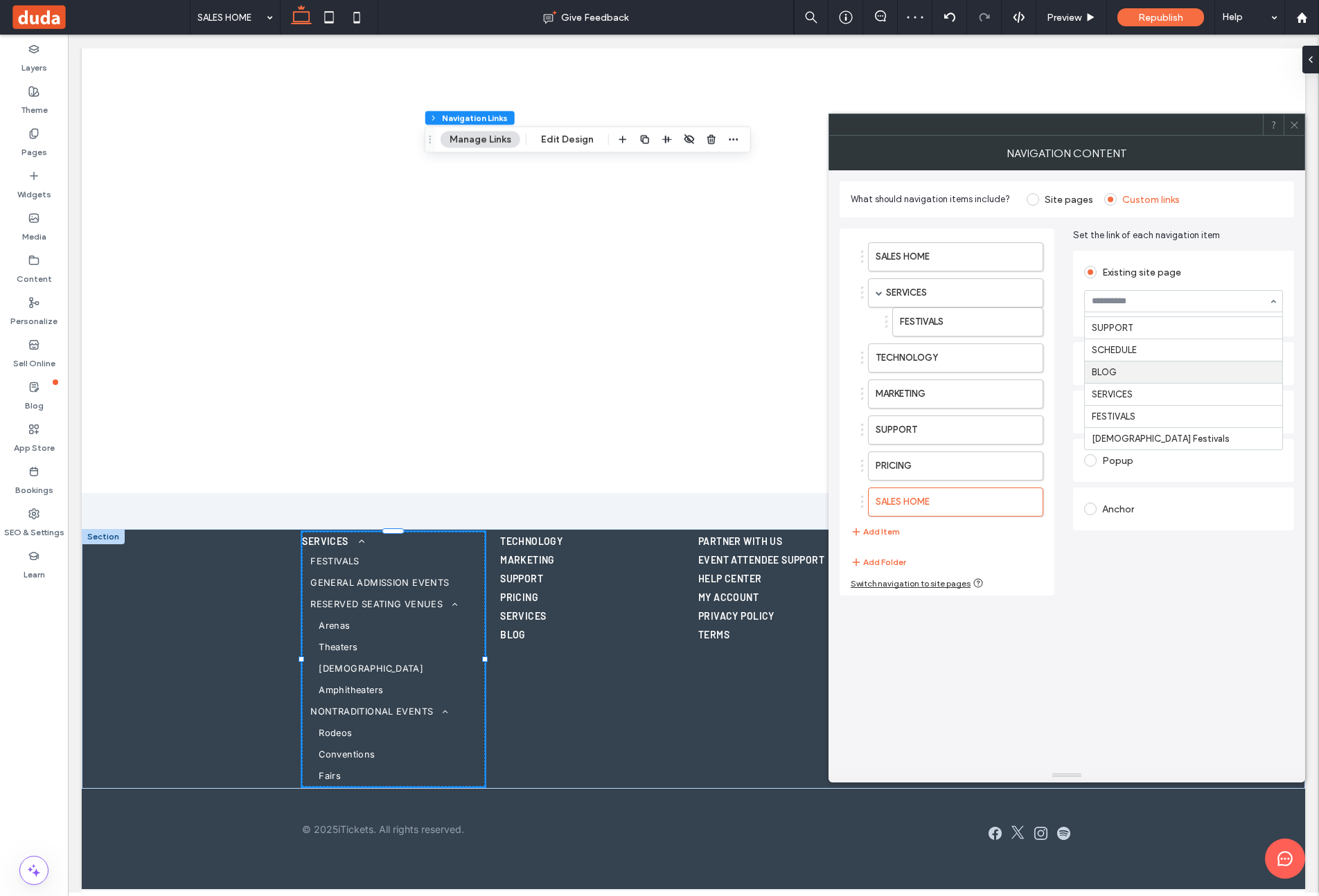
scroll to position [121, 0]
click at [887, 532] on button "Add Item" at bounding box center [875, 531] width 50 height 16
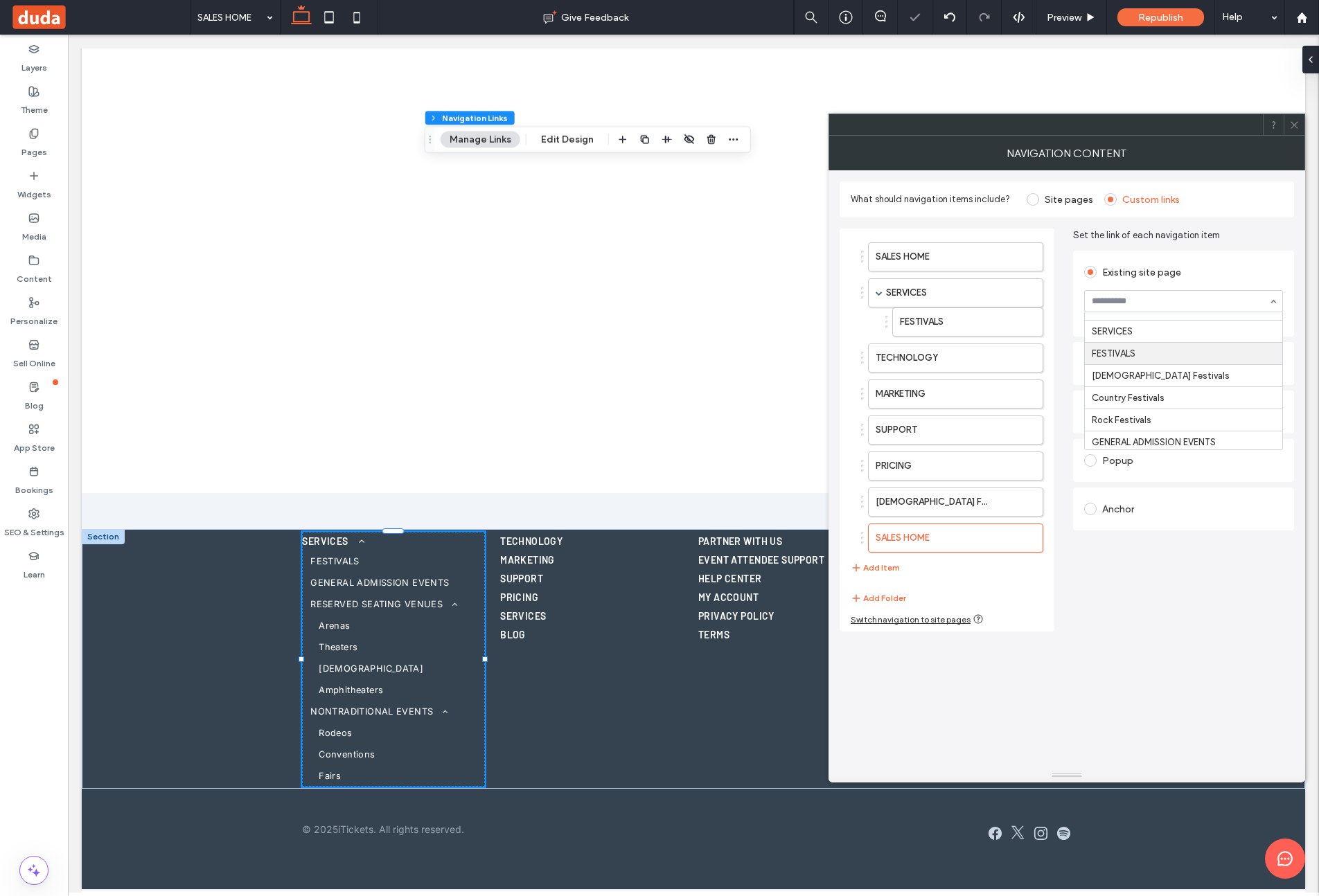
scroll to position [148, 0]
click at [891, 558] on div "SALES HOME SERVICES FESTIVALS TECHNOLOGY MARKETING SUPPORT PRICING Christian Fe…" at bounding box center [947, 408] width 192 height 348
drag, startPoint x: 873, startPoint y: 567, endPoint x: 947, endPoint y: 515, distance: 90.4
click at [873, 567] on button "Add Item" at bounding box center [875, 567] width 50 height 16
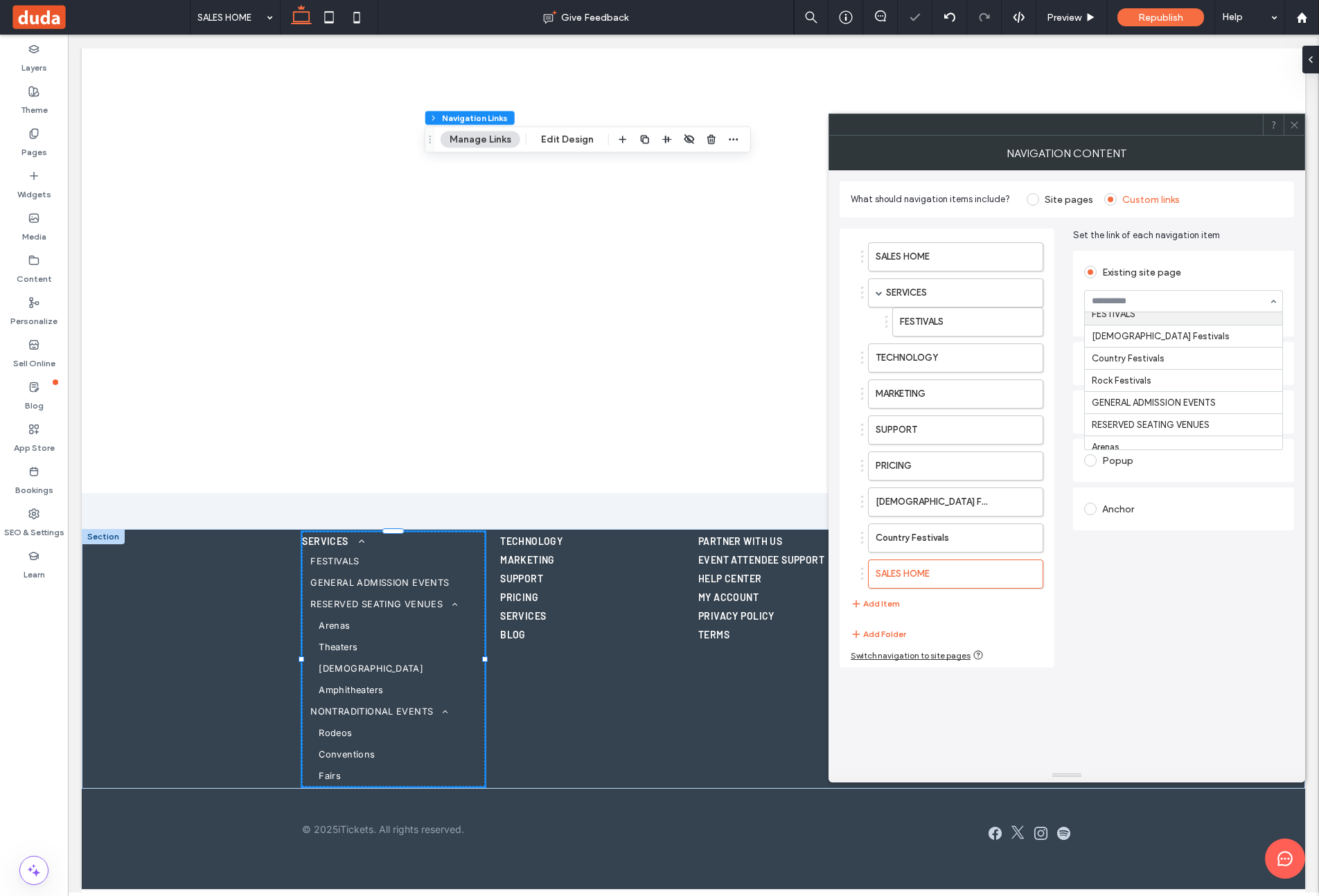
scroll to position [189, 0]
click at [890, 604] on button "Add Item" at bounding box center [875, 604] width 50 height 16
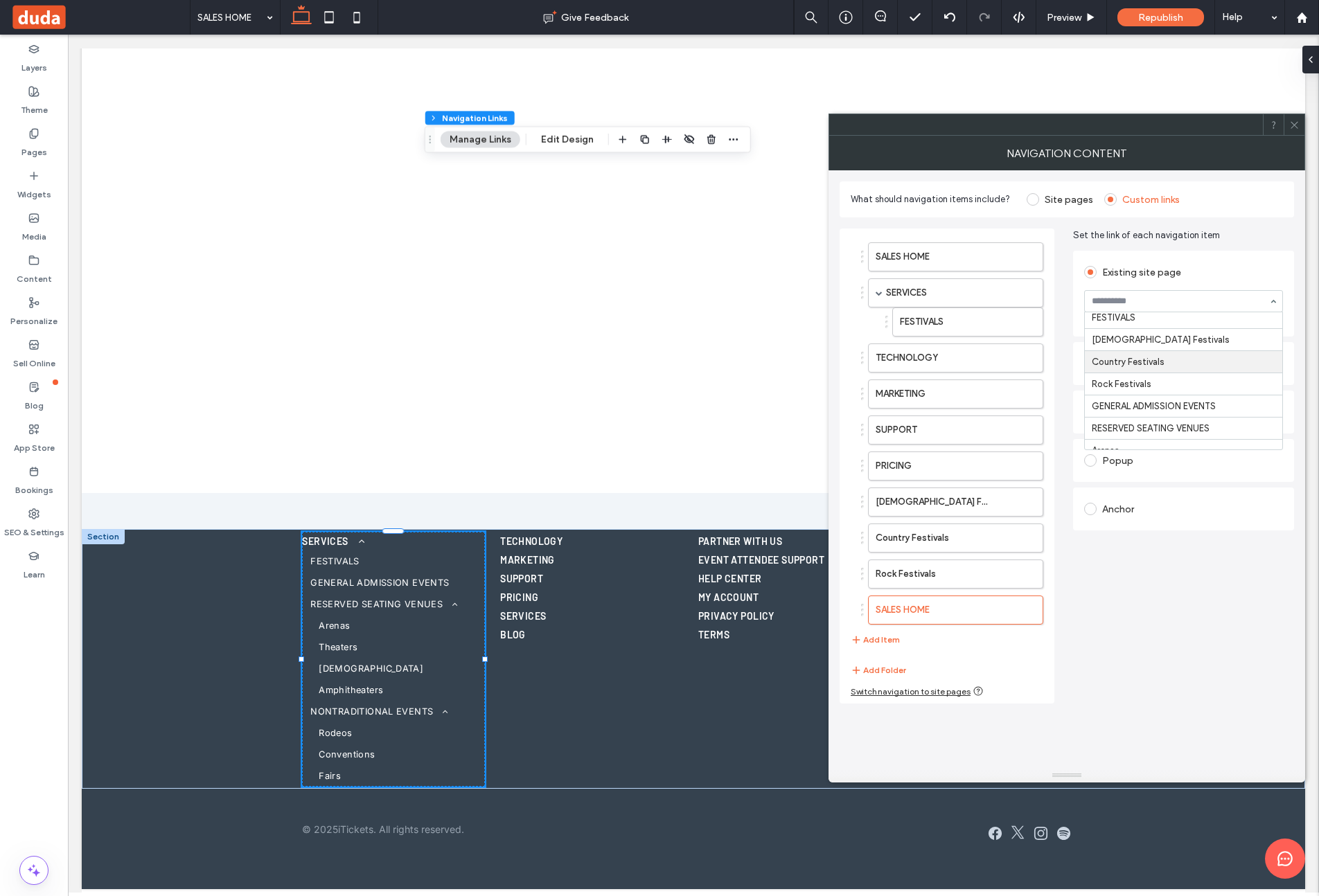
scroll to position [196, 0]
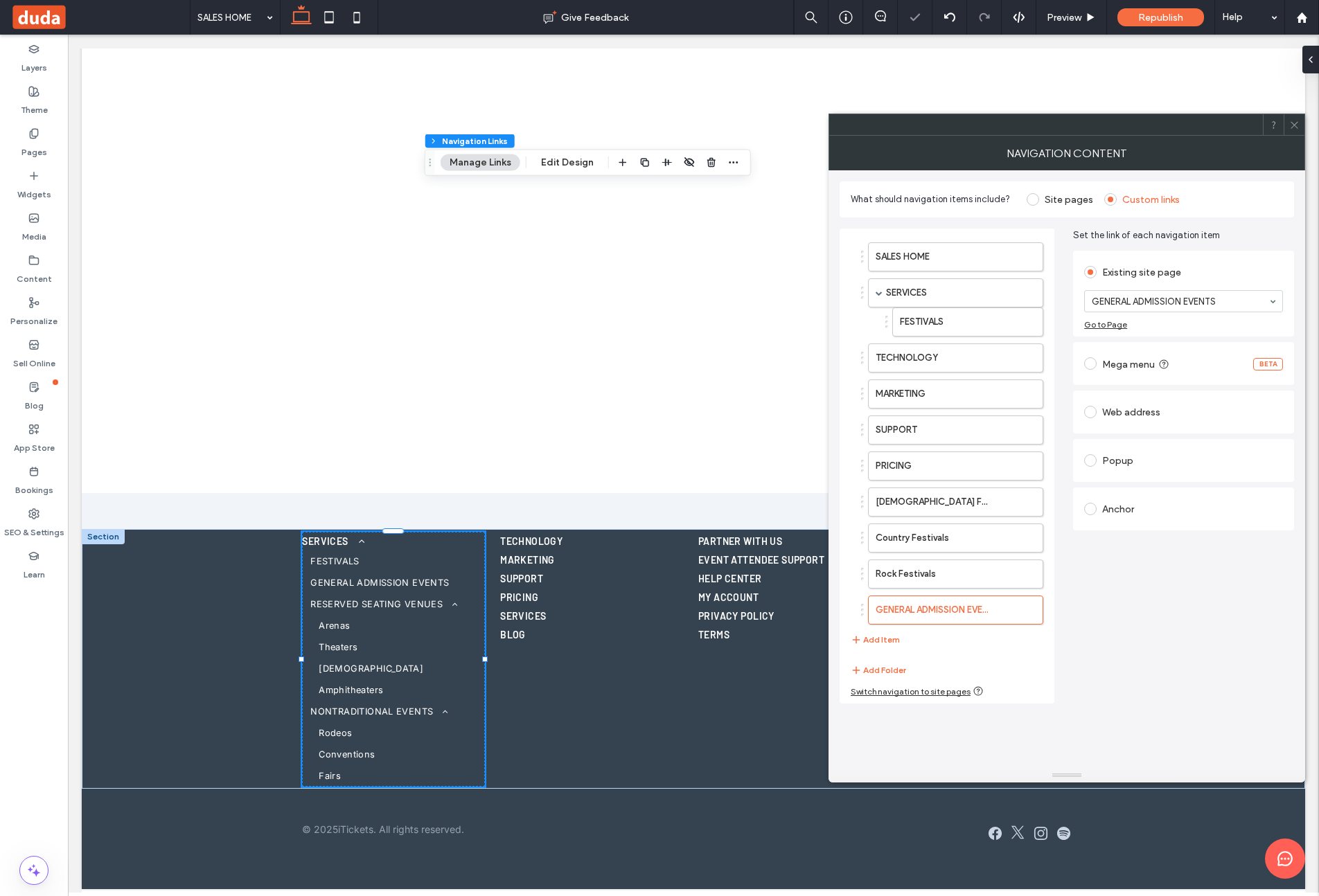
drag, startPoint x: 893, startPoint y: 642, endPoint x: 984, endPoint y: 590, distance: 104.8
click at [893, 642] on button "Add Item" at bounding box center [875, 639] width 50 height 16
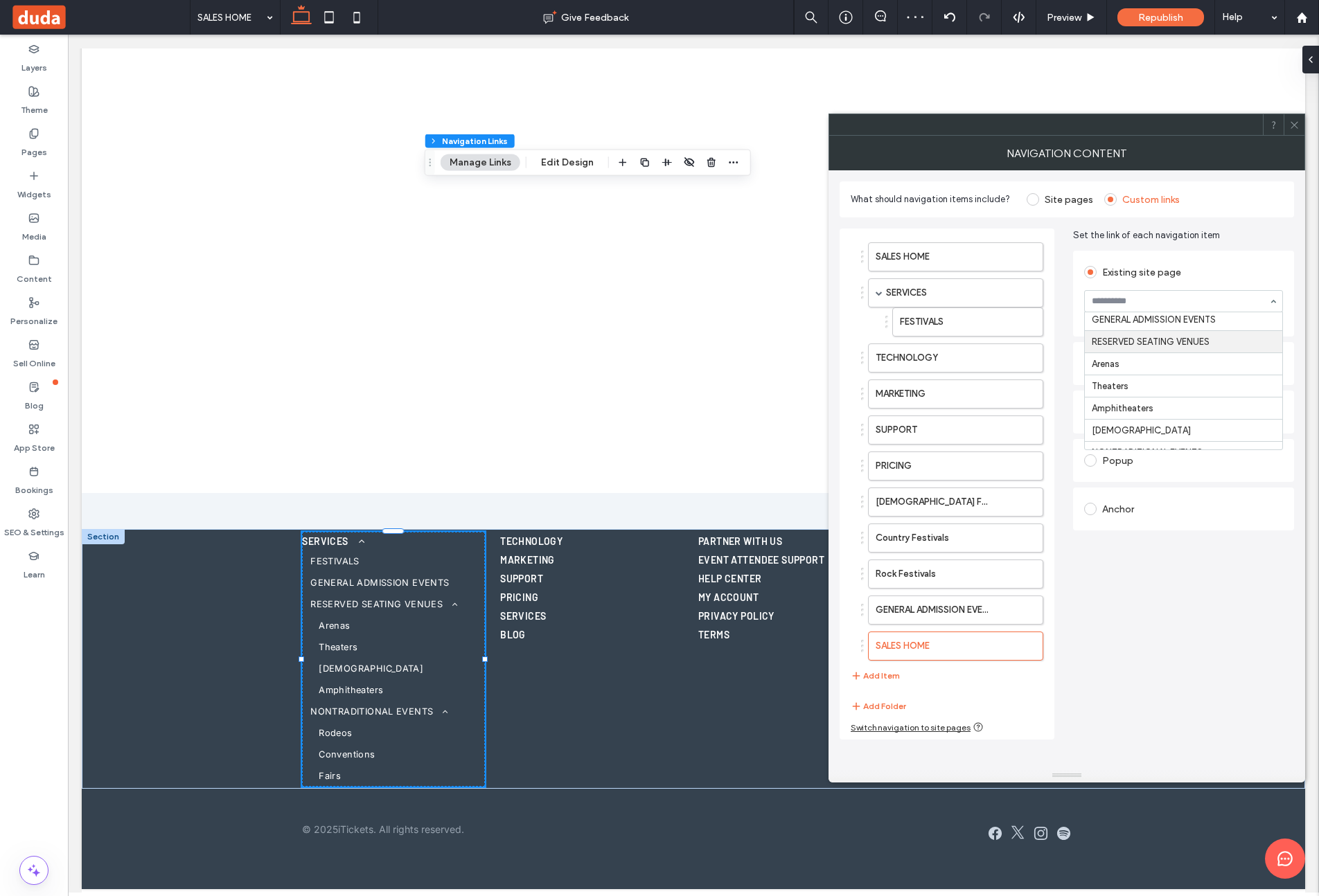
scroll to position [266, 0]
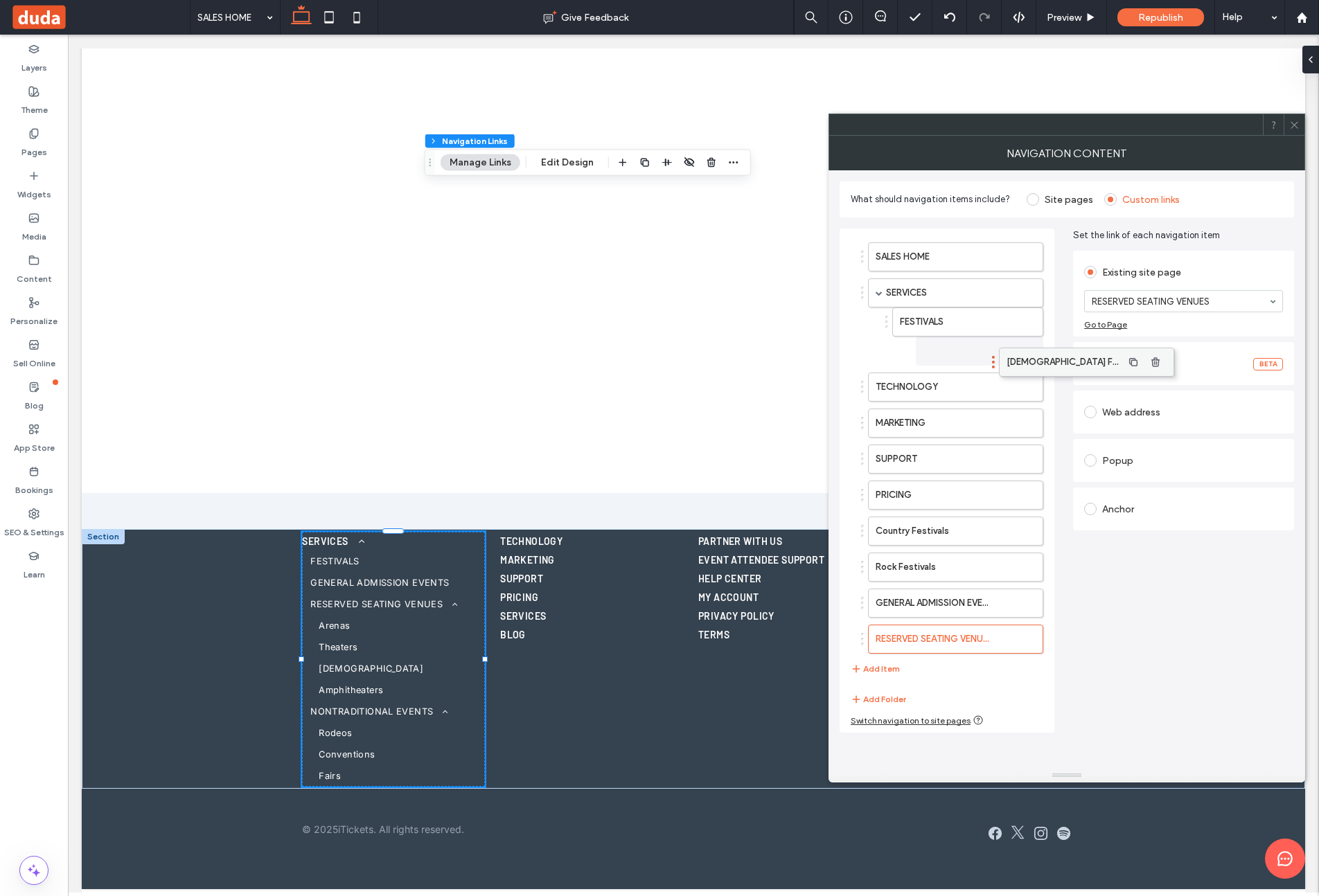
drag, startPoint x: 923, startPoint y: 448, endPoint x: 1028, endPoint y: 361, distance: 136.4
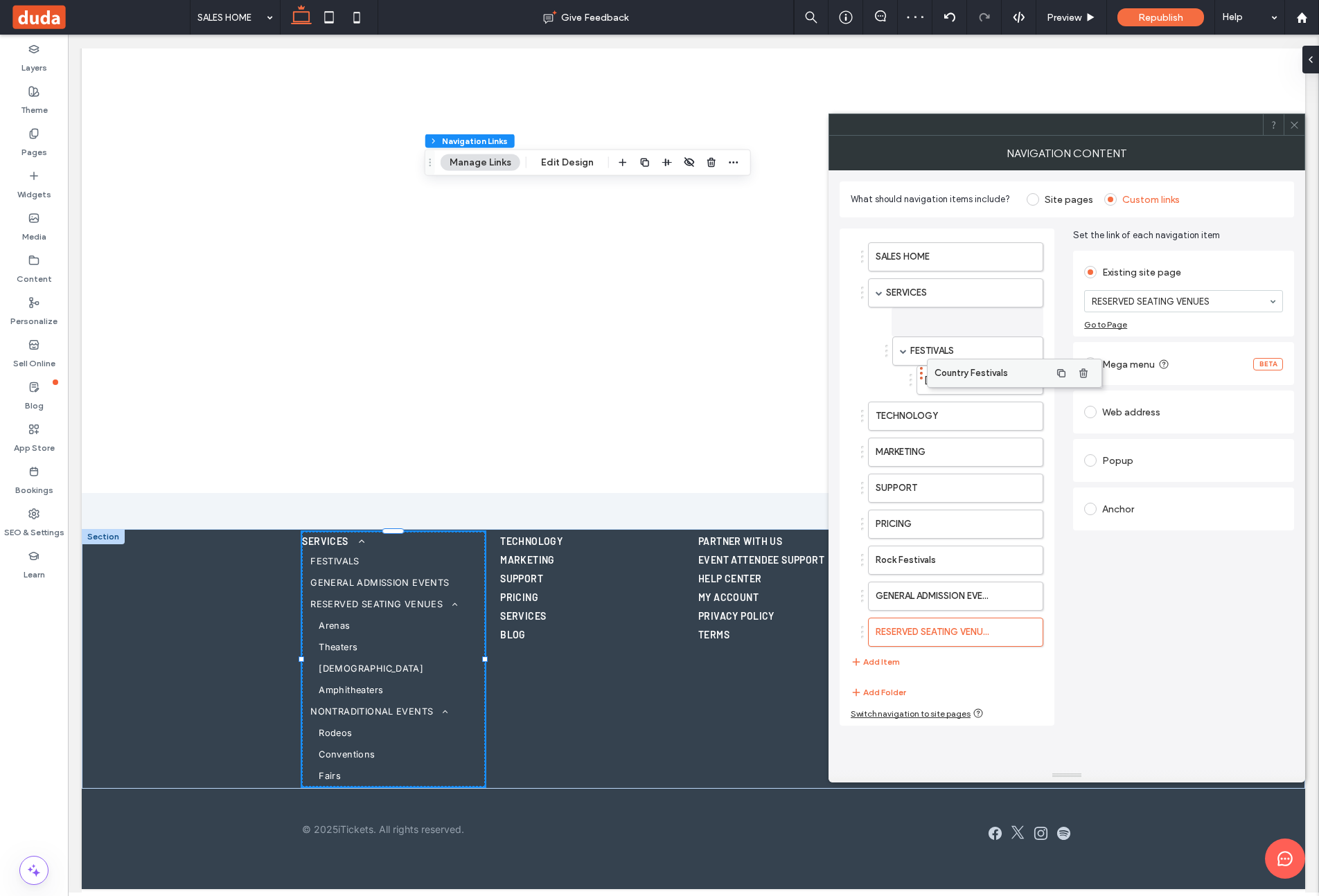
drag, startPoint x: 913, startPoint y: 532, endPoint x: 972, endPoint y: 375, distance: 167.7
click at [971, 379] on label "Country Festivals" at bounding box center [946, 380] width 91 height 28
drag, startPoint x: 921, startPoint y: 378, endPoint x: 970, endPoint y: 375, distance: 49.1
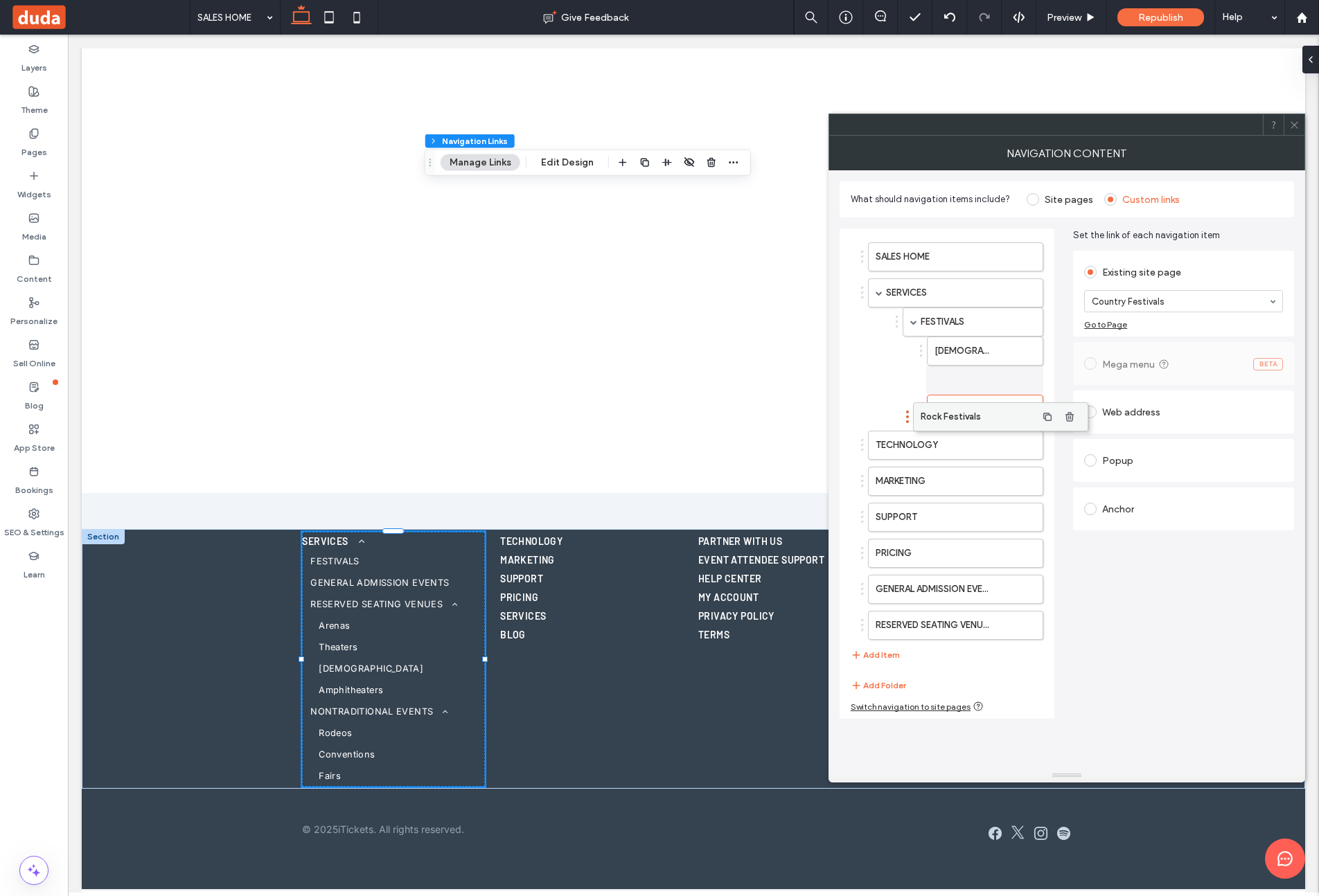
drag, startPoint x: 887, startPoint y: 559, endPoint x: 931, endPoint y: 415, distance: 150.6
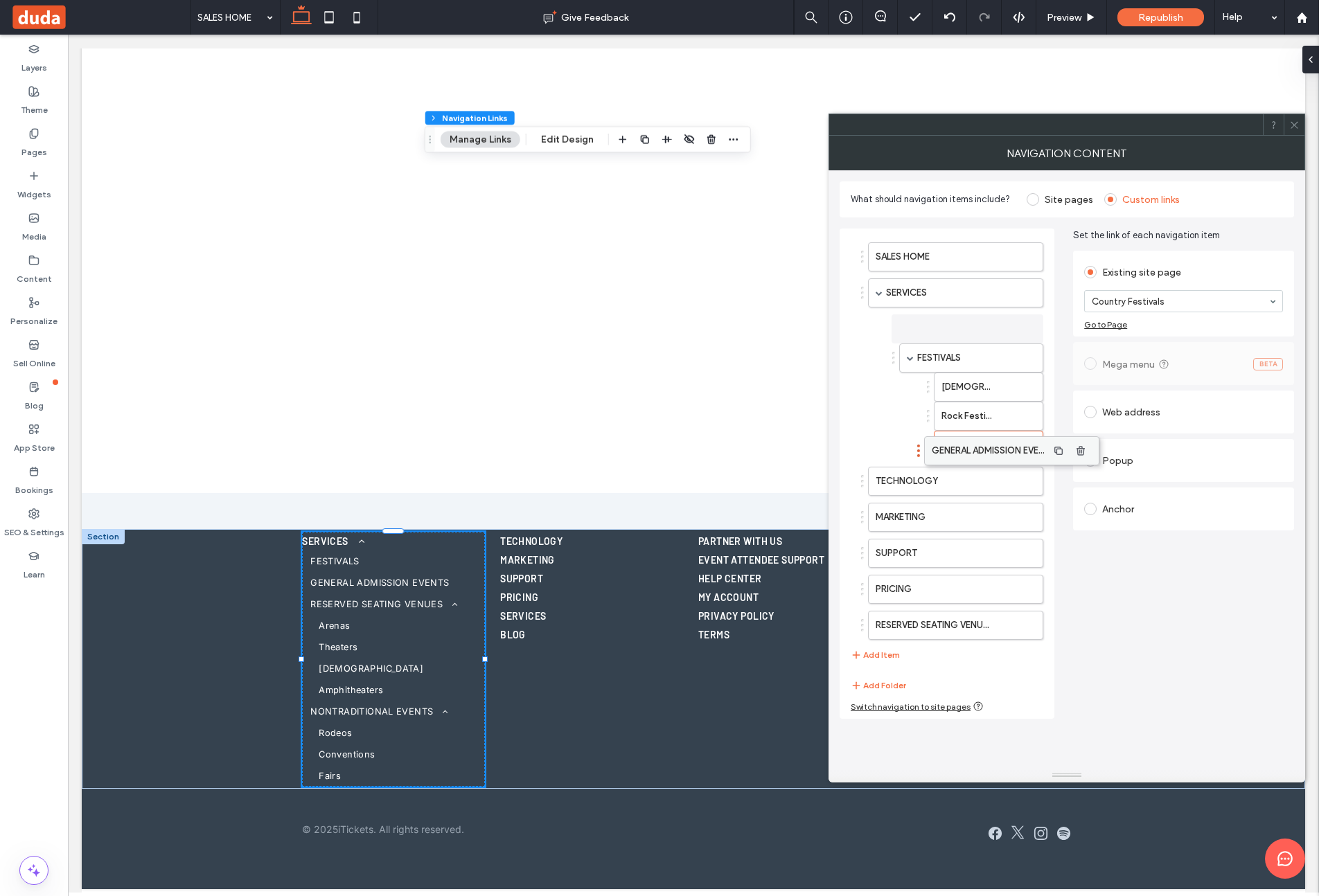
drag, startPoint x: 929, startPoint y: 590, endPoint x: 983, endPoint y: 452, distance: 148.2
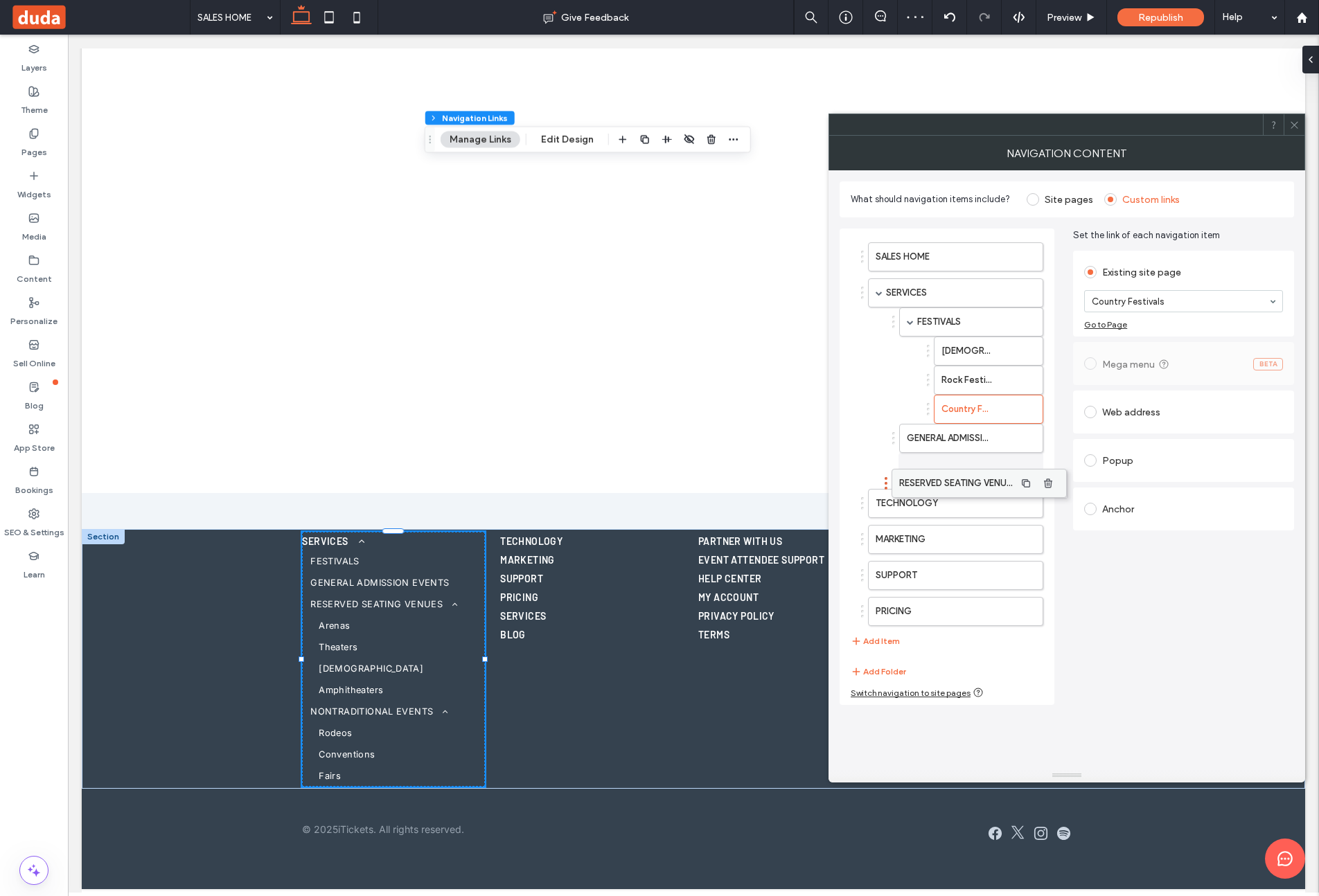
drag, startPoint x: 920, startPoint y: 615, endPoint x: 945, endPoint y: 478, distance: 139.3
drag, startPoint x: 886, startPoint y: 641, endPoint x: 931, endPoint y: 591, distance: 67.3
click at [883, 640] on button "Add Item" at bounding box center [875, 641] width 50 height 16
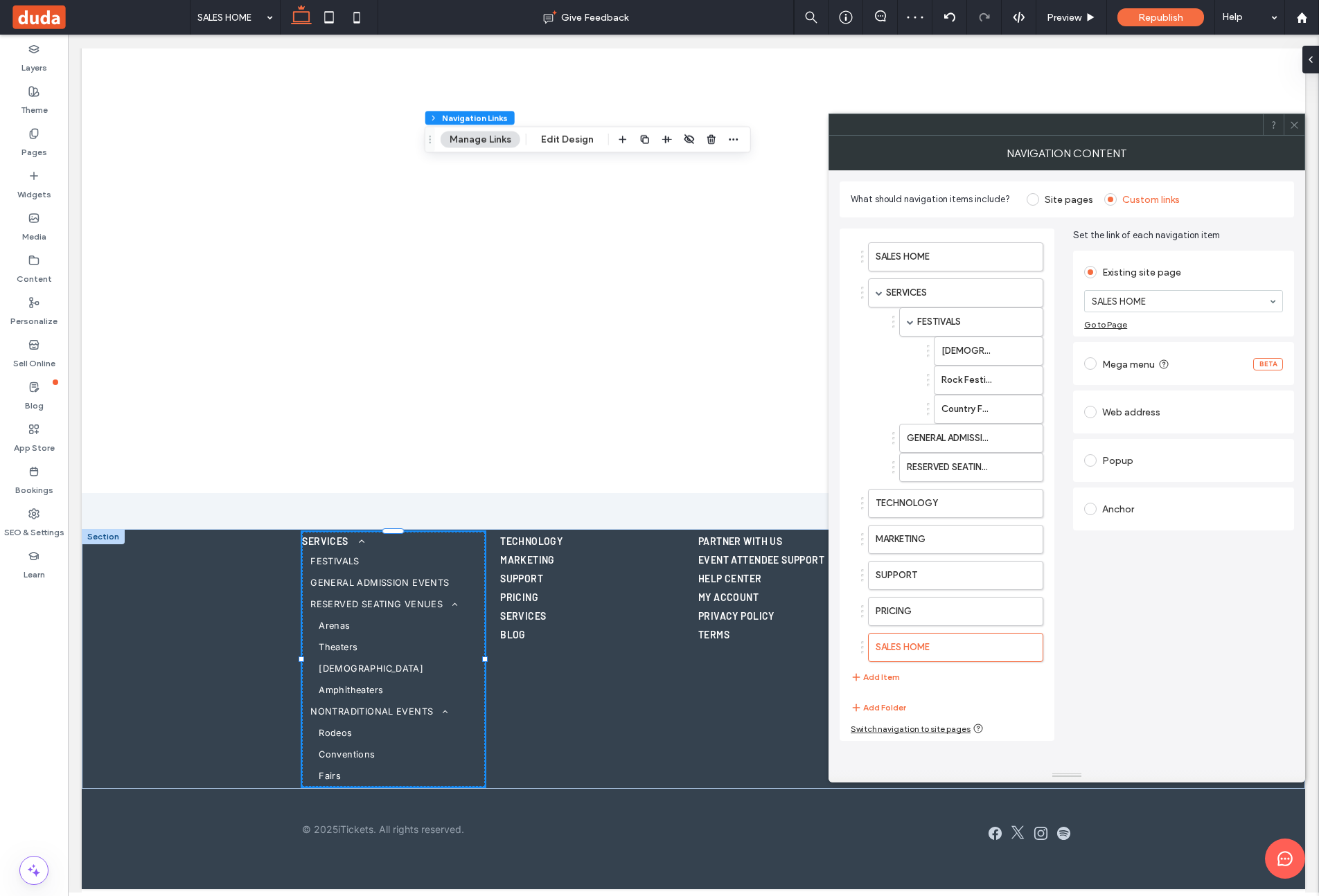
drag, startPoint x: 1224, startPoint y: 301, endPoint x: 1216, endPoint y: 309, distance: 11.3
drag, startPoint x: 1180, startPoint y: 359, endPoint x: 1135, endPoint y: 433, distance: 86.6
click at [878, 676] on button "Add Item" at bounding box center [875, 677] width 50 height 16
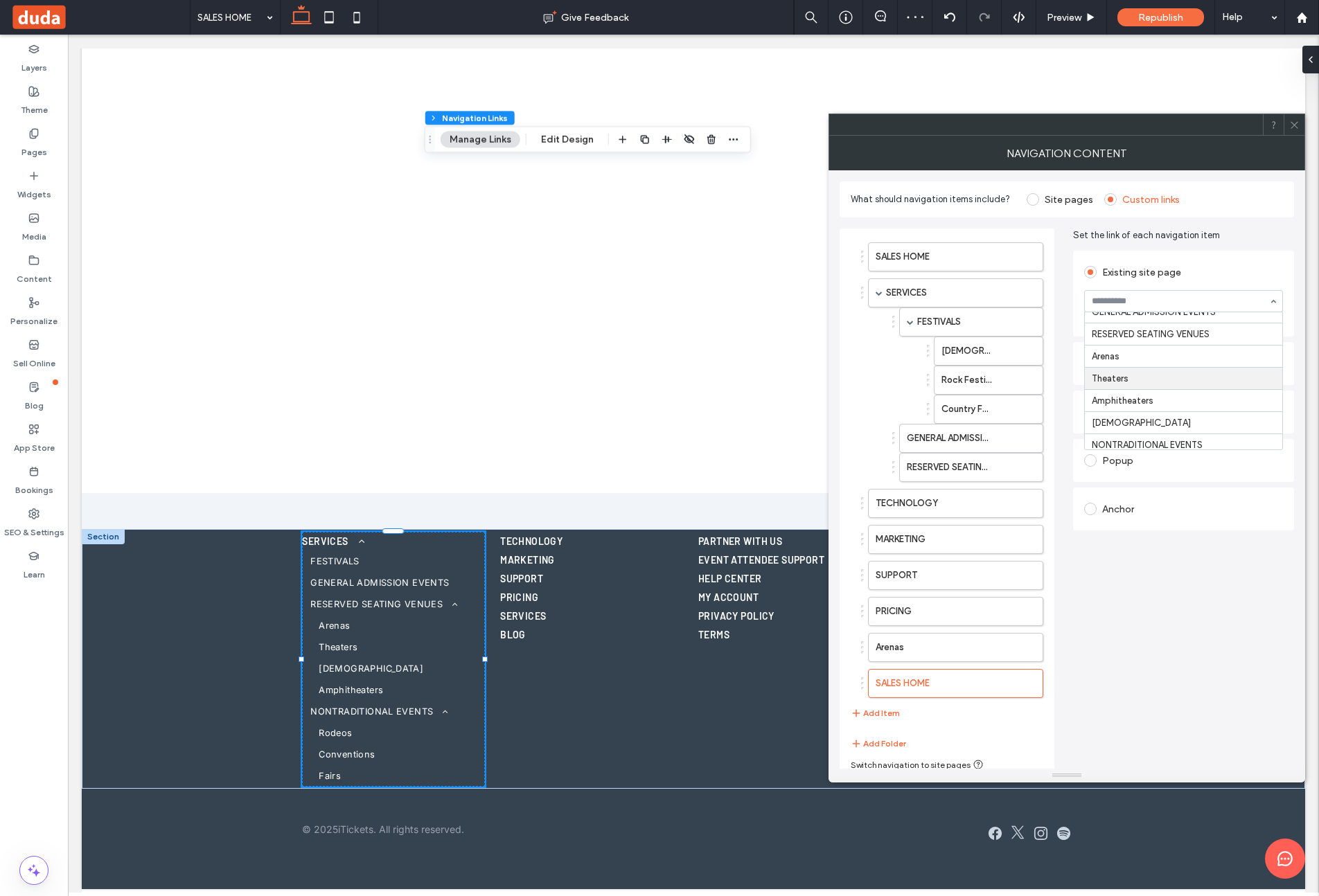
scroll to position [286, 0]
click at [881, 710] on button "Add Item" at bounding box center [875, 712] width 50 height 16
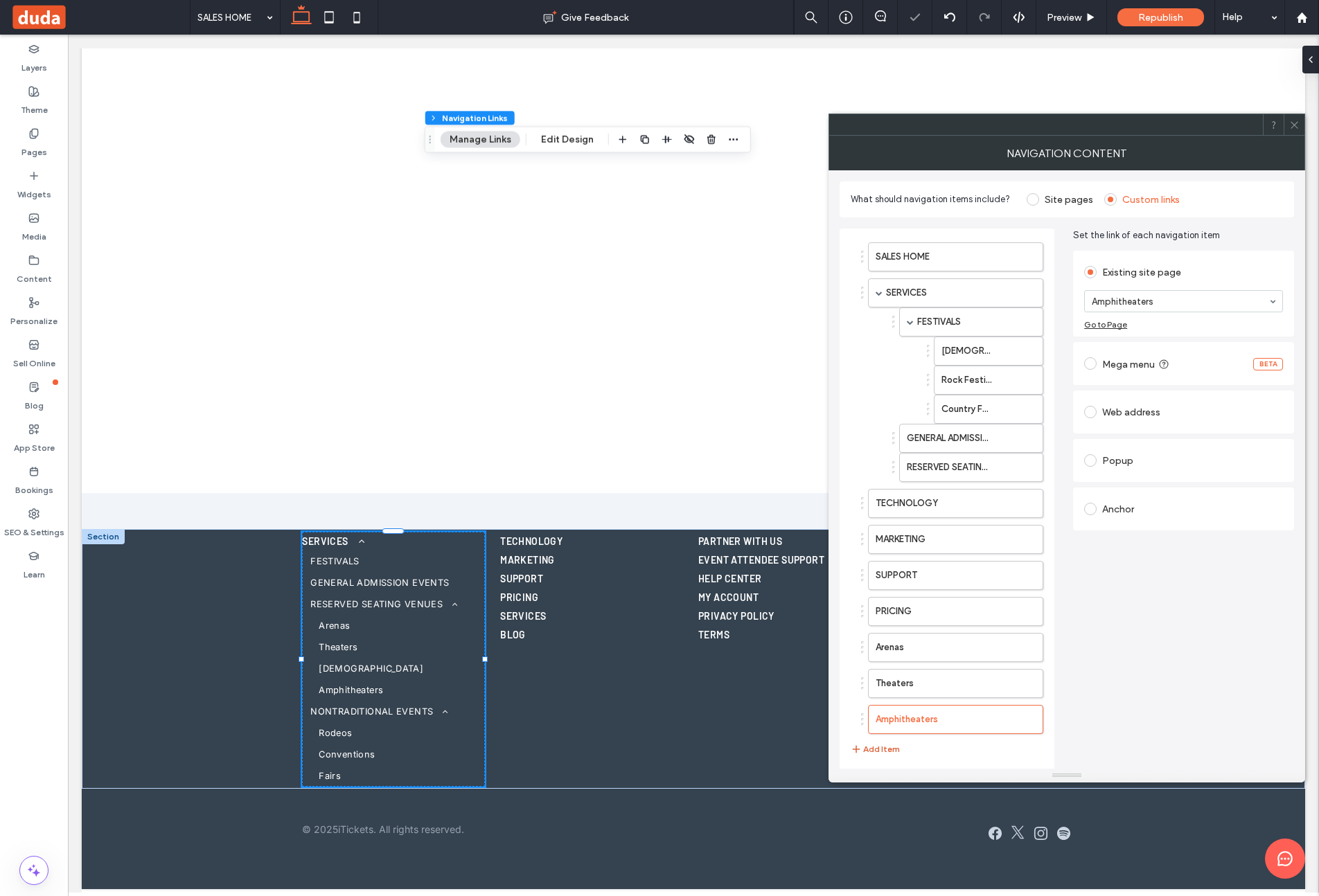
click at [886, 752] on button "Add Item" at bounding box center [875, 748] width 50 height 16
drag, startPoint x: 906, startPoint y: 649, endPoint x: 995, endPoint y: 505, distance: 169.3
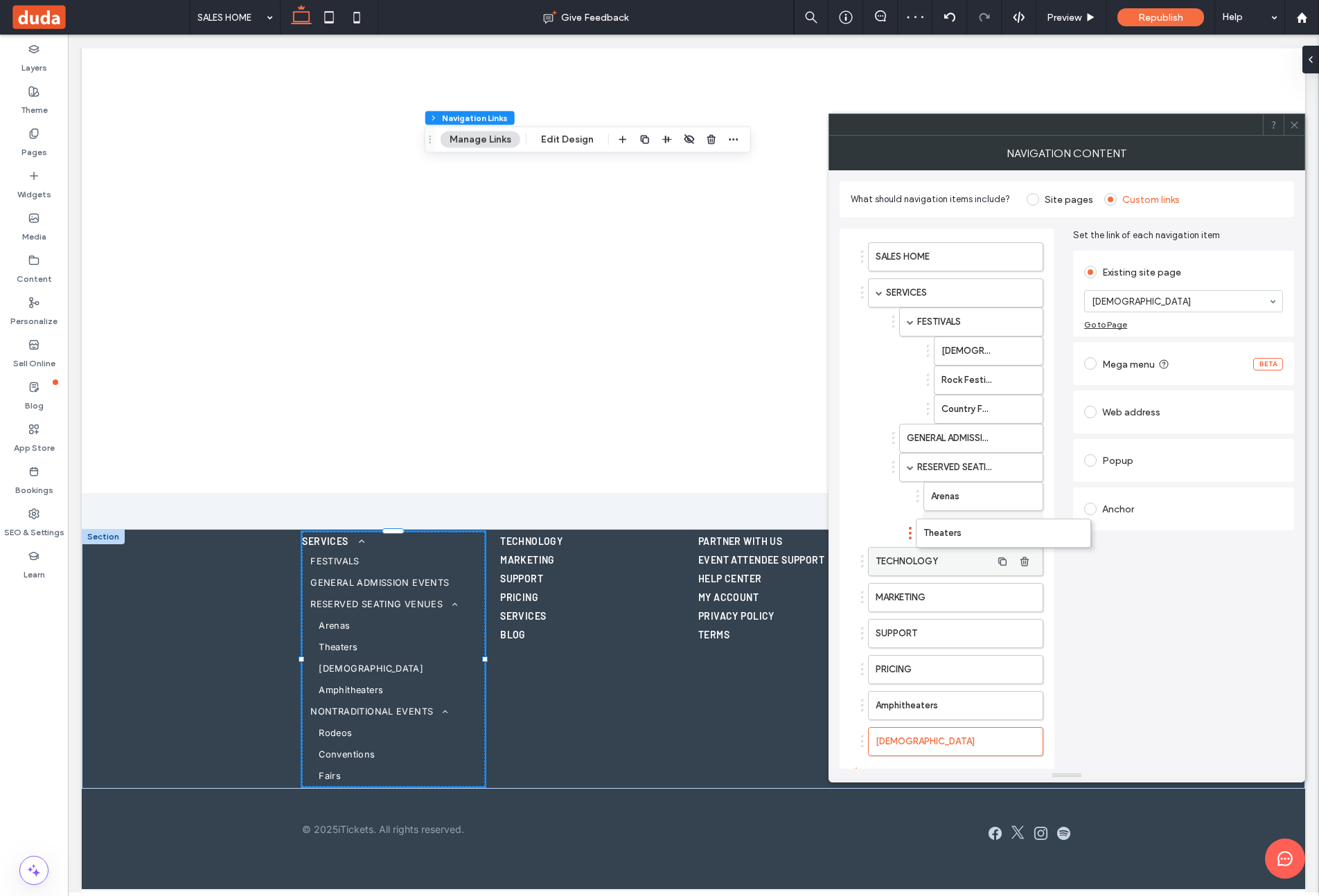
drag, startPoint x: 926, startPoint y: 680, endPoint x: 972, endPoint y: 573, distance: 116.5
drag, startPoint x: 945, startPoint y: 631, endPoint x: 966, endPoint y: 553, distance: 80.8
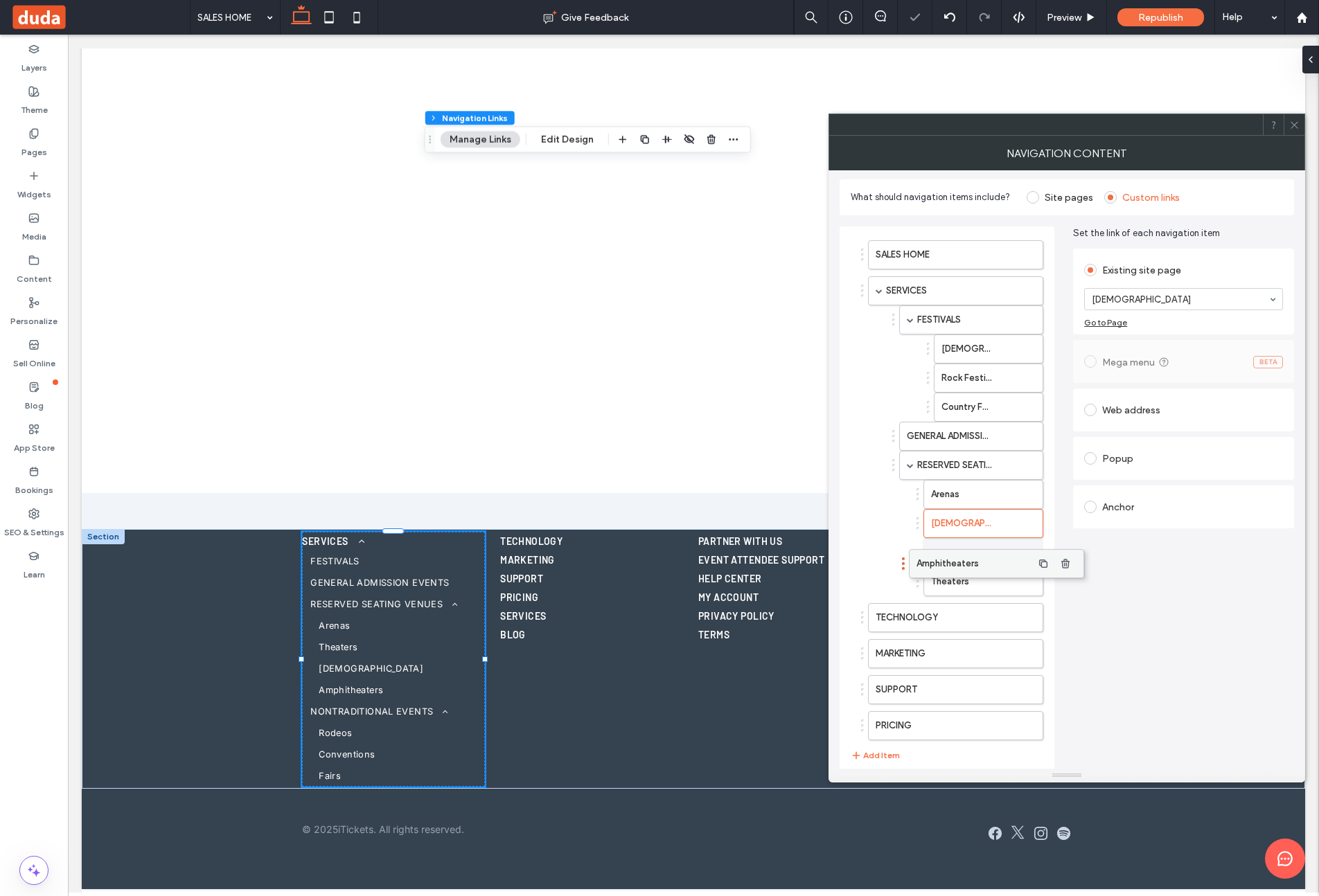
drag, startPoint x: 937, startPoint y: 730, endPoint x: 978, endPoint y: 563, distance: 172.0
drag, startPoint x: 969, startPoint y: 517, endPoint x: 970, endPoint y: 577, distance: 60.0
drag, startPoint x: 953, startPoint y: 570, endPoint x: 956, endPoint y: 582, distance: 12.4
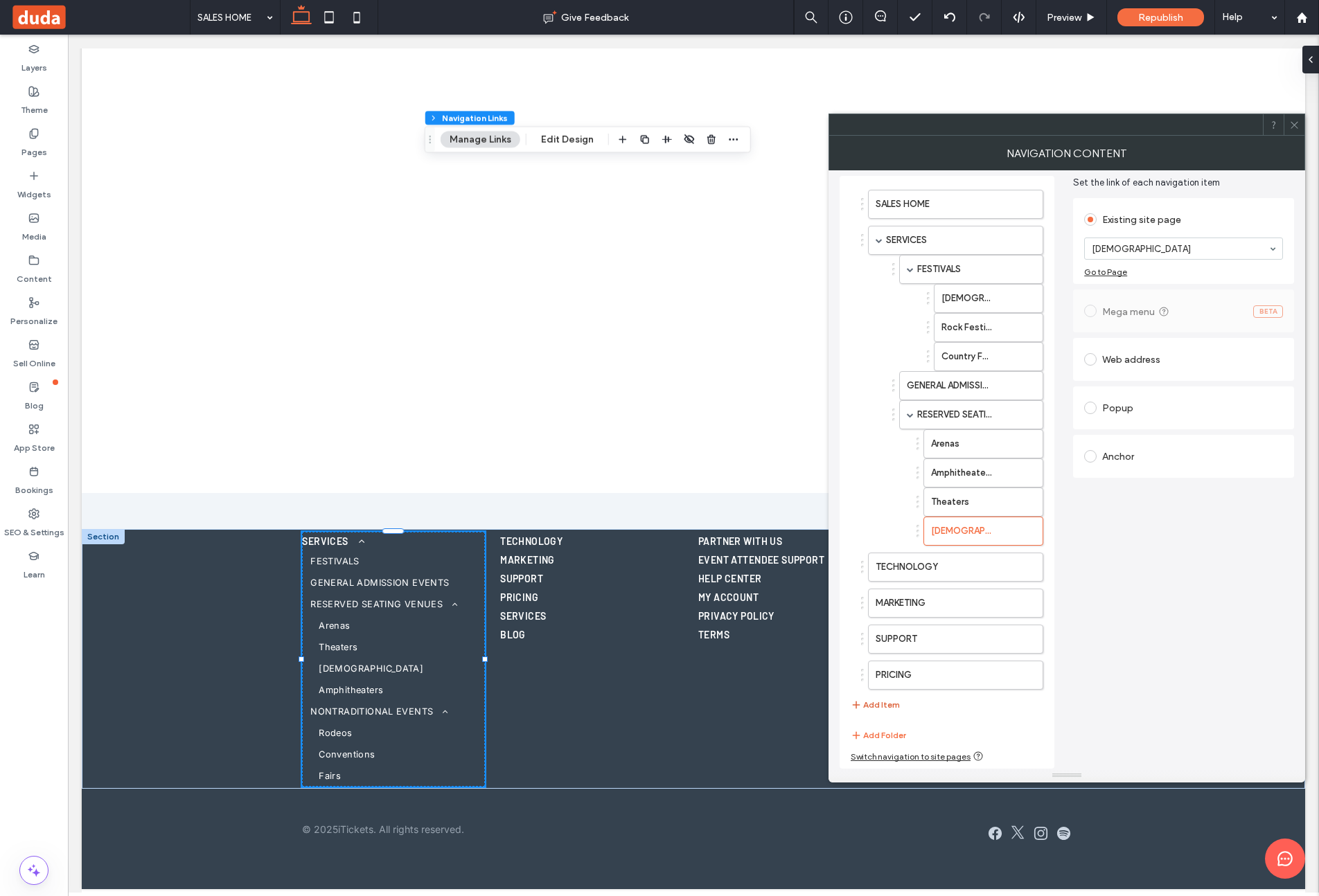
click at [875, 703] on button "Add Item" at bounding box center [875, 705] width 50 height 16
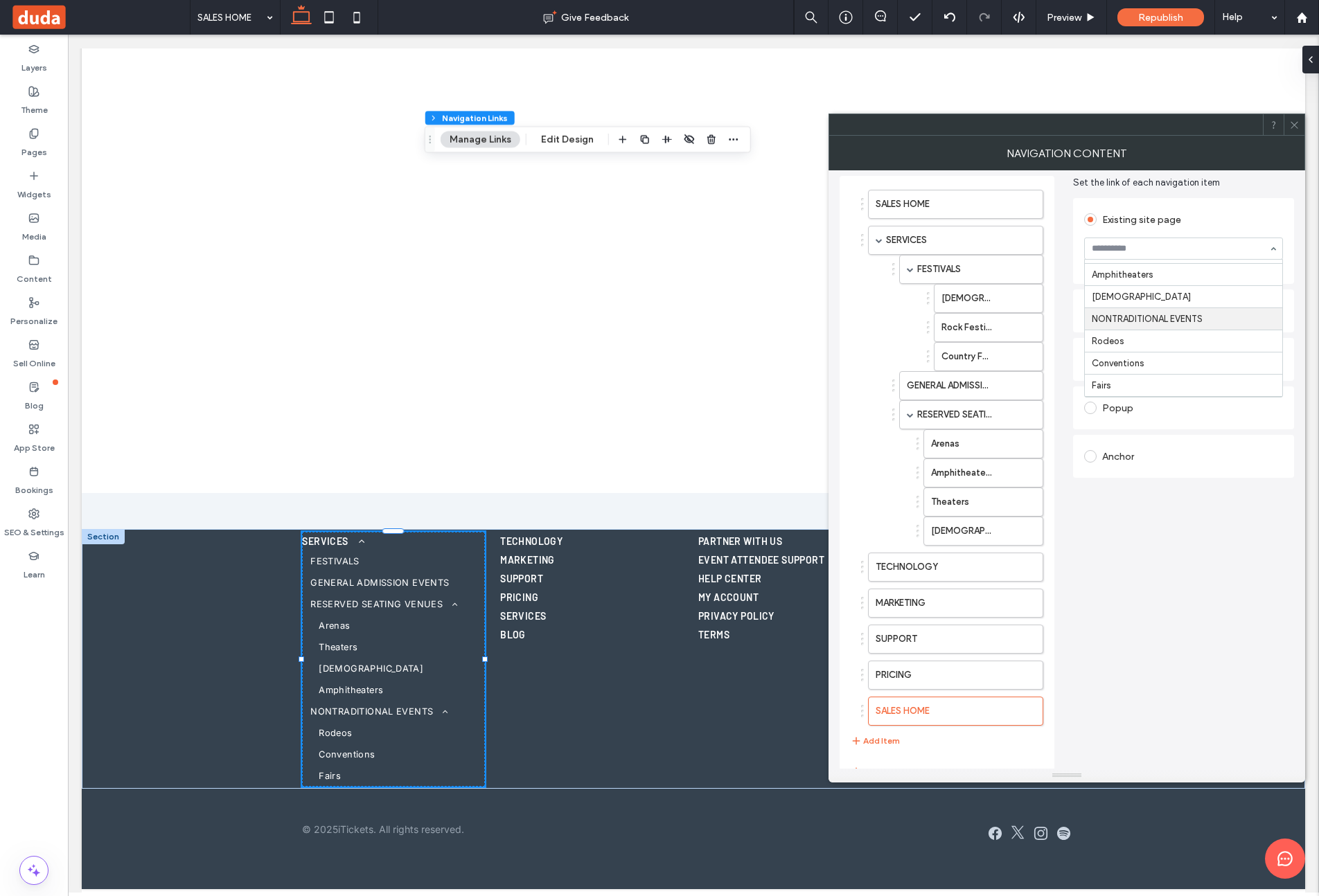
scroll to position [352, 0]
click at [889, 742] on button "Add Item" at bounding box center [875, 741] width 50 height 16
click at [1209, 266] on div "SALES HOME Go to Page" at bounding box center [1183, 253] width 199 height 47
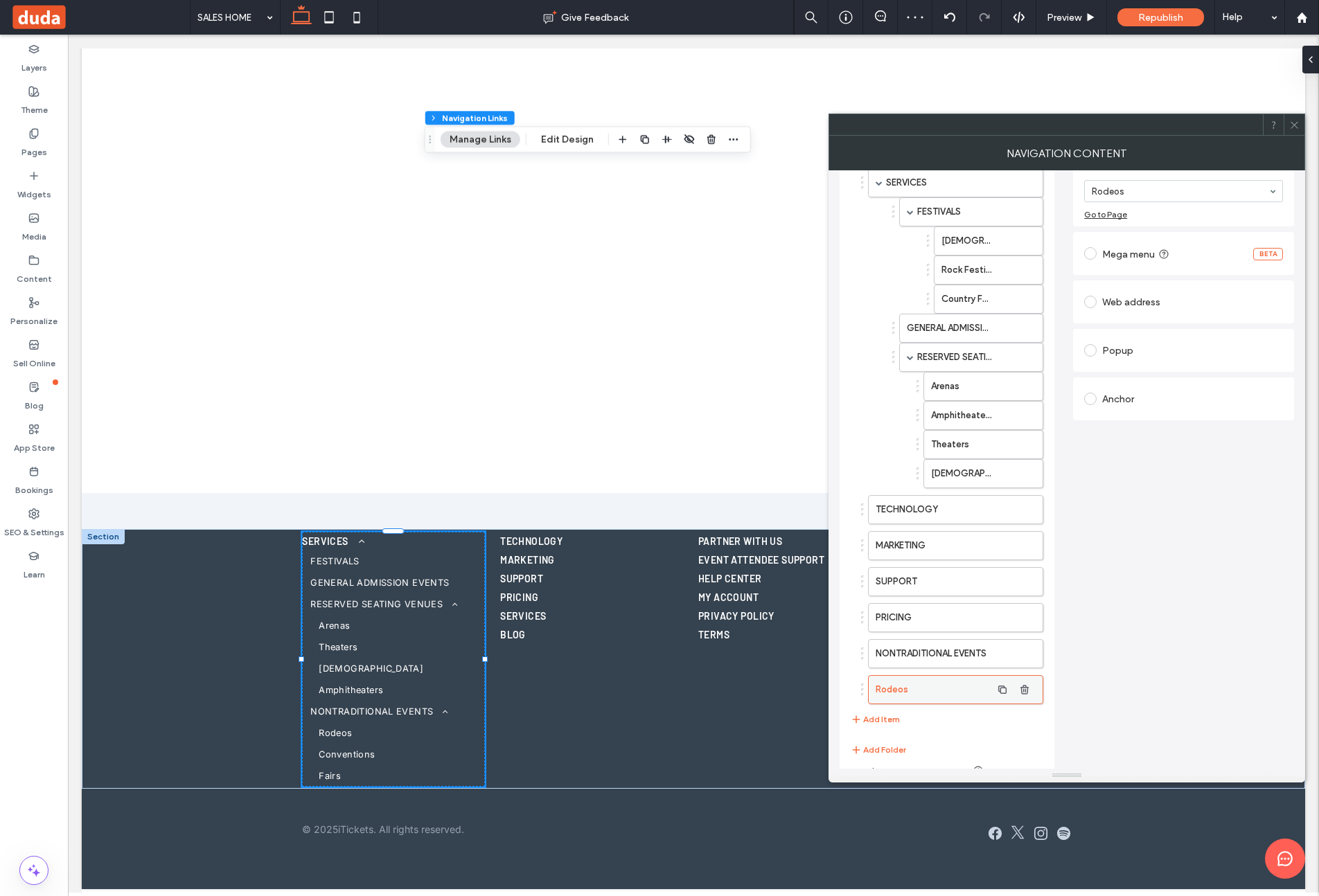
scroll to position [125, 0]
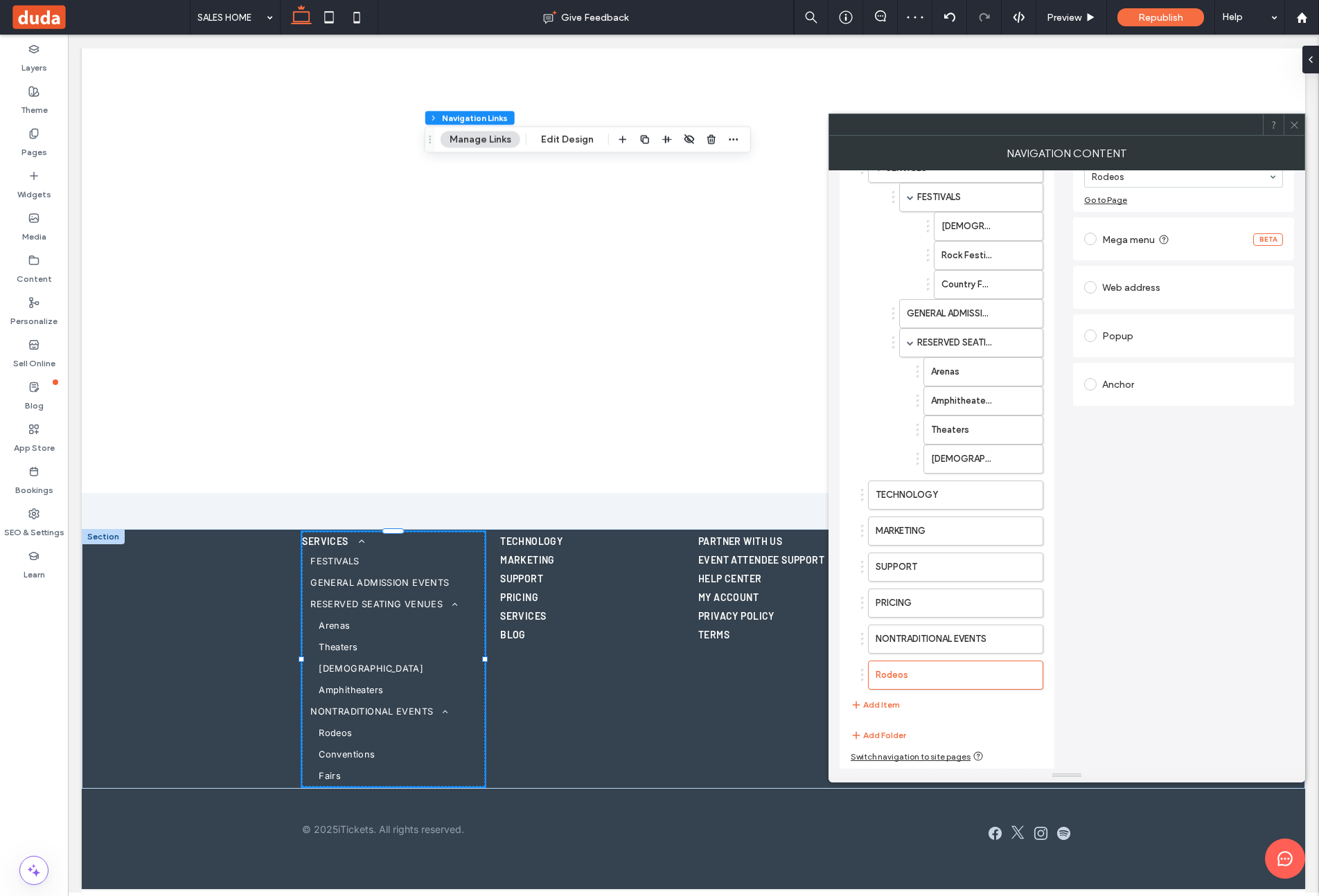
drag, startPoint x: 879, startPoint y: 702, endPoint x: 981, endPoint y: 619, distance: 131.5
click at [877, 700] on button "Add Item" at bounding box center [875, 705] width 50 height 16
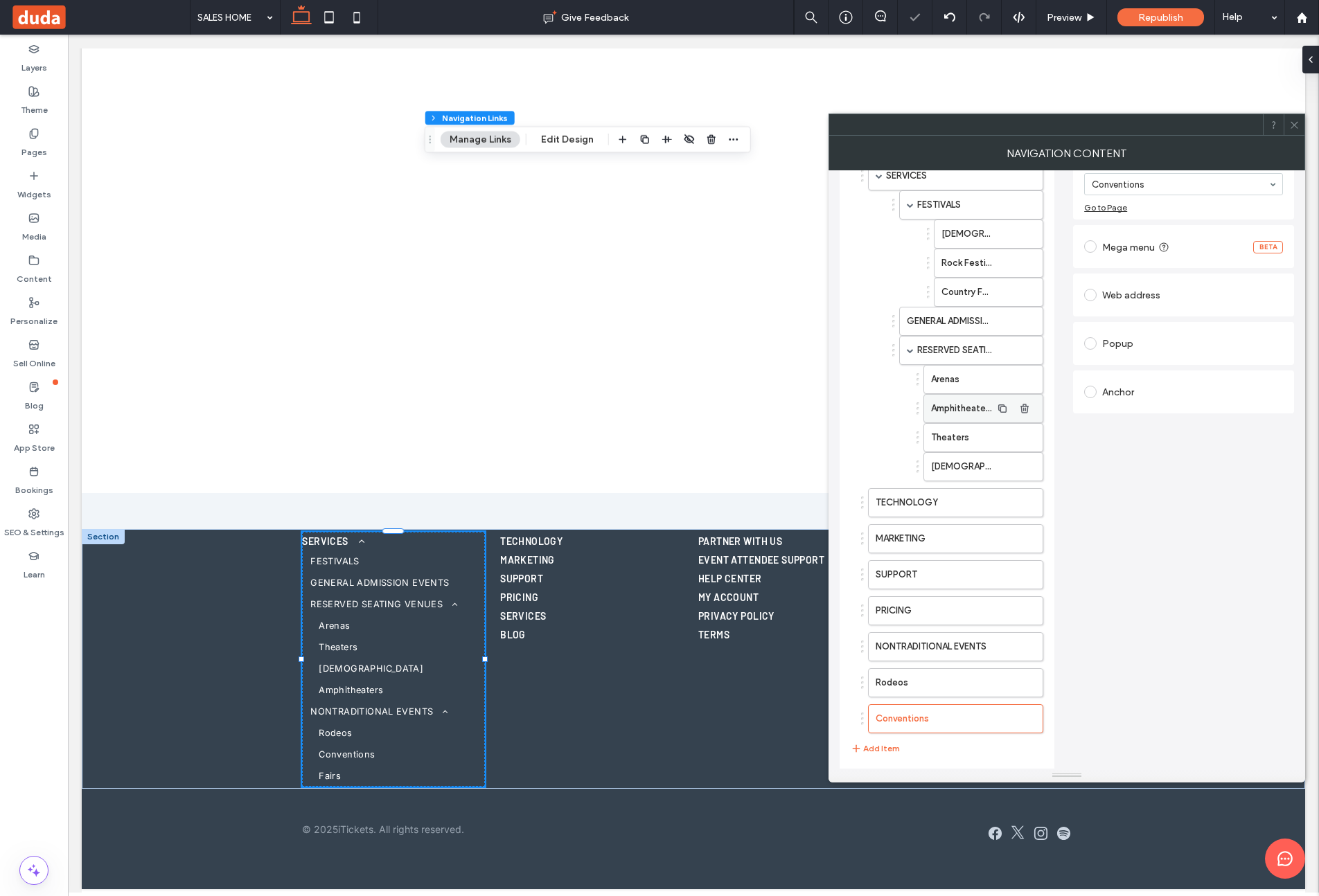
scroll to position [161, 0]
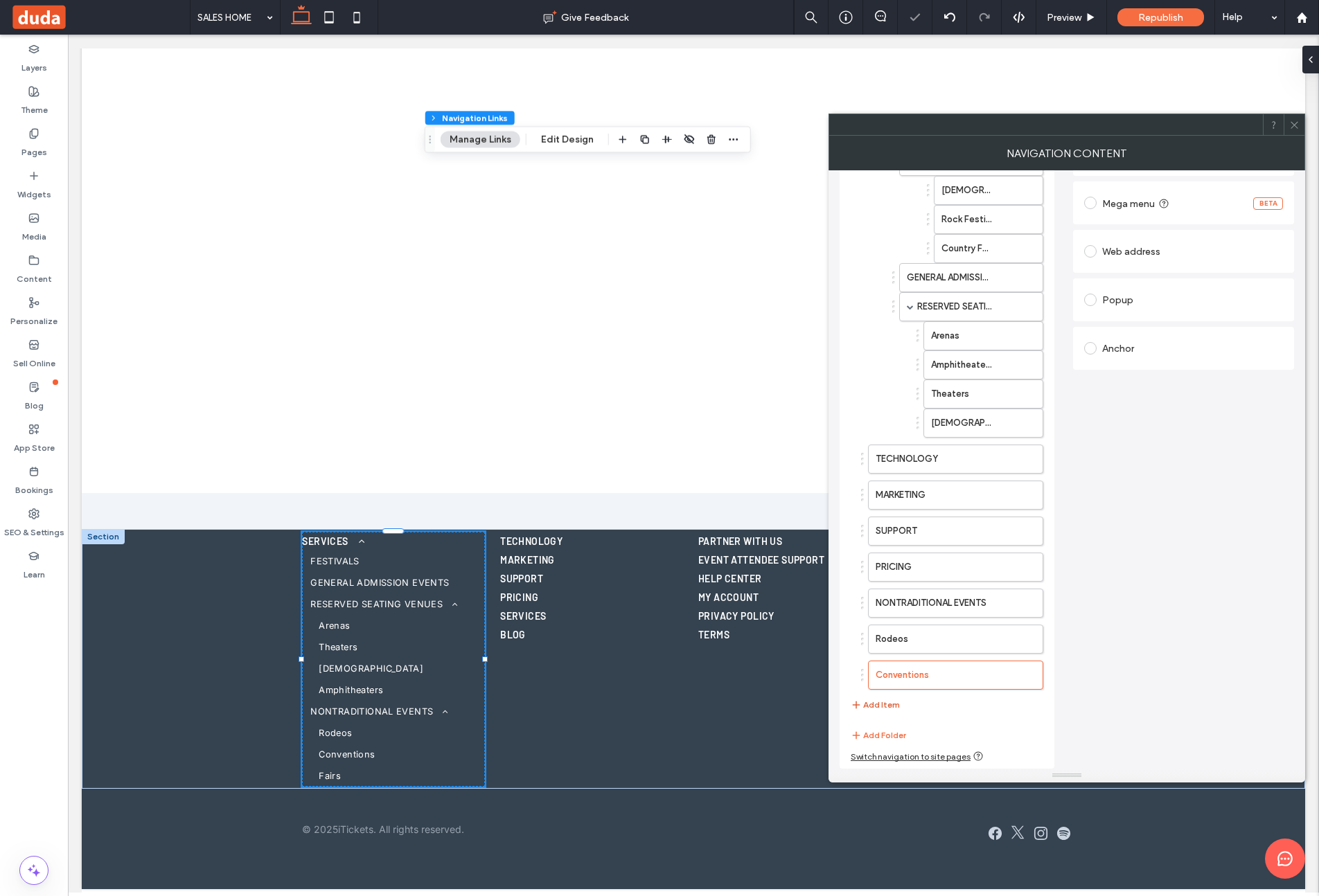
click at [881, 706] on button "Add Item" at bounding box center [875, 705] width 50 height 16
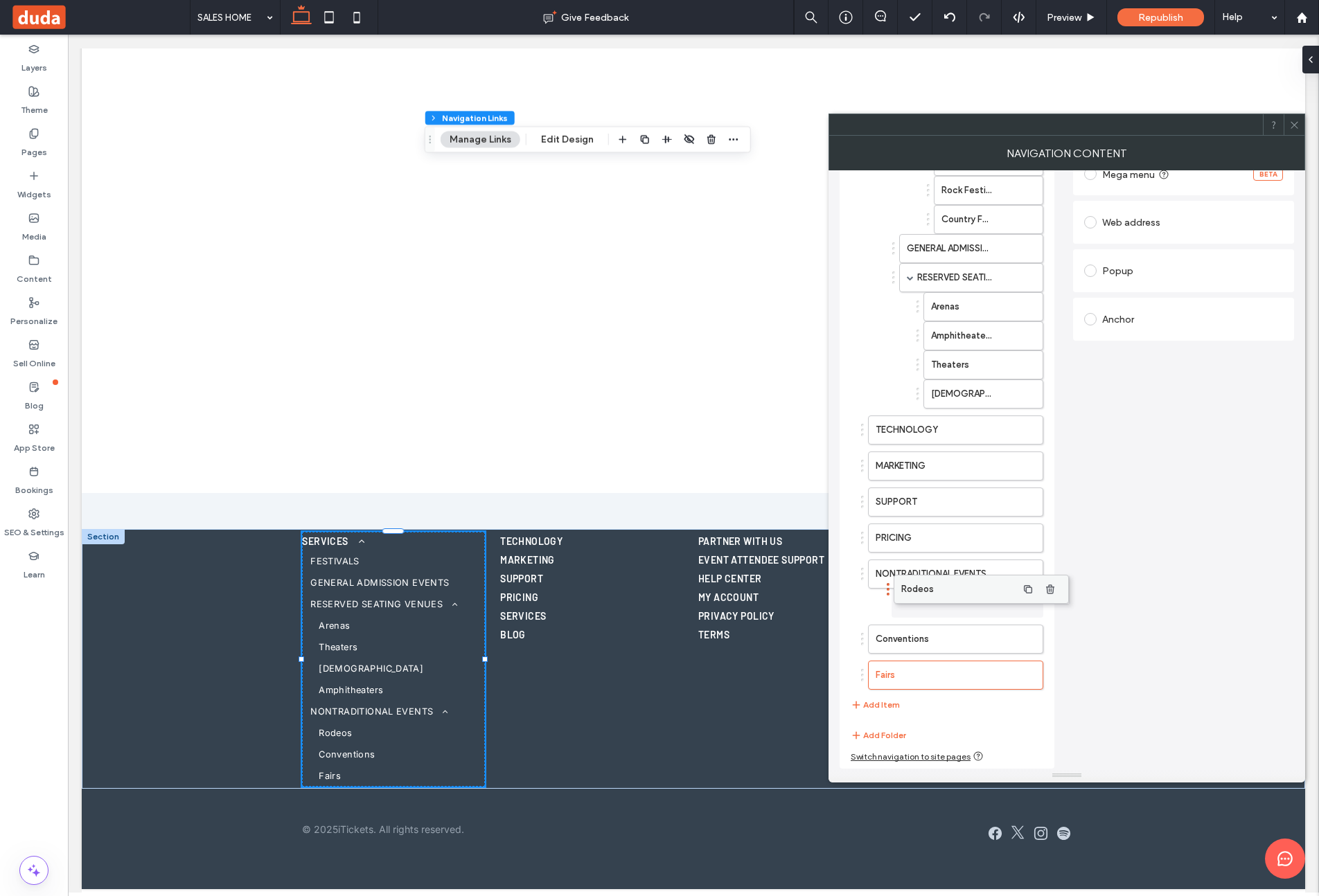
scroll to position [189, 0]
drag, startPoint x: 918, startPoint y: 601, endPoint x: 957, endPoint y: 588, distance: 41.1
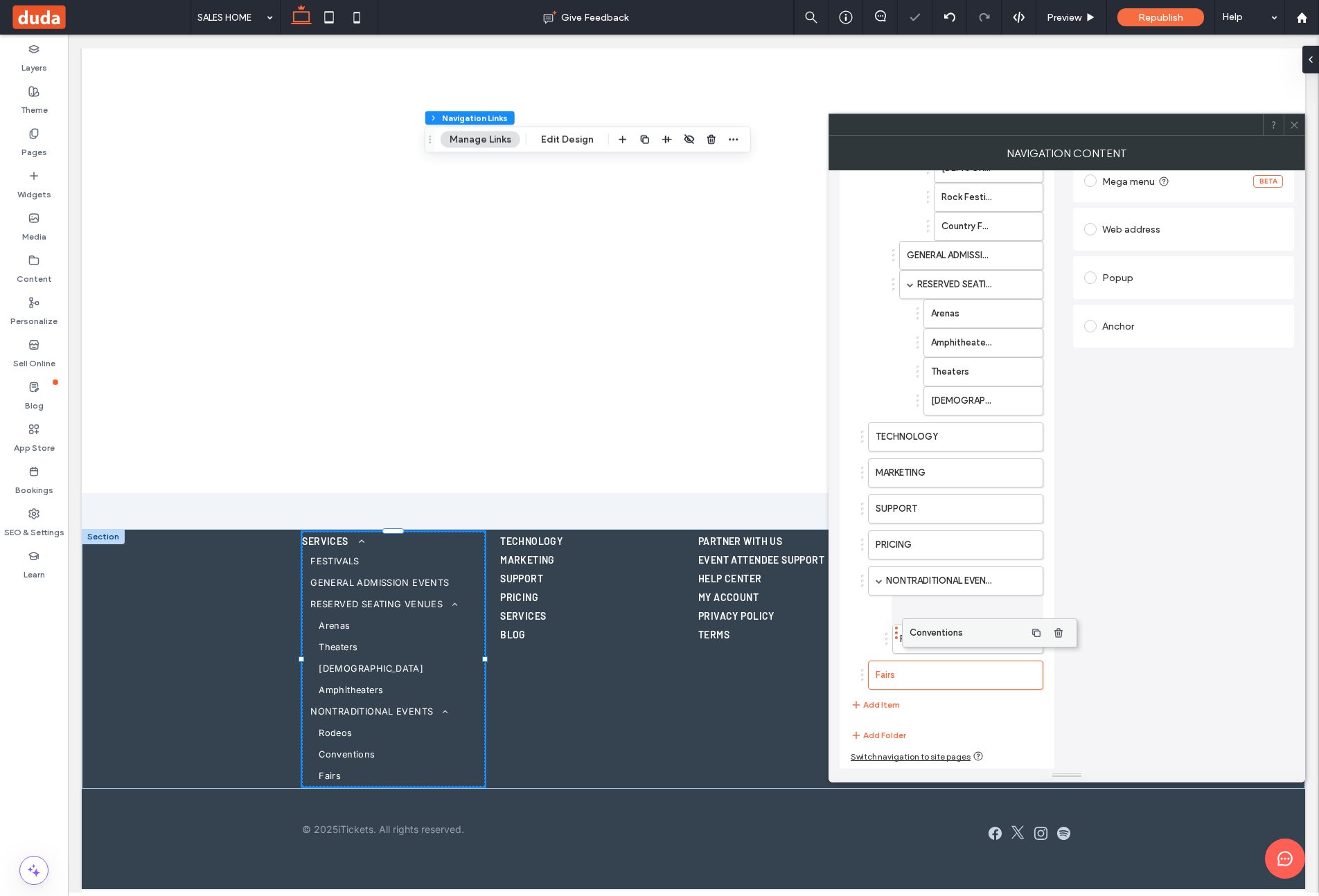
scroll to position [183, 0]
drag, startPoint x: 925, startPoint y: 638, endPoint x: 931, endPoint y: 658, distance: 20.9
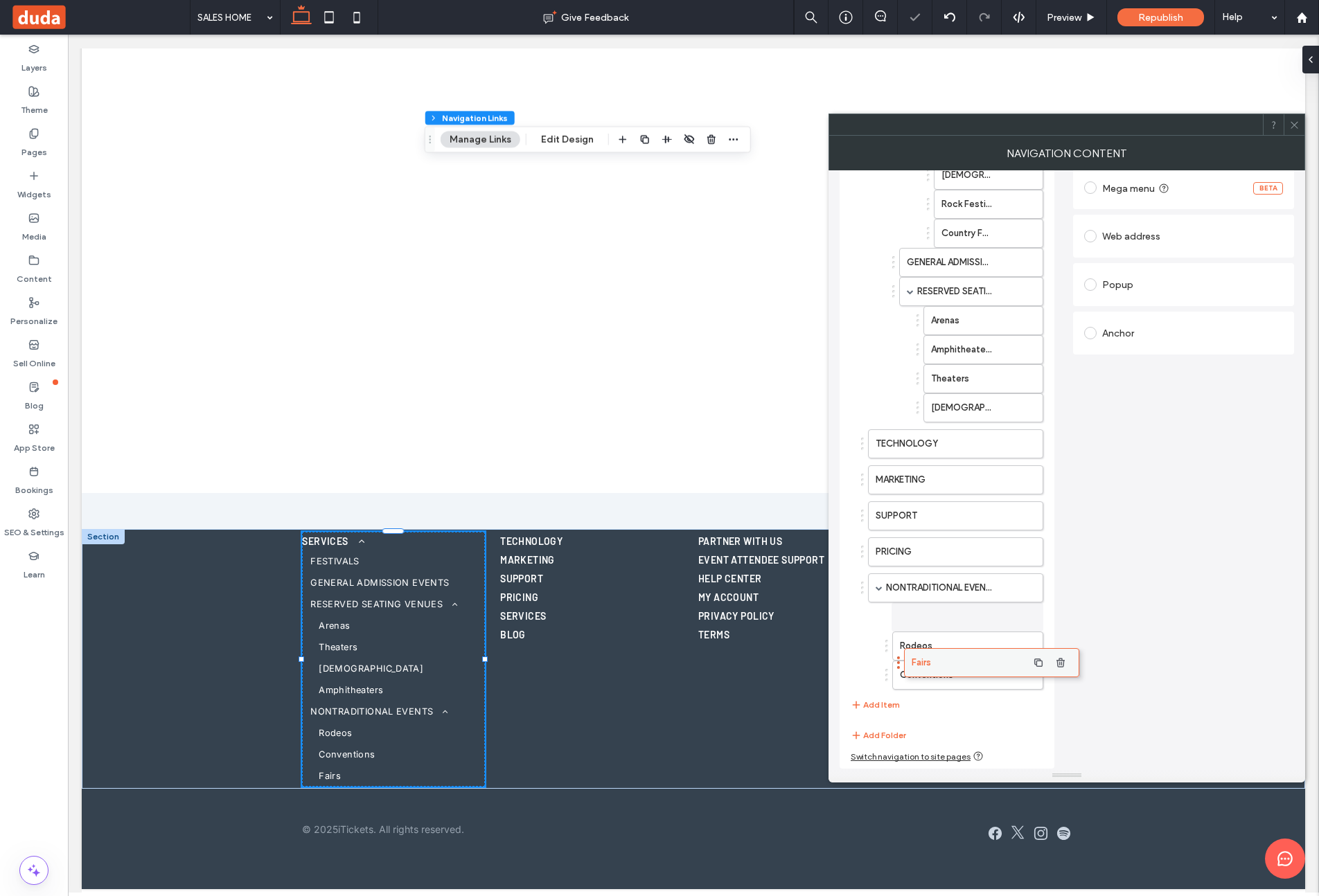
scroll to position [176, 0]
drag, startPoint x: 905, startPoint y: 671, endPoint x: 946, endPoint y: 659, distance: 42.7
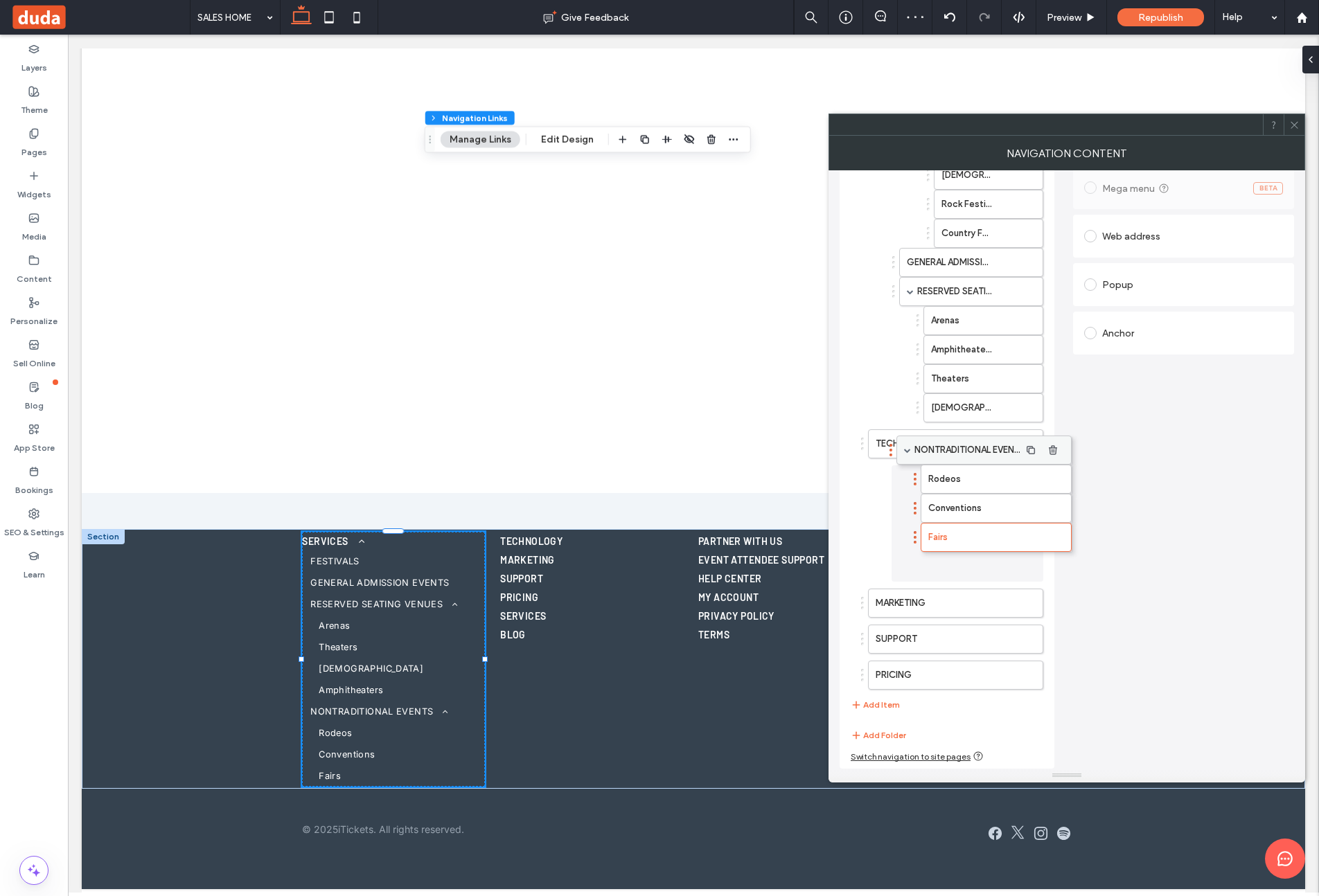
scroll to position [169, 0]
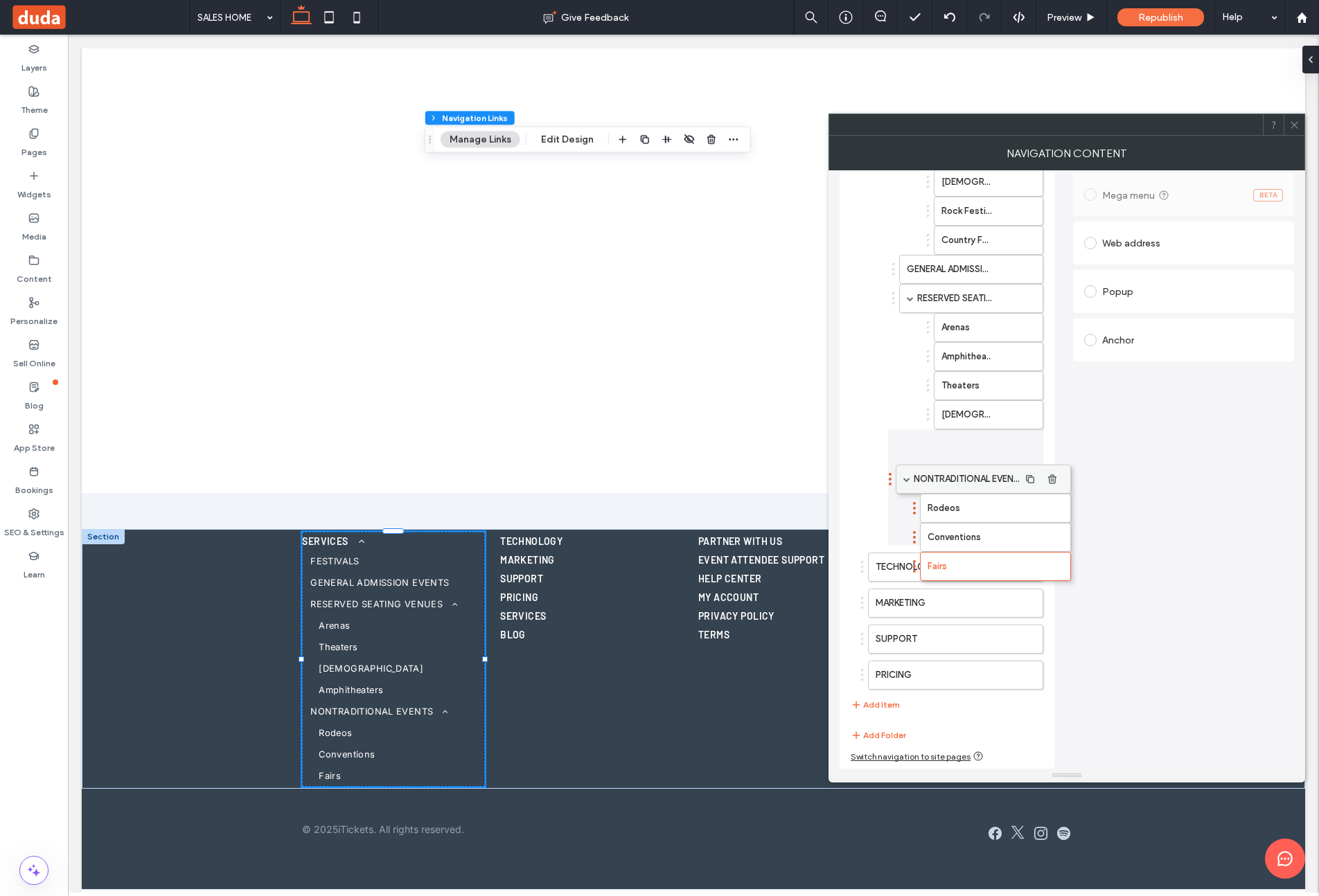
drag, startPoint x: 944, startPoint y: 583, endPoint x: 971, endPoint y: 474, distance: 112.3
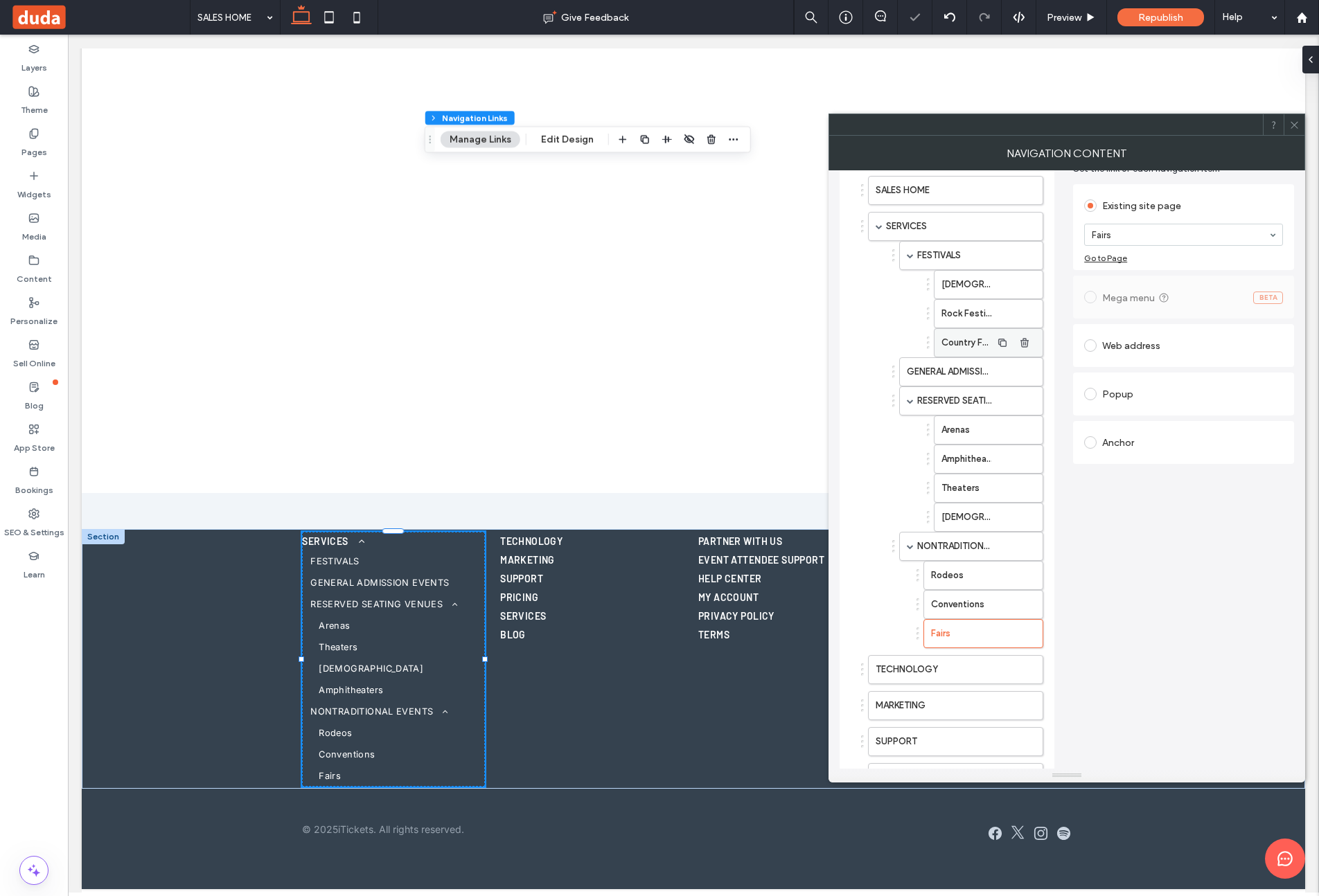
scroll to position [0, 0]
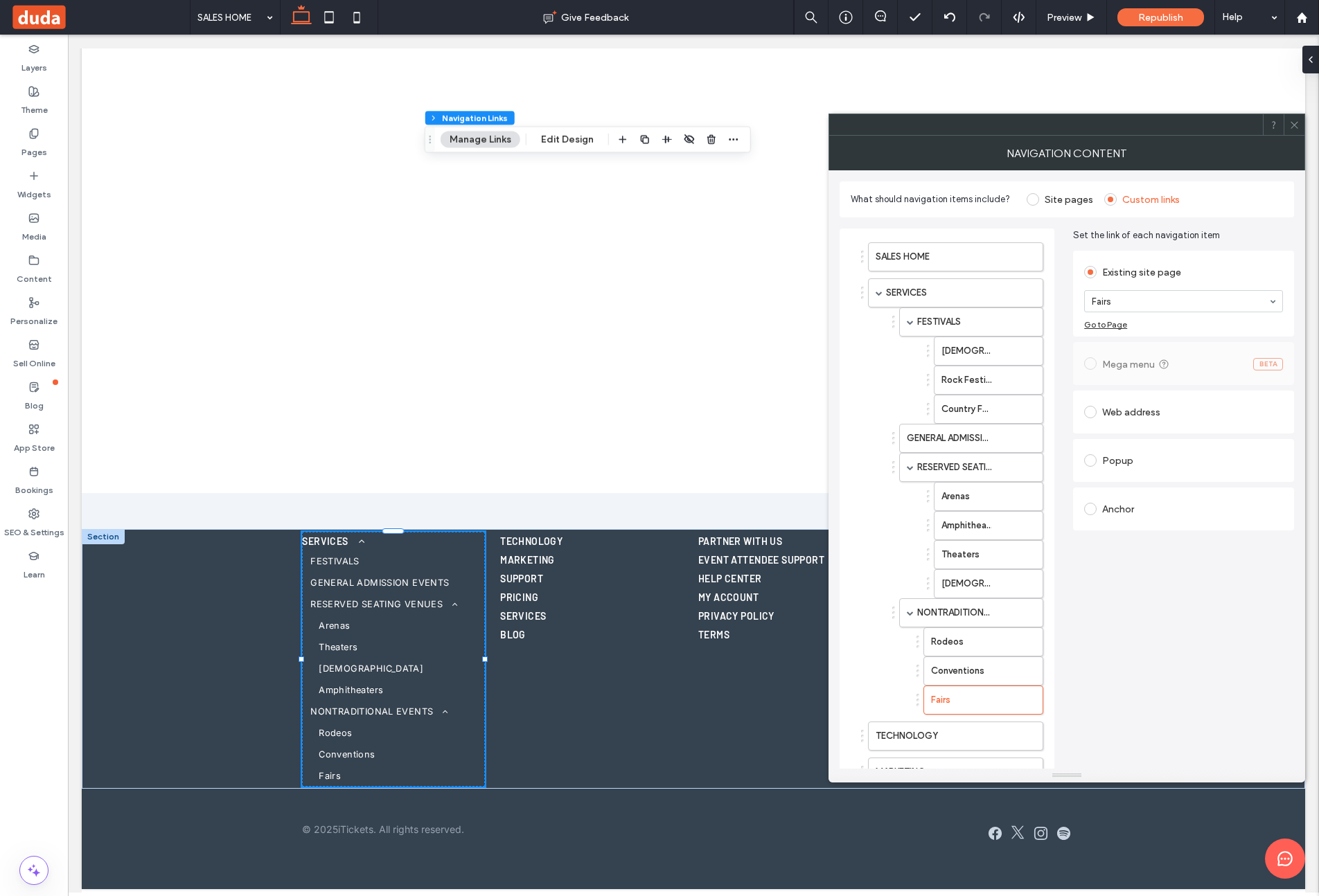
click at [1290, 126] on icon at bounding box center [1294, 125] width 10 height 10
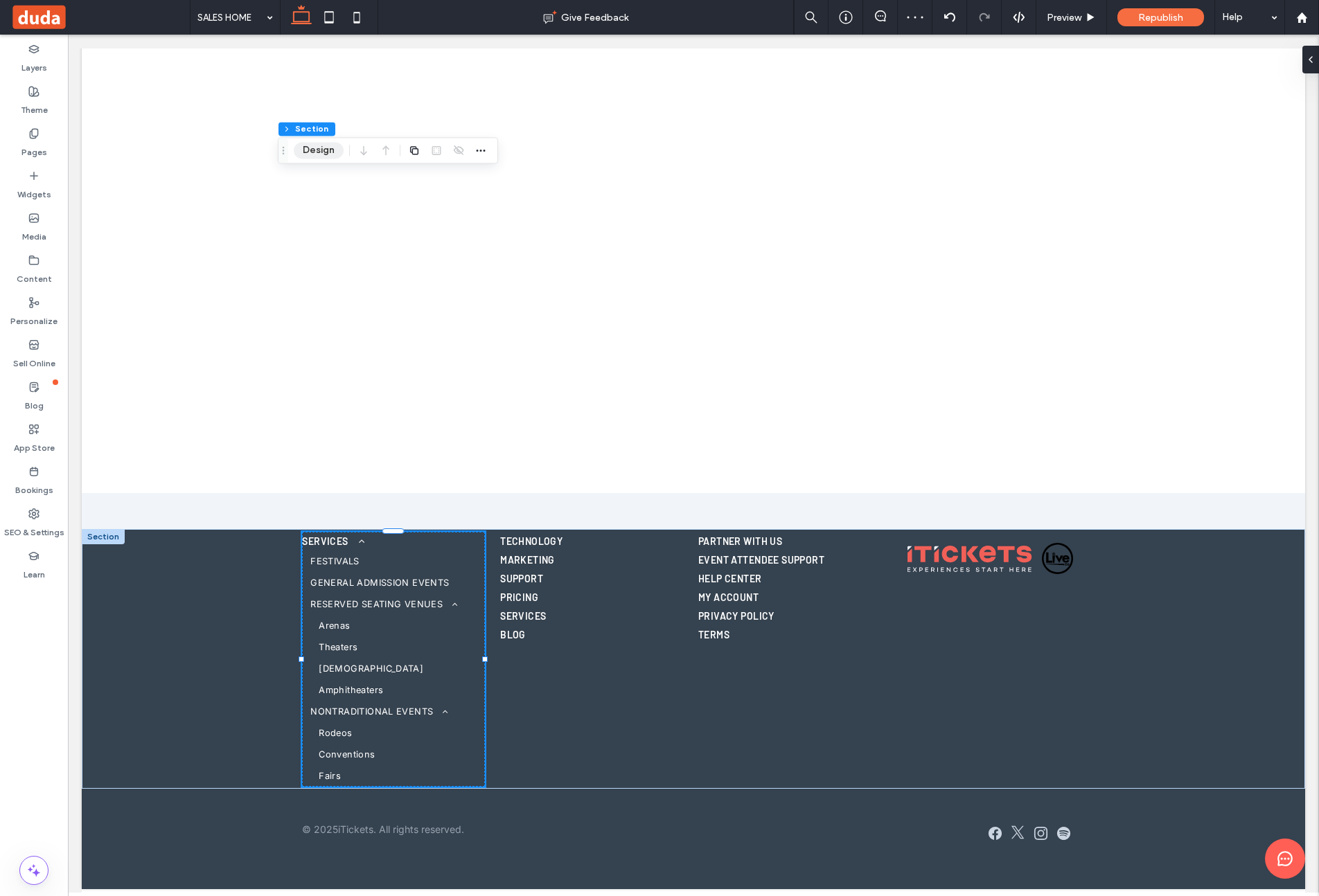
click at [299, 146] on button "Design" at bounding box center [318, 149] width 50 height 16
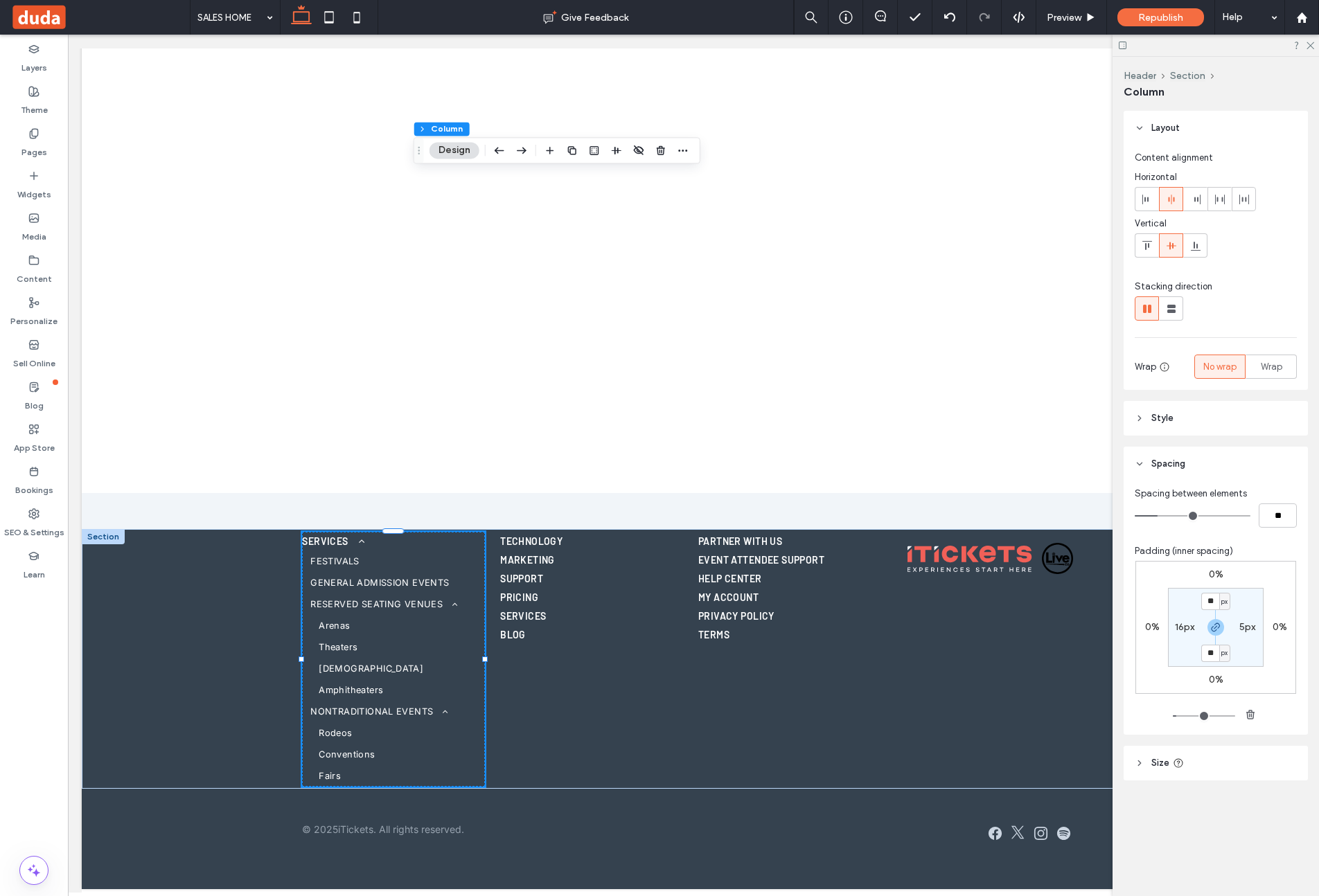
click at [1188, 625] on label "16px" at bounding box center [1185, 627] width 19 height 11
type input "*"
click at [1290, 566] on div "0% 0% 0% 0% 16px * px 16px * px" at bounding box center [1215, 627] width 161 height 133
click at [1312, 47] on icon at bounding box center [1309, 44] width 9 height 9
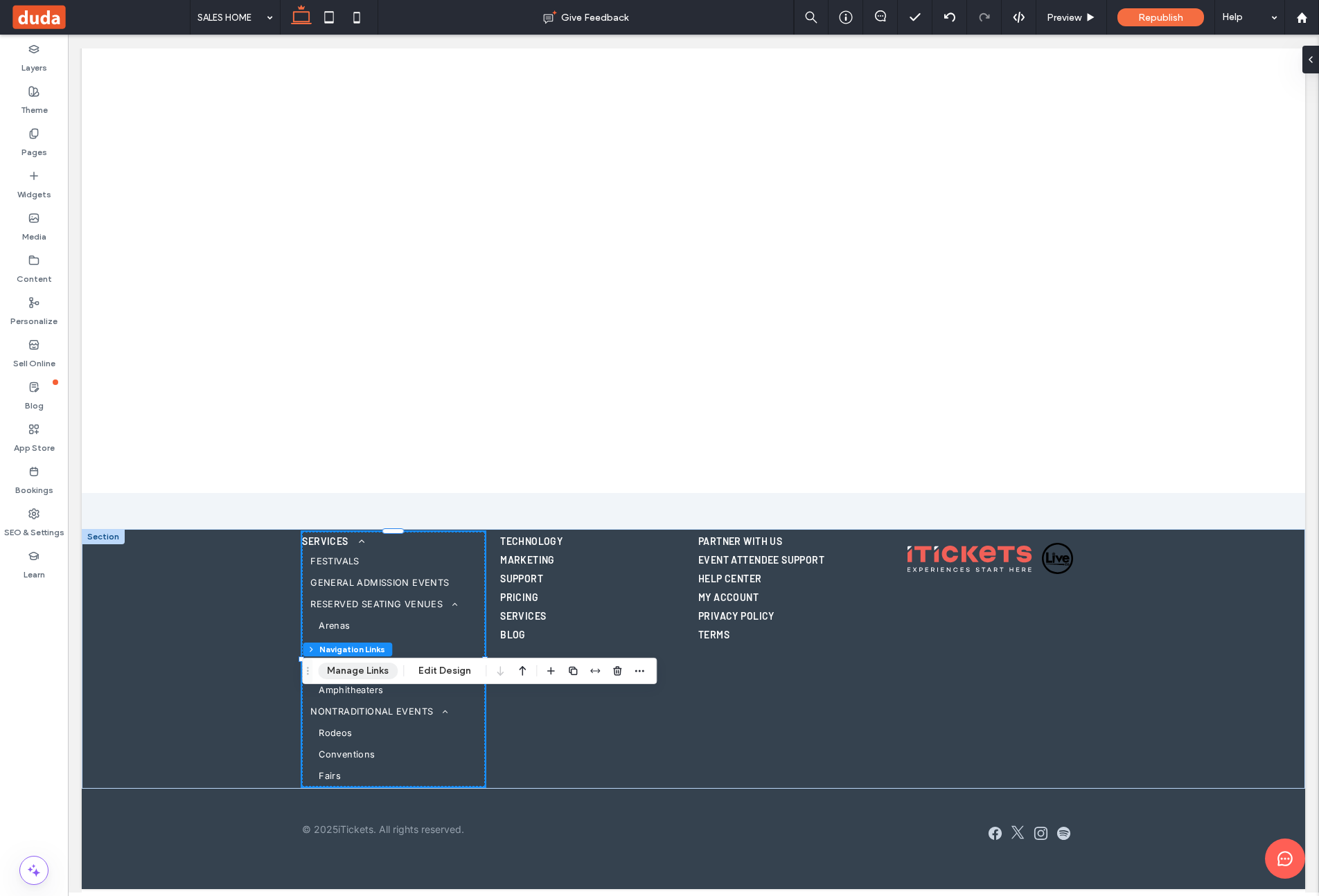
click at [362, 671] on button "Manage Links" at bounding box center [358, 670] width 80 height 16
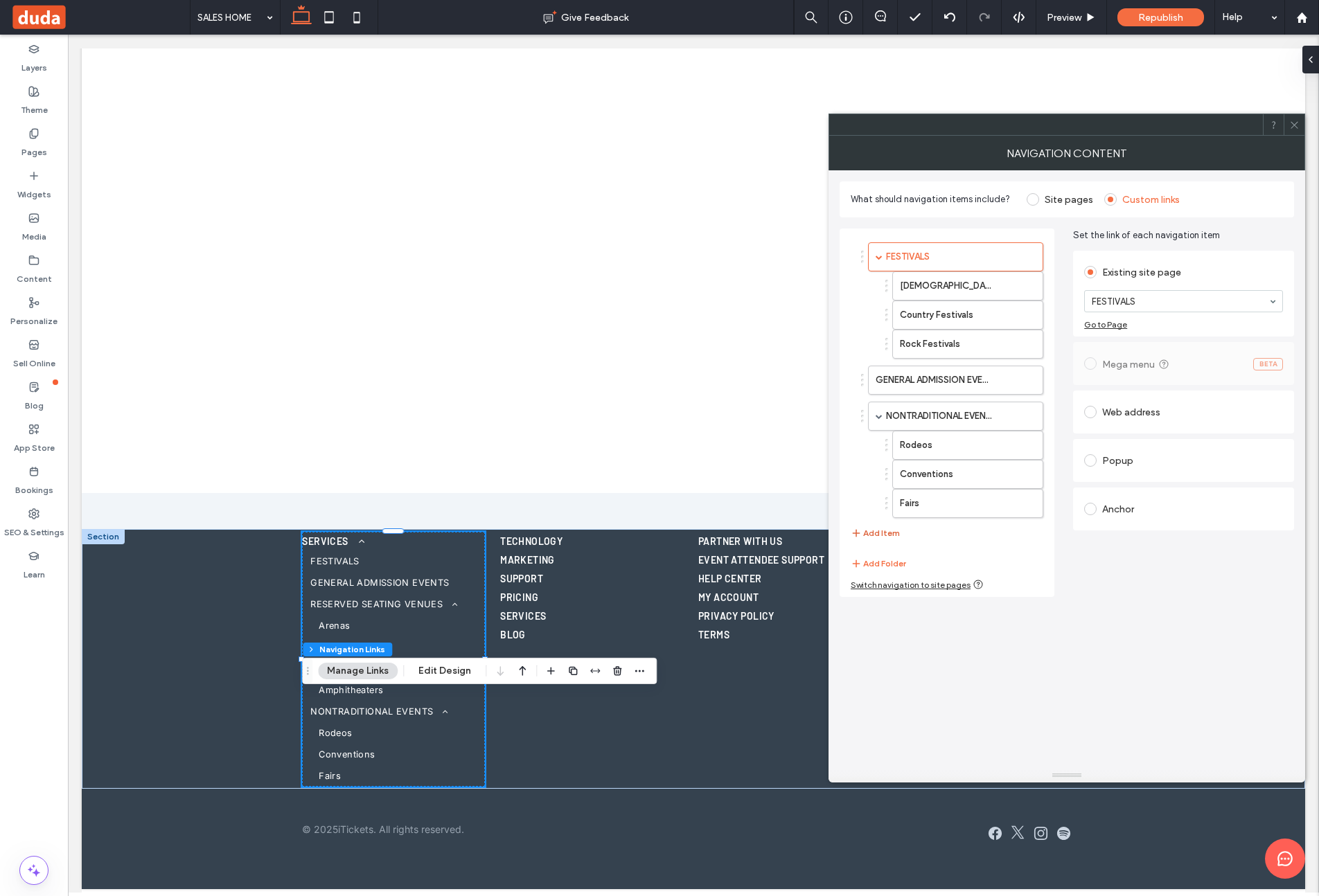
click at [875, 530] on button "Add Item" at bounding box center [875, 532] width 50 height 16
drag, startPoint x: 1157, startPoint y: 293, endPoint x: 1151, endPoint y: 305, distance: 13.4
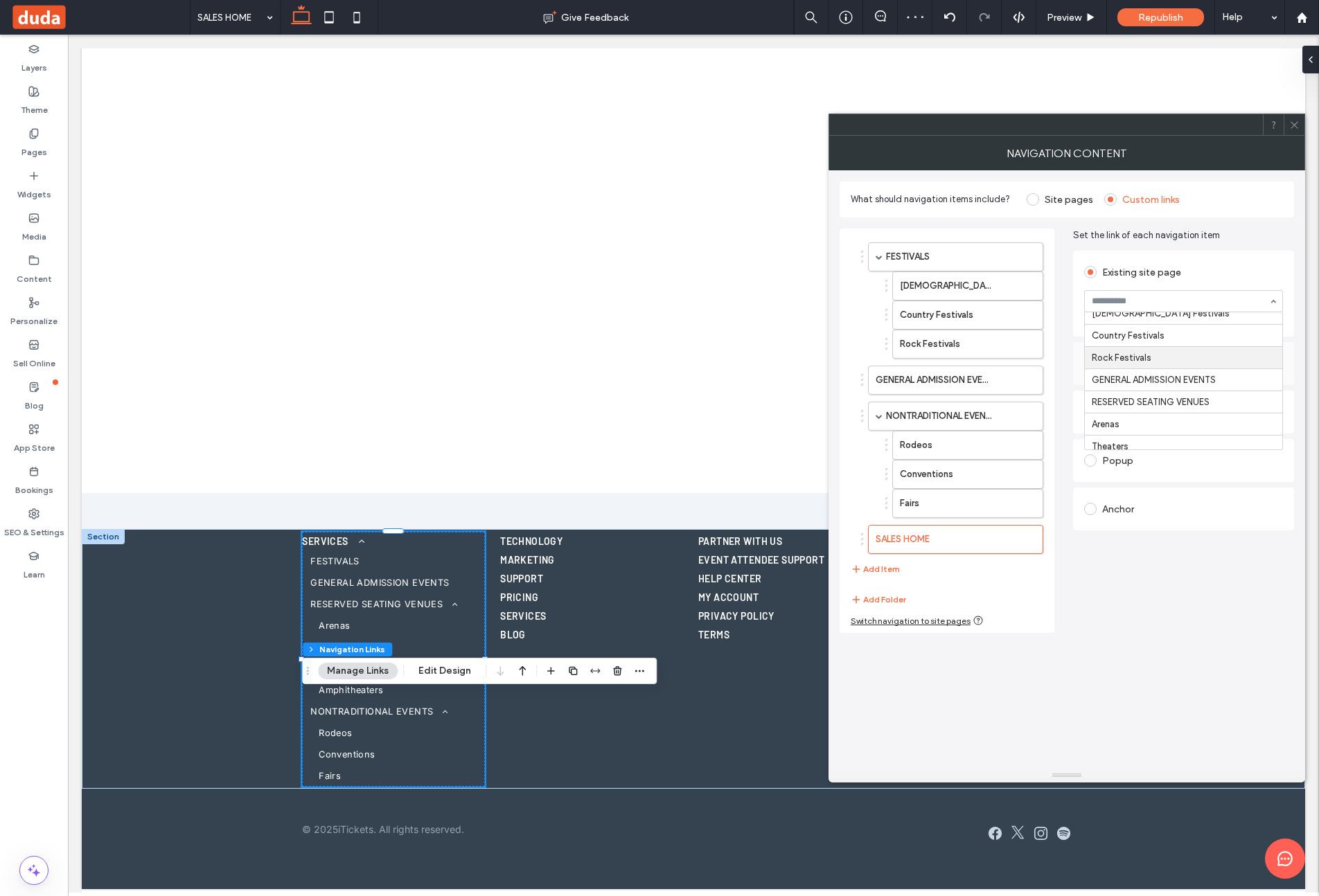
scroll to position [213, 0]
click at [889, 570] on button "Add Item" at bounding box center [875, 568] width 50 height 16
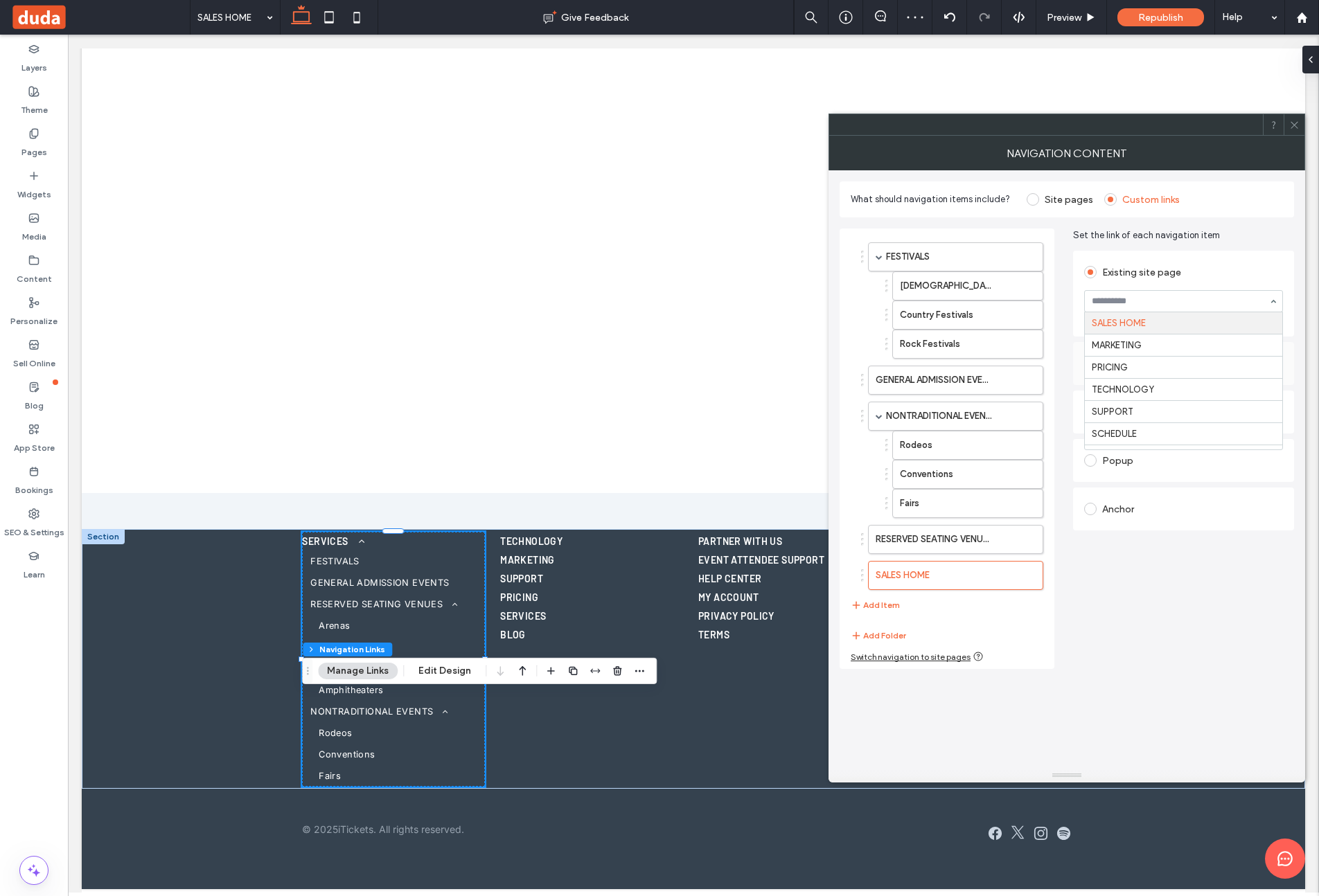
drag, startPoint x: 1192, startPoint y: 301, endPoint x: 1175, endPoint y: 385, distance: 85.7
drag, startPoint x: 1149, startPoint y: 406, endPoint x: 1041, endPoint y: 517, distance: 154.9
click at [892, 604] on button "Add Item" at bounding box center [875, 605] width 50 height 16
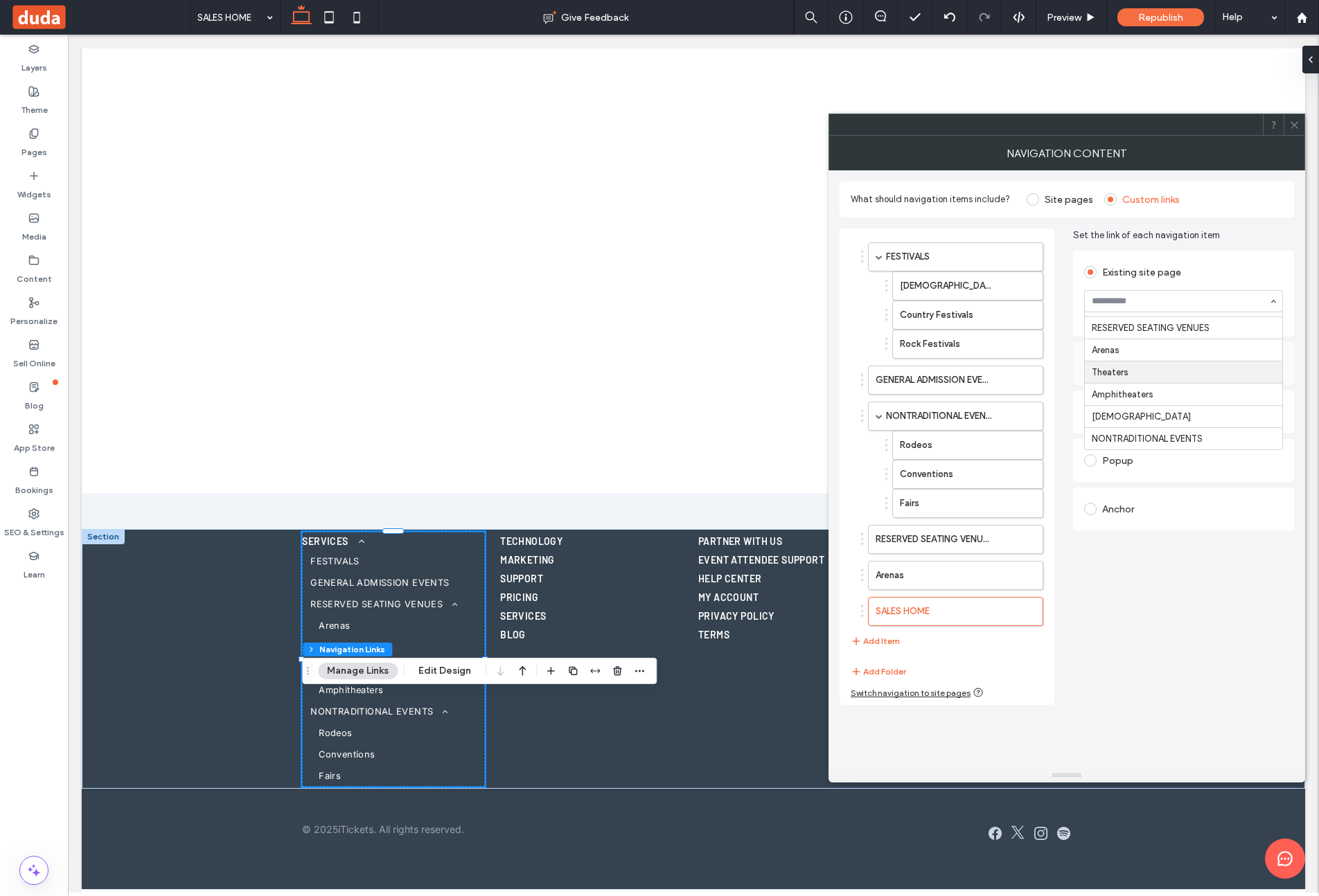
scroll to position [285, 0]
click at [883, 640] on button "Add Item" at bounding box center [875, 641] width 50 height 16
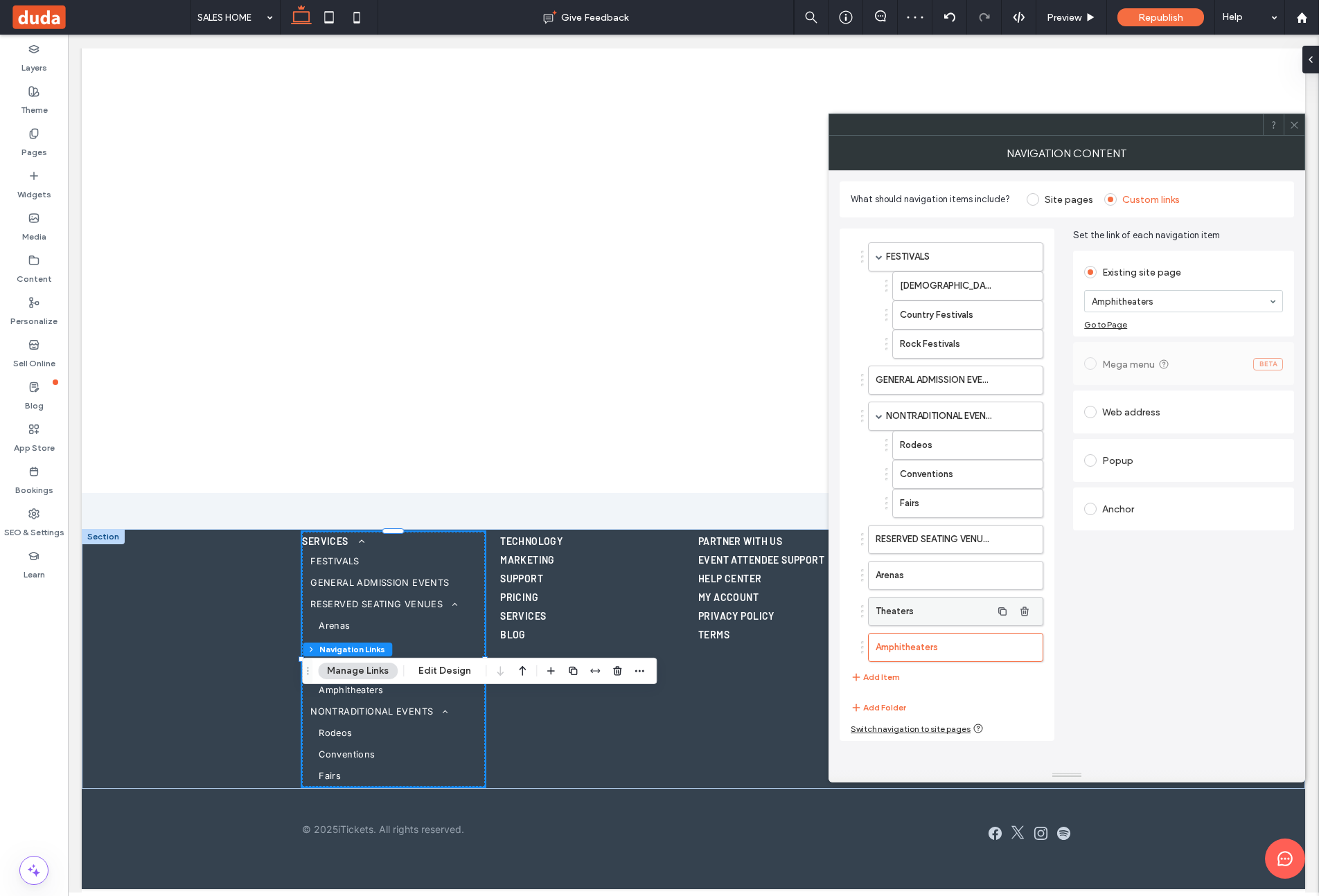
drag, startPoint x: 896, startPoint y: 677, endPoint x: 967, endPoint y: 598, distance: 106.2
click at [896, 677] on button "Add Item" at bounding box center [875, 677] width 50 height 16
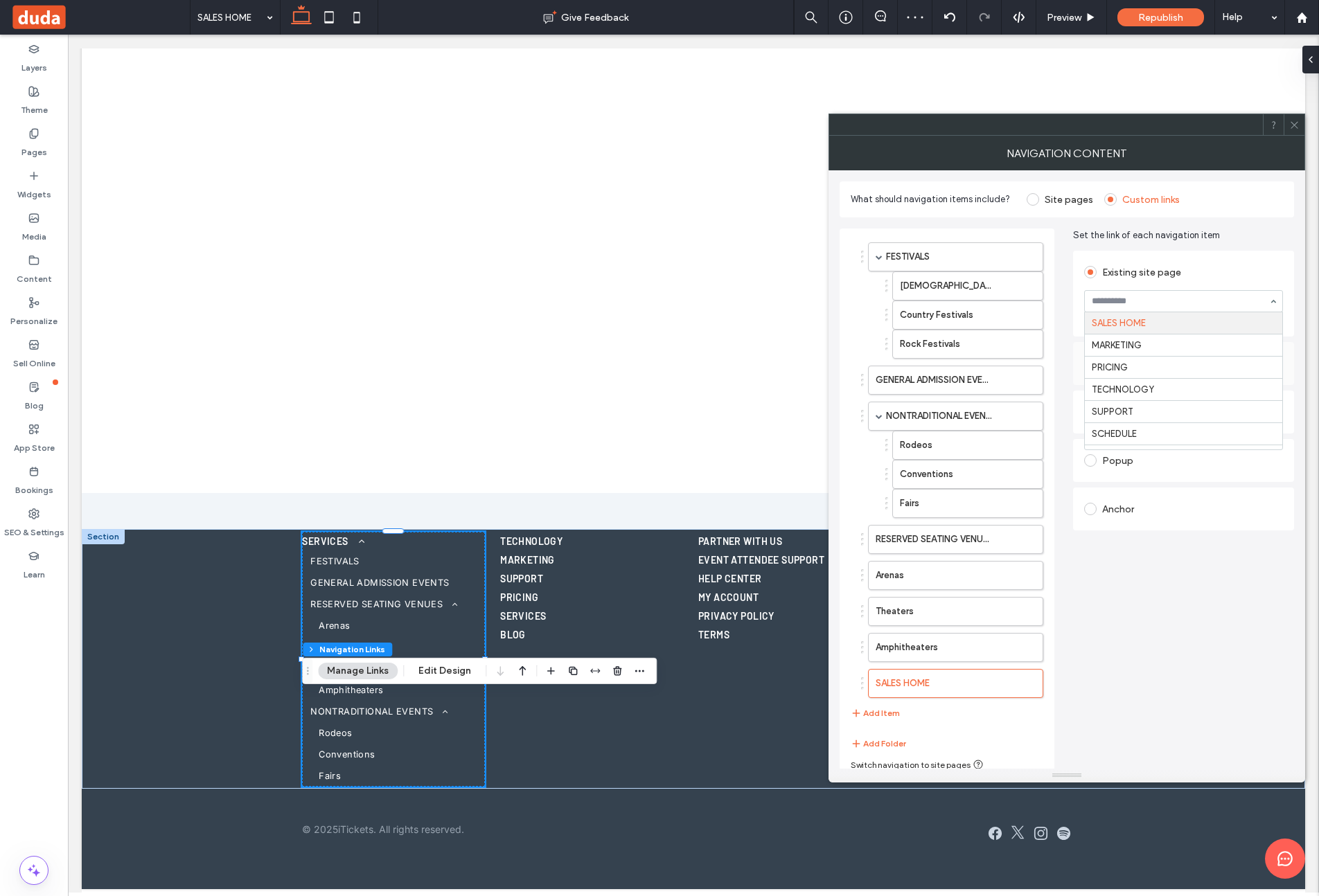
drag, startPoint x: 1188, startPoint y: 299, endPoint x: 1191, endPoint y: 368, distance: 69.1
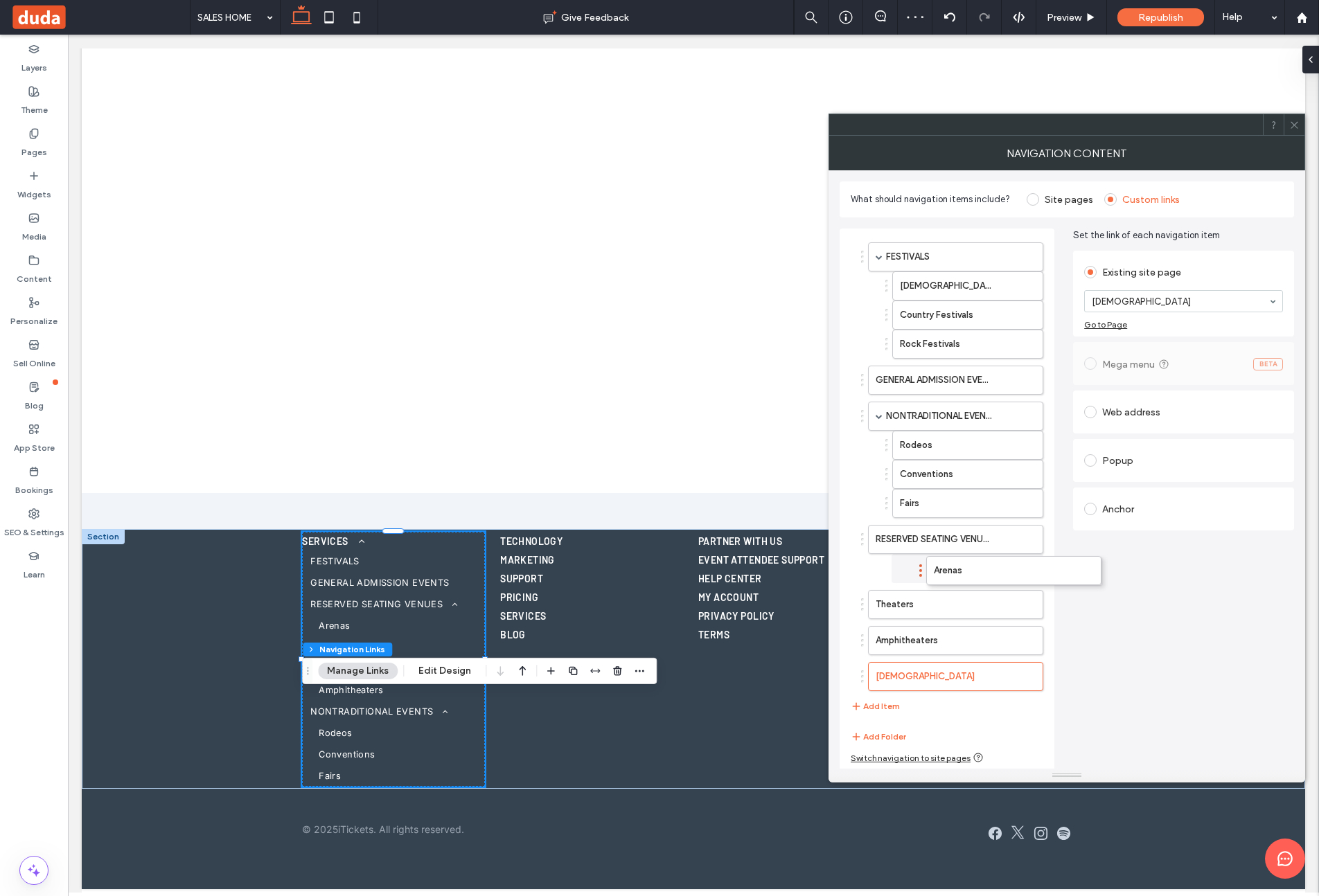
drag, startPoint x: 913, startPoint y: 573, endPoint x: 939, endPoint y: 594, distance: 33.4
drag, startPoint x: 911, startPoint y: 604, endPoint x: 938, endPoint y: 604, distance: 27.0
drag, startPoint x: 890, startPoint y: 628, endPoint x: 931, endPoint y: 627, distance: 41.0
drag, startPoint x: 890, startPoint y: 652, endPoint x: 921, endPoint y: 653, distance: 31.0
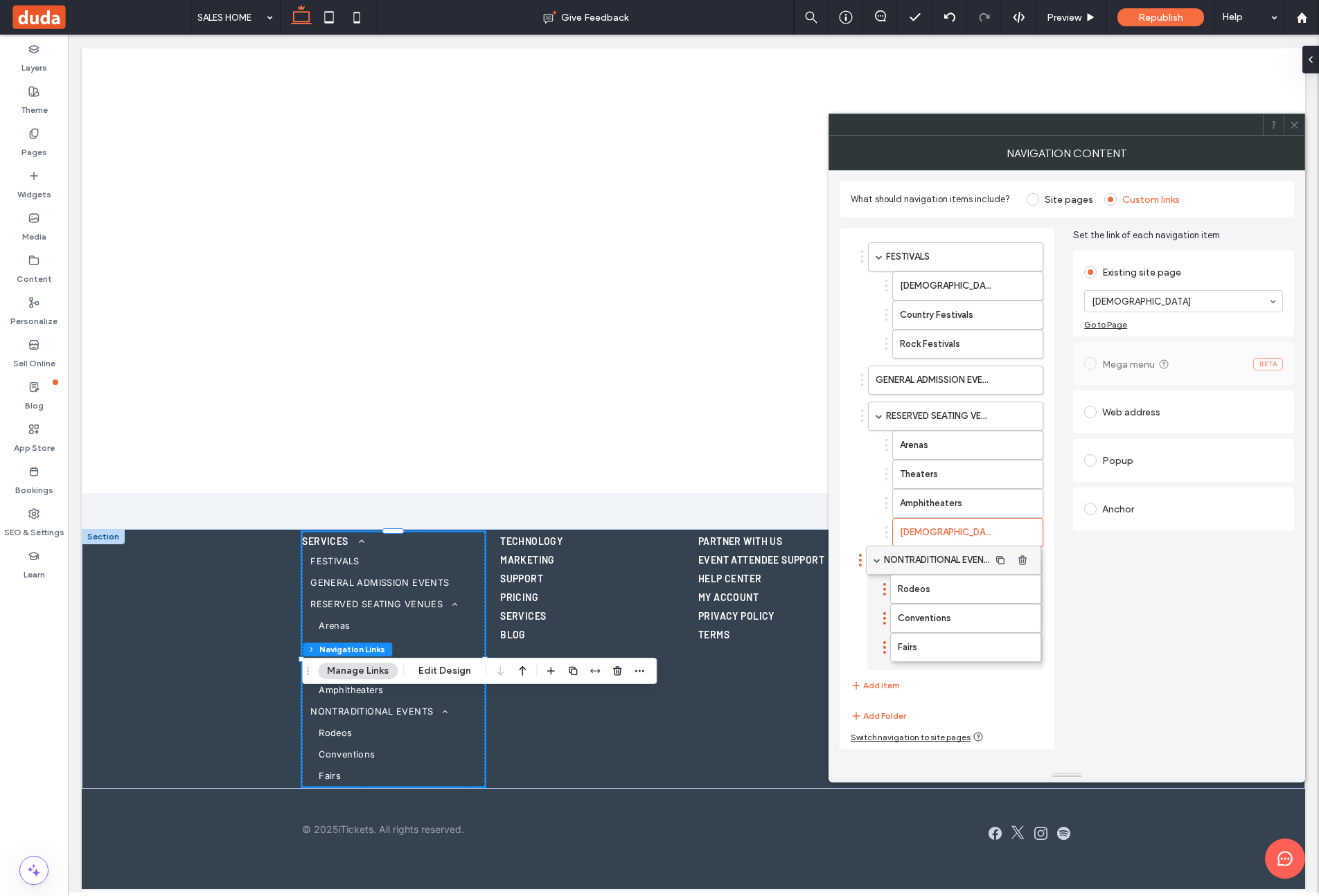
drag, startPoint x: 919, startPoint y: 414, endPoint x: 917, endPoint y: 558, distance: 144.0
click at [1296, 124] on icon at bounding box center [1294, 125] width 10 height 10
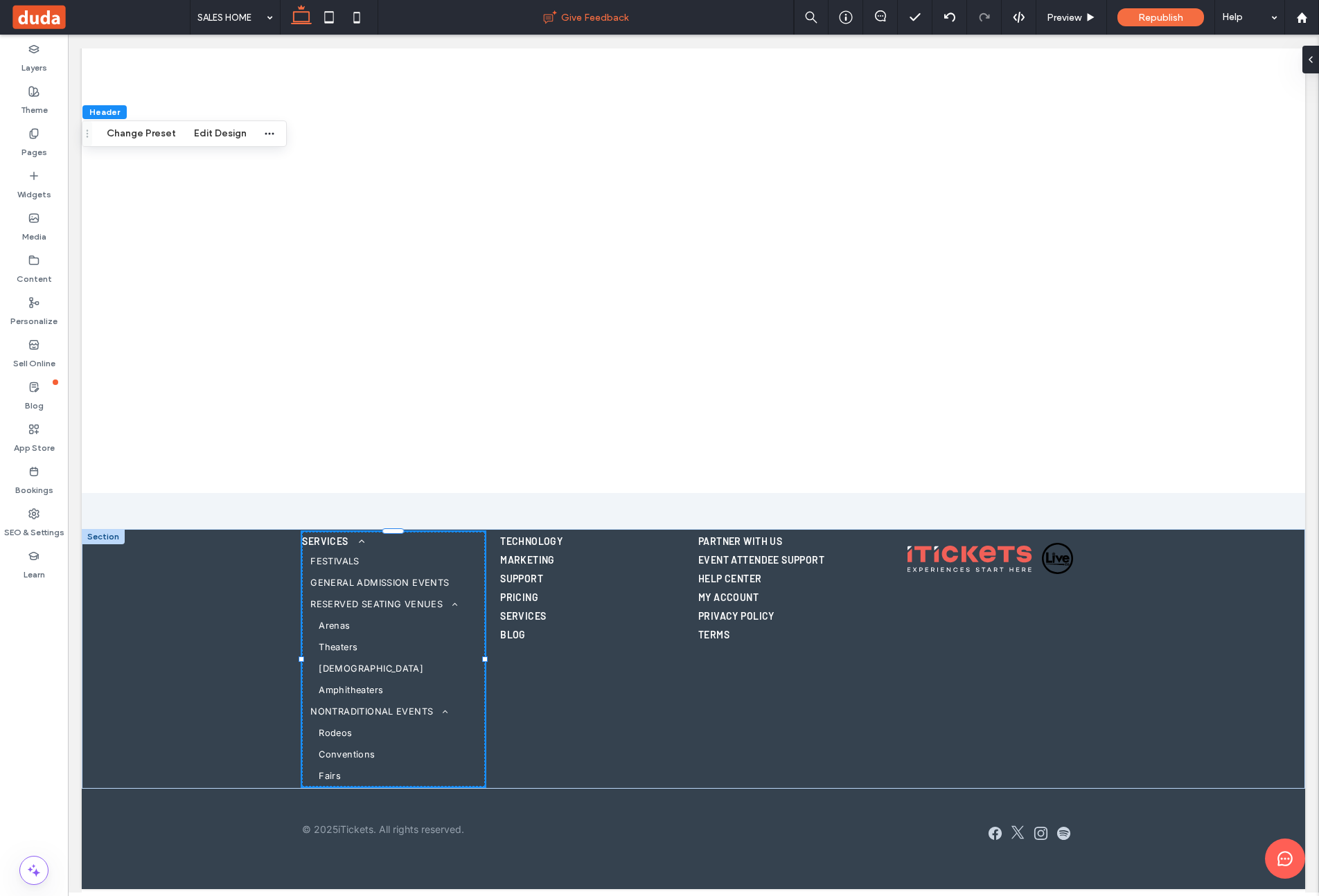
drag, startPoint x: 362, startPoint y: 16, endPoint x: 393, endPoint y: 31, distance: 34.4
click at [362, 16] on icon at bounding box center [356, 17] width 28 height 28
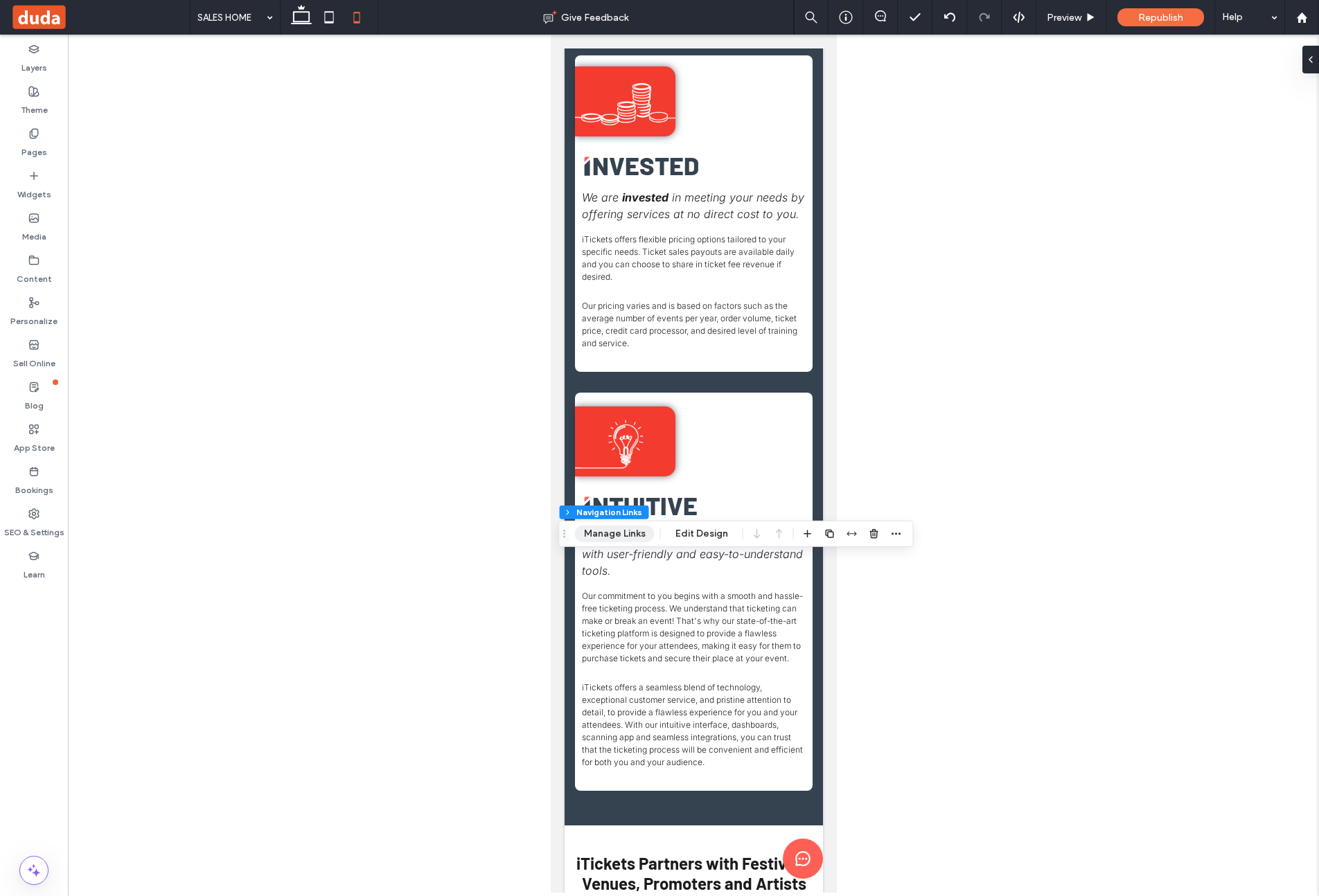
click at [633, 532] on button "Manage Links" at bounding box center [615, 533] width 80 height 16
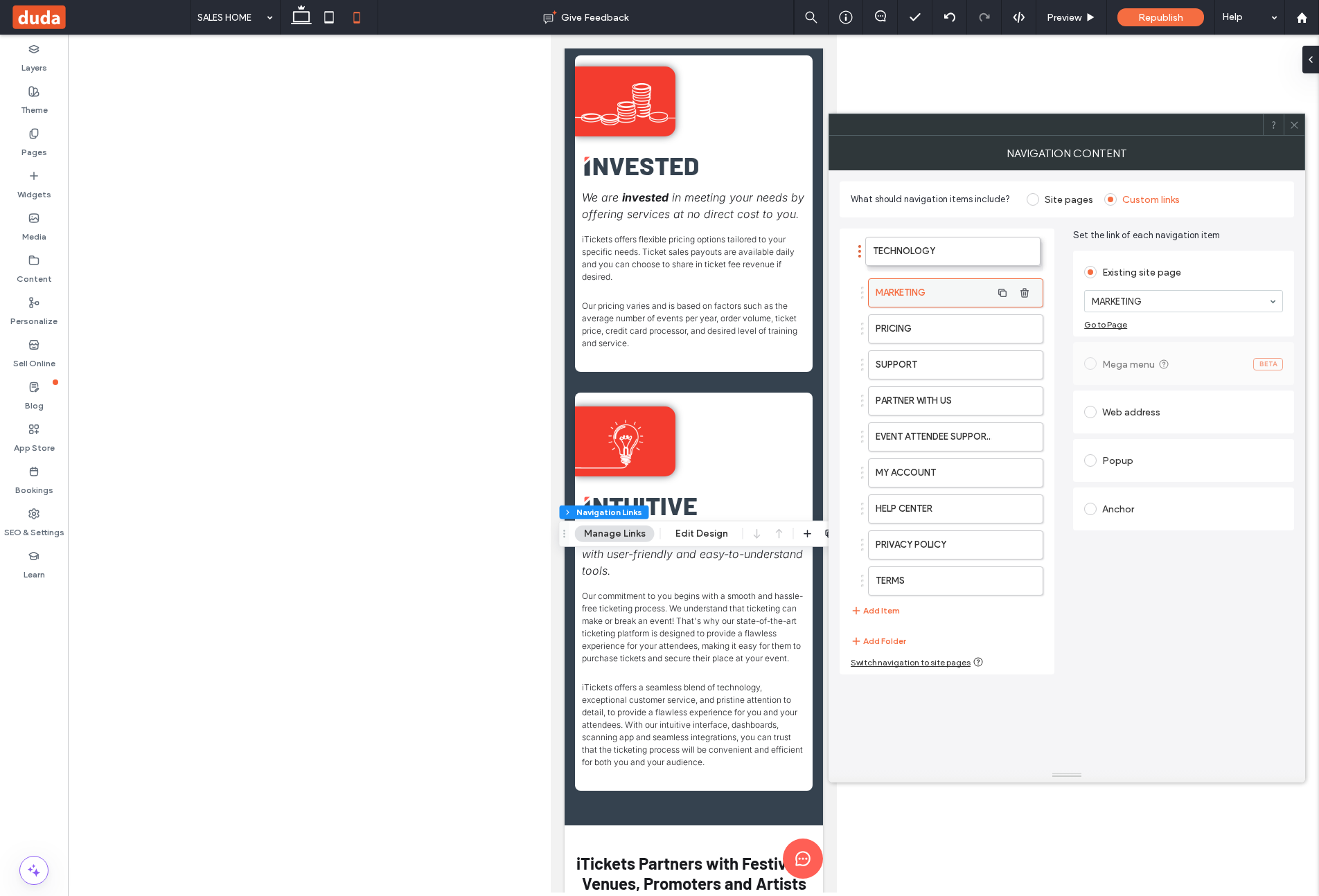
drag, startPoint x: 946, startPoint y: 324, endPoint x: 944, endPoint y: 249, distance: 75.0
click at [866, 607] on button "Add Item" at bounding box center [875, 610] width 50 height 16
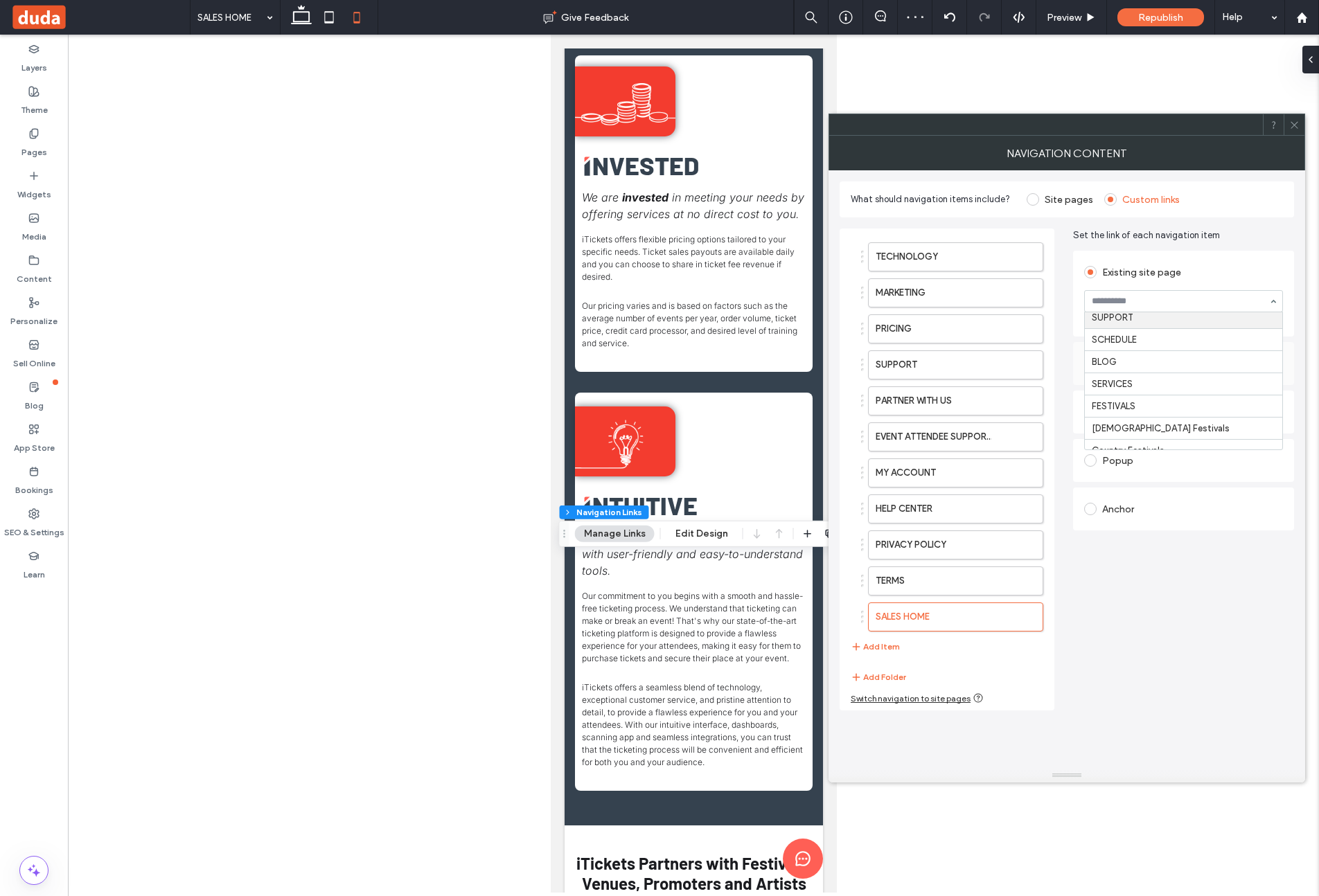
scroll to position [100, 0]
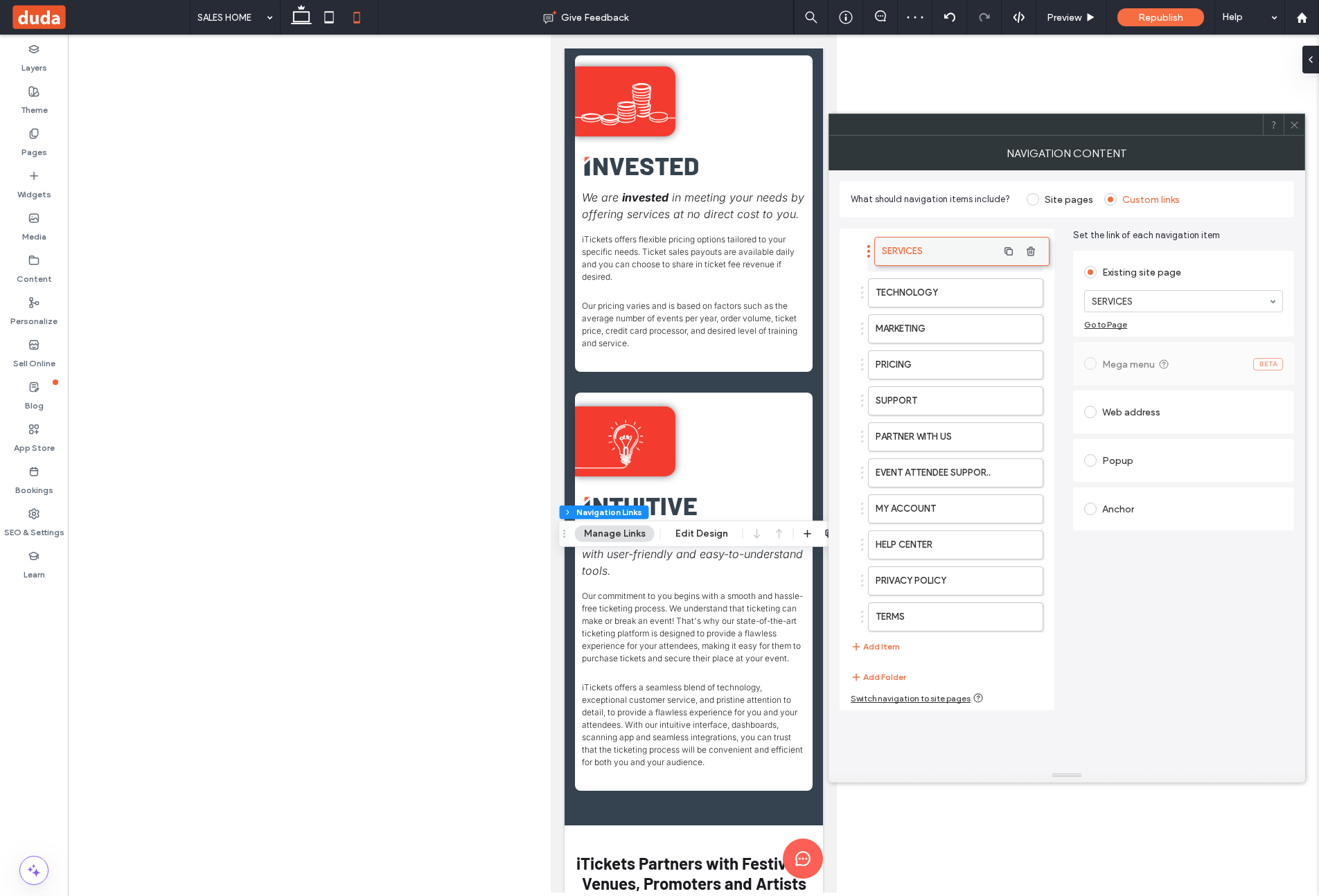
drag, startPoint x: 958, startPoint y: 618, endPoint x: 965, endPoint y: 252, distance: 366.1
click at [887, 649] on button "Add Item" at bounding box center [875, 647] width 50 height 16
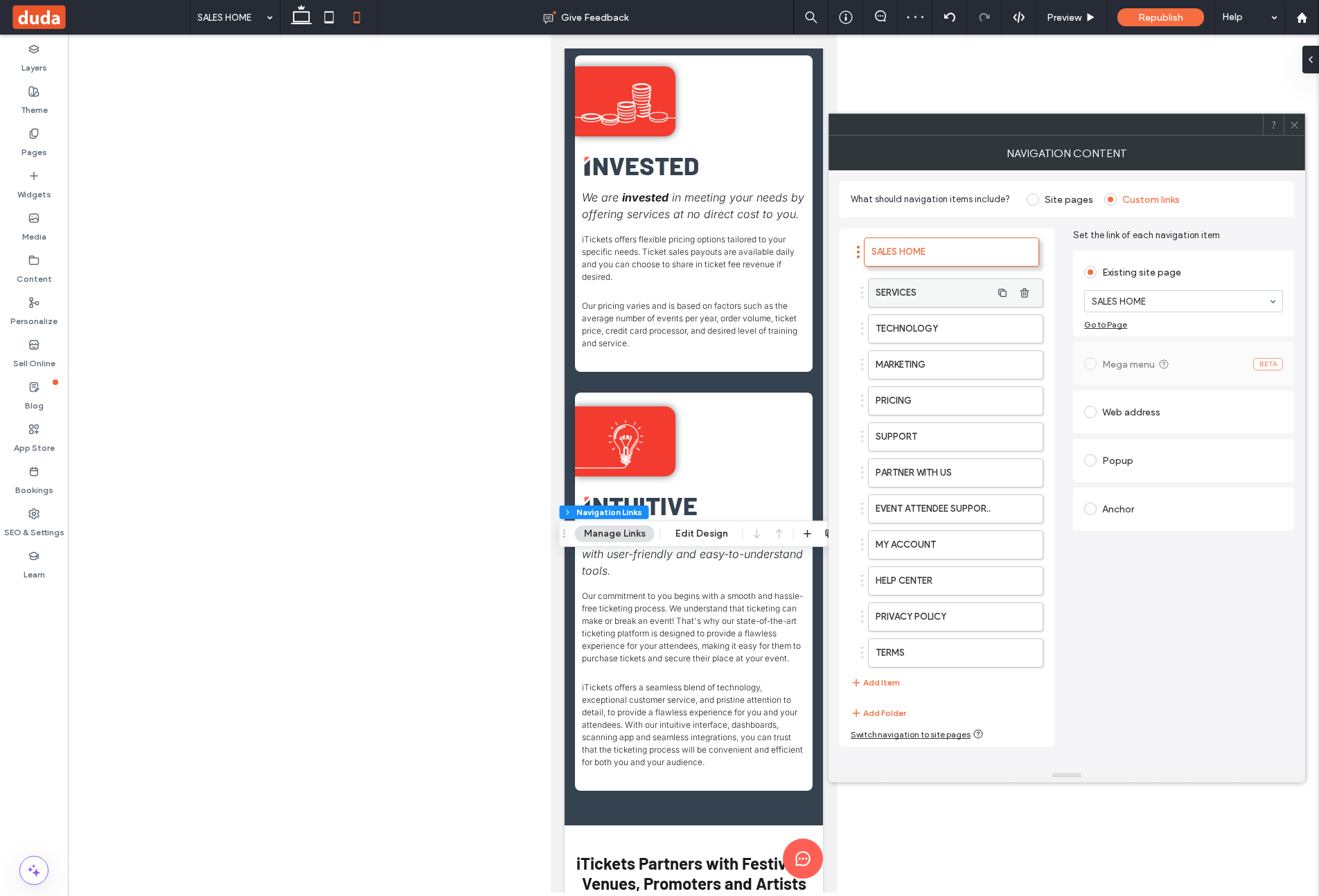
drag, startPoint x: 947, startPoint y: 651, endPoint x: 951, endPoint y: 252, distance: 399.0
drag, startPoint x: 1292, startPoint y: 121, endPoint x: 1287, endPoint y: 126, distance: 7.1
click at [1292, 121] on icon at bounding box center [1294, 125] width 10 height 10
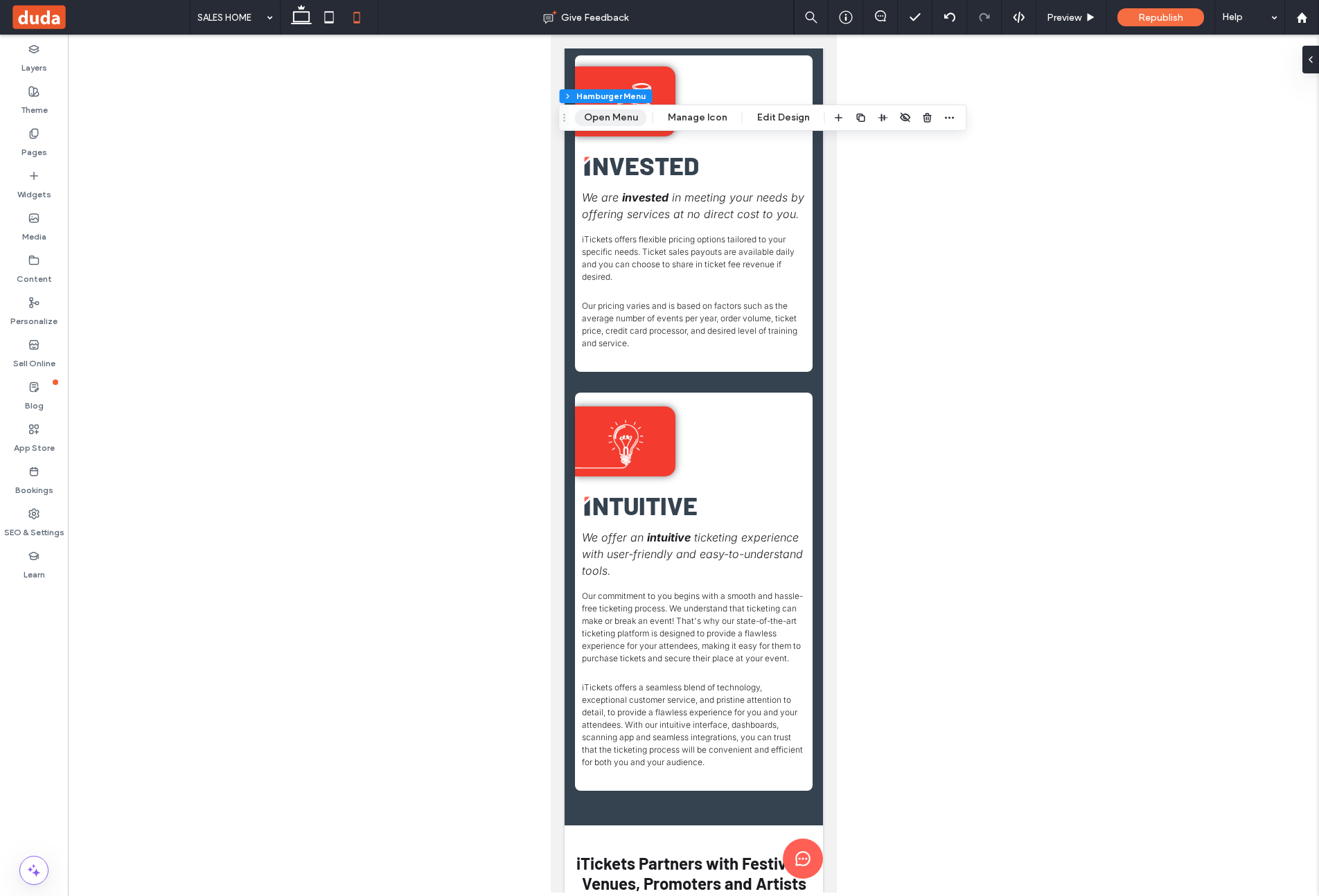
click at [621, 119] on button "Open Menu" at bounding box center [611, 117] width 72 height 16
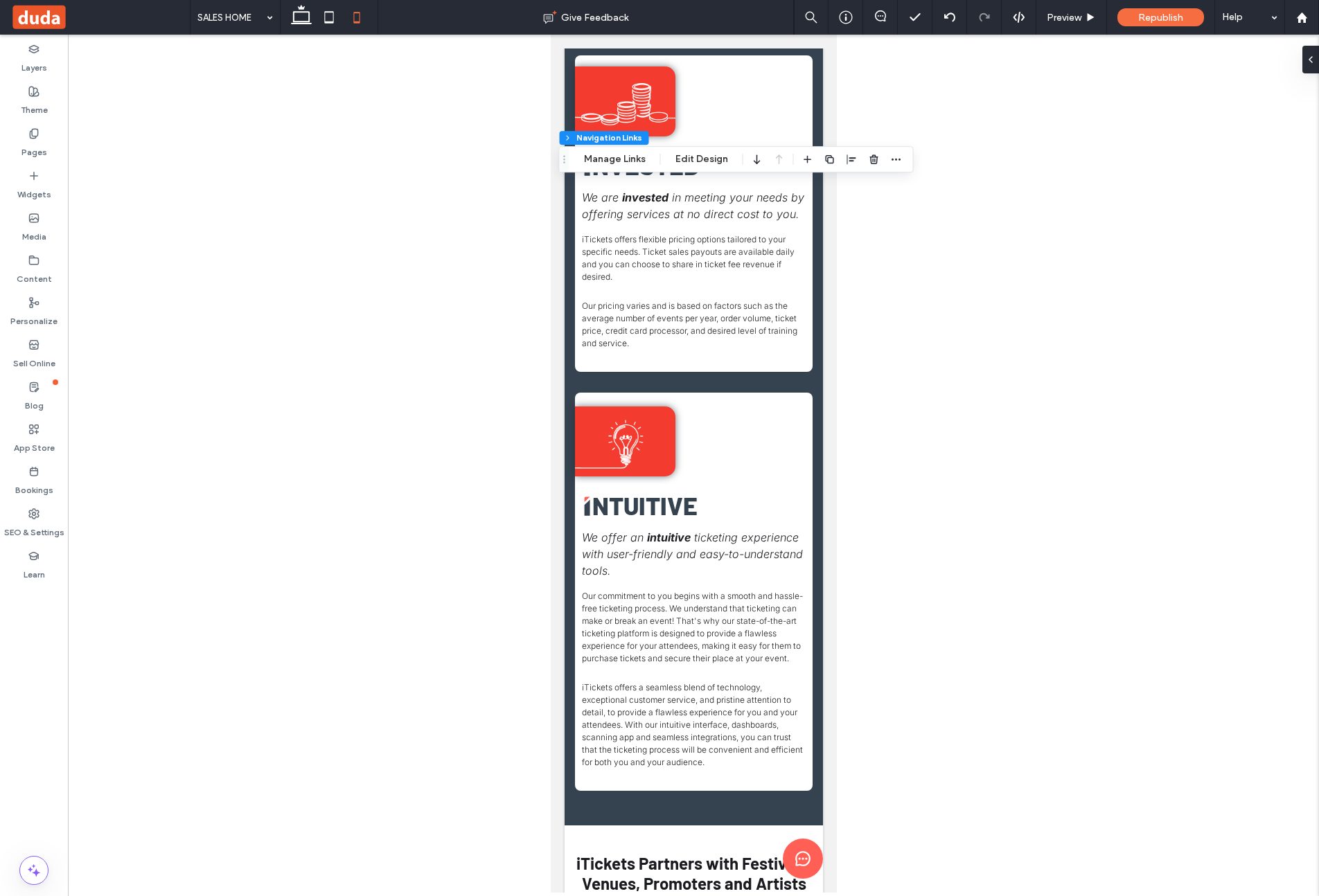
type input "***"
type input "****"
click at [400, 228] on div at bounding box center [693, 463] width 1251 height 858
click at [304, 18] on icon at bounding box center [301, 17] width 28 height 28
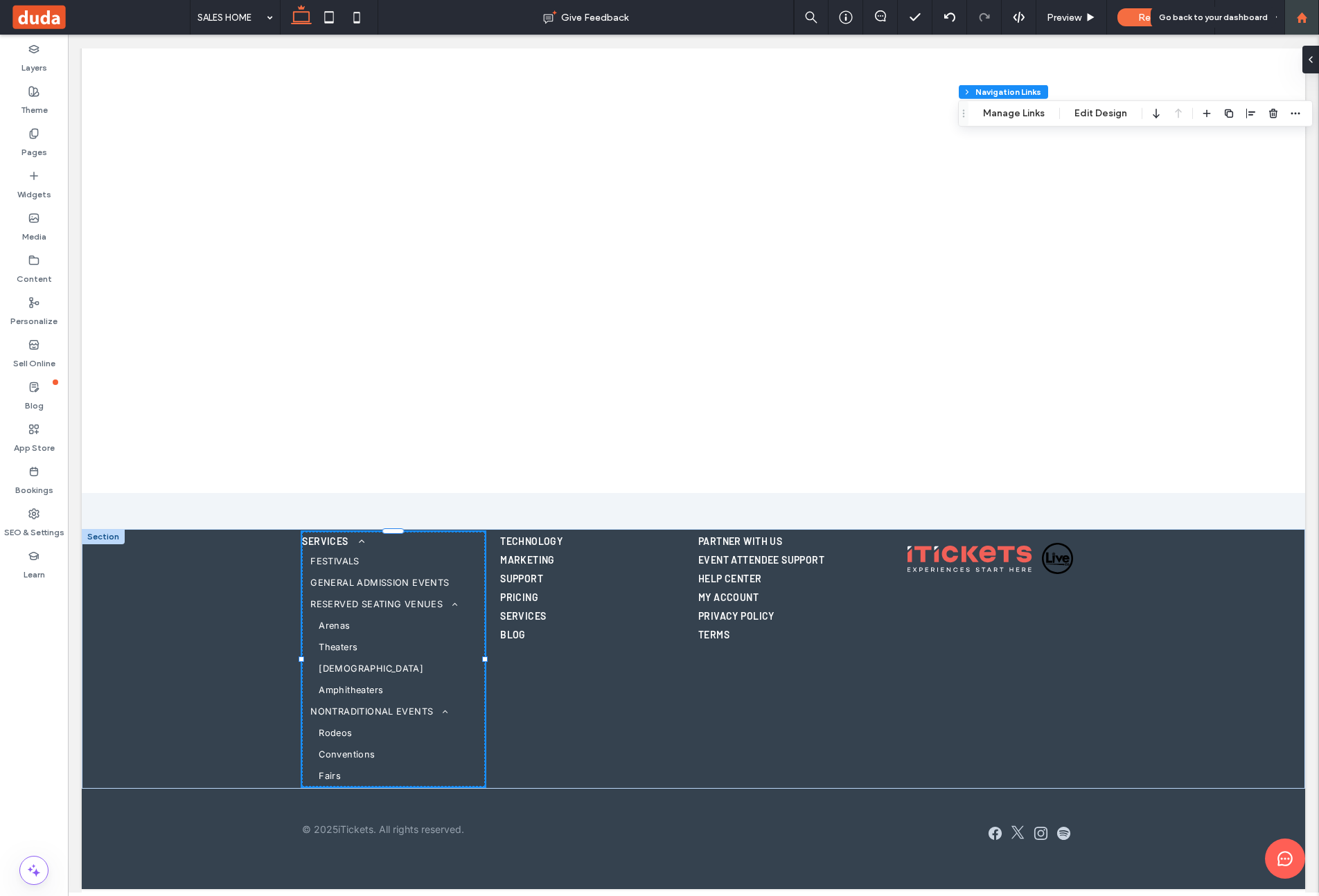
click at [1297, 19] on icon at bounding box center [1302, 17] width 11 height 11
